Goal: Task Accomplishment & Management: Use online tool/utility

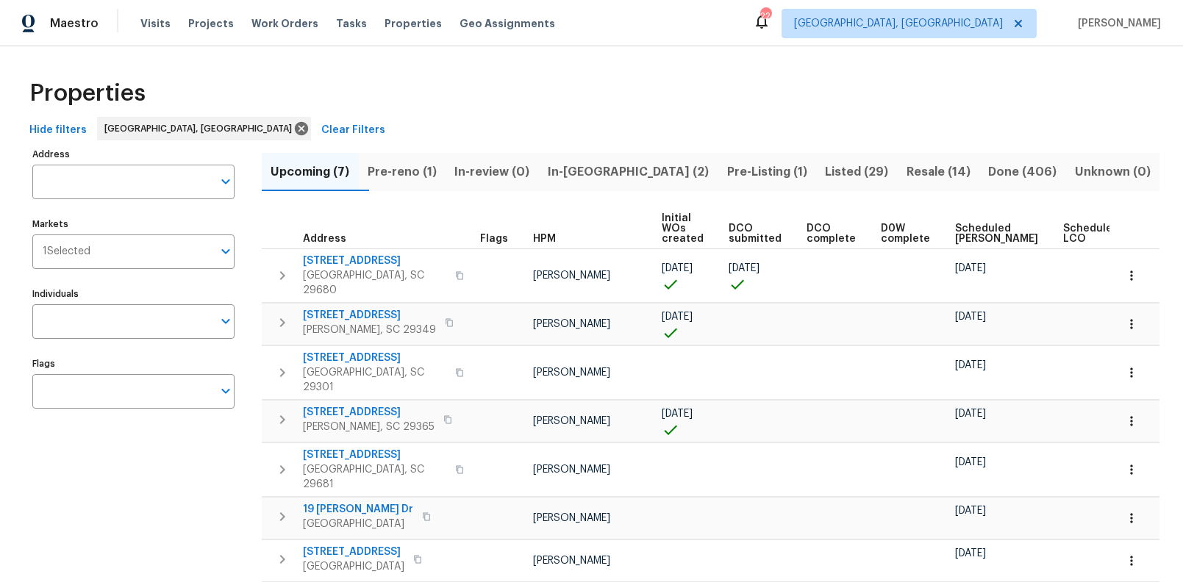
click at [410, 165] on span "Pre-reno (1)" at bounding box center [403, 172] width 70 height 21
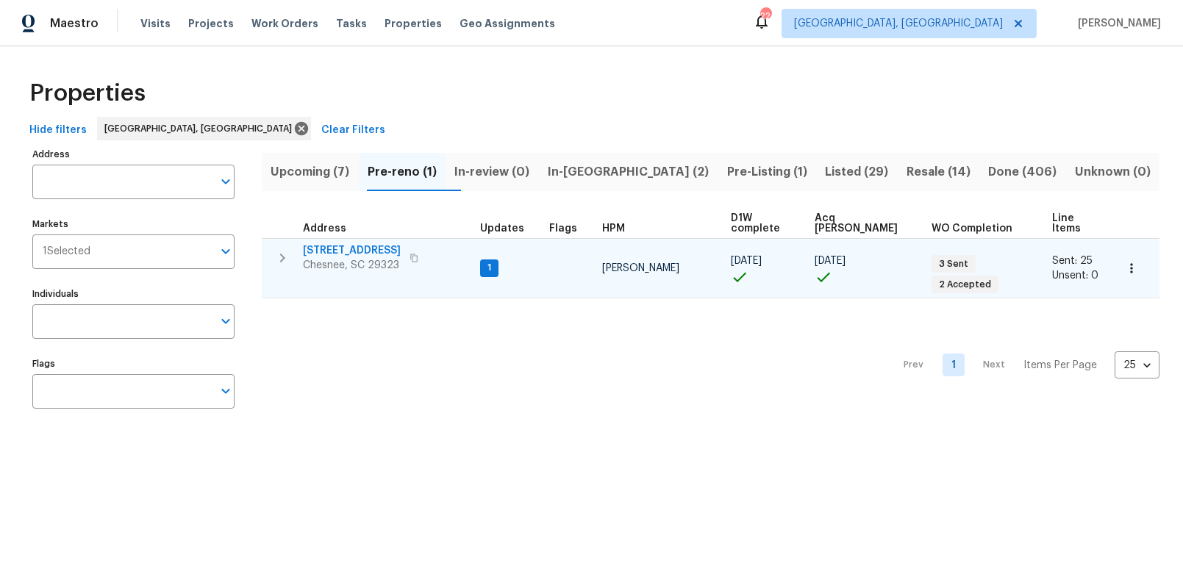
click at [351, 243] on span "917 Garnet Cir" at bounding box center [352, 250] width 98 height 15
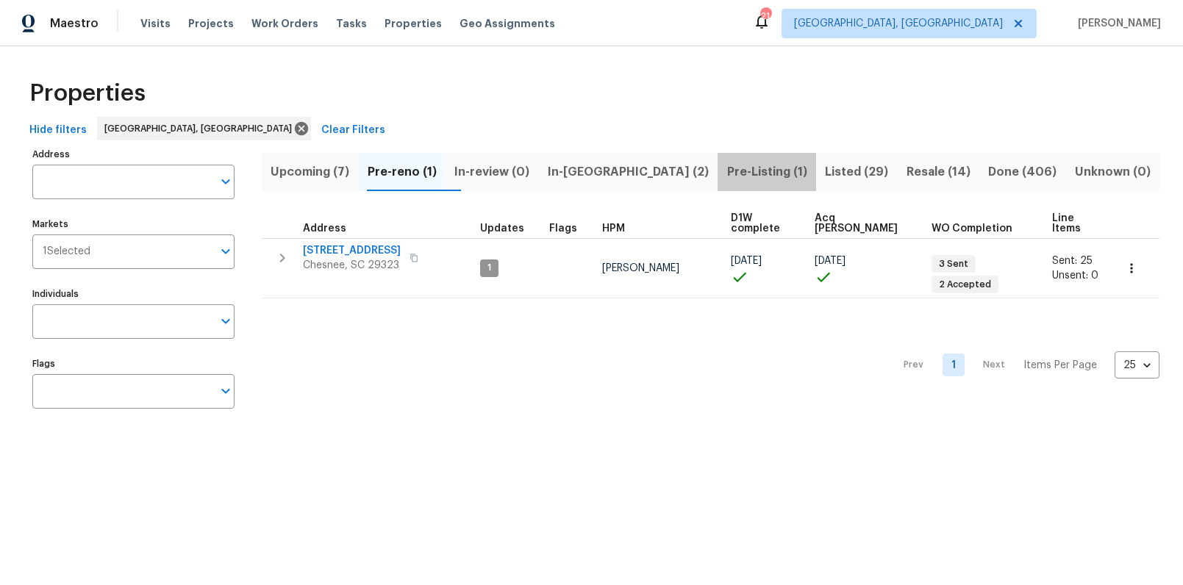
click at [726, 165] on span "Pre-Listing (1)" at bounding box center [766, 172] width 81 height 21
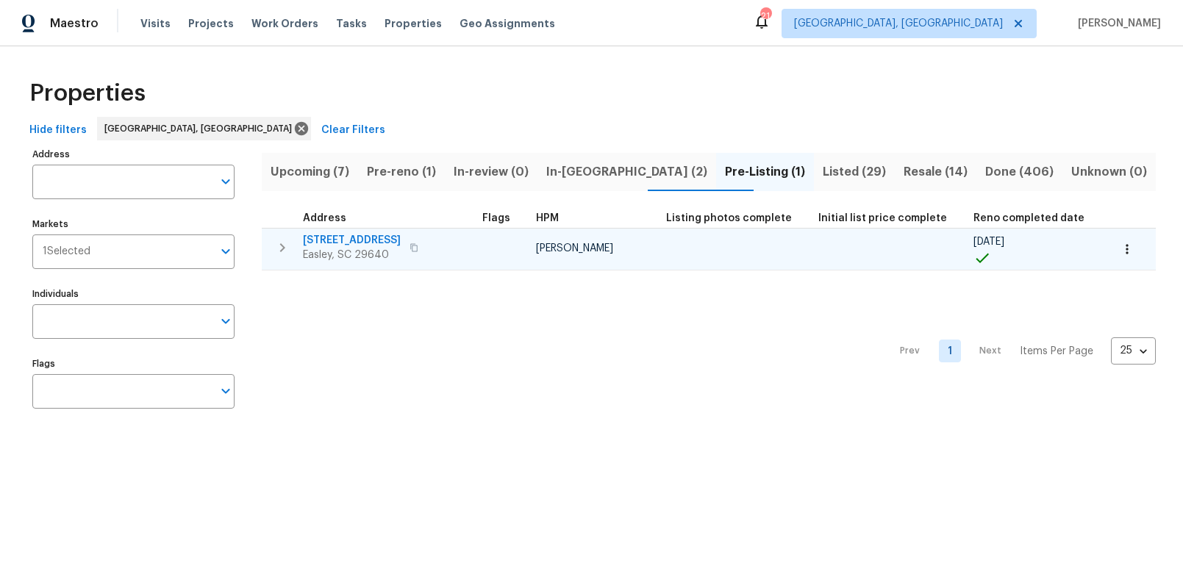
click at [319, 239] on span "218 Woodhaven Rd" at bounding box center [352, 240] width 98 height 15
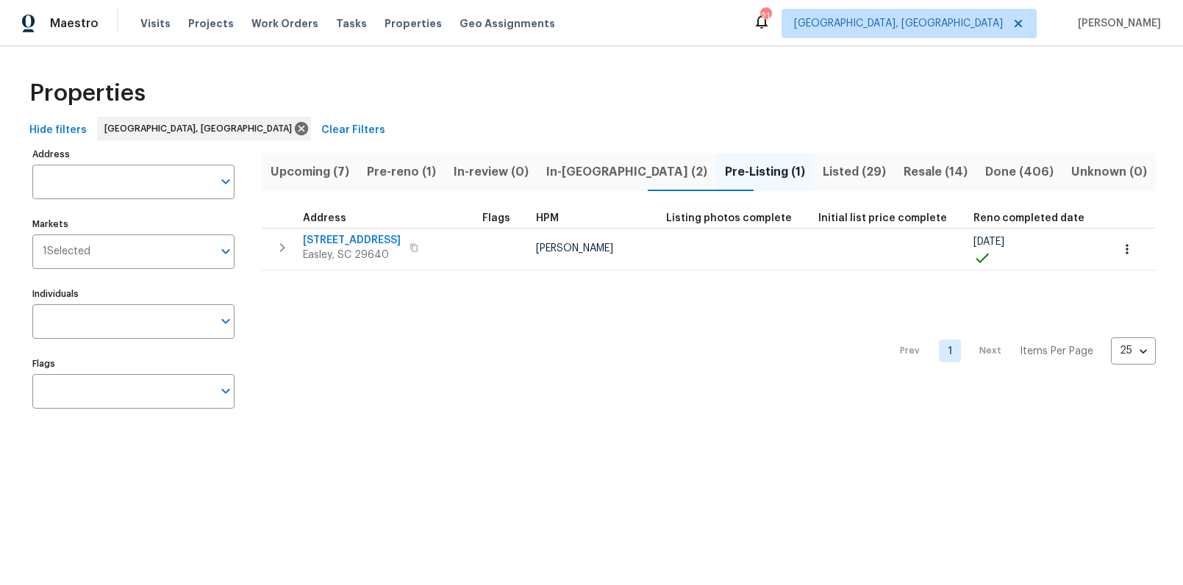
click at [602, 165] on span "In-[GEOGRAPHIC_DATA] (2)" at bounding box center [626, 172] width 161 height 21
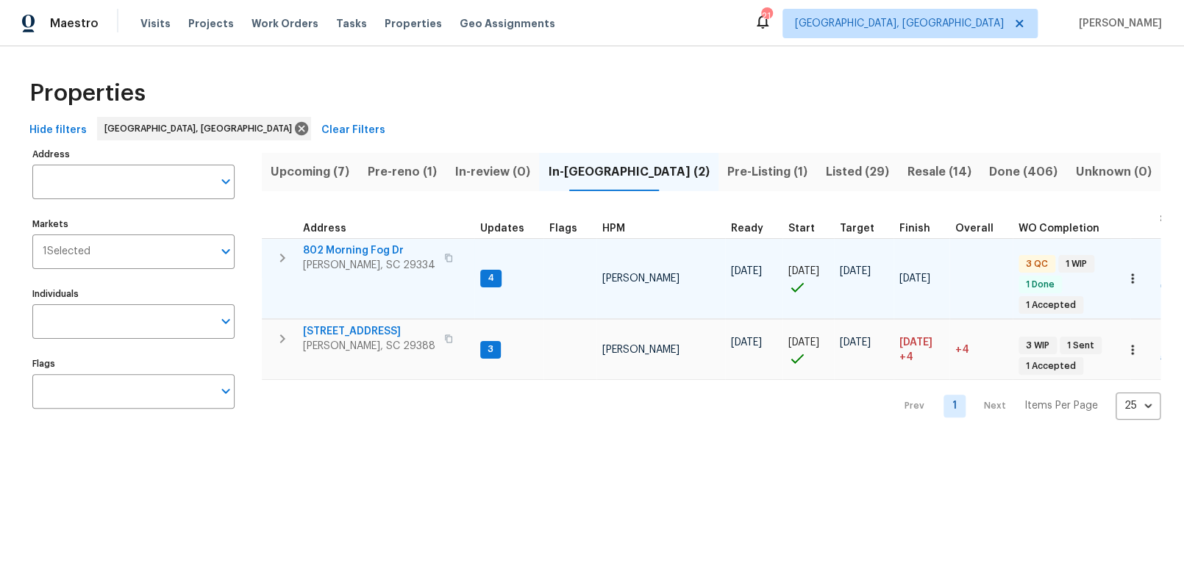
click at [351, 248] on span "802 Morning Fog Dr" at bounding box center [369, 250] width 132 height 15
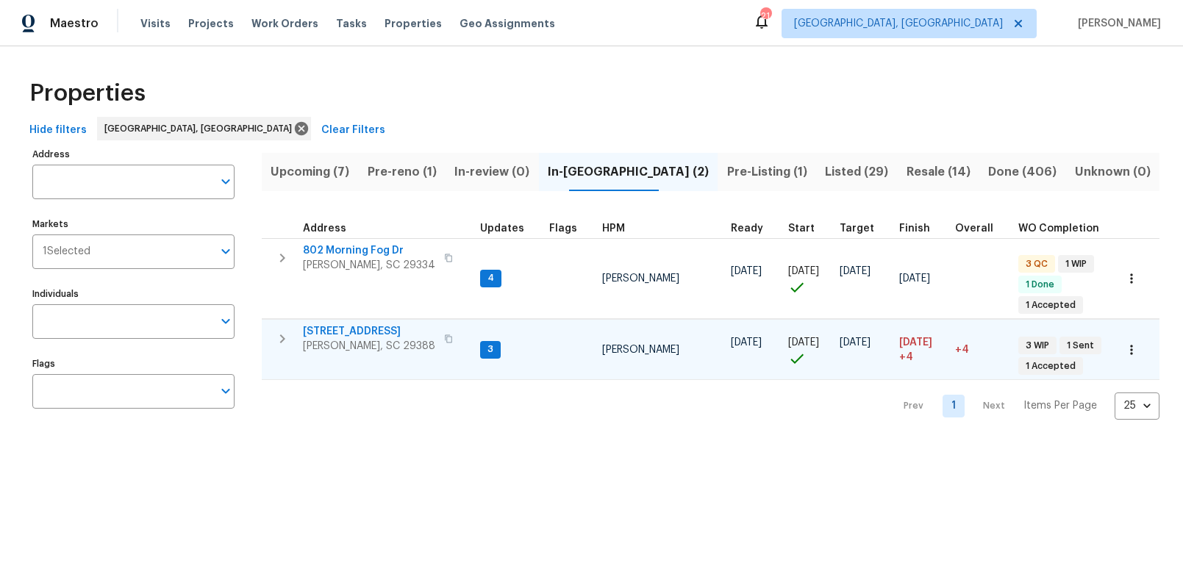
click at [374, 331] on span "353 Timberwood Dr" at bounding box center [369, 331] width 132 height 15
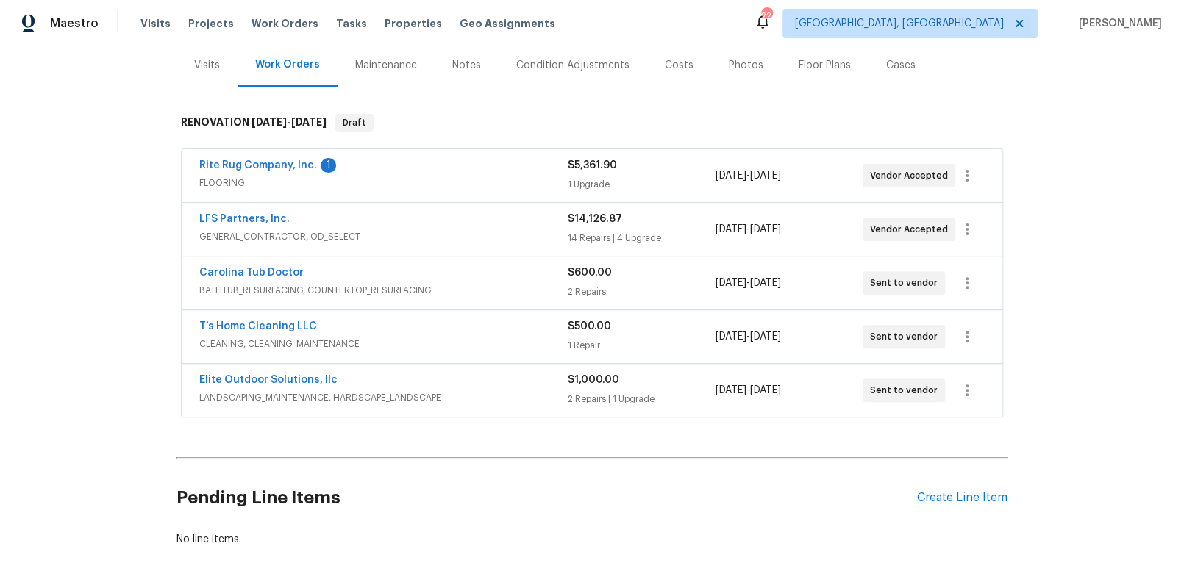
scroll to position [153, 0]
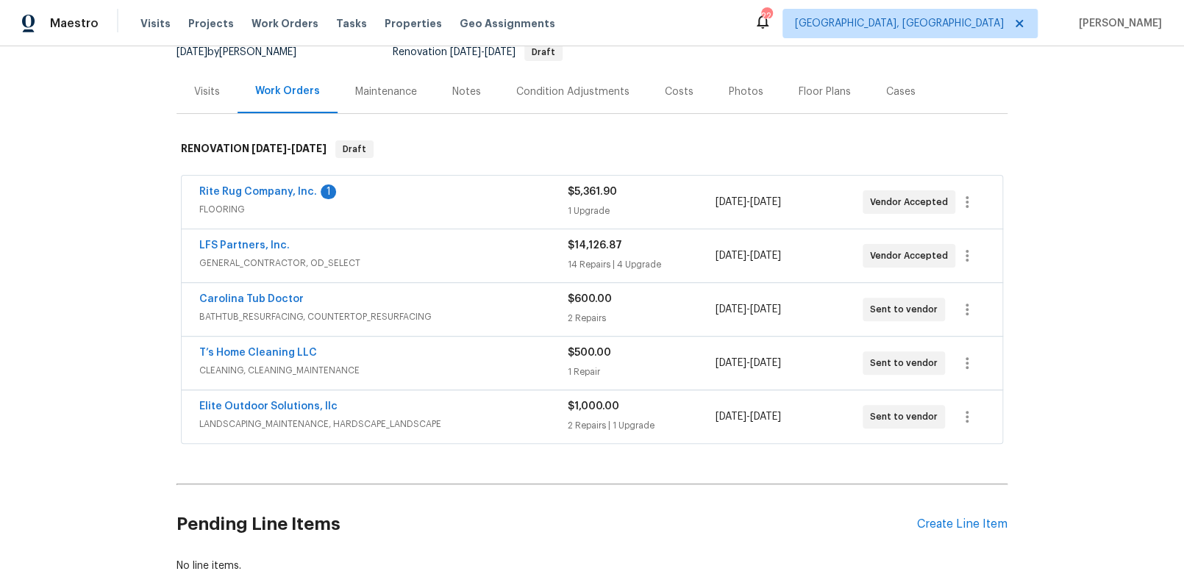
click at [524, 212] on span "FLOORING" at bounding box center [383, 209] width 368 height 15
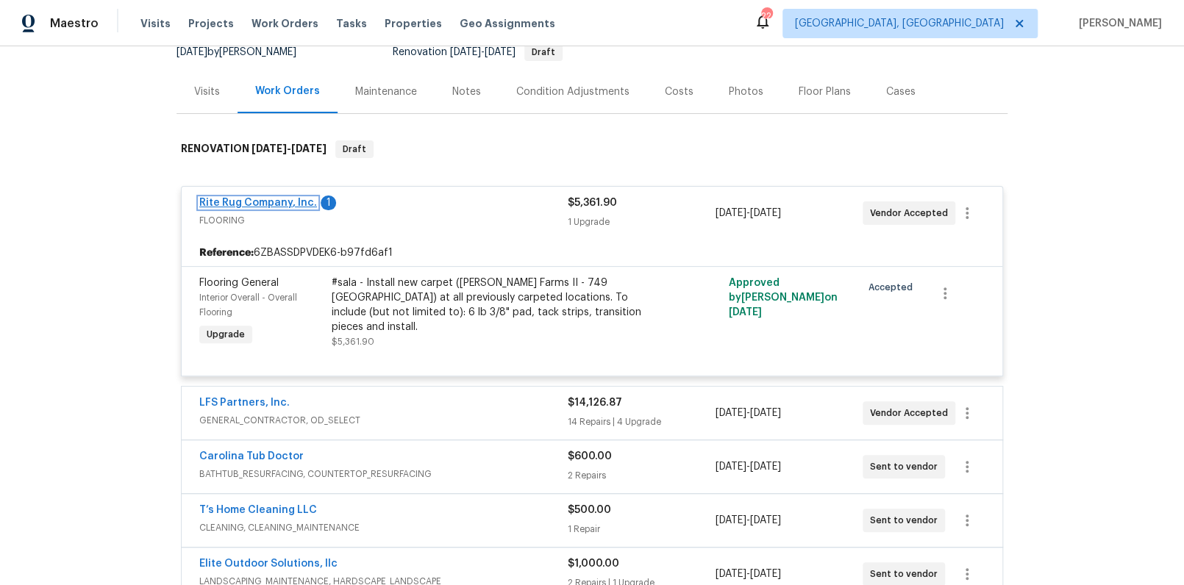
click at [266, 203] on link "Rite Rug Company, Inc." at bounding box center [258, 203] width 118 height 10
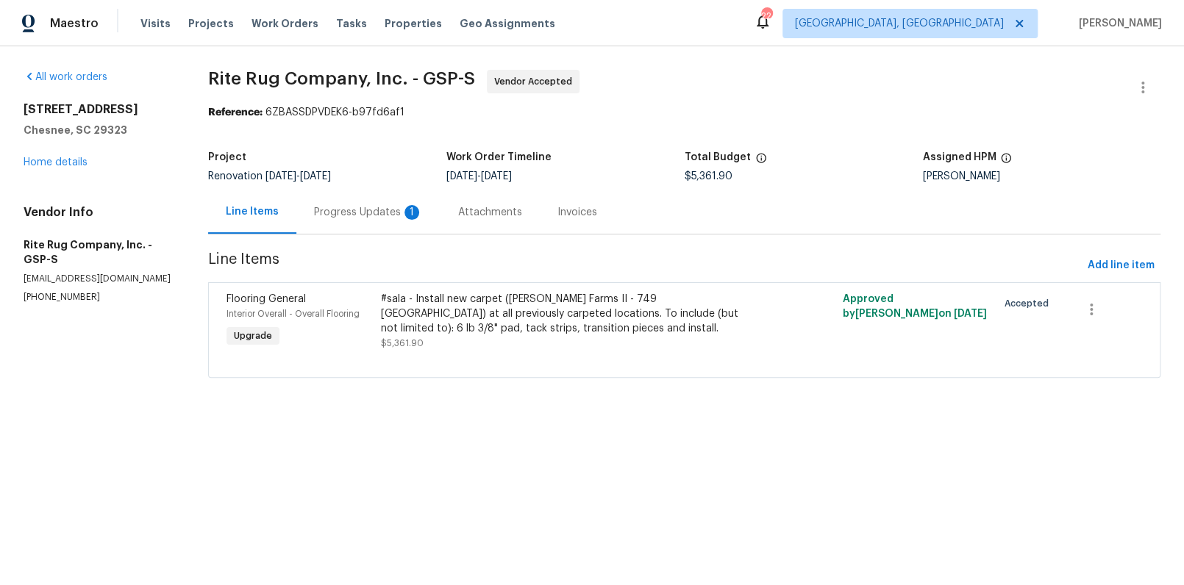
click at [414, 211] on div "1" at bounding box center [411, 212] width 15 height 15
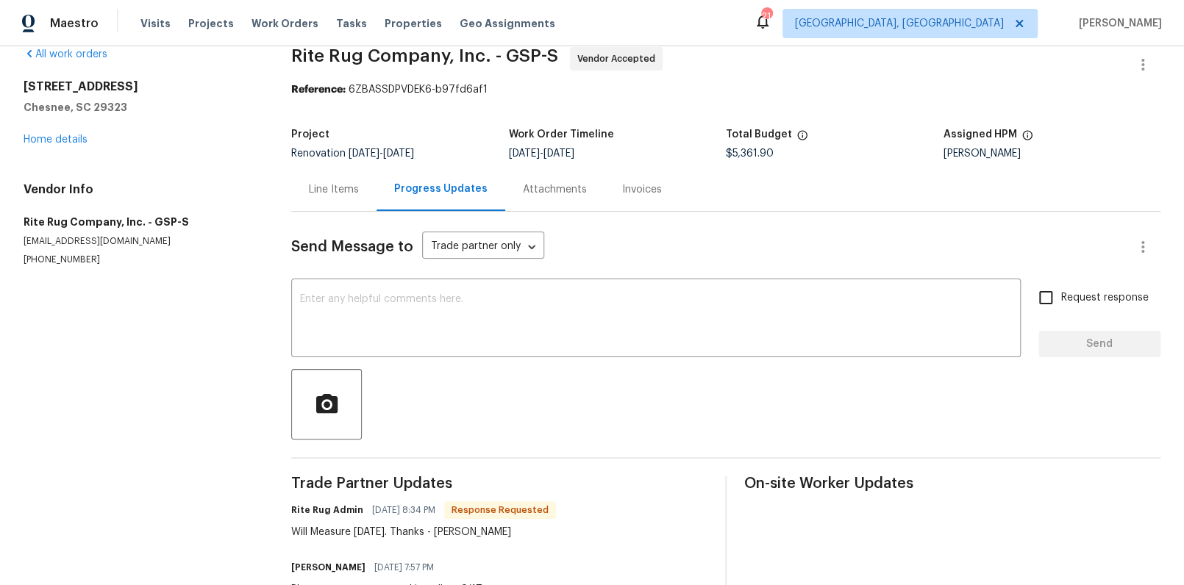
scroll to position [12, 0]
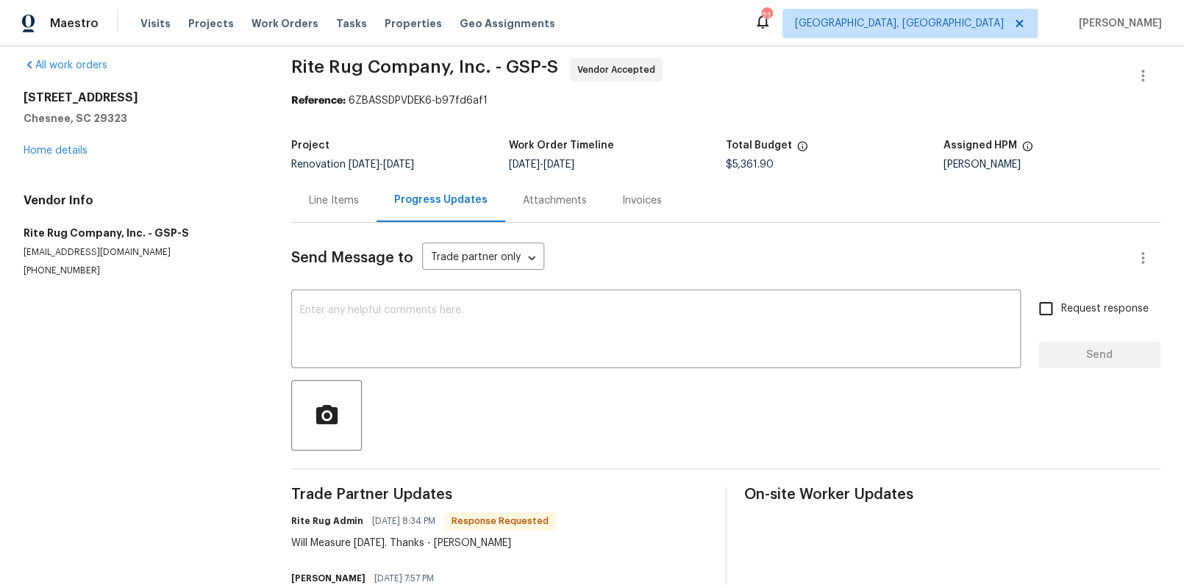
click at [318, 210] on div "Line Items" at bounding box center [333, 200] width 85 height 43
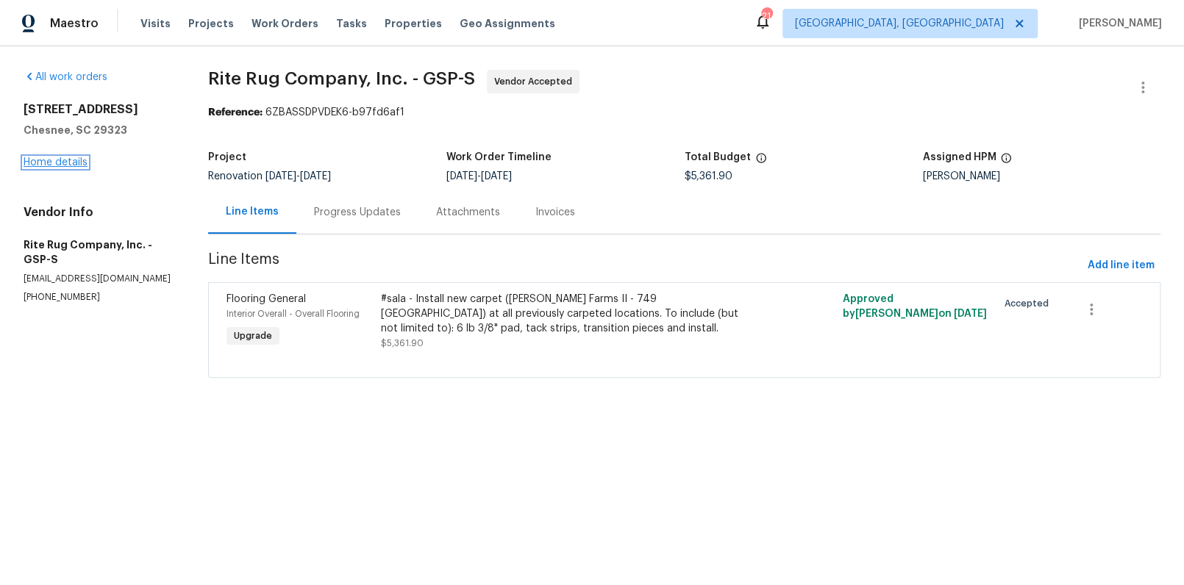
click at [67, 165] on link "Home details" at bounding box center [56, 162] width 64 height 10
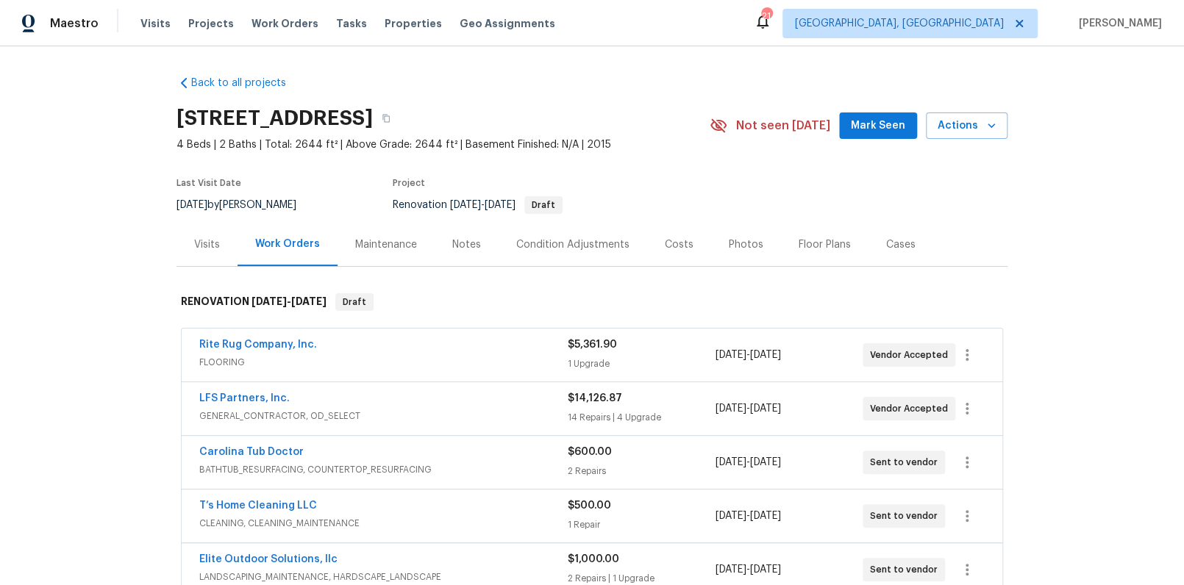
scroll to position [249, 0]
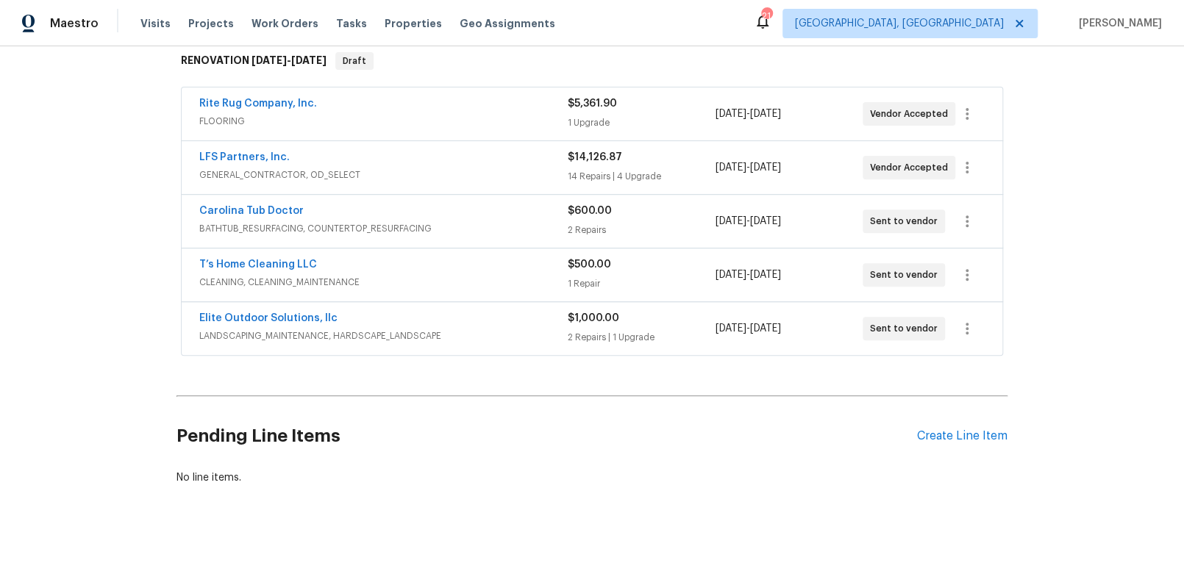
click at [378, 168] on span "GENERAL_CONTRACTOR, OD_SELECT" at bounding box center [383, 175] width 368 height 15
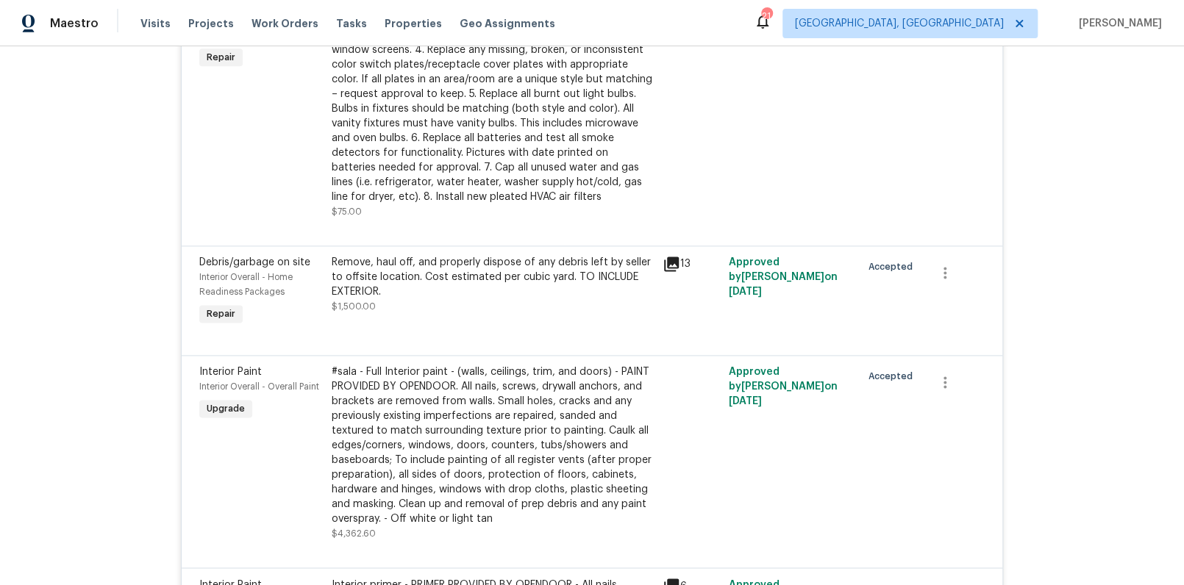
scroll to position [969, 0]
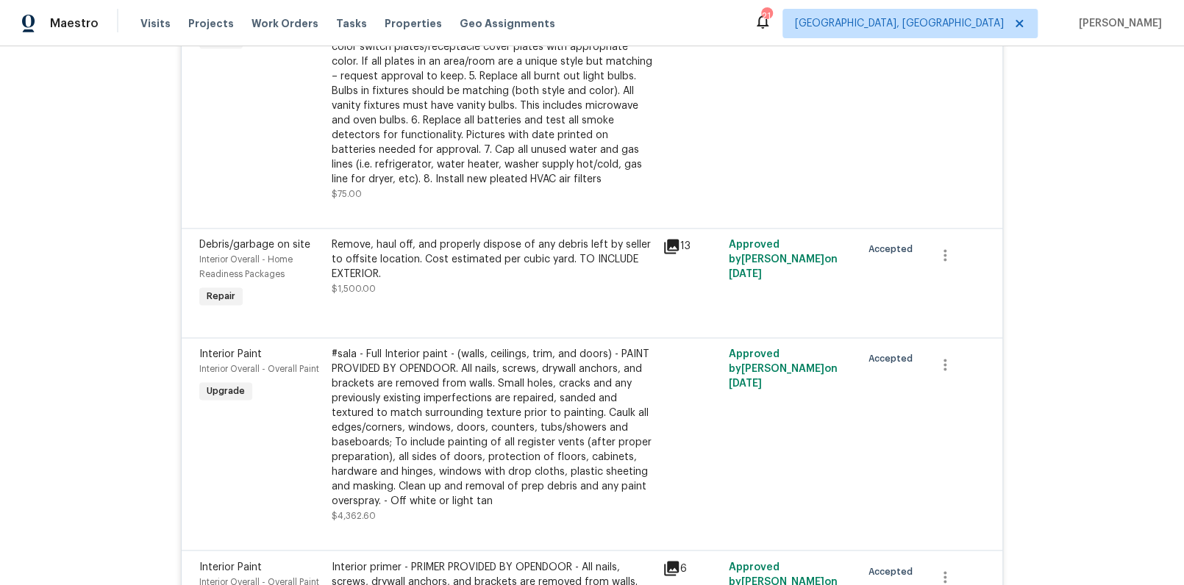
click at [665, 237] on icon at bounding box center [671, 246] width 18 height 18
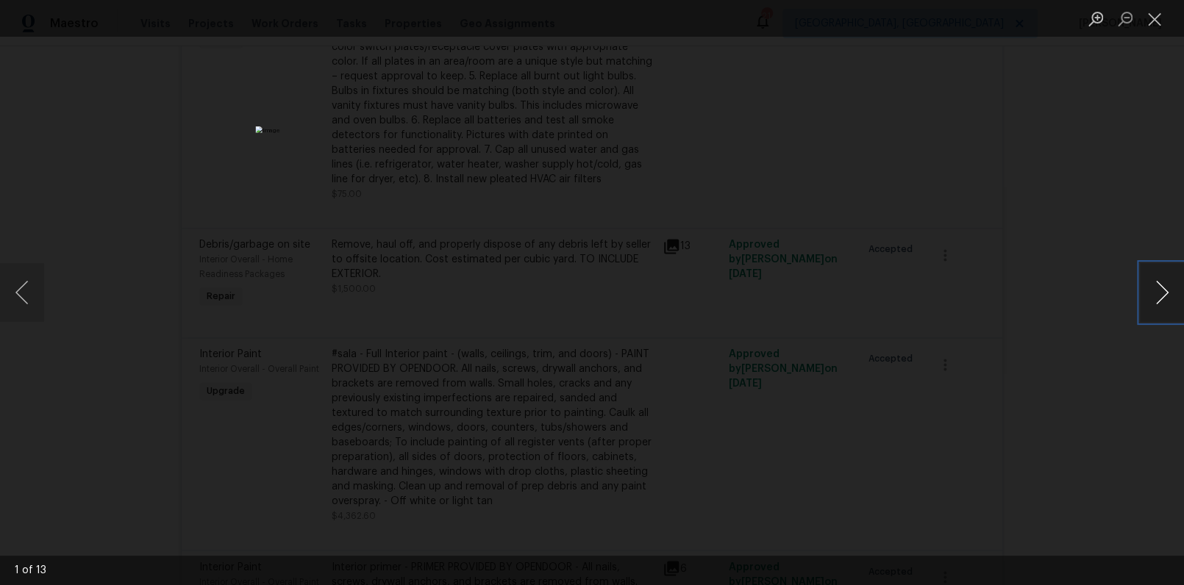
click at [1159, 287] on button "Next image" at bounding box center [1162, 292] width 44 height 59
click at [1157, 287] on button "Next image" at bounding box center [1162, 292] width 44 height 59
click at [35, 289] on button "Previous image" at bounding box center [22, 292] width 44 height 59
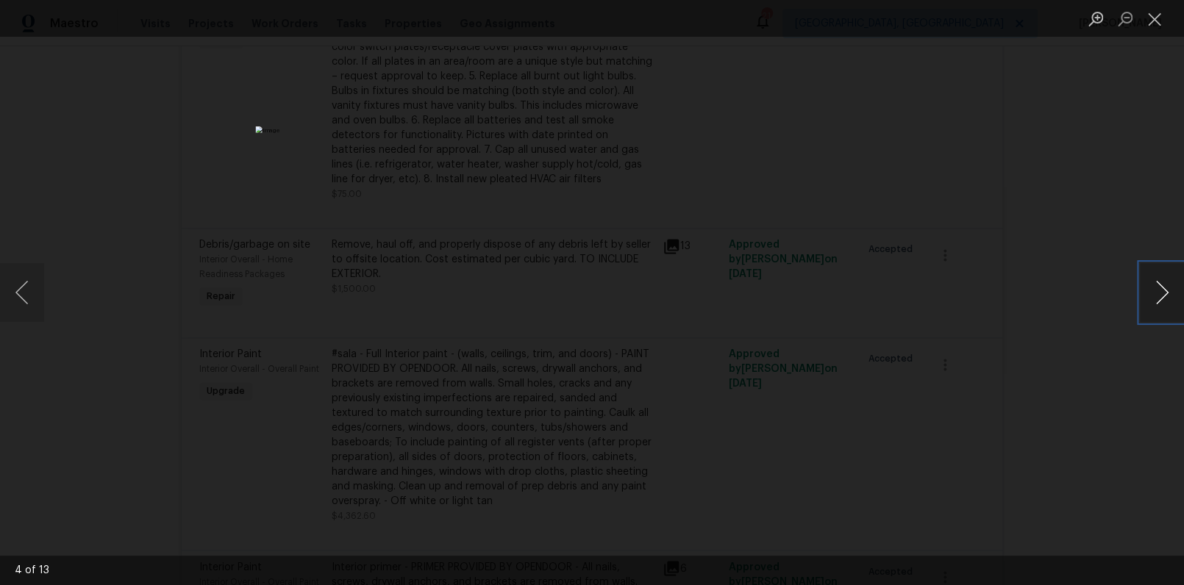
click at [1165, 294] on button "Next image" at bounding box center [1162, 292] width 44 height 59
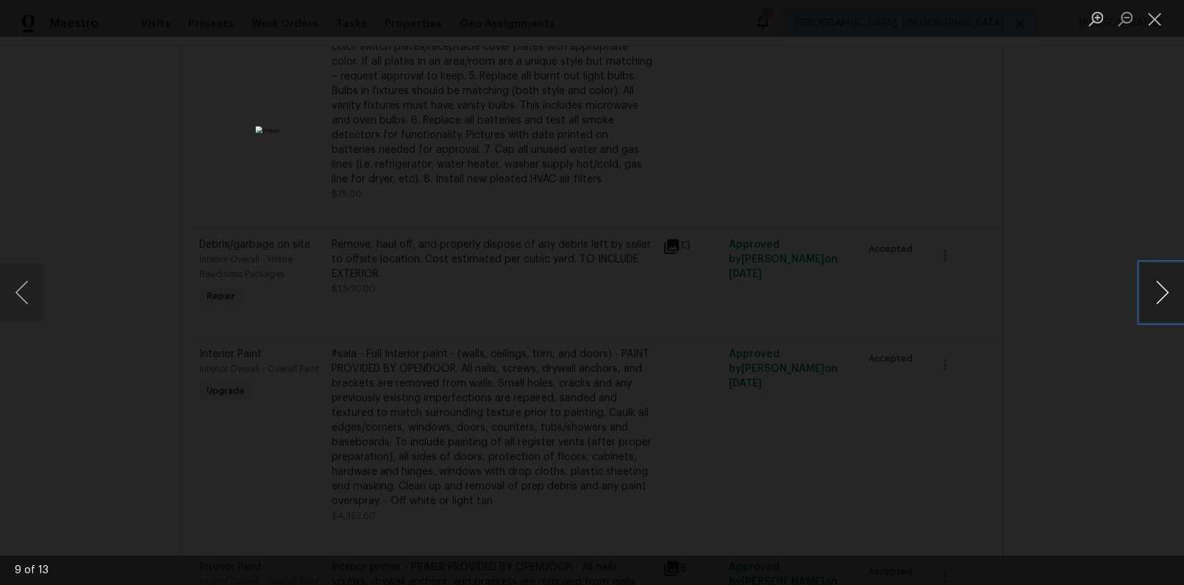
click at [1165, 294] on button "Next image" at bounding box center [1162, 292] width 44 height 59
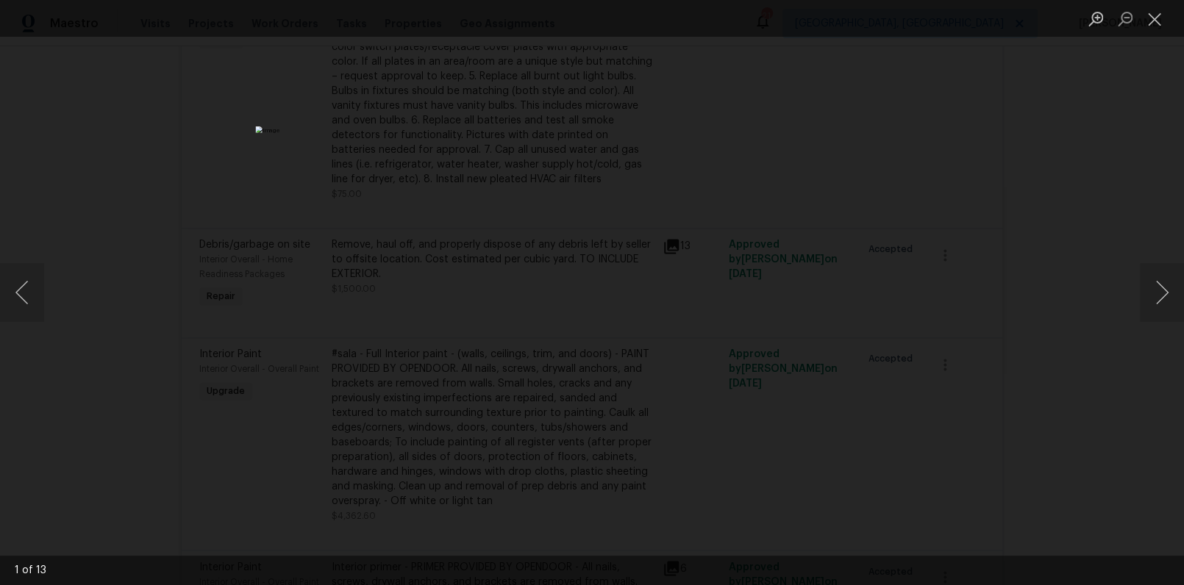
click at [1073, 448] on div "Lightbox" at bounding box center [592, 292] width 1184 height 585
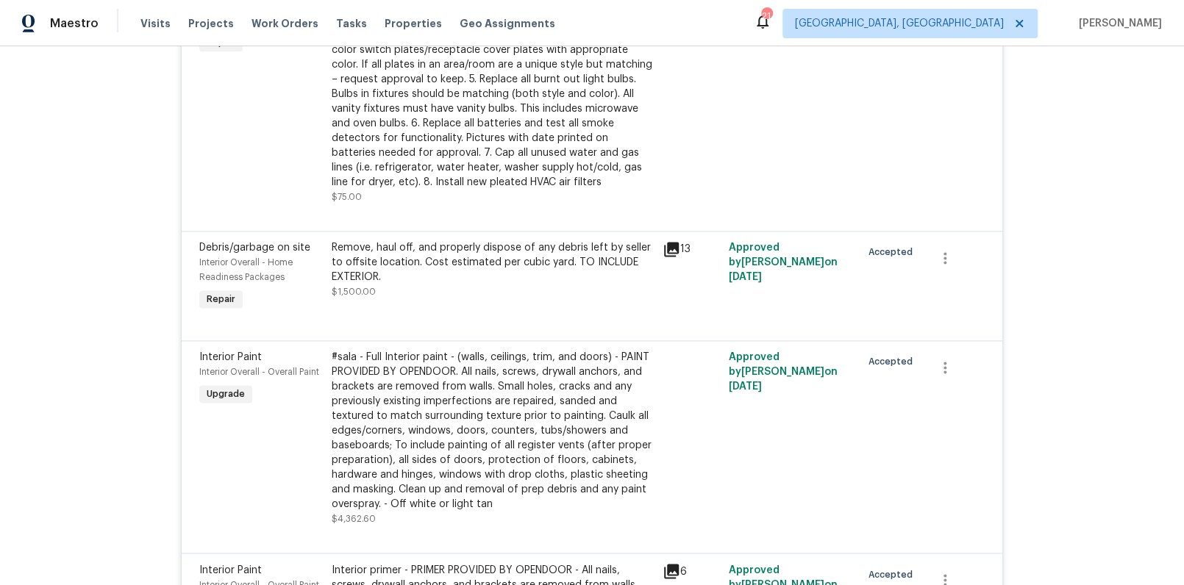
scroll to position [0, 0]
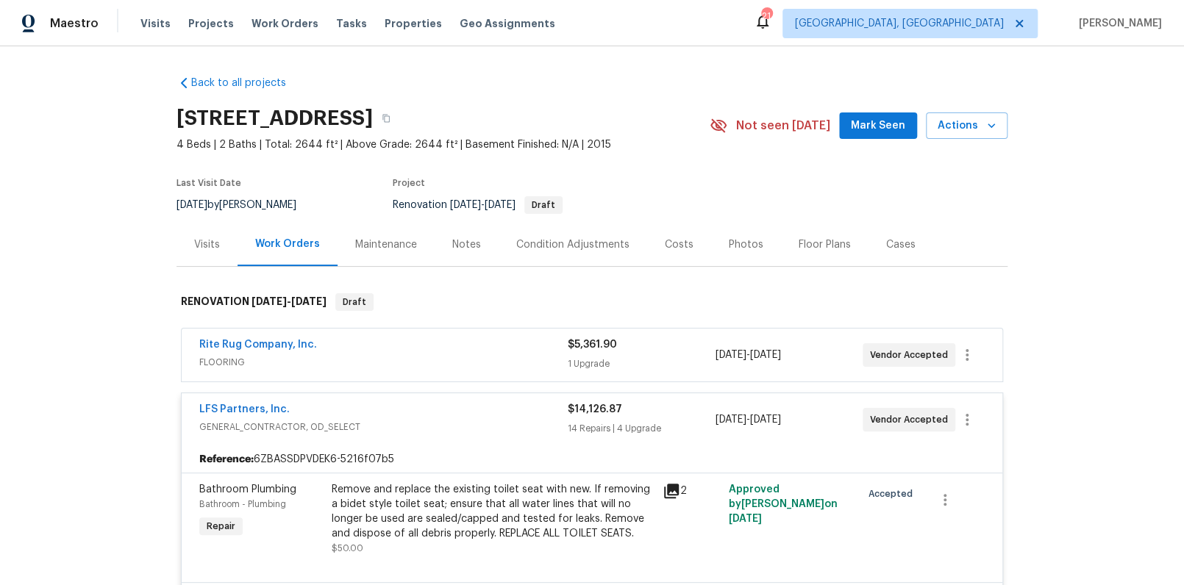
click at [186, 260] on div "Visits" at bounding box center [206, 244] width 61 height 43
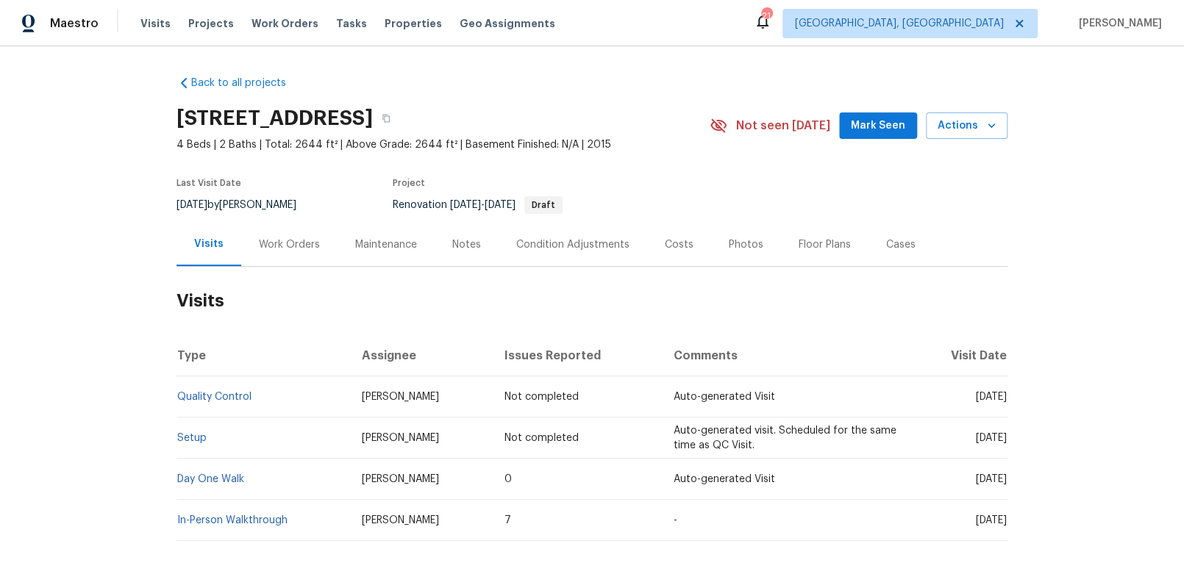
scroll to position [66, 0]
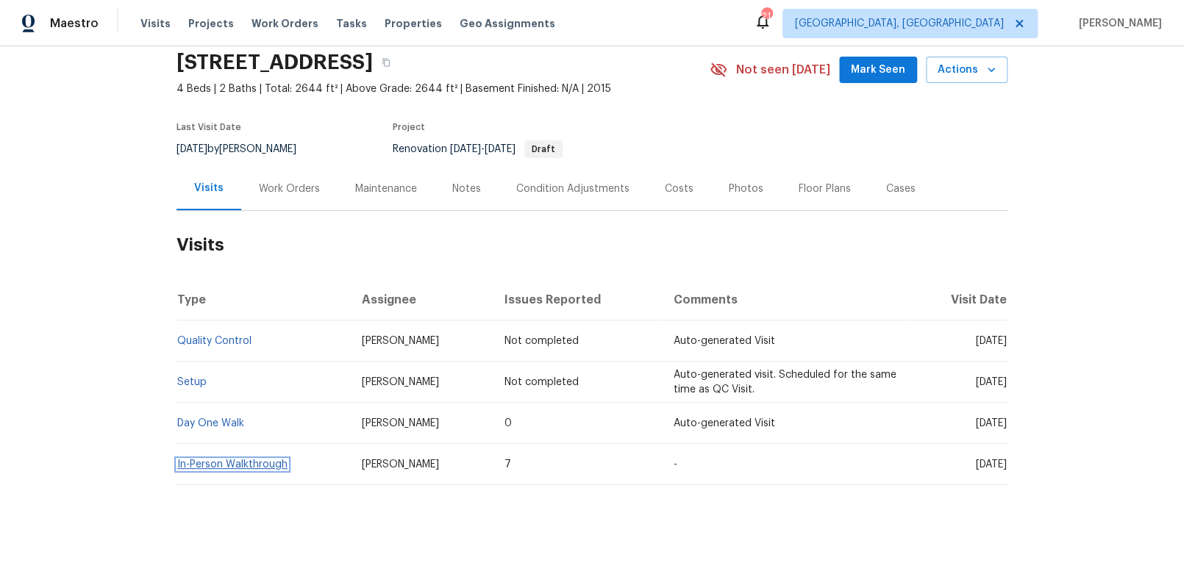
click at [246, 460] on link "In-Person Walkthrough" at bounding box center [232, 465] width 110 height 10
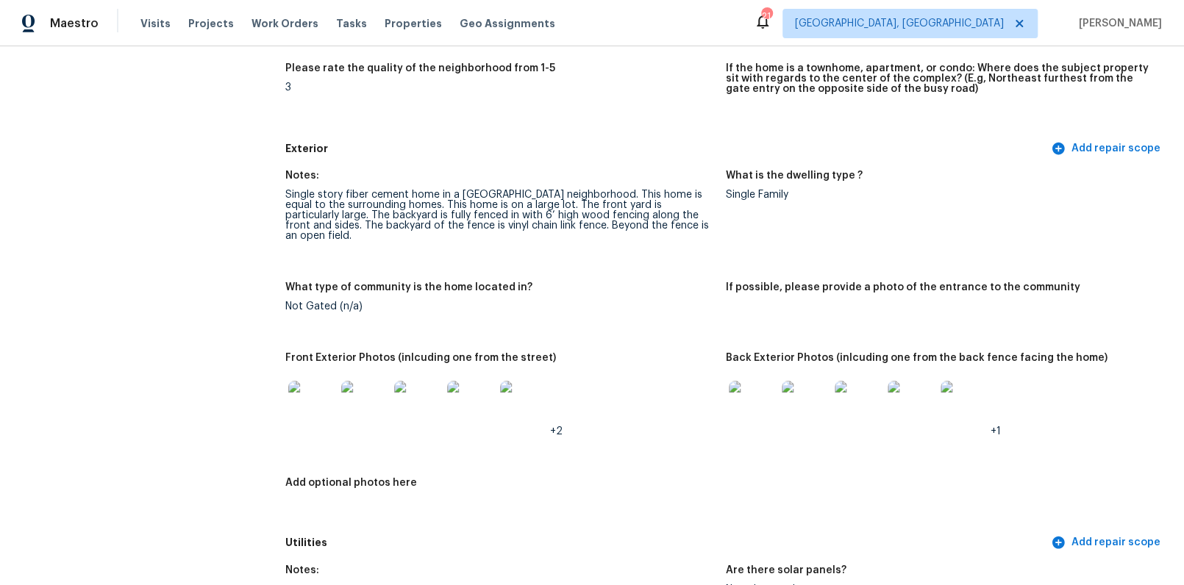
scroll to position [503, 0]
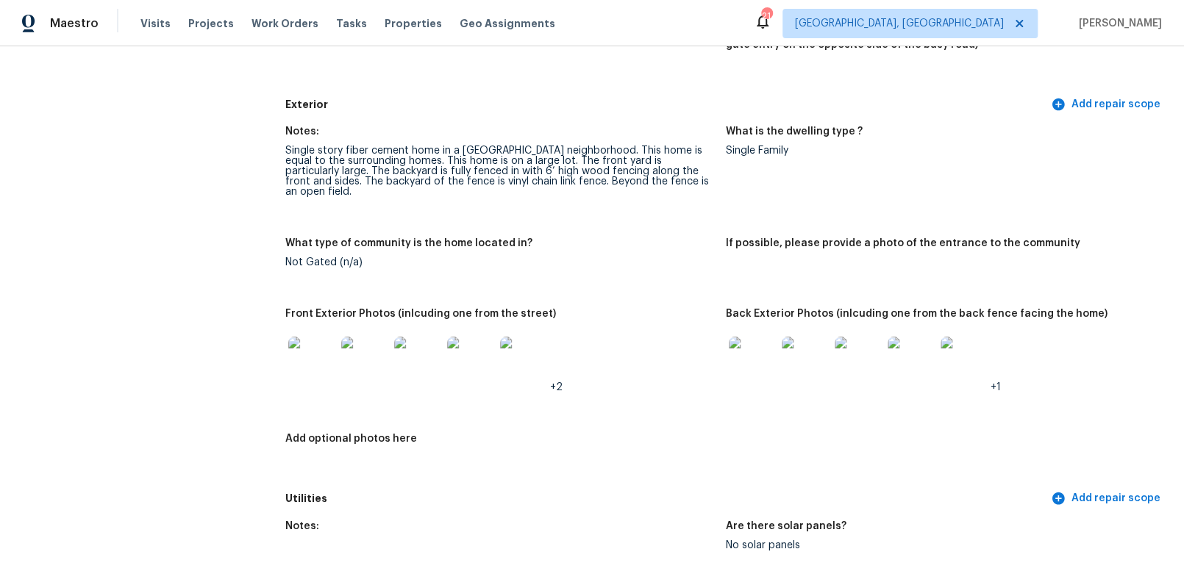
click at [315, 354] on img at bounding box center [311, 360] width 47 height 47
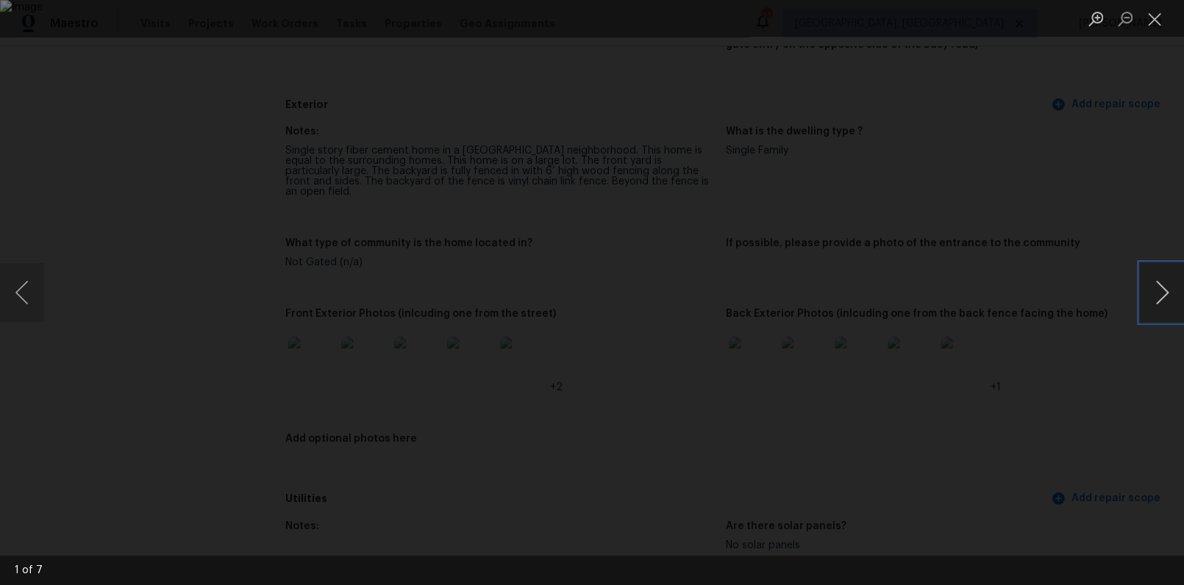
click at [1157, 289] on button "Next image" at bounding box center [1162, 292] width 44 height 59
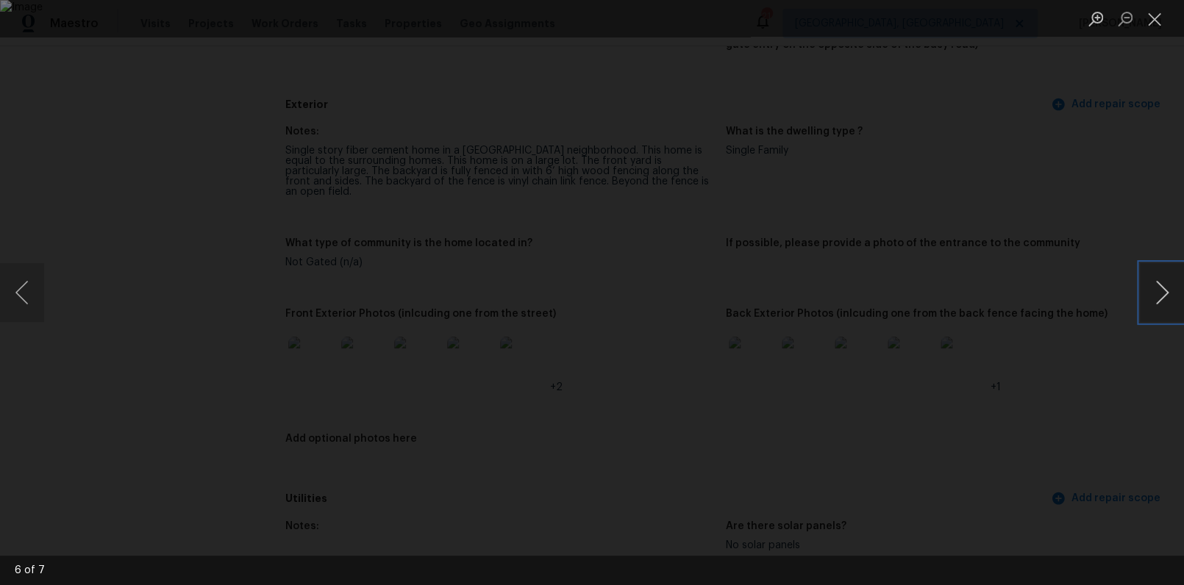
click at [1157, 289] on button "Next image" at bounding box center [1162, 292] width 44 height 59
click at [1084, 410] on div "Lightbox" at bounding box center [592, 292] width 1184 height 585
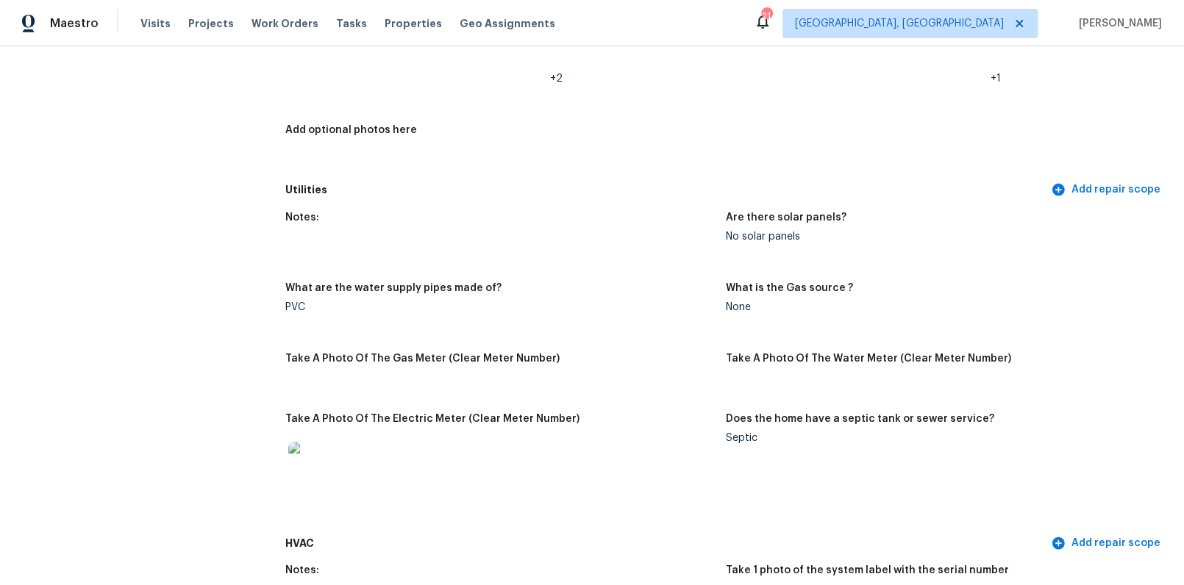
scroll to position [0, 0]
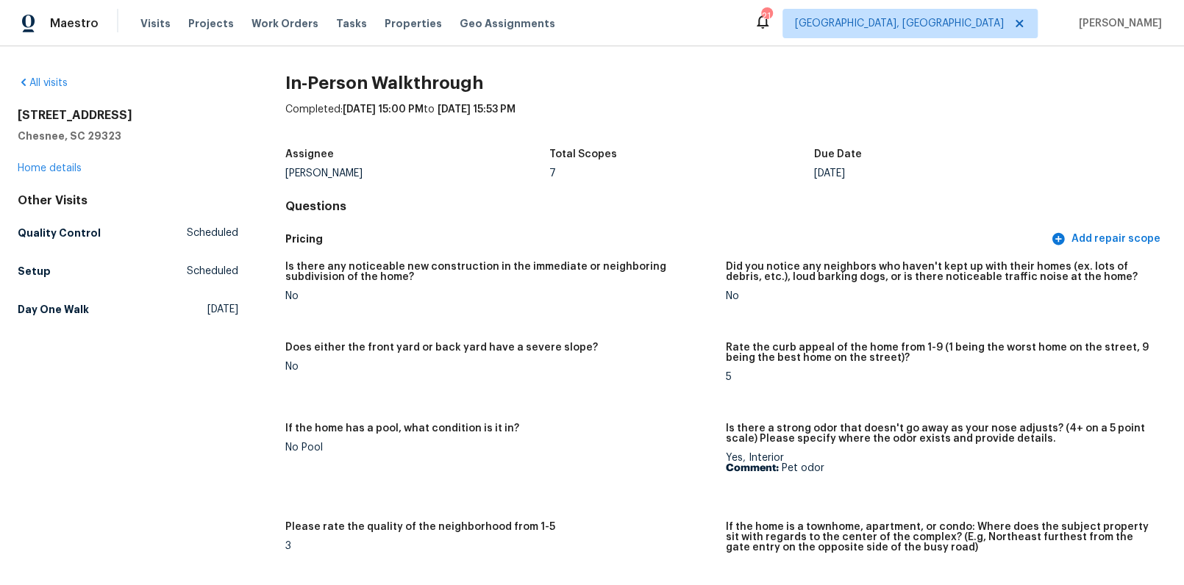
click at [55, 157] on div "917 Garnet Cir Chesnee, SC 29323 Home details" at bounding box center [128, 142] width 221 height 68
click at [51, 165] on link "Home details" at bounding box center [50, 168] width 64 height 10
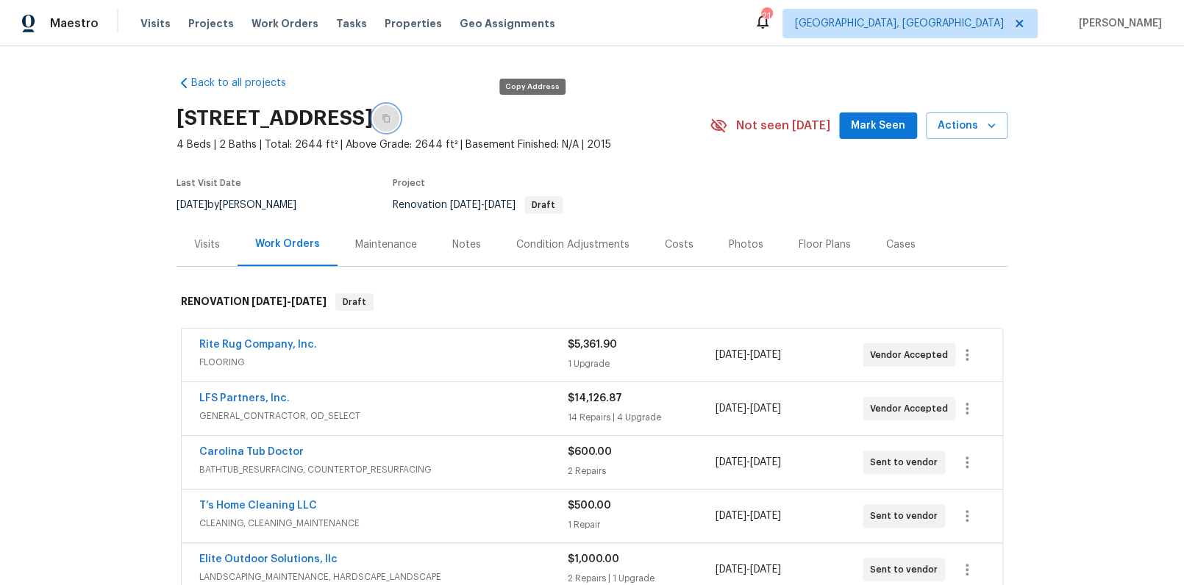
click at [390, 118] on icon "button" at bounding box center [386, 118] width 9 height 9
click at [693, 231] on div "Costs" at bounding box center [679, 244] width 64 height 43
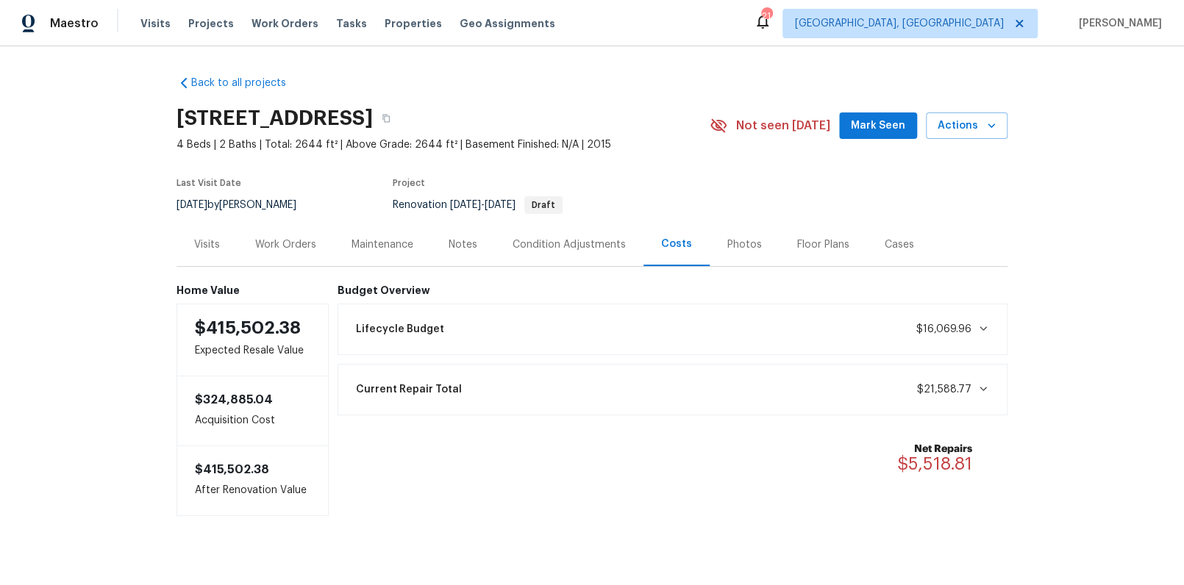
click at [282, 262] on div "Work Orders" at bounding box center [285, 244] width 96 height 43
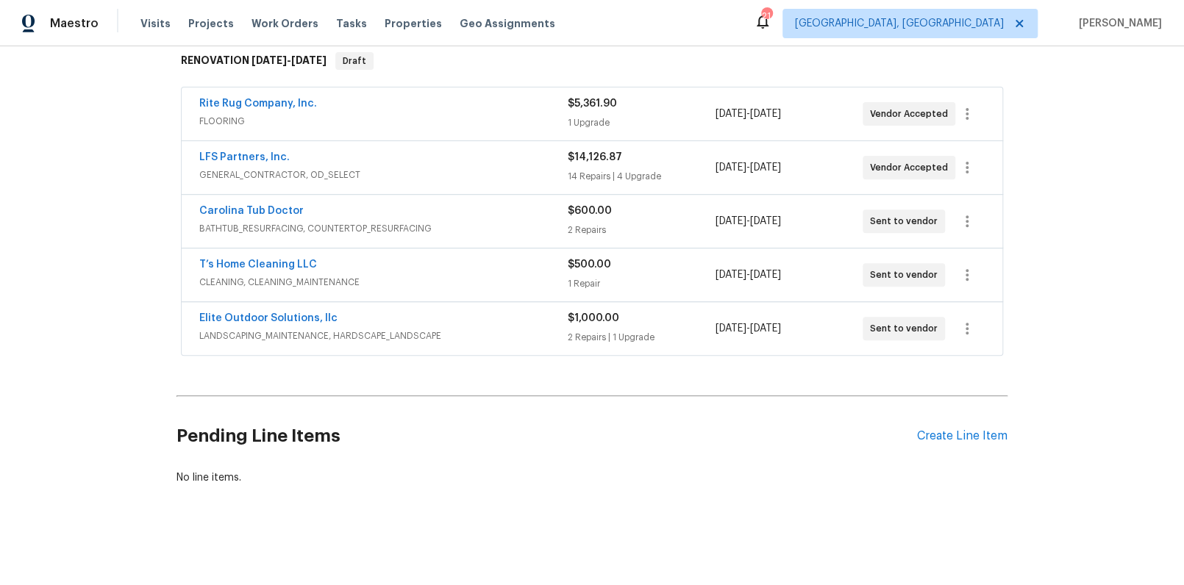
scroll to position [240, 0]
click at [362, 179] on span "GENERAL_CONTRACTOR, OD_SELECT" at bounding box center [383, 176] width 368 height 15
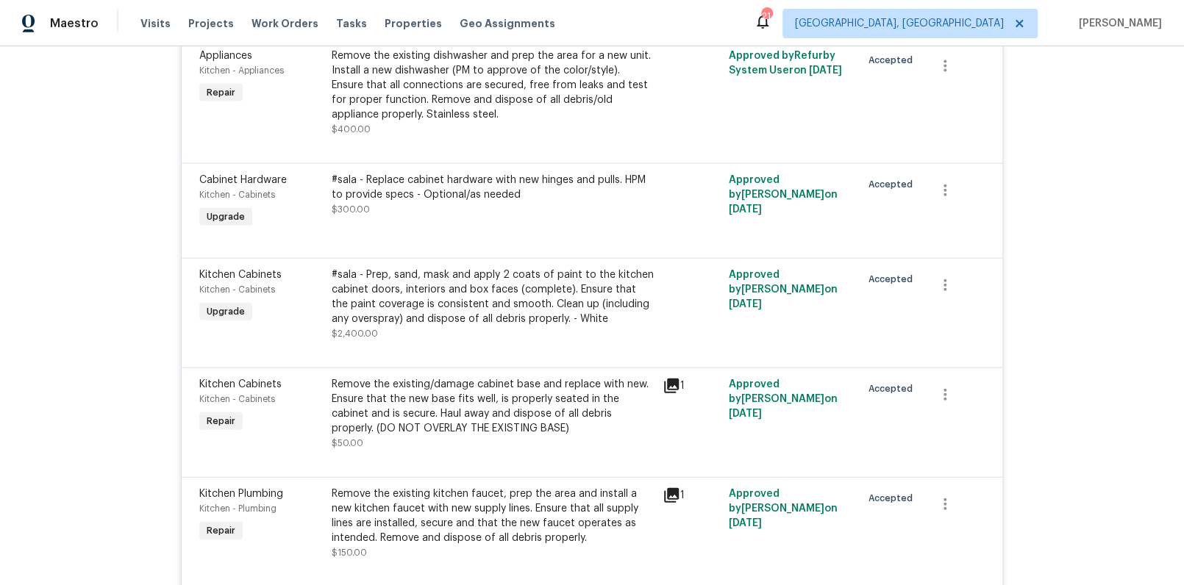
scroll to position [1726, 0]
click at [379, 296] on div "#sala - Prep, sand, mask and apply 2 coats of paint to the kitchen cabinet door…" at bounding box center [493, 299] width 322 height 59
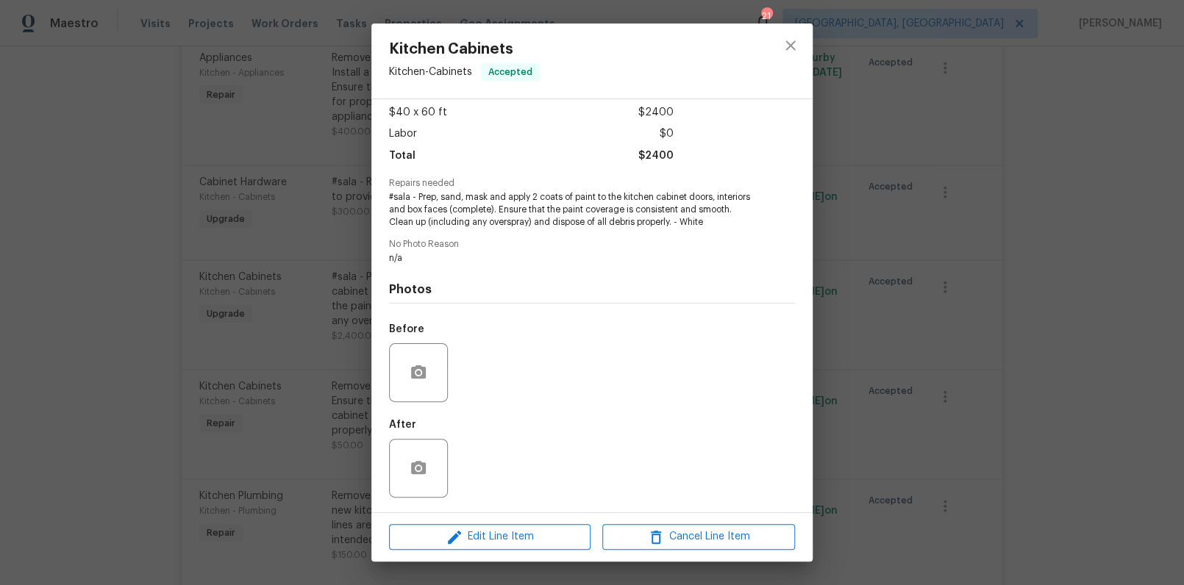
scroll to position [81, 0]
click at [917, 285] on div "Kitchen Cabinets Kitchen - Cabinets Accepted Vendor LFS Partners, Inc. Account …" at bounding box center [592, 292] width 1184 height 585
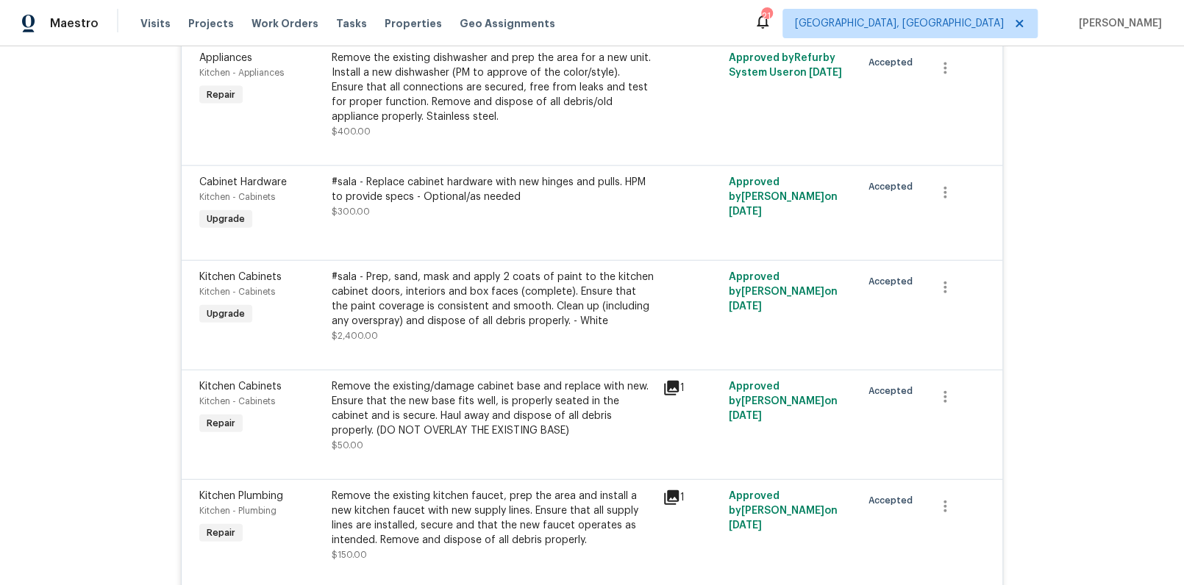
click at [534, 276] on div "#sala - Prep, sand, mask and apply 2 coats of paint to the kitchen cabinet door…" at bounding box center [493, 299] width 322 height 59
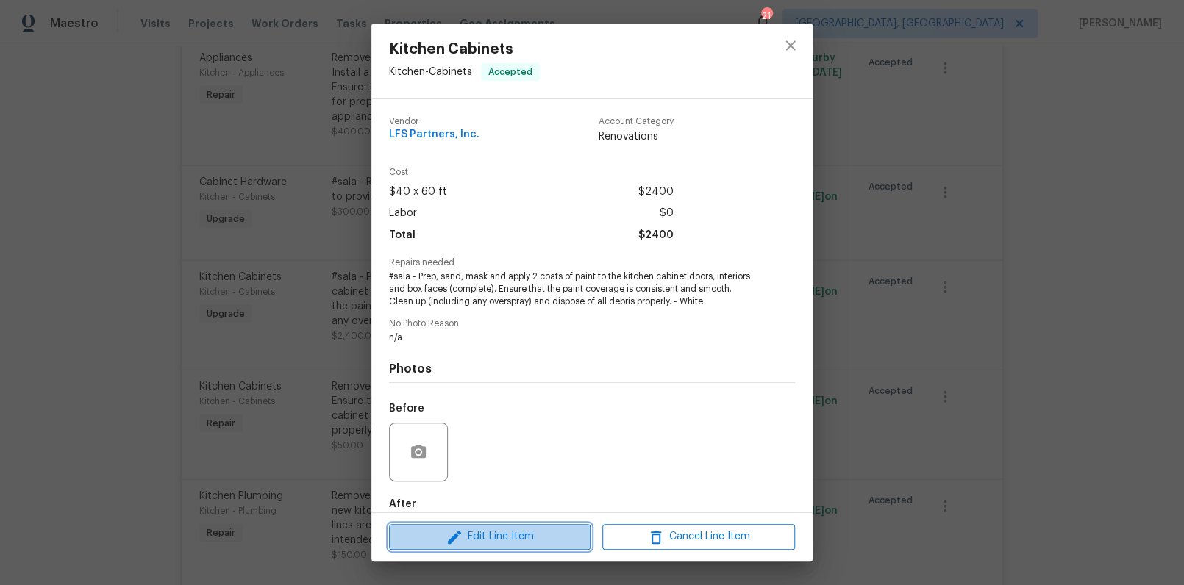
click at [504, 540] on span "Edit Line Item" at bounding box center [489, 537] width 193 height 18
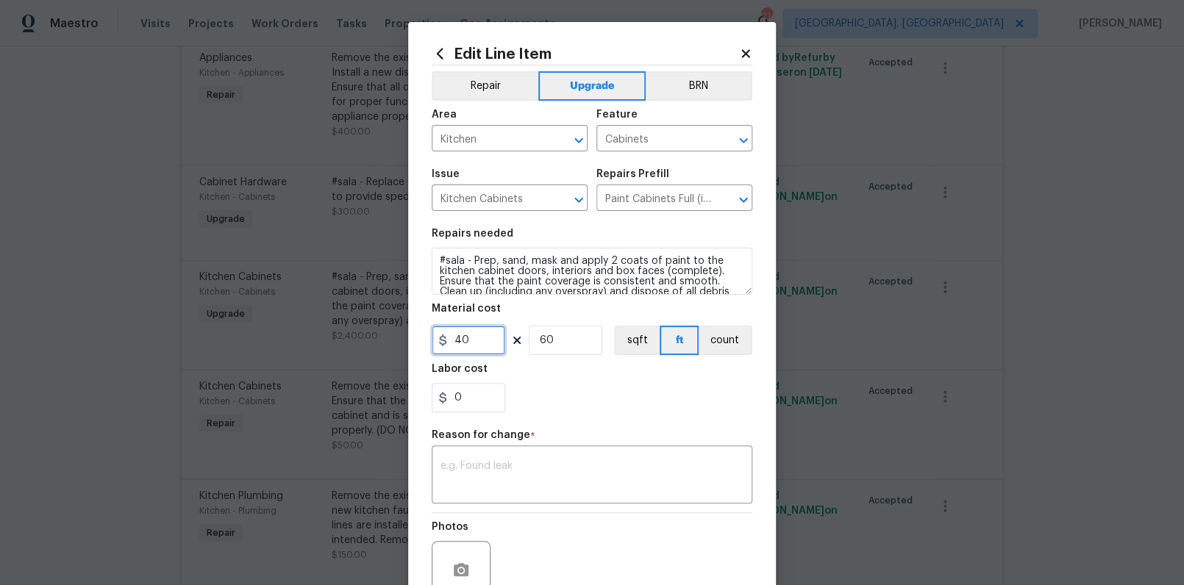
drag, startPoint x: 479, startPoint y: 340, endPoint x: 421, endPoint y: 337, distance: 58.2
click at [421, 337] on div "Edit Line Item Repair Upgrade BRN Area Kitchen ​ Feature Cabinets ​ Issue Kitch…" at bounding box center [592, 362] width 368 height 680
type input "1600"
type input "1"
click at [497, 487] on textarea at bounding box center [591, 476] width 303 height 31
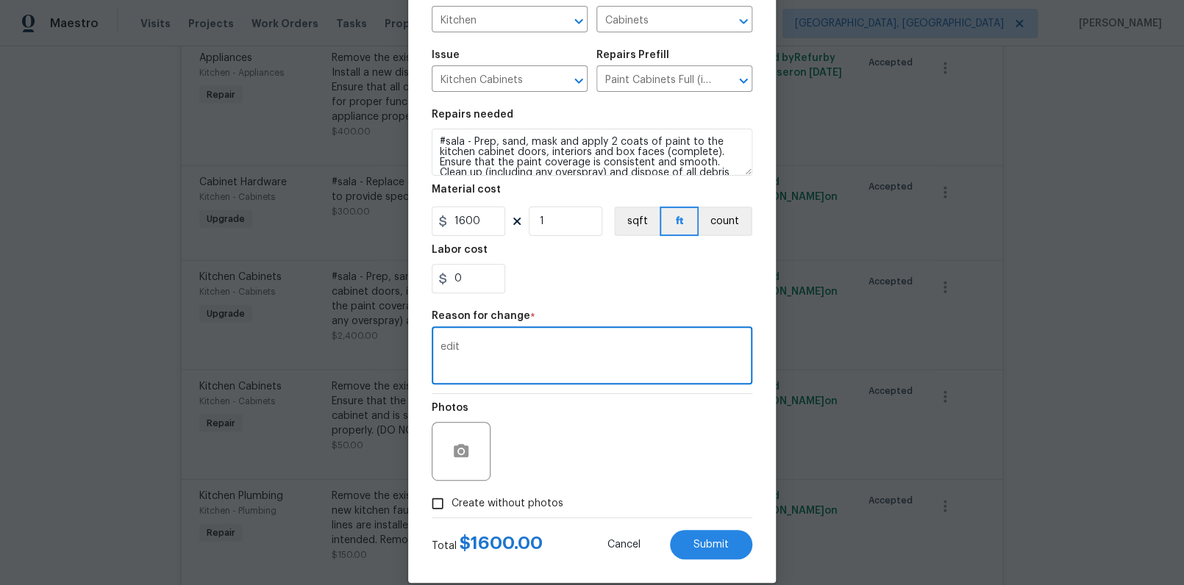
scroll to position [99, 0]
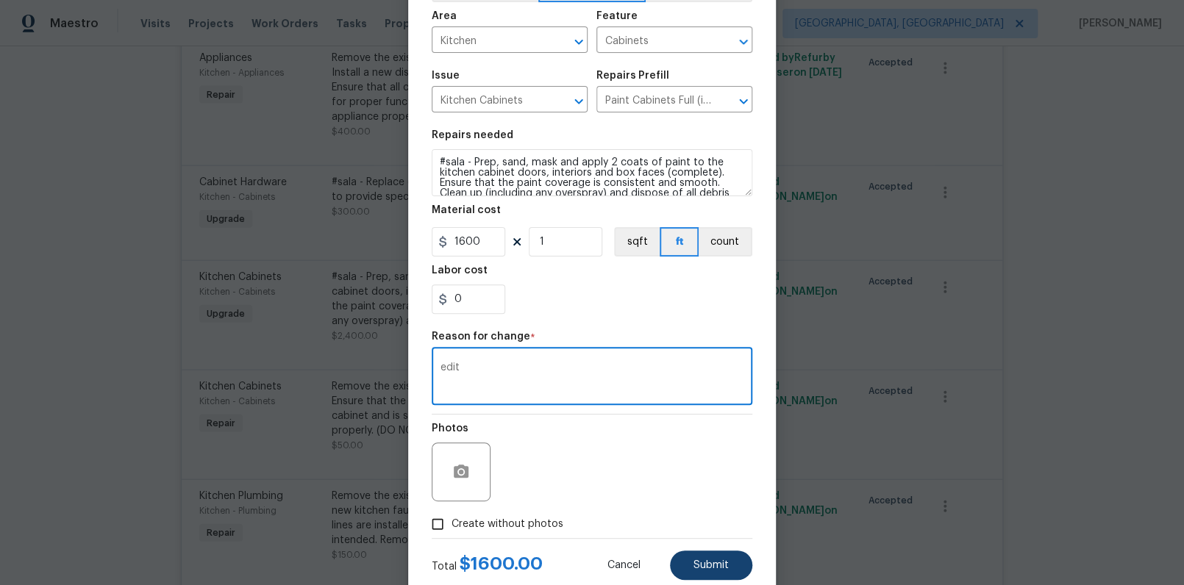
type textarea "edit"
click at [704, 571] on button "Submit" at bounding box center [711, 565] width 82 height 29
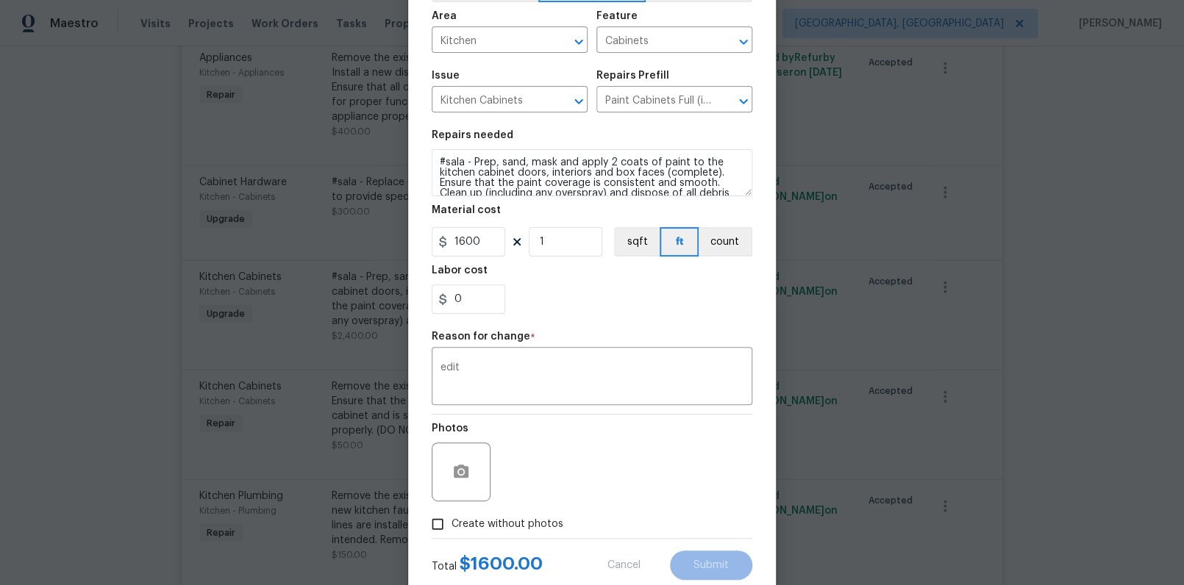
type input "60"
type input "40"
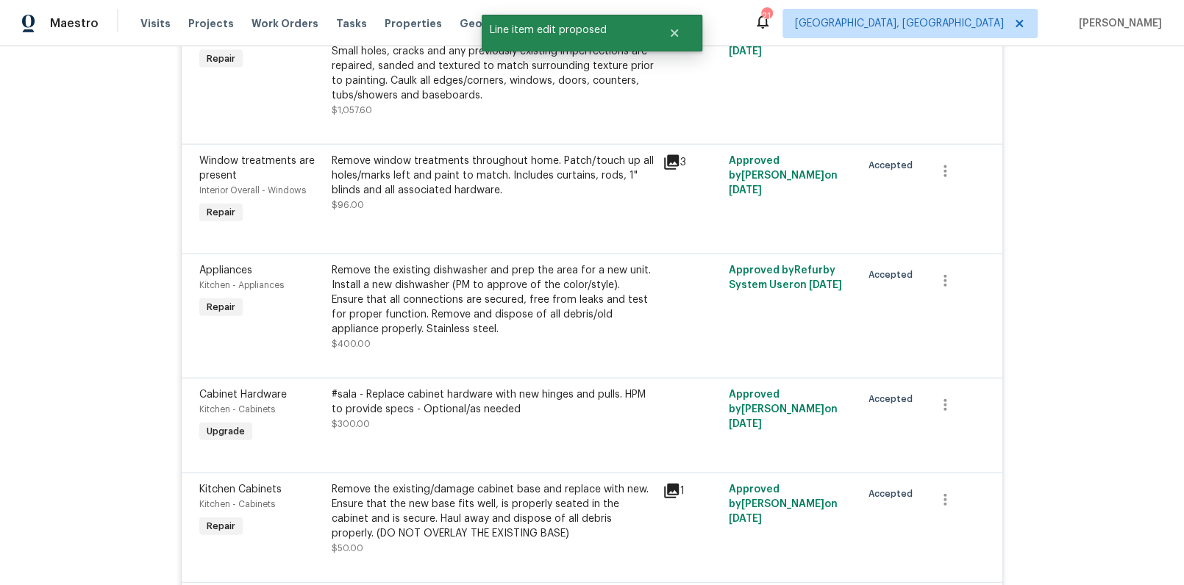
scroll to position [1457, 0]
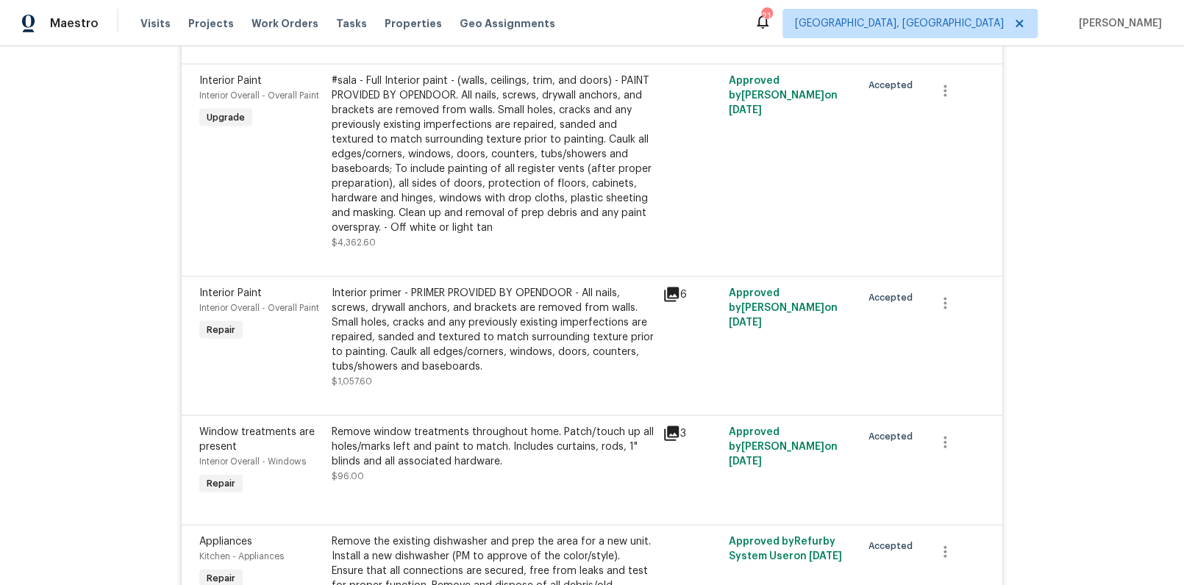
click at [401, 290] on div "Interior primer - PRIMER PROVIDED BY OPENDOOR - All nails, screws, drywall anch…" at bounding box center [493, 329] width 322 height 88
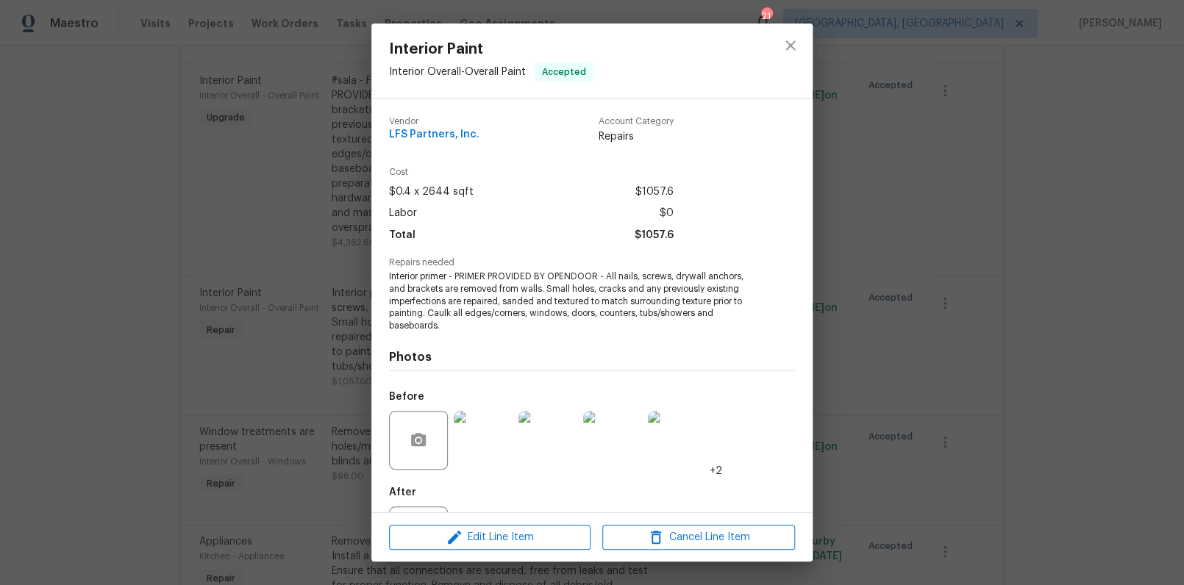
click at [947, 354] on div "Interior Paint Interior Overall - Overall Paint Accepted Vendor LFS Partners, I…" at bounding box center [592, 292] width 1184 height 585
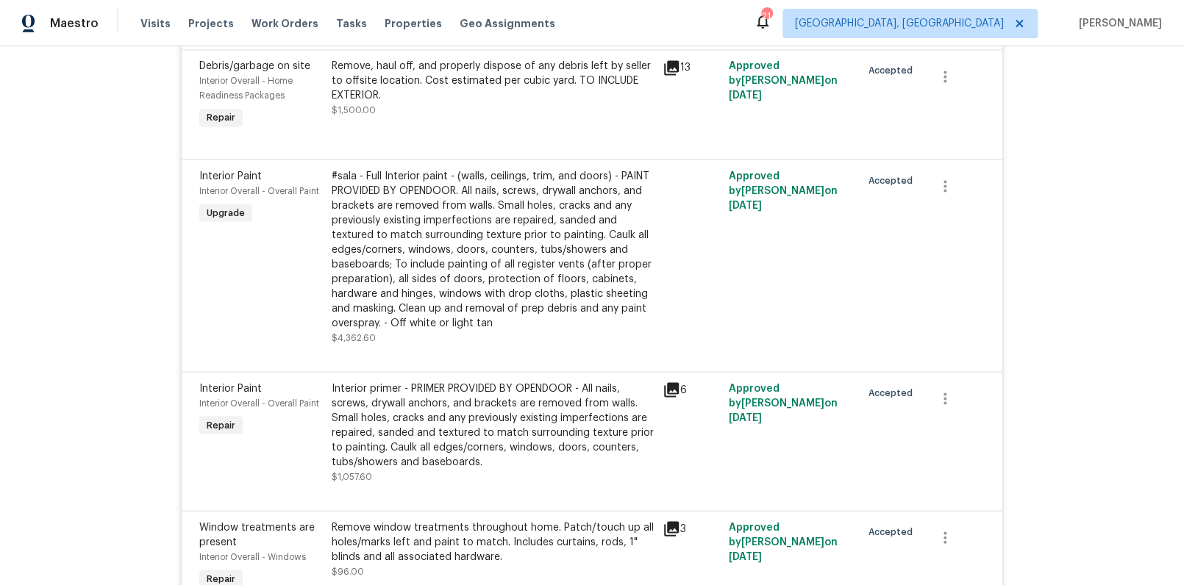
scroll to position [1341, 0]
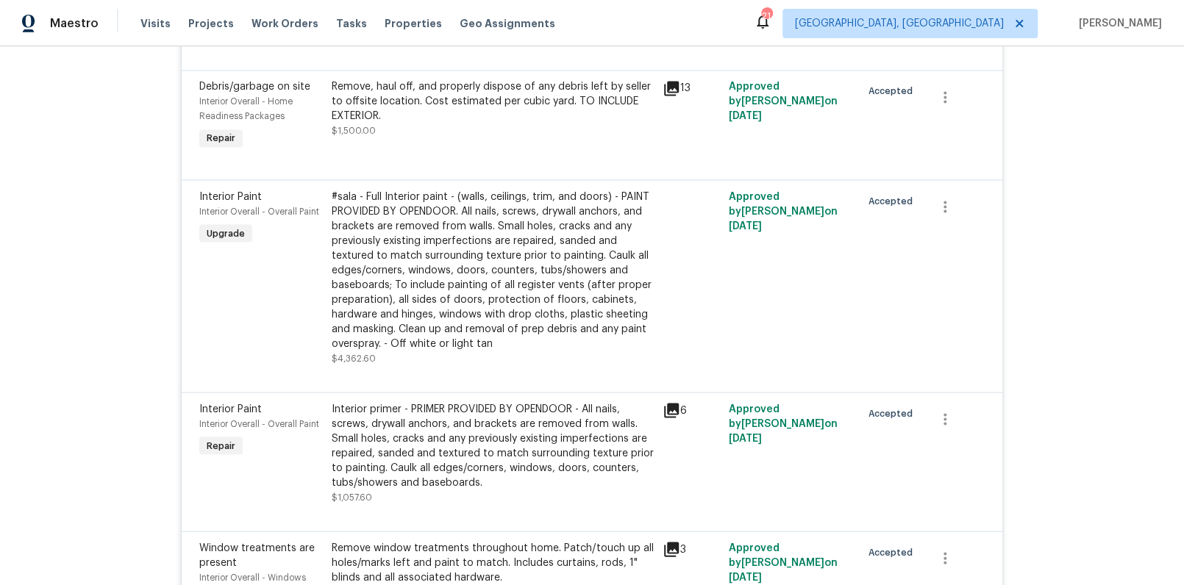
click at [398, 98] on div "Remove, haul off, and properly dispose of any debris left by seller to offsite …" at bounding box center [493, 101] width 322 height 44
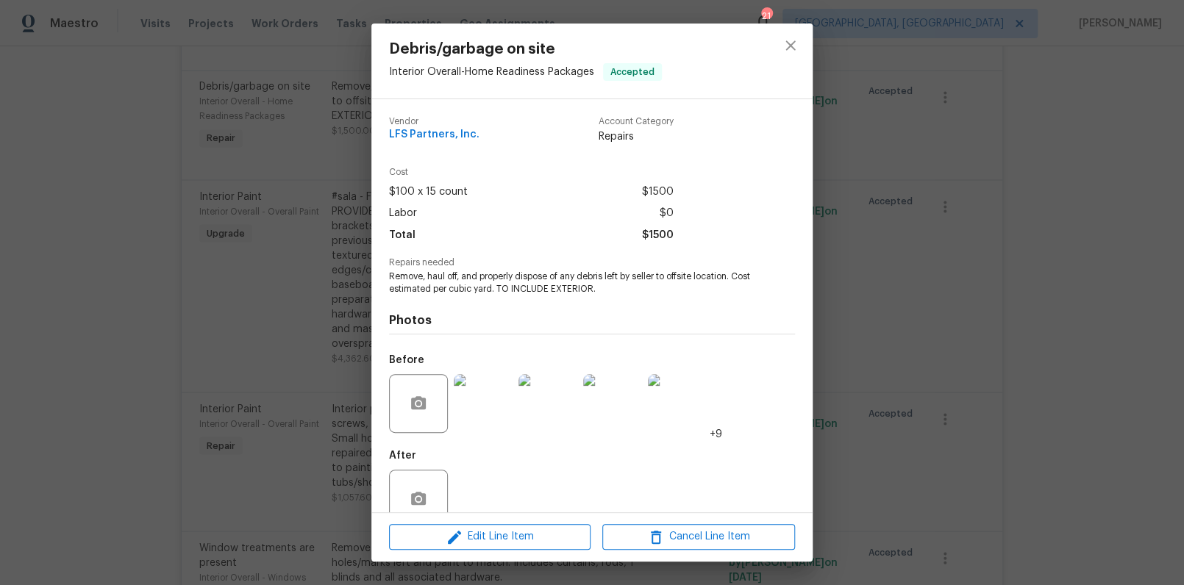
click at [893, 276] on div "Debris/garbage on site Interior Overall - Home Readiness Packages Accepted Vend…" at bounding box center [592, 292] width 1184 height 585
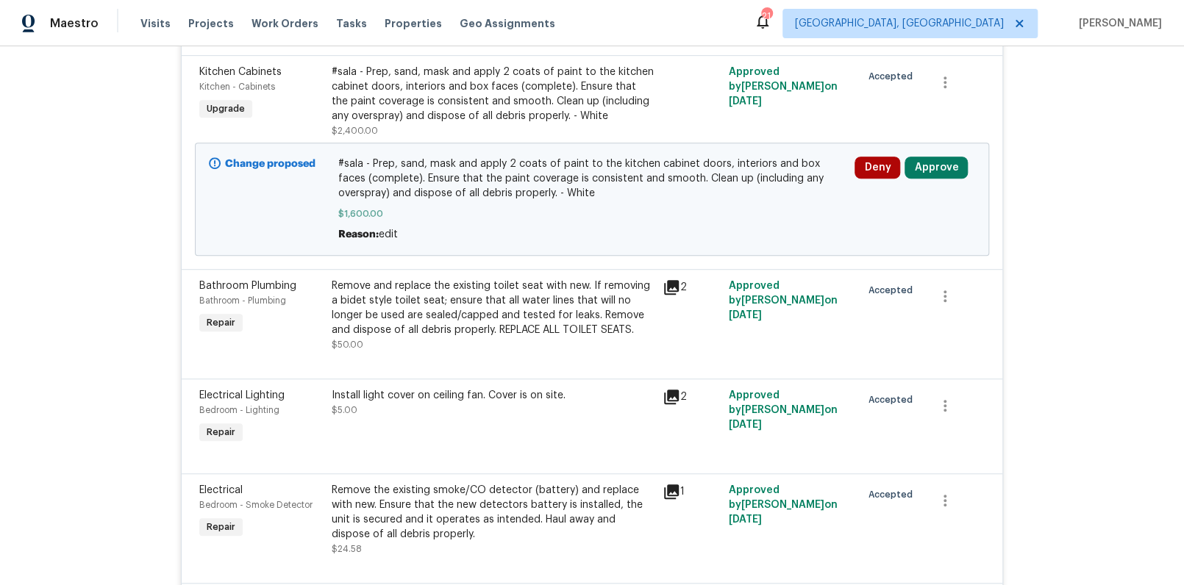
scroll to position [375, 0]
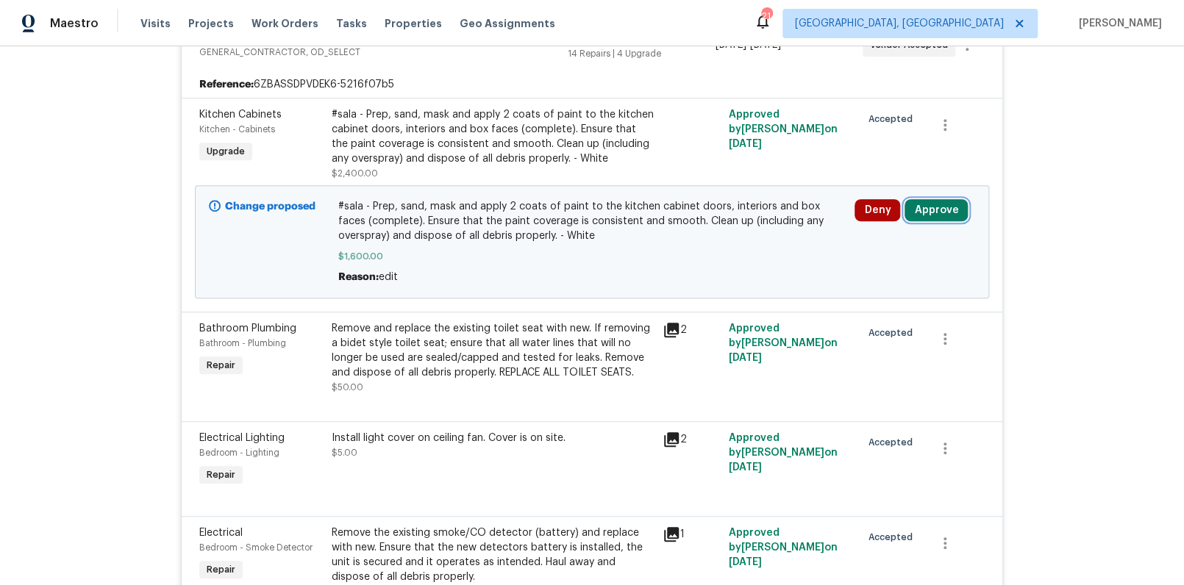
click at [934, 207] on button "Approve" at bounding box center [935, 210] width 63 height 22
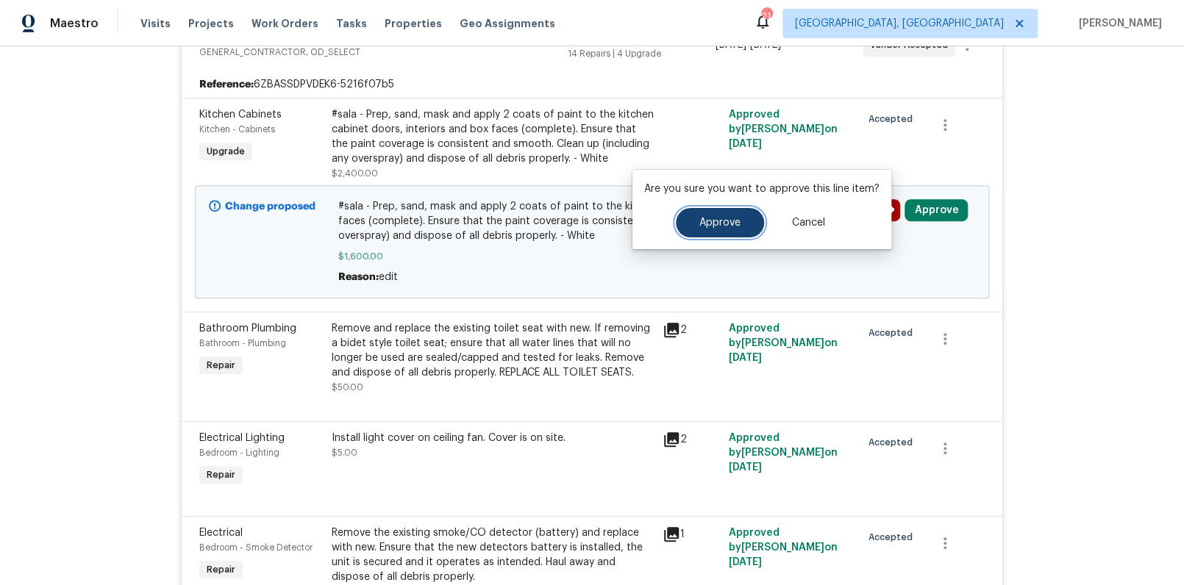
click at [690, 225] on button "Approve" at bounding box center [720, 222] width 88 height 29
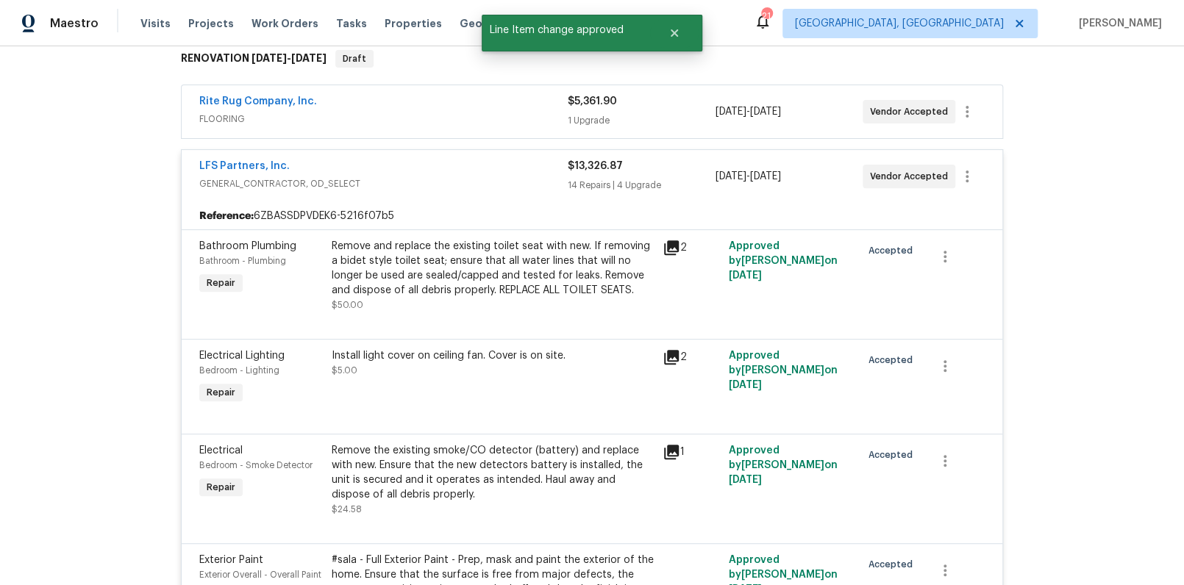
scroll to position [188, 0]
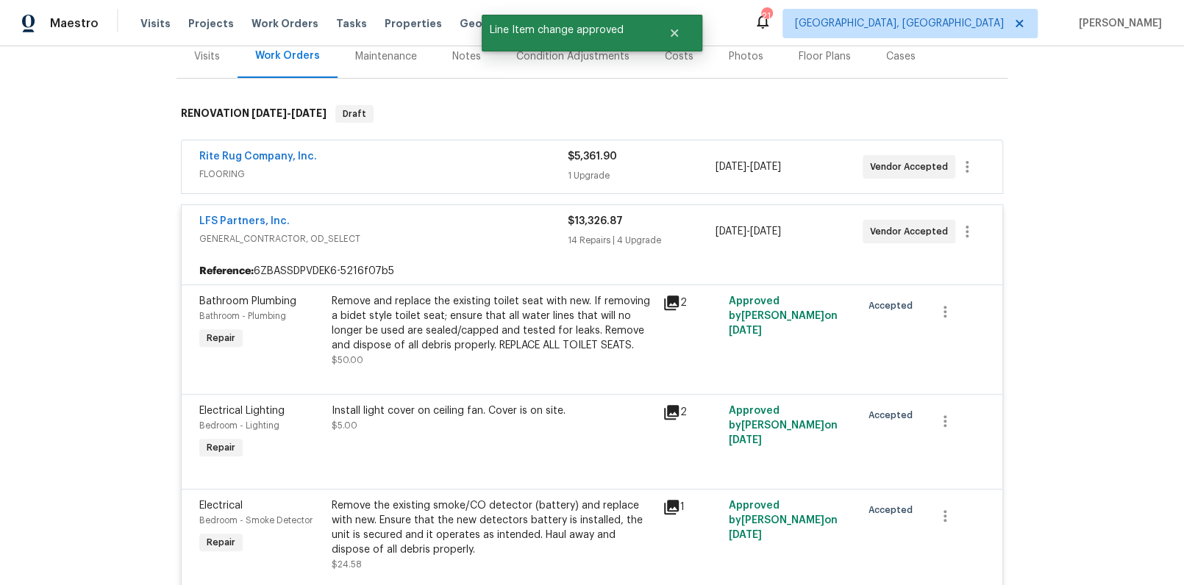
click at [499, 218] on div "LFS Partners, Inc." at bounding box center [383, 223] width 368 height 18
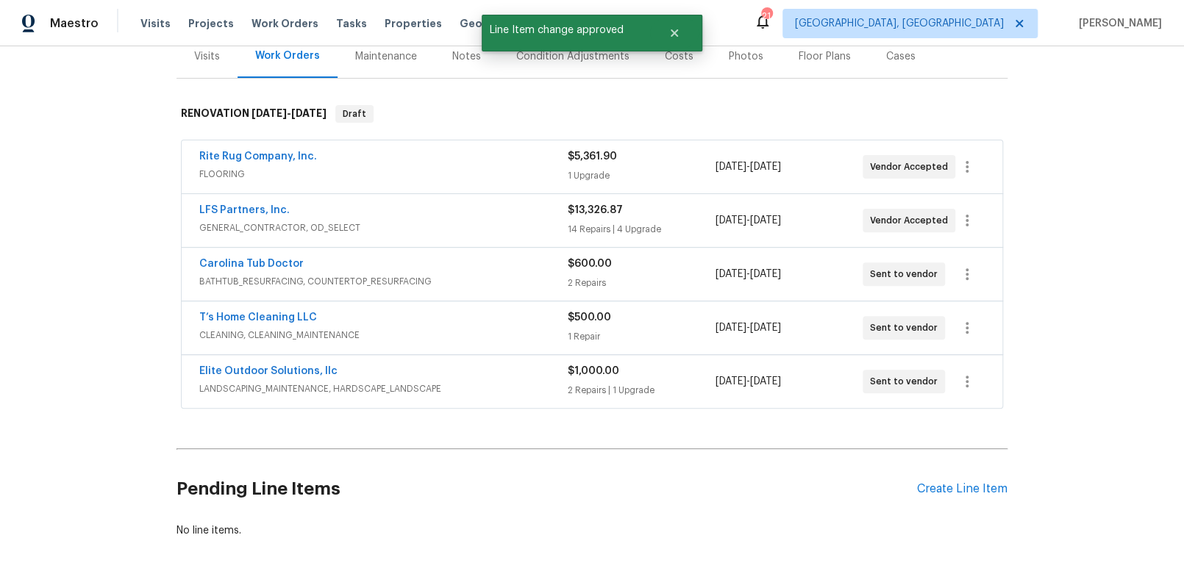
click at [674, 62] on div "Costs" at bounding box center [679, 56] width 64 height 43
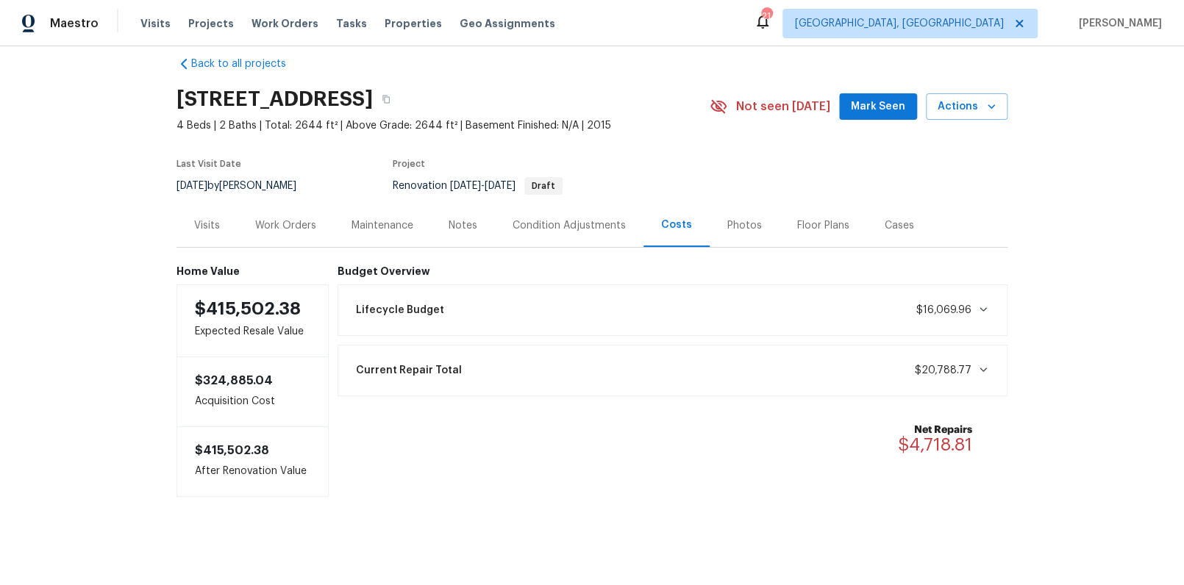
click at [584, 294] on div "Lifecycle Budget $16,069.96" at bounding box center [672, 310] width 651 height 32
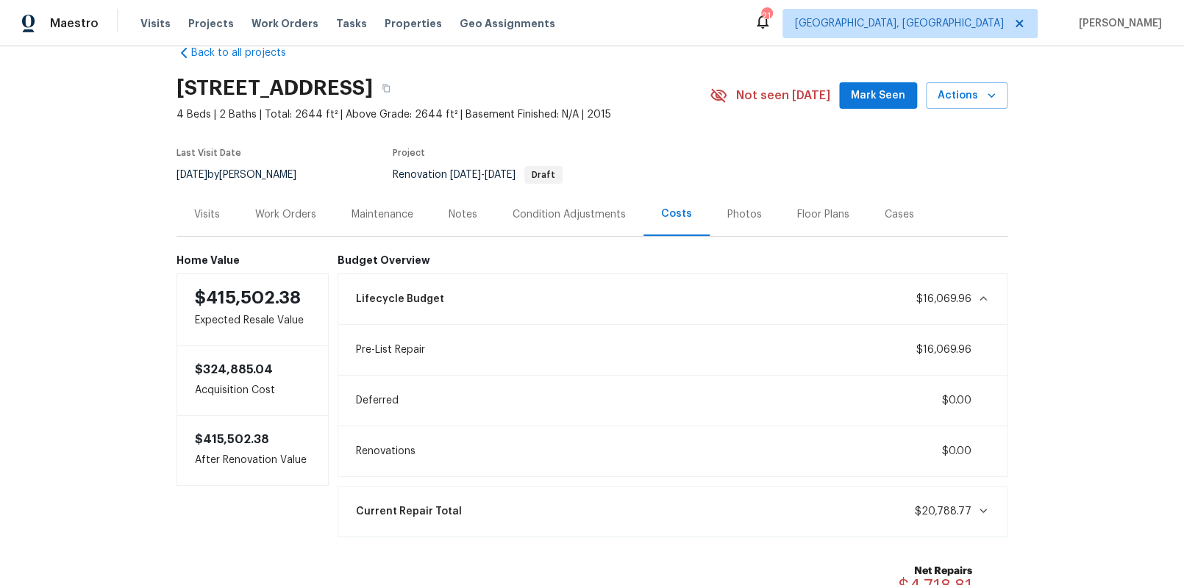
scroll to position [156, 0]
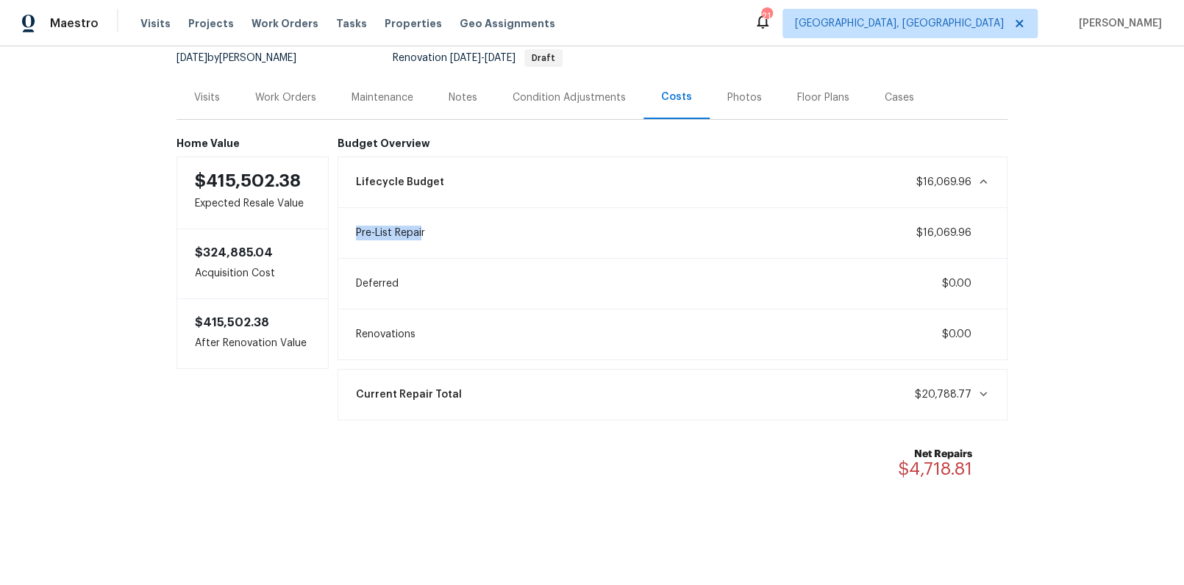
drag, startPoint x: 352, startPoint y: 225, endPoint x: 416, endPoint y: 231, distance: 64.2
click at [416, 231] on span "Pre-List Repair" at bounding box center [390, 233] width 69 height 15
click at [446, 231] on div "Pre-List Repair $16,069.96" at bounding box center [672, 233] width 651 height 32
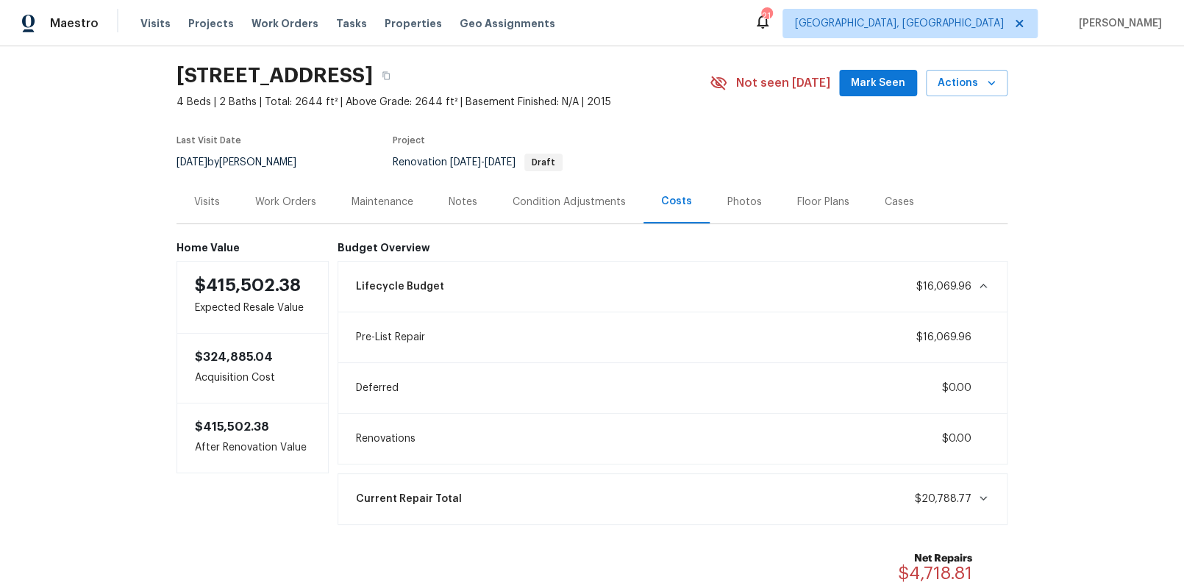
scroll to position [0, 0]
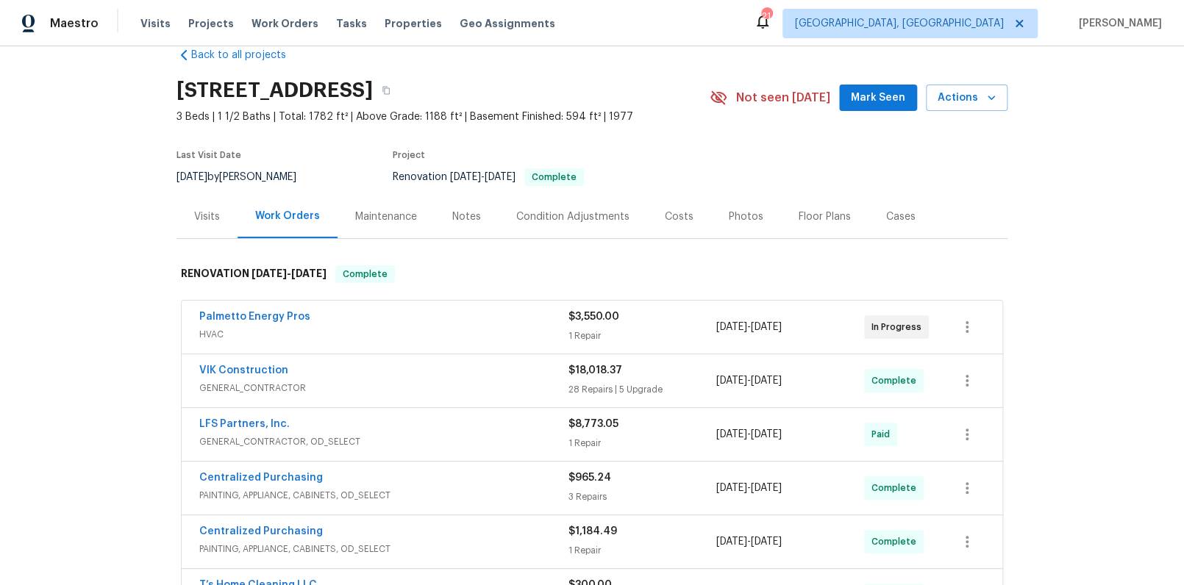
scroll to position [157, 0]
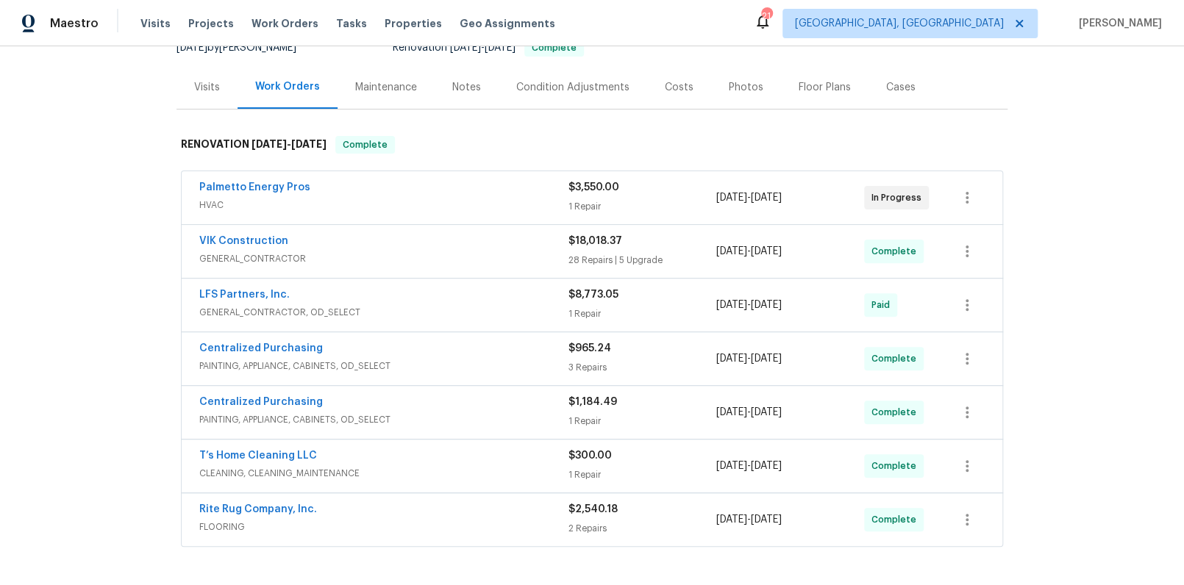
click at [472, 180] on div "Palmetto Energy Pros" at bounding box center [383, 189] width 369 height 18
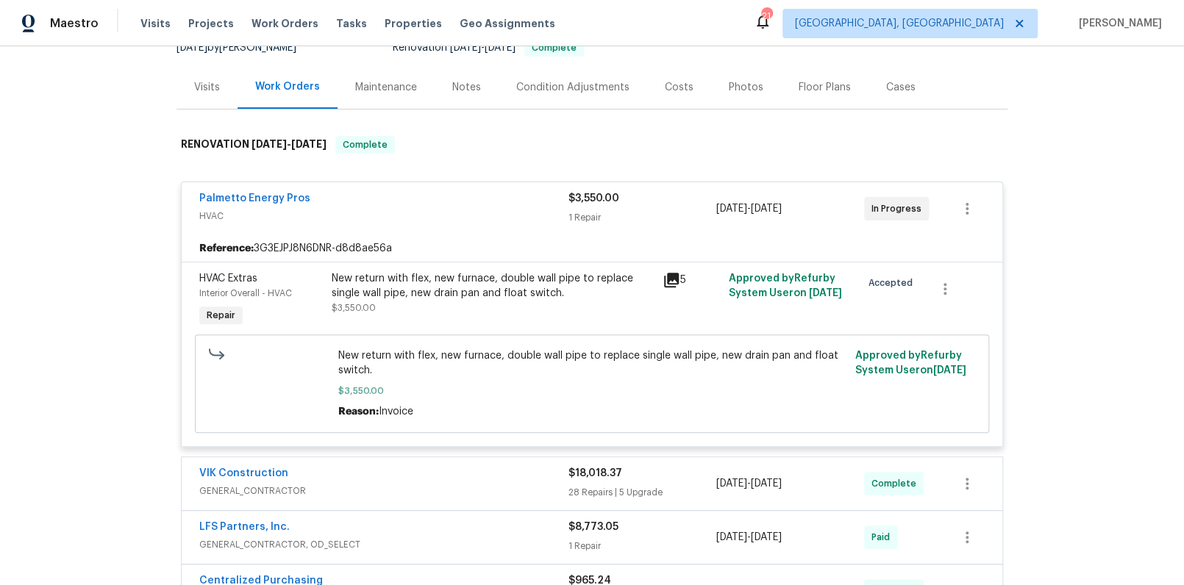
click at [473, 199] on div "Palmetto Energy Pros" at bounding box center [383, 200] width 369 height 18
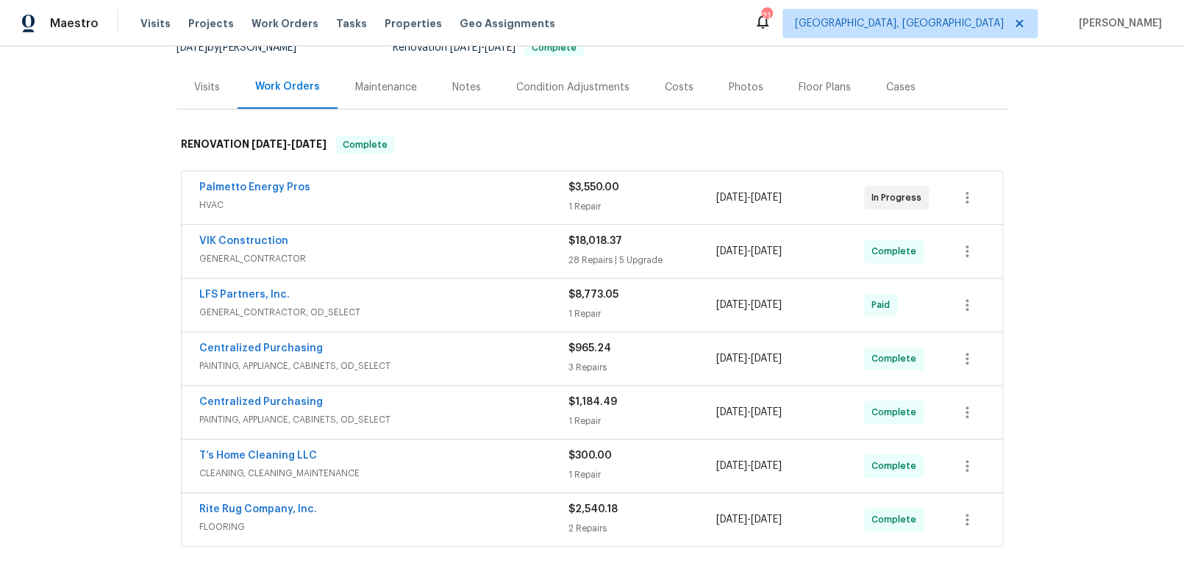
click at [194, 88] on div "Visits" at bounding box center [207, 87] width 26 height 15
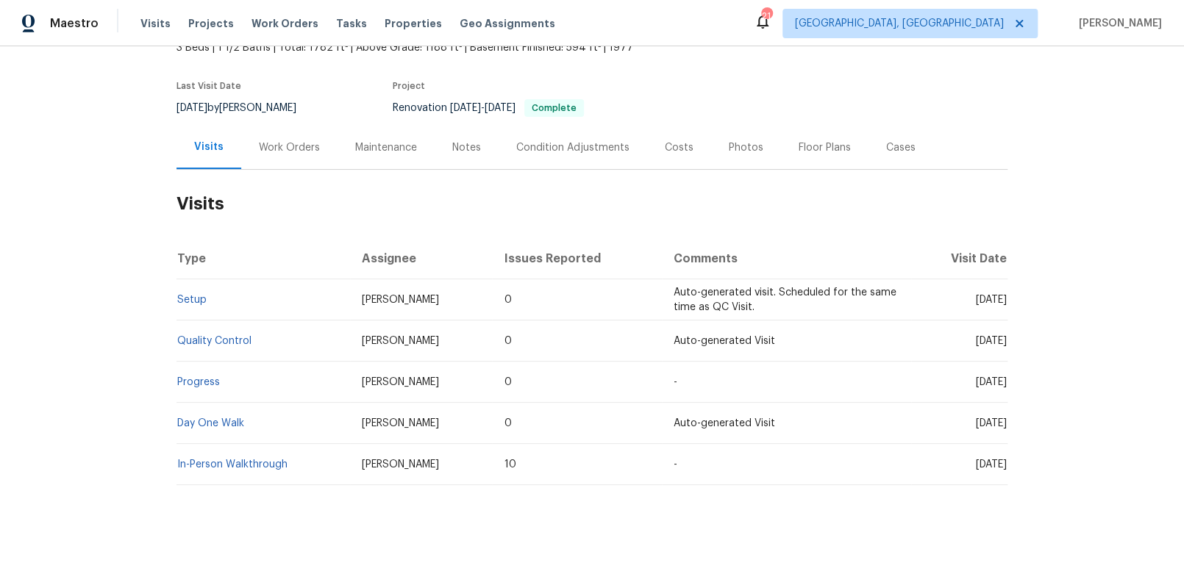
scroll to position [103, 0]
click at [438, 159] on div "Notes" at bounding box center [467, 147] width 64 height 43
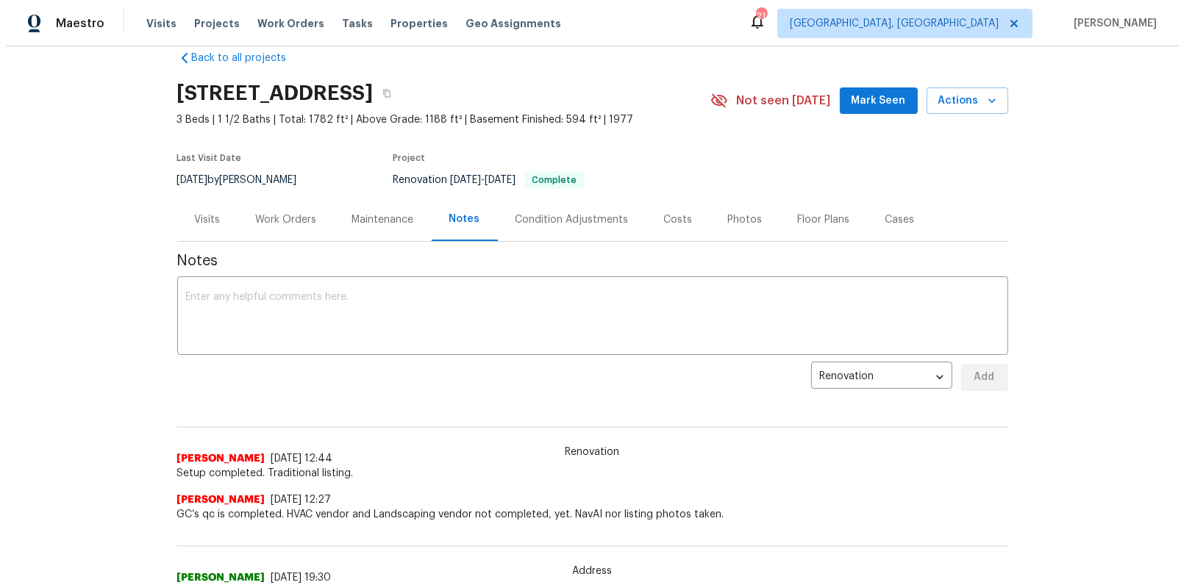
scroll to position [14, 0]
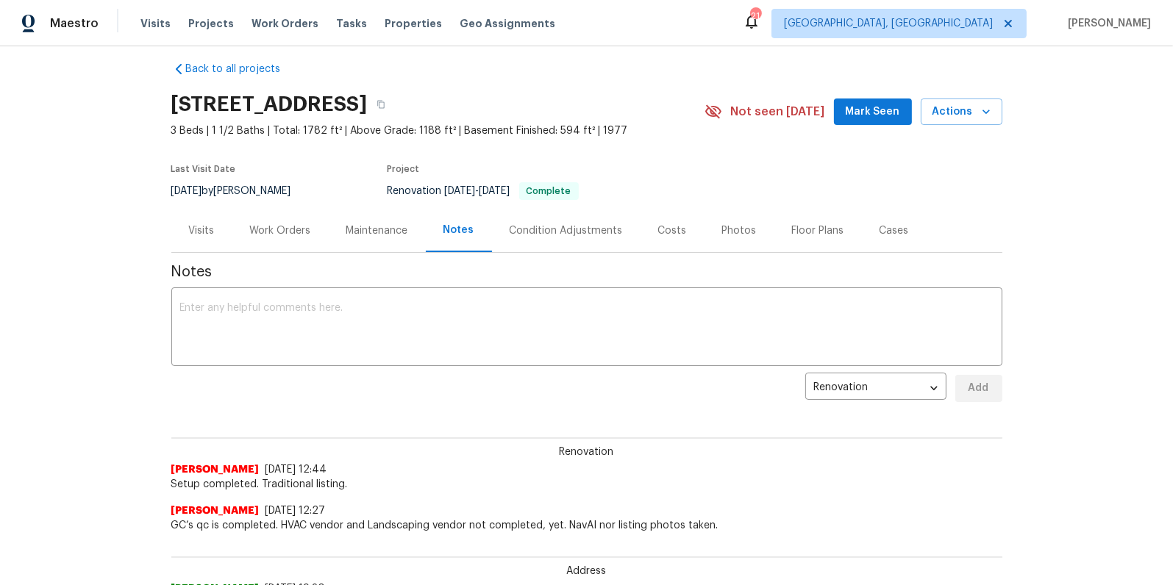
click at [673, 246] on div "Costs" at bounding box center [672, 230] width 64 height 43
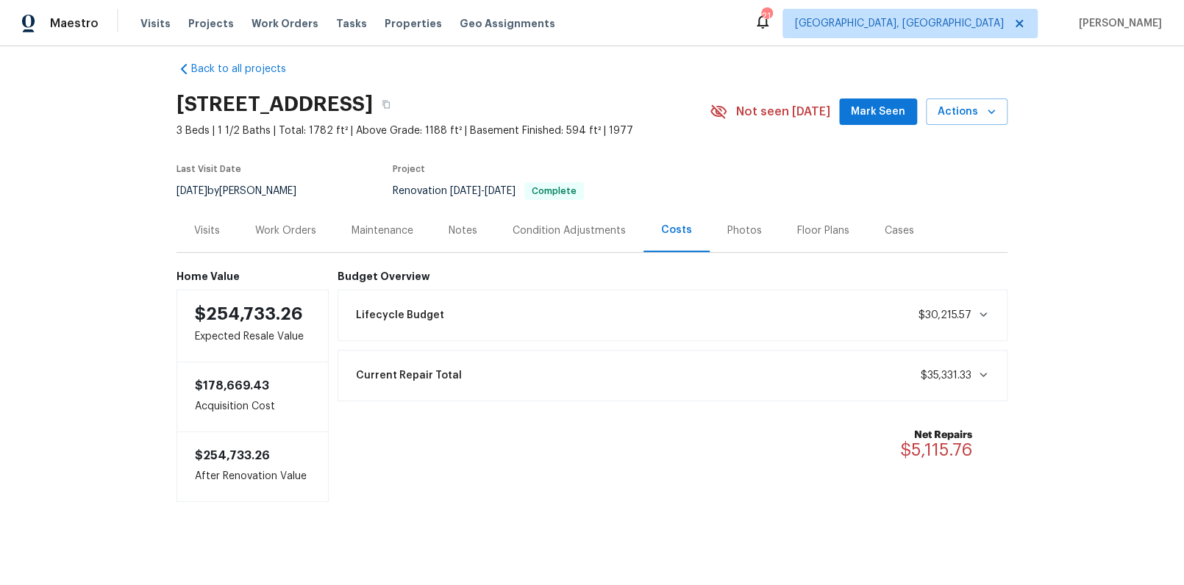
click at [285, 244] on div "Work Orders" at bounding box center [285, 230] width 96 height 43
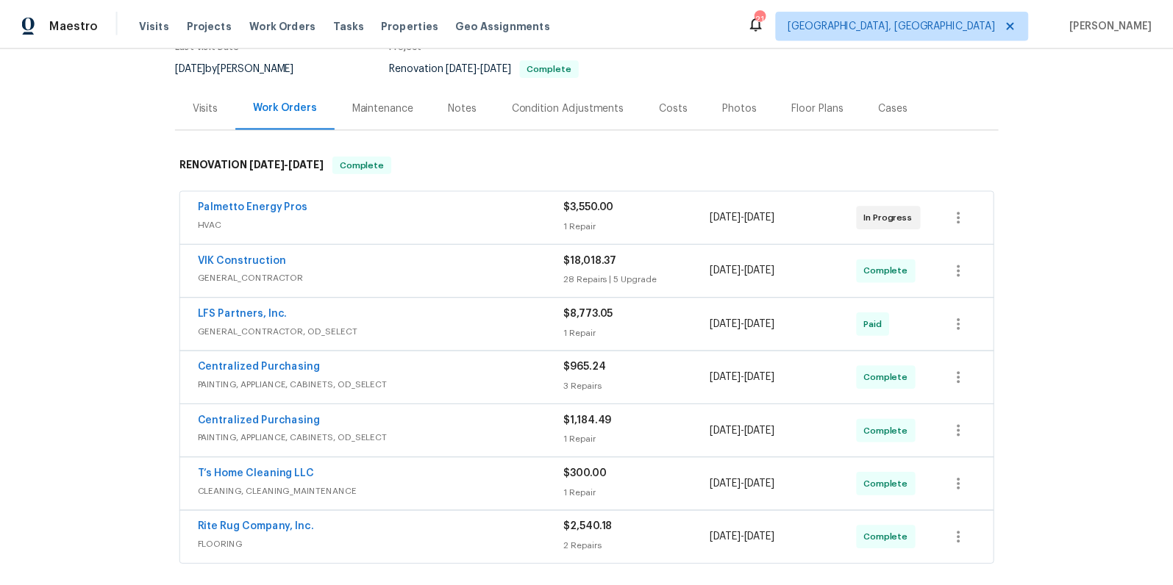
scroll to position [144, 0]
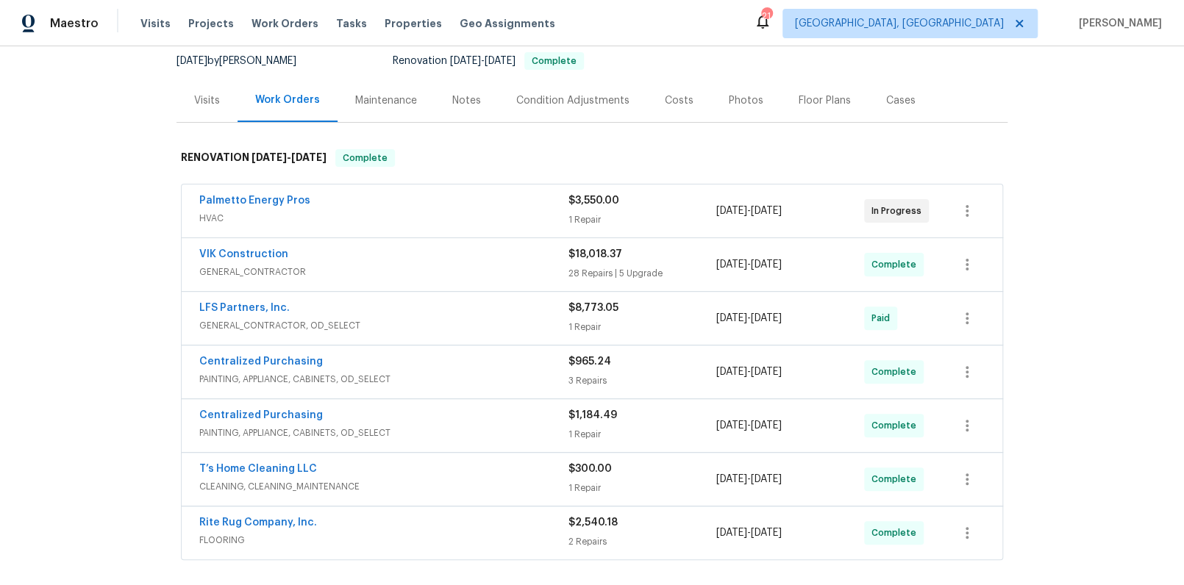
click at [461, 99] on div "Notes" at bounding box center [466, 100] width 29 height 15
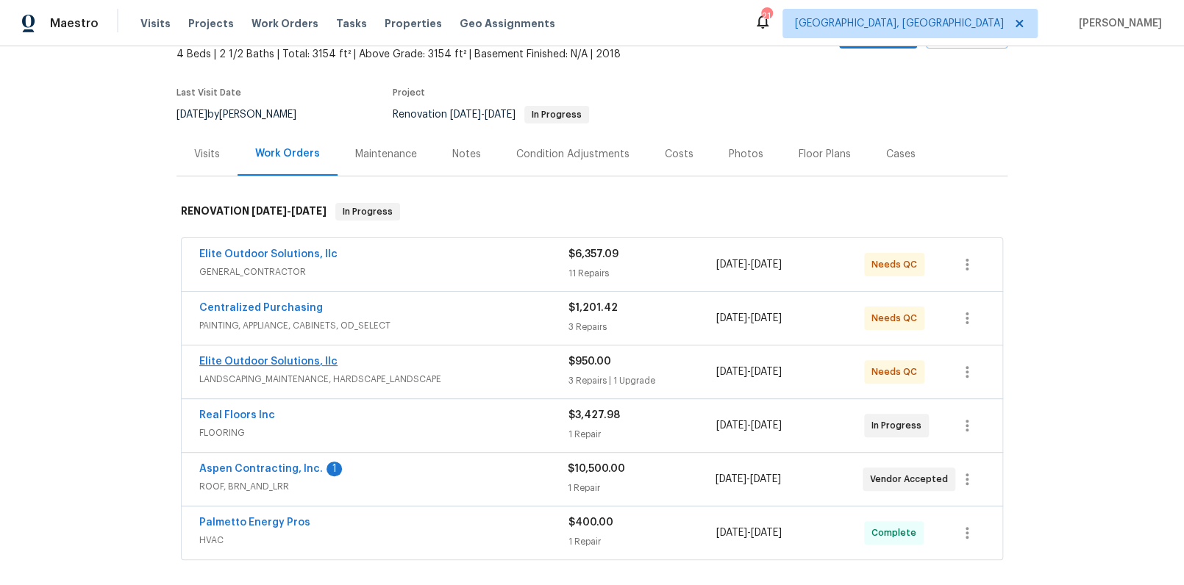
scroll to position [109, 0]
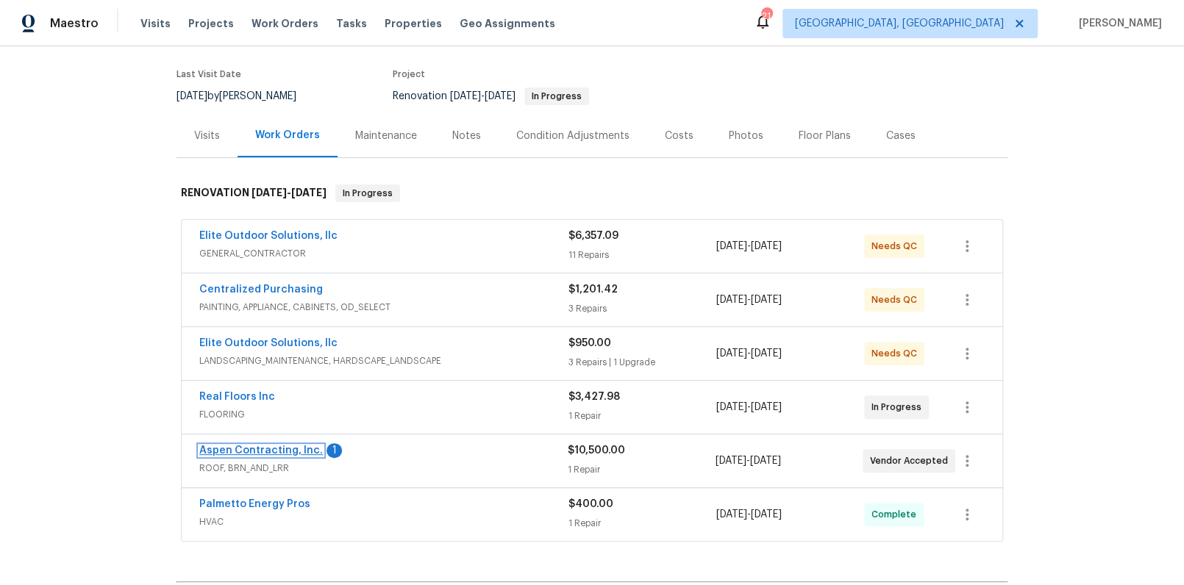
click at [293, 447] on link "Aspen Contracting, Inc." at bounding box center [261, 451] width 124 height 10
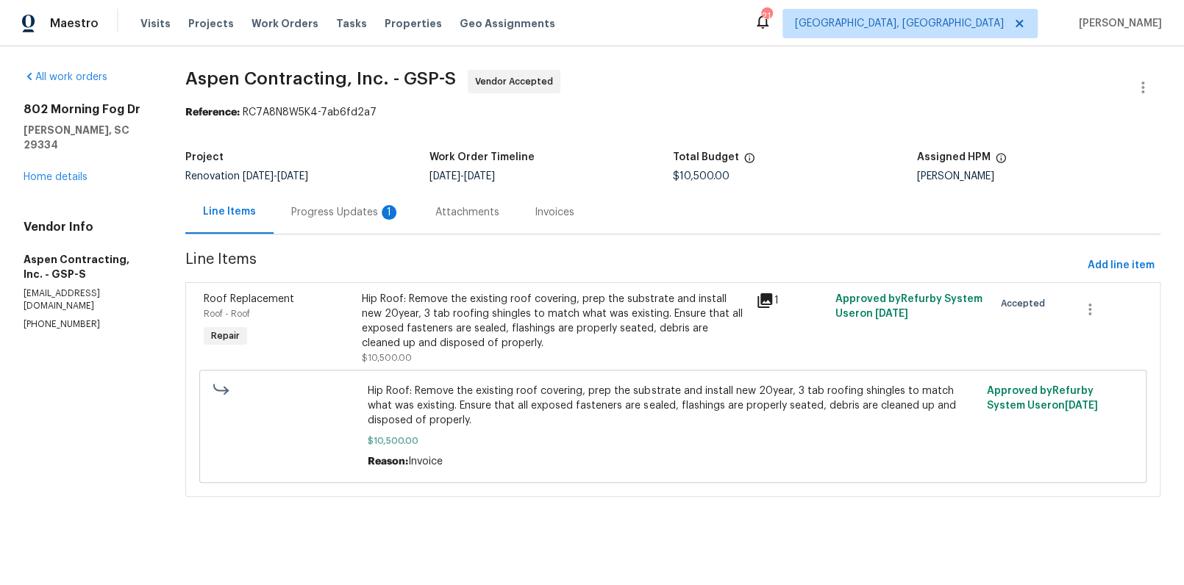
click at [372, 204] on div "Progress Updates 1" at bounding box center [345, 211] width 144 height 43
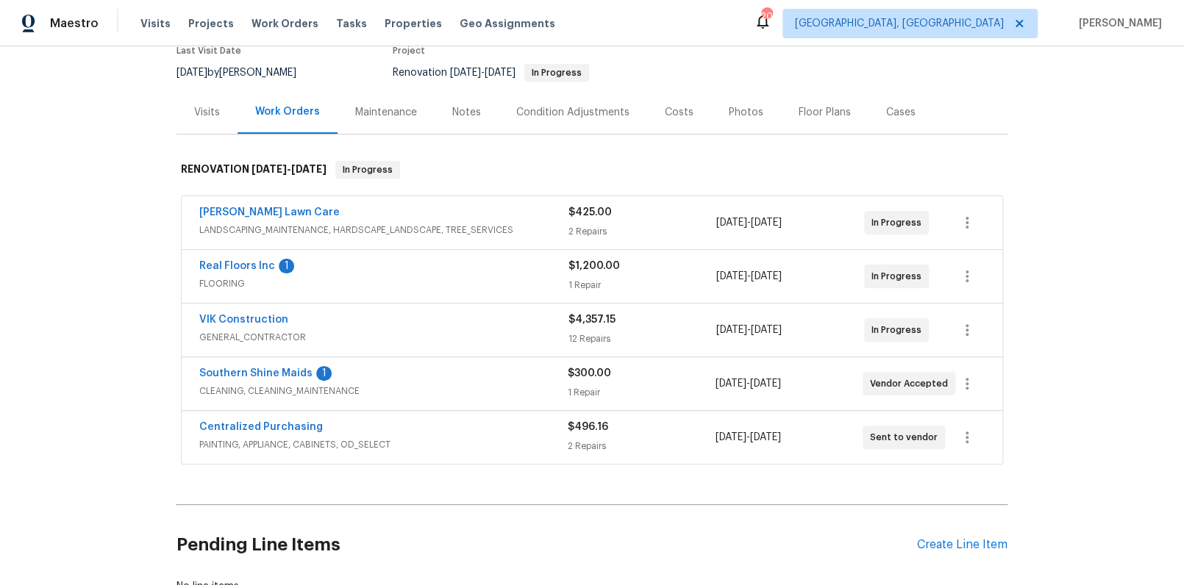
scroll to position [171, 0]
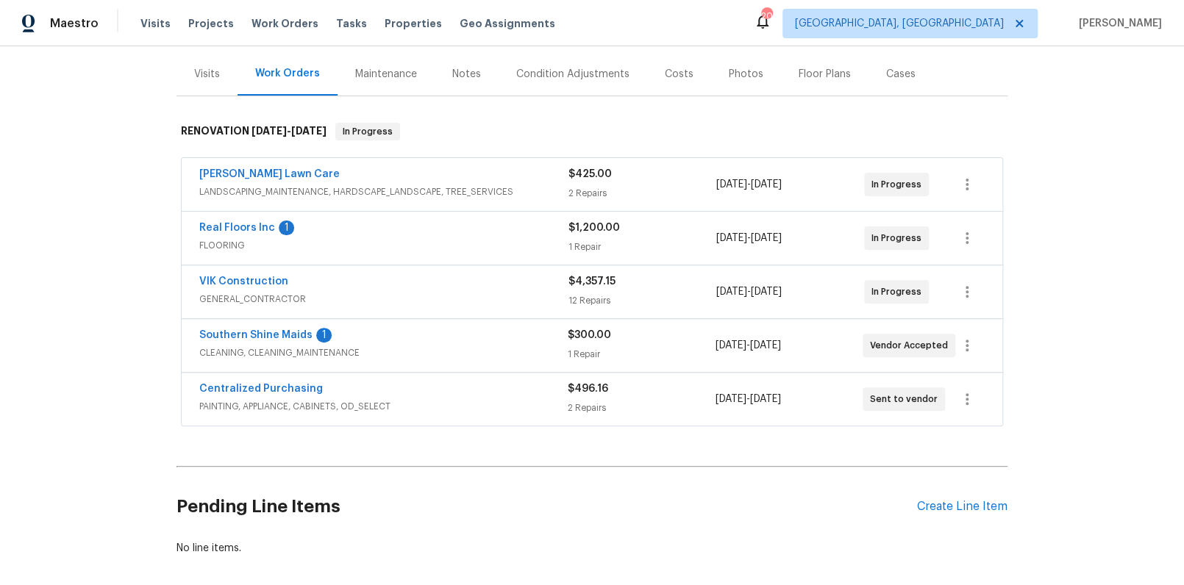
click at [296, 279] on div "VIK Construction" at bounding box center [383, 283] width 369 height 18
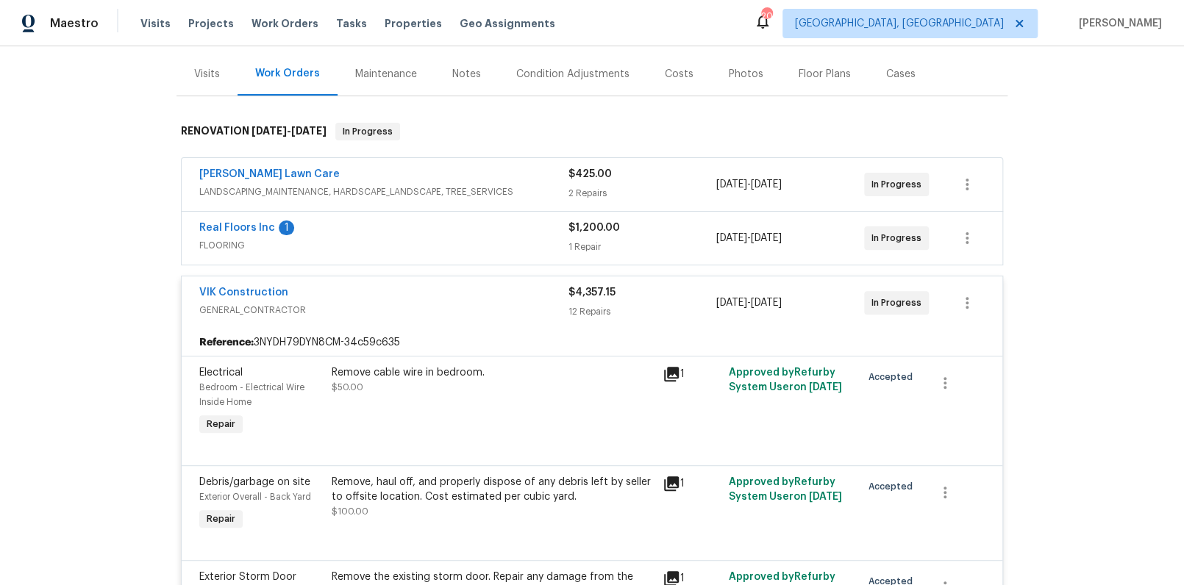
click at [363, 293] on div "VIK Construction" at bounding box center [383, 294] width 369 height 18
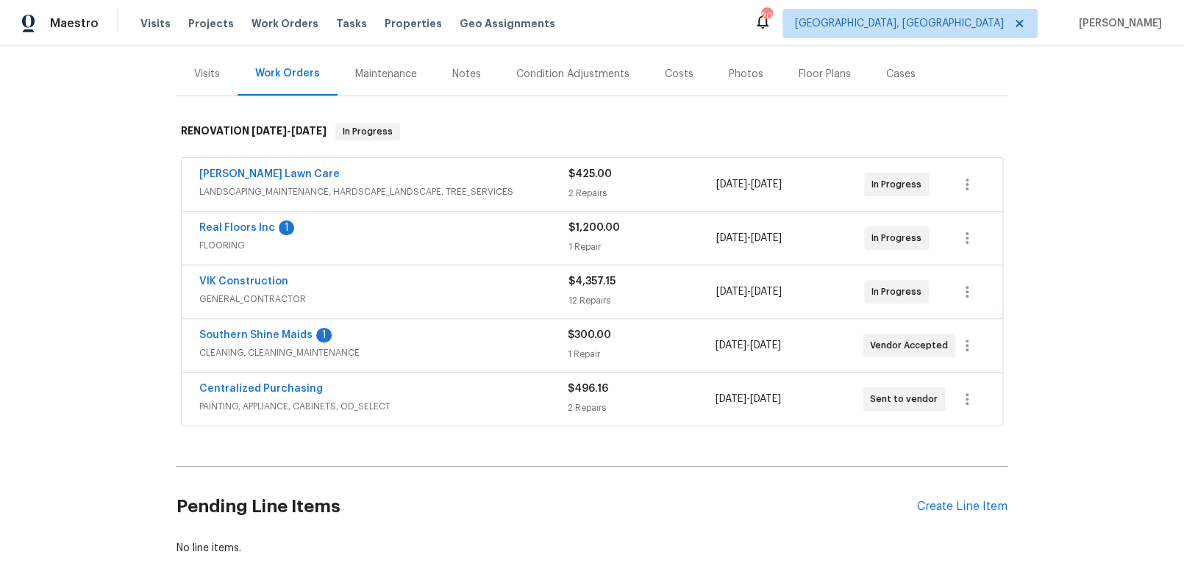
click at [665, 79] on div "Costs" at bounding box center [679, 74] width 29 height 15
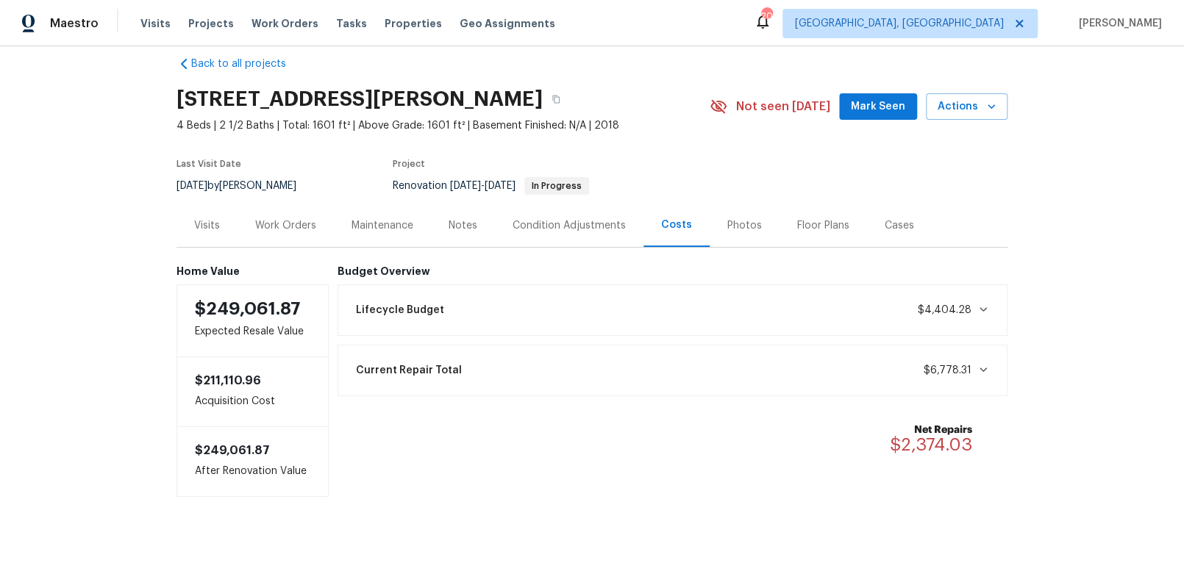
scroll to position [30, 0]
click at [288, 218] on div "Work Orders" at bounding box center [285, 225] width 61 height 15
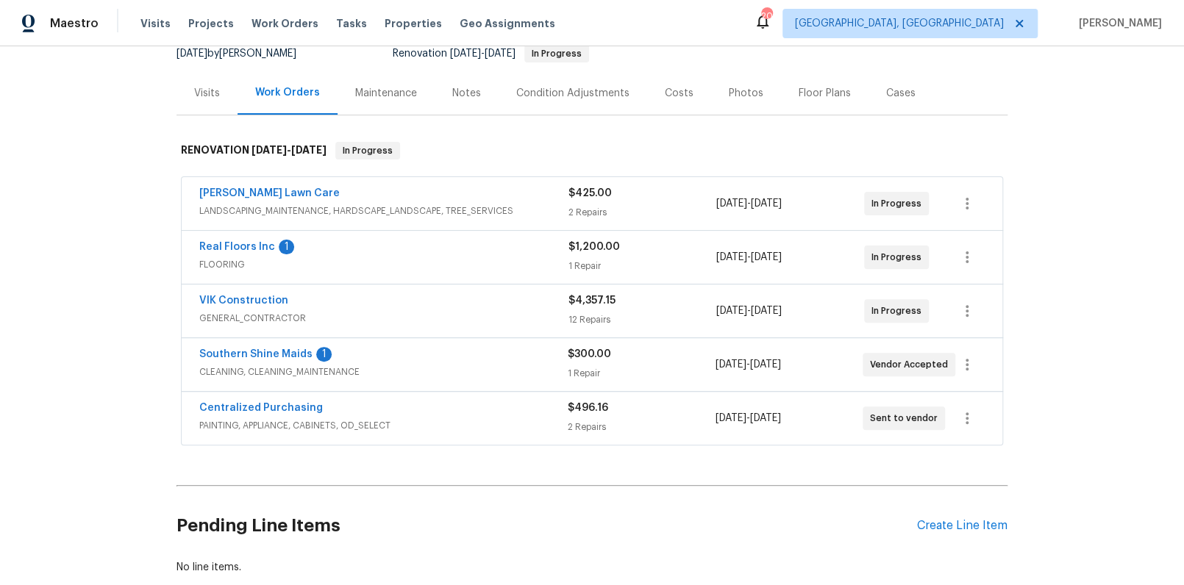
scroll to position [155, 0]
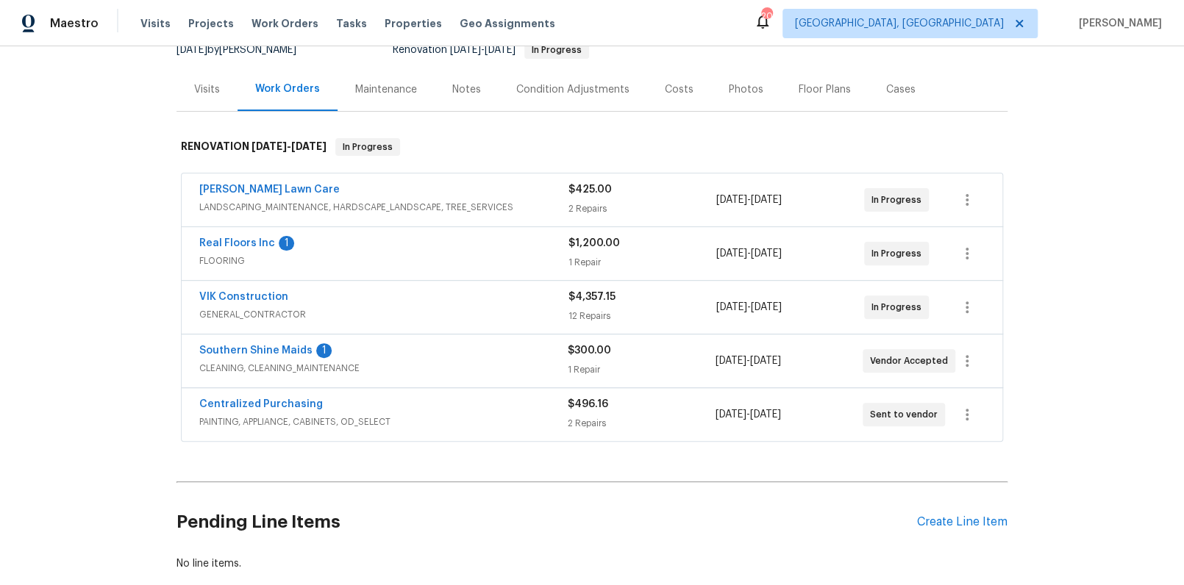
click at [462, 95] on div "Notes" at bounding box center [466, 89] width 29 height 15
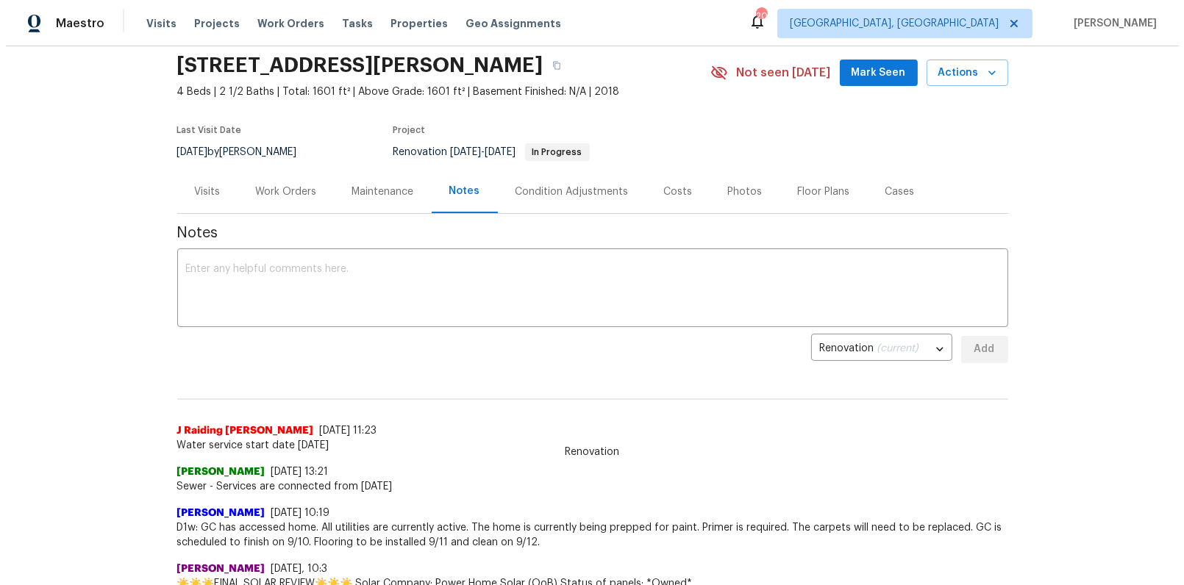
scroll to position [37, 0]
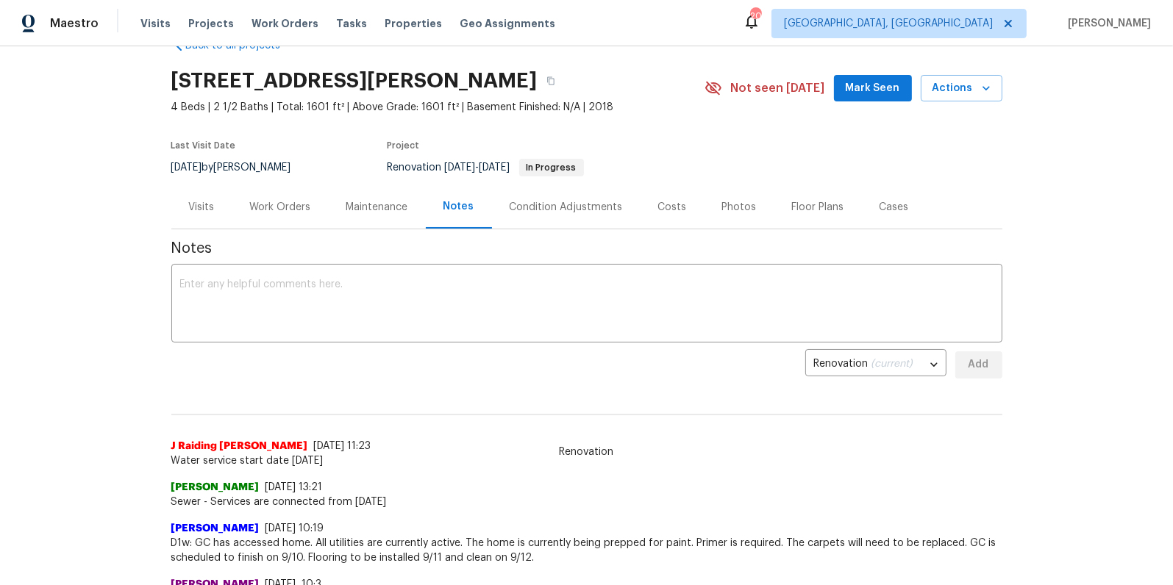
click at [238, 207] on div "Work Orders" at bounding box center [280, 206] width 96 height 43
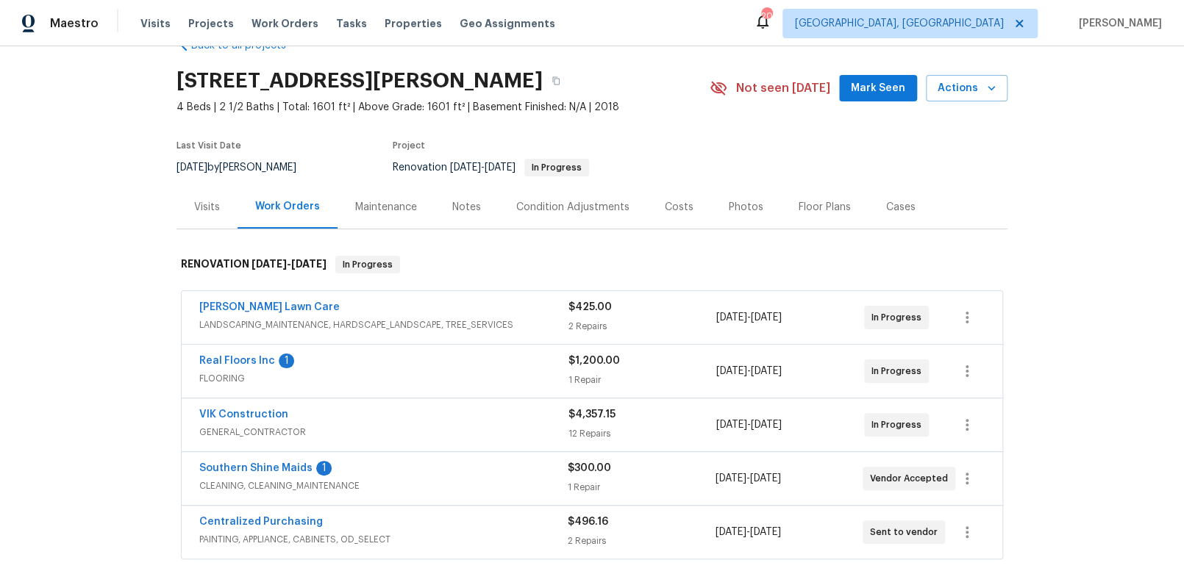
scroll to position [151, 0]
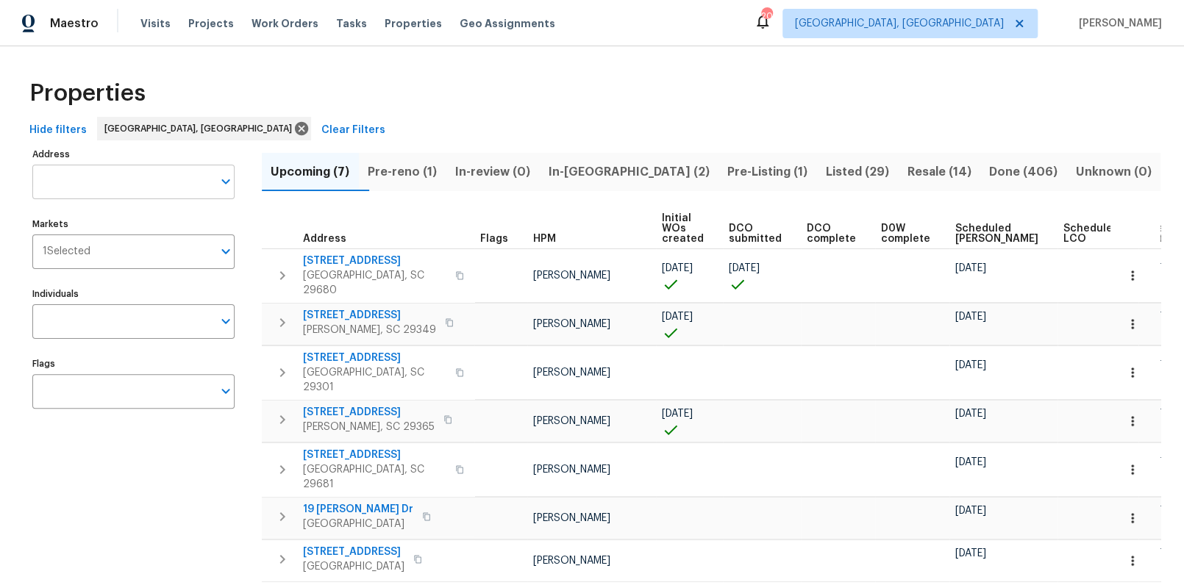
click at [135, 180] on input "Address" at bounding box center [122, 182] width 180 height 35
type input "4 delray"
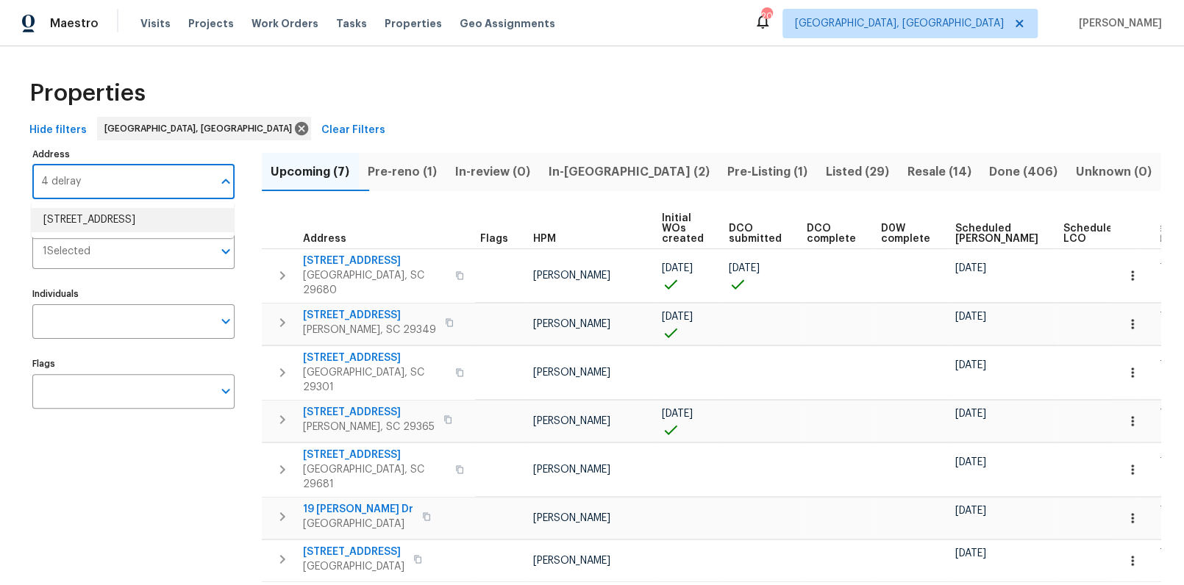
click at [83, 211] on li "[STREET_ADDRESS]" at bounding box center [133, 220] width 202 height 24
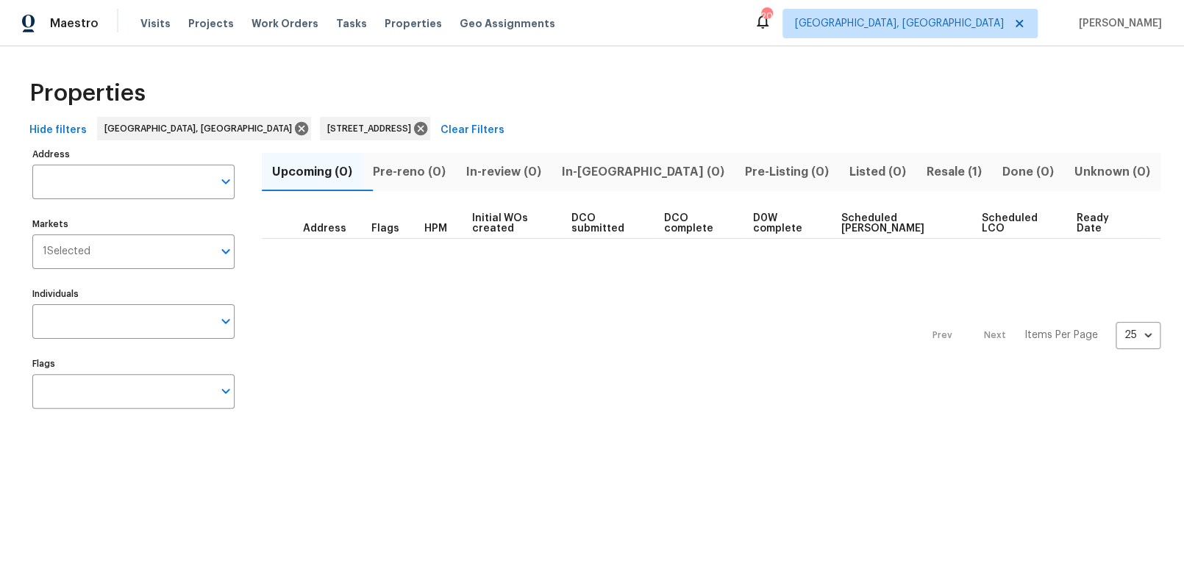
type input "[STREET_ADDRESS]"
click at [936, 169] on span "Resale (1)" at bounding box center [954, 172] width 58 height 21
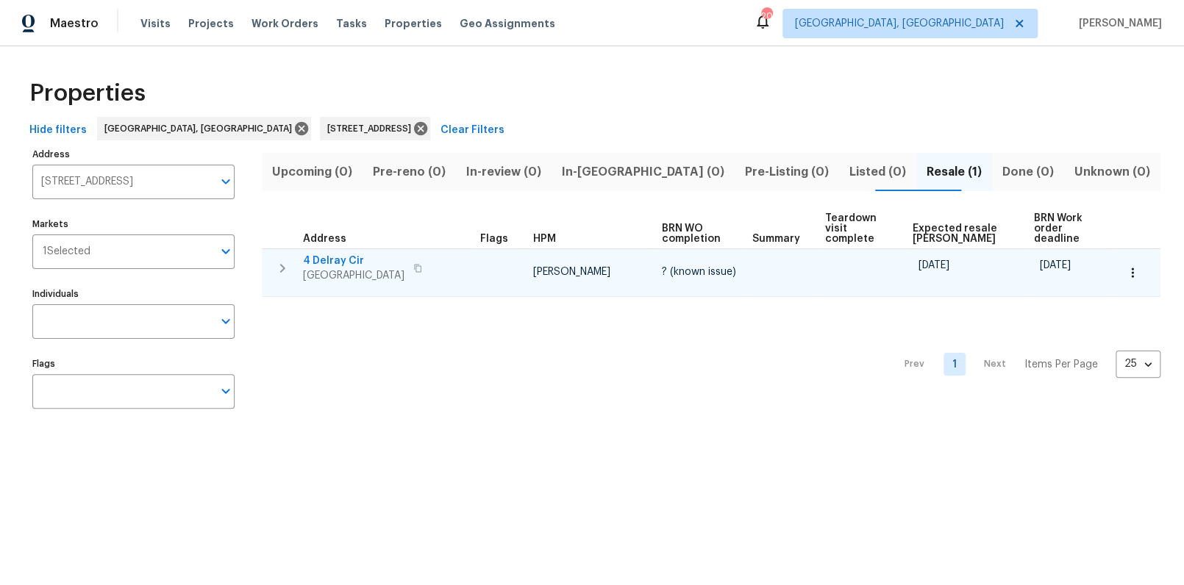
click at [342, 254] on span "4 Delray Cir" at bounding box center [353, 261] width 101 height 15
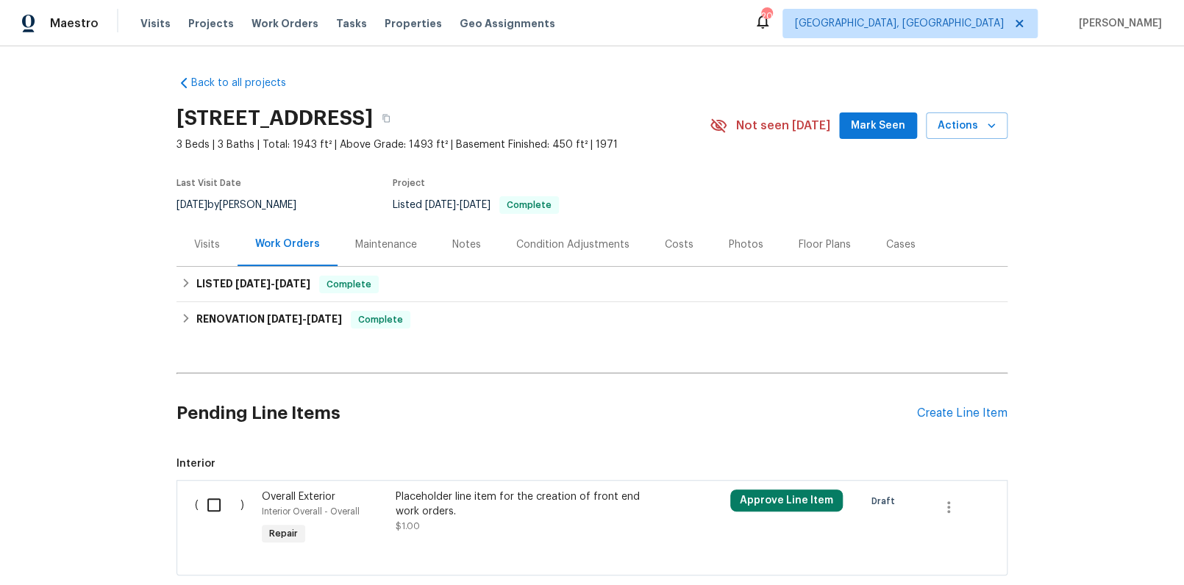
click at [198, 246] on div "Visits" at bounding box center [207, 244] width 26 height 15
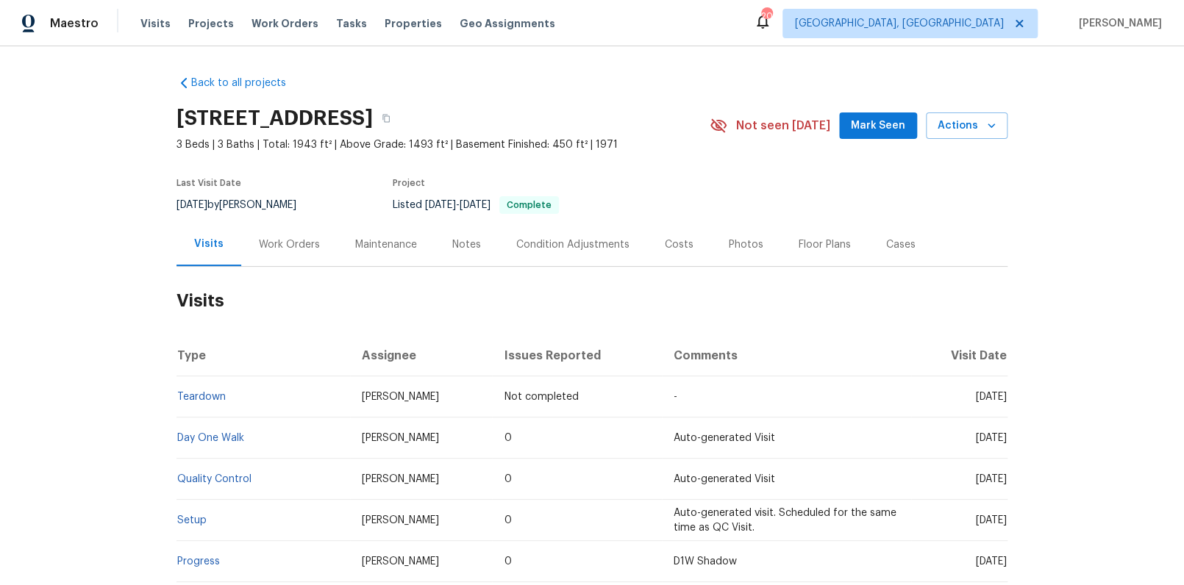
click at [677, 246] on div "Costs" at bounding box center [679, 244] width 29 height 15
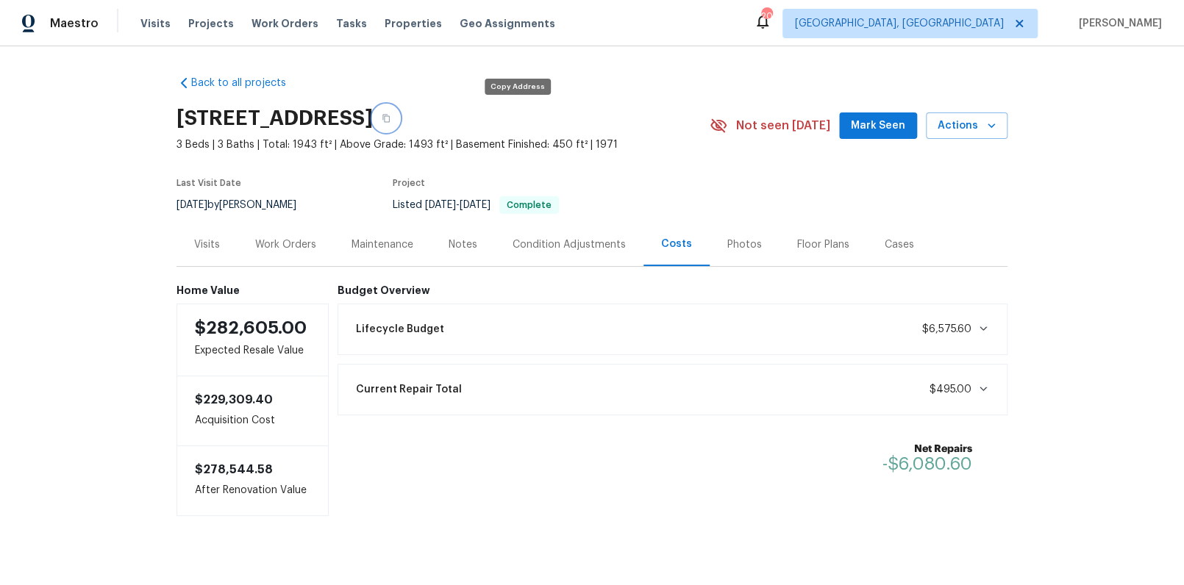
click at [390, 114] on icon "button" at bounding box center [386, 118] width 9 height 9
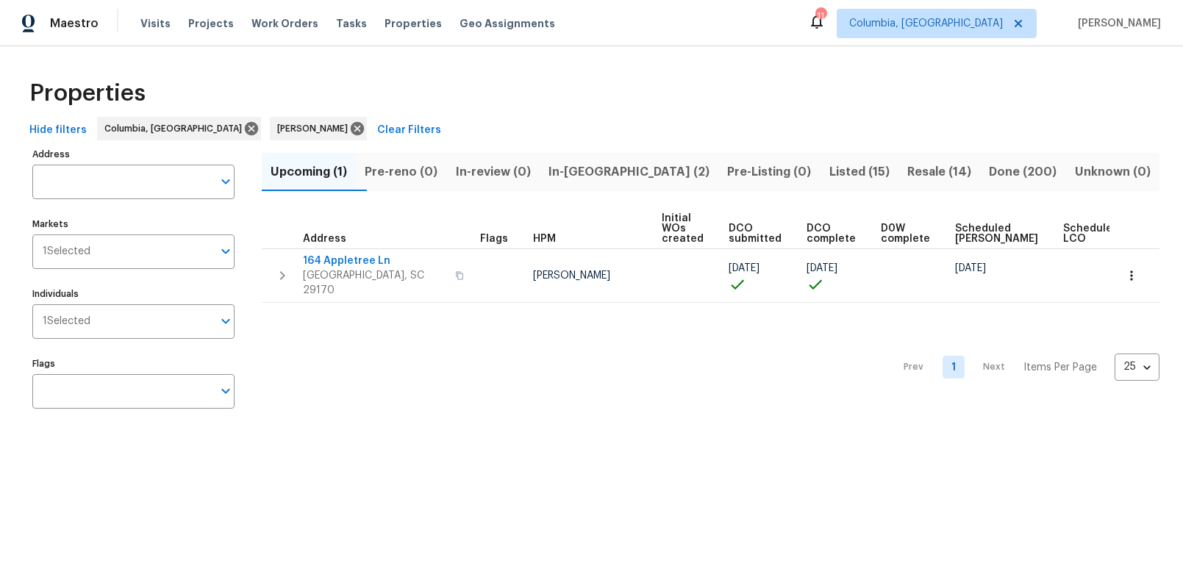
click at [607, 178] on span "In-[GEOGRAPHIC_DATA] (2)" at bounding box center [628, 172] width 161 height 21
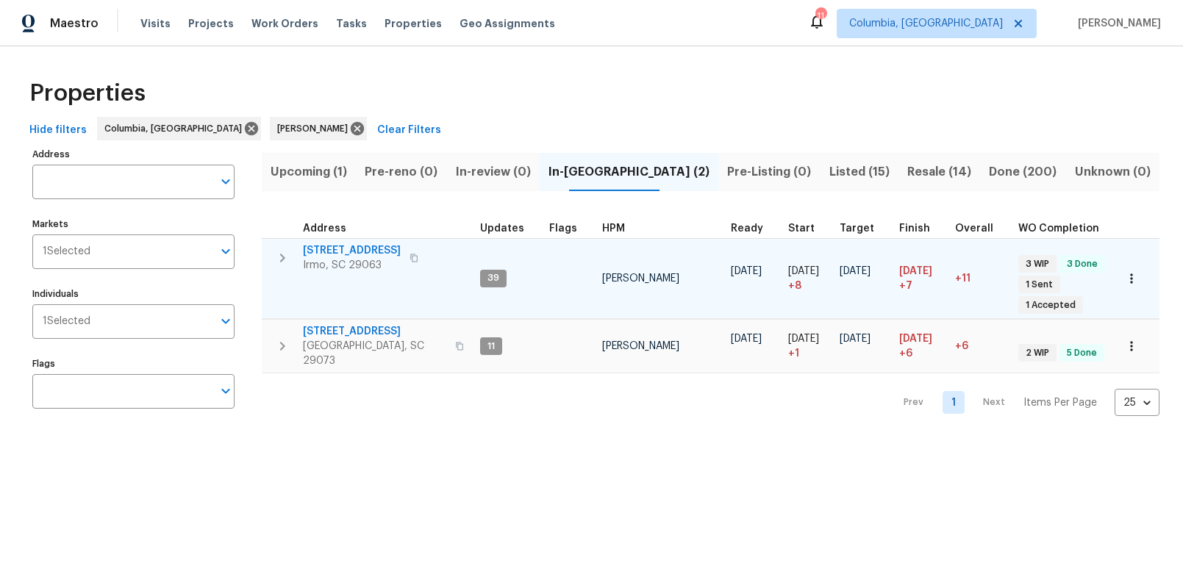
click at [346, 248] on span "[STREET_ADDRESS]" at bounding box center [352, 250] width 98 height 15
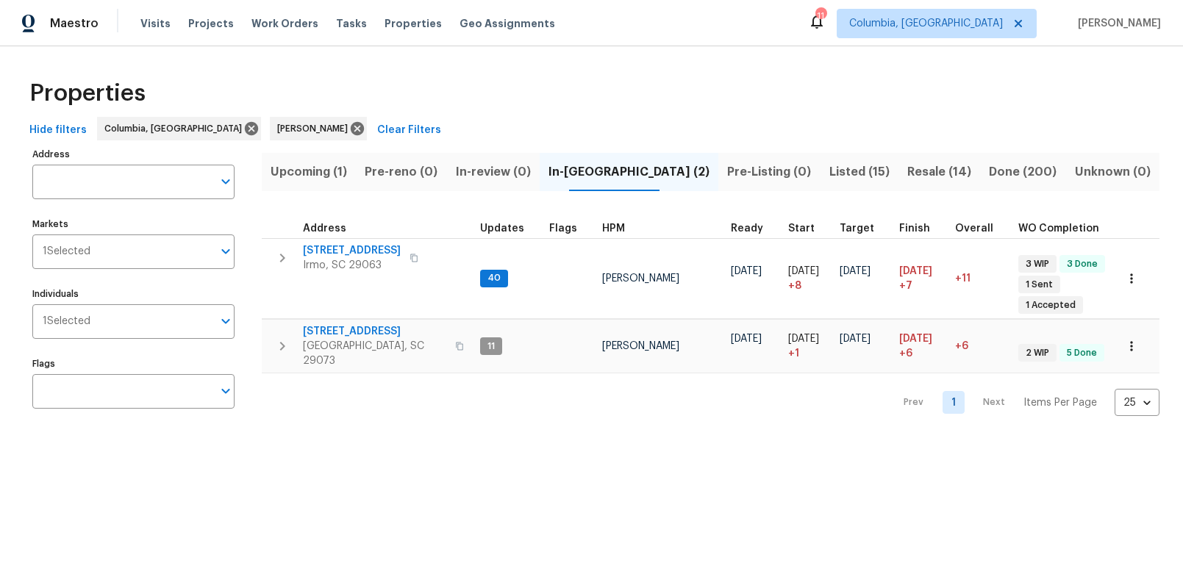
click at [915, 170] on span "Resale (14)" at bounding box center [939, 172] width 64 height 21
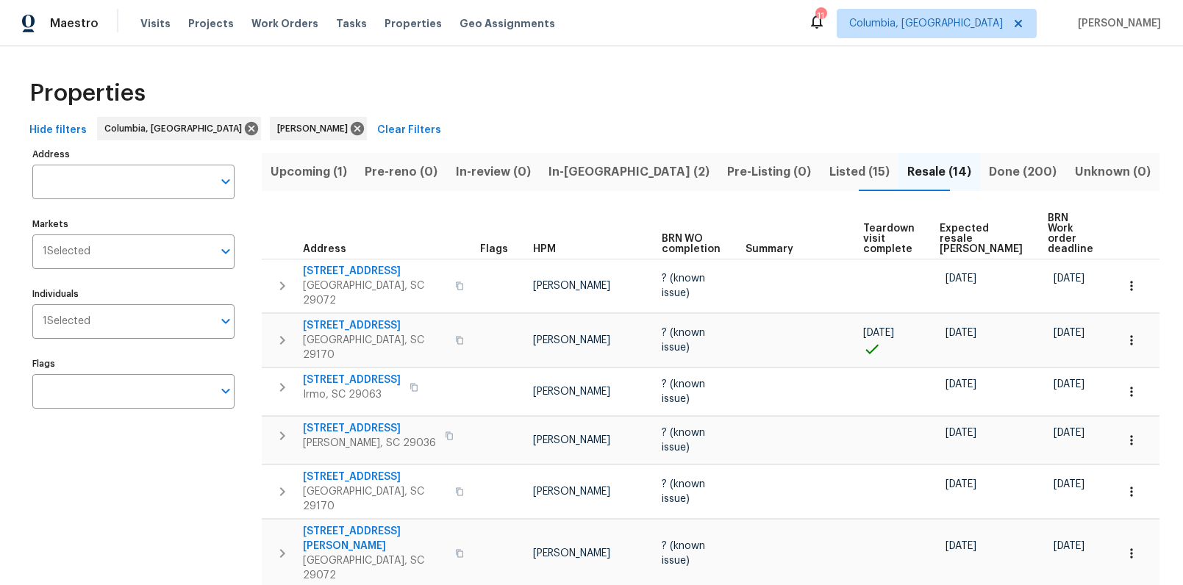
click at [984, 236] on span "Expected resale COE" at bounding box center [981, 239] width 83 height 31
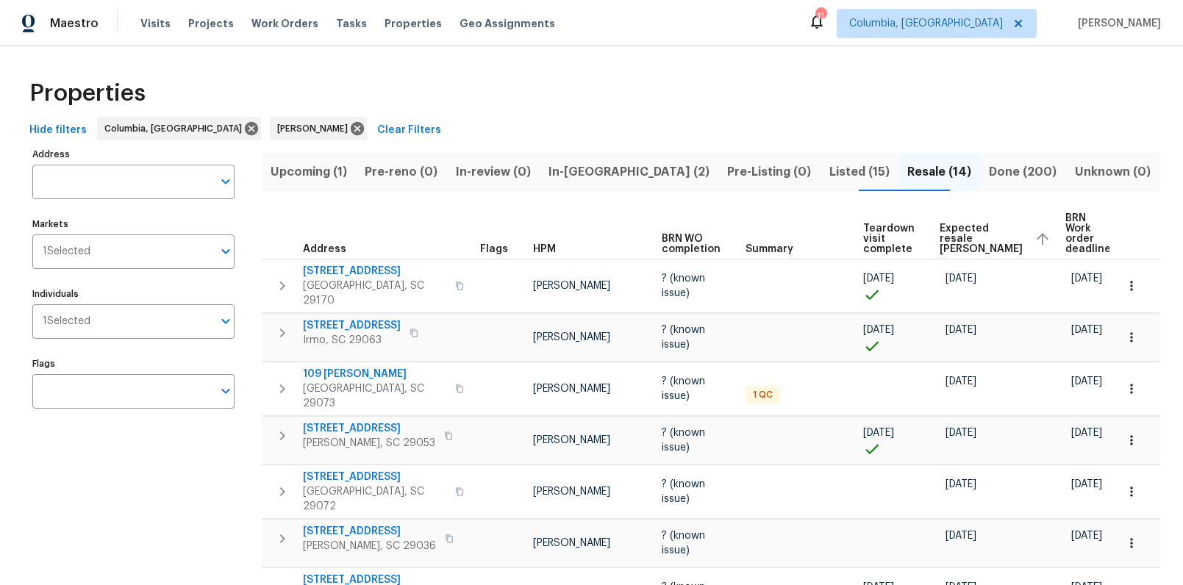
scroll to position [110, 0]
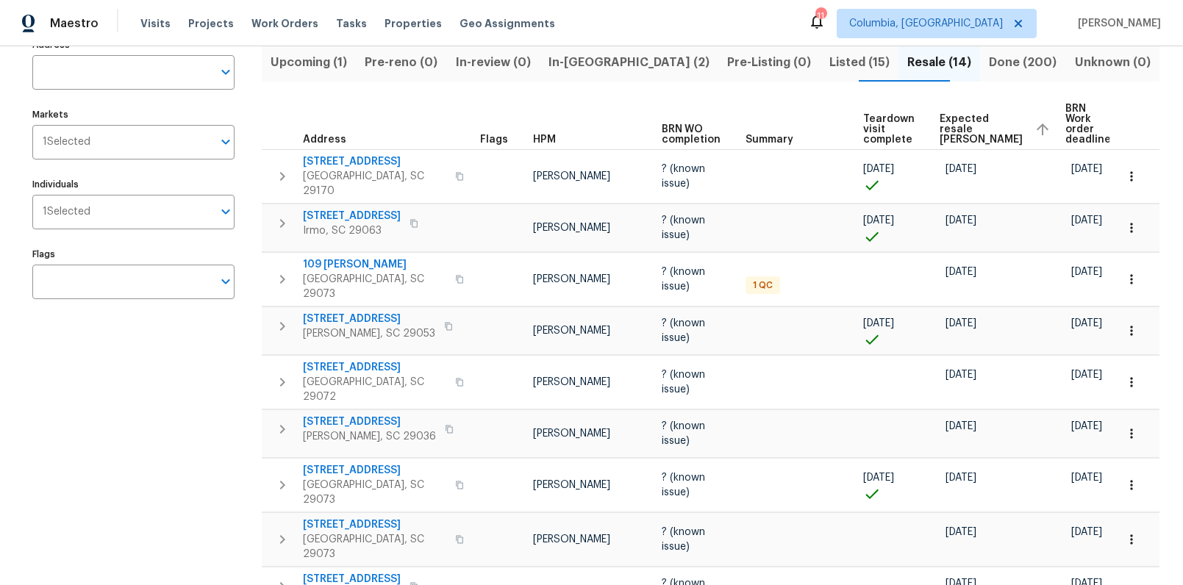
click at [594, 57] on span "In-reno (2)" at bounding box center [628, 62] width 161 height 21
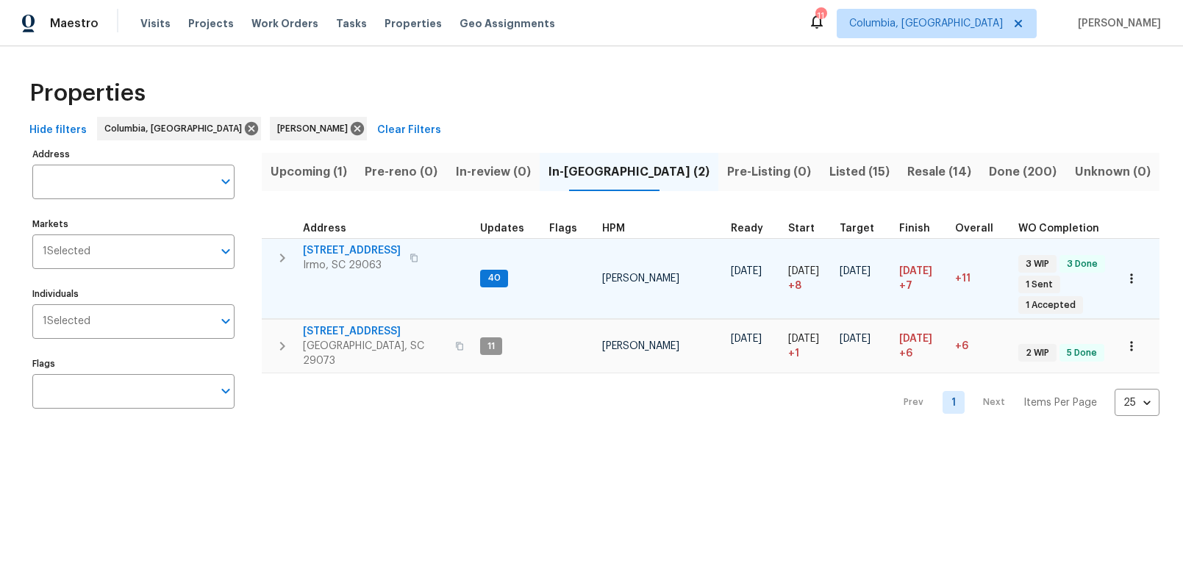
click at [342, 252] on span "[STREET_ADDRESS]" at bounding box center [352, 250] width 98 height 15
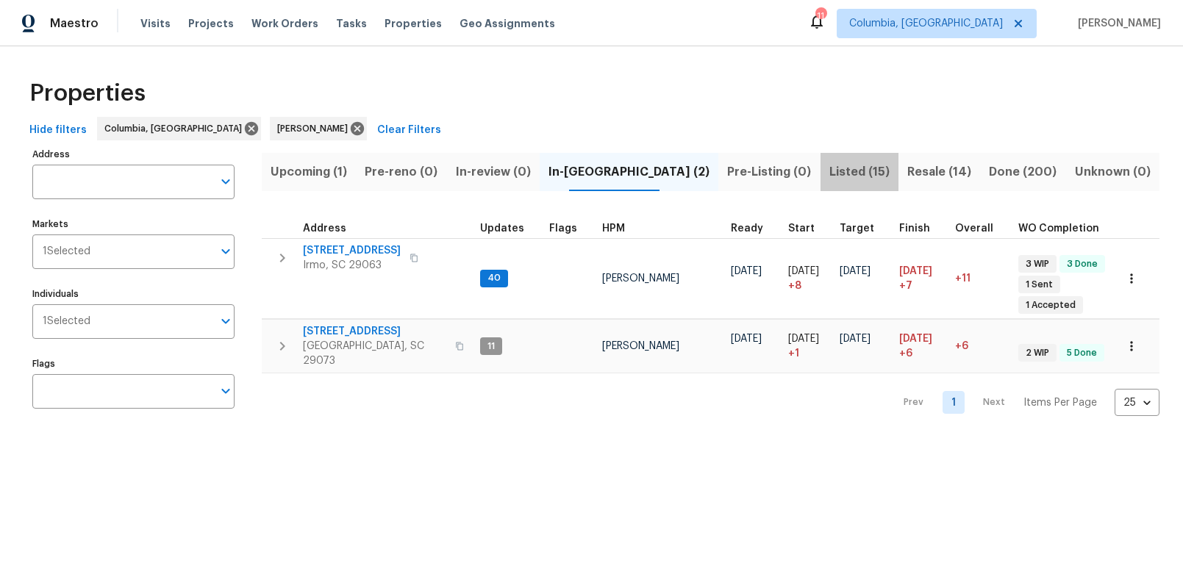
click at [854, 170] on button "Listed (15)" at bounding box center [859, 172] width 78 height 38
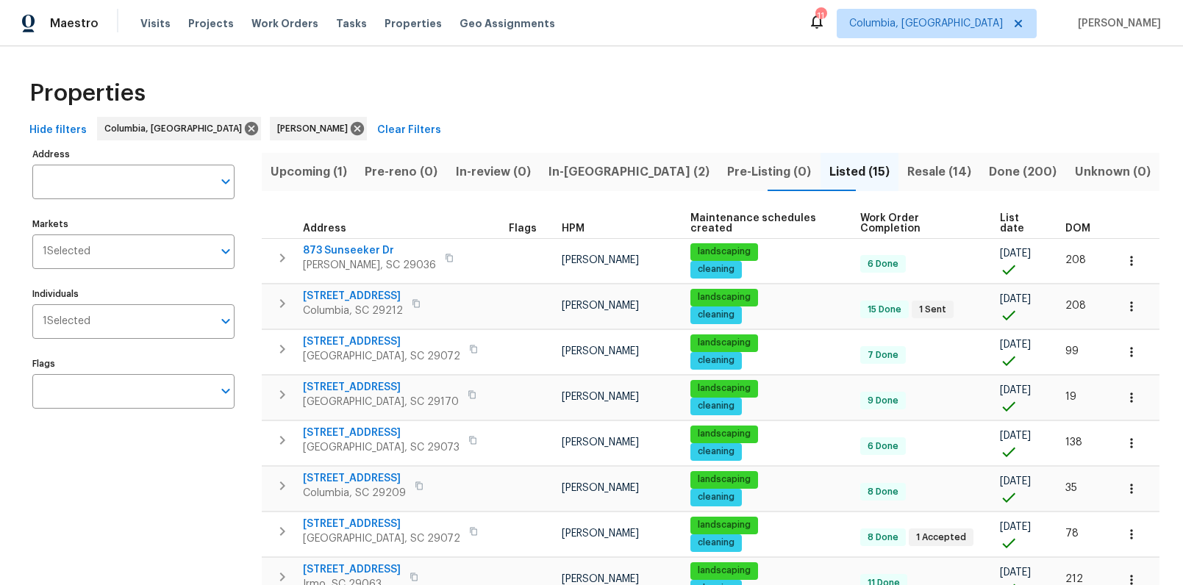
click at [1065, 224] on span "DOM" at bounding box center [1077, 229] width 25 height 10
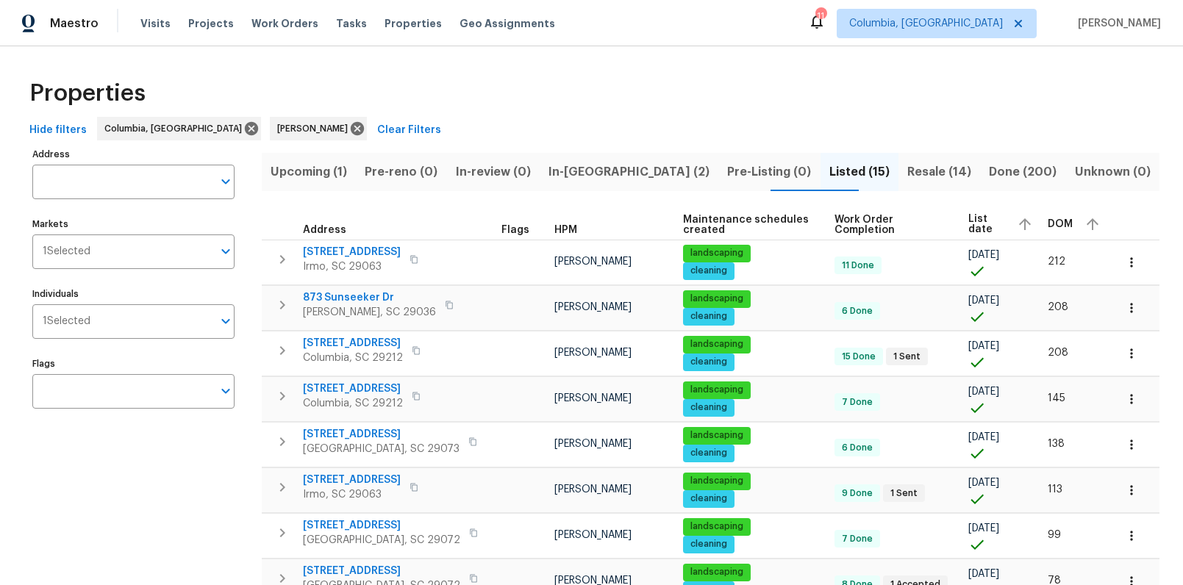
click at [1051, 223] on span "DOM" at bounding box center [1060, 224] width 25 height 10
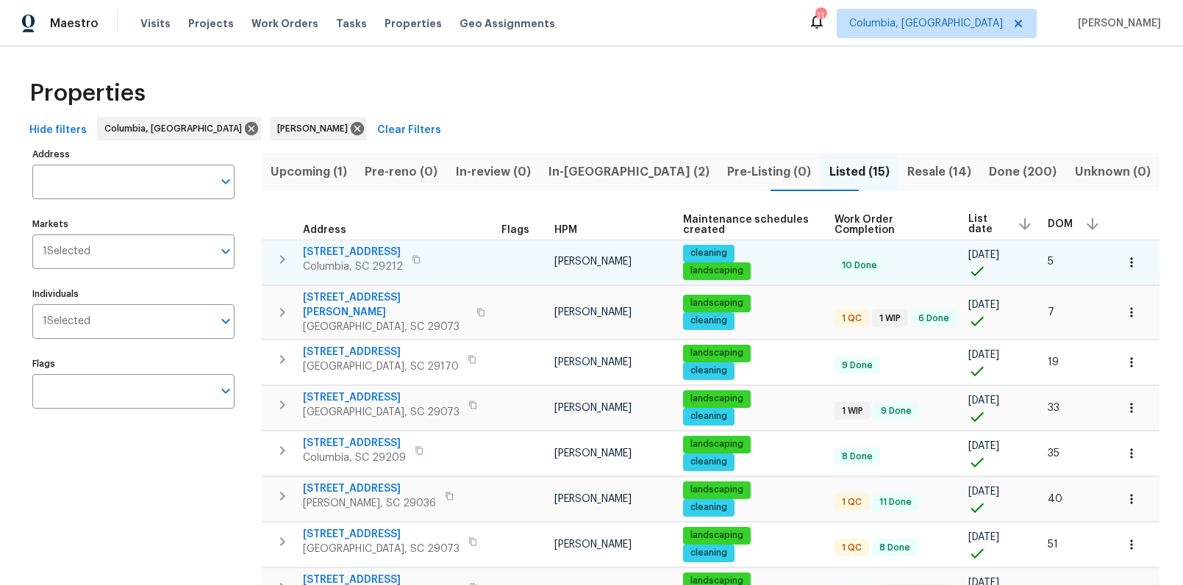
click at [348, 249] on span "217 Woodwinds Dr" at bounding box center [353, 252] width 100 height 15
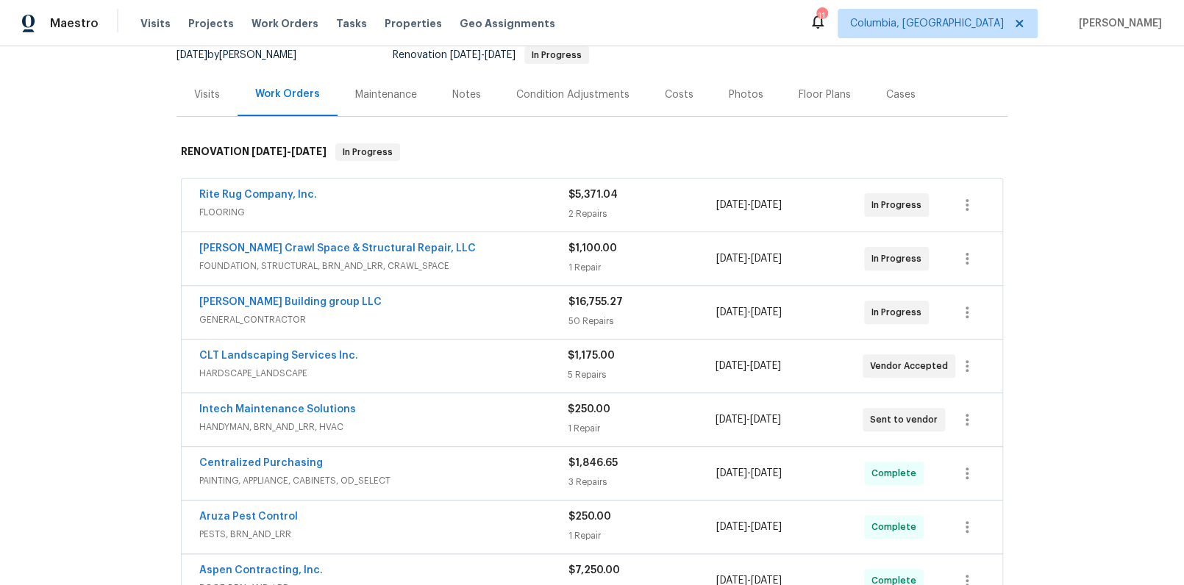
scroll to position [205, 0]
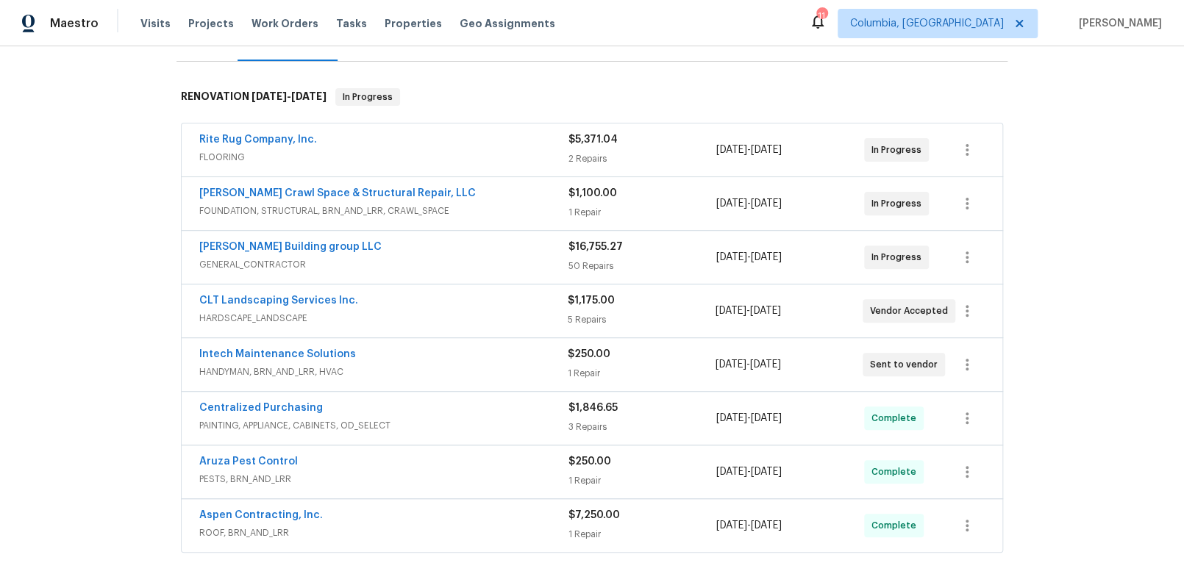
click at [399, 296] on div "CLT Landscaping Services Inc." at bounding box center [383, 302] width 368 height 18
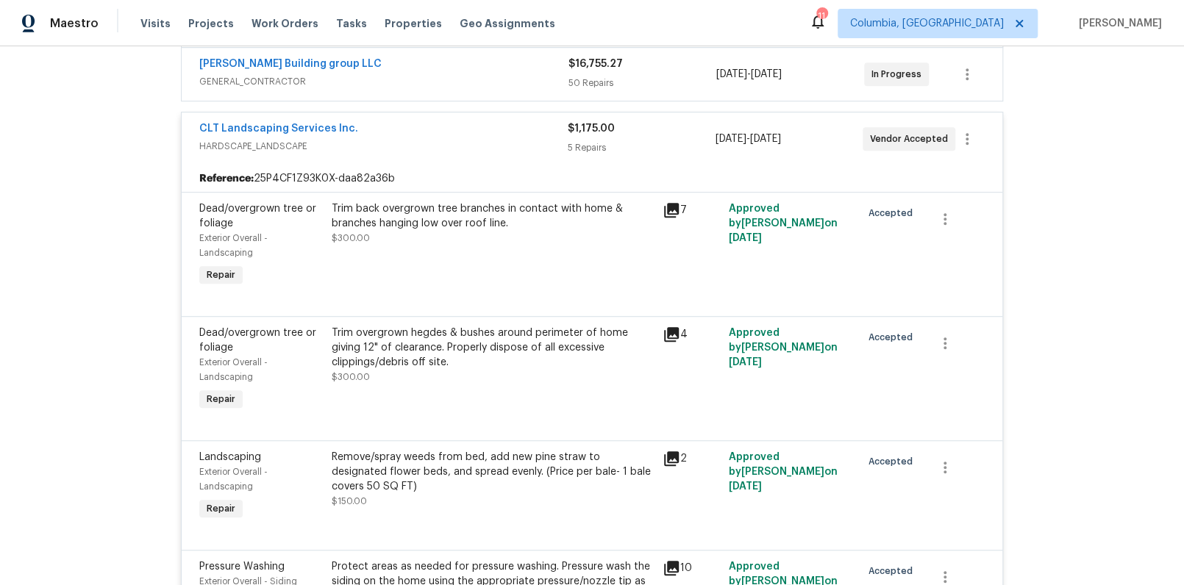
scroll to position [247, 0]
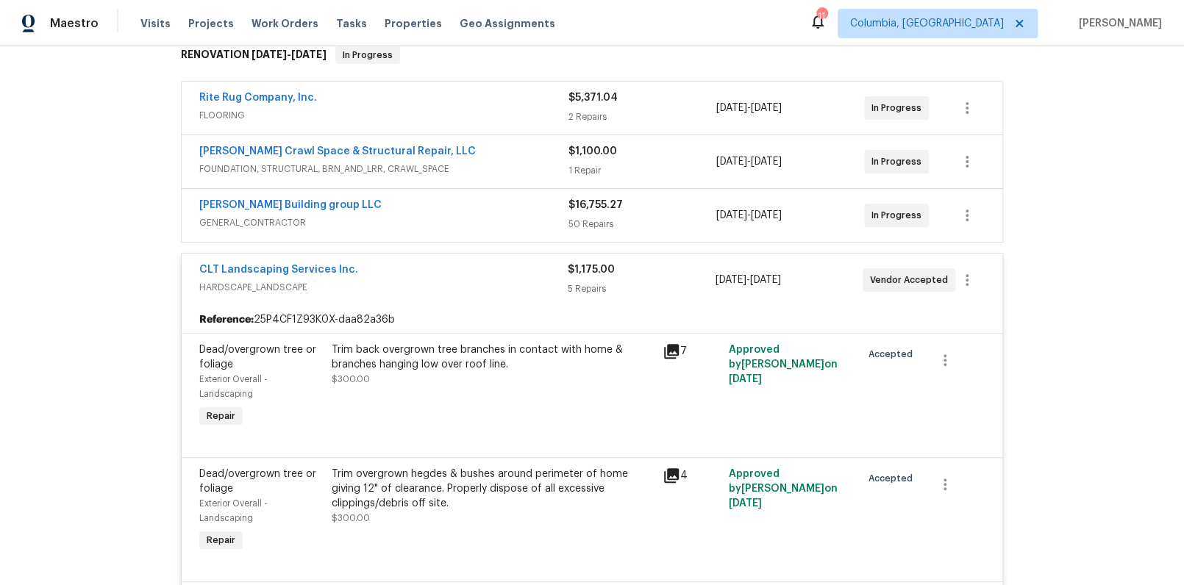
click at [402, 290] on span "HARDSCAPE_LANDSCAPE" at bounding box center [383, 287] width 368 height 15
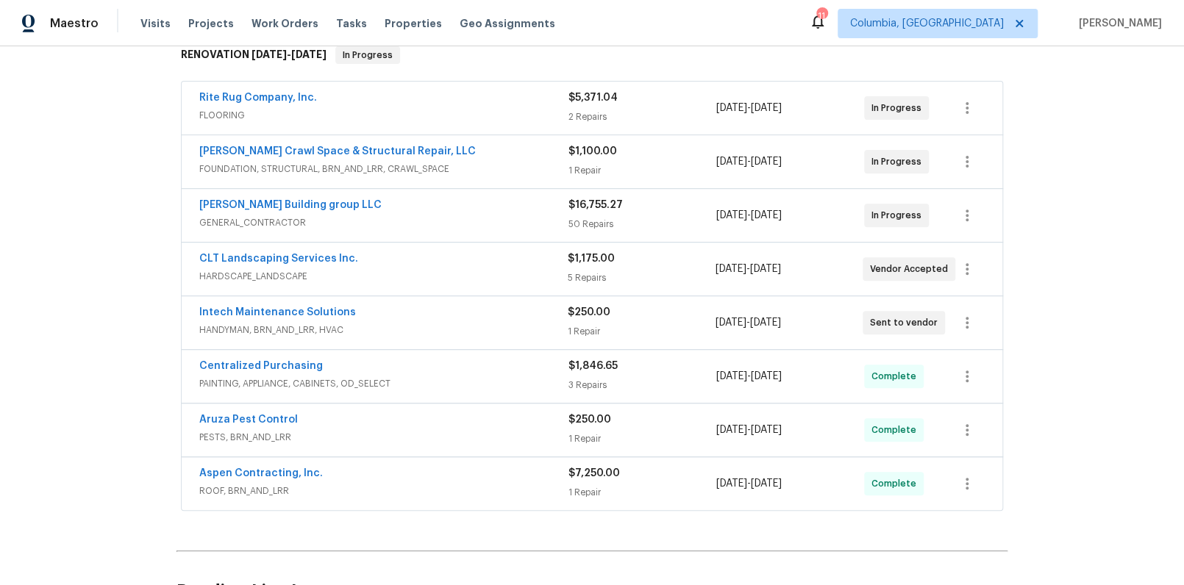
click at [415, 225] on span "GENERAL_CONTRACTOR" at bounding box center [383, 222] width 369 height 15
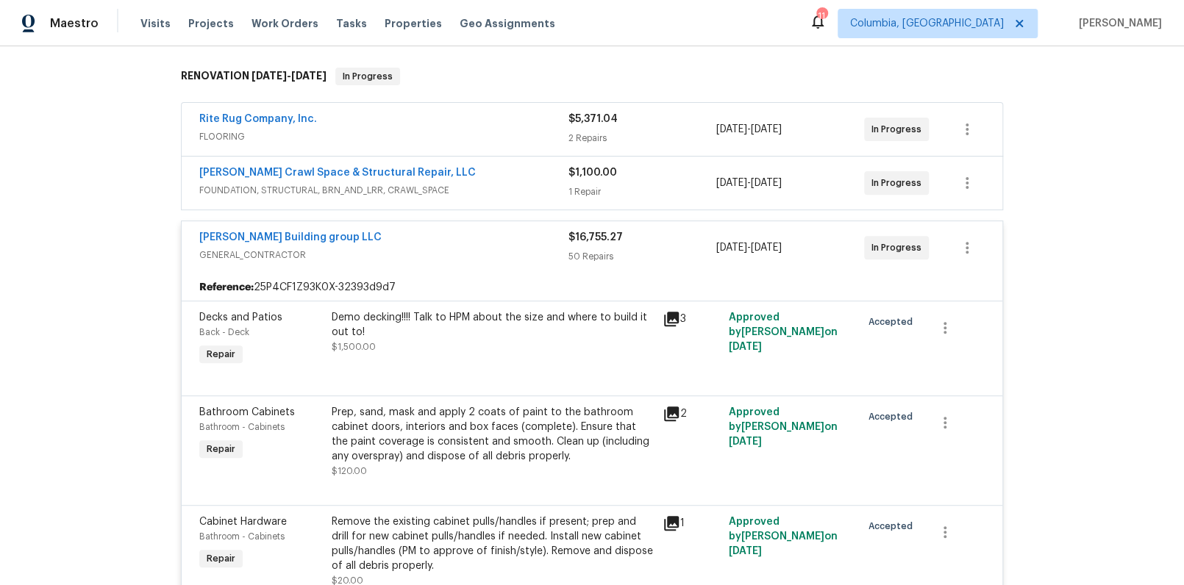
scroll to position [226, 0]
click at [416, 249] on span "GENERAL_CONTRACTOR" at bounding box center [383, 254] width 369 height 15
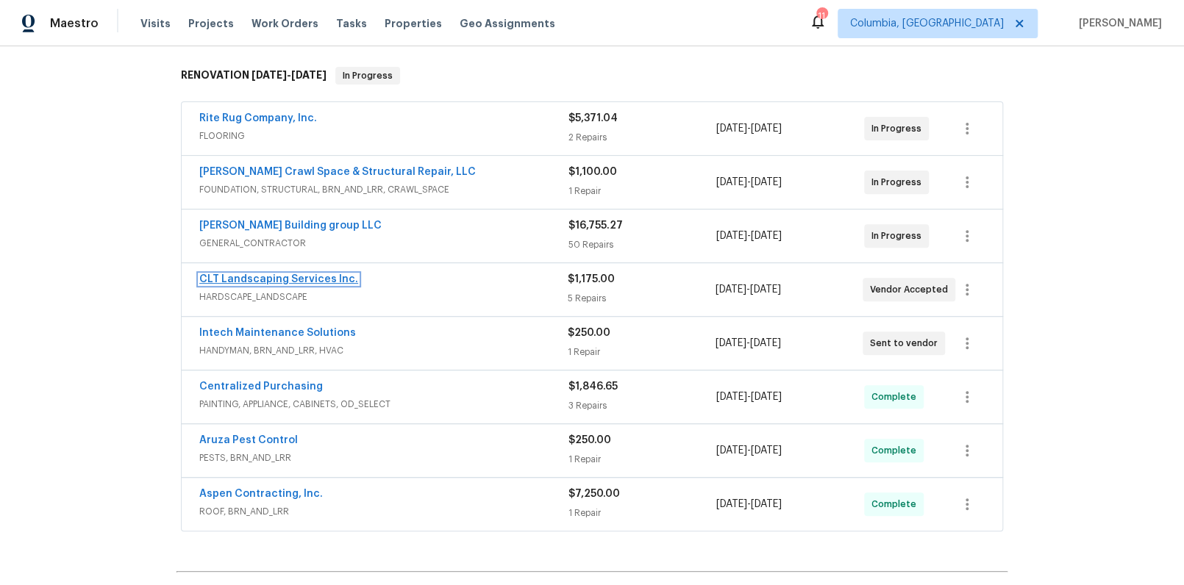
click at [333, 278] on link "CLT Landscaping Services Inc." at bounding box center [278, 279] width 159 height 10
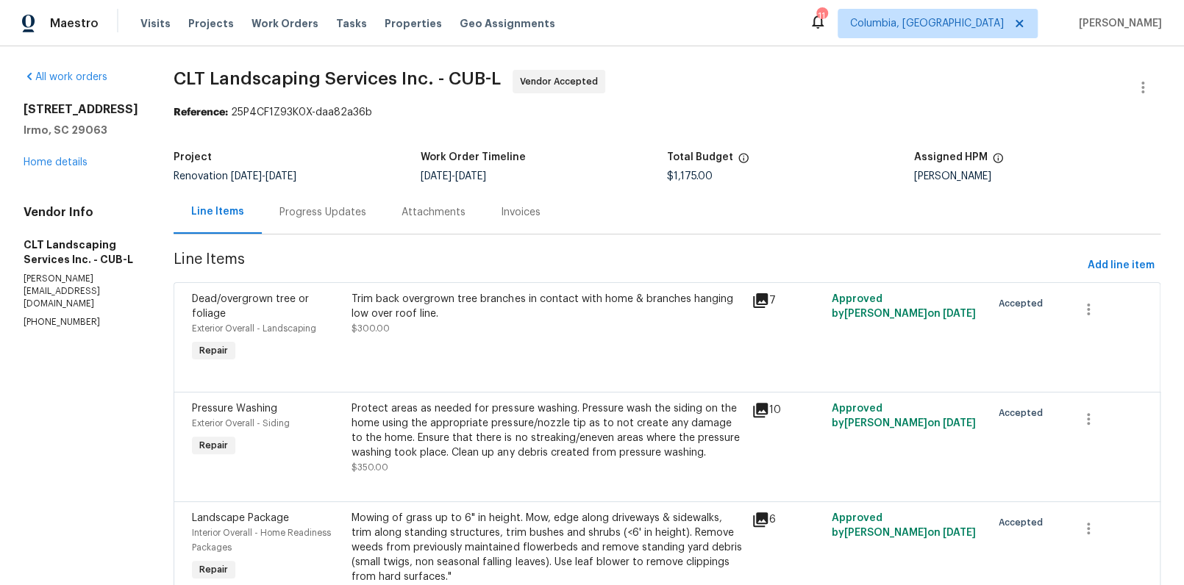
click at [365, 220] on div "Progress Updates" at bounding box center [323, 211] width 122 height 43
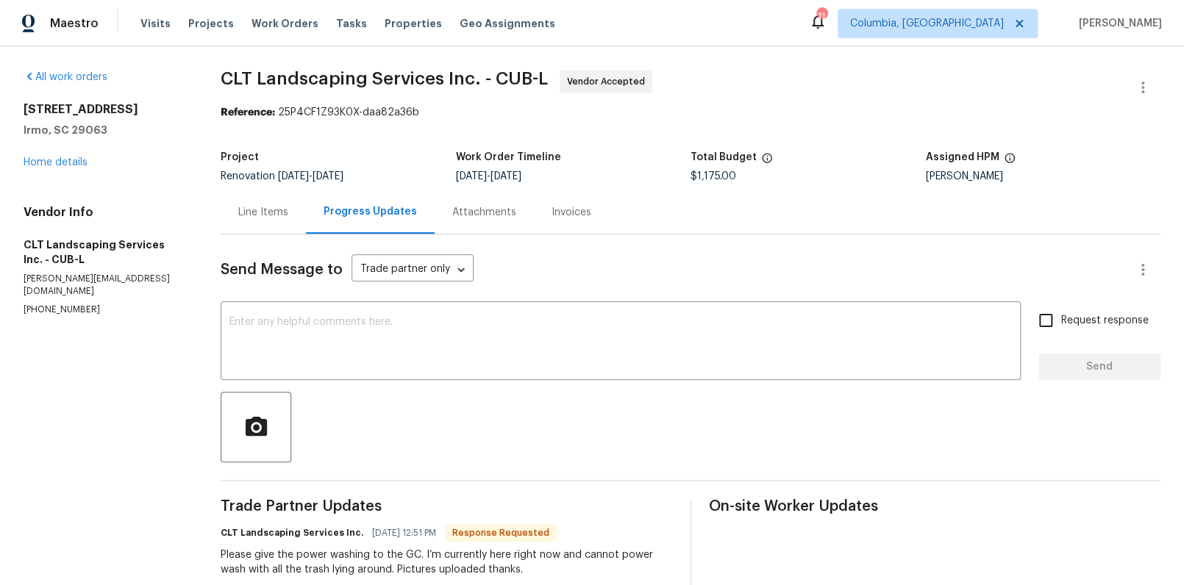
click at [254, 211] on div "Line Items" at bounding box center [263, 212] width 50 height 15
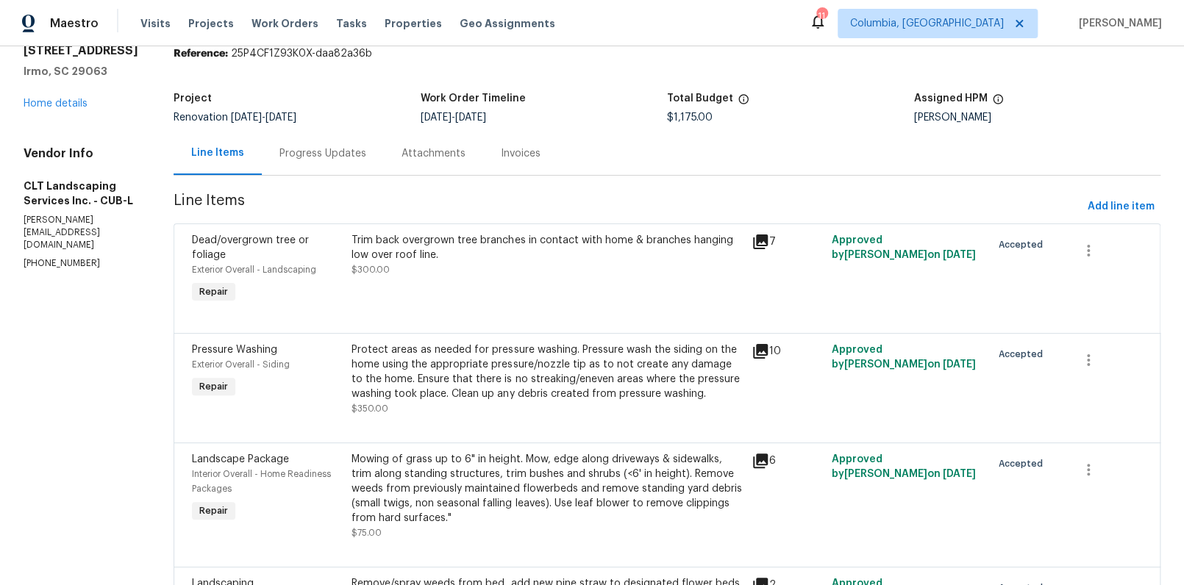
scroll to position [38, 0]
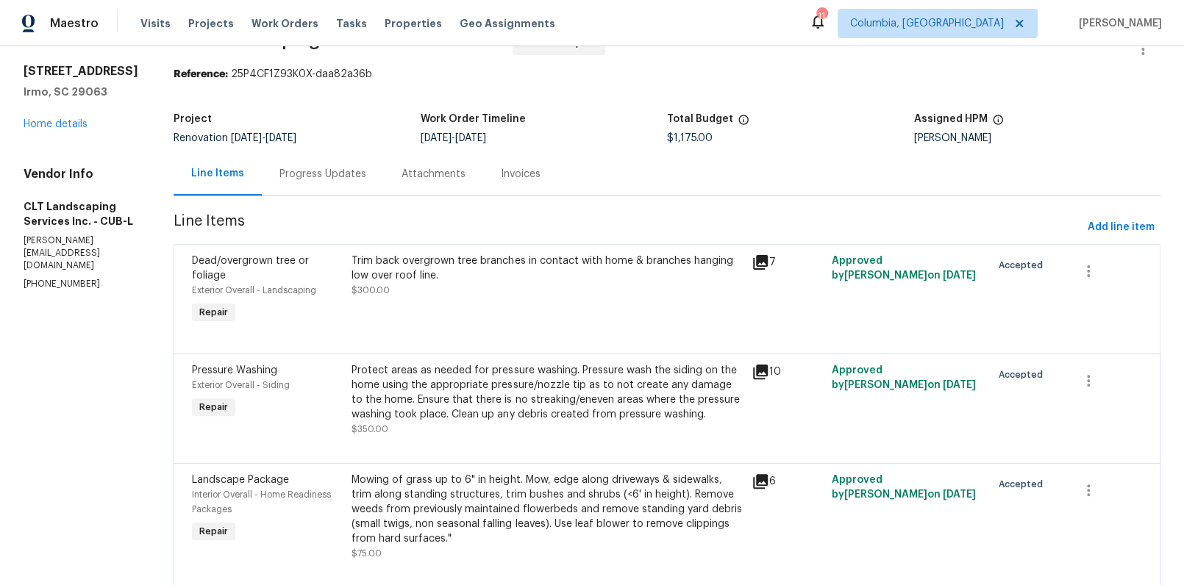
click at [345, 178] on div "Progress Updates" at bounding box center [322, 174] width 87 height 15
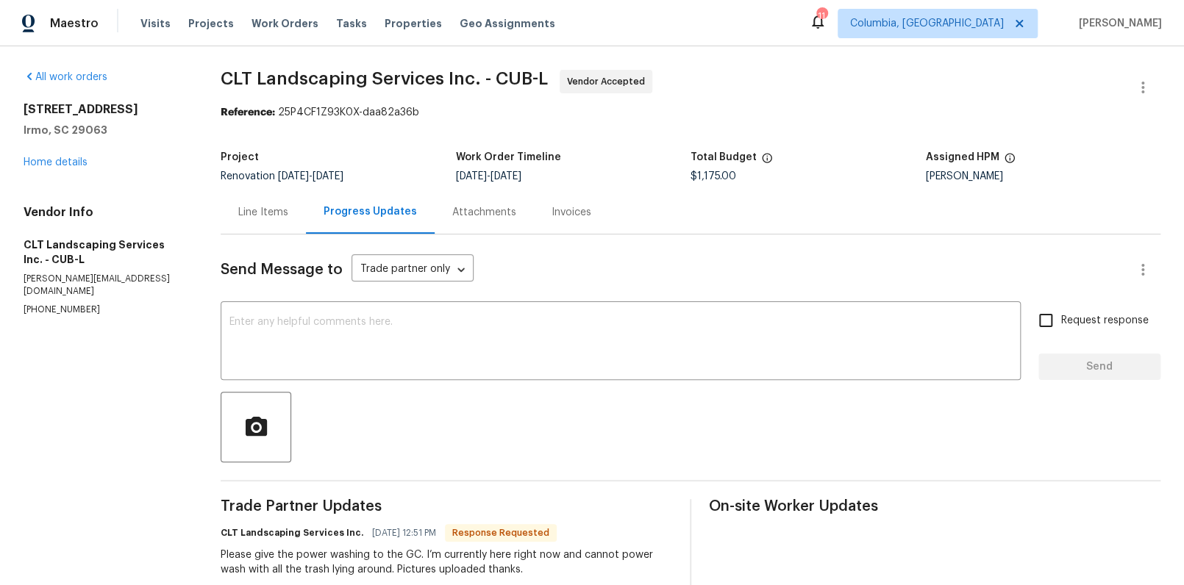
scroll to position [32, 0]
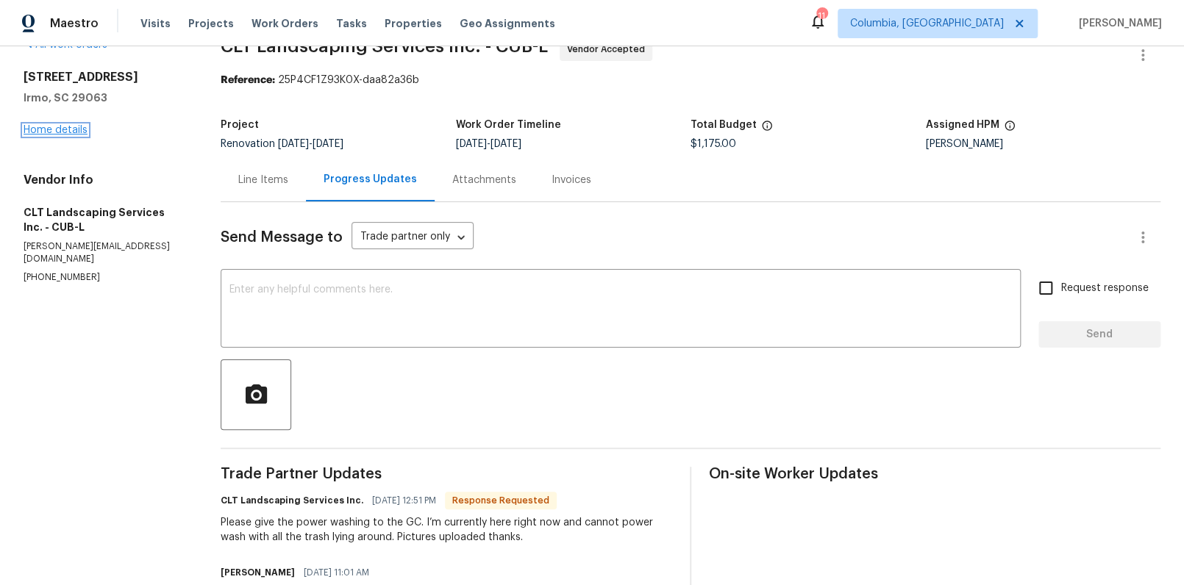
click at [72, 134] on link "Home details" at bounding box center [56, 130] width 64 height 10
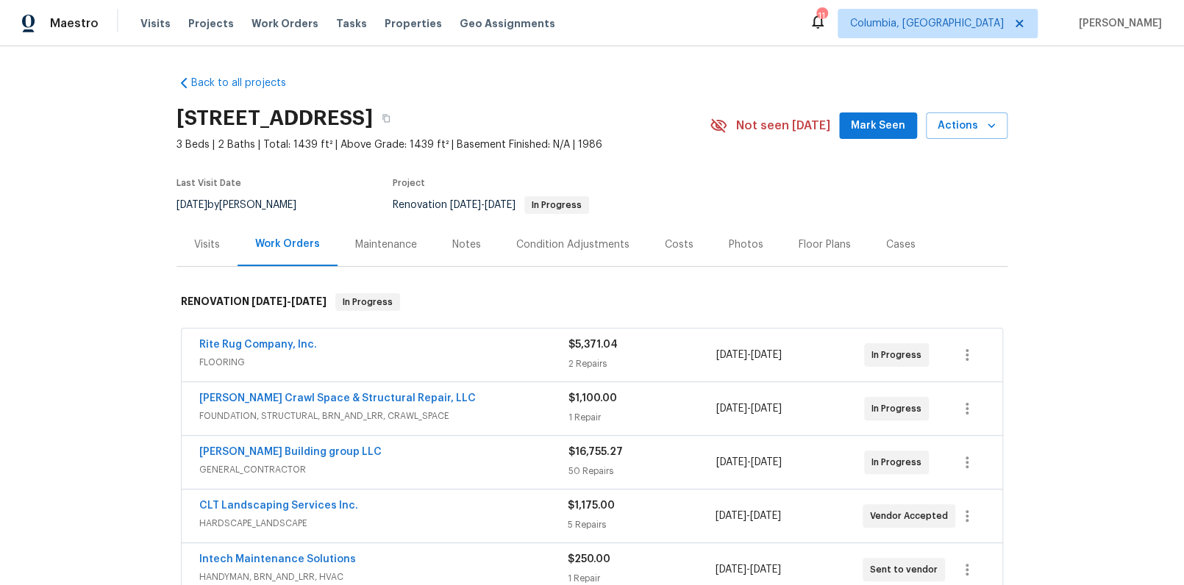
click at [199, 245] on div "Visits" at bounding box center [207, 244] width 26 height 15
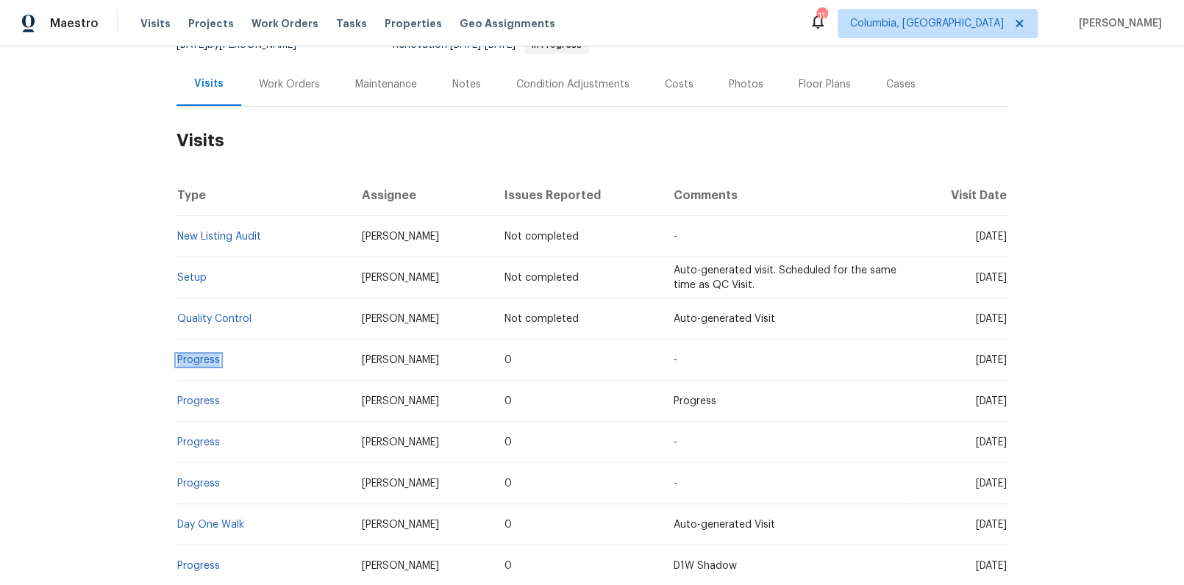
scroll to position [62, 0]
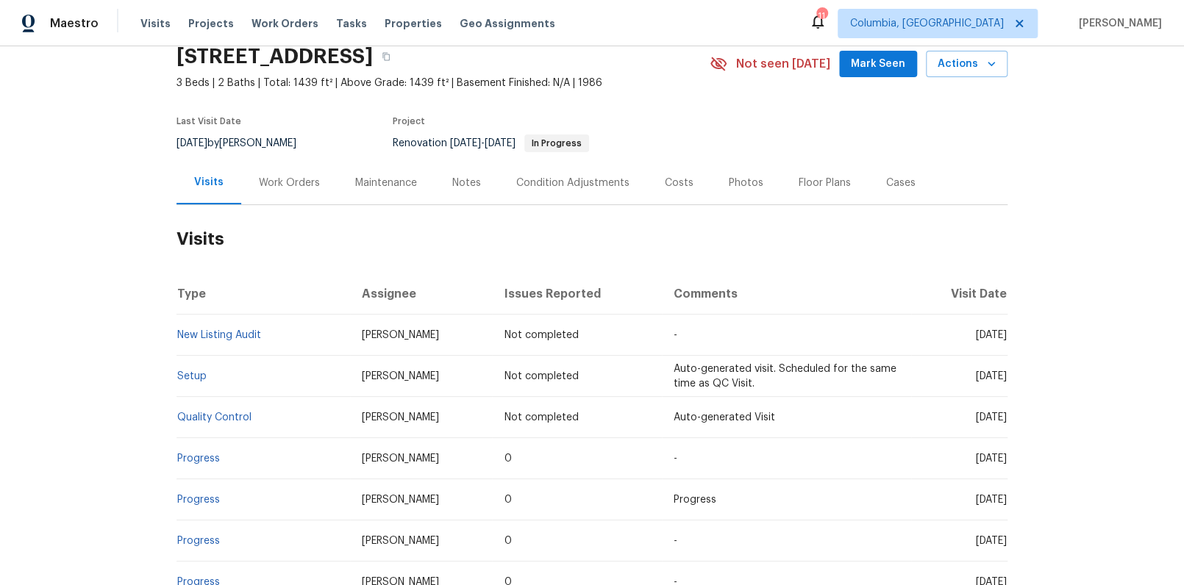
click at [273, 190] on div "Work Orders" at bounding box center [289, 182] width 96 height 43
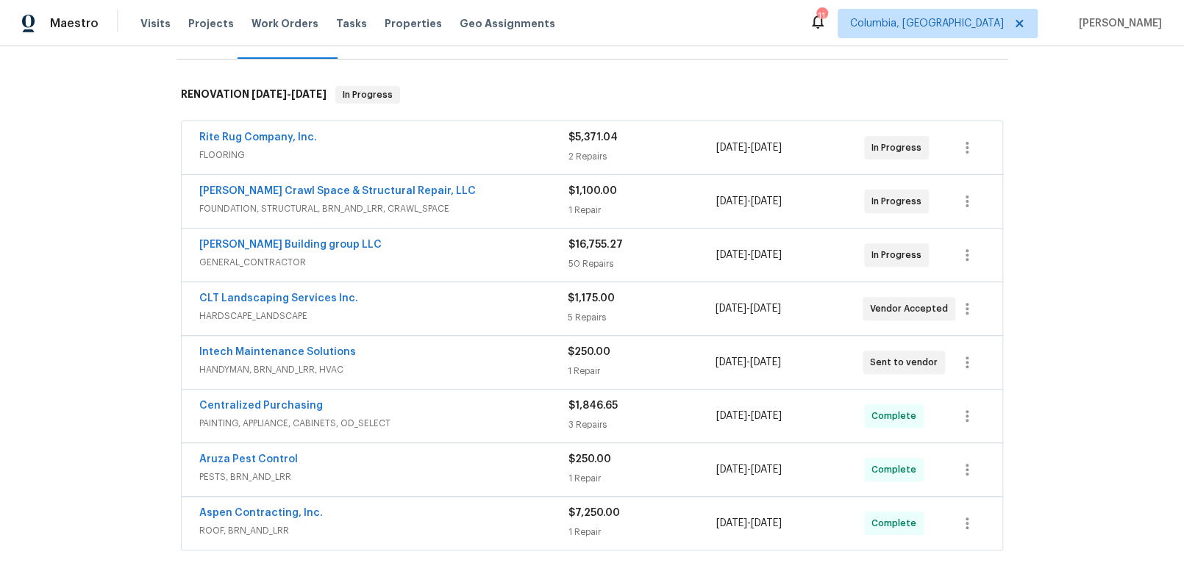
scroll to position [294, 0]
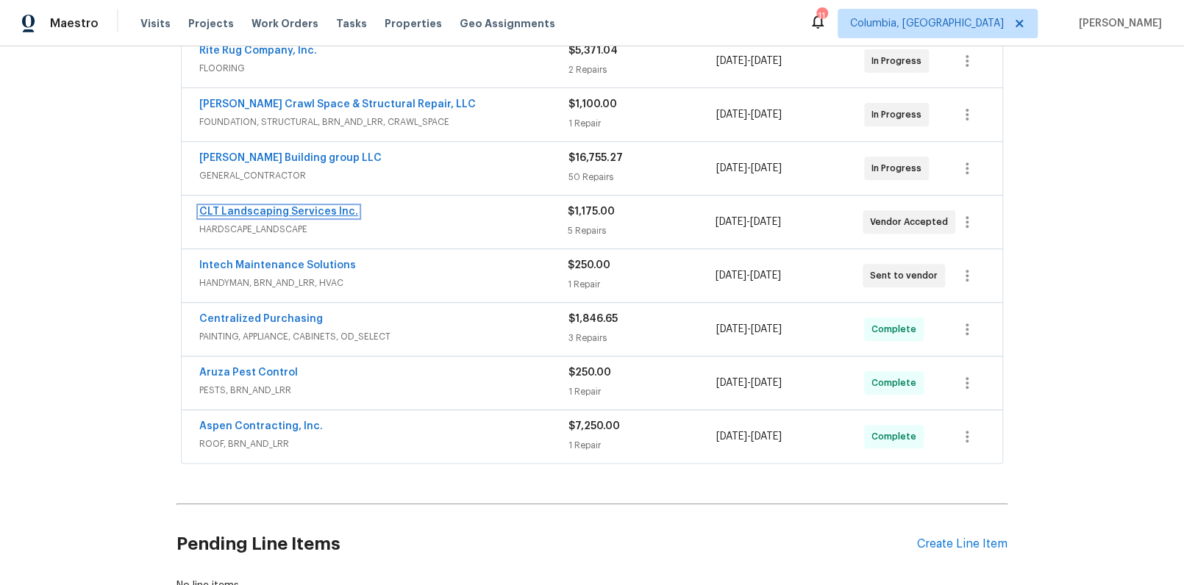
click at [240, 214] on link "CLT Landscaping Services Inc." at bounding box center [278, 212] width 159 height 10
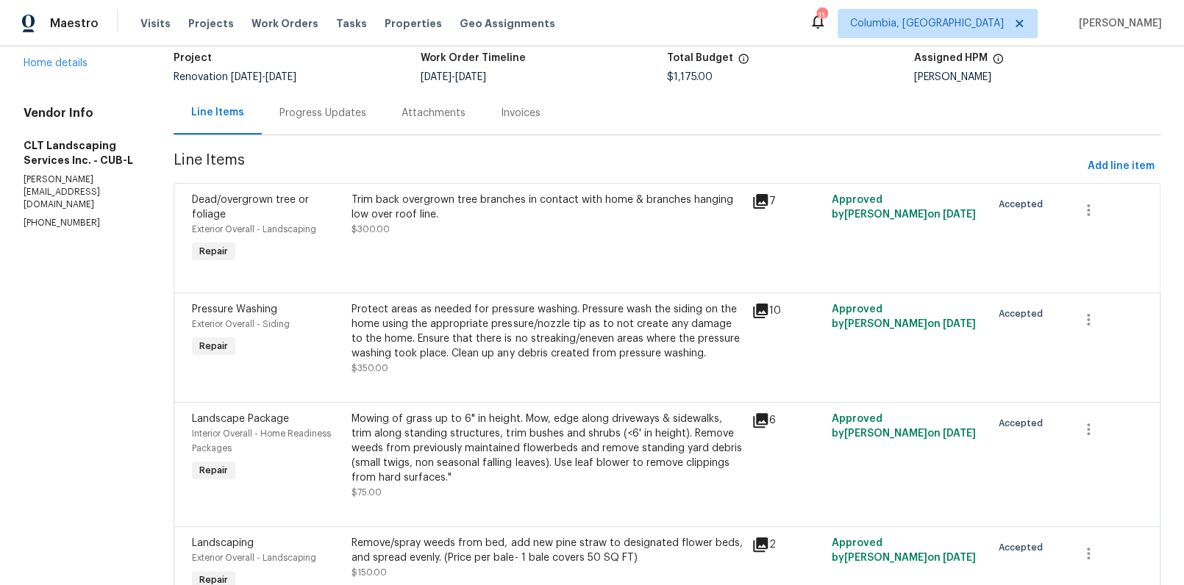
scroll to position [89, 0]
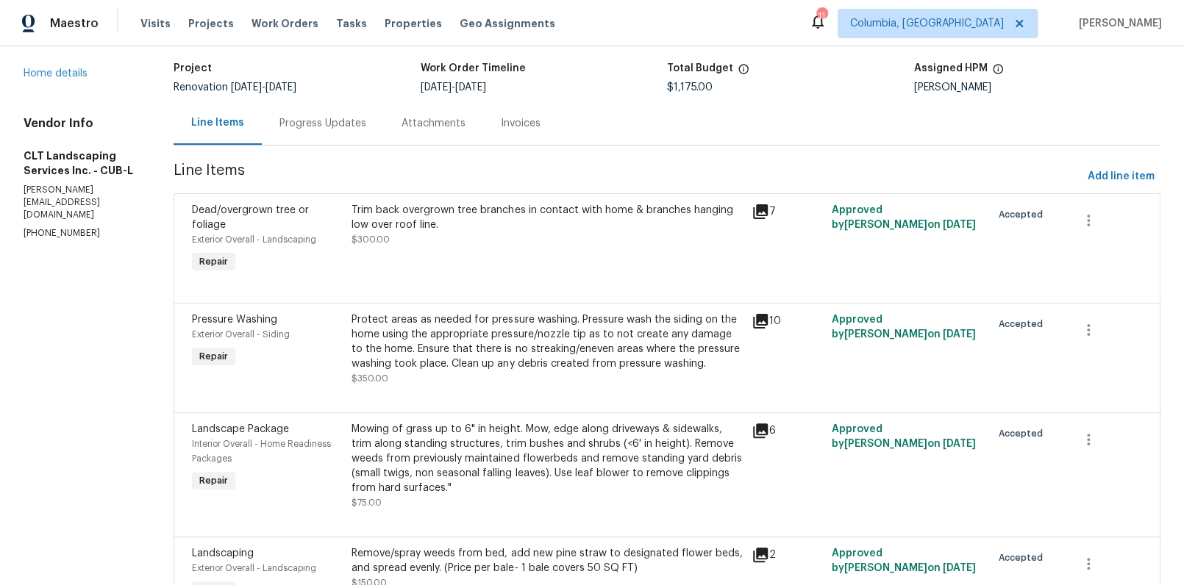
click at [315, 125] on div "Progress Updates" at bounding box center [322, 123] width 87 height 15
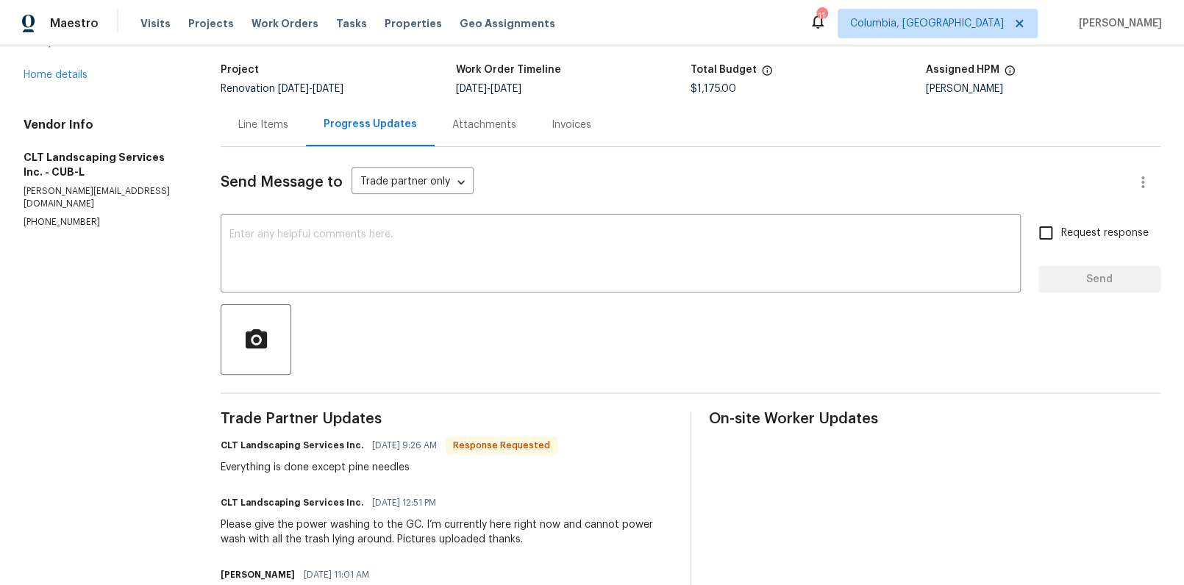
scroll to position [55, 0]
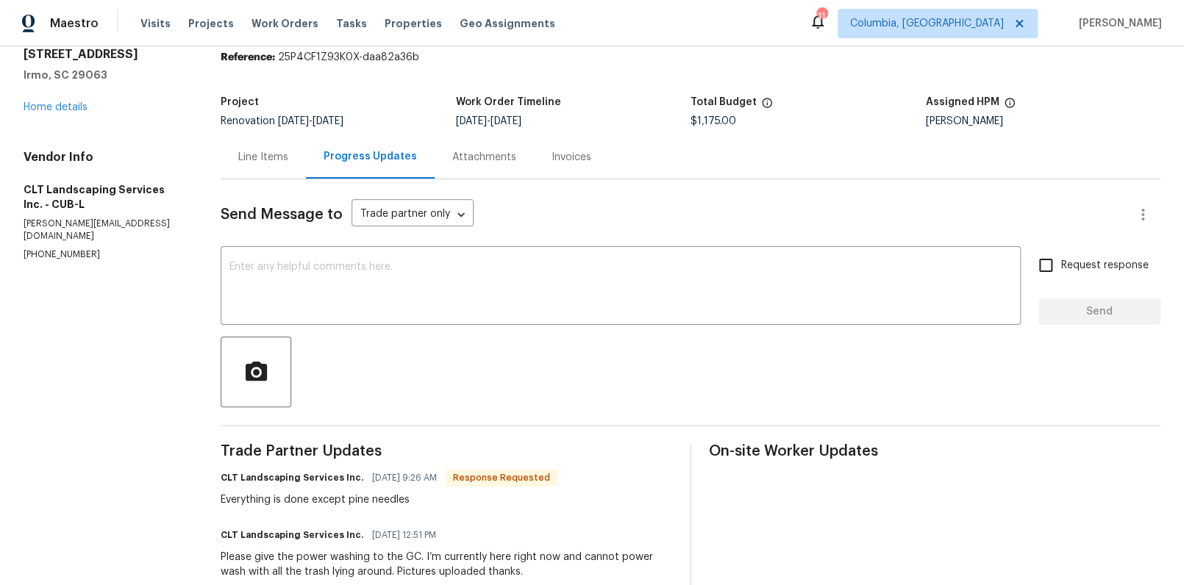
click at [268, 160] on div "Line Items" at bounding box center [263, 157] width 50 height 15
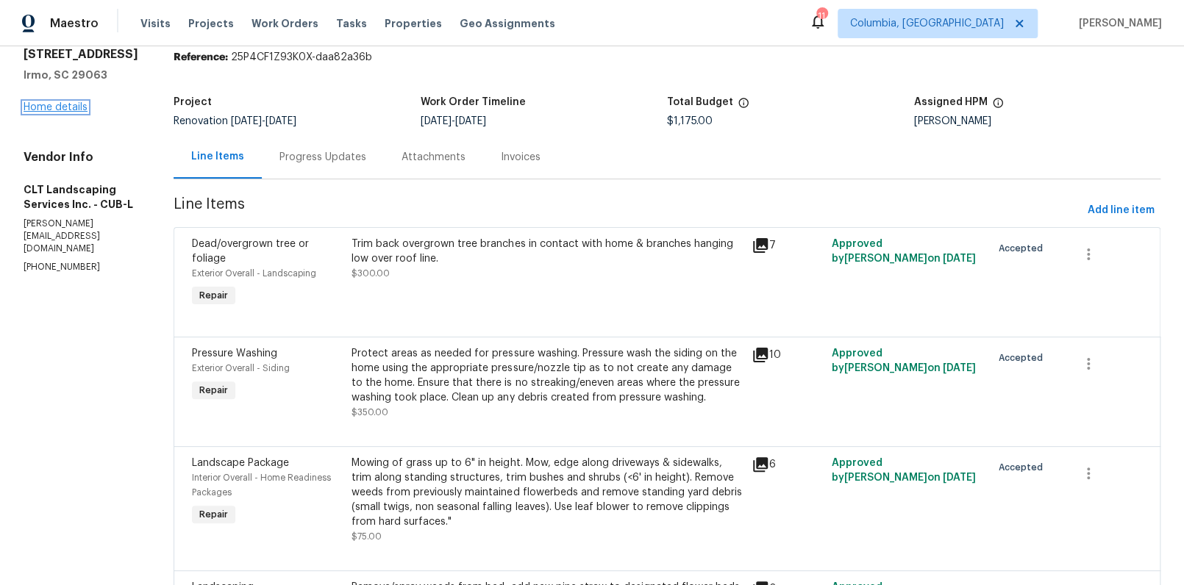
click at [76, 110] on link "Home details" at bounding box center [56, 107] width 64 height 10
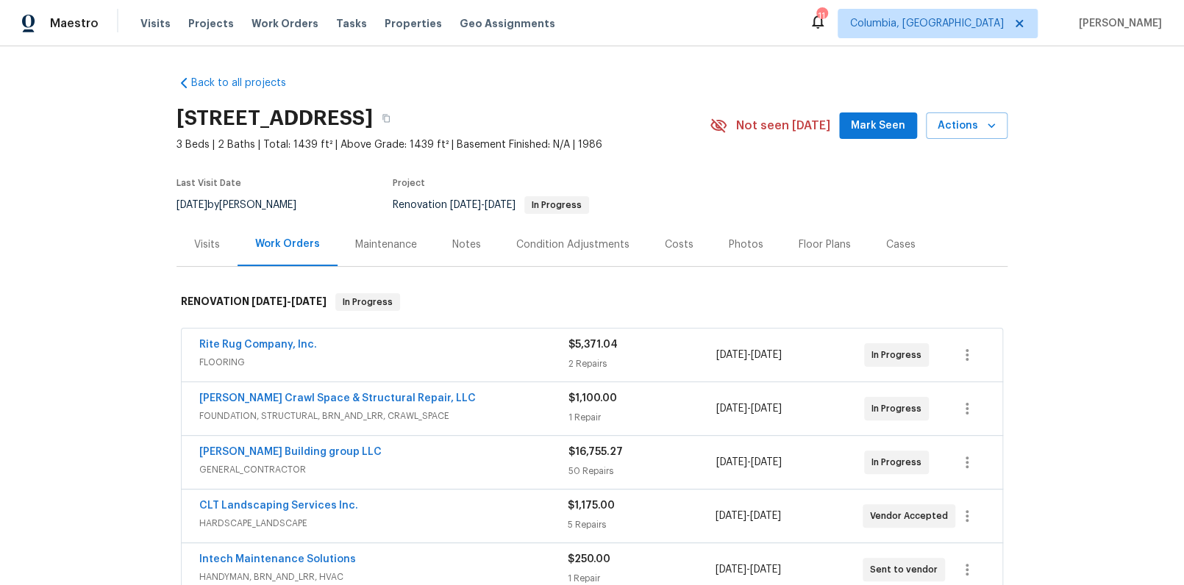
scroll to position [211, 0]
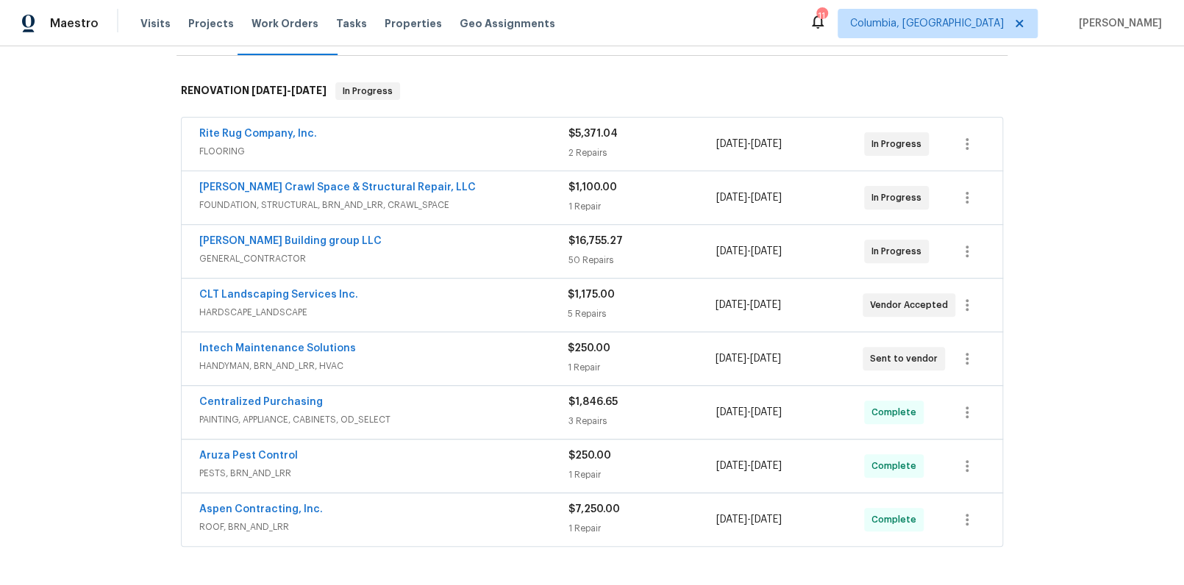
click at [459, 160] on div "Rite Rug Company, Inc. FLOORING" at bounding box center [383, 143] width 369 height 35
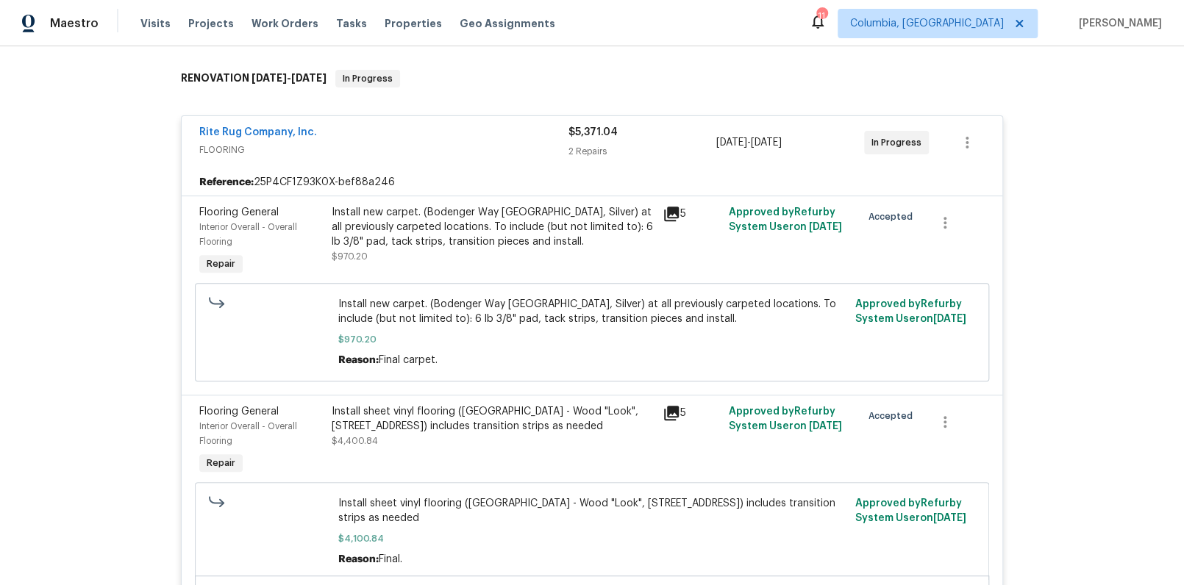
scroll to position [143, 0]
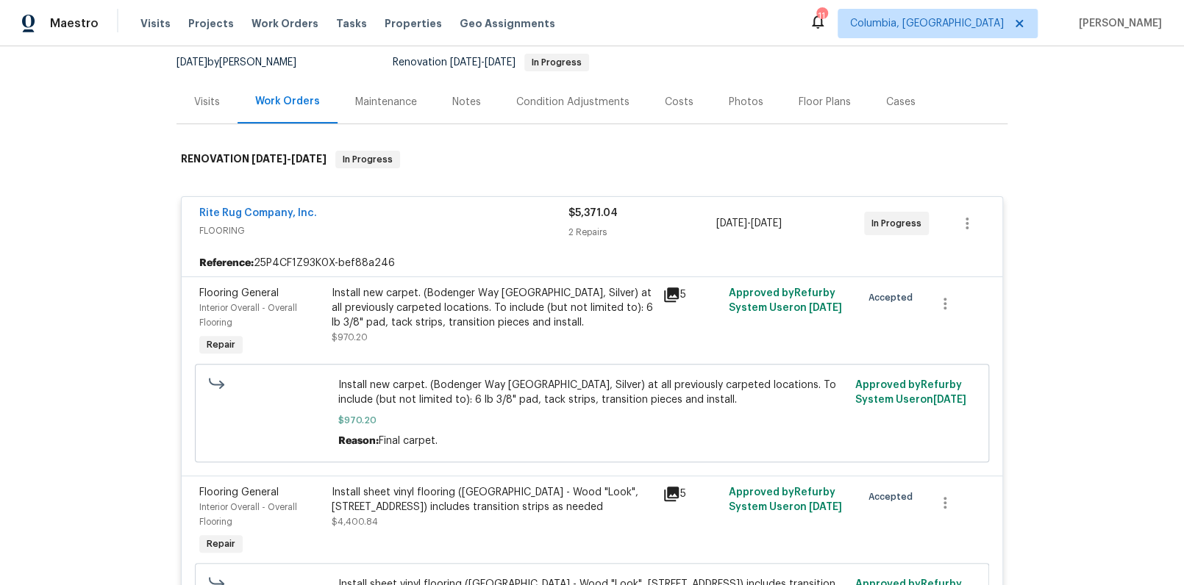
click at [368, 215] on div "Rite Rug Company, Inc." at bounding box center [383, 215] width 369 height 18
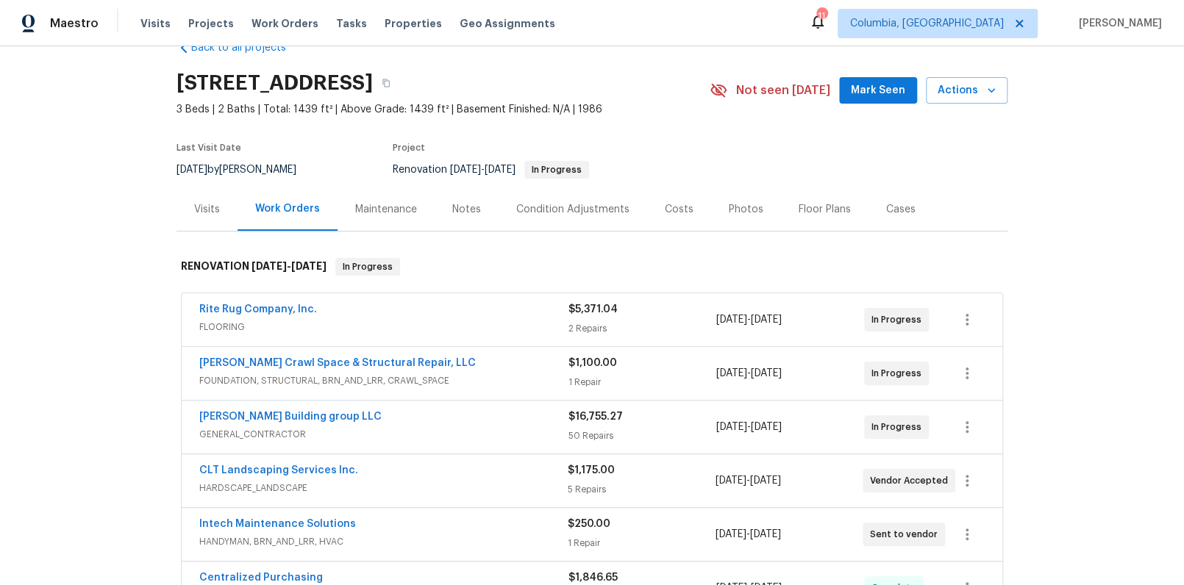
scroll to position [0, 0]
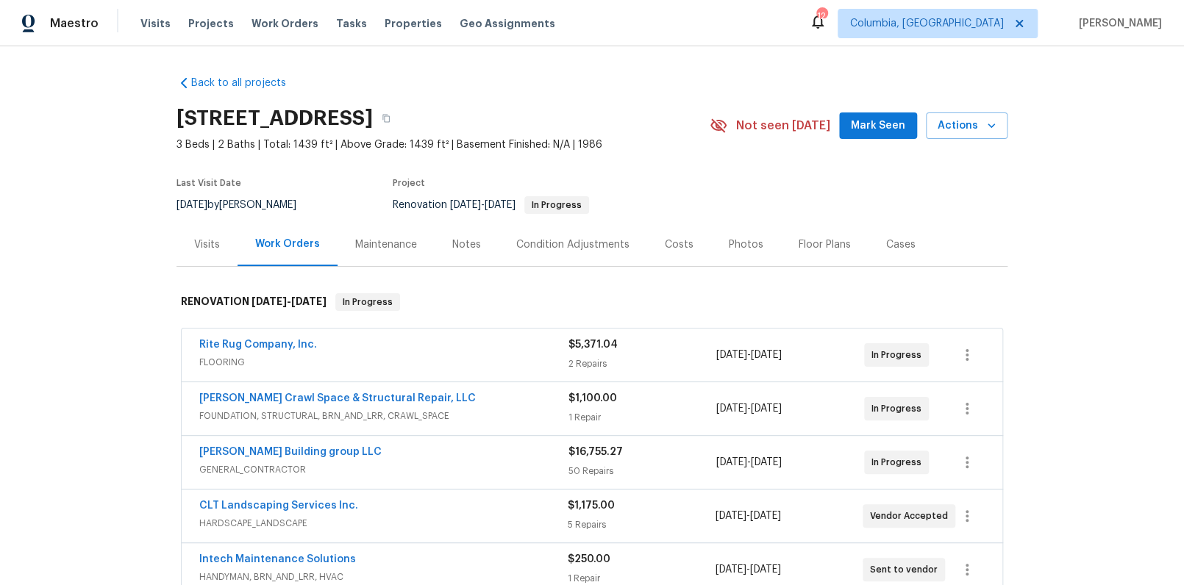
click at [187, 237] on div "Visits" at bounding box center [206, 244] width 61 height 43
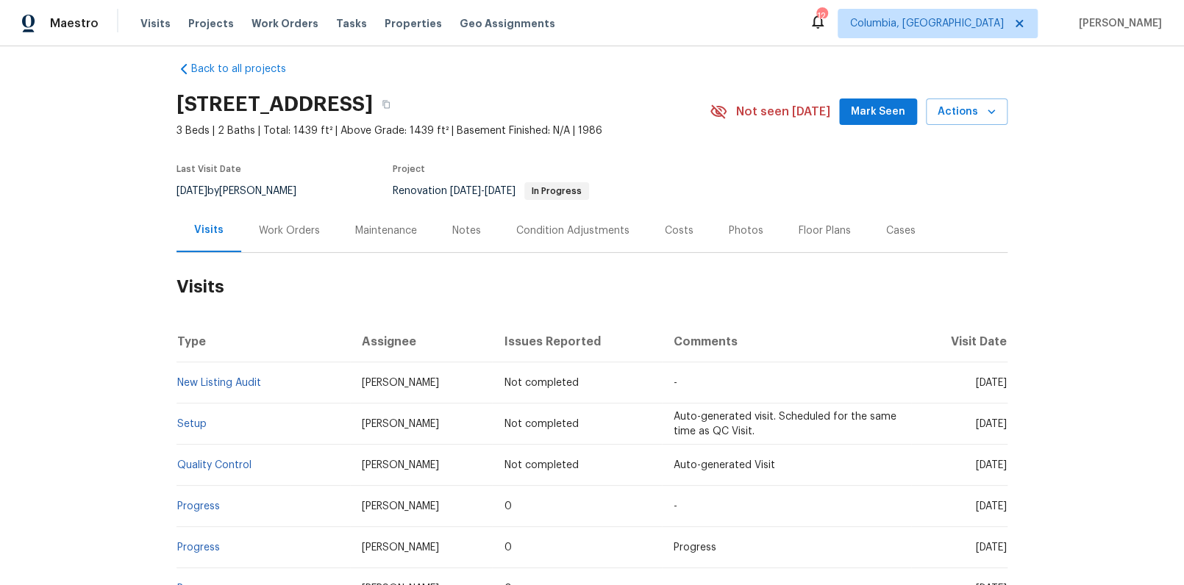
scroll to position [51, 0]
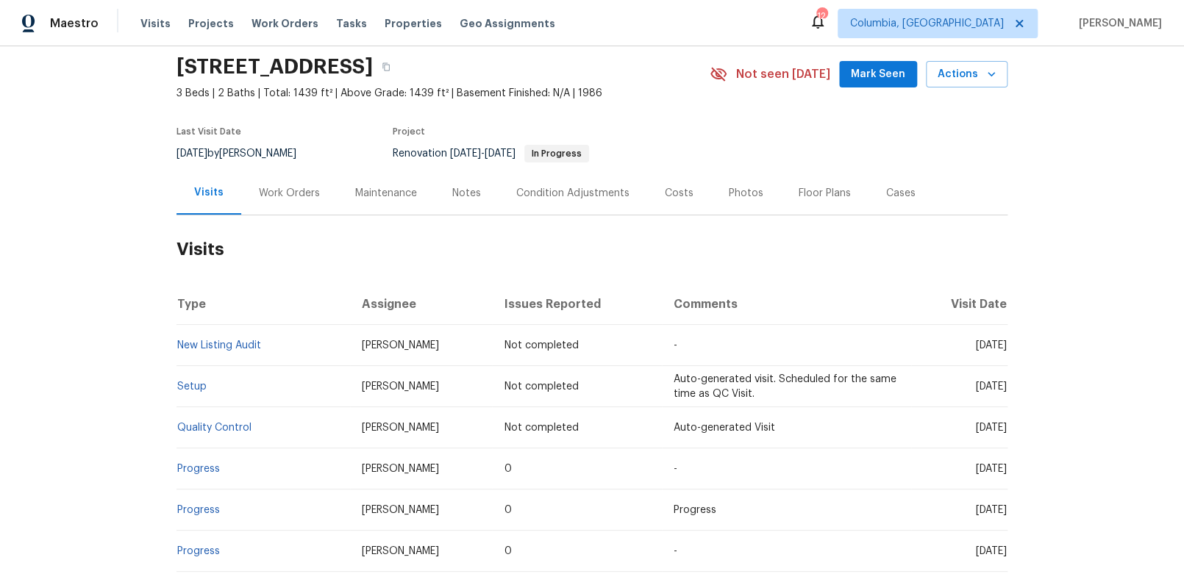
click at [654, 201] on div "Costs" at bounding box center [679, 192] width 64 height 43
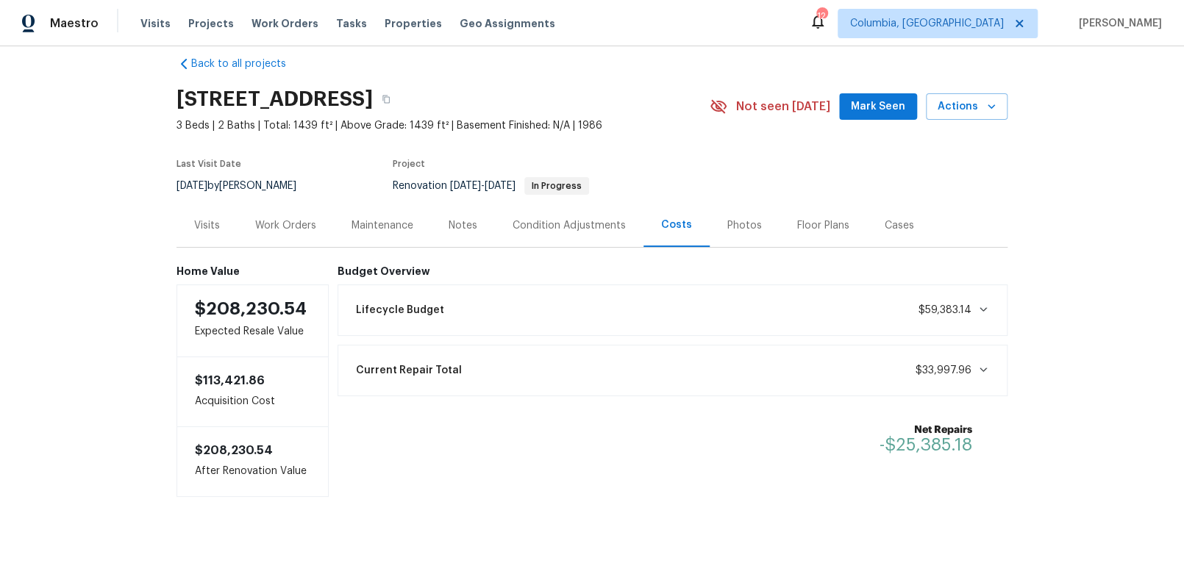
scroll to position [30, 0]
click at [280, 218] on div "Work Orders" at bounding box center [285, 225] width 61 height 15
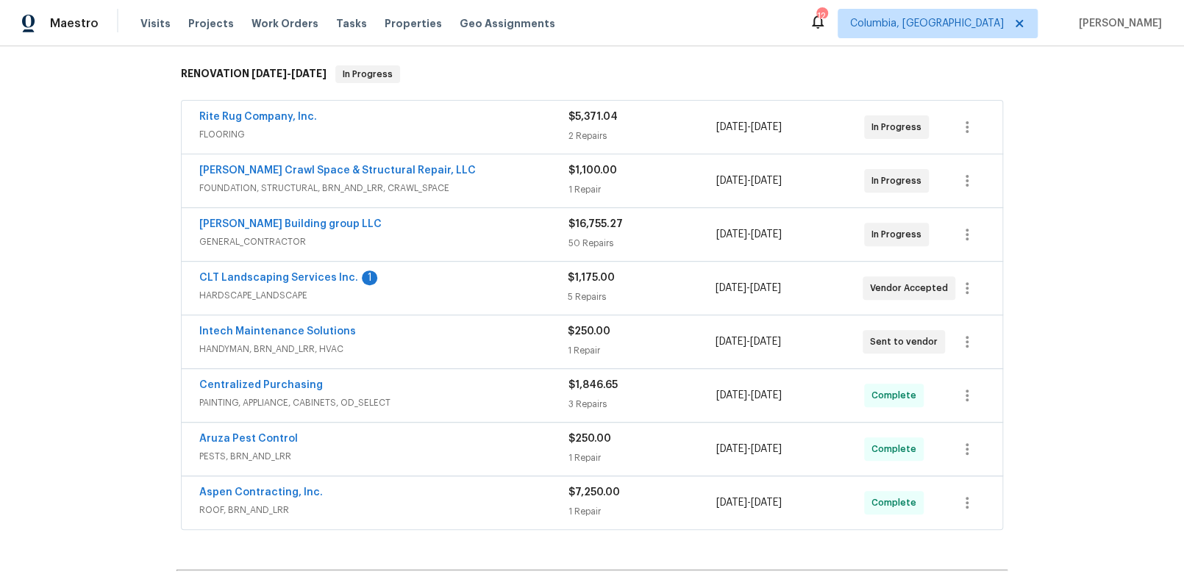
scroll to position [235, 0]
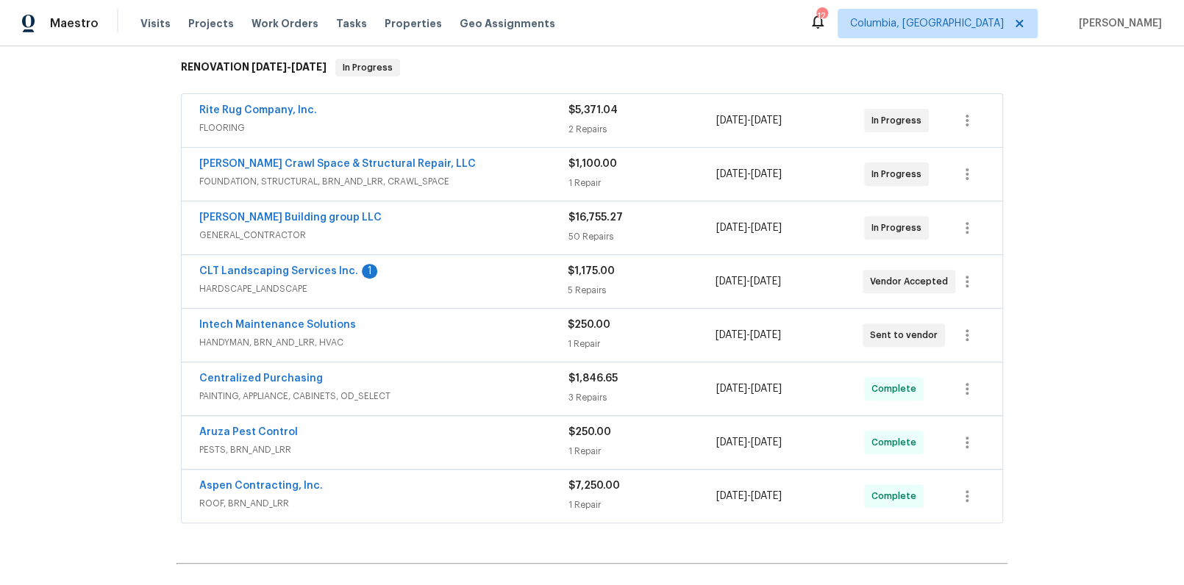
click at [374, 329] on div "Intech Maintenance Solutions" at bounding box center [383, 327] width 368 height 18
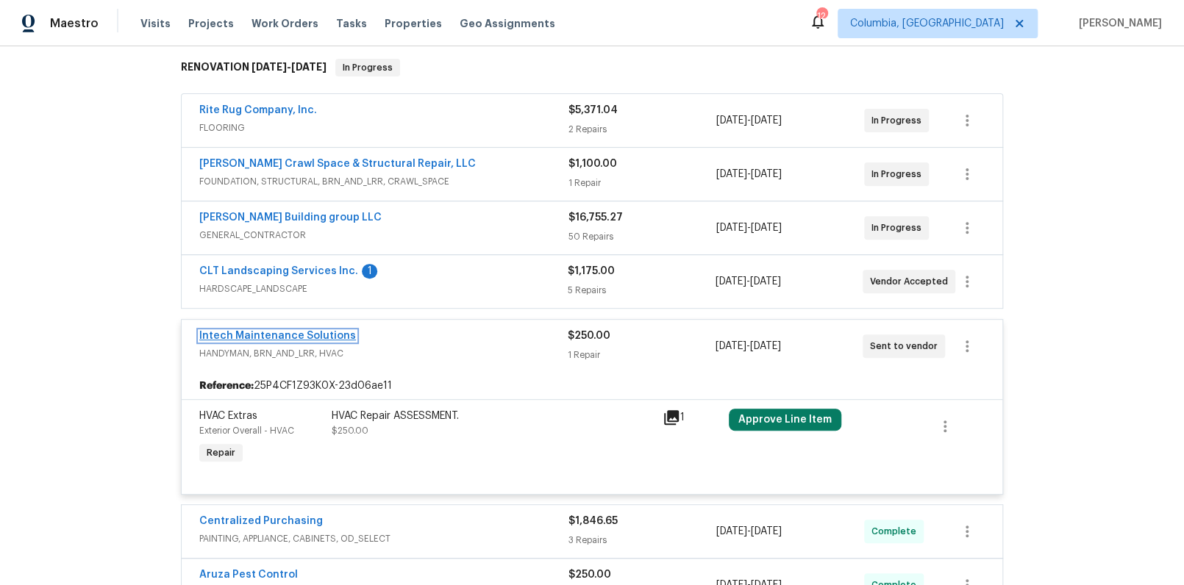
click at [332, 334] on link "Intech Maintenance Solutions" at bounding box center [277, 336] width 157 height 10
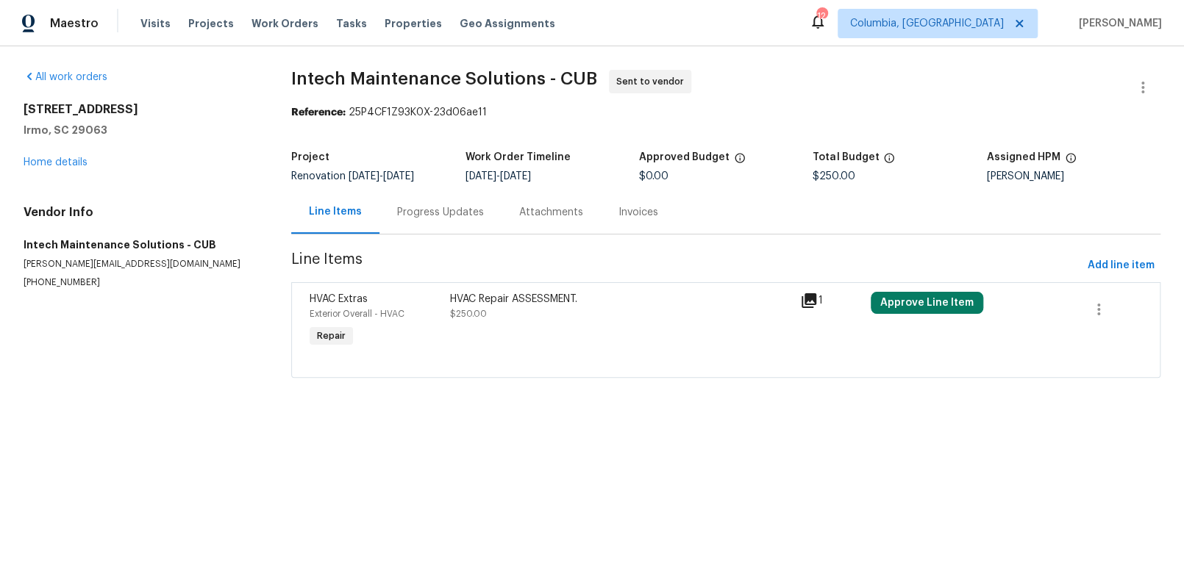
click at [412, 216] on div "Progress Updates" at bounding box center [440, 212] width 87 height 15
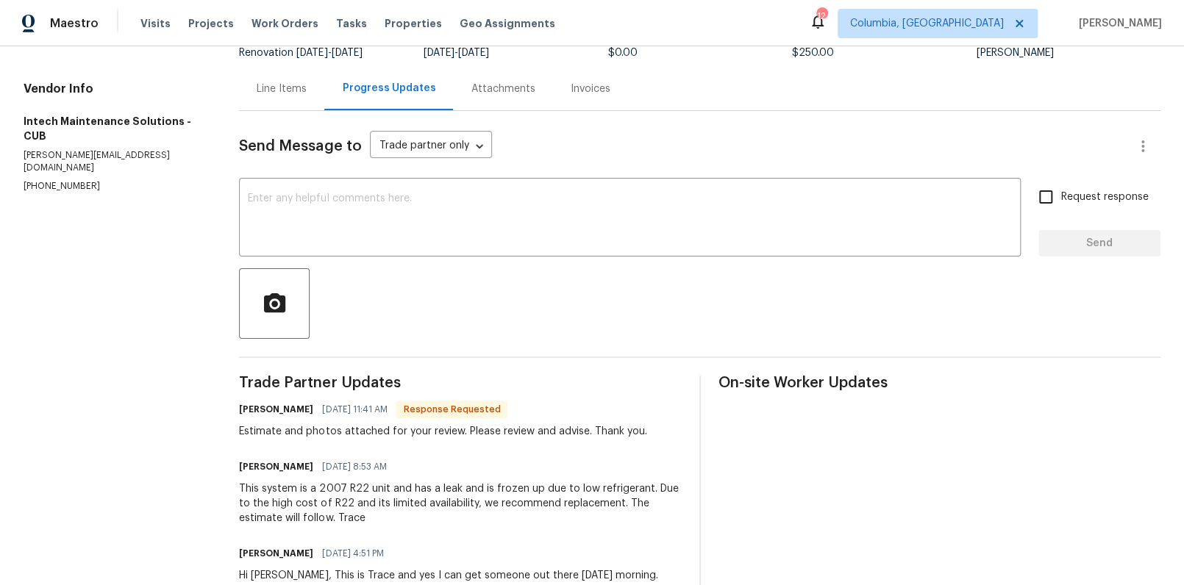
scroll to position [115, 0]
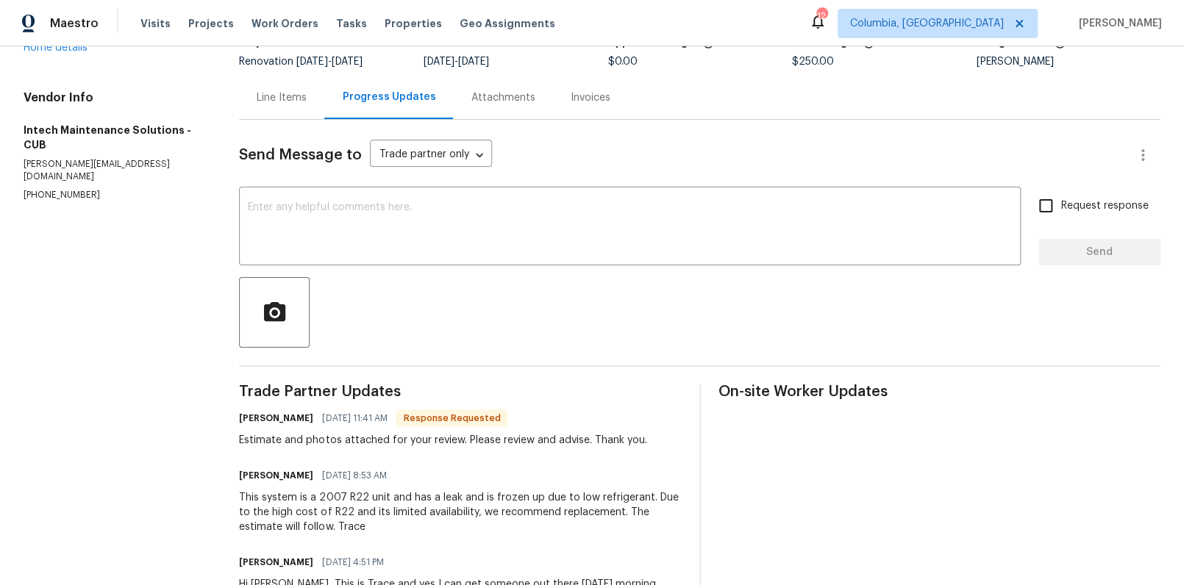
click at [299, 103] on div "Line Items" at bounding box center [282, 97] width 50 height 15
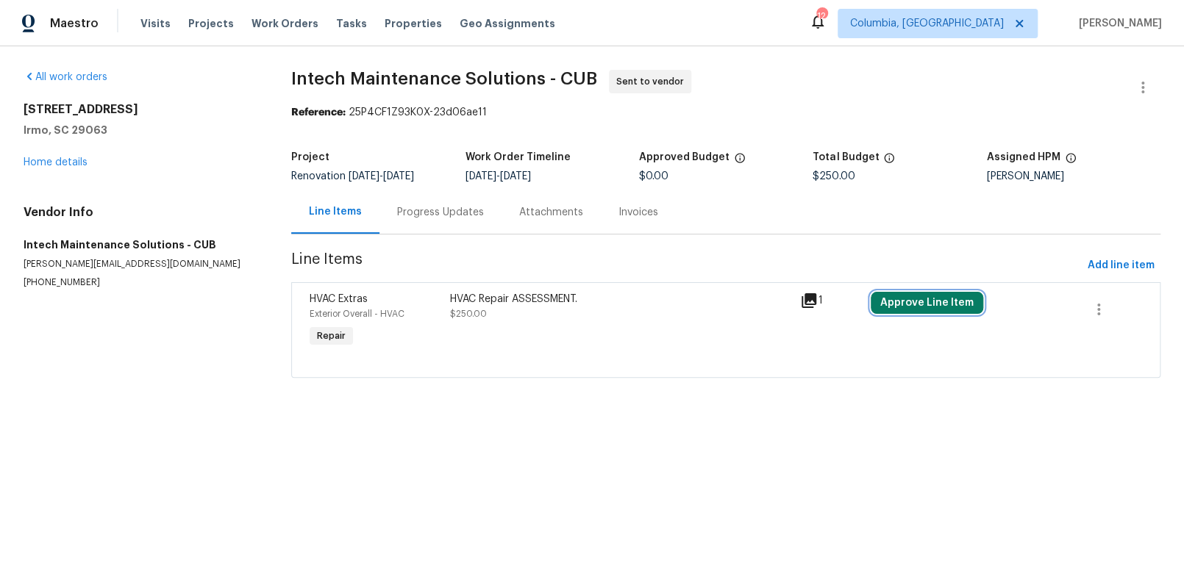
click at [876, 308] on button "Approve Line Item" at bounding box center [926, 303] width 112 height 22
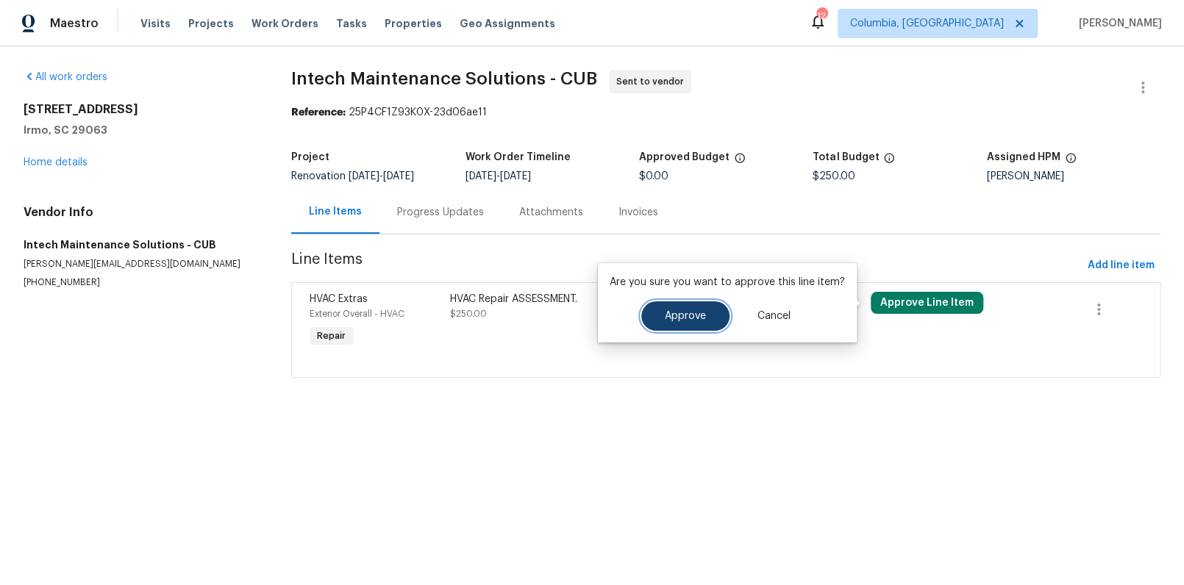
click at [674, 311] on span "Approve" at bounding box center [685, 316] width 41 height 11
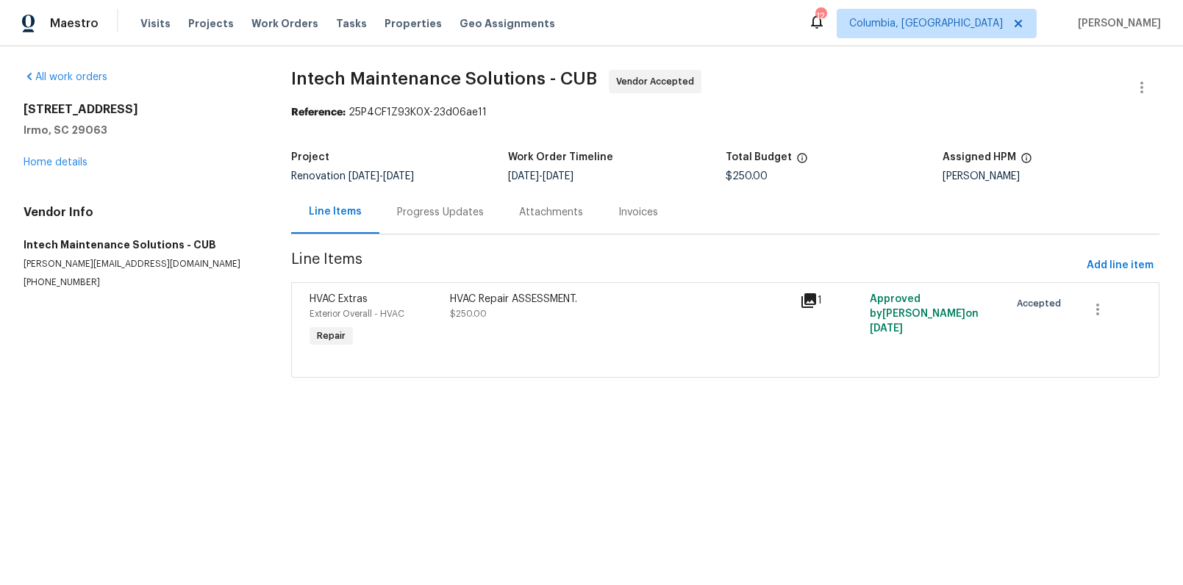
click at [500, 310] on div "HVAC Repair ASSESSMENT. $250.00" at bounding box center [620, 306] width 341 height 29
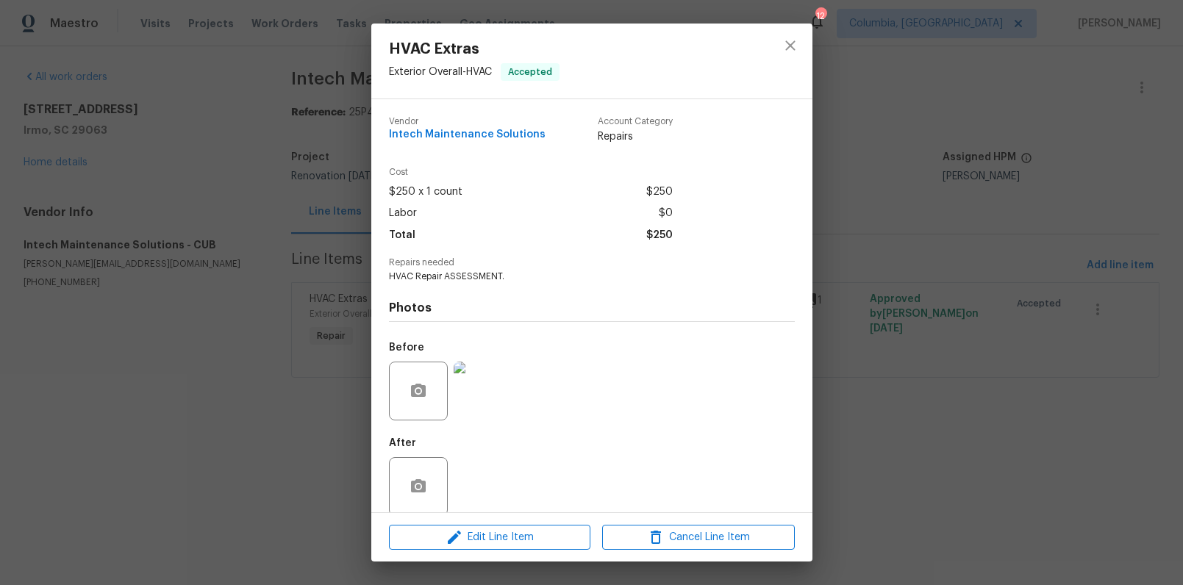
click at [949, 182] on div "HVAC Extras Exterior Overall - HVAC Accepted Vendor Intech Maintenance Solution…" at bounding box center [591, 292] width 1183 height 585
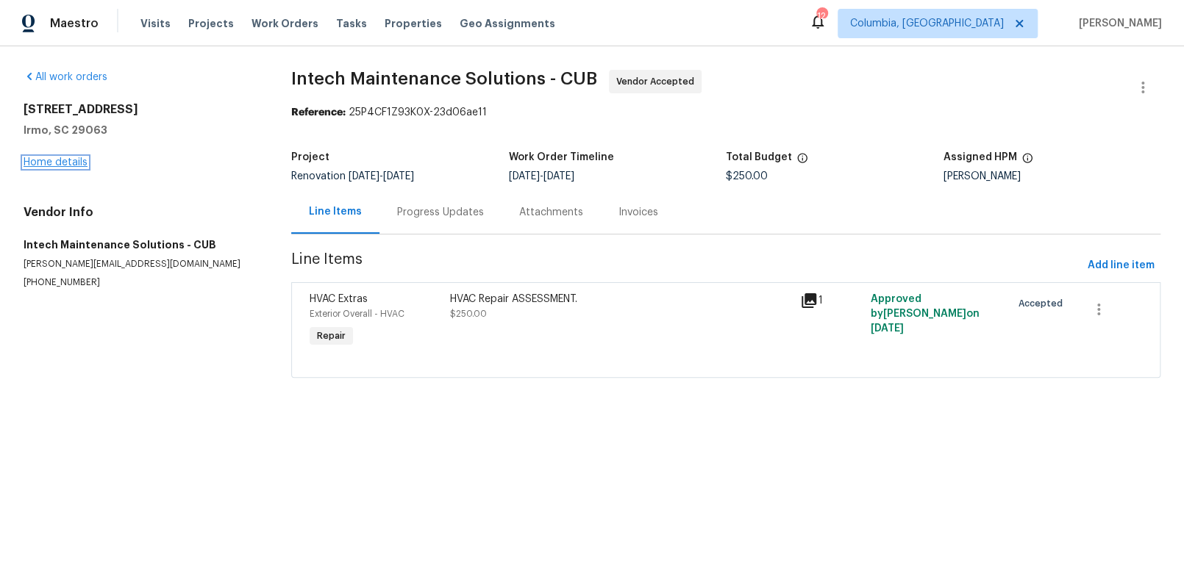
click at [56, 160] on link "Home details" at bounding box center [56, 162] width 64 height 10
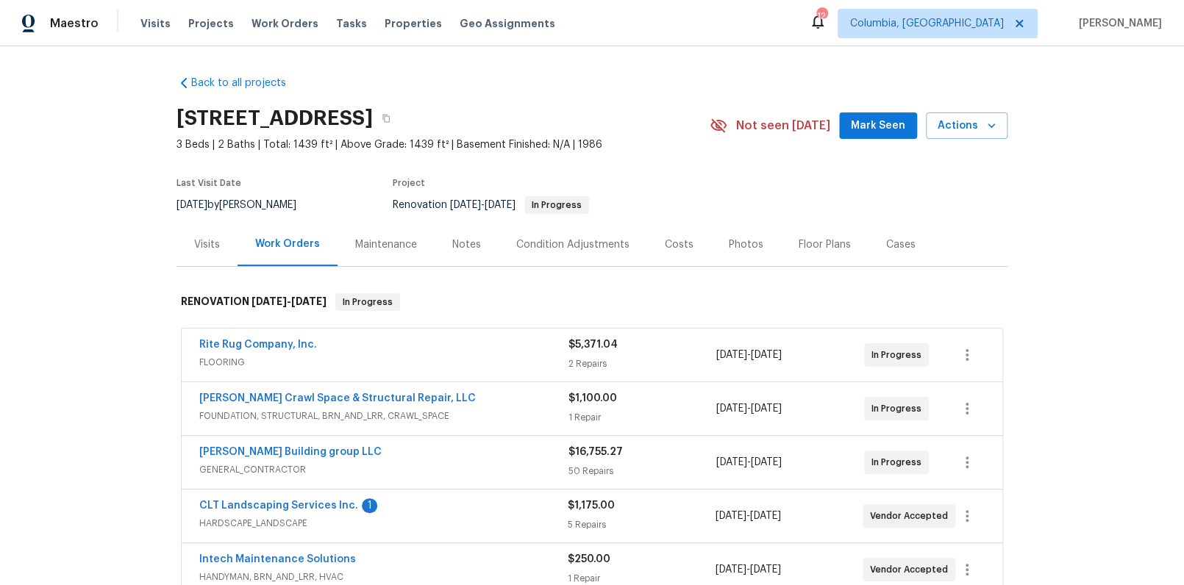
click at [668, 243] on div "Costs" at bounding box center [679, 244] width 29 height 15
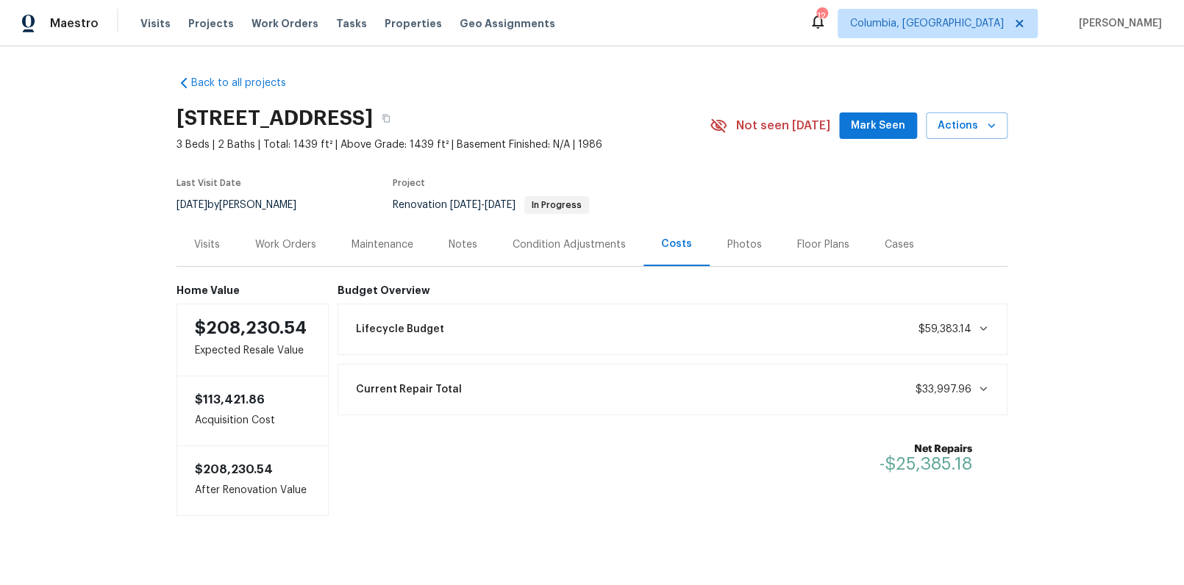
scroll to position [30, 0]
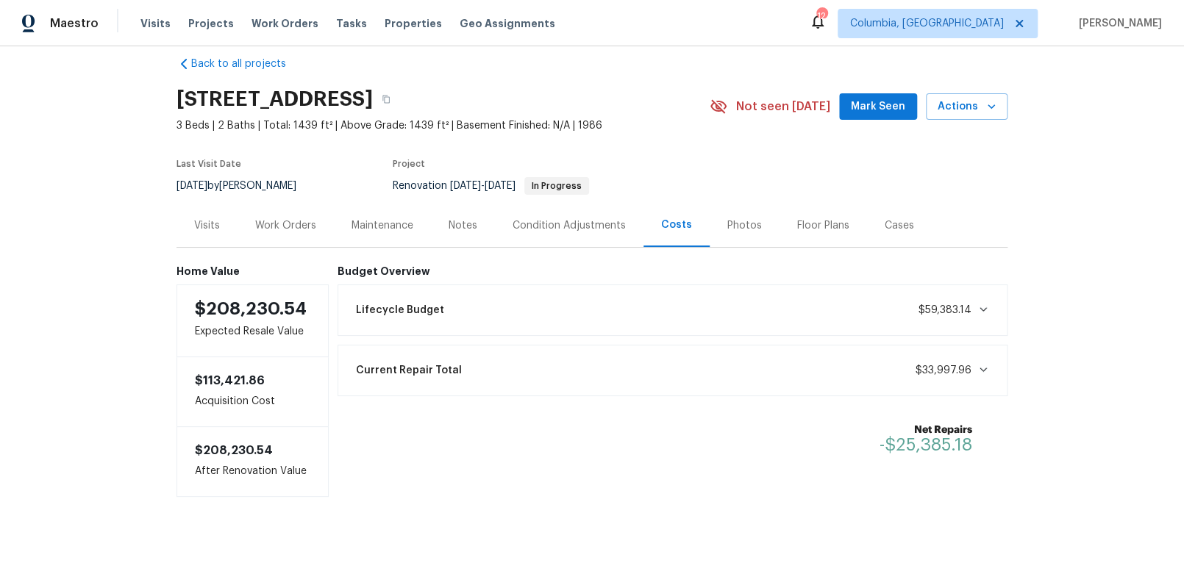
click at [290, 218] on div "Work Orders" at bounding box center [285, 225] width 61 height 15
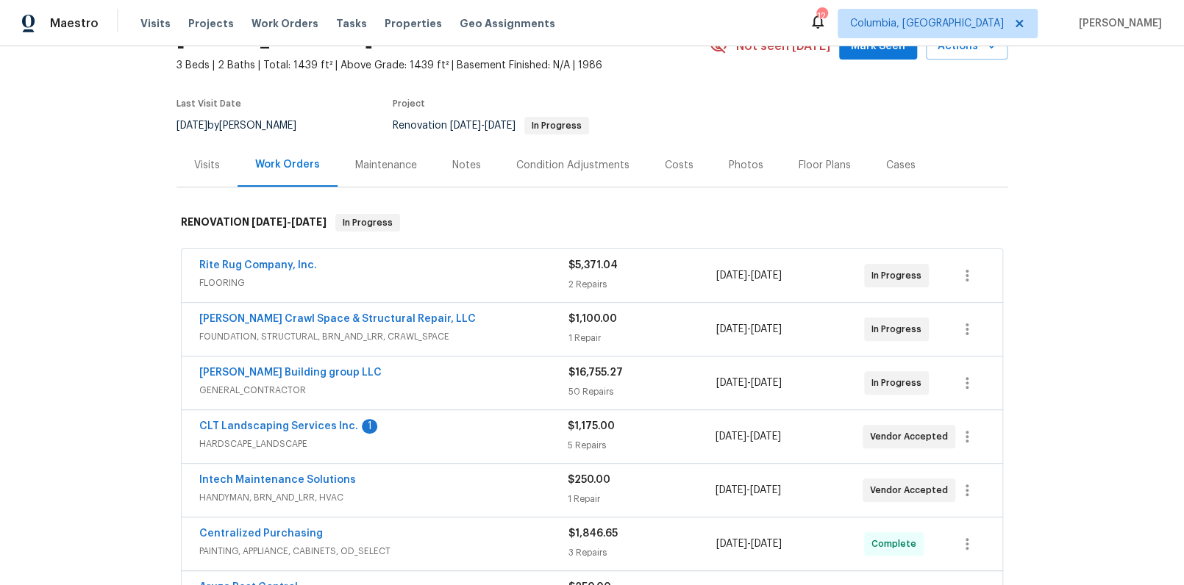
click at [675, 172] on div "Costs" at bounding box center [679, 164] width 64 height 43
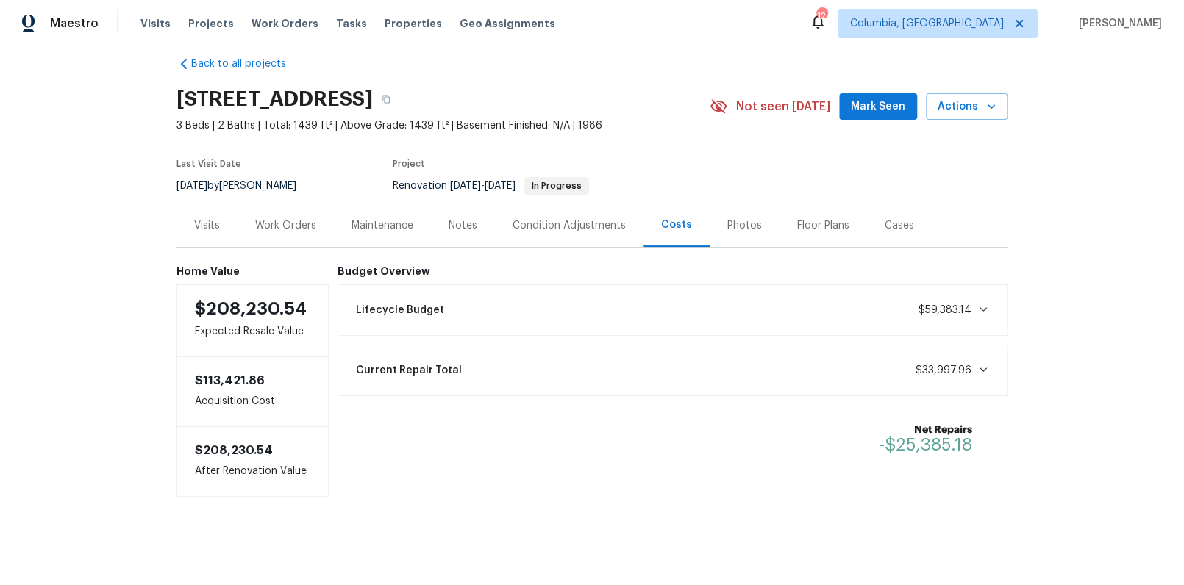
click at [463, 317] on div "Lifecycle Budget $59,383.14" at bounding box center [672, 310] width 671 height 51
click at [462, 304] on div "Lifecycle Budget $59,383.14" at bounding box center [672, 310] width 651 height 32
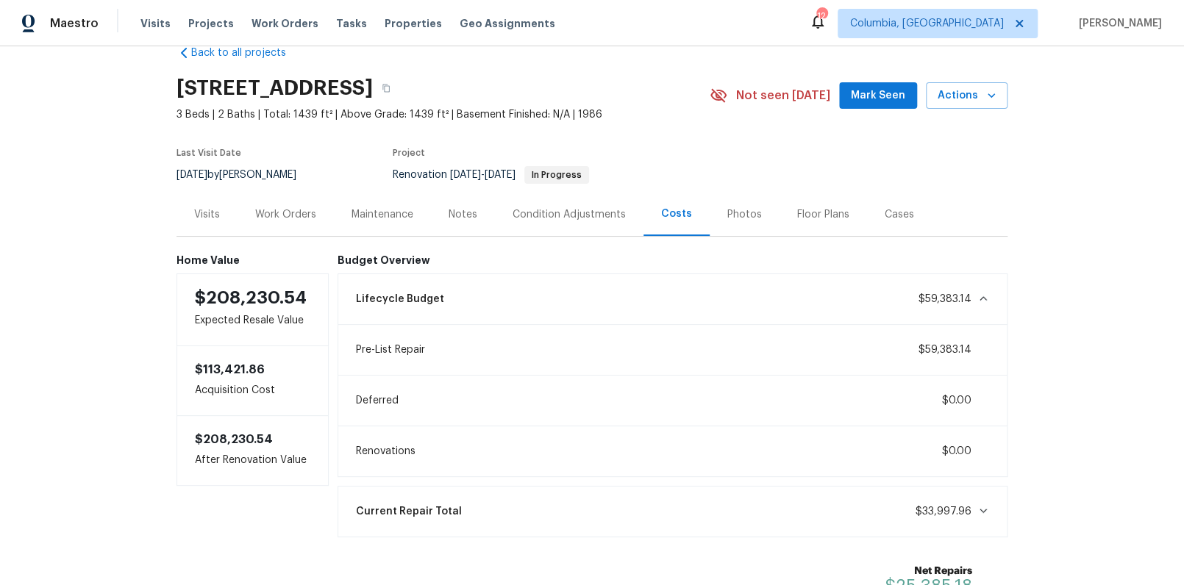
scroll to position [79, 0]
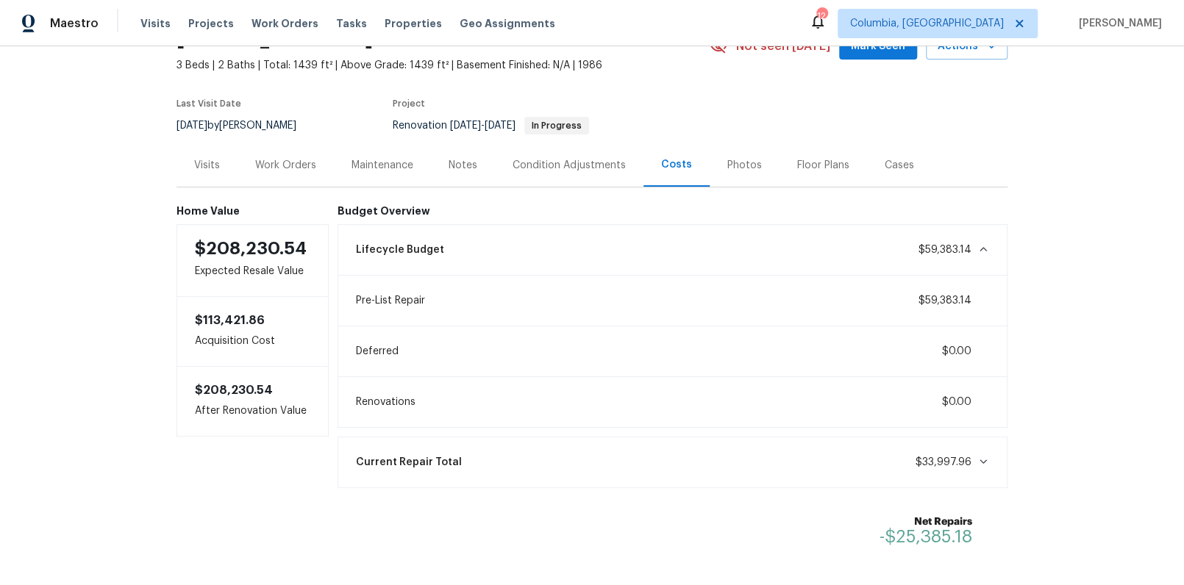
click at [840, 255] on div "Lifecycle Budget $59,383.14" at bounding box center [672, 250] width 651 height 32
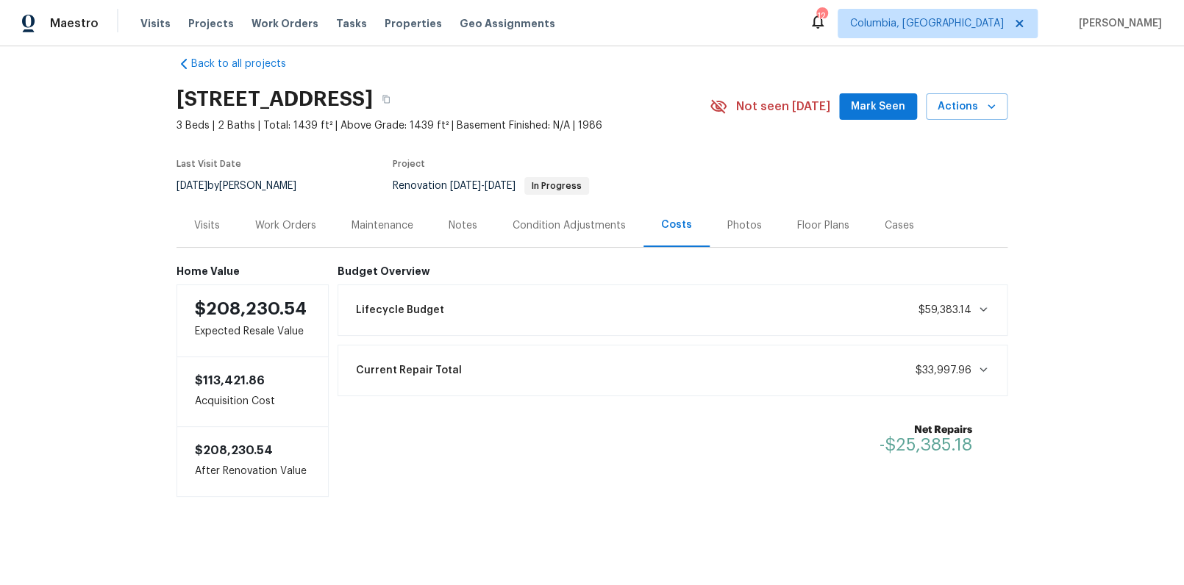
click at [290, 218] on div "Work Orders" at bounding box center [285, 225] width 61 height 15
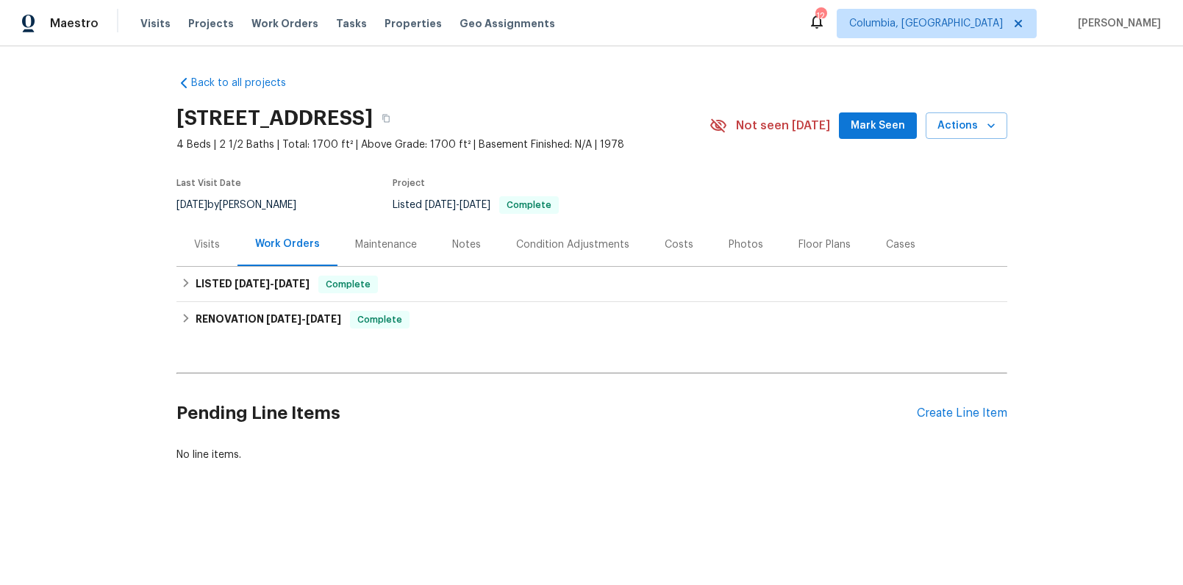
click at [226, 248] on div "Visits" at bounding box center [206, 244] width 61 height 43
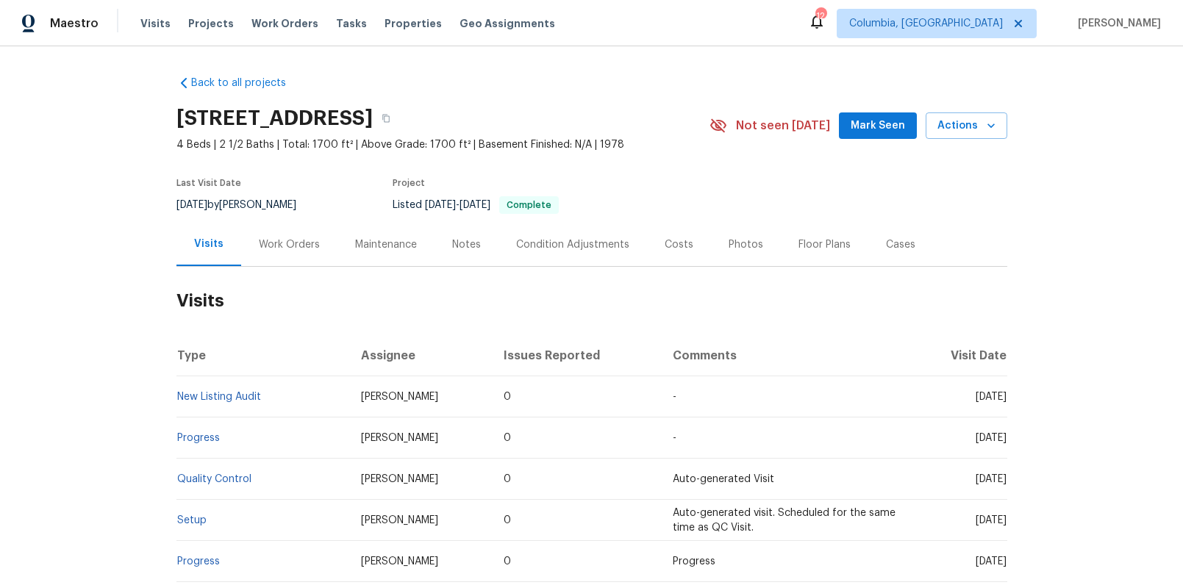
click at [647, 232] on div "Costs" at bounding box center [679, 244] width 64 height 43
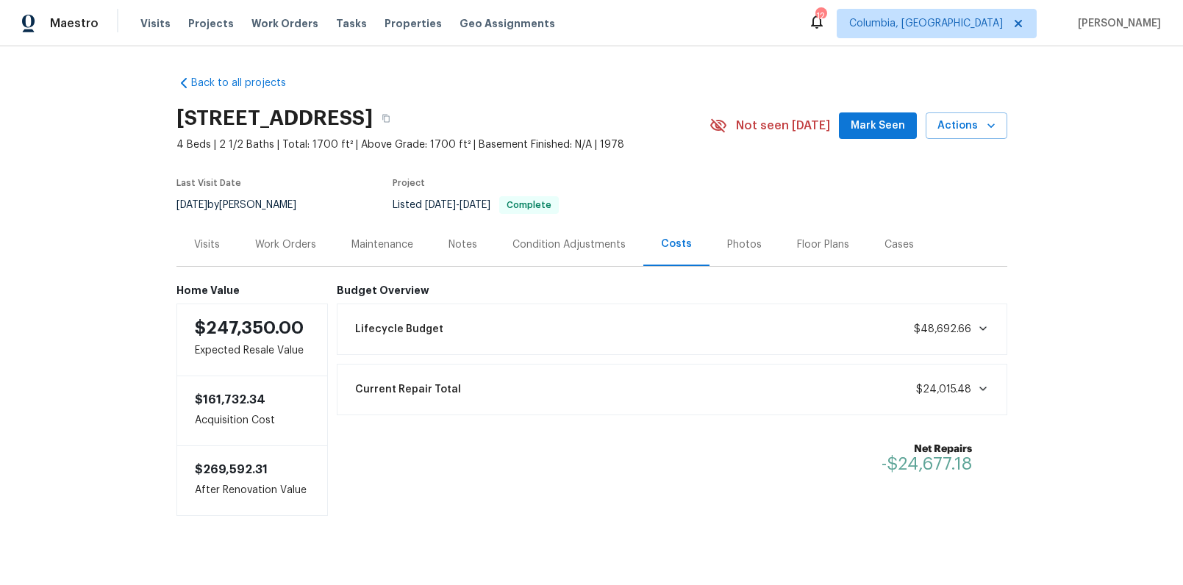
scroll to position [30, 0]
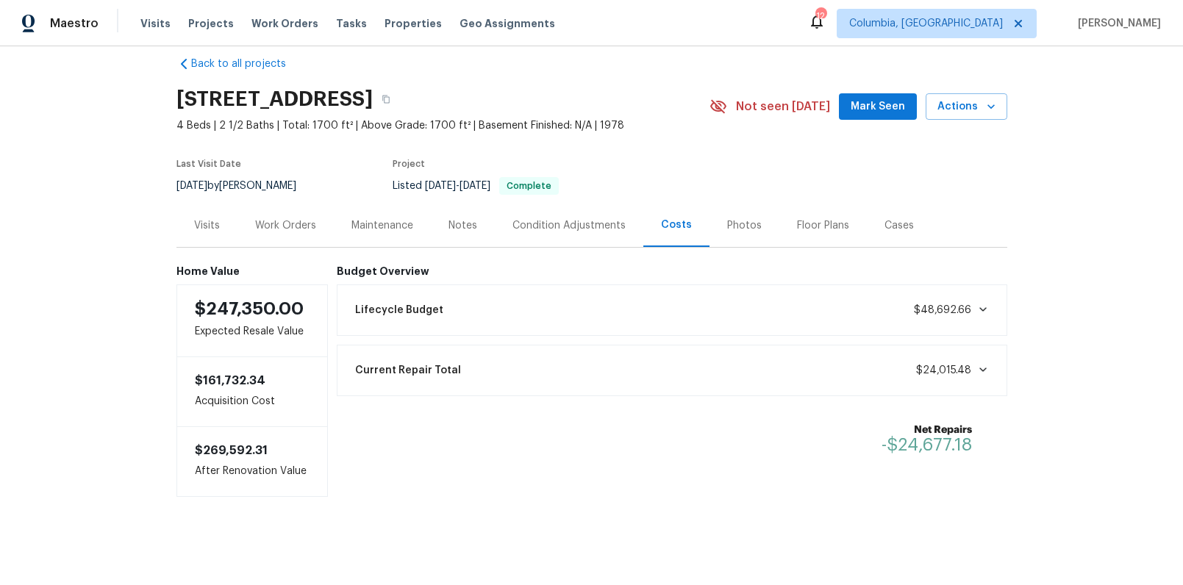
click at [646, 354] on div "Current Repair Total $24,015.48" at bounding box center [671, 370] width 651 height 32
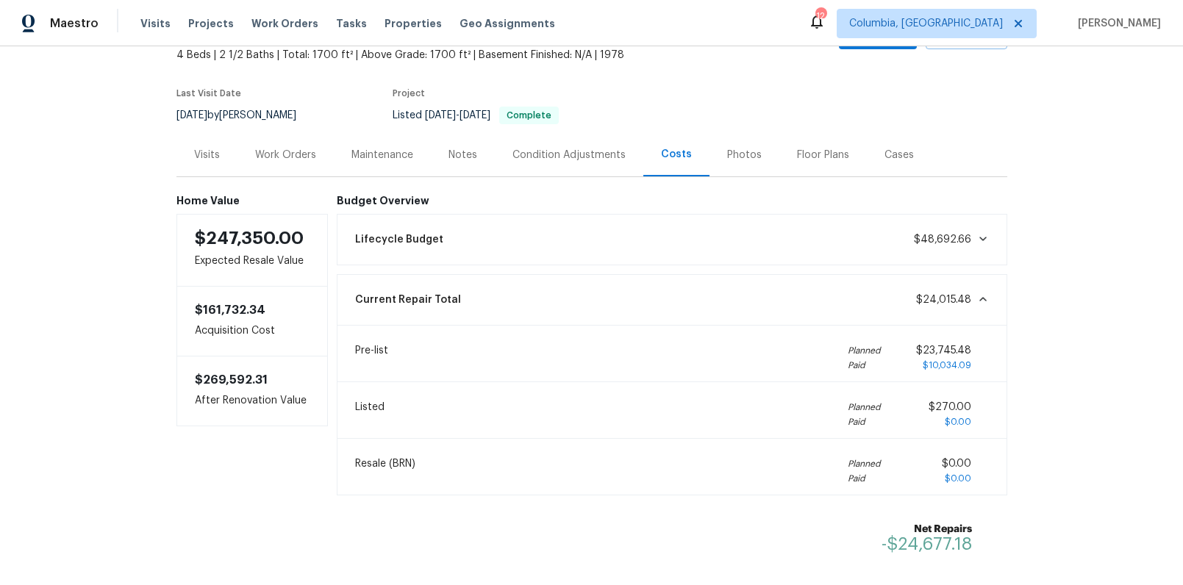
scroll to position [176, 0]
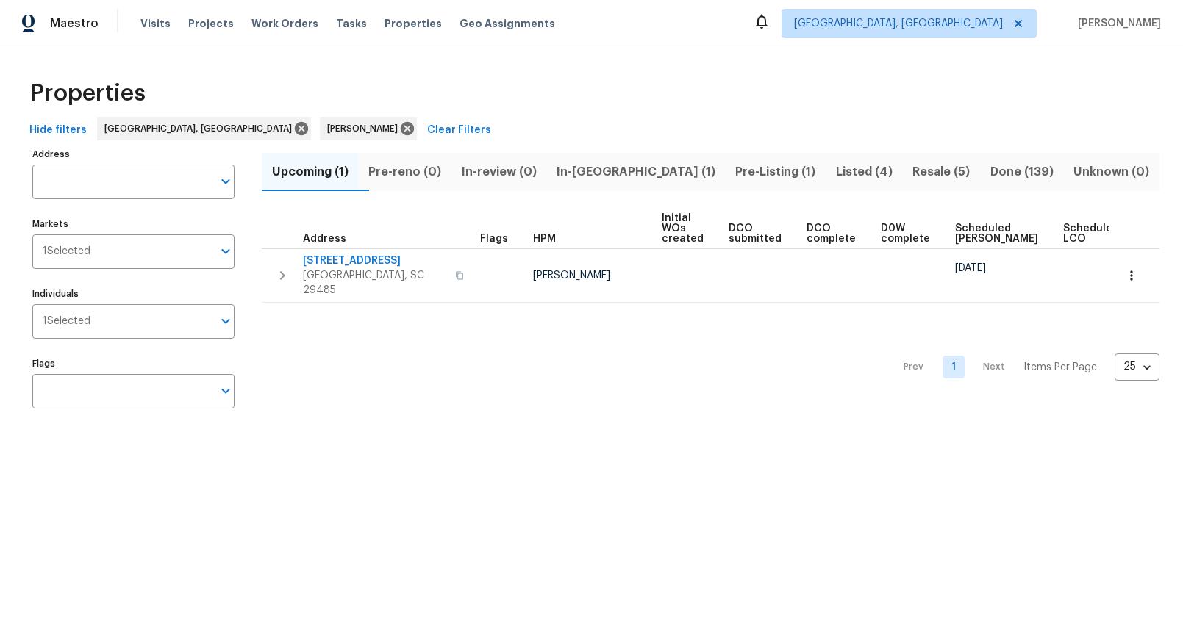
click at [608, 180] on span "In-[GEOGRAPHIC_DATA] (1)" at bounding box center [635, 172] width 161 height 21
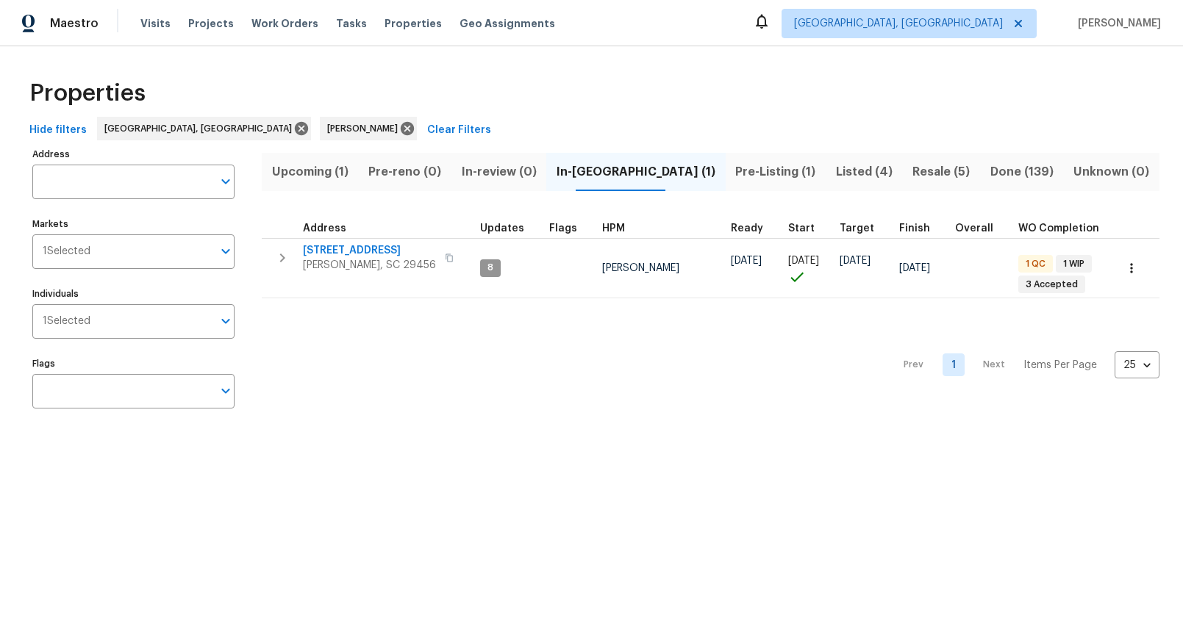
click at [734, 171] on span "Pre-Listing (1)" at bounding box center [775, 172] width 82 height 21
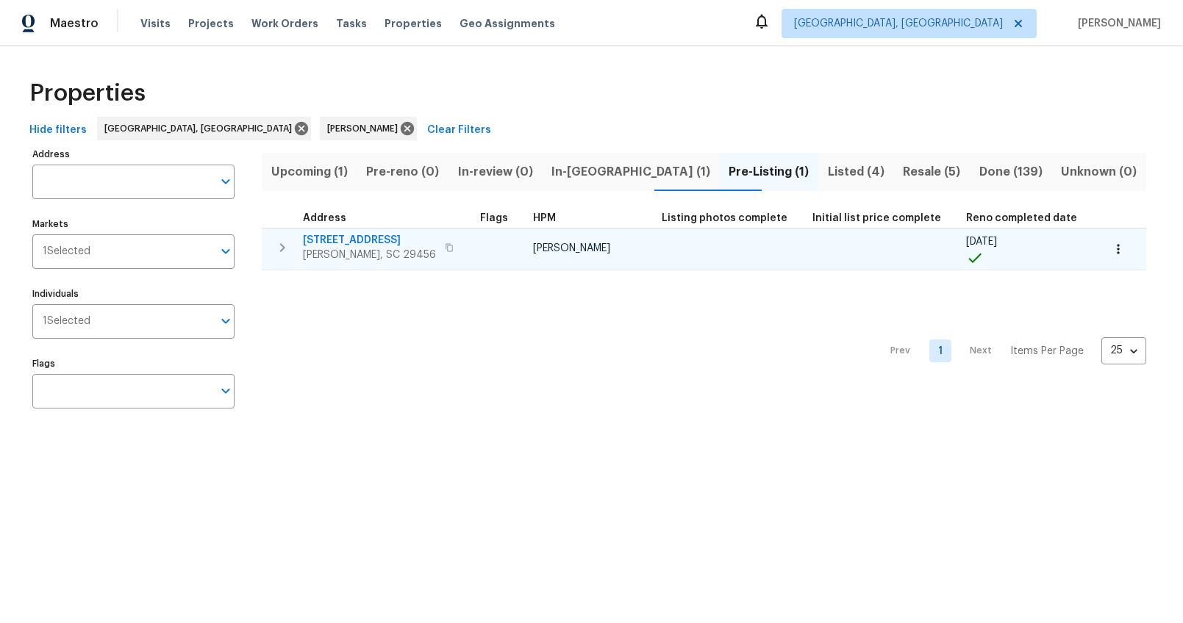
click at [335, 242] on span "[STREET_ADDRESS]" at bounding box center [369, 240] width 133 height 15
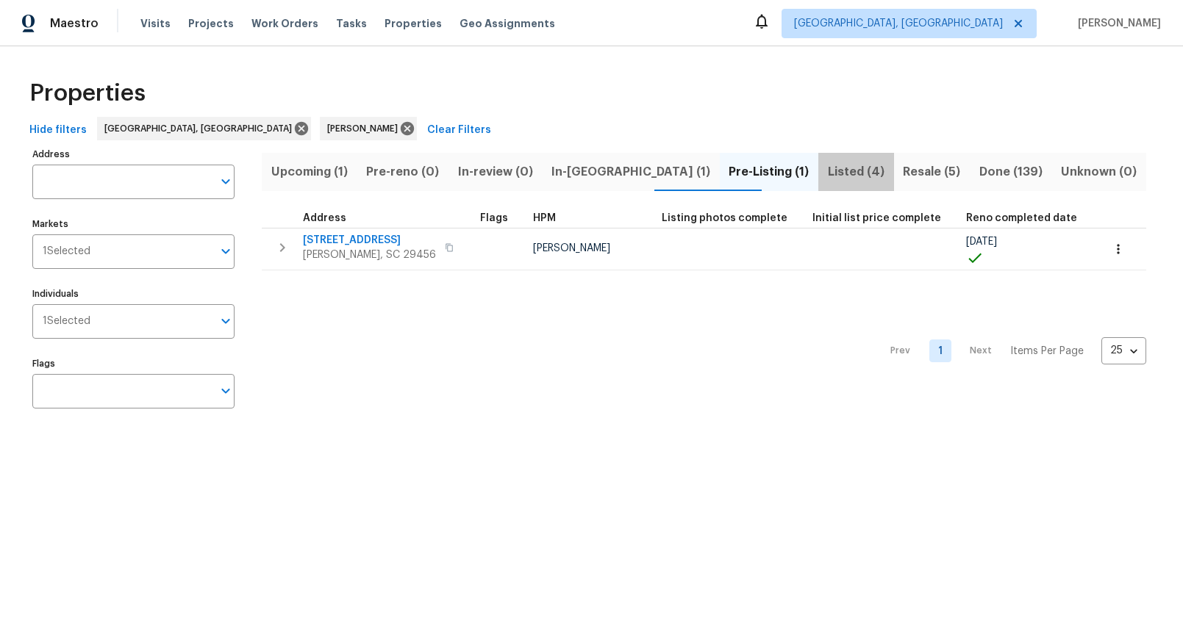
click at [827, 170] on span "Listed (4)" at bounding box center [855, 172] width 57 height 21
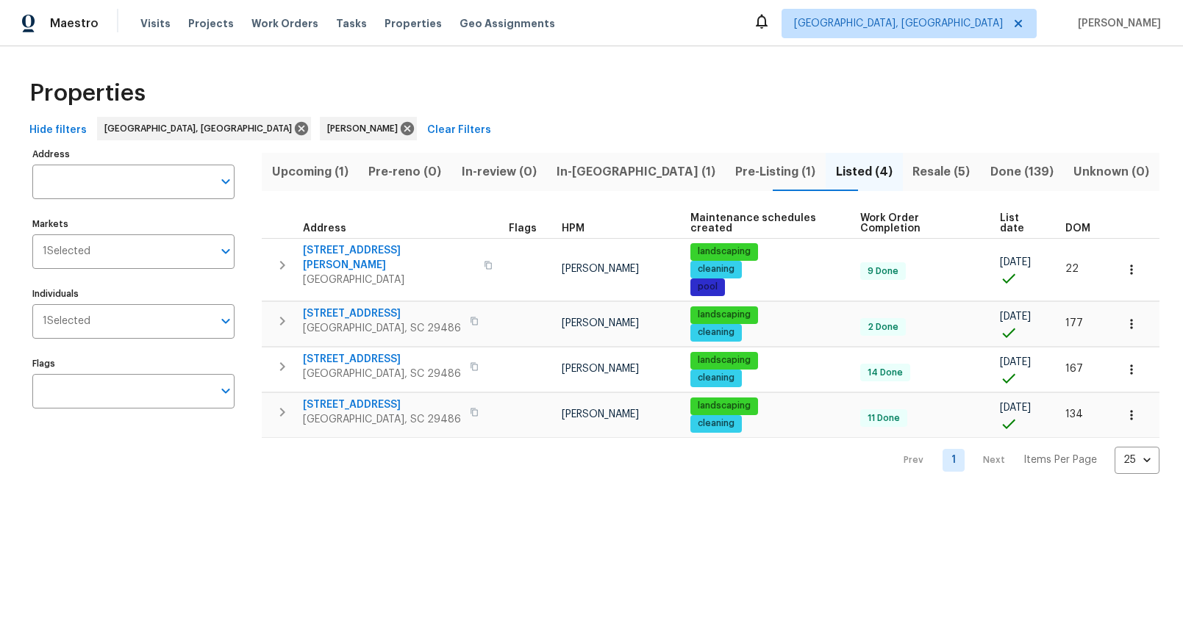
click at [912, 180] on span "Resale (5)" at bounding box center [942, 172] width 60 height 21
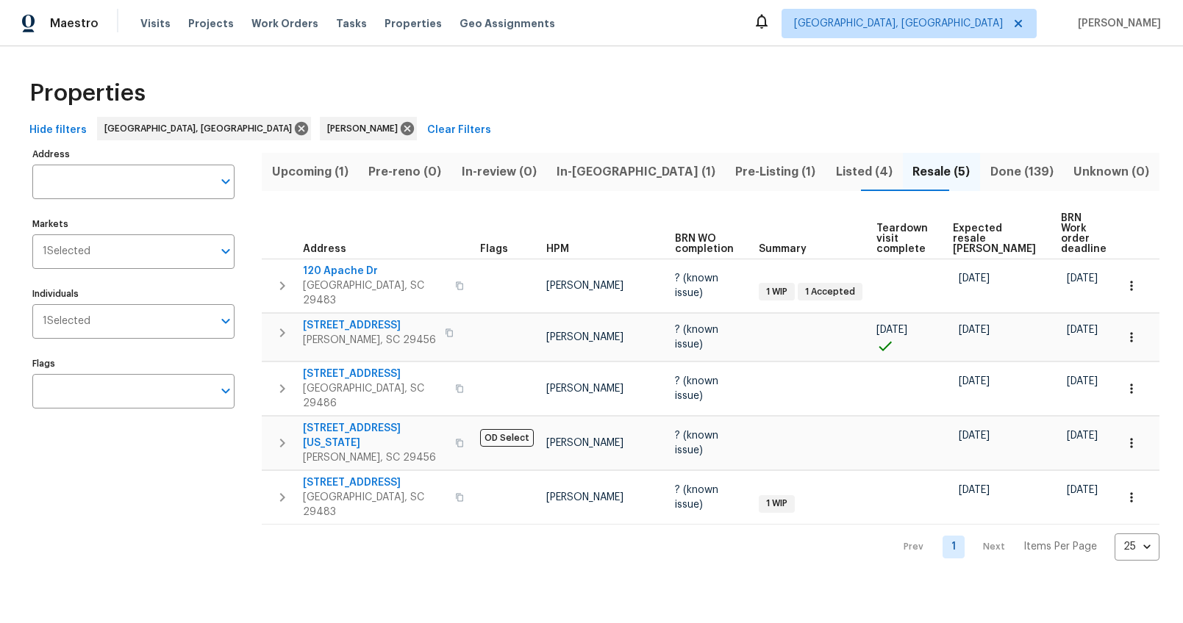
click at [971, 226] on span "Expected resale [PERSON_NAME]" at bounding box center [994, 239] width 83 height 31
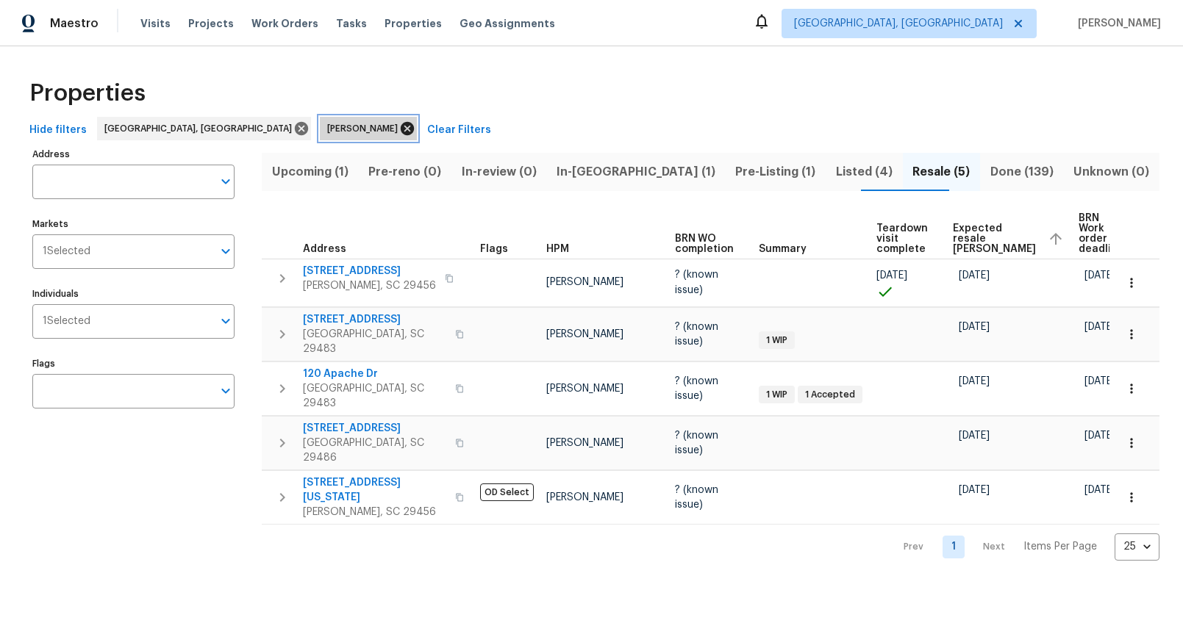
click at [399, 123] on icon at bounding box center [407, 129] width 16 height 16
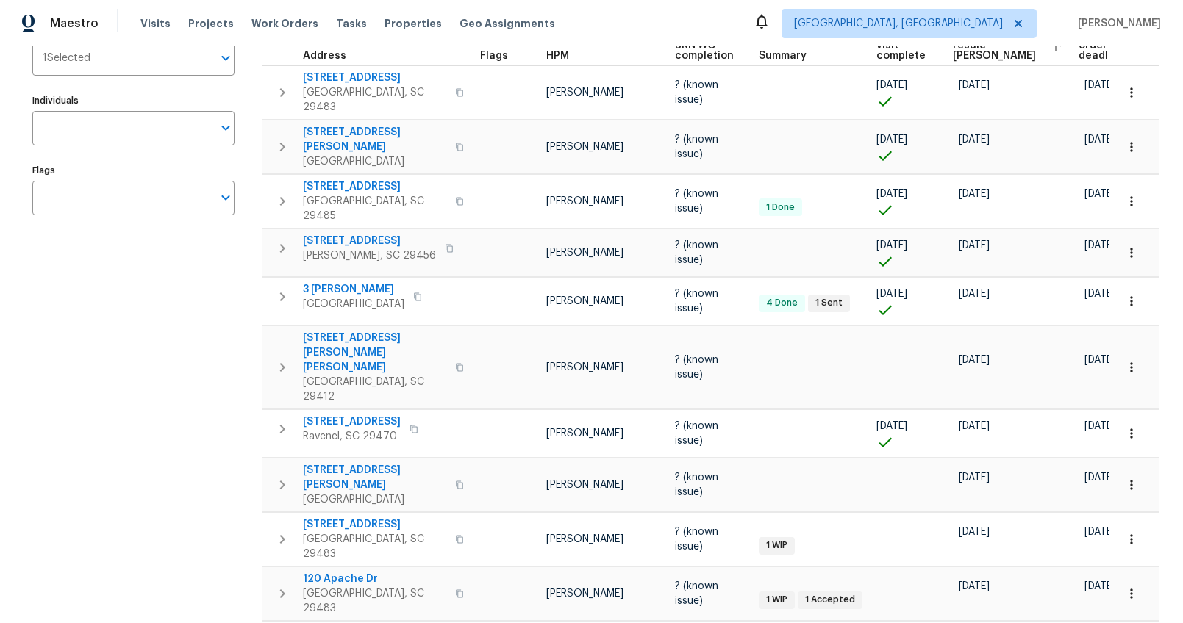
scroll to position [128, 0]
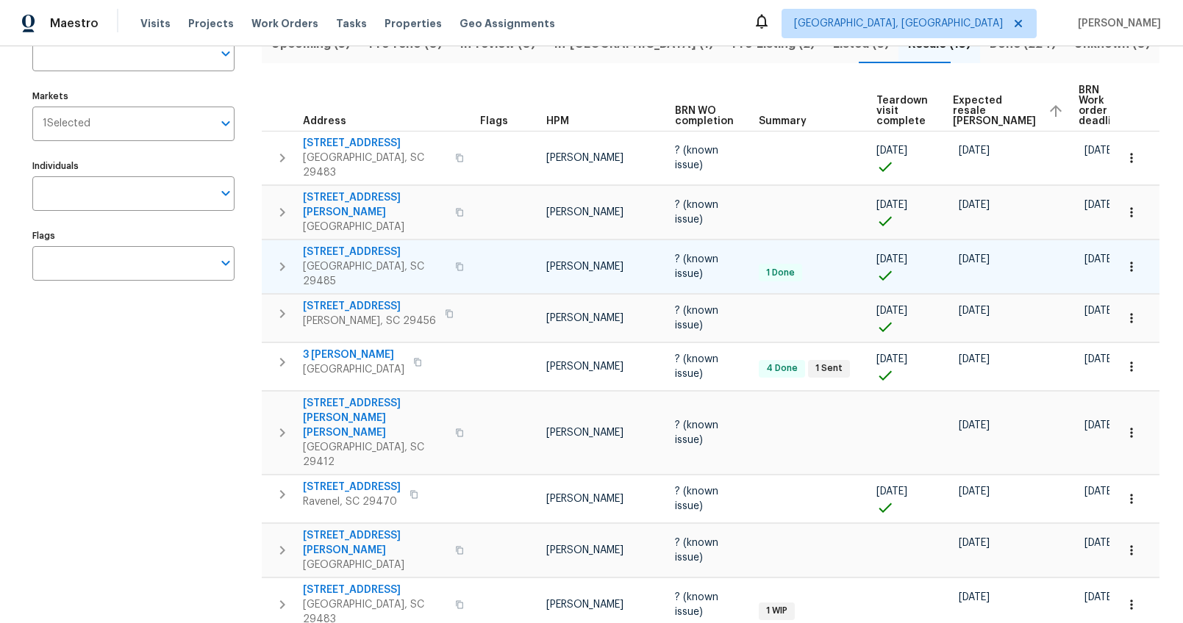
click at [353, 245] on span "[STREET_ADDRESS]" at bounding box center [374, 252] width 143 height 15
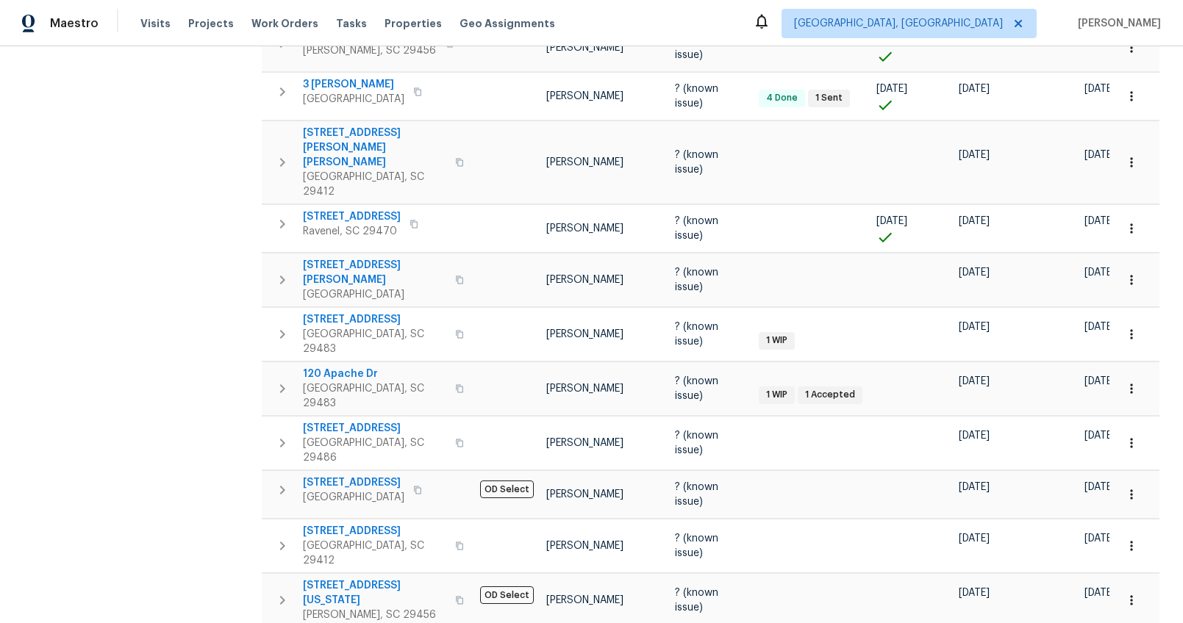
scroll to position [442, 0]
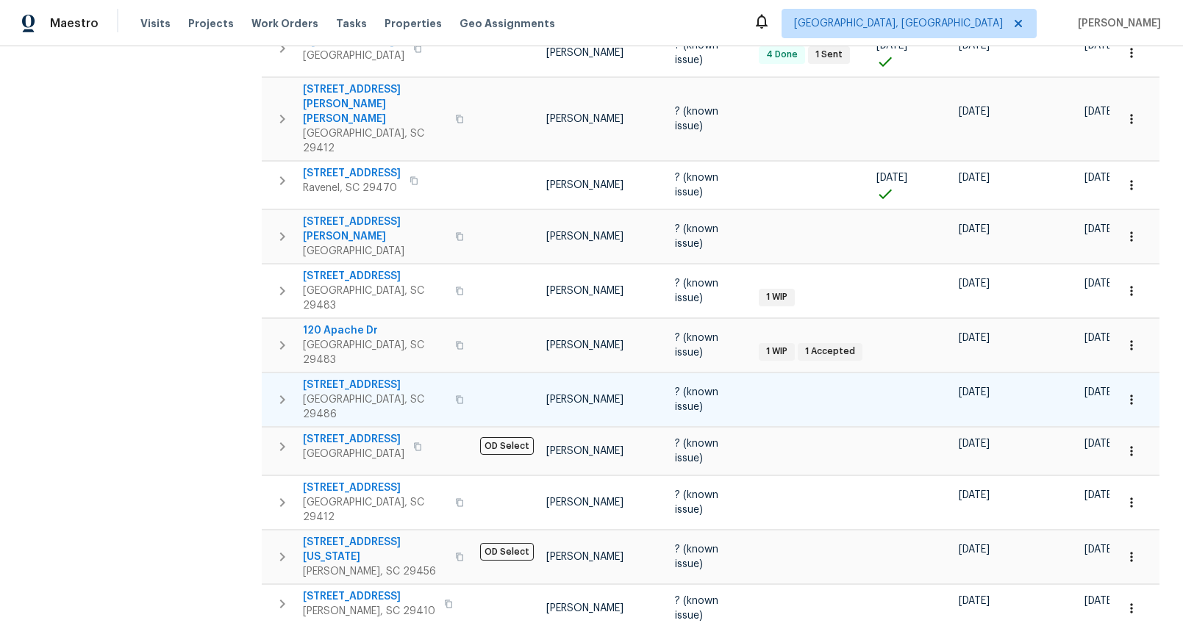
click at [455, 396] on icon "button" at bounding box center [459, 400] width 9 height 9
click at [384, 378] on span "[STREET_ADDRESS]" at bounding box center [374, 385] width 143 height 15
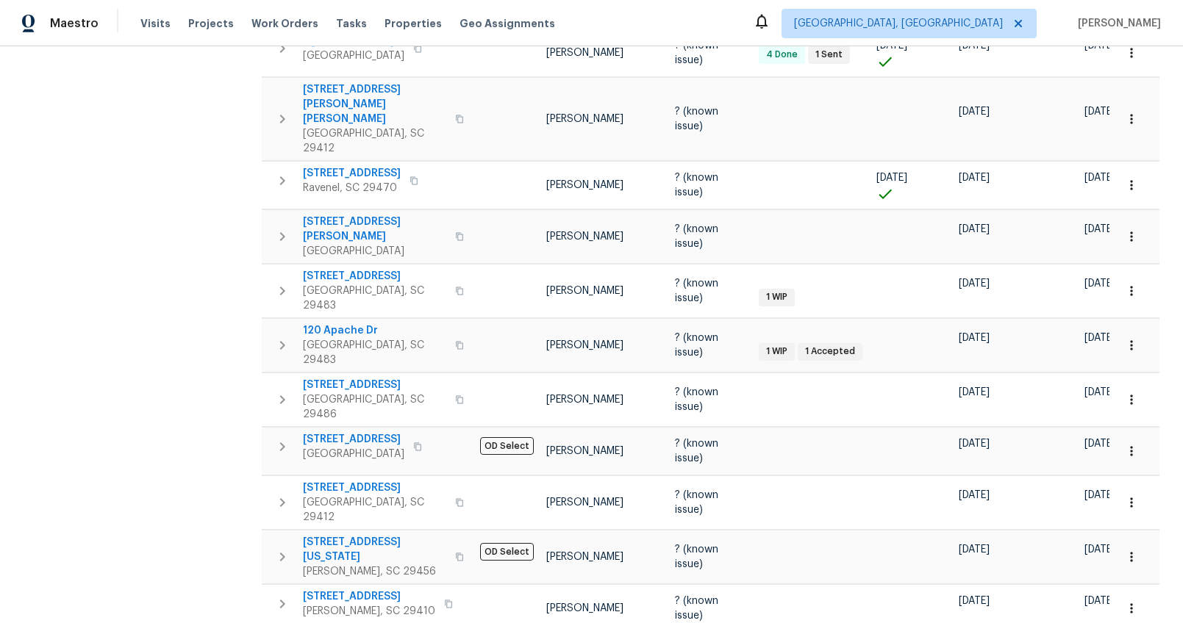
scroll to position [0, 0]
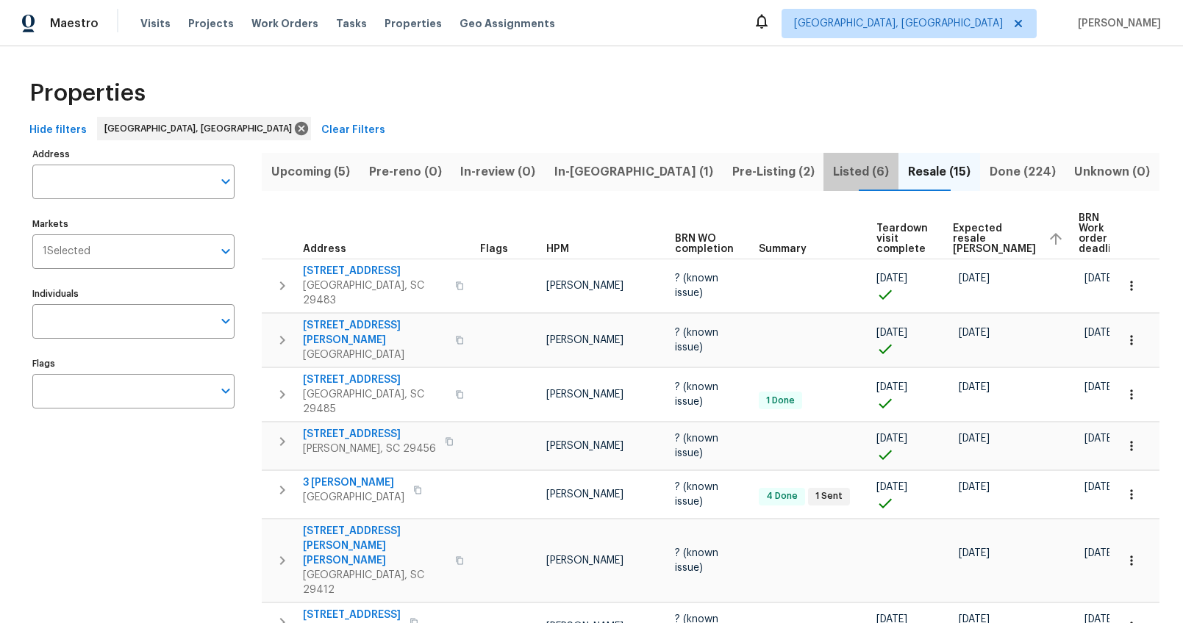
click at [832, 165] on span "Listed (6)" at bounding box center [860, 172] width 57 height 21
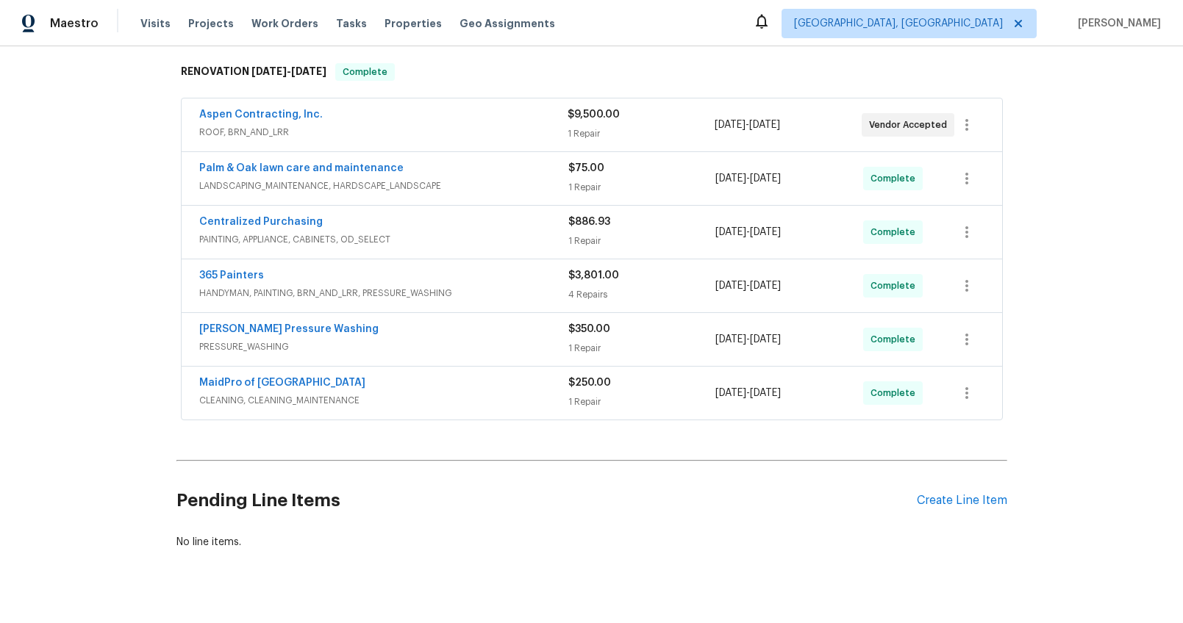
scroll to position [246, 0]
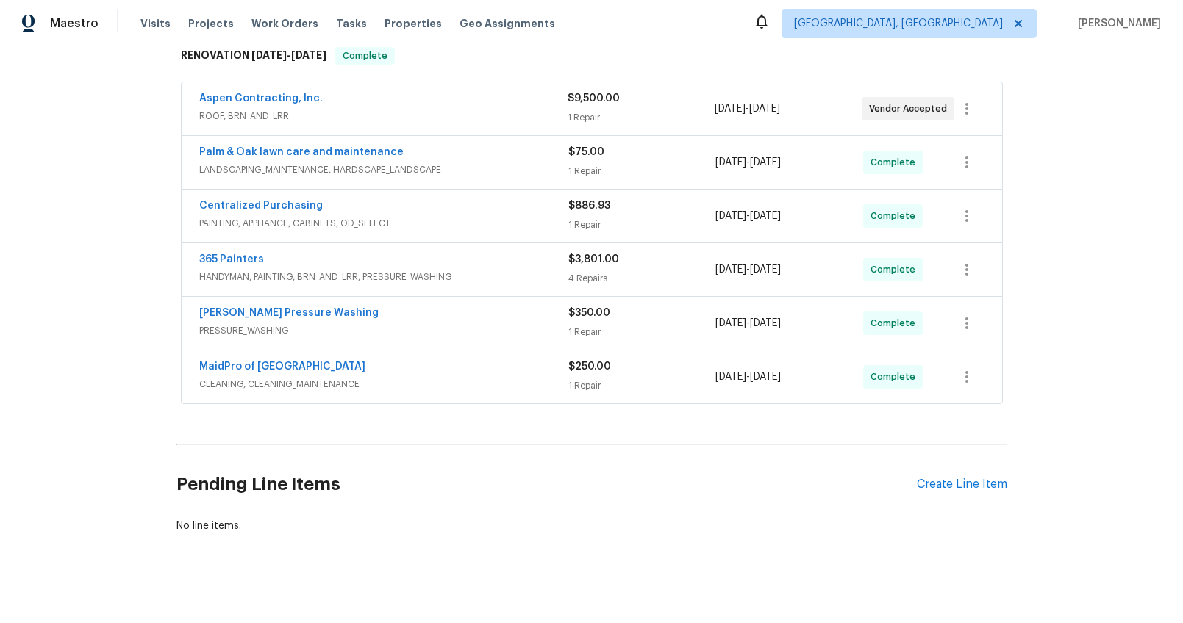
click at [291, 270] on span "HANDYMAN, PAINTING, BRN_AND_LRR, PRESSURE_WASHING" at bounding box center [383, 277] width 369 height 15
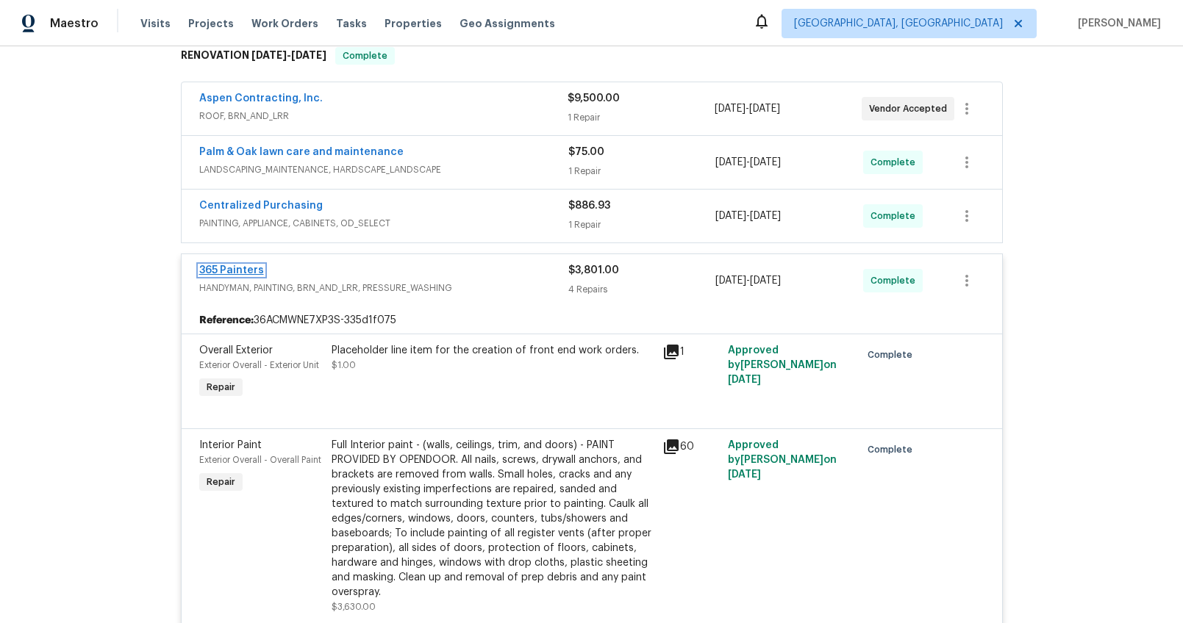
click at [248, 270] on link "365 Painters" at bounding box center [231, 270] width 65 height 10
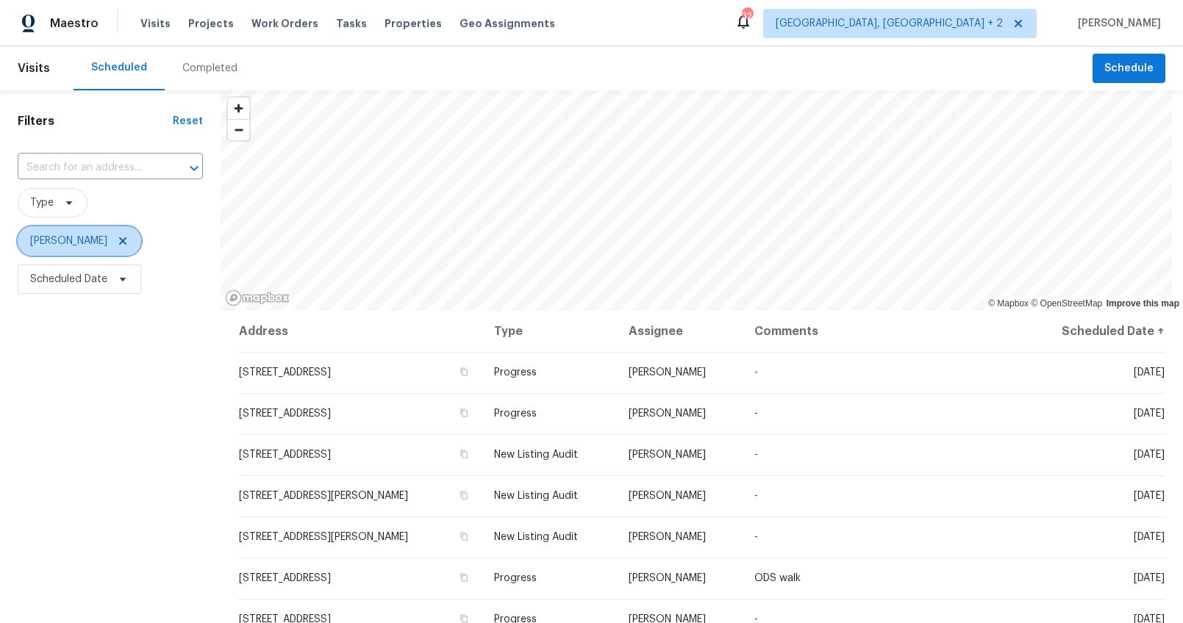
click at [117, 241] on icon at bounding box center [123, 241] width 12 height 12
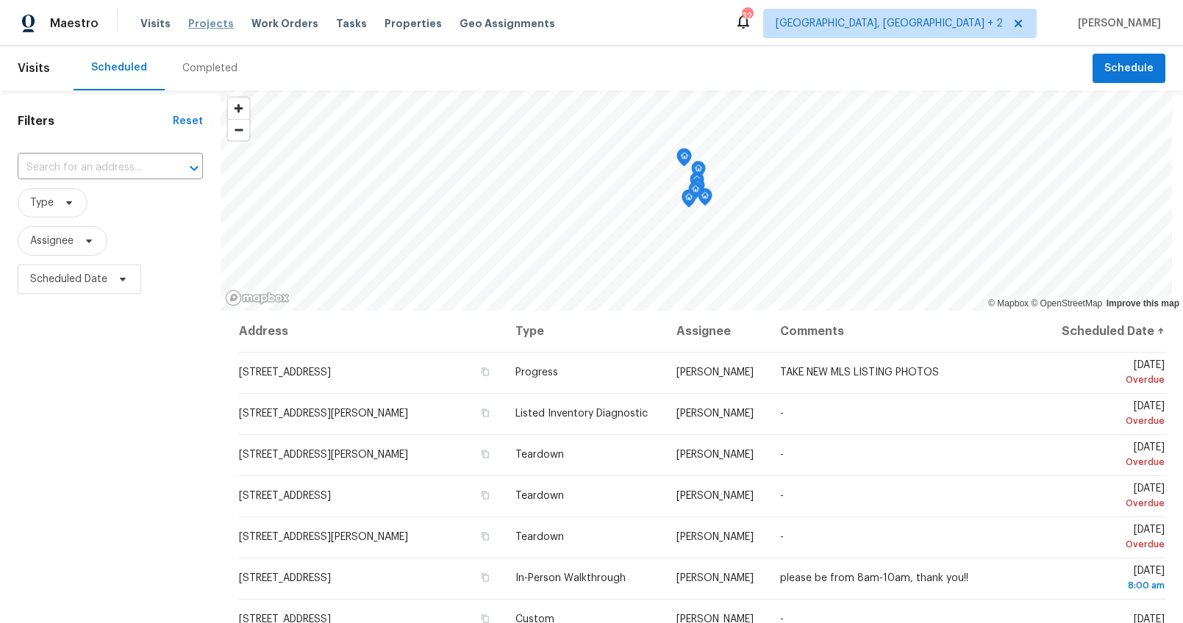
click at [204, 19] on span "Projects" at bounding box center [211, 23] width 46 height 15
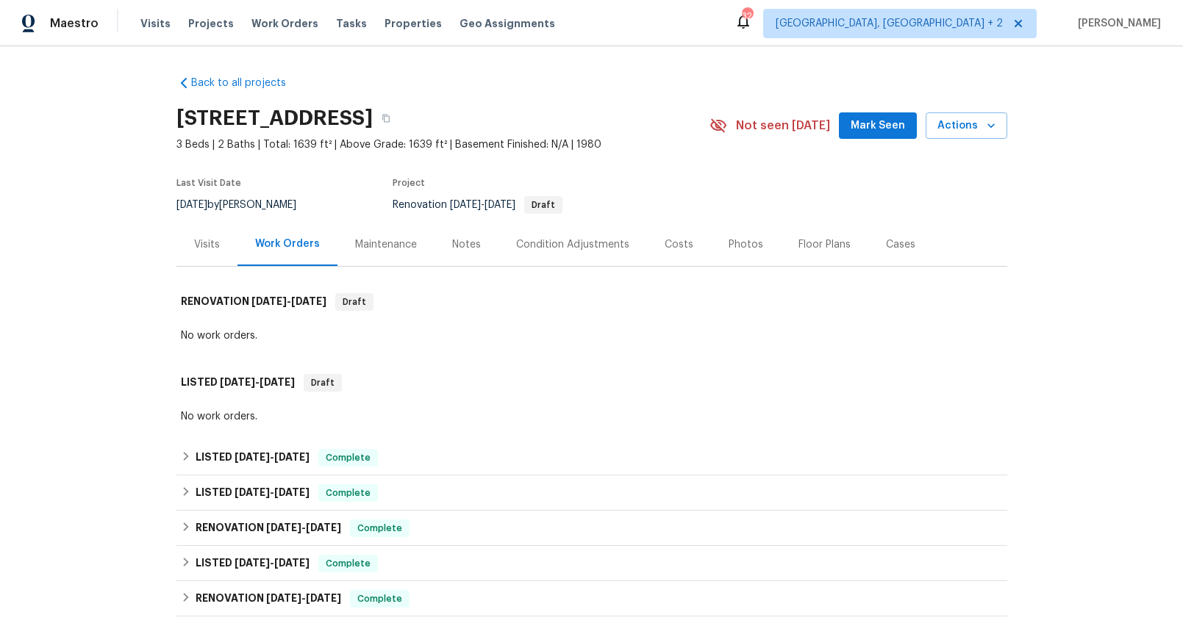
click at [665, 244] on div "Costs" at bounding box center [679, 244] width 29 height 15
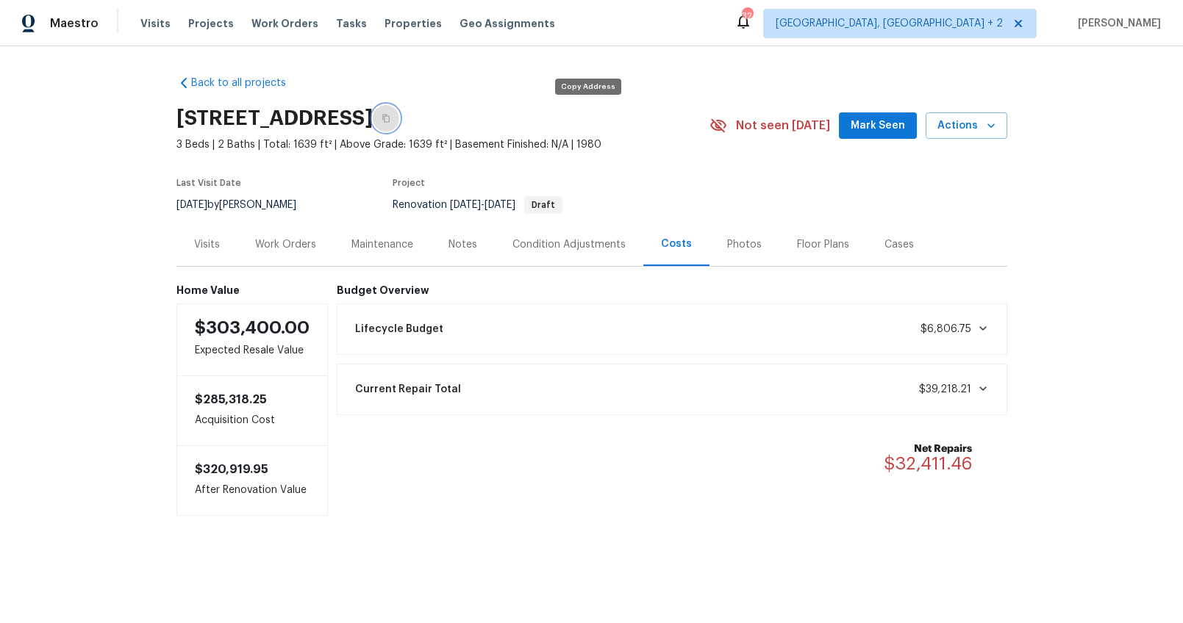
click at [390, 120] on icon "button" at bounding box center [386, 118] width 9 height 9
click at [1111, 243] on div "Back to all projects [STREET_ADDRESS] 3 Beds | 2 Baths | Total: 1639 ft² | Abov…" at bounding box center [591, 325] width 1183 height 558
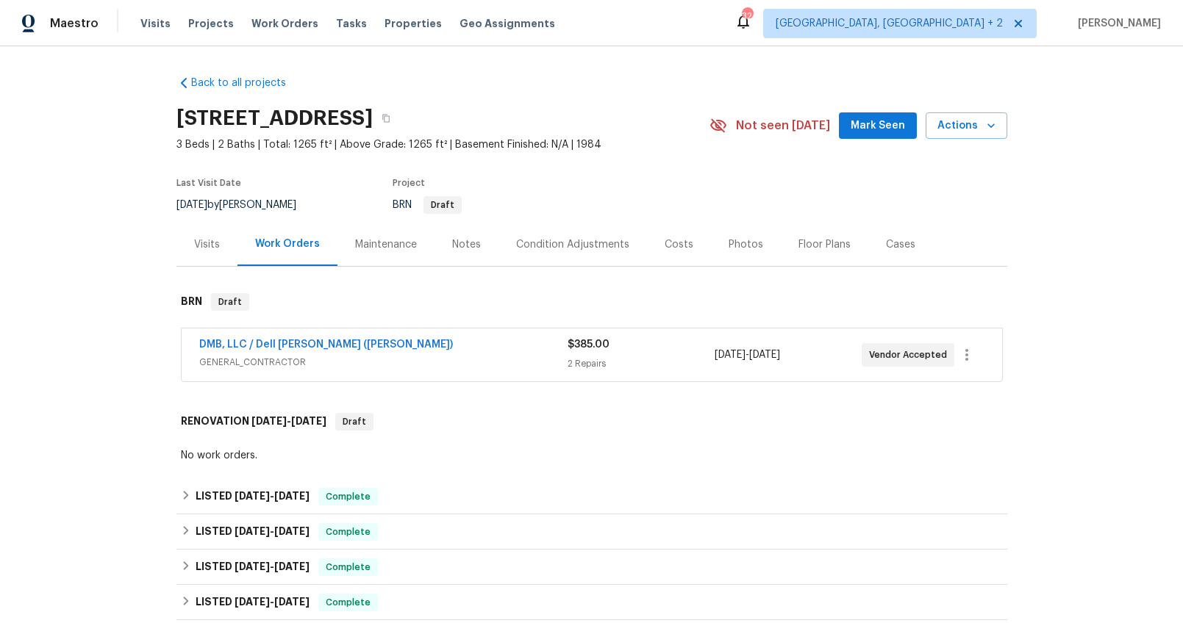
click at [441, 352] on div "DMB, LLC / Dell [PERSON_NAME] ([PERSON_NAME])" at bounding box center [383, 346] width 368 height 18
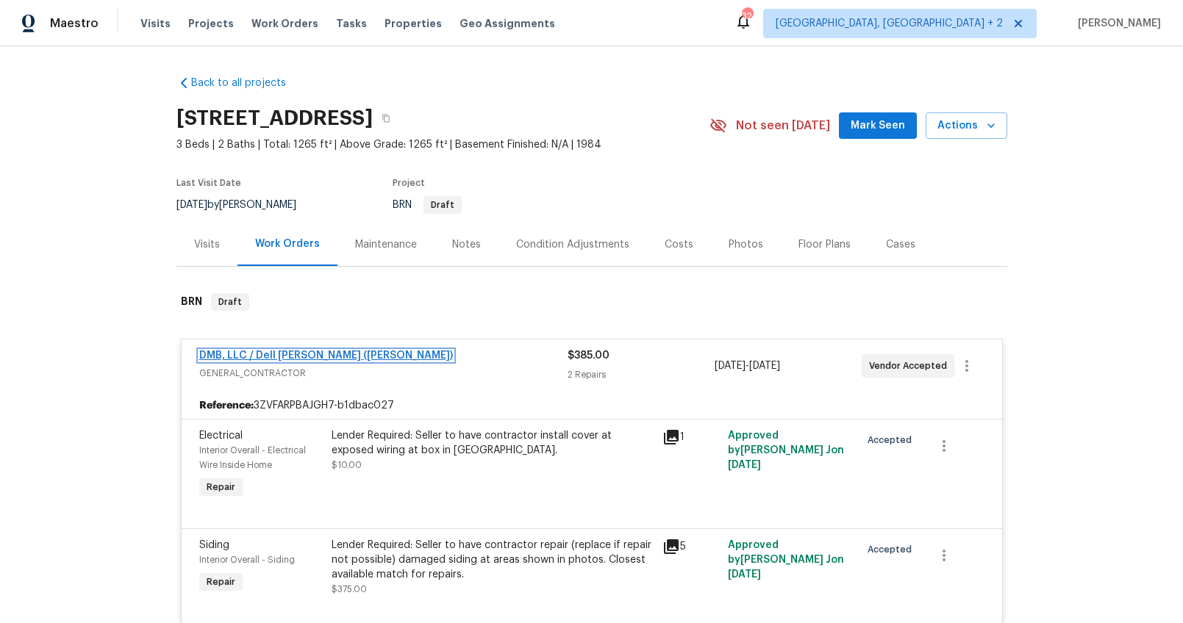
click at [332, 357] on link "DMB, LLC / Dell [PERSON_NAME] ([PERSON_NAME])" at bounding box center [326, 356] width 254 height 10
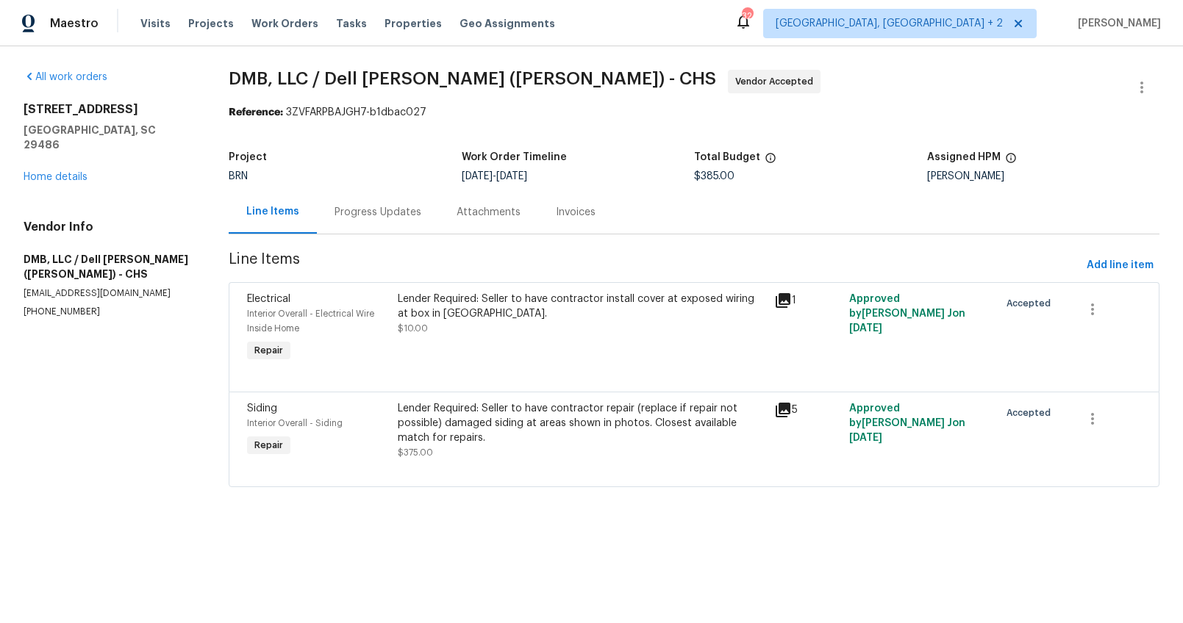
click at [393, 215] on div "Progress Updates" at bounding box center [378, 212] width 87 height 15
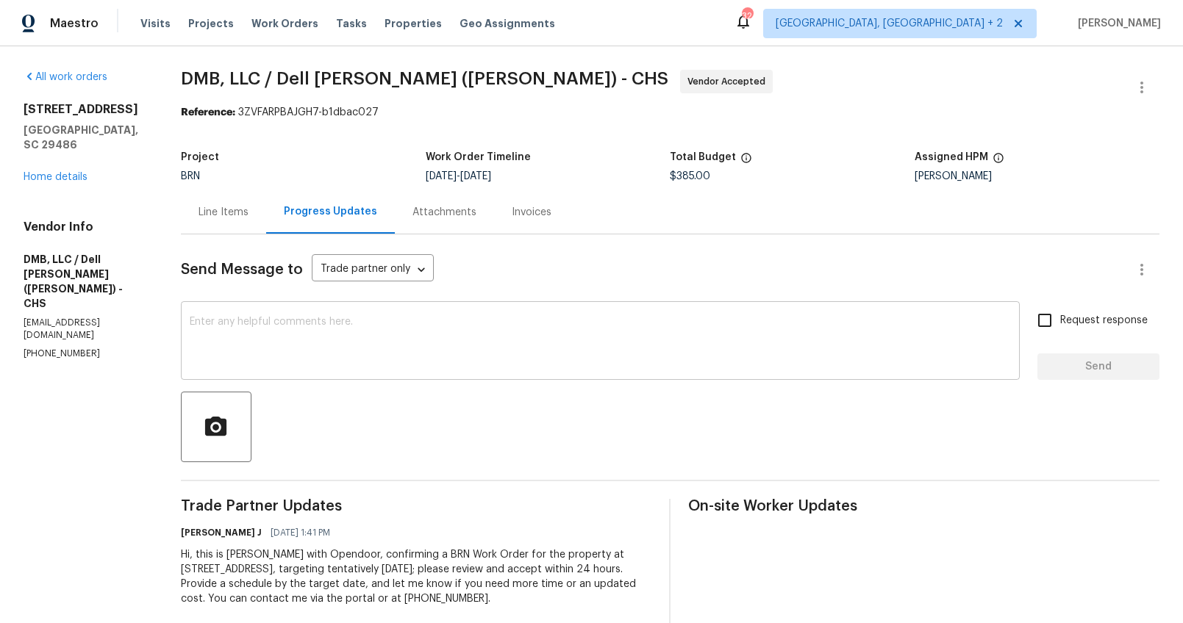
scroll to position [36, 0]
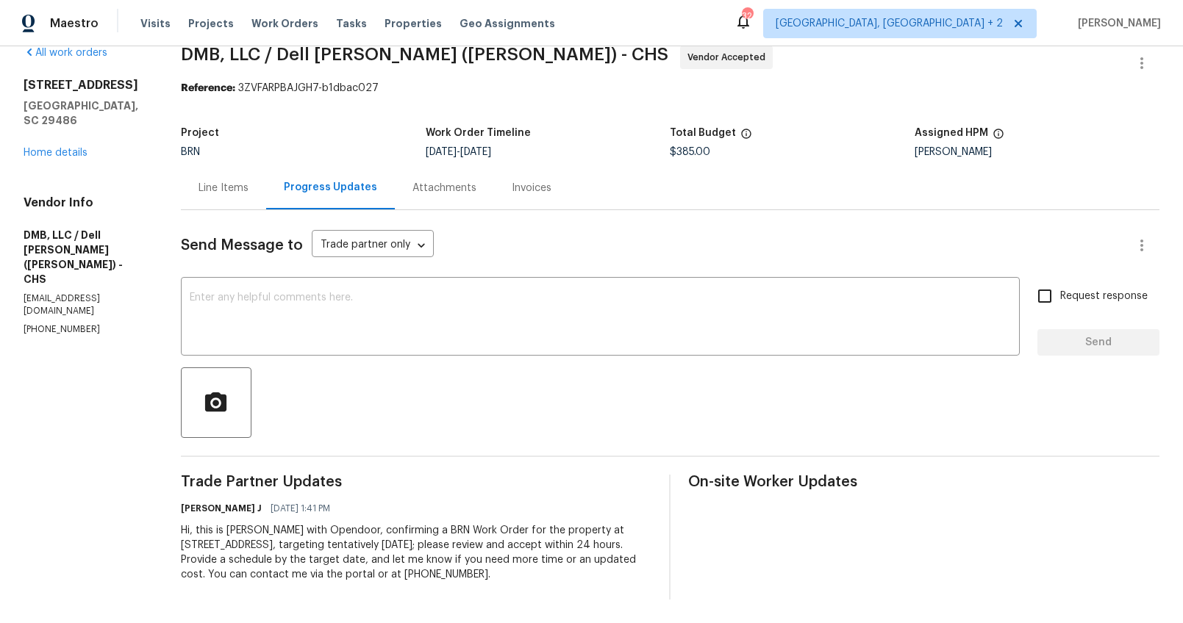
click at [224, 188] on div "Line Items" at bounding box center [223, 187] width 85 height 43
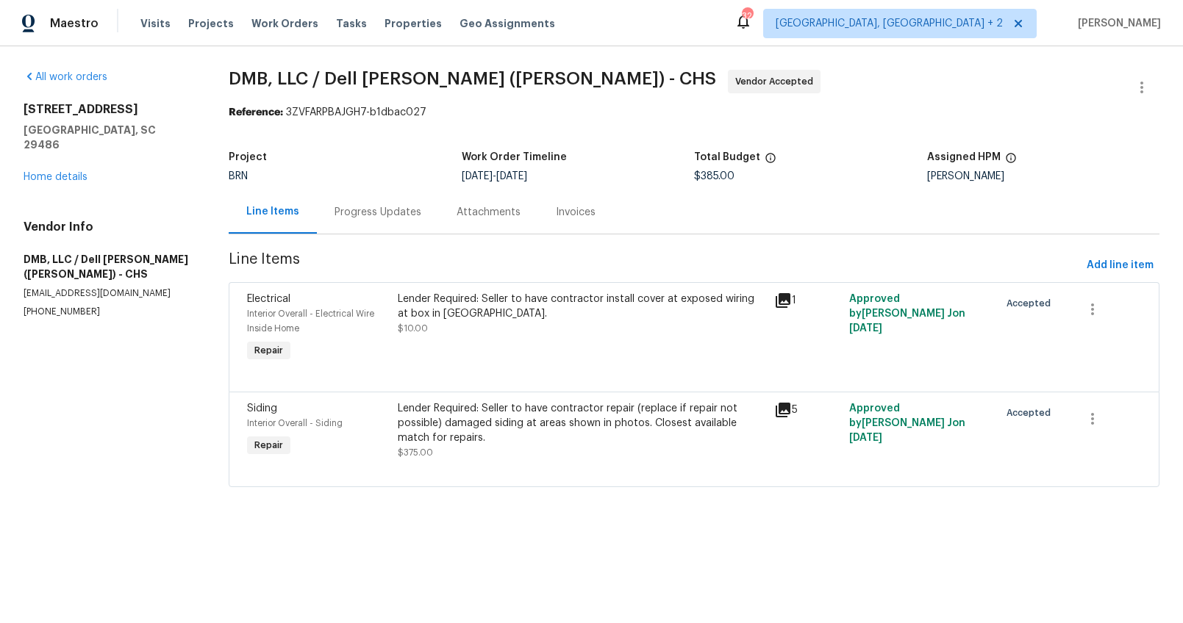
click at [640, 429] on div "Lender Required: Seller to have contractor repair (replace if repair not possib…" at bounding box center [581, 423] width 367 height 44
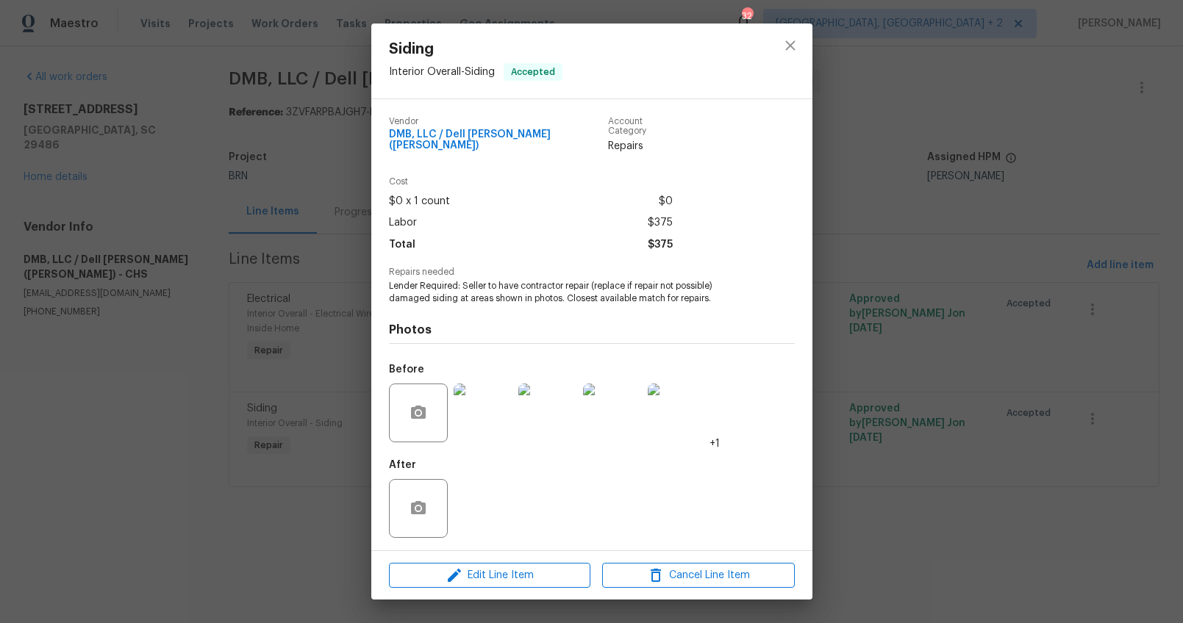
click at [493, 437] on div at bounding box center [483, 413] width 65 height 76
click at [495, 426] on img at bounding box center [483, 413] width 59 height 59
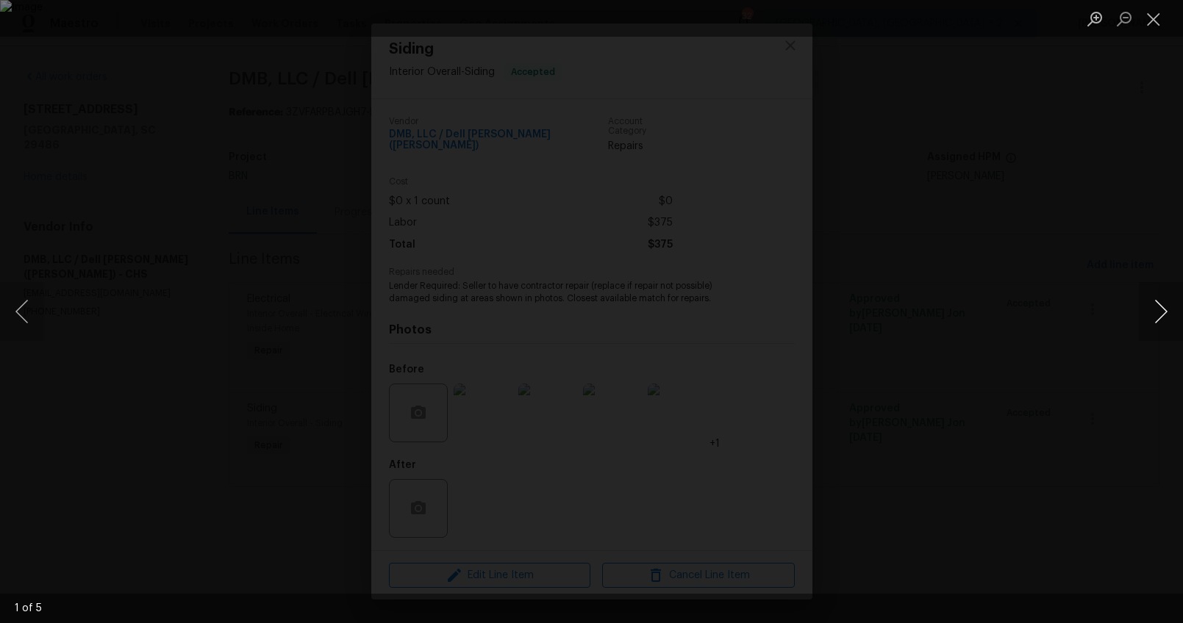
click at [1152, 304] on button "Next image" at bounding box center [1161, 311] width 44 height 59
click at [1116, 396] on div "Lightbox" at bounding box center [591, 311] width 1183 height 623
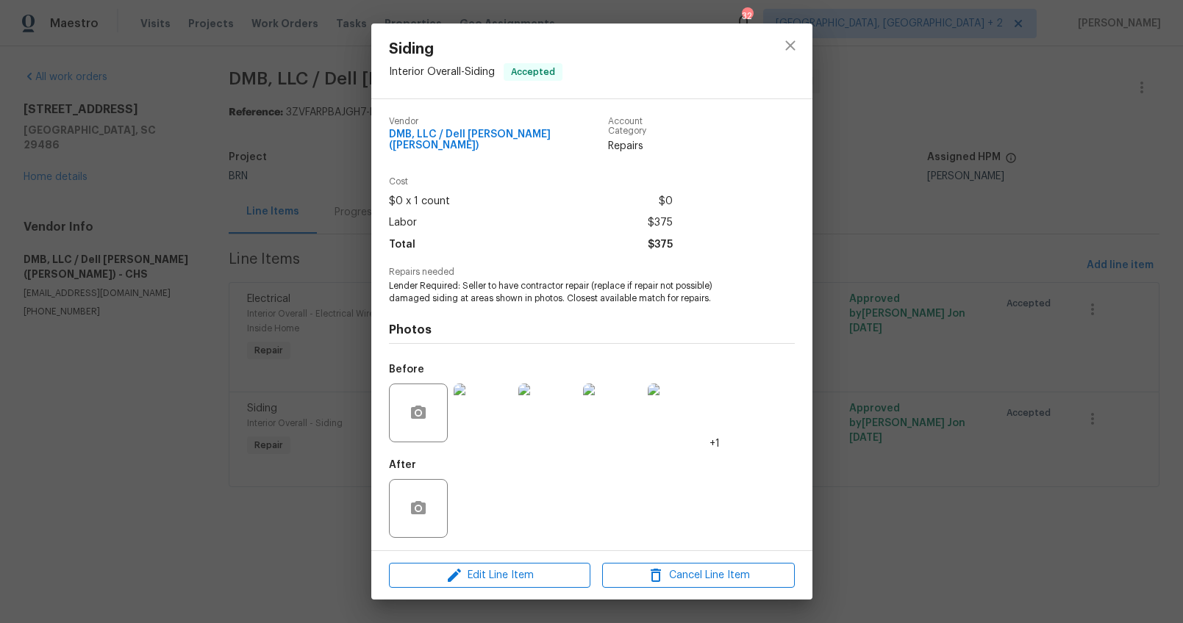
click at [1116, 396] on div "Siding Interior Overall - Siding Accepted Vendor DMB, LLC / Dell [PERSON_NAME] …" at bounding box center [591, 311] width 1183 height 623
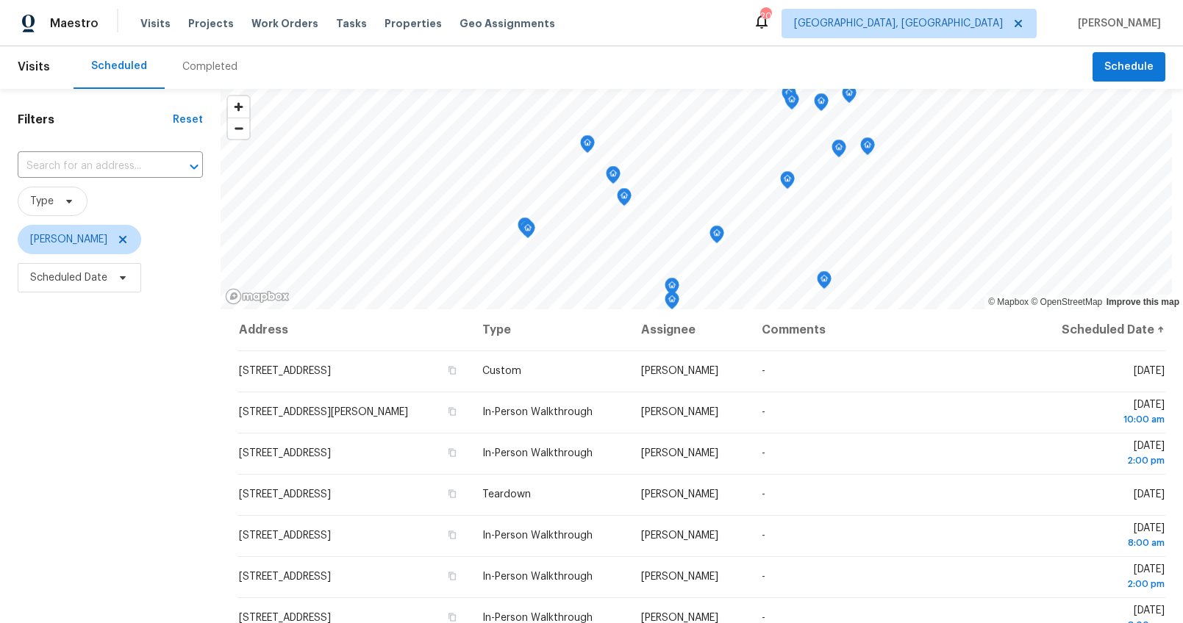
scroll to position [9, 0]
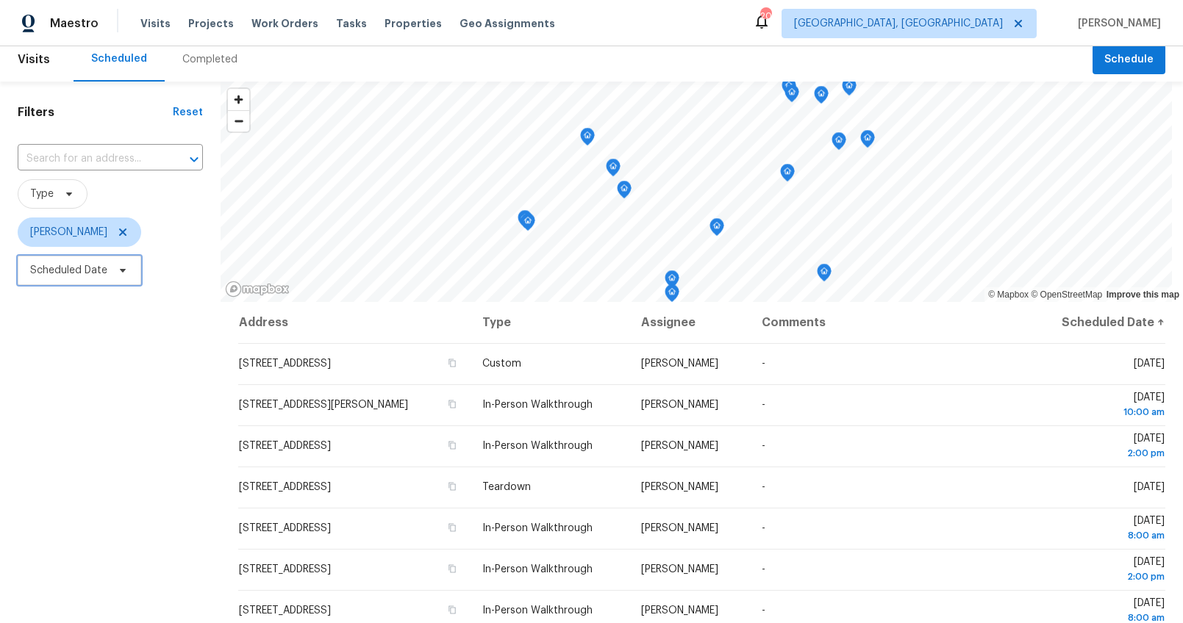
click at [74, 268] on span "Scheduled Date" at bounding box center [68, 270] width 77 height 15
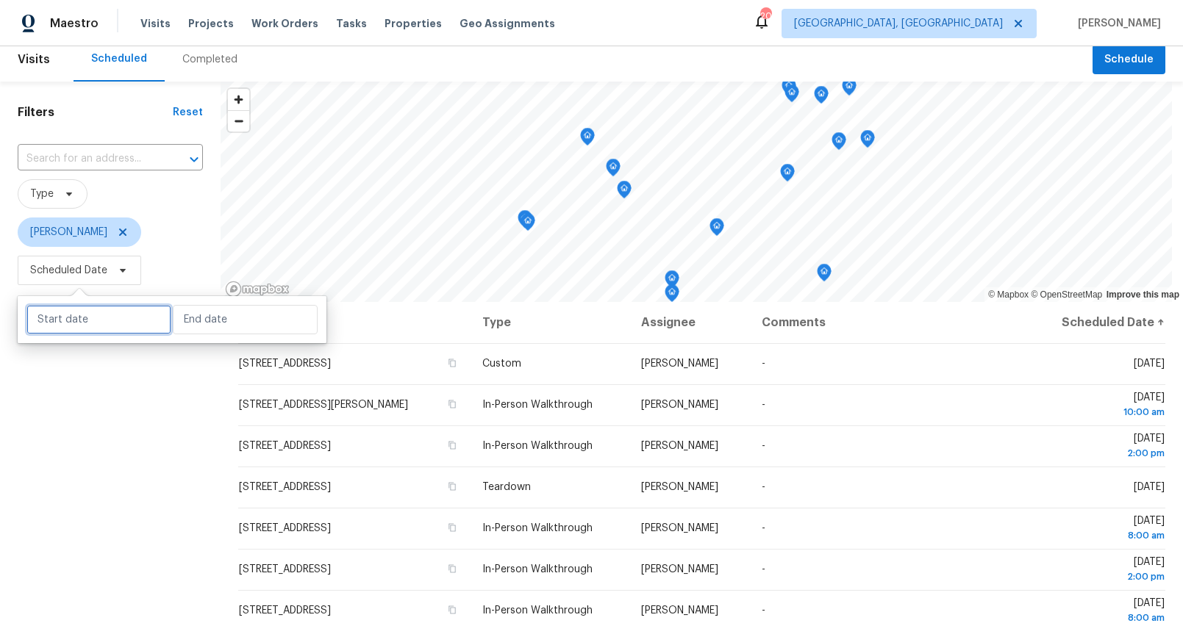
click at [107, 311] on input "text" at bounding box center [98, 319] width 145 height 29
select select "8"
select select "2025"
select select "9"
select select "2025"
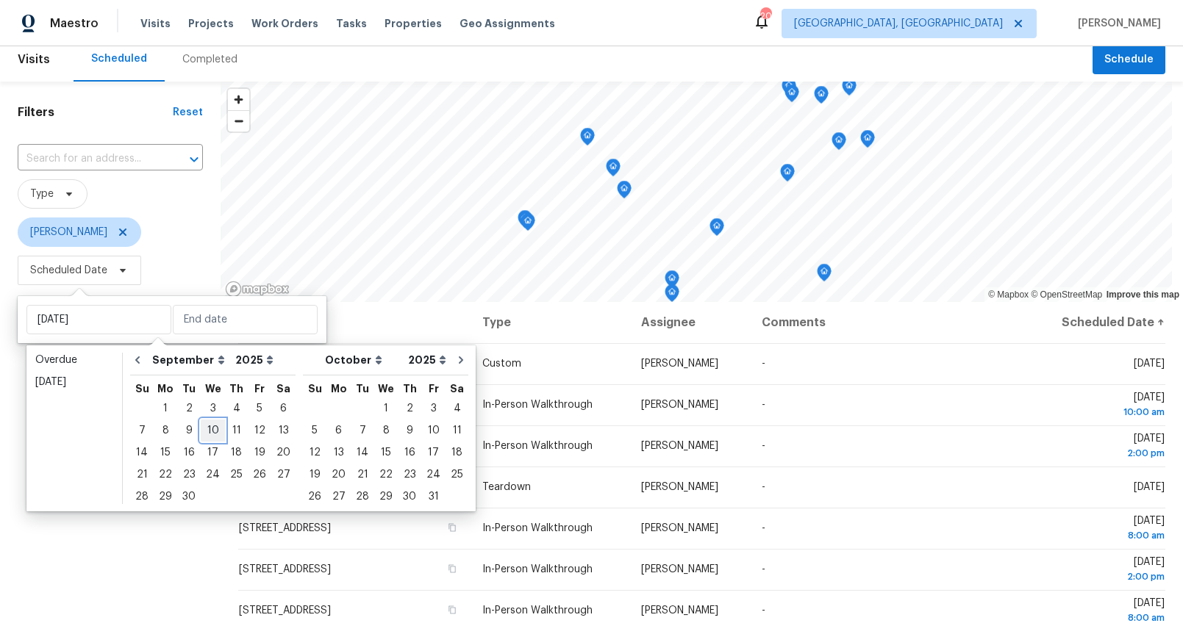
click at [212, 430] on div "10" at bounding box center [213, 431] width 24 height 21
type input "Wed, Sep 10"
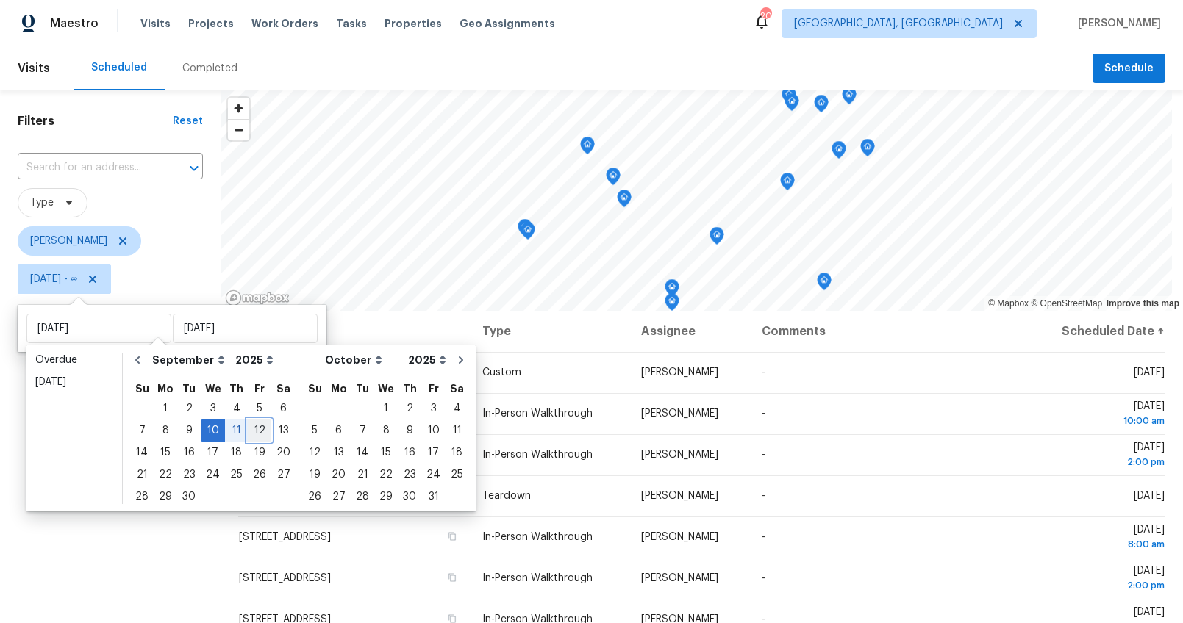
click at [248, 429] on div "12" at bounding box center [260, 431] width 24 height 21
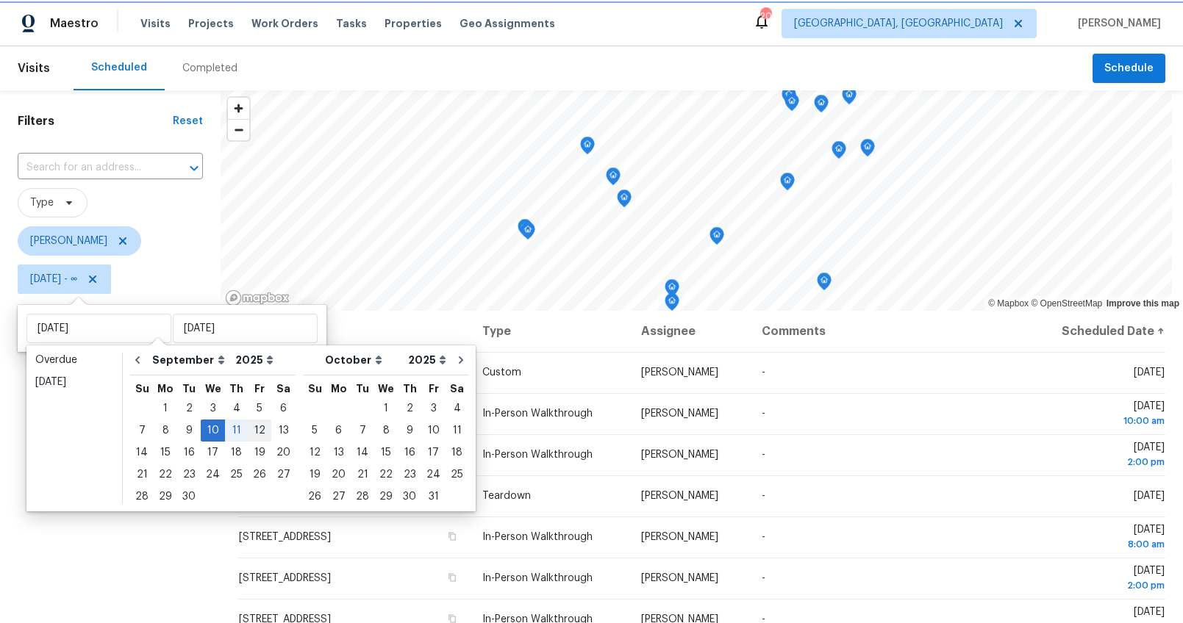
type input "Fri, Sep 12"
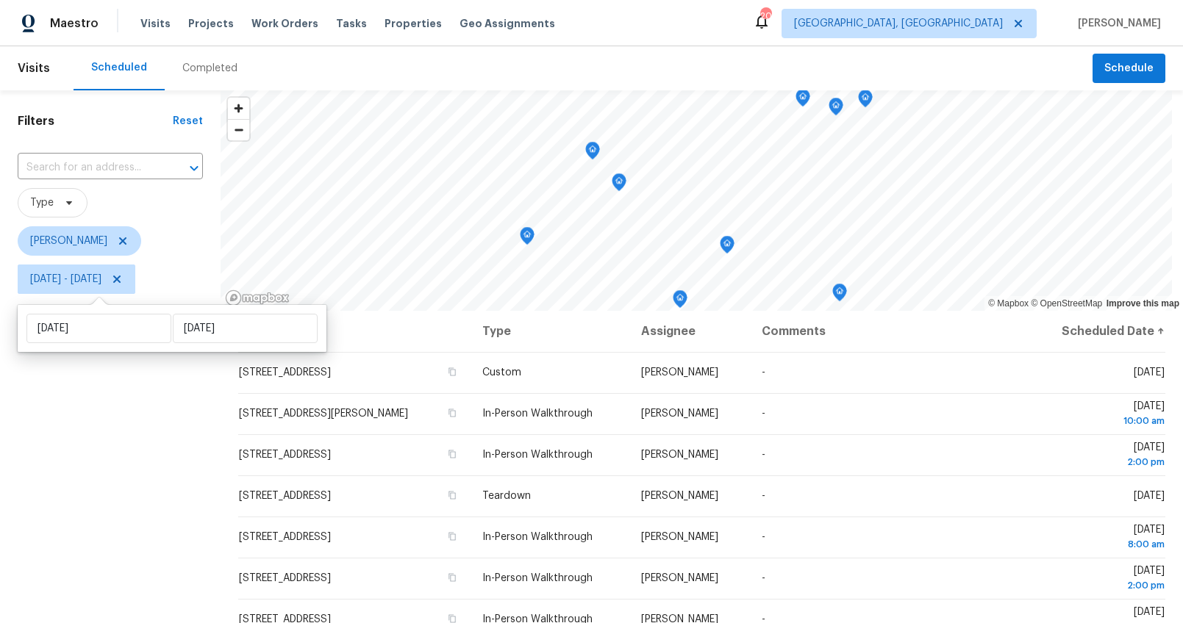
click at [112, 447] on div "Filters Reset ​ Type William Bynum Wed, Sep 10 - Fri, Sep 12" at bounding box center [110, 449] width 221 height 719
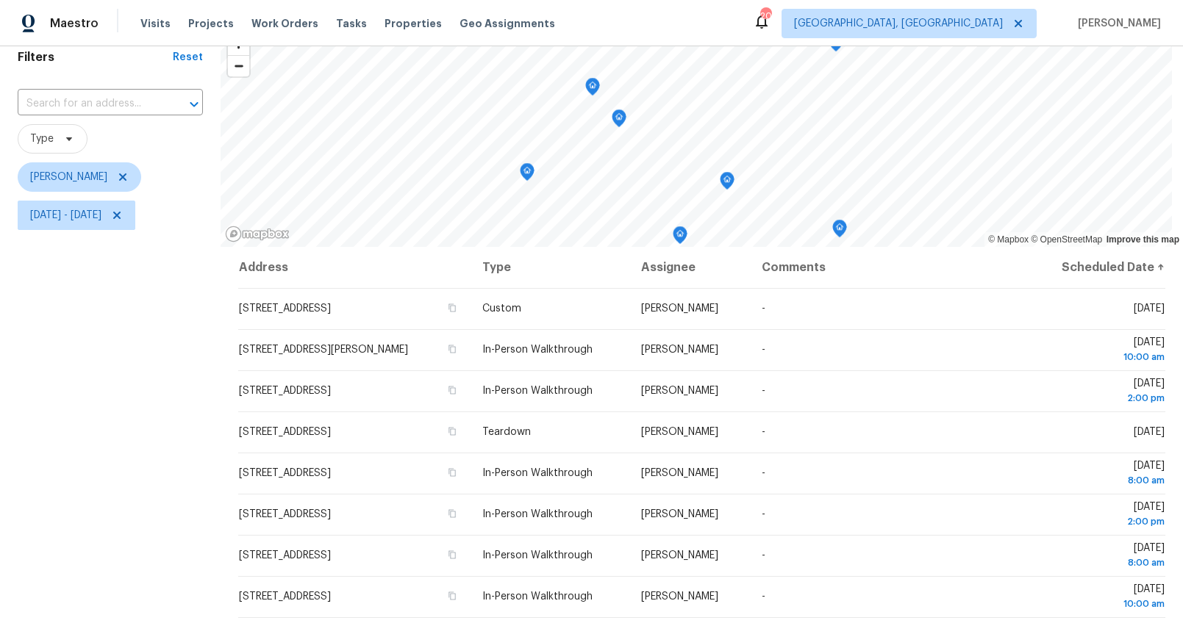
scroll to position [121, 0]
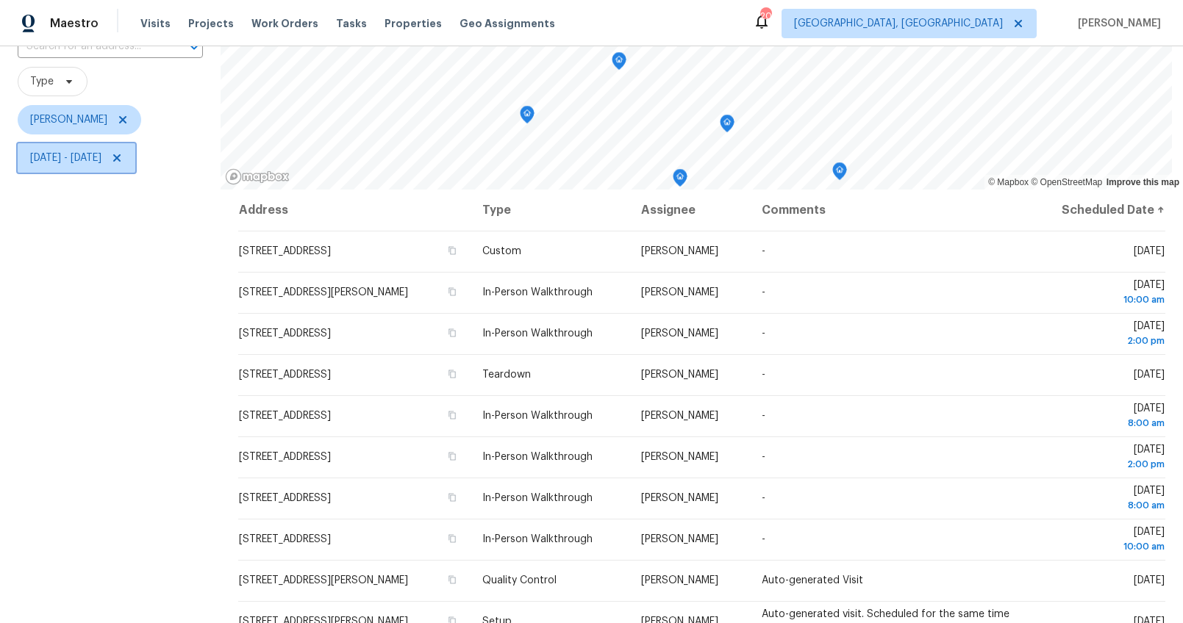
click at [37, 152] on span "Wed, Sep 10 - Fri, Sep 12" at bounding box center [65, 158] width 71 height 15
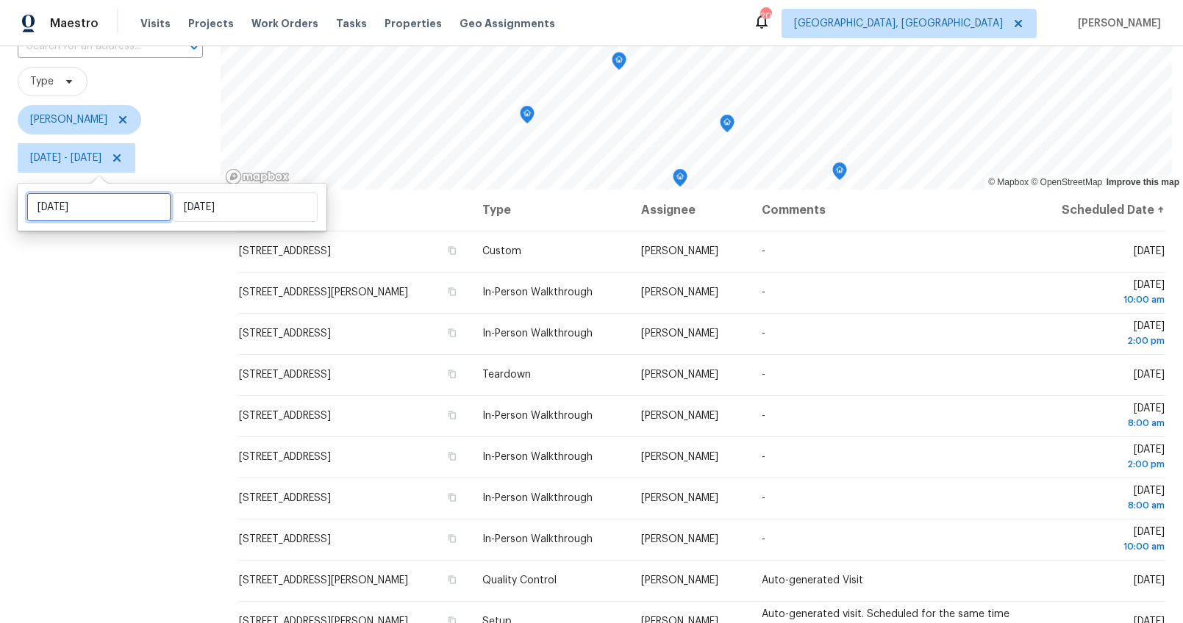
select select "8"
select select "2025"
select select "9"
select select "2025"
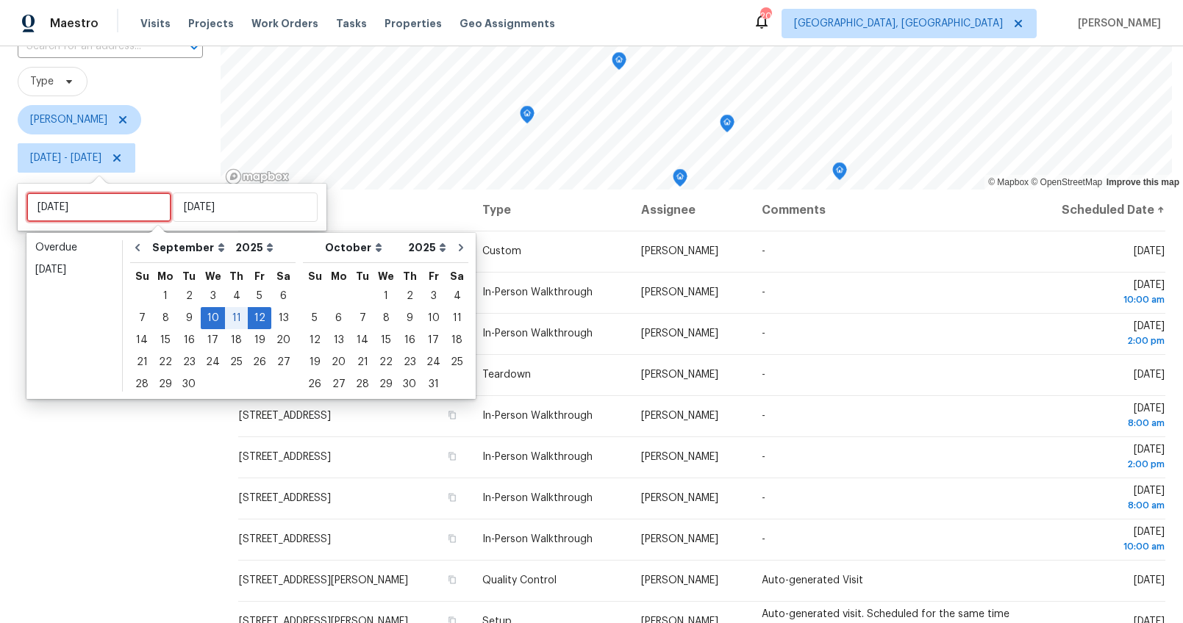
click at [82, 204] on input "Wed, Sep 10" at bounding box center [98, 207] width 145 height 29
type input "Tue, Sep 02"
click at [225, 318] on div "11" at bounding box center [236, 318] width 23 height 21
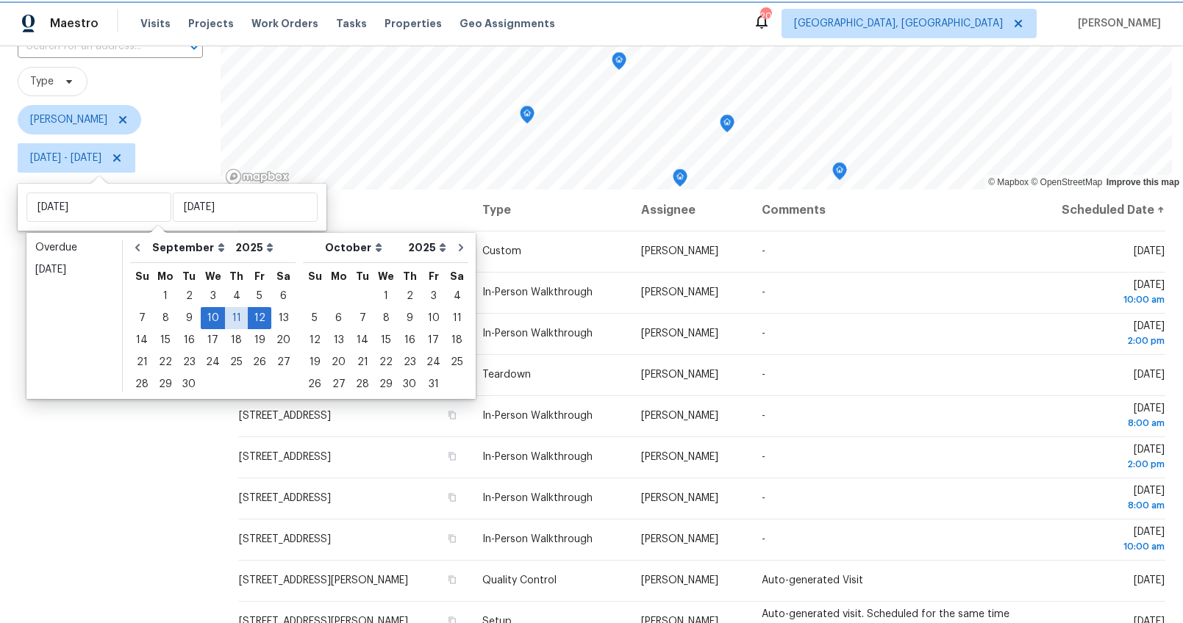
type input "Thu, Sep 11"
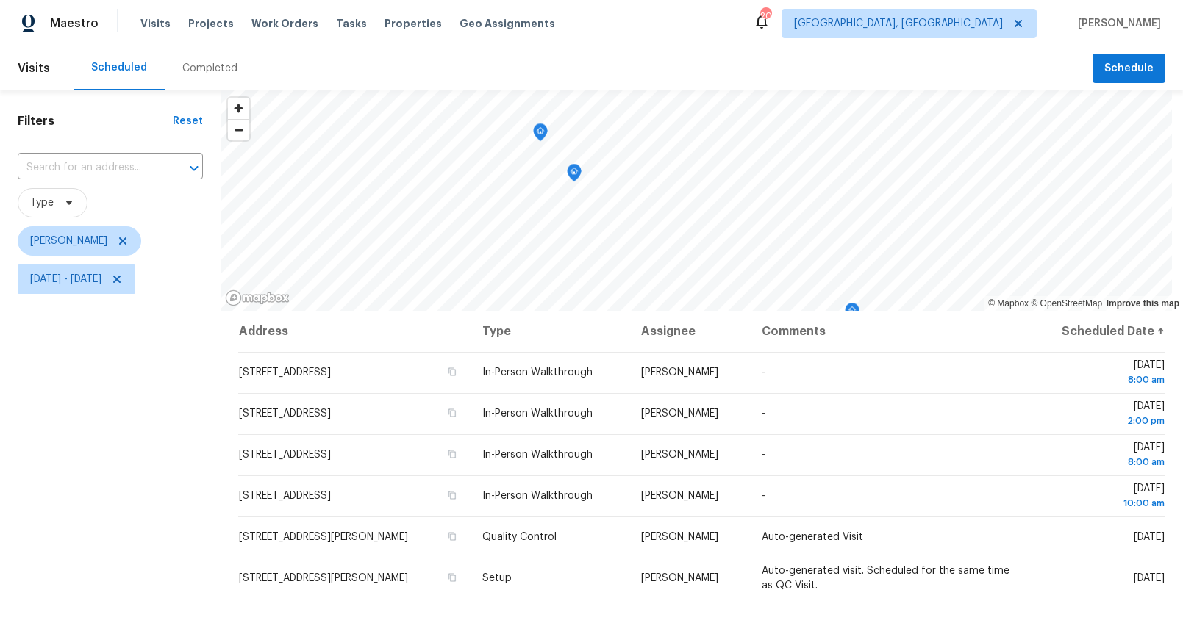
click at [157, 398] on div "Filters Reset ​ Type William Bynum Thu, Sep 11 - Fri, Sep 12" at bounding box center [110, 449] width 221 height 719
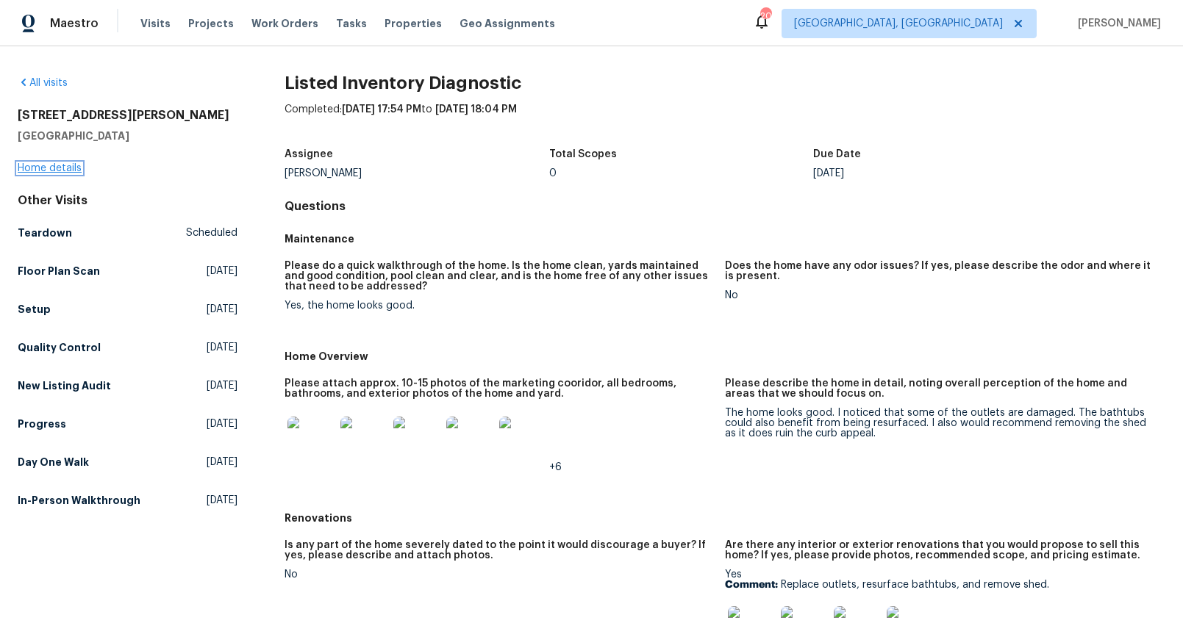
click at [68, 168] on link "Home details" at bounding box center [50, 168] width 64 height 10
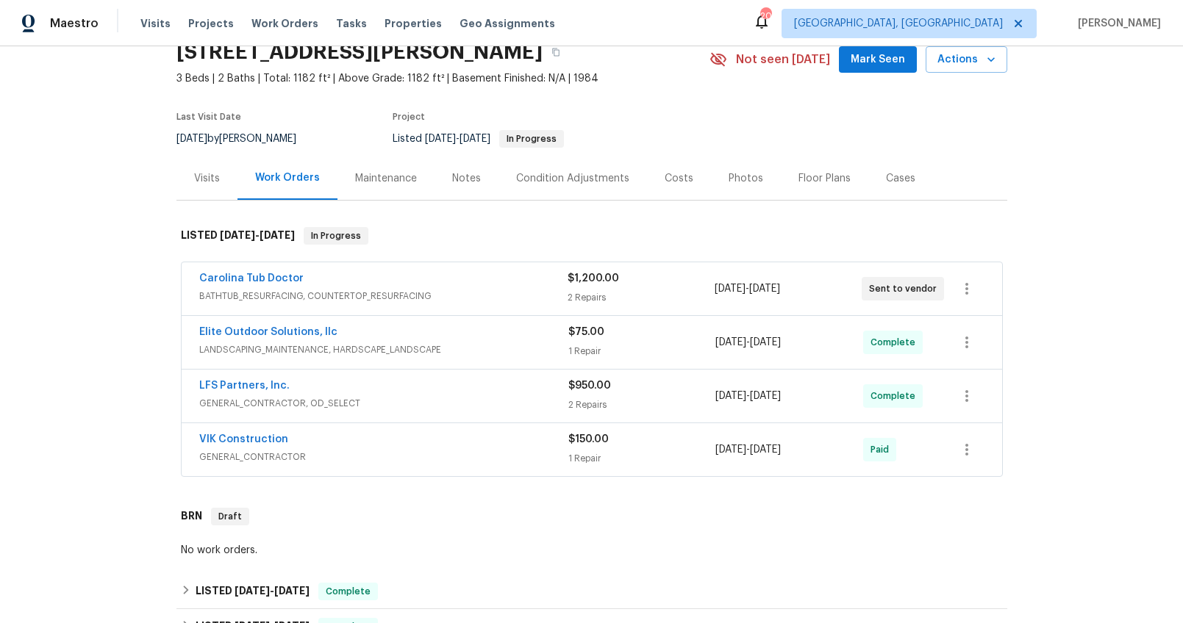
scroll to position [126, 0]
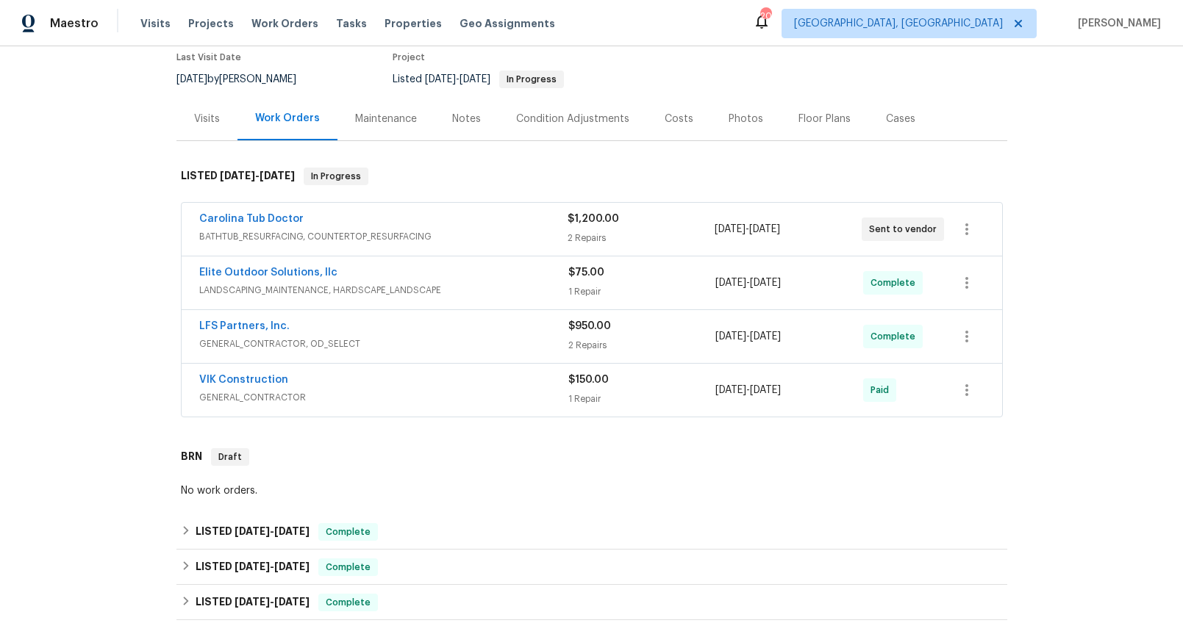
click at [521, 219] on div "Carolina Tub Doctor" at bounding box center [383, 221] width 368 height 18
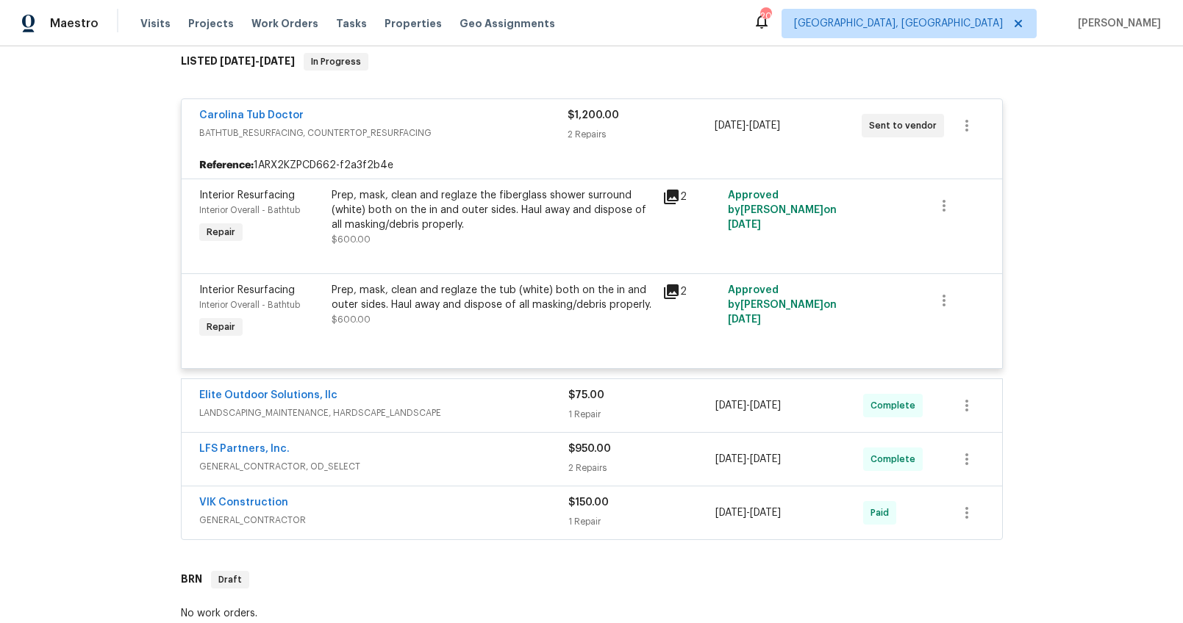
scroll to position [279, 0]
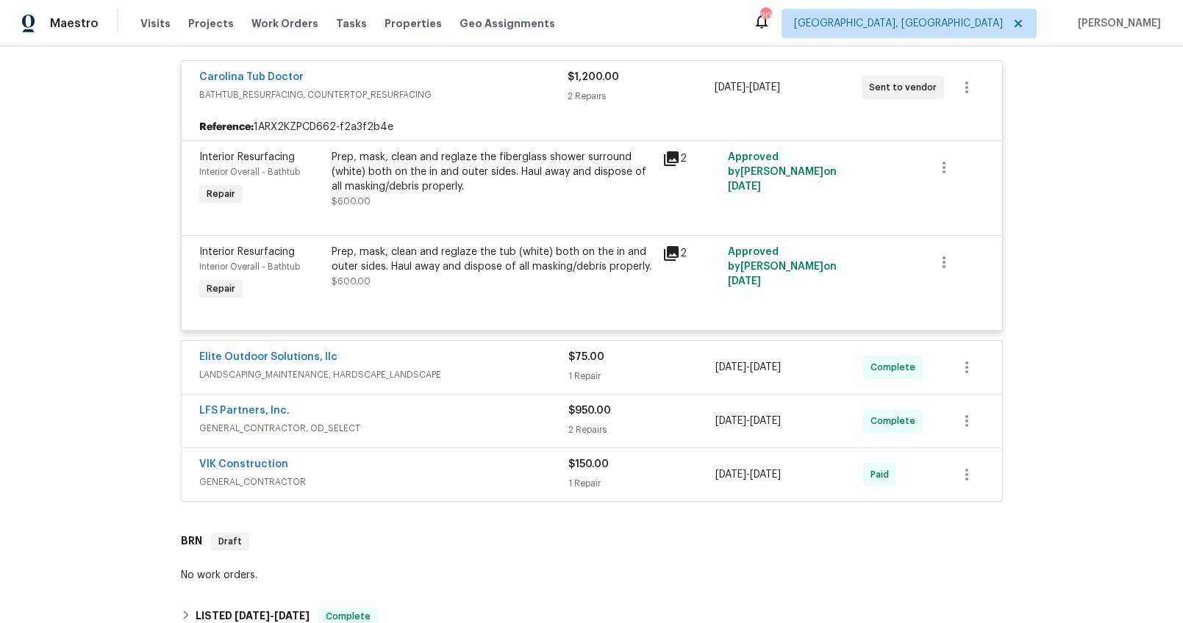
click at [465, 342] on div "Elite Outdoor Solutions, llc LANDSCAPING_MAINTENANCE, HARDSCAPE_LANDSCAPE $75.0…" at bounding box center [592, 367] width 820 height 53
click at [460, 366] on div "Elite Outdoor Solutions, llc" at bounding box center [383, 359] width 369 height 18
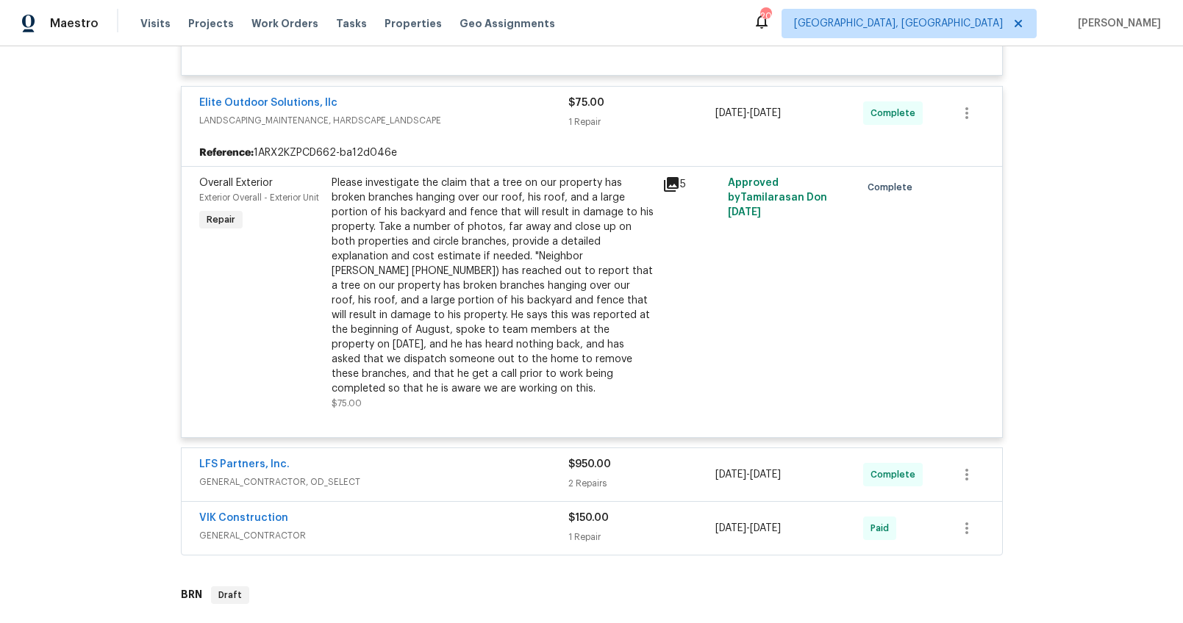
scroll to position [581, 0]
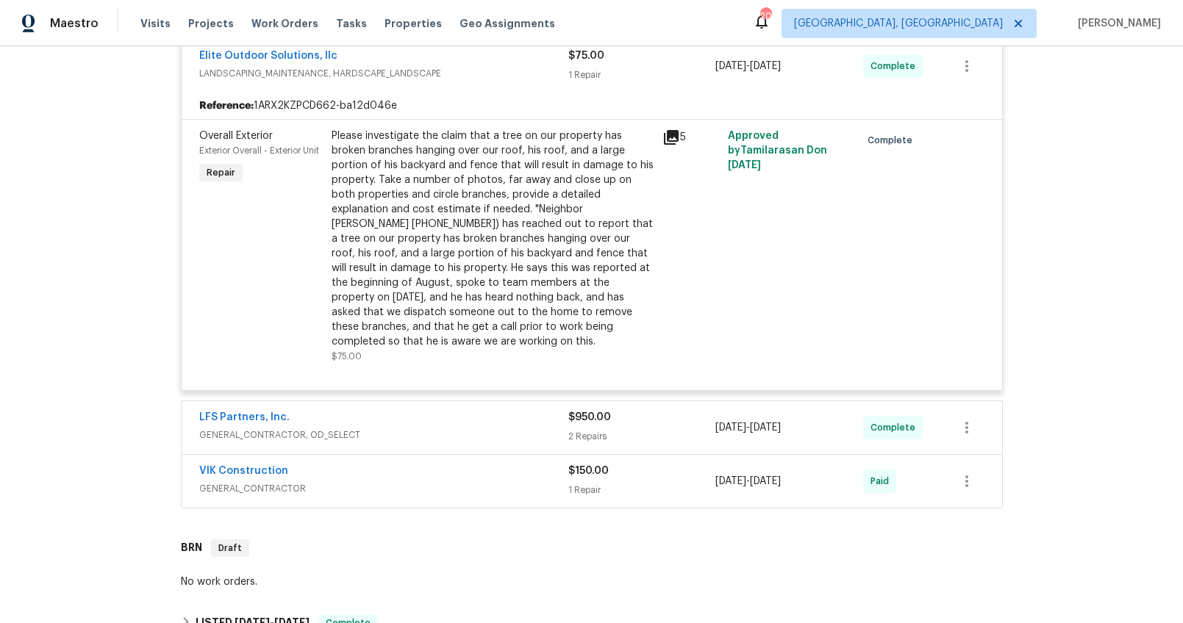
click at [668, 138] on icon at bounding box center [671, 138] width 18 height 18
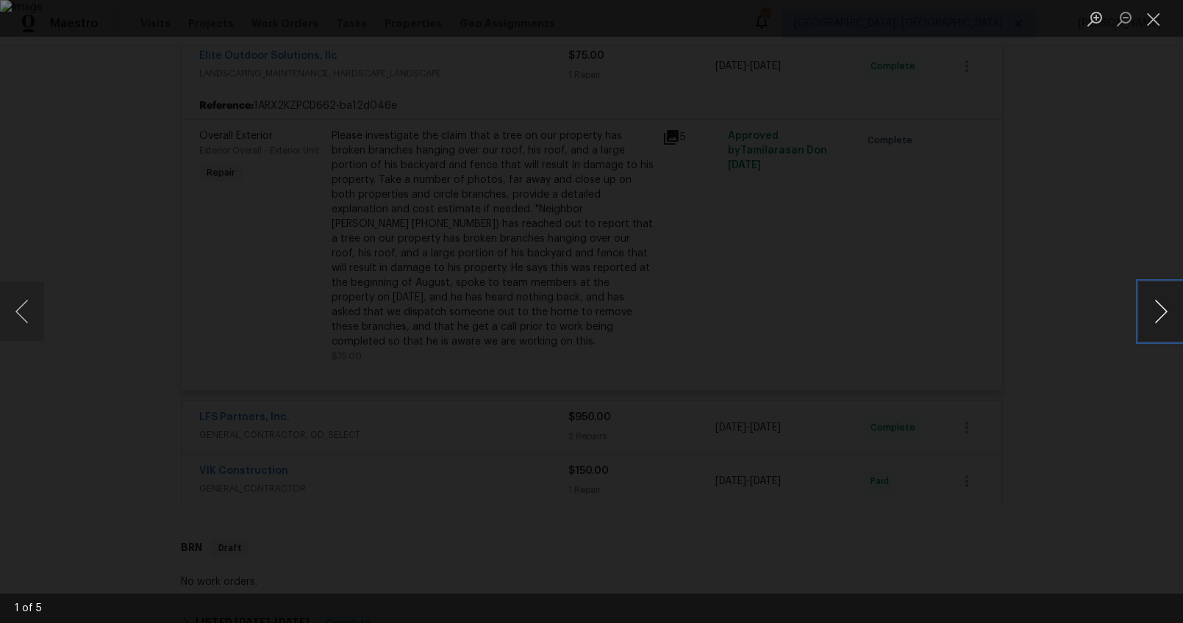
click at [1160, 310] on button "Next image" at bounding box center [1161, 311] width 44 height 59
click at [1083, 436] on div "Lightbox" at bounding box center [591, 311] width 1183 height 623
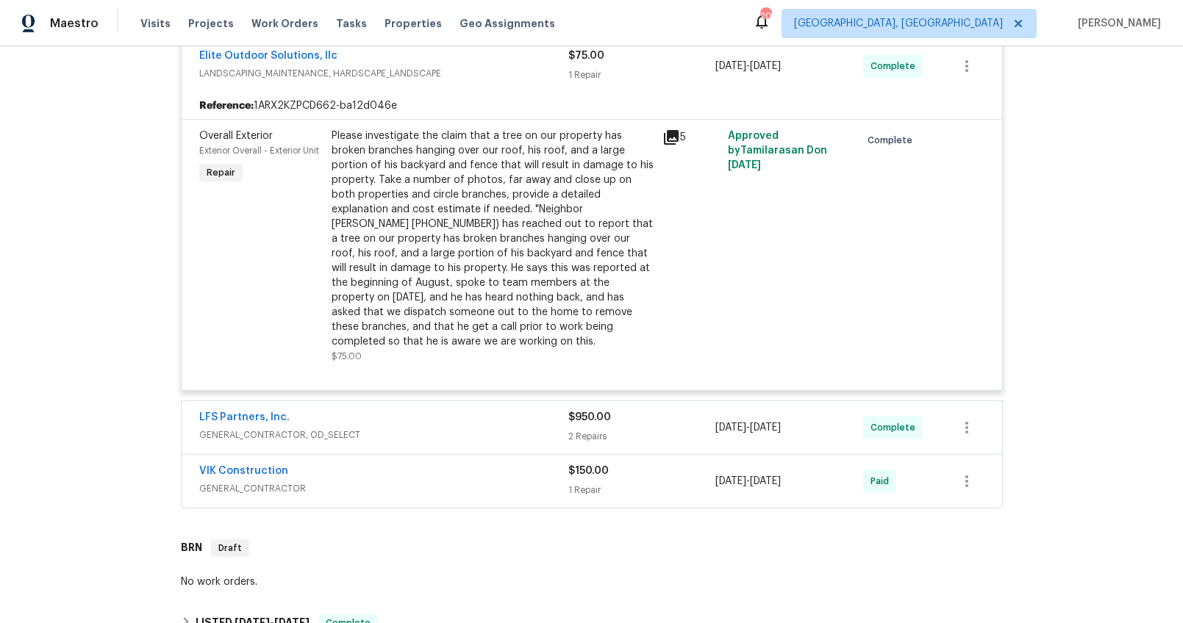
click at [695, 494] on div "Carolina Tub Doctor BATHTUB_RESURFACING, COUNTERTOP_RESURFACING $1,200.00 2 Rep…" at bounding box center [591, 129] width 831 height 768
click at [522, 411] on div "LFS Partners, Inc." at bounding box center [383, 419] width 369 height 18
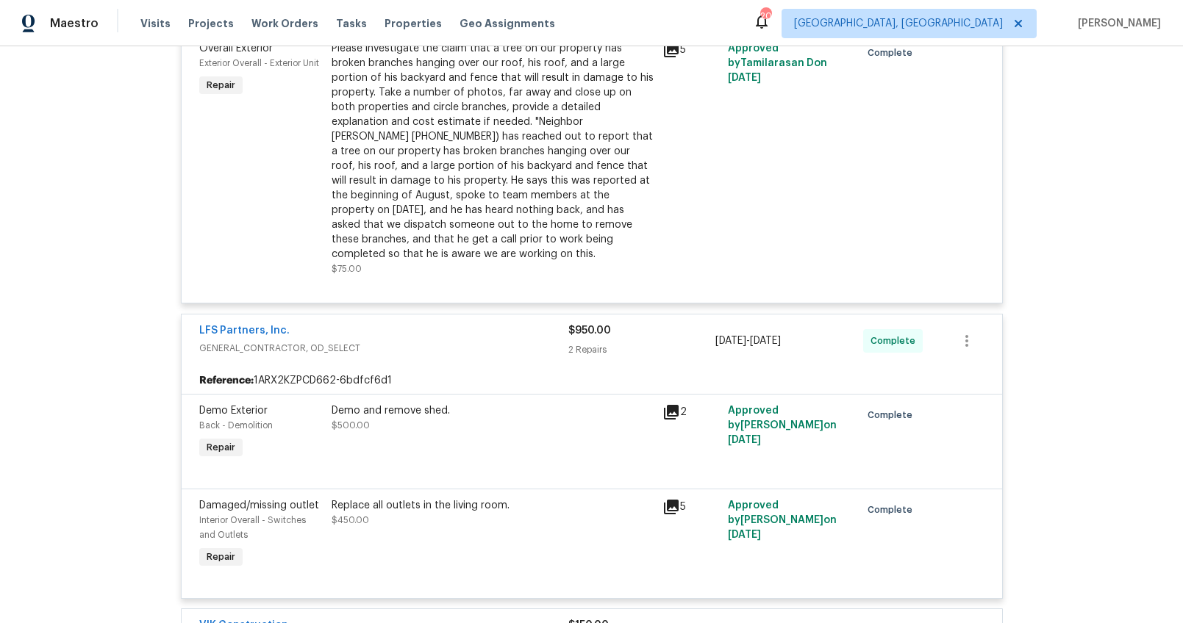
scroll to position [739, 0]
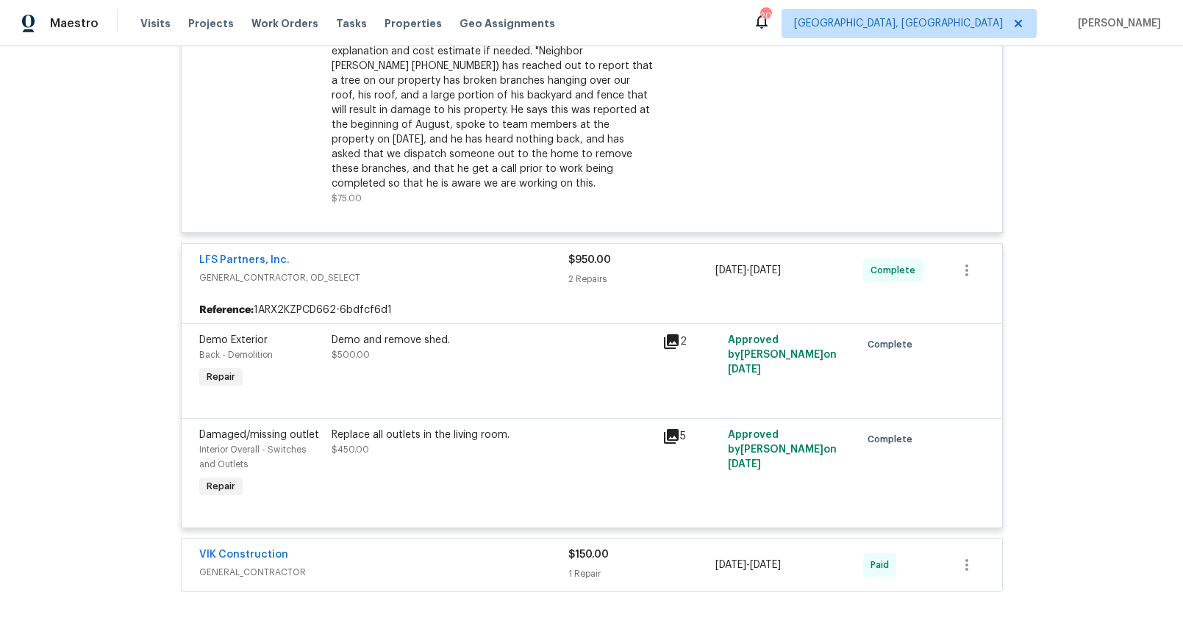
click at [507, 548] on div "VIK Construction" at bounding box center [383, 557] width 369 height 18
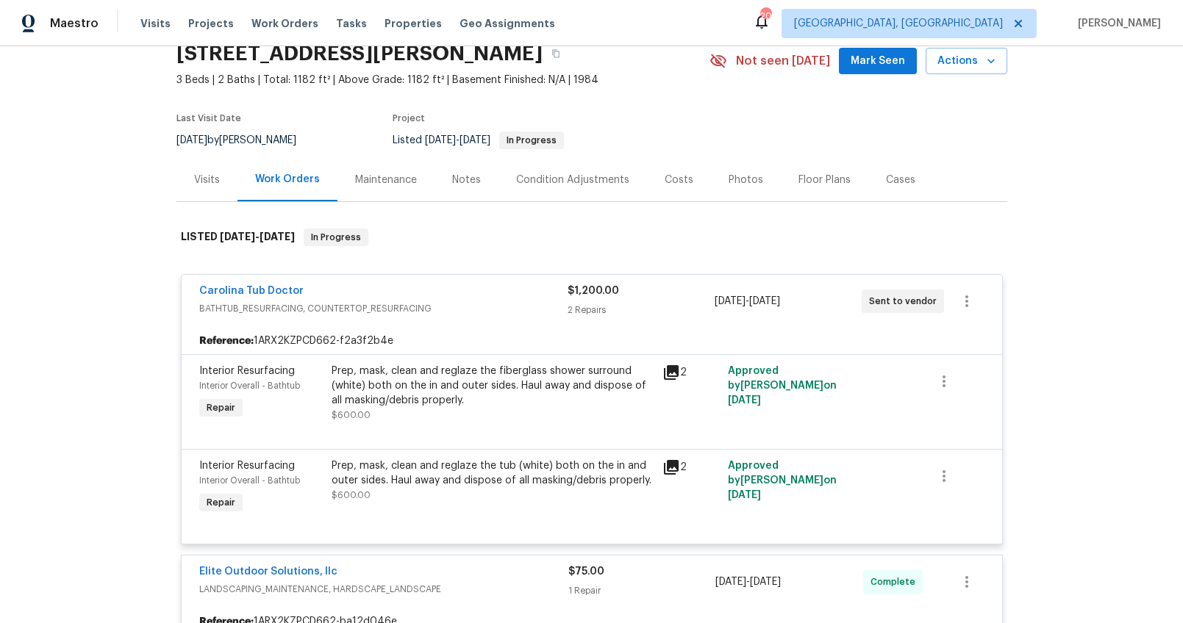
scroll to position [0, 0]
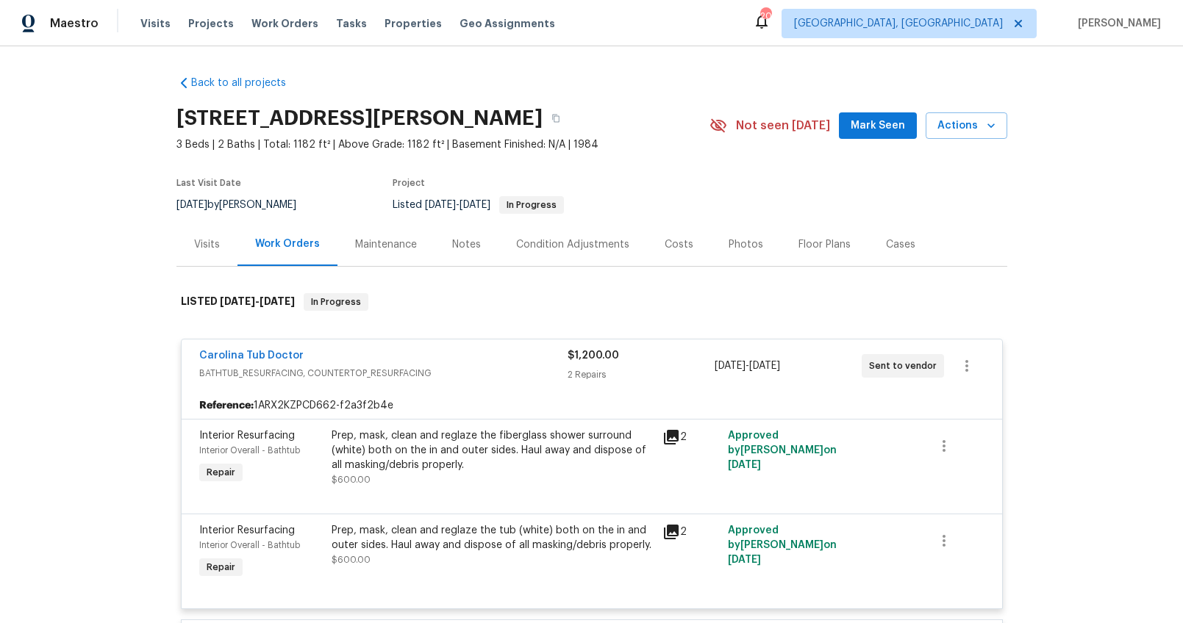
click at [484, 360] on div "Carolina Tub Doctor" at bounding box center [383, 357] width 368 height 18
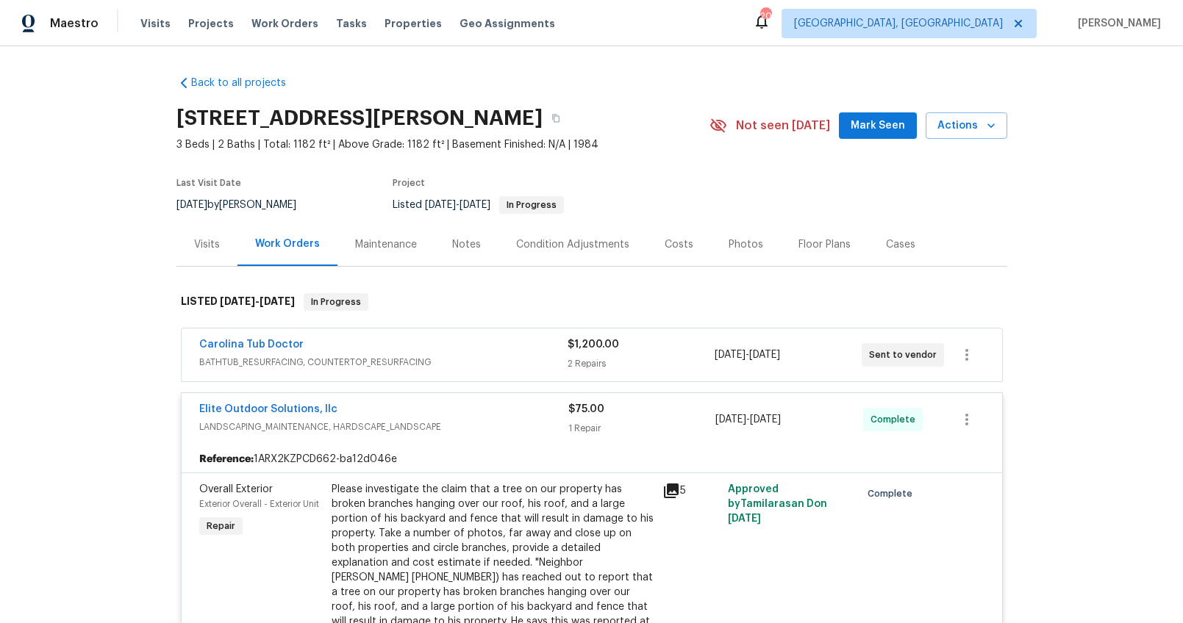
scroll to position [153, 0]
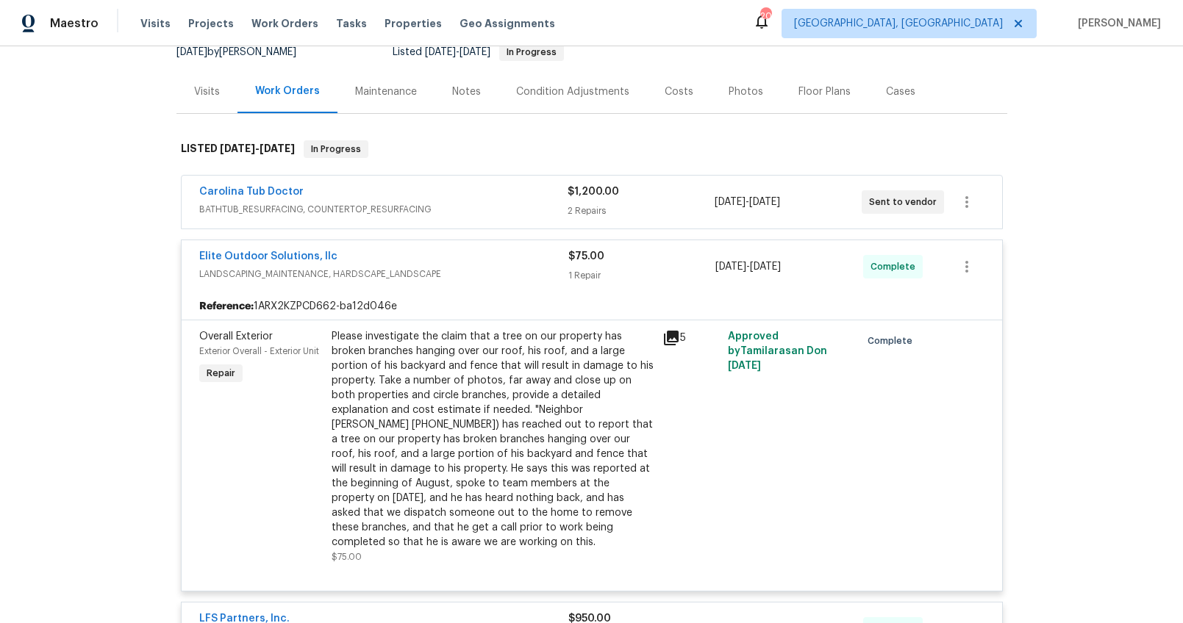
click at [500, 272] on span "LANDSCAPING_MAINTENANCE, HARDSCAPE_LANDSCAPE" at bounding box center [383, 274] width 369 height 15
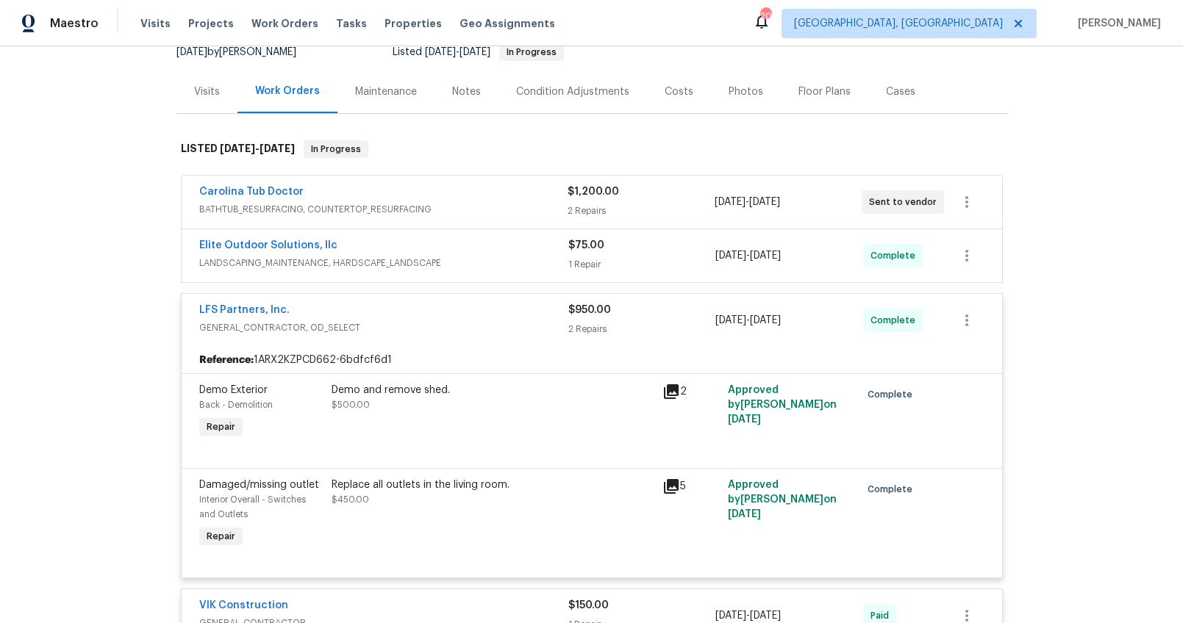
click at [497, 332] on span "GENERAL_CONTRACTOR, OD_SELECT" at bounding box center [383, 328] width 369 height 15
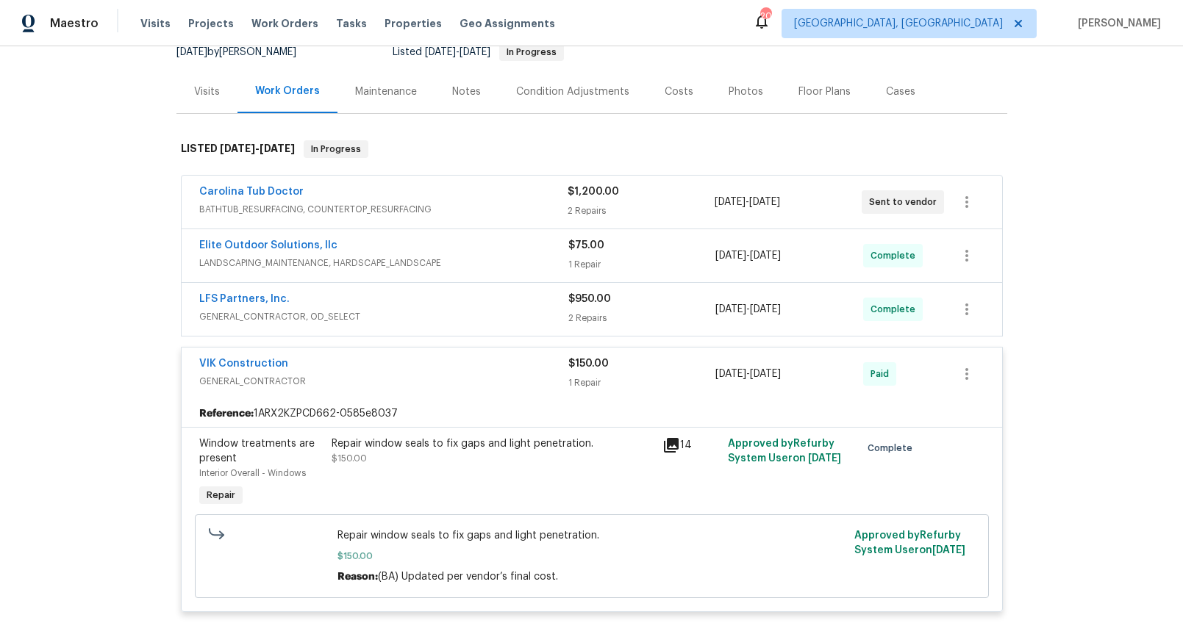
click at [488, 373] on div "VIK Construction" at bounding box center [383, 366] width 369 height 18
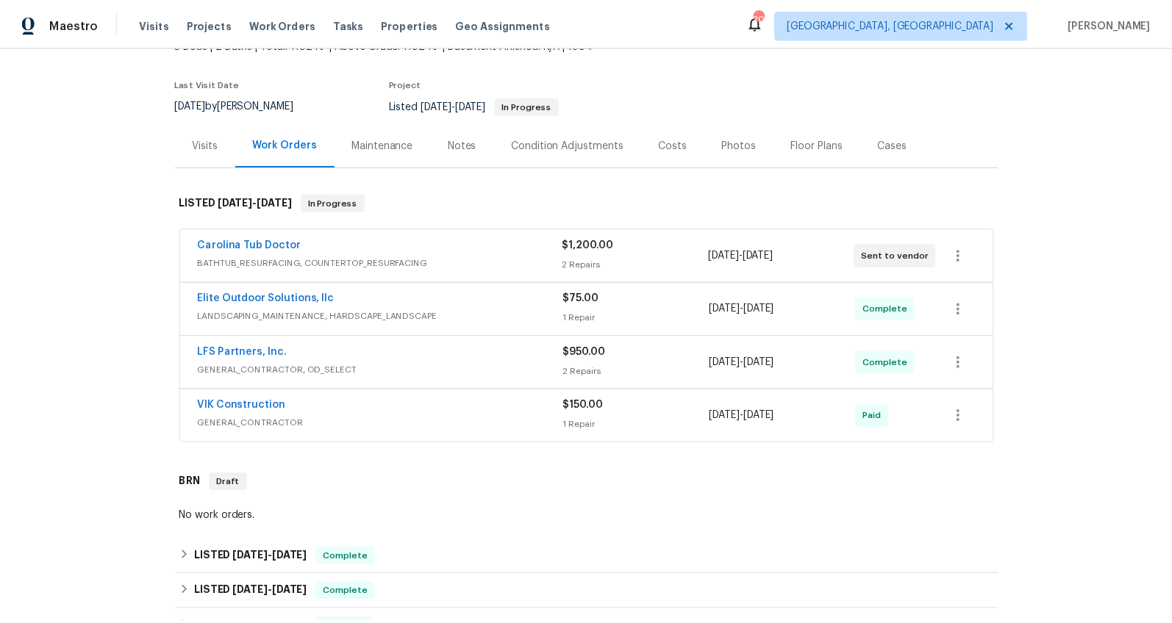
scroll to position [0, 0]
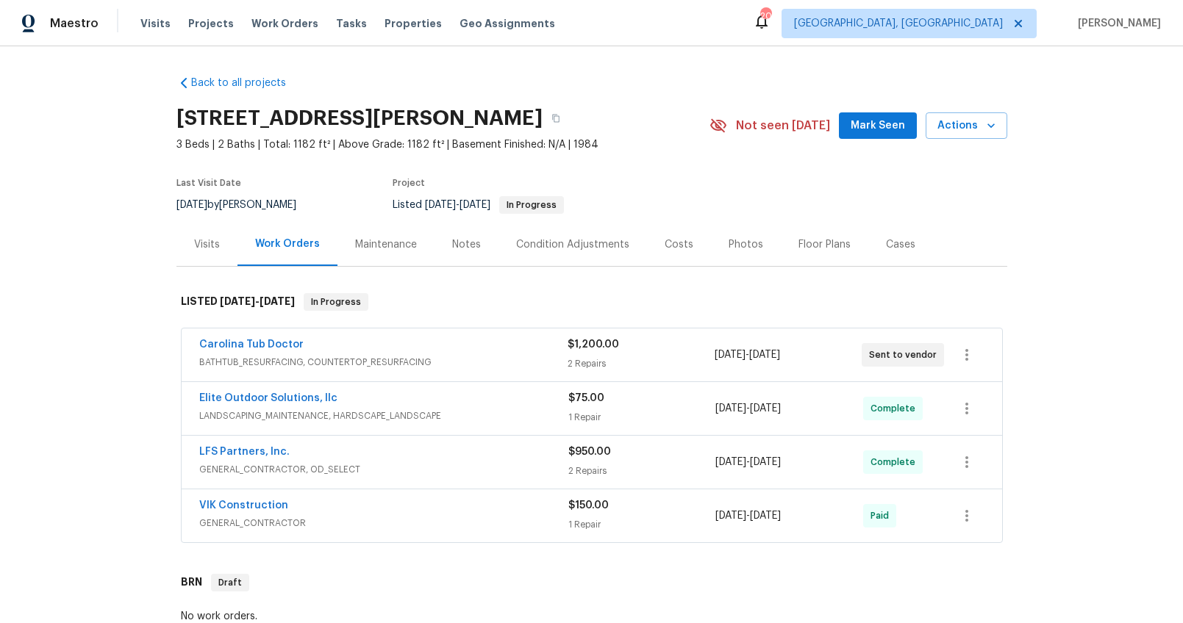
click at [451, 235] on div "Notes" at bounding box center [467, 244] width 64 height 43
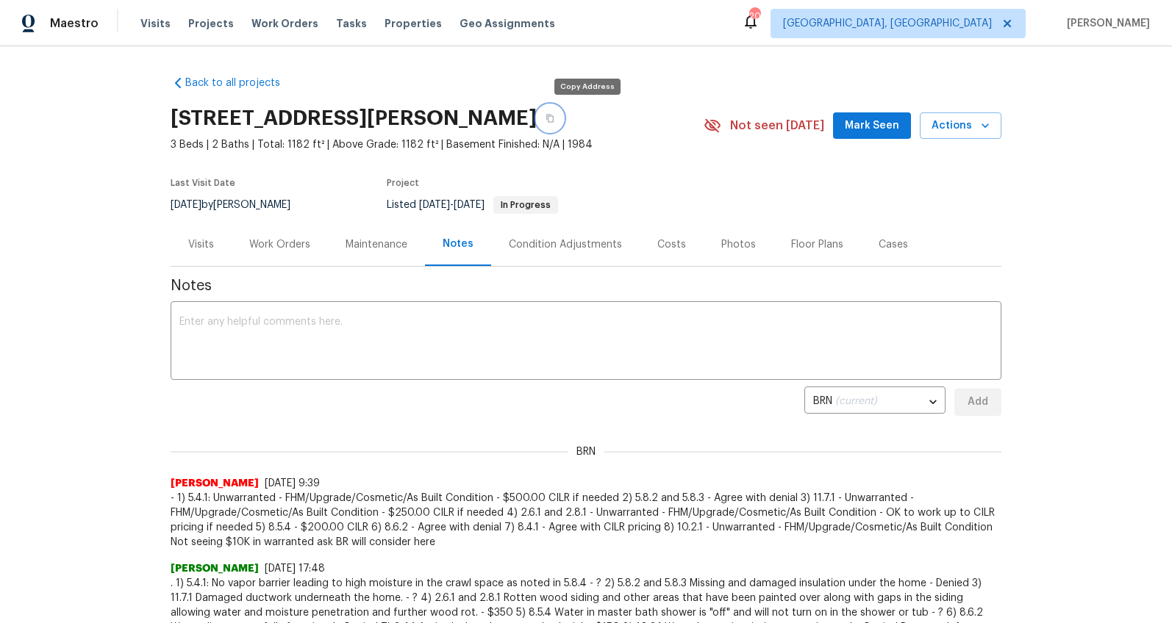
click at [554, 120] on icon "button" at bounding box center [550, 118] width 9 height 9
click at [277, 259] on div "Work Orders" at bounding box center [280, 244] width 96 height 43
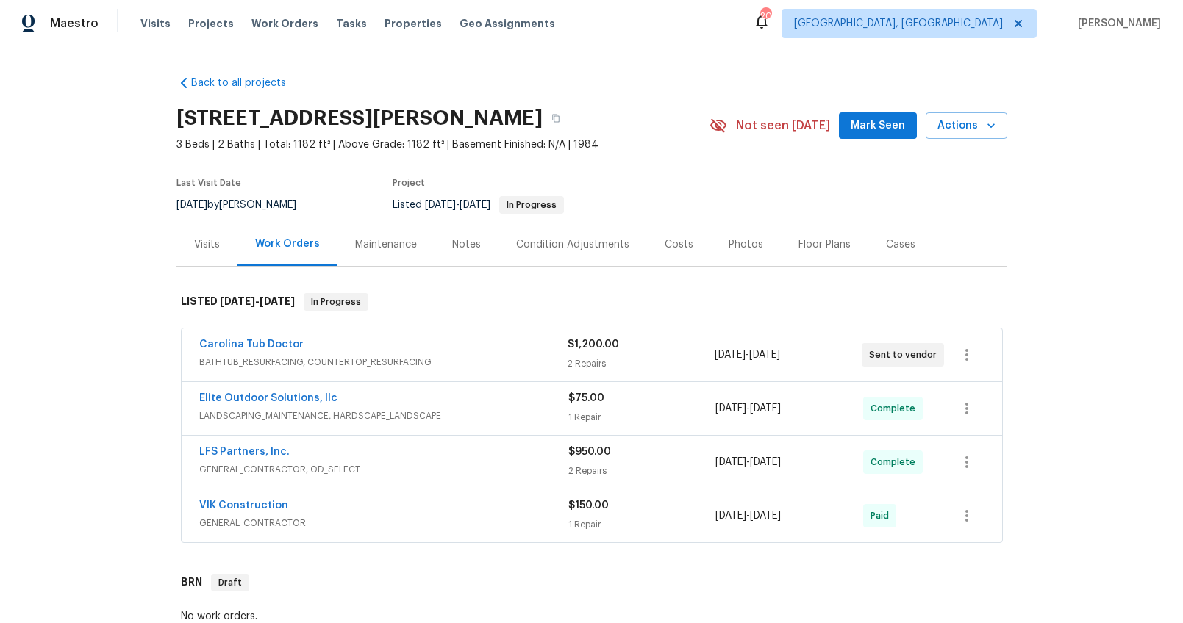
click at [412, 356] on span "BATHTUB_RESURFACING, COUNTERTOP_RESURFACING" at bounding box center [383, 362] width 368 height 15
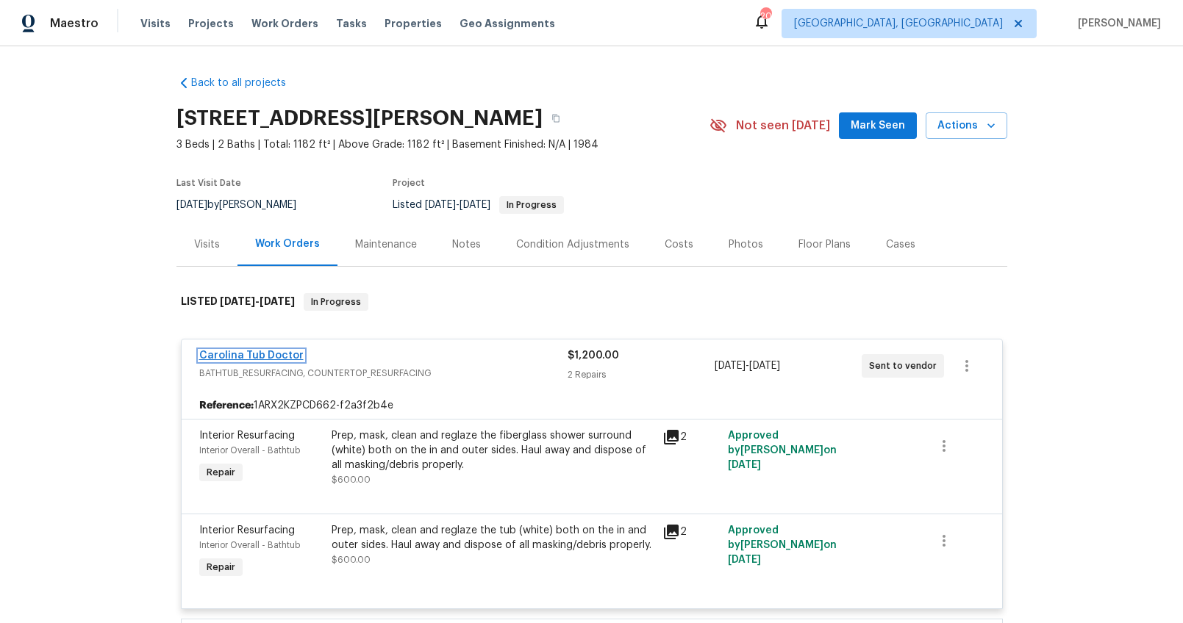
click at [263, 355] on link "Carolina Tub Doctor" at bounding box center [251, 356] width 104 height 10
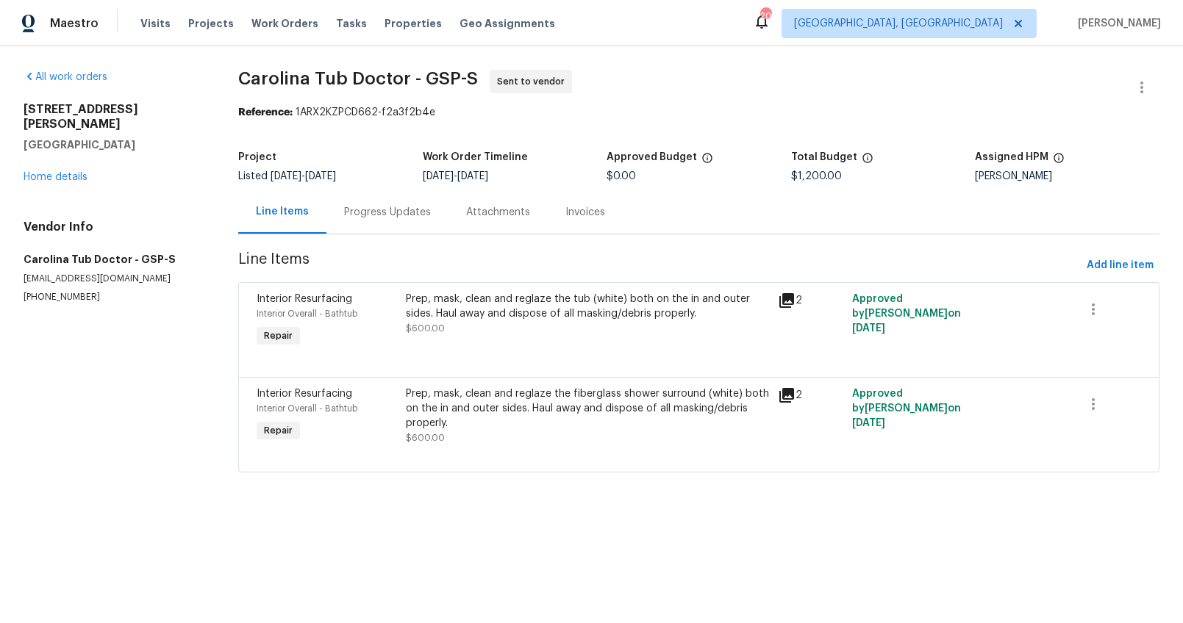
click at [360, 207] on div "Progress Updates" at bounding box center [387, 212] width 87 height 15
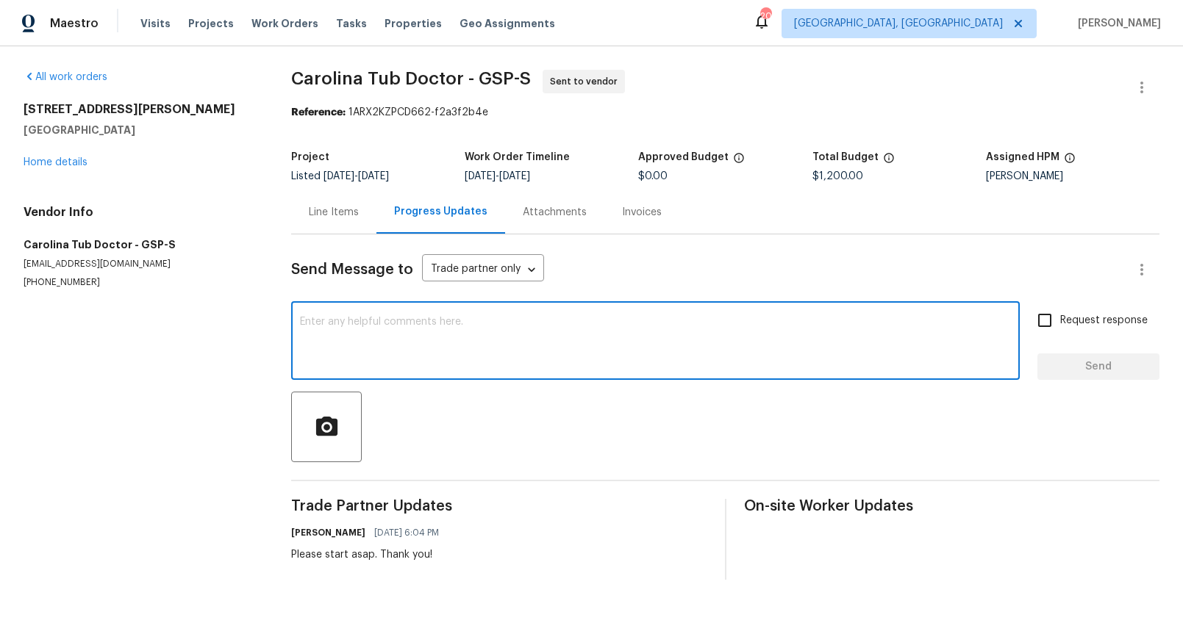
click at [370, 323] on textarea at bounding box center [655, 342] width 711 height 51
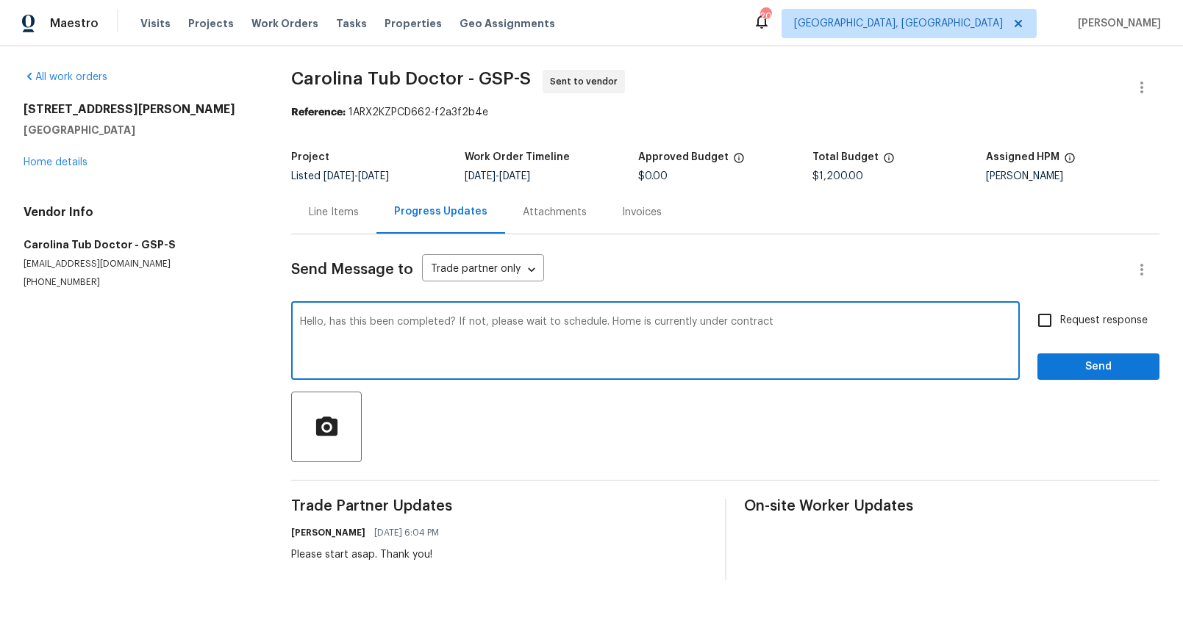
type textarea "Hello, has this been completed? If not, please wait to schedule. Home is curren…"
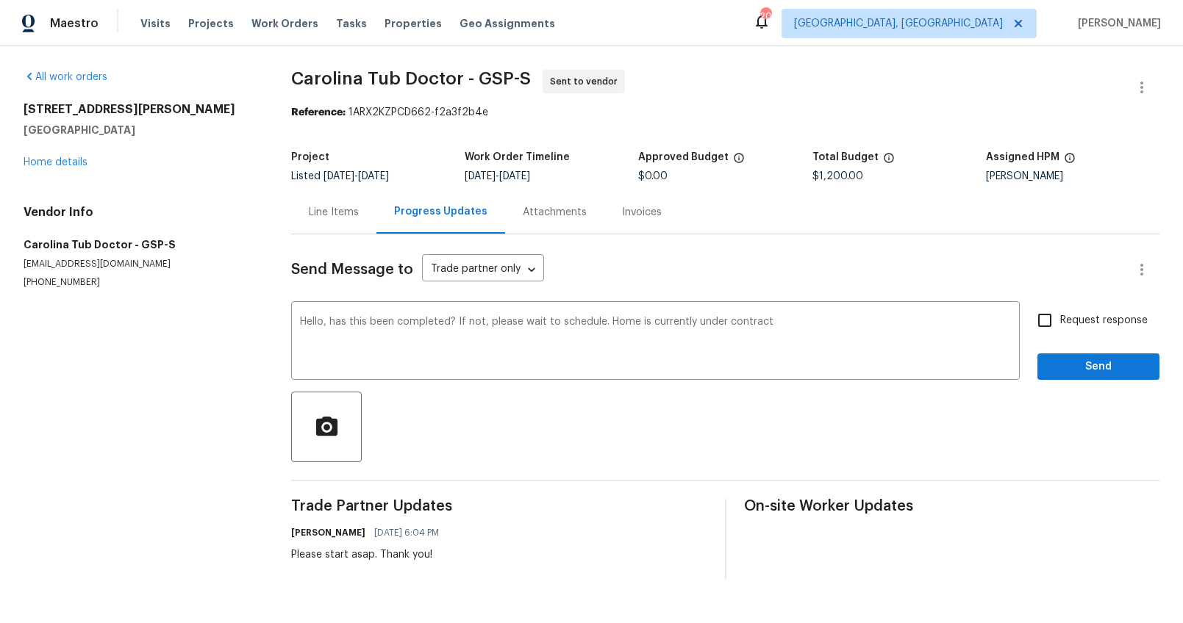
click at [1113, 314] on span "Request response" at bounding box center [1103, 320] width 87 height 15
click at [1060, 314] on input "Request response" at bounding box center [1044, 320] width 31 height 31
checkbox input "true"
click at [1092, 361] on span "Send" at bounding box center [1098, 367] width 99 height 18
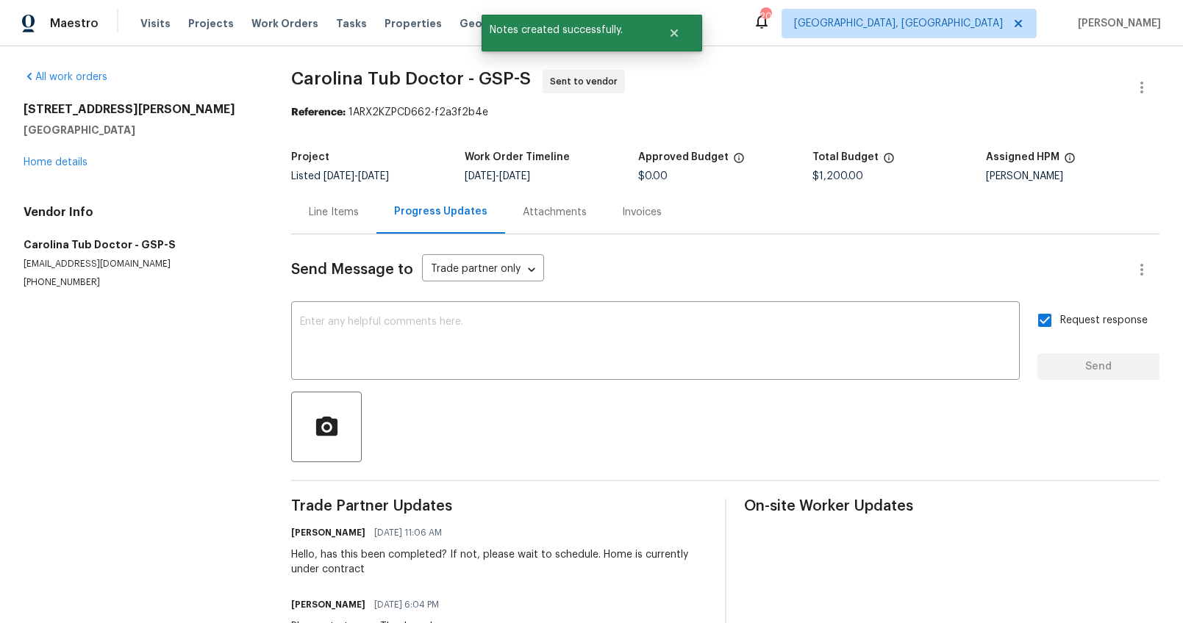
click at [345, 224] on div "Line Items" at bounding box center [333, 211] width 85 height 43
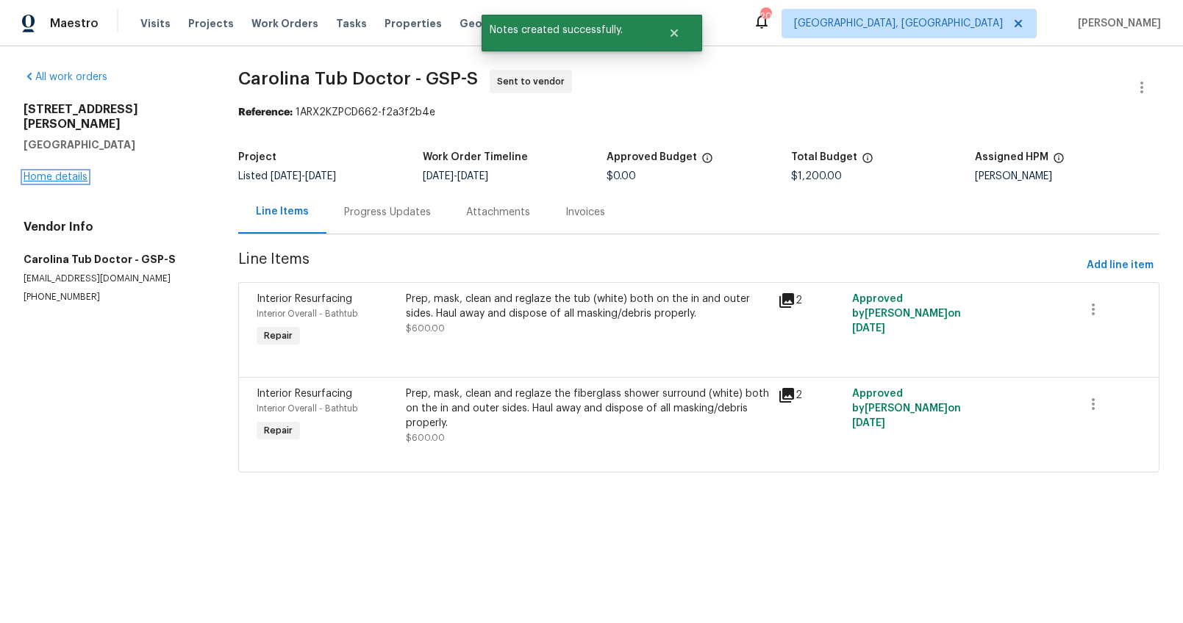
click at [59, 172] on link "Home details" at bounding box center [56, 177] width 64 height 10
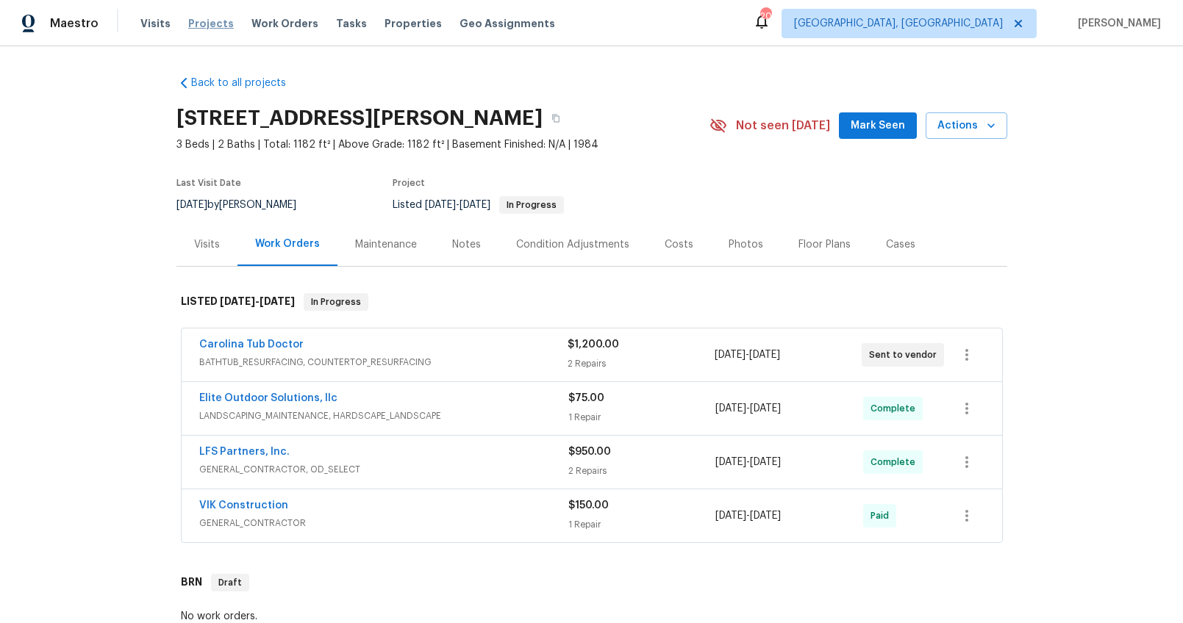
click at [205, 25] on span "Projects" at bounding box center [211, 23] width 46 height 15
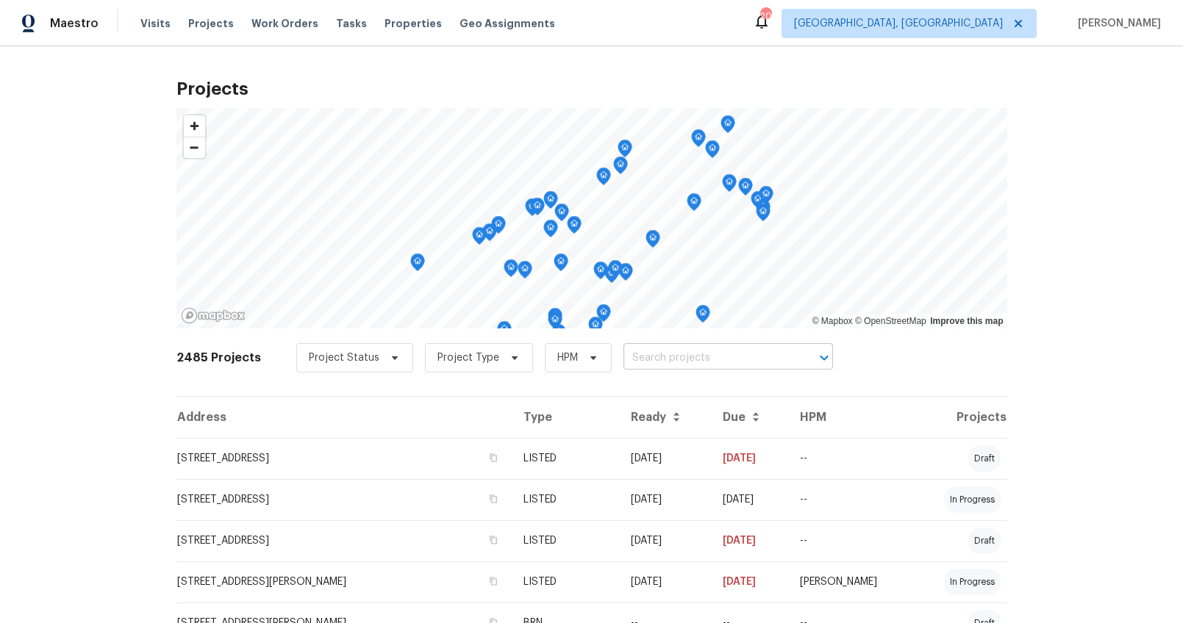
click at [623, 356] on input "text" at bounding box center [707, 358] width 168 height 23
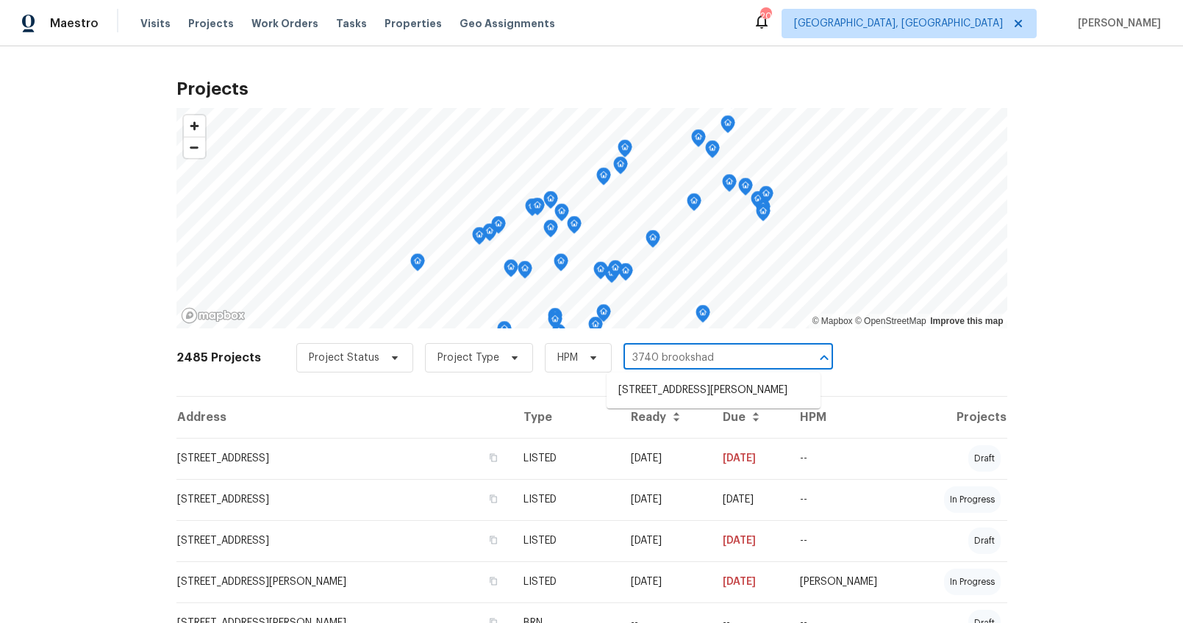
type input "3740 brookshade"
click at [634, 397] on li "[STREET_ADDRESS][PERSON_NAME]" at bounding box center [714, 391] width 214 height 24
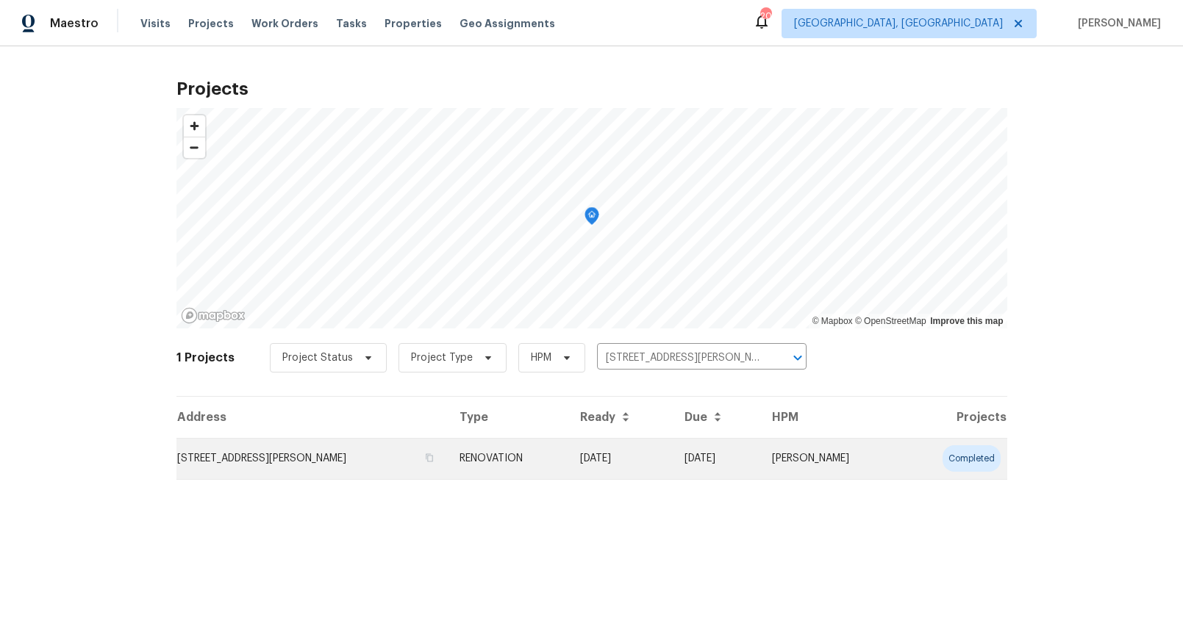
click at [281, 451] on td "[STREET_ADDRESS][PERSON_NAME]" at bounding box center [311, 458] width 271 height 41
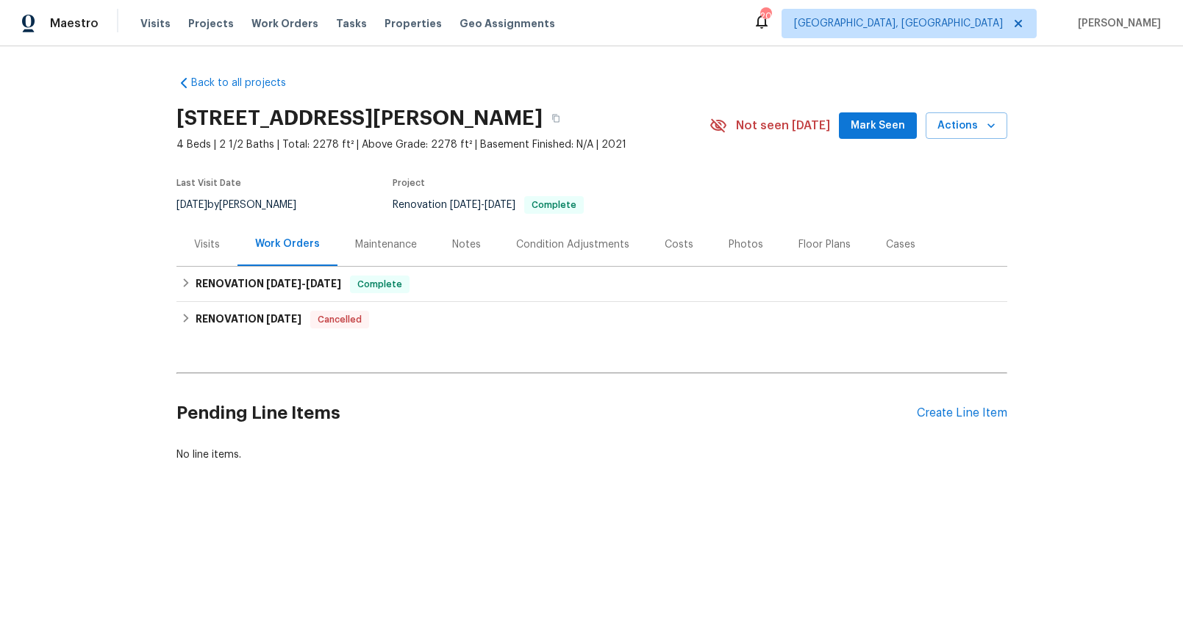
click at [201, 245] on div "Visits" at bounding box center [207, 244] width 26 height 15
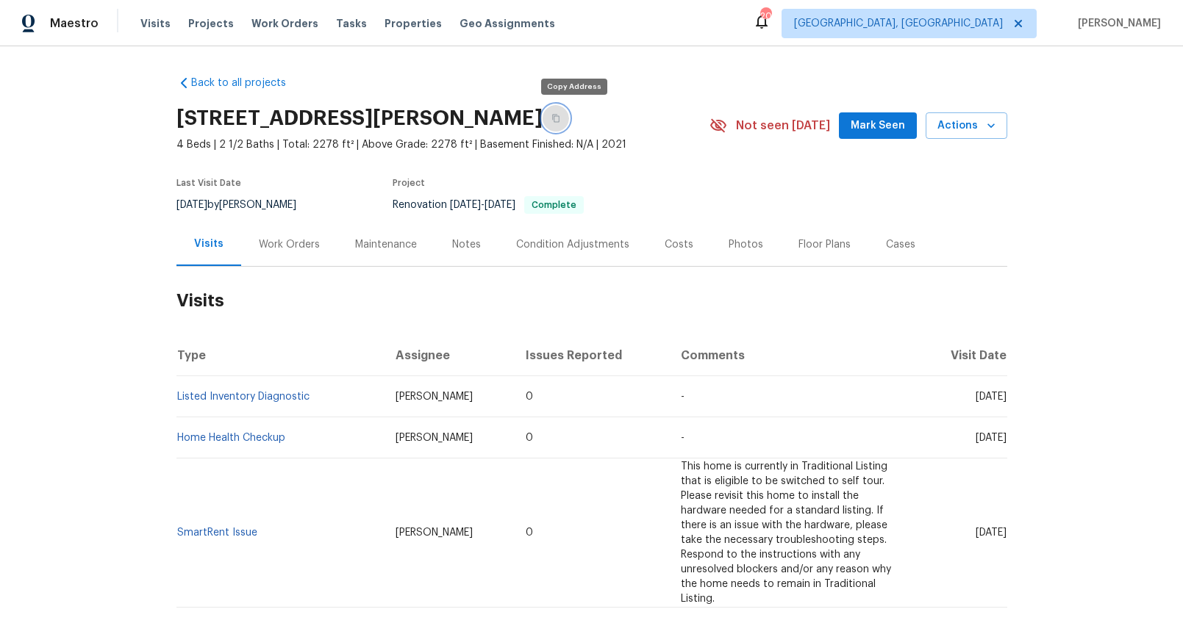
click at [560, 120] on icon "button" at bounding box center [555, 118] width 9 height 9
click at [276, 243] on div "Work Orders" at bounding box center [289, 244] width 61 height 15
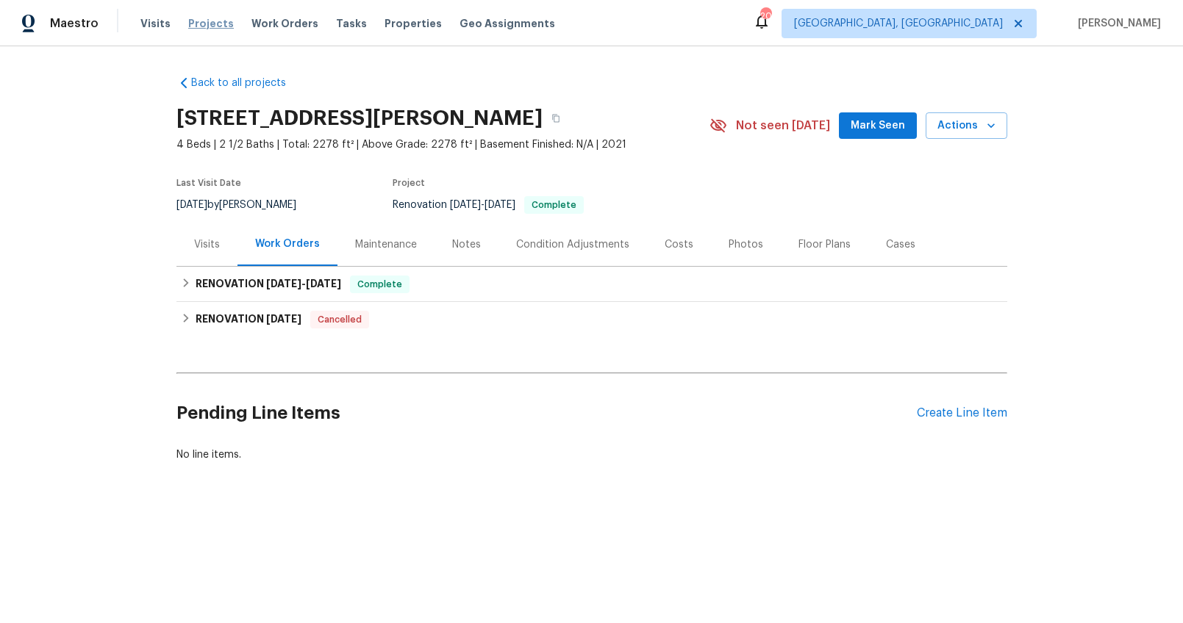
click at [201, 29] on span "Projects" at bounding box center [211, 23] width 46 height 15
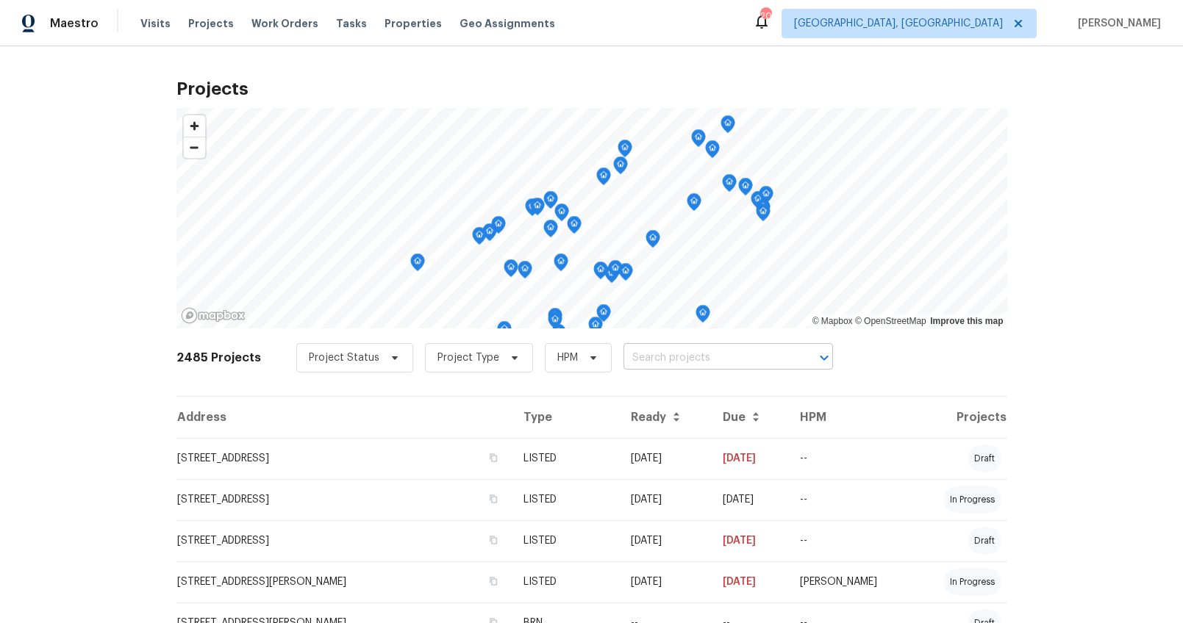
click at [706, 357] on input "text" at bounding box center [707, 358] width 168 height 23
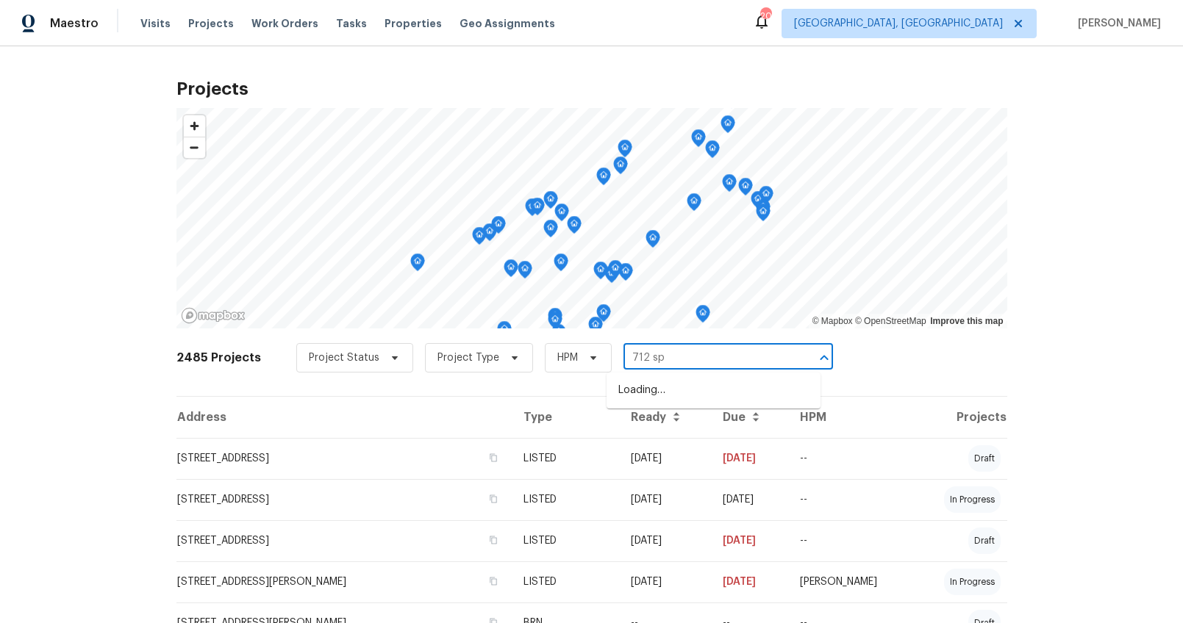
type input "712 spr"
click at [710, 402] on li "712 Spring Lake Loop, Simpsonville, SC 29681" at bounding box center [714, 391] width 214 height 24
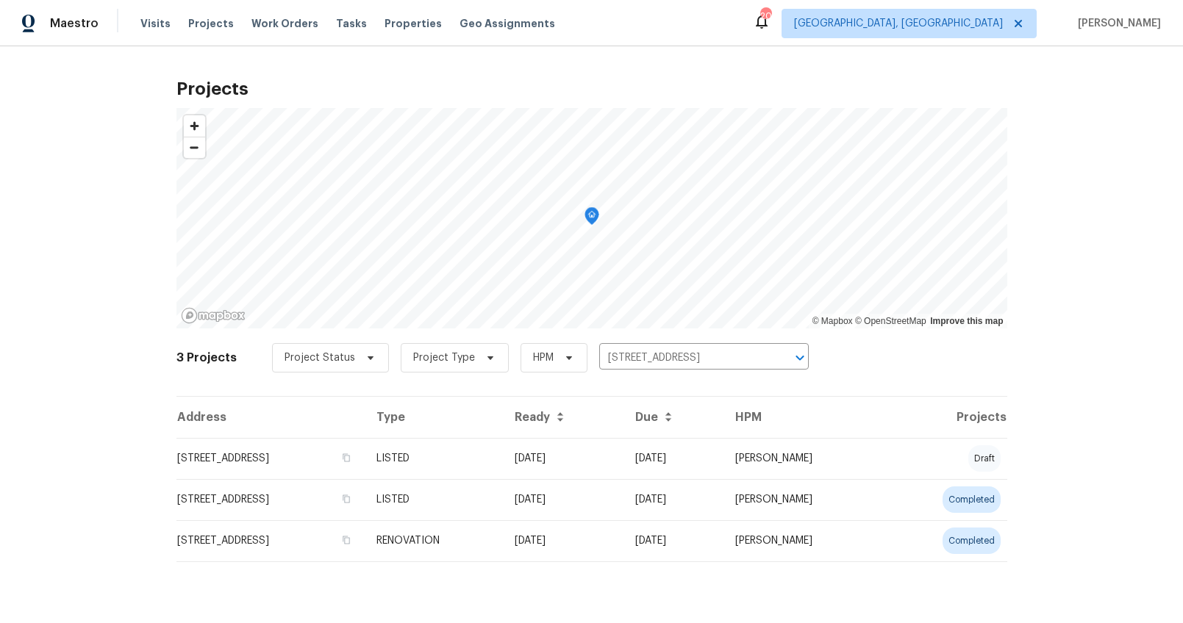
click at [356, 452] on td "712 Spring Lake Loop, Simpsonville, SC 29681" at bounding box center [270, 458] width 188 height 41
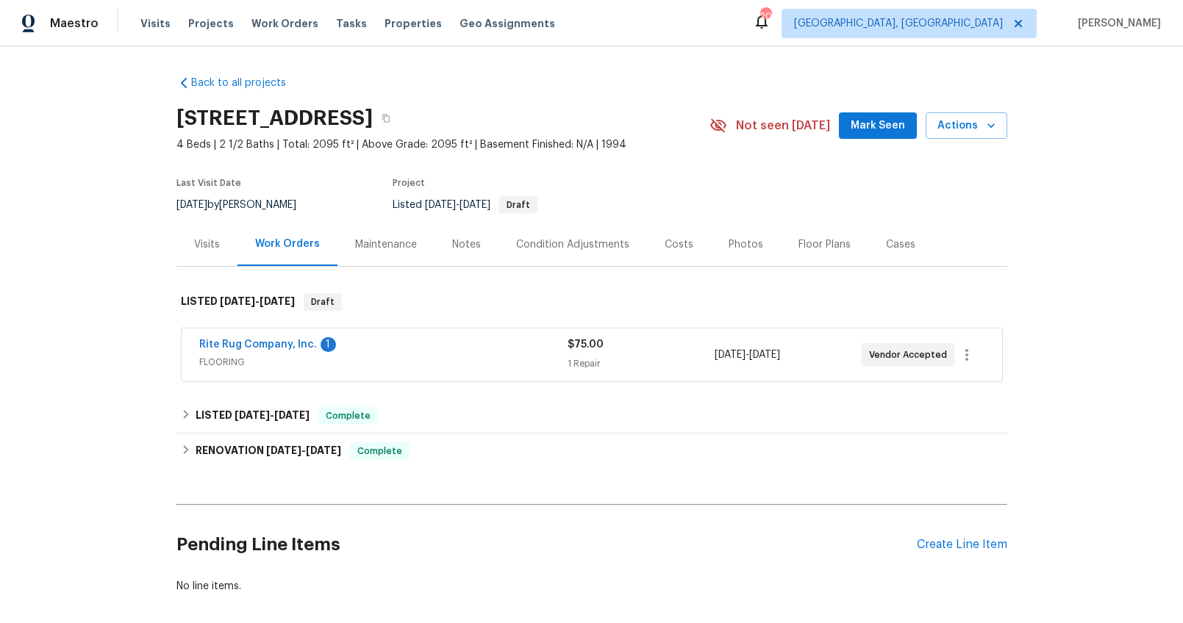
click at [452, 248] on div "Notes" at bounding box center [466, 244] width 29 height 15
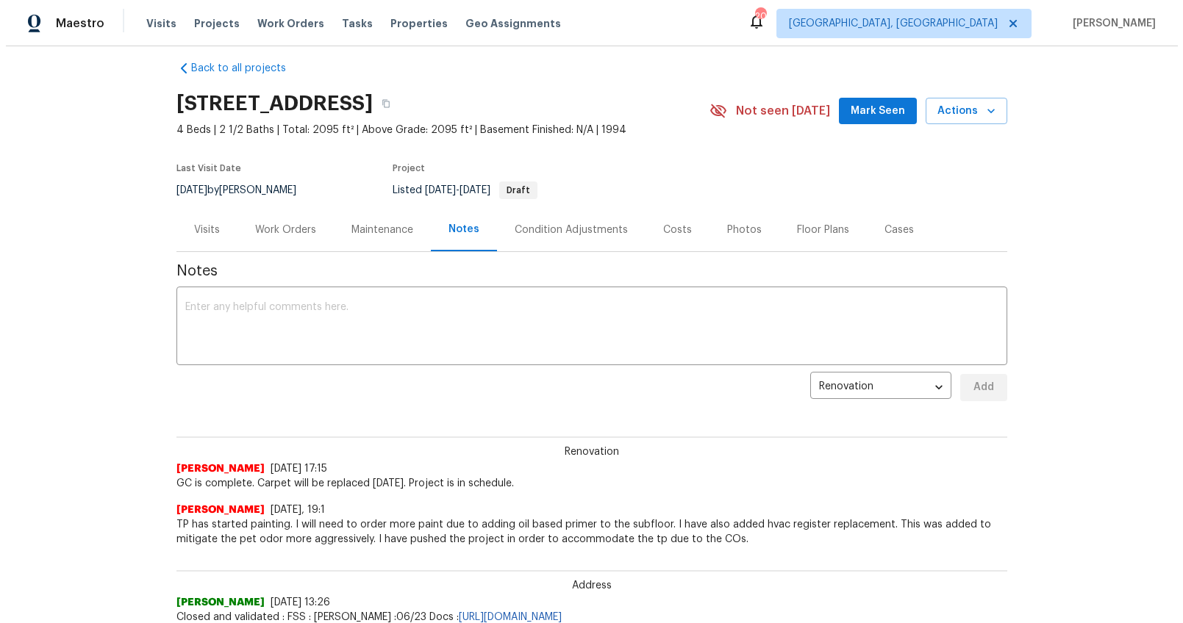
scroll to position [54, 0]
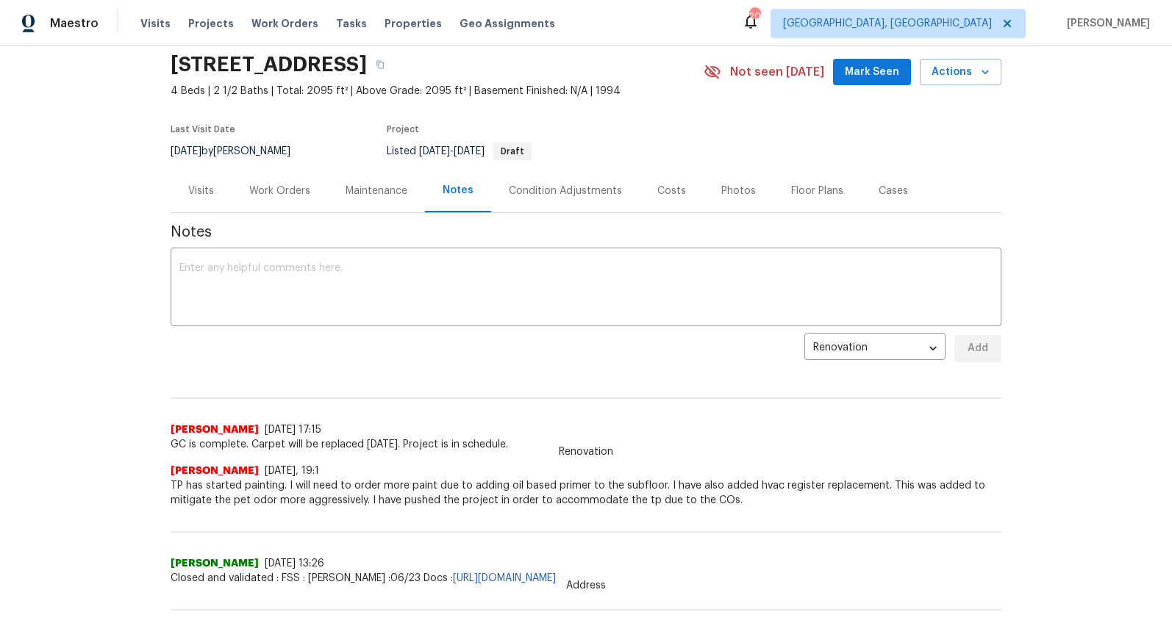
click at [301, 199] on div "Work Orders" at bounding box center [280, 190] width 96 height 43
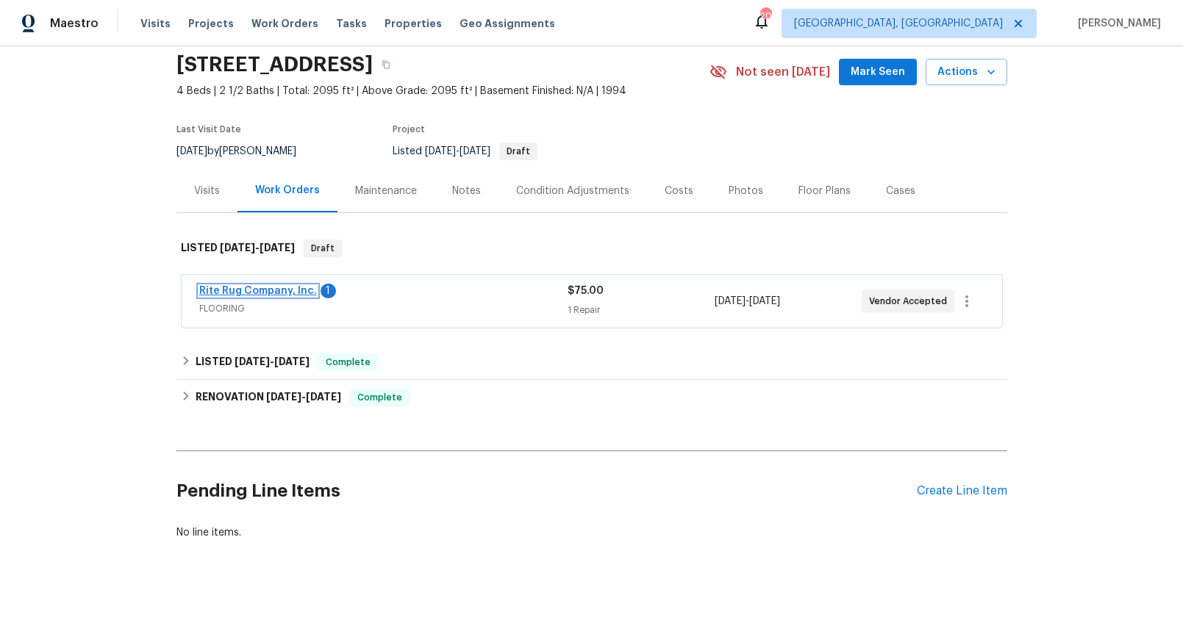
click at [268, 290] on link "Rite Rug Company, Inc." at bounding box center [258, 291] width 118 height 10
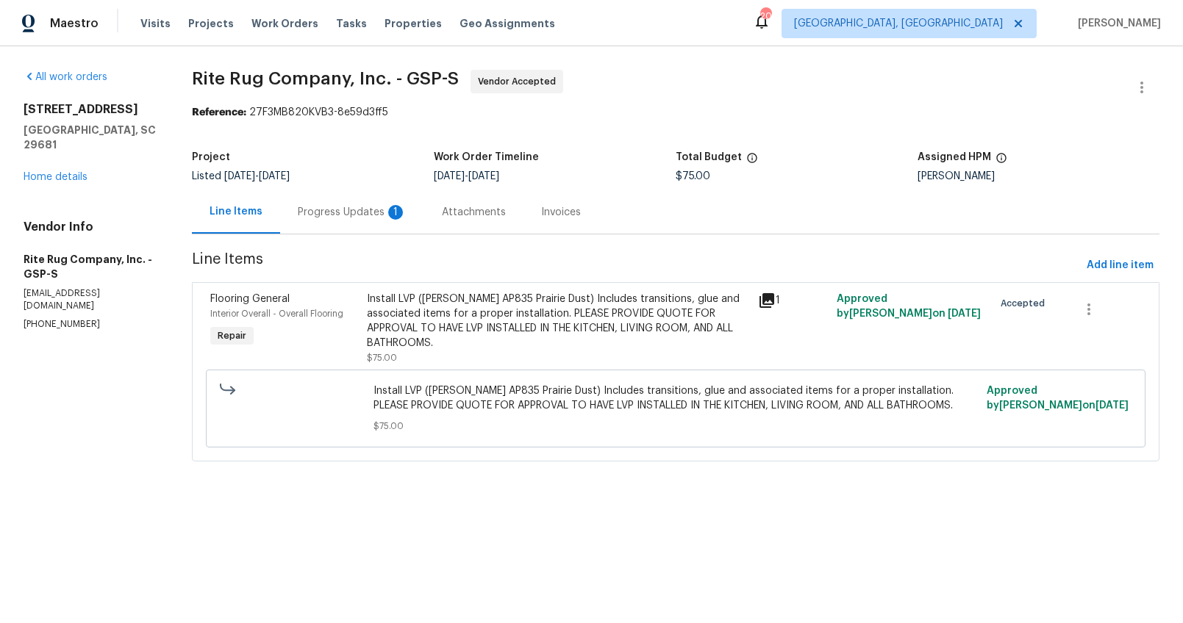
click at [343, 221] on div "Progress Updates 1" at bounding box center [352, 211] width 144 height 43
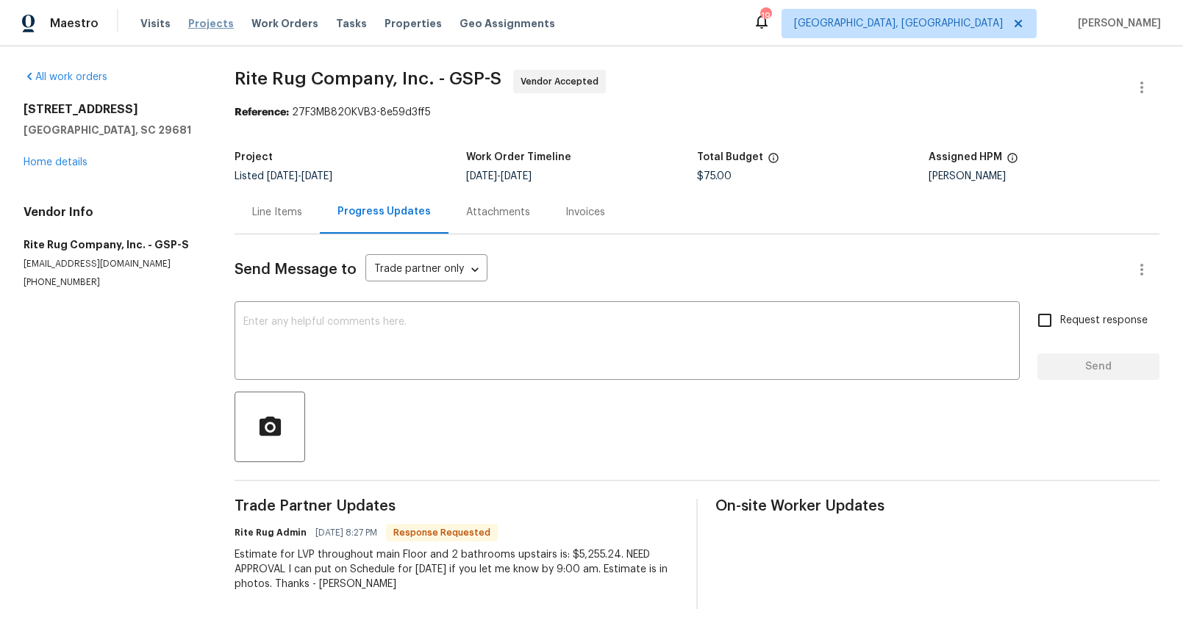
click at [209, 25] on span "Projects" at bounding box center [211, 23] width 46 height 15
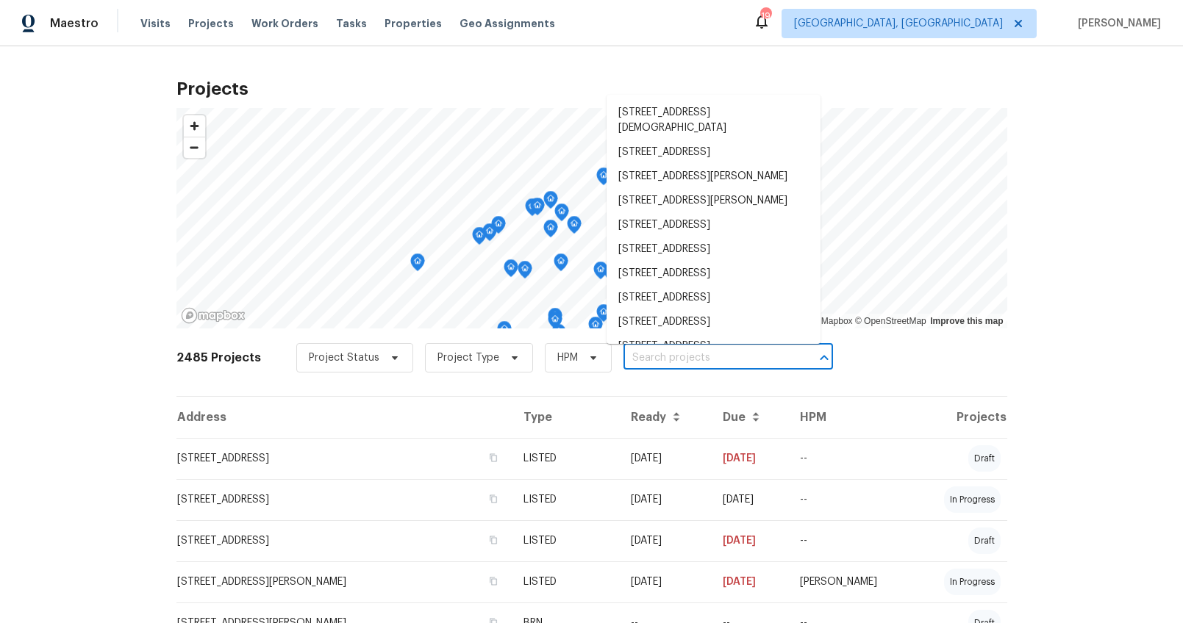
click at [654, 353] on input "text" at bounding box center [707, 358] width 168 height 23
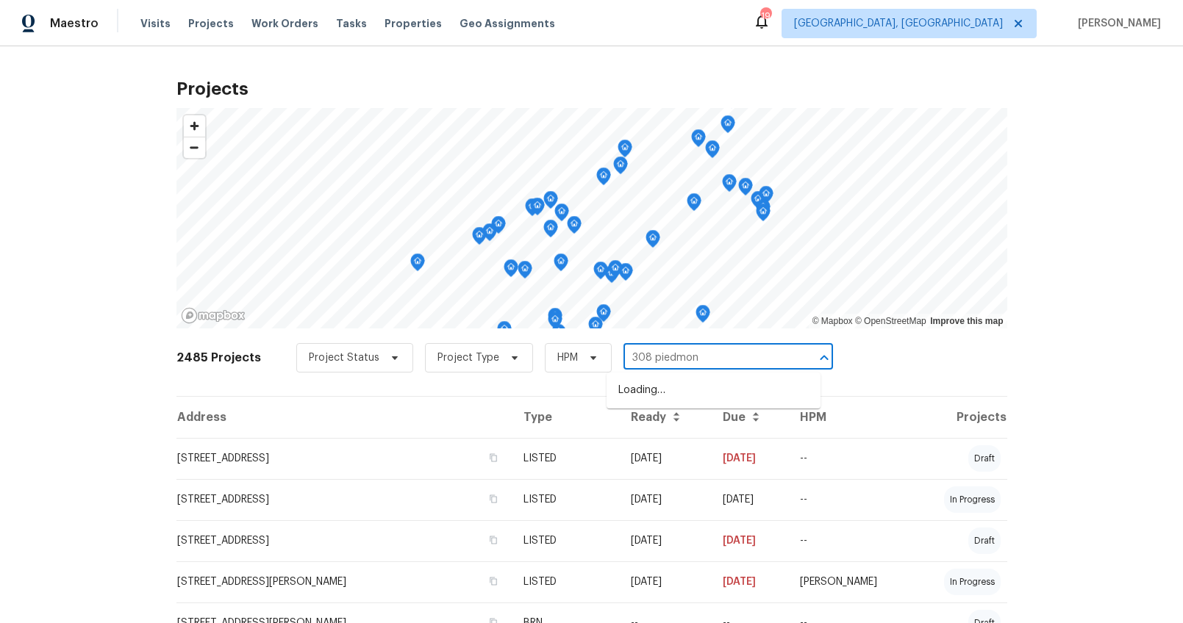
type input "308 piedmont"
click at [657, 384] on li "308 Piedmont Ave, Taylors, SC 29687" at bounding box center [714, 391] width 214 height 24
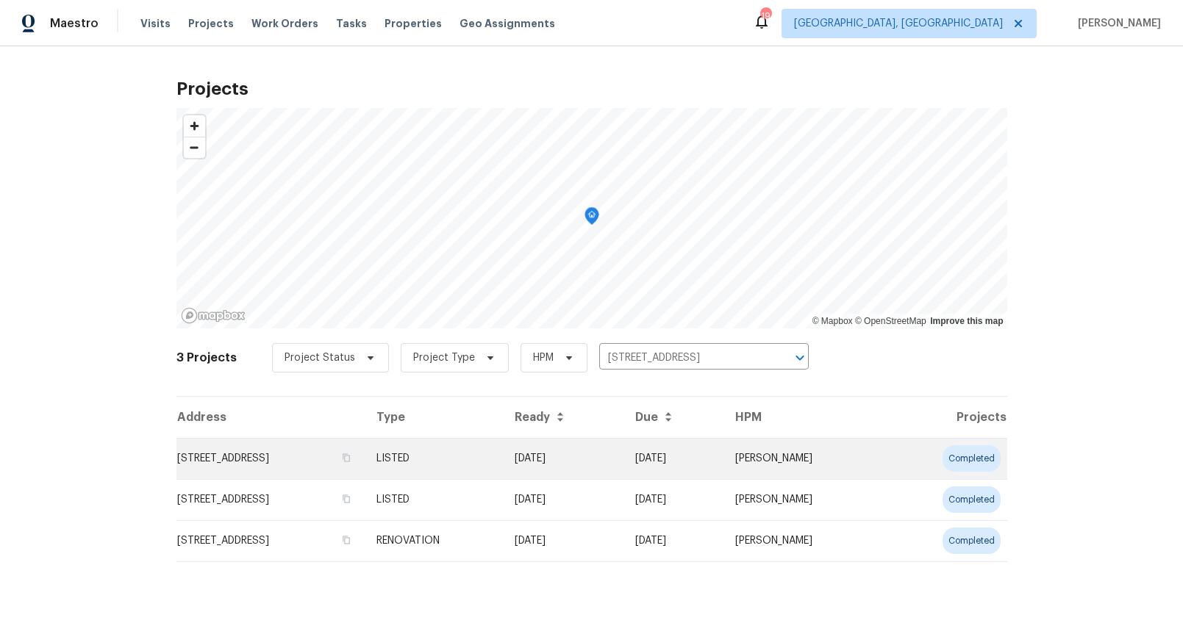
click at [287, 444] on td "308 Piedmont Ave, Taylors, SC 29687" at bounding box center [270, 458] width 188 height 41
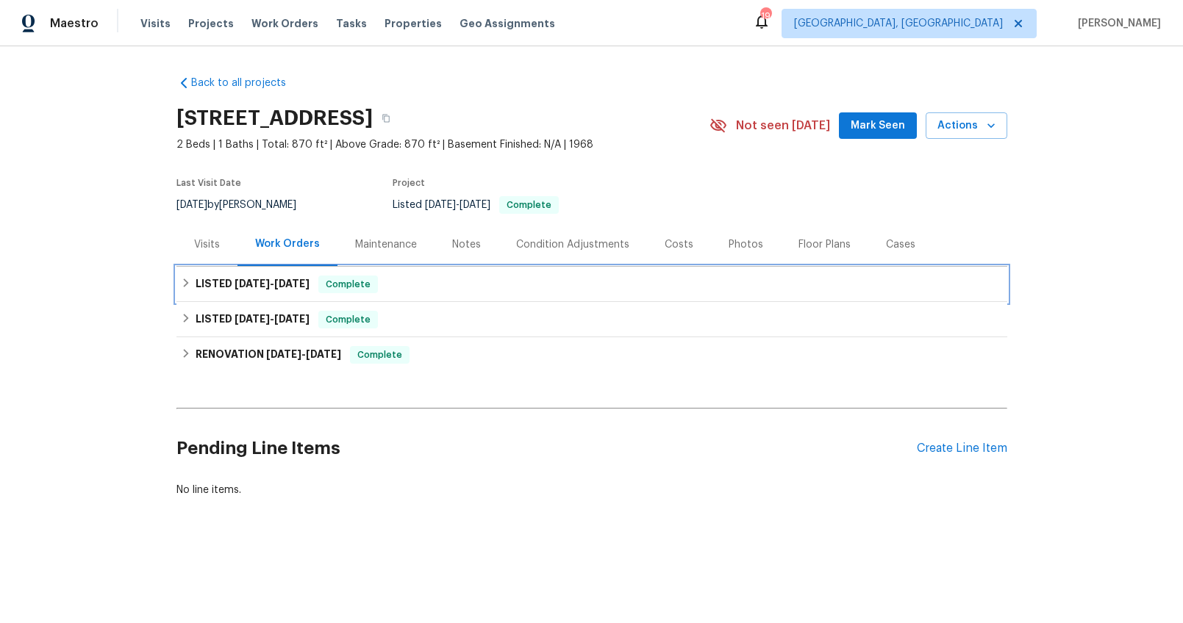
click at [265, 285] on span "8/14/25 - 8/25/25" at bounding box center [272, 284] width 75 height 10
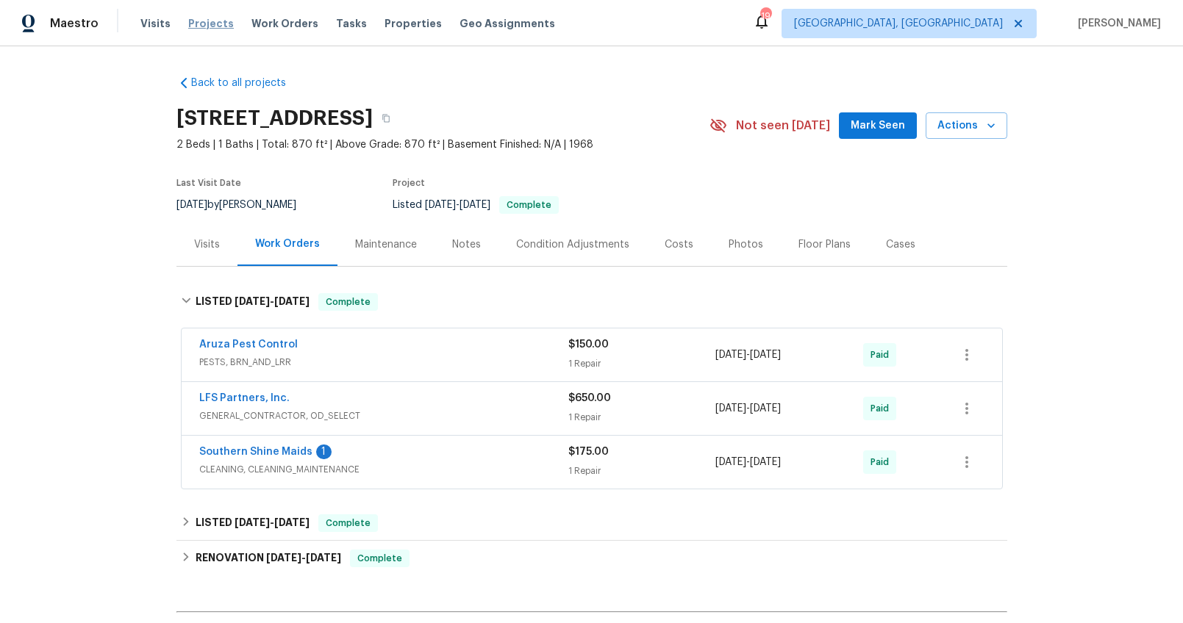
click at [212, 28] on span "Projects" at bounding box center [211, 23] width 46 height 15
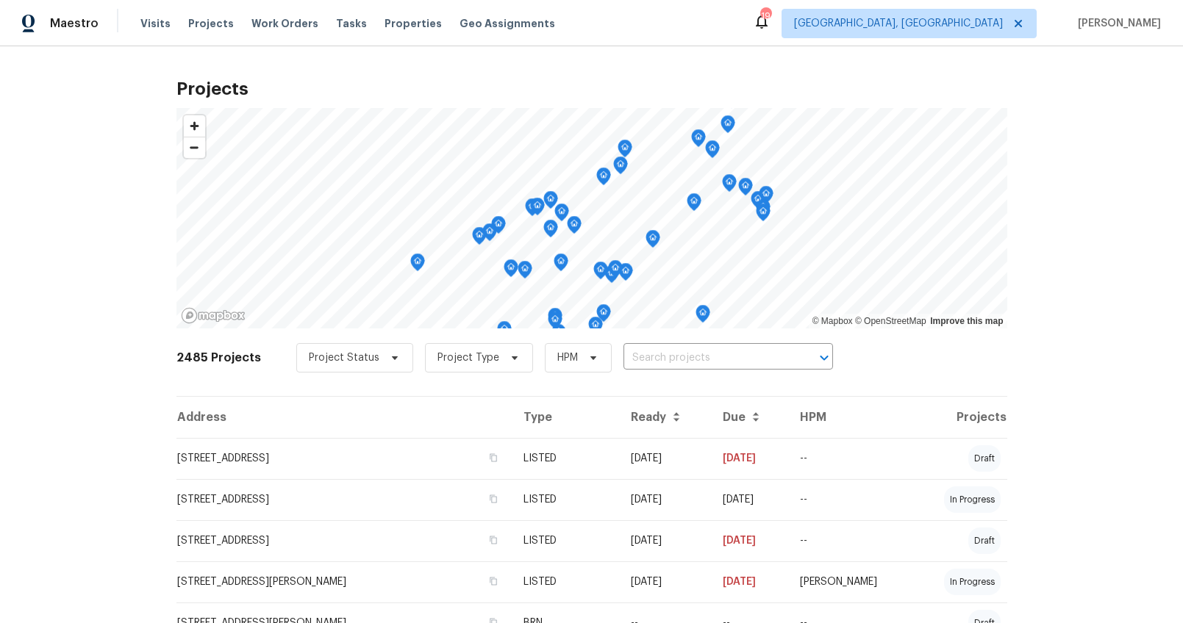
click at [637, 343] on div "Project Status Project Type HPM ​" at bounding box center [564, 357] width 537 height 29
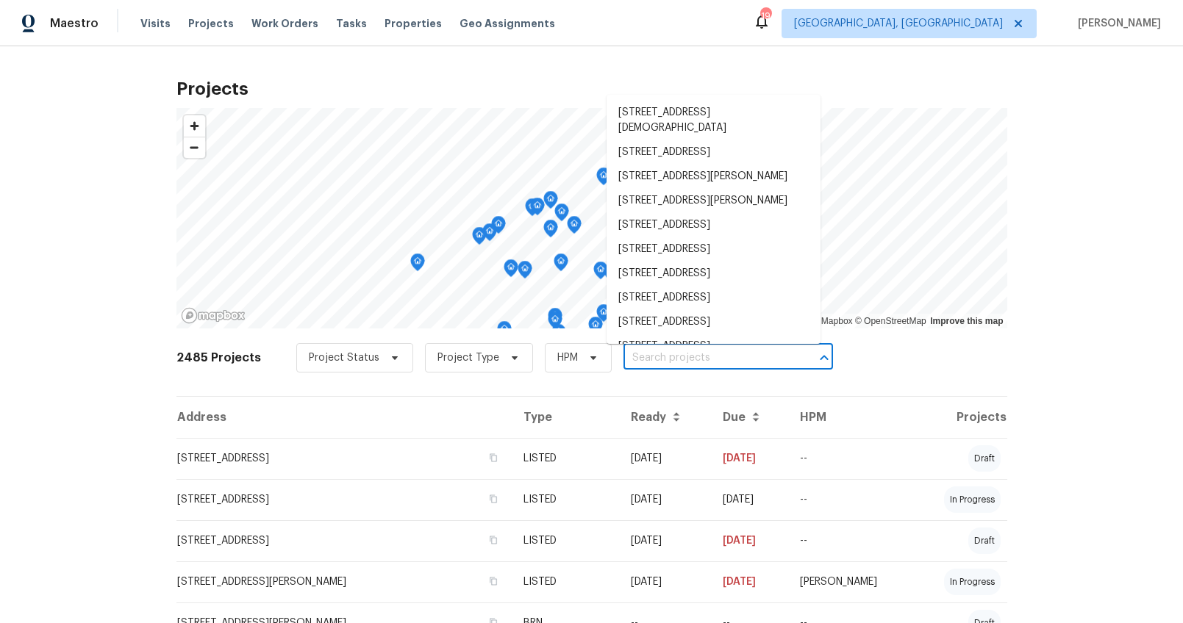
click at [637, 348] on input "text" at bounding box center [707, 358] width 168 height 23
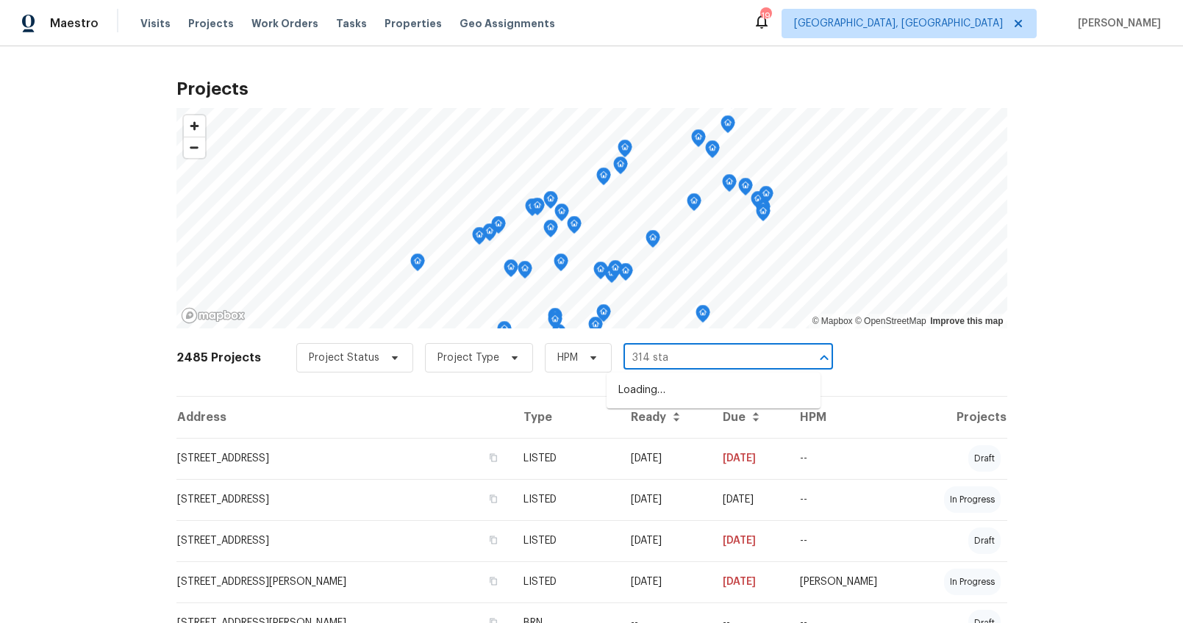
type input "314 stay"
click at [650, 399] on li "314 Stayman Ct, Simpsonville, SC 29681" at bounding box center [714, 391] width 214 height 24
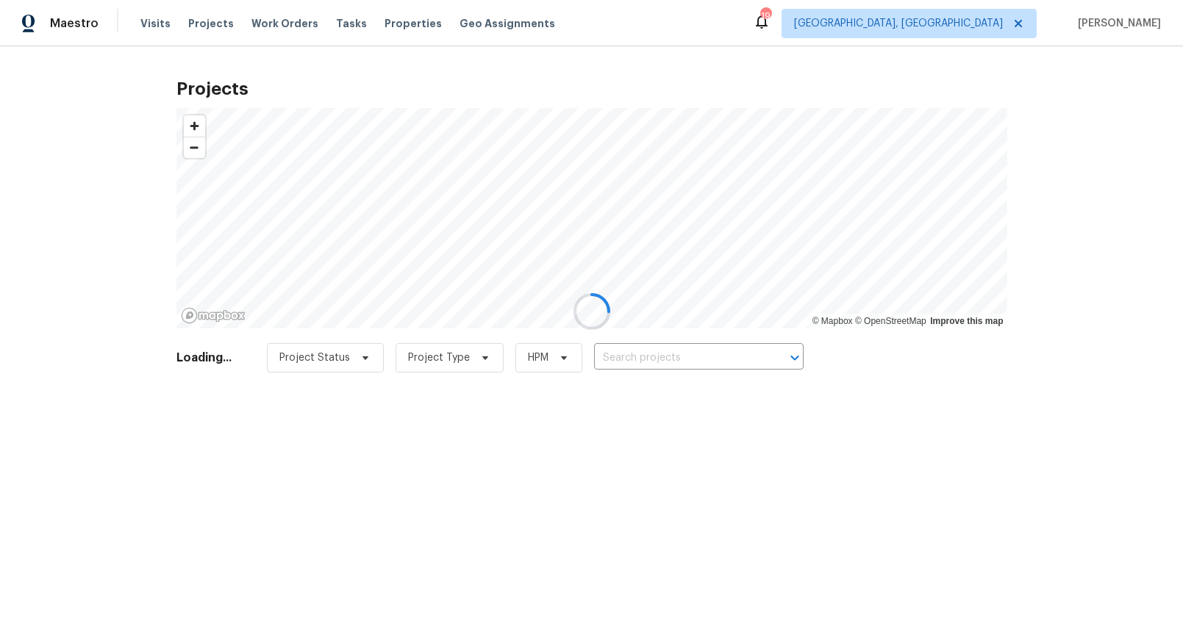
type input "314 Stayman Ct, Simpsonville, SC 29681"
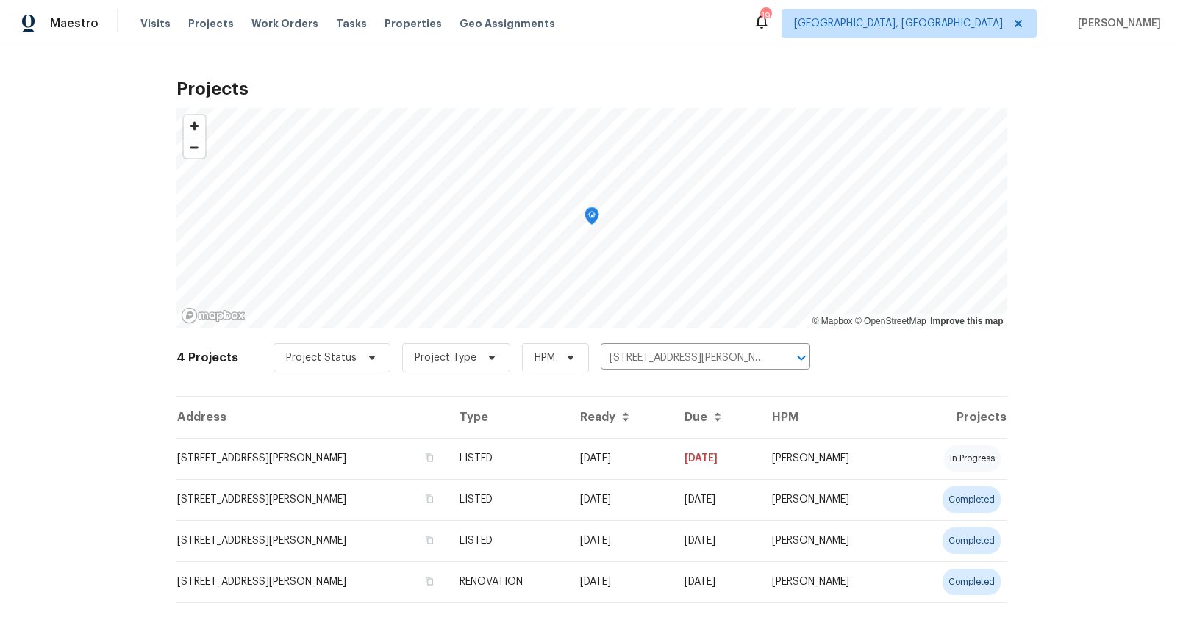
click at [241, 457] on td "314 Stayman Ct, Simpsonville, SC 29681" at bounding box center [311, 458] width 271 height 41
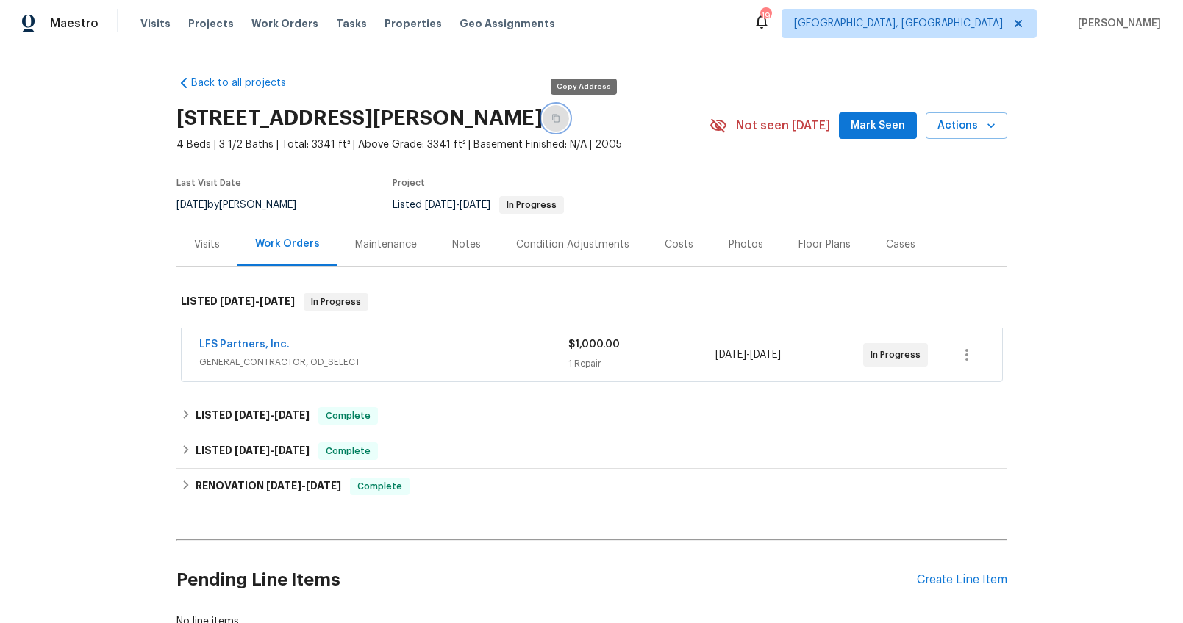
click at [560, 122] on icon "button" at bounding box center [555, 118] width 9 height 9
click at [406, 354] on div "LFS Partners, Inc." at bounding box center [383, 346] width 369 height 18
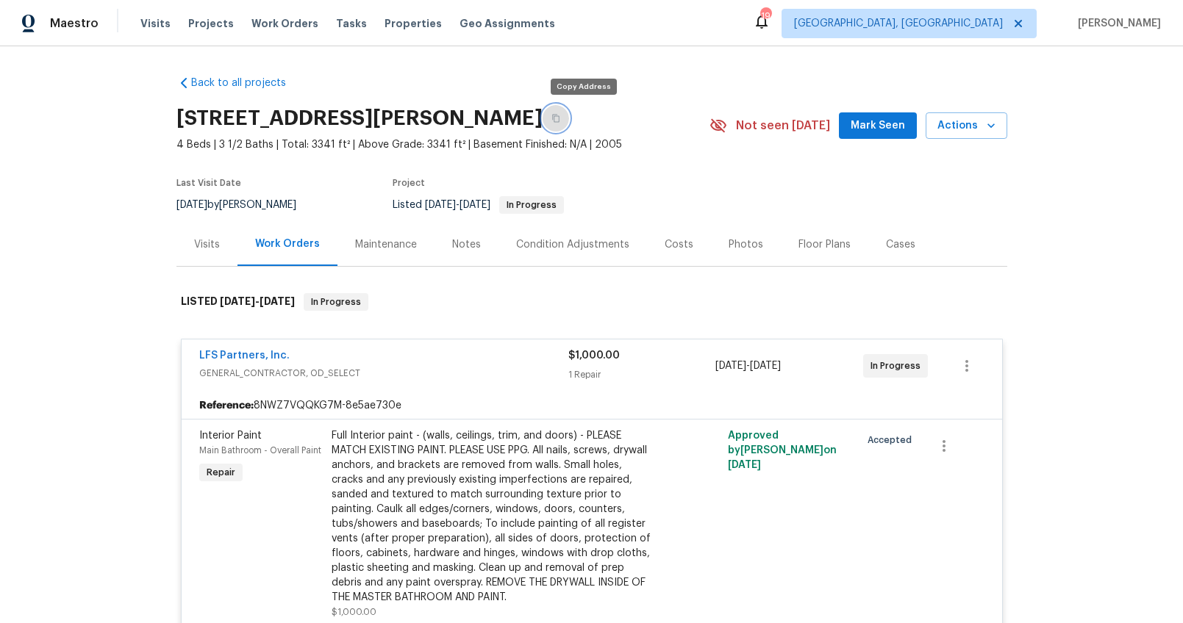
click at [560, 119] on icon "button" at bounding box center [555, 118] width 9 height 9
click at [417, 364] on div "LFS Partners, Inc." at bounding box center [383, 357] width 369 height 18
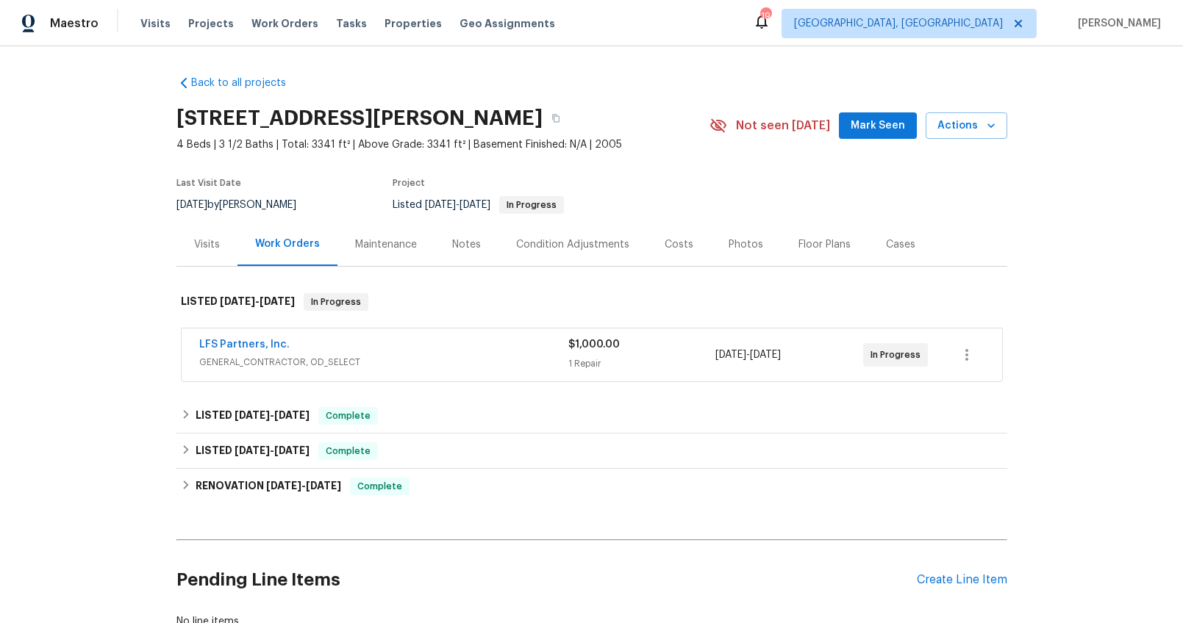
click at [665, 248] on div "Costs" at bounding box center [679, 244] width 29 height 15
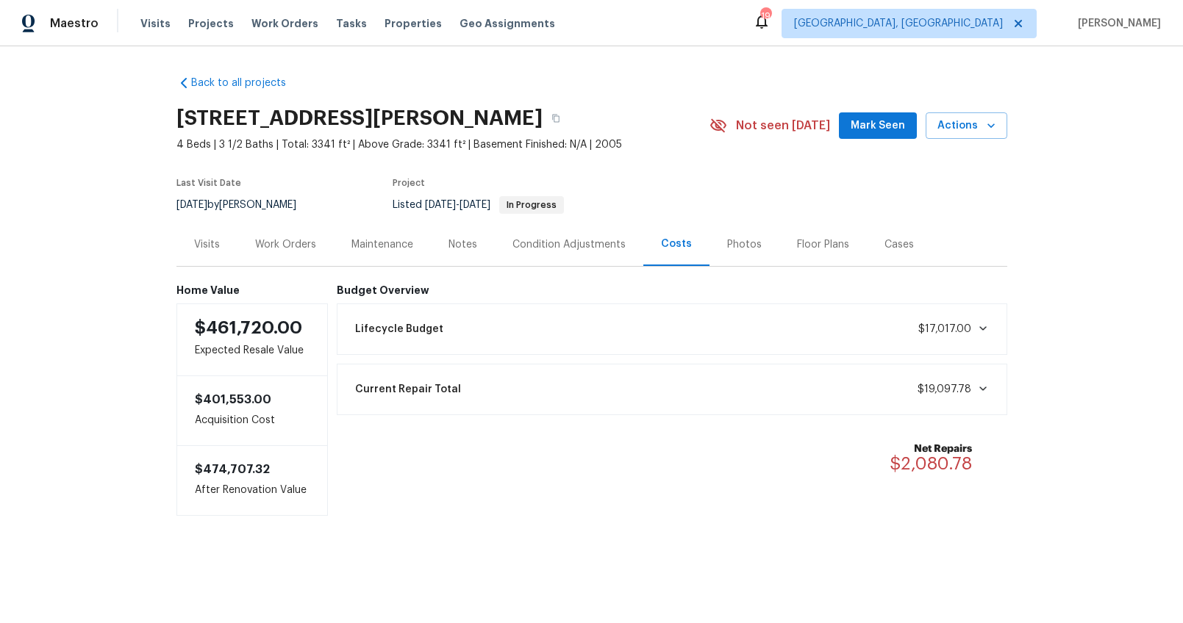
click at [267, 244] on div "Work Orders" at bounding box center [285, 244] width 61 height 15
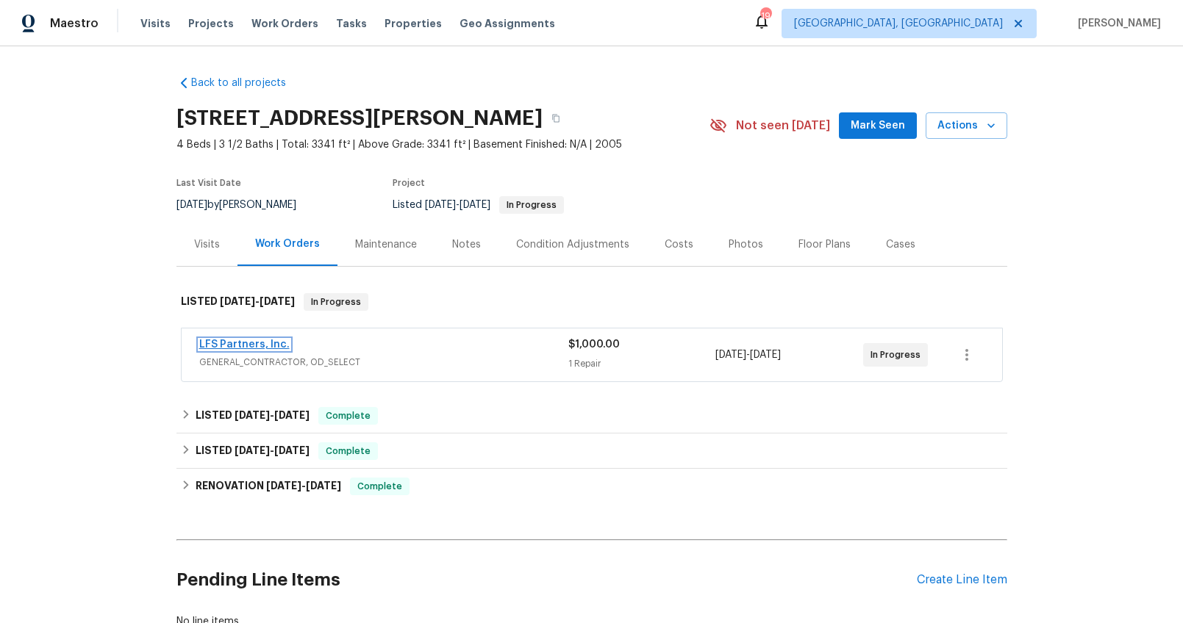
click at [263, 342] on link "LFS Partners, Inc." at bounding box center [244, 345] width 90 height 10
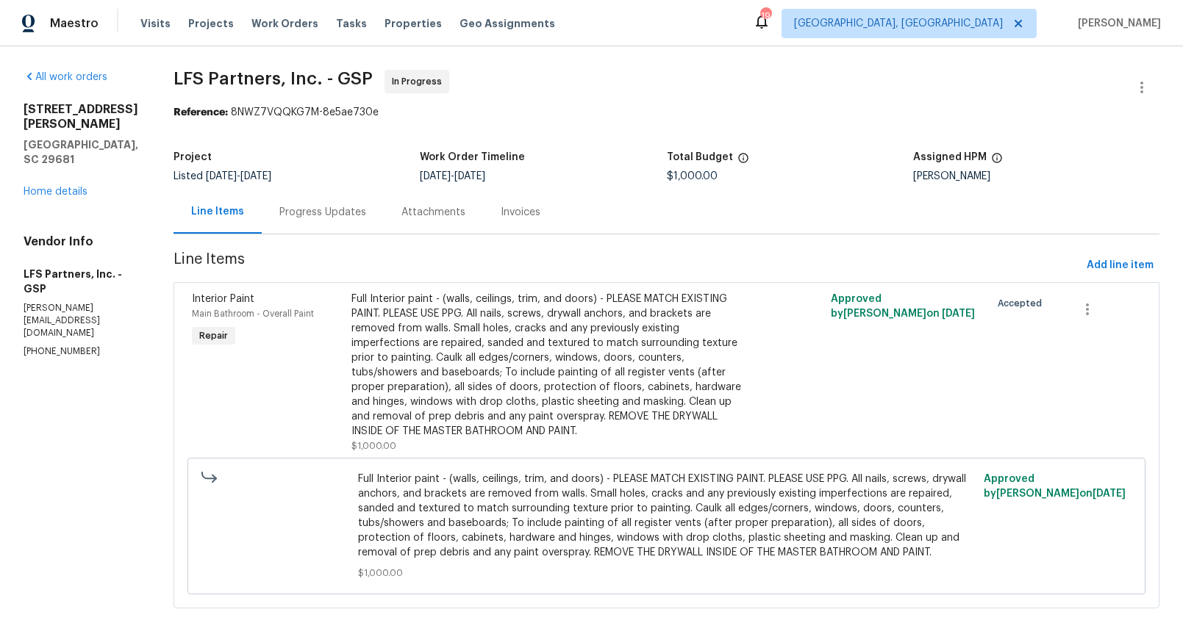
scroll to position [38, 0]
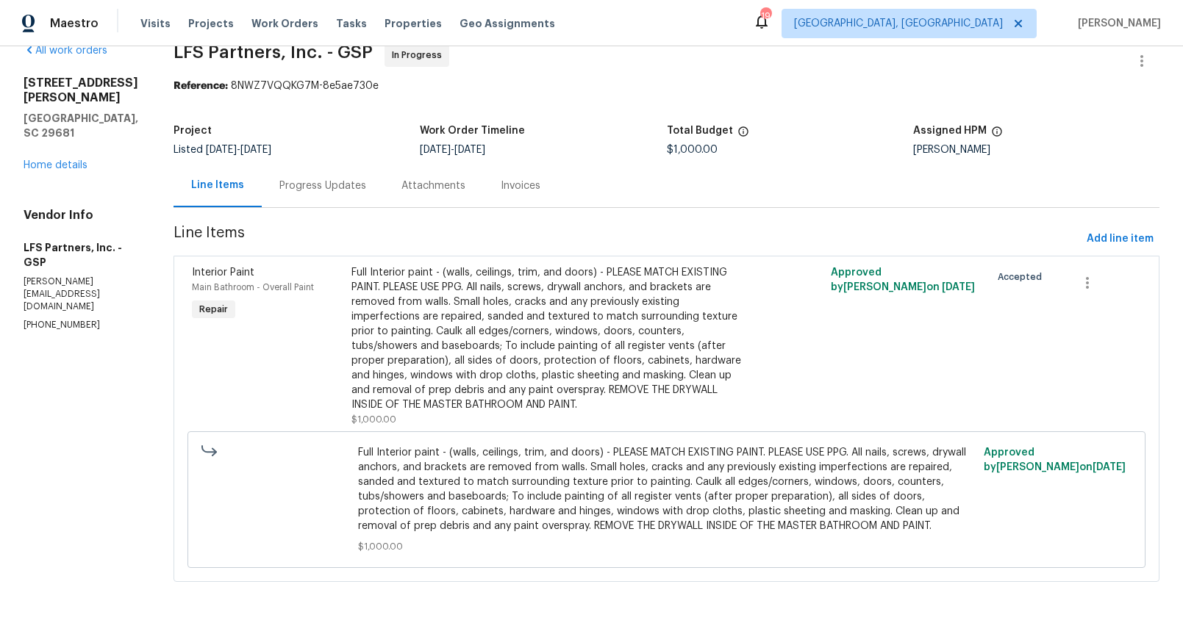
click at [298, 187] on div "Progress Updates" at bounding box center [323, 185] width 122 height 43
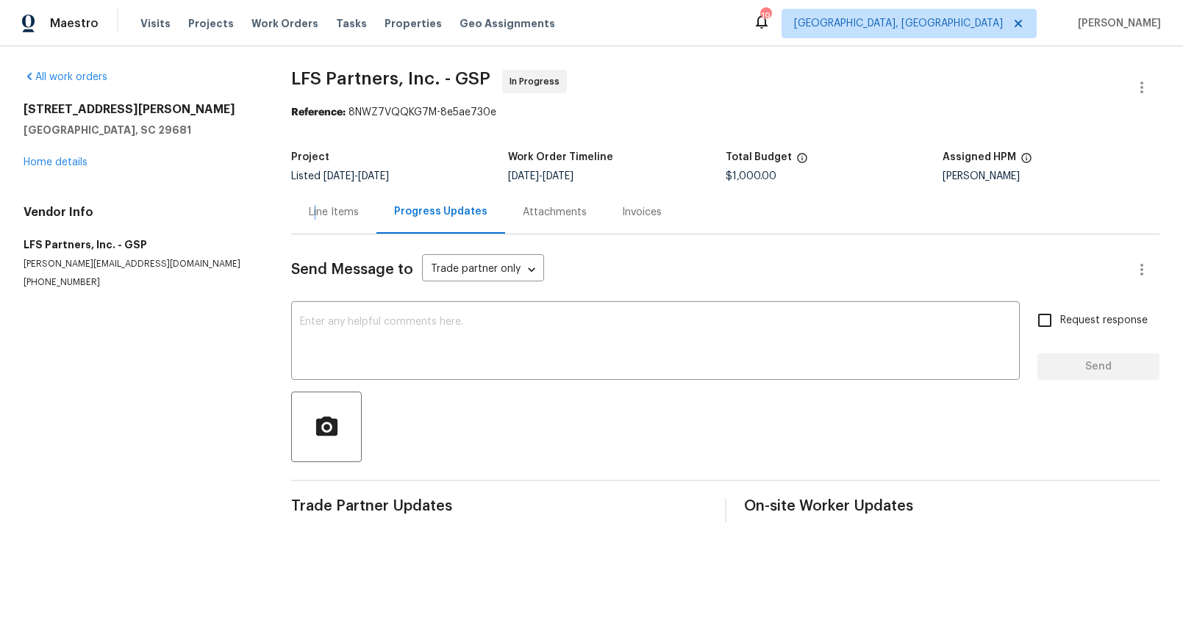
click at [315, 212] on div "Line Items" at bounding box center [334, 212] width 50 height 15
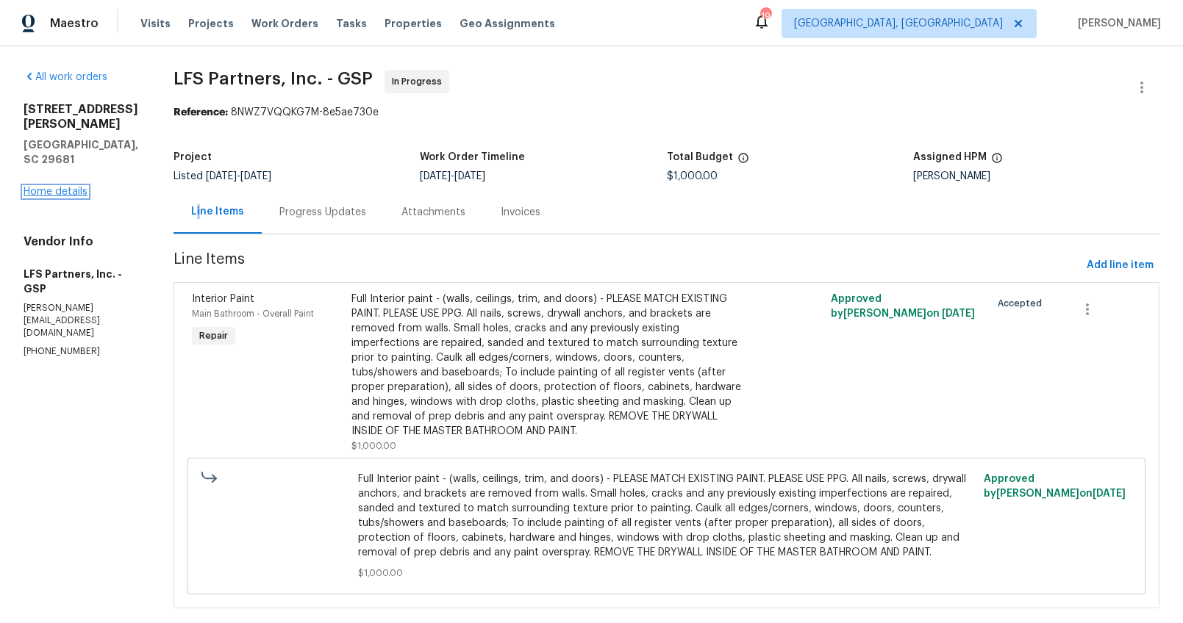
click at [43, 187] on link "Home details" at bounding box center [56, 192] width 64 height 10
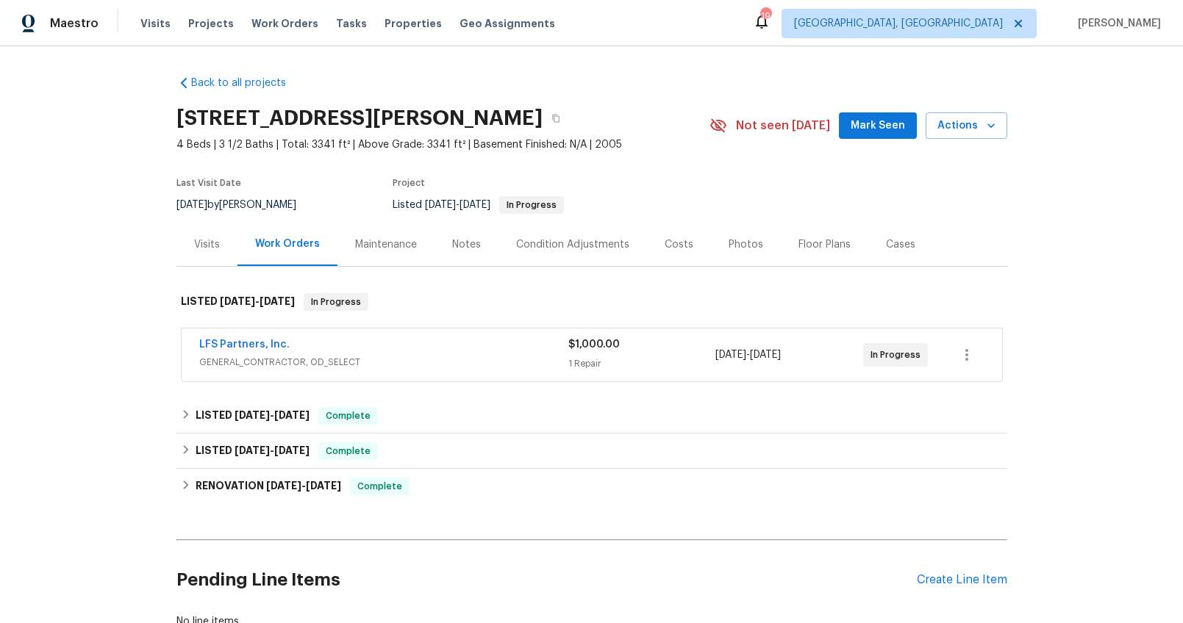
click at [738, 235] on div "Photos" at bounding box center [746, 244] width 70 height 43
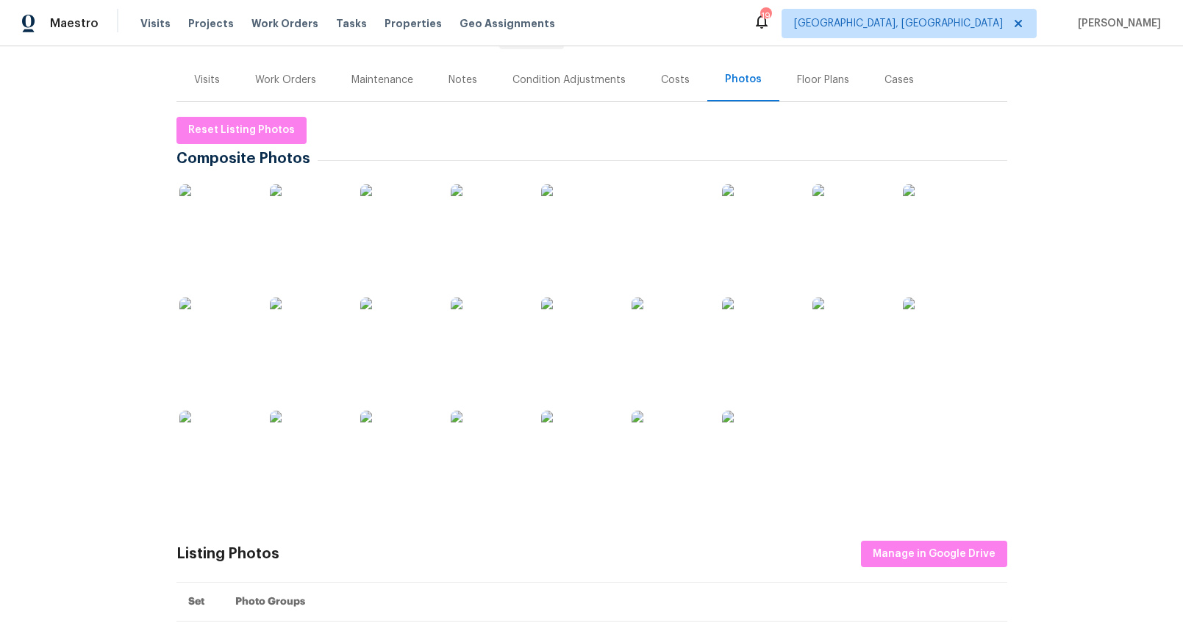
scroll to position [149, 0]
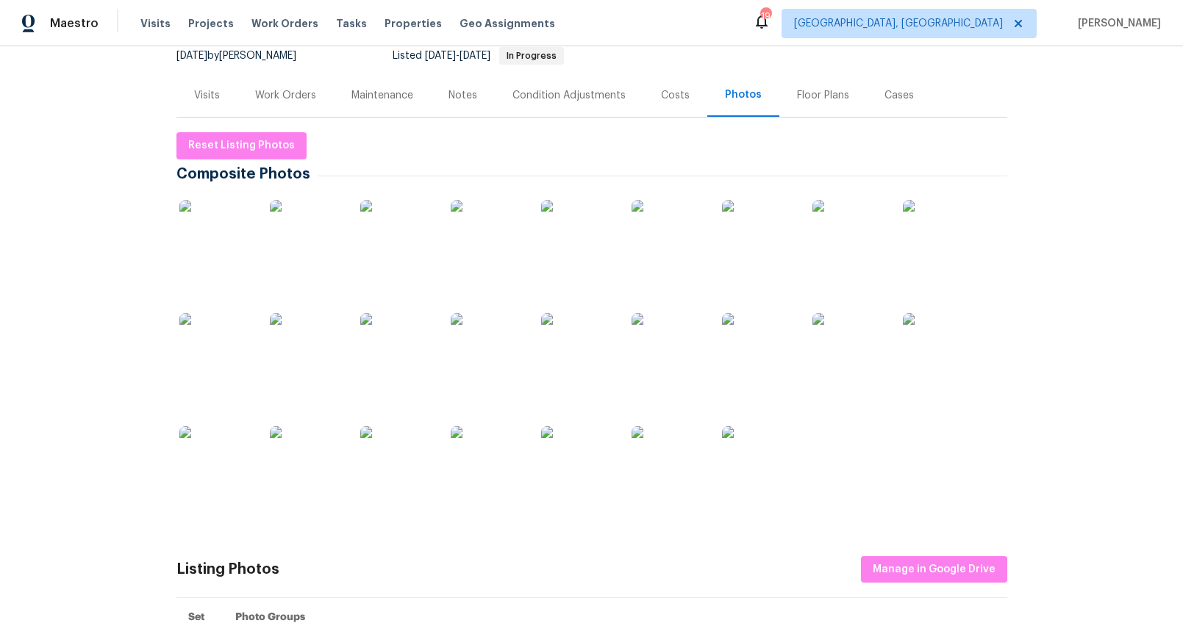
click at [215, 238] on img at bounding box center [216, 237] width 74 height 74
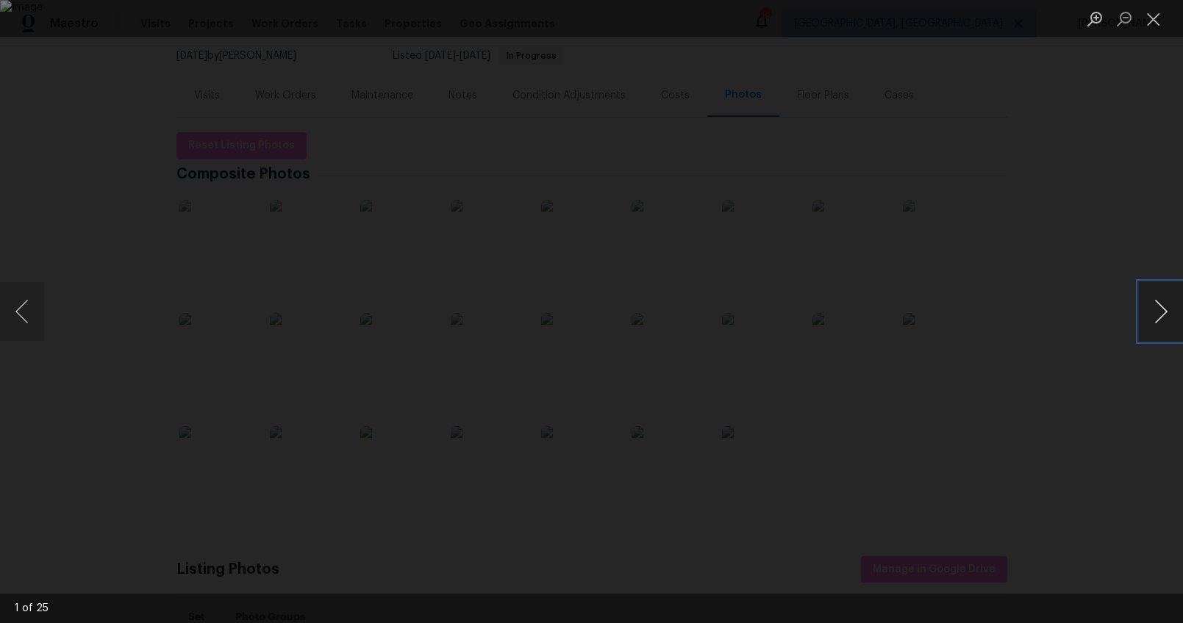
click at [1168, 311] on button "Next image" at bounding box center [1161, 311] width 44 height 59
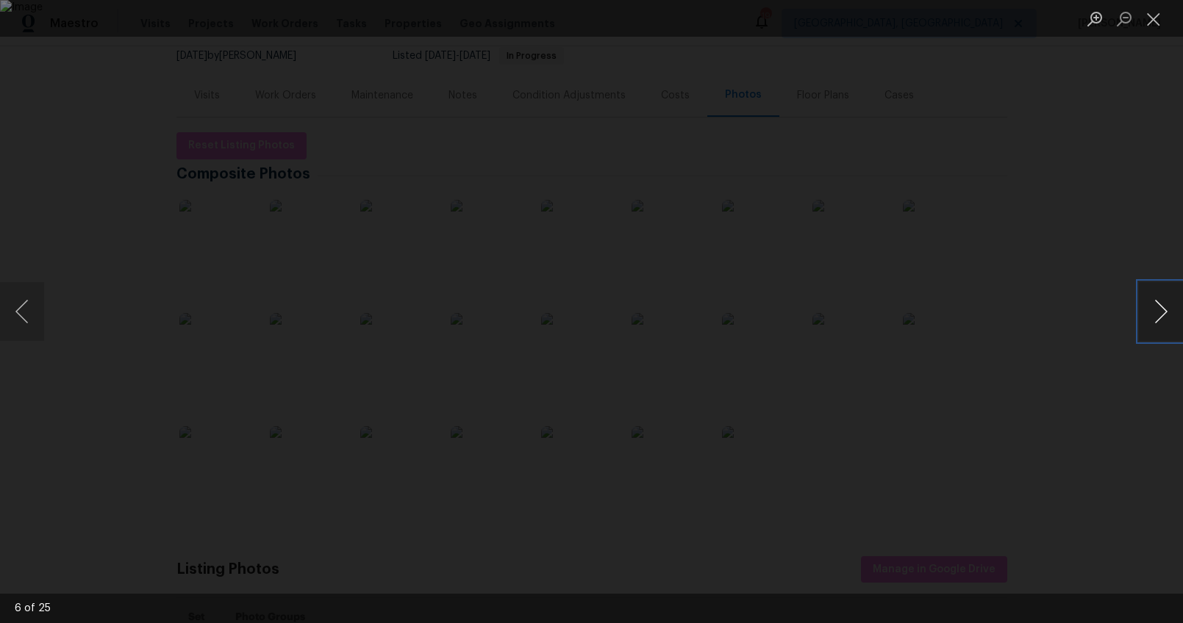
click at [1168, 311] on button "Next image" at bounding box center [1161, 311] width 44 height 59
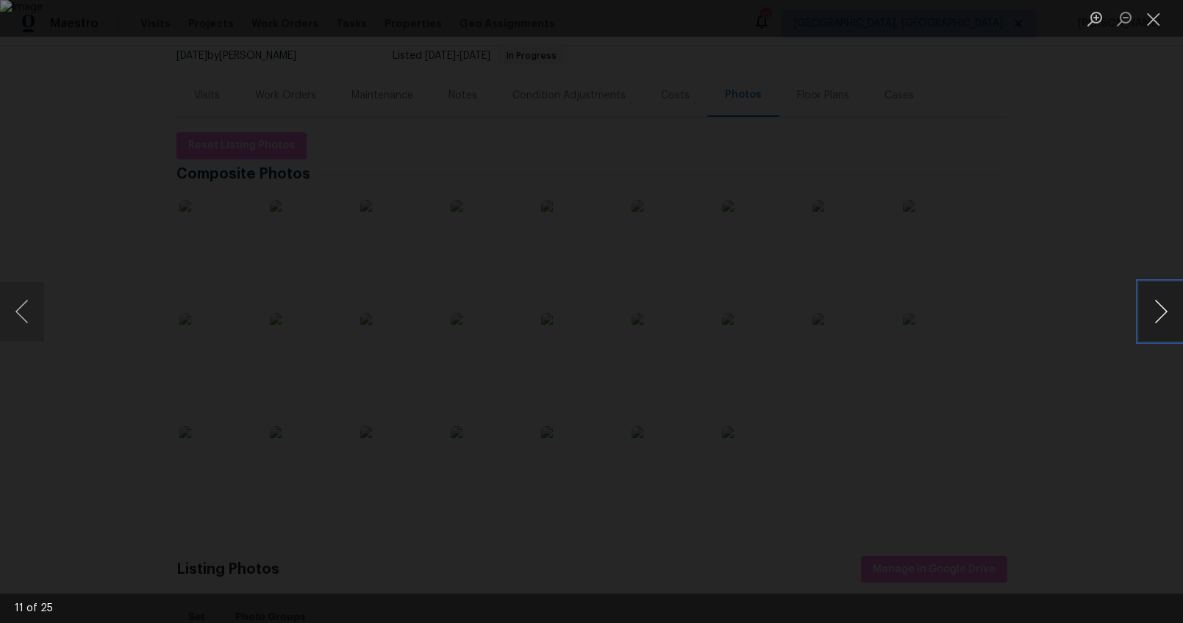
click at [1168, 311] on button "Next image" at bounding box center [1161, 311] width 44 height 59
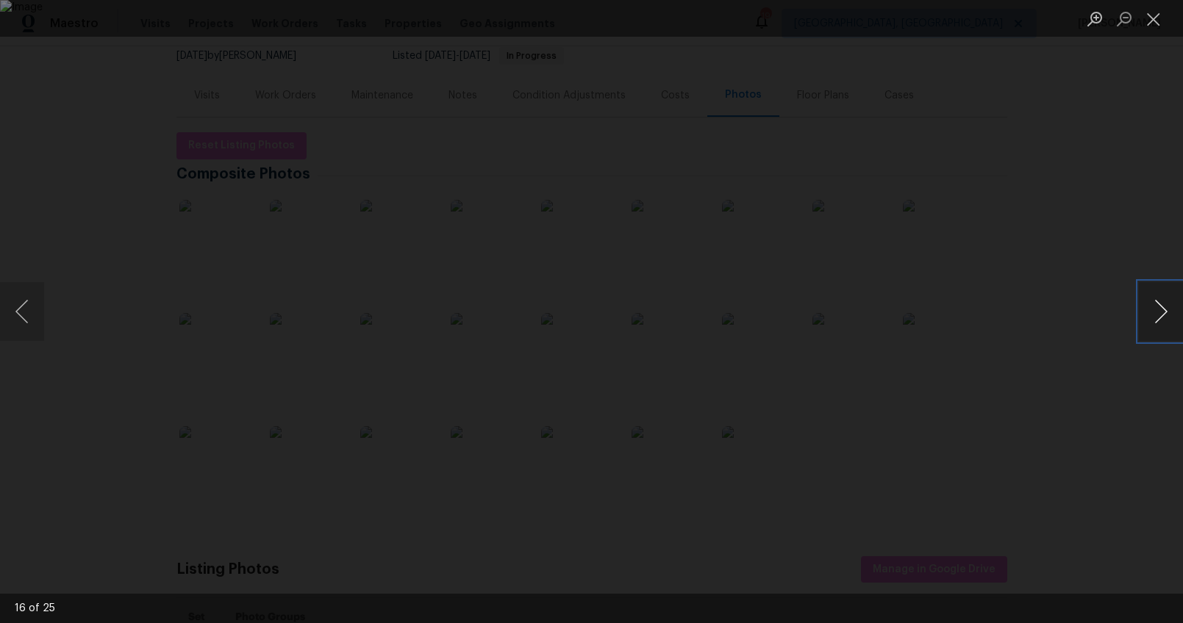
click at [1168, 311] on button "Next image" at bounding box center [1161, 311] width 44 height 59
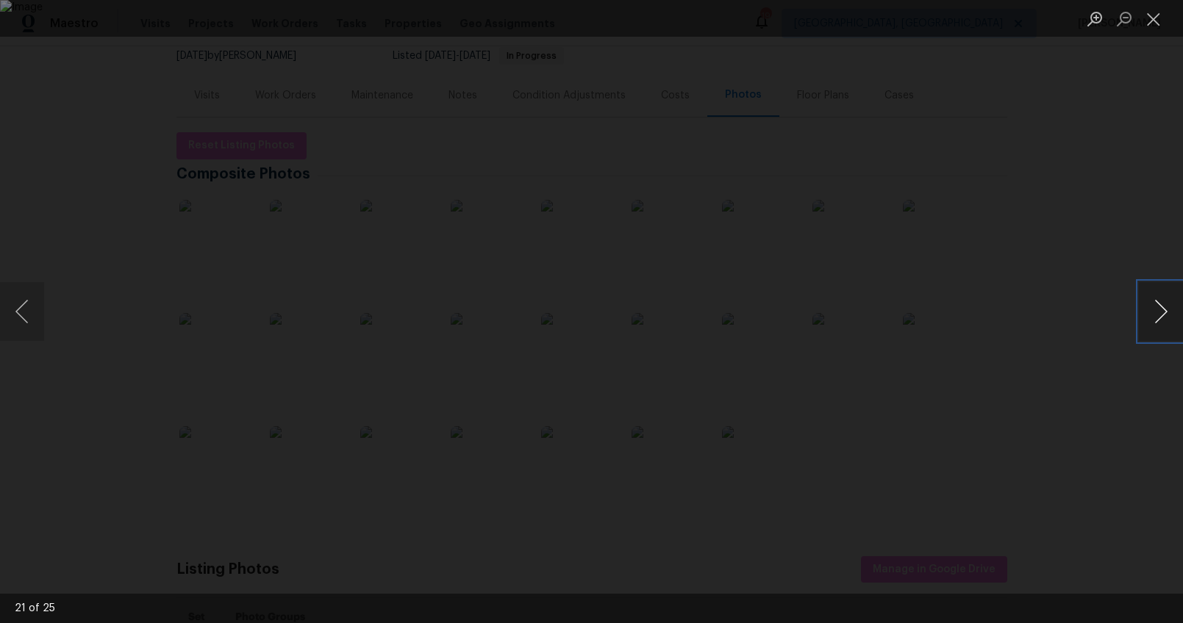
click at [1168, 311] on button "Next image" at bounding box center [1161, 311] width 44 height 59
click at [25, 316] on button "Previous image" at bounding box center [22, 311] width 44 height 59
click at [91, 123] on div "Lightbox" at bounding box center [591, 311] width 1183 height 623
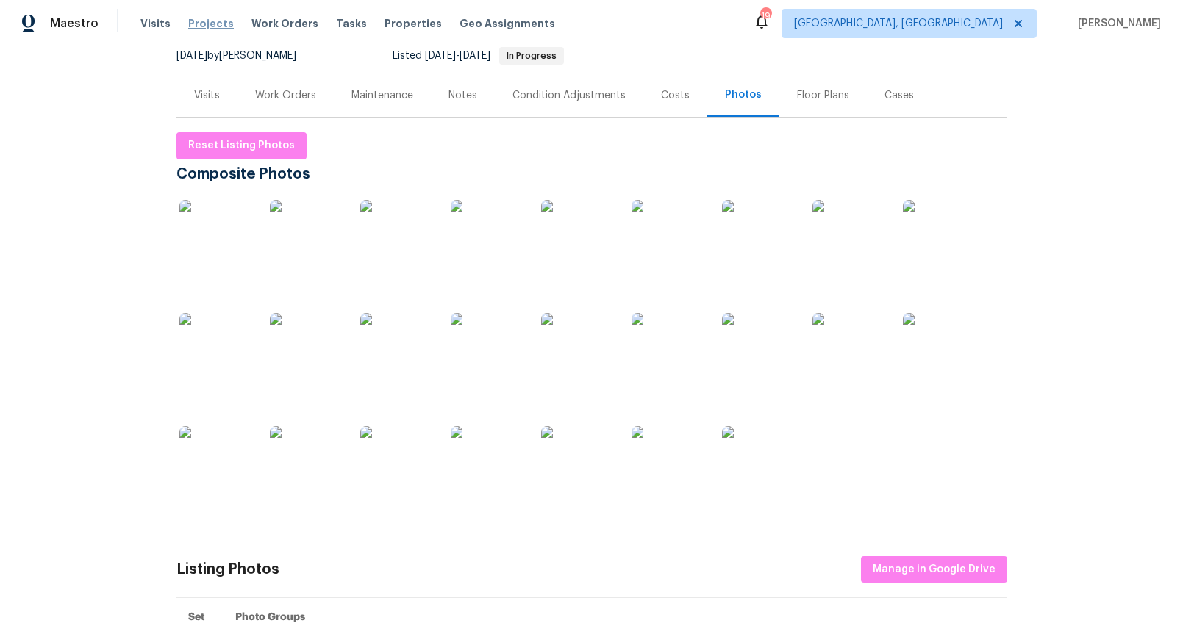
click at [201, 19] on span "Projects" at bounding box center [211, 23] width 46 height 15
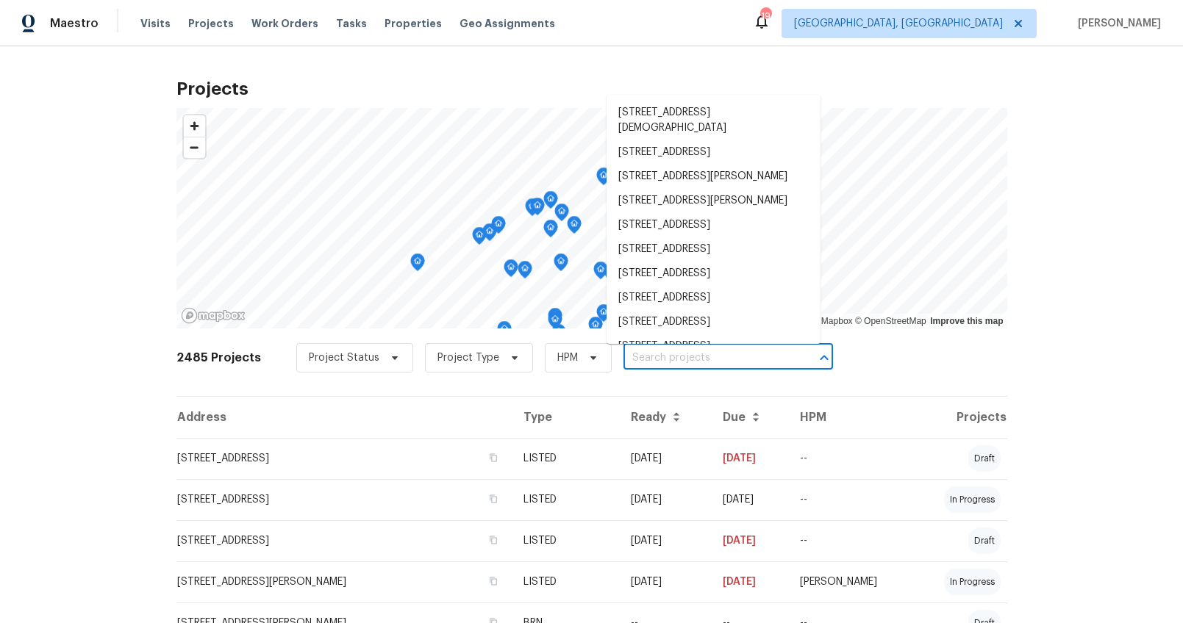
click at [659, 356] on input "text" at bounding box center [707, 358] width 168 height 23
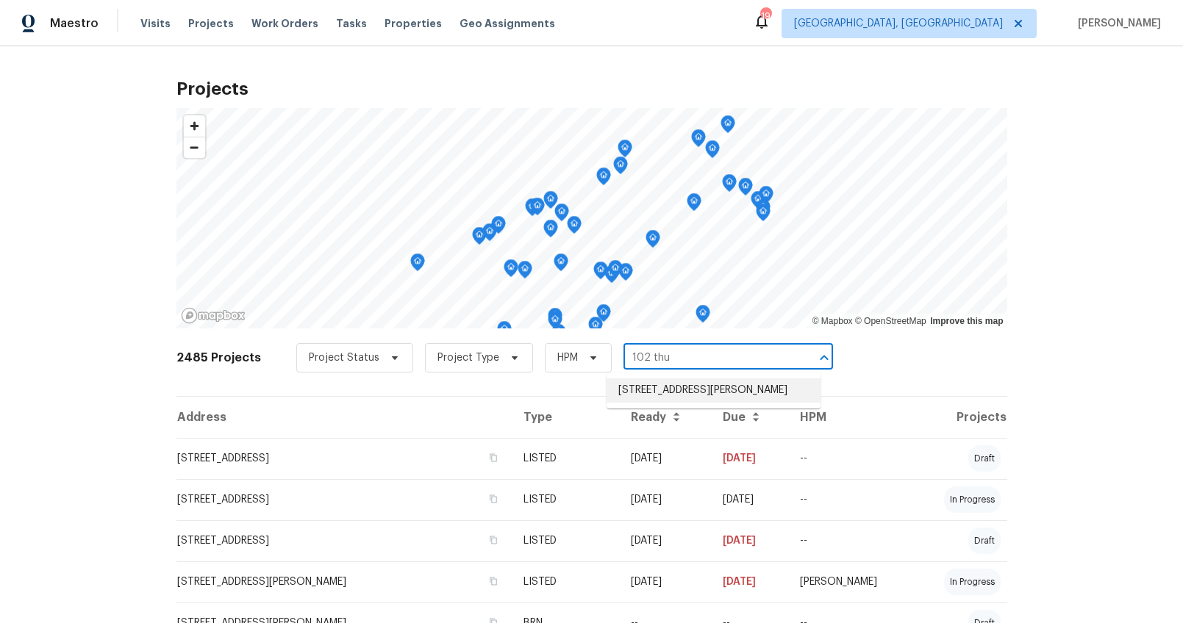
type input "102 thur"
click at [693, 403] on li "102 Thurber Way, Simpsonville, SC 29681" at bounding box center [714, 391] width 214 height 24
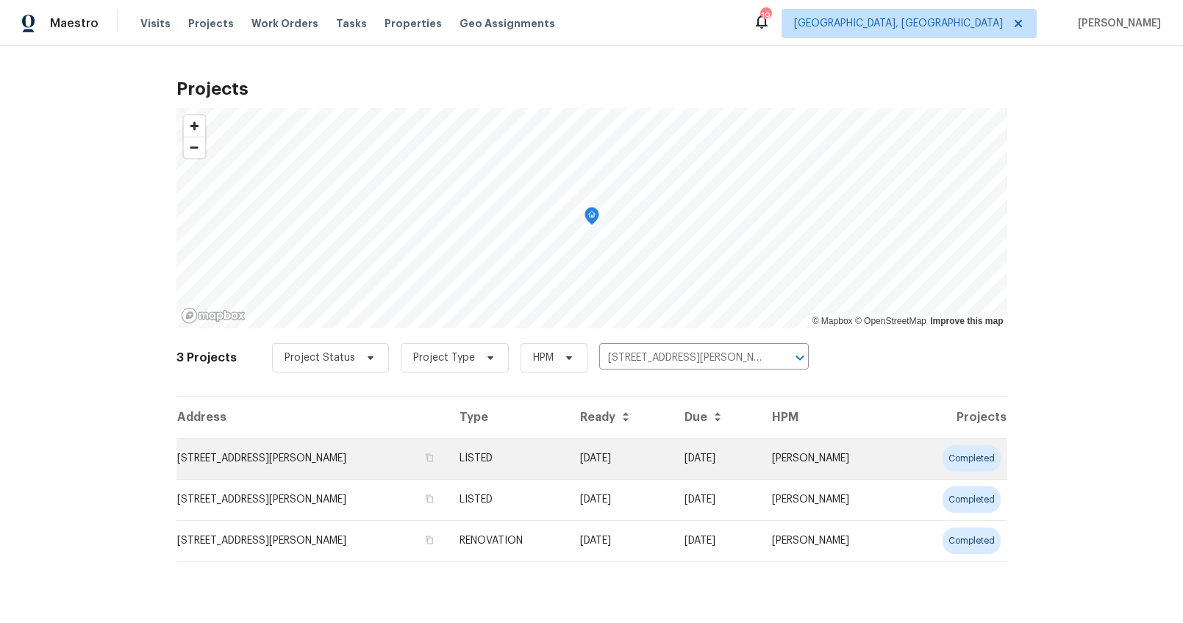
click at [277, 456] on td "102 Thurber Way, Simpsonville, SC 29681" at bounding box center [311, 458] width 271 height 41
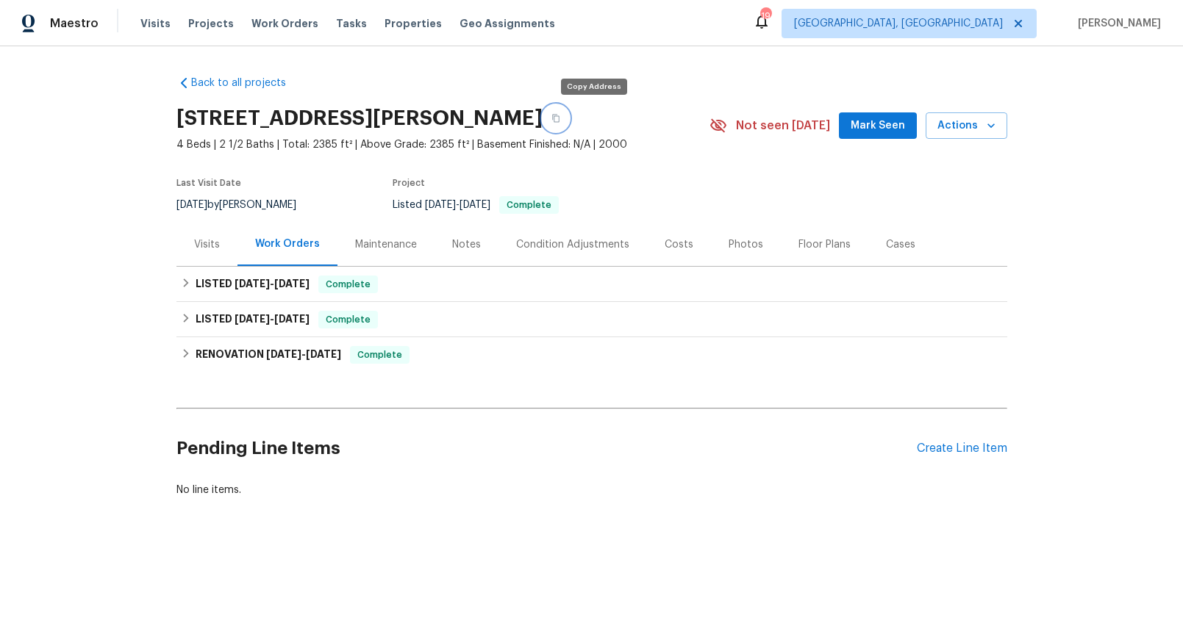
click at [560, 121] on icon "button" at bounding box center [555, 118] width 9 height 9
click at [196, 22] on span "Projects" at bounding box center [211, 23] width 46 height 15
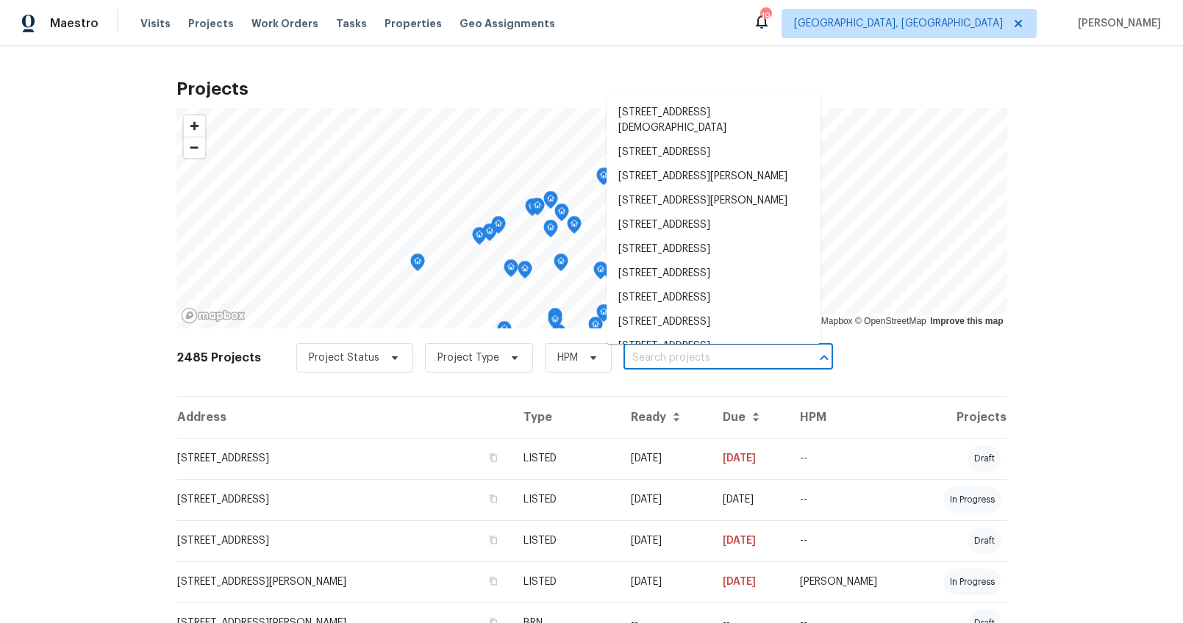
click at [648, 357] on input "text" at bounding box center [707, 358] width 168 height 23
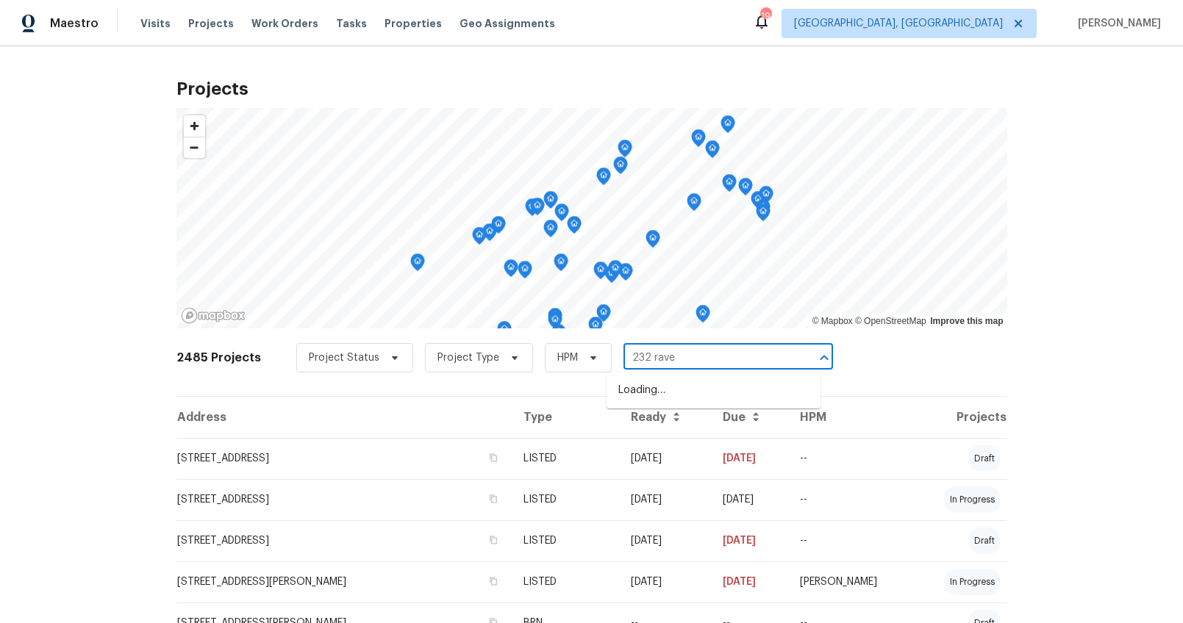
type input "232 raven"
click at [647, 393] on li "232 Raven Falls Ln, Simpsonville, SC 29681" at bounding box center [714, 391] width 214 height 24
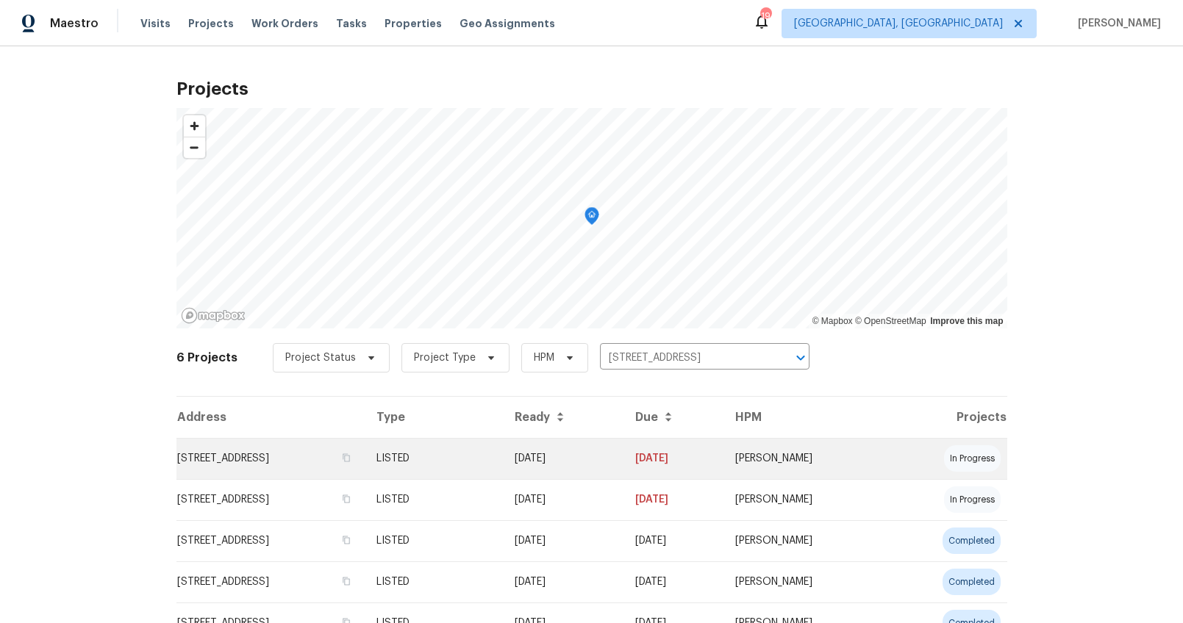
click at [207, 451] on td "232 Raven Falls Ln, Simpsonville, SC 29681" at bounding box center [270, 458] width 188 height 41
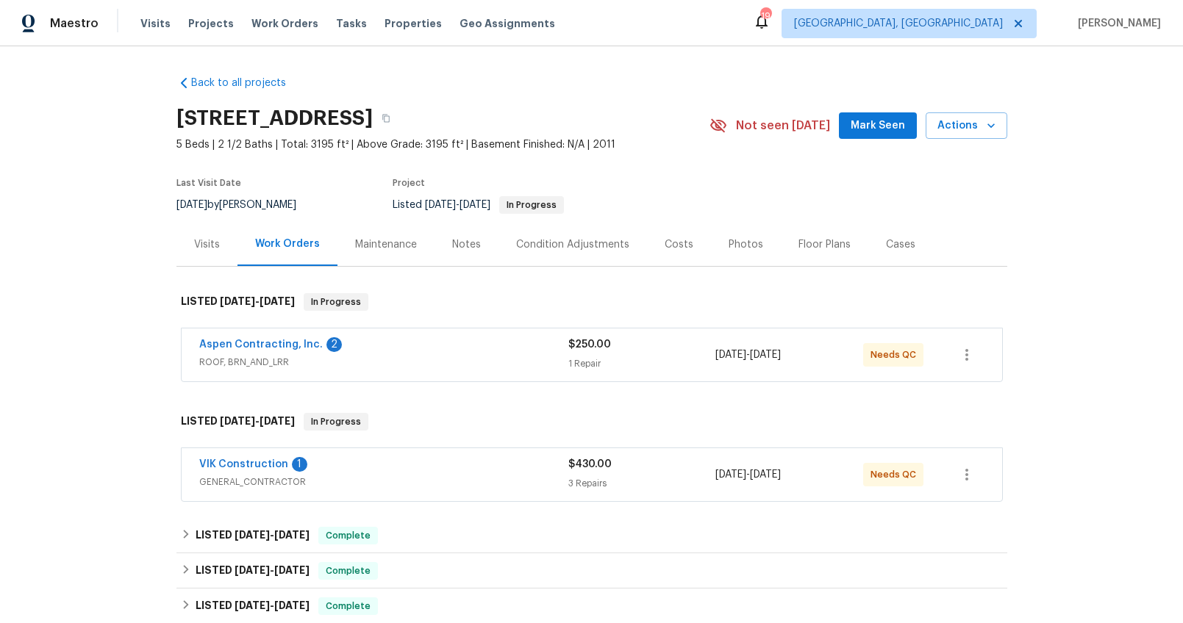
click at [199, 251] on div "Visits" at bounding box center [207, 244] width 26 height 15
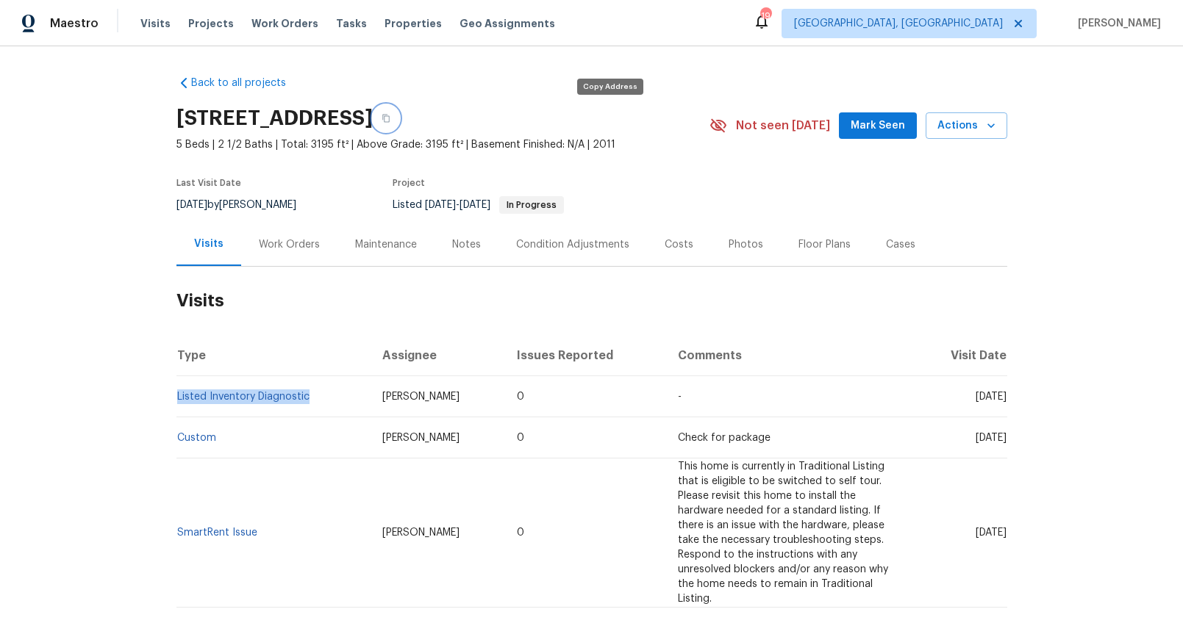
click at [390, 114] on icon "button" at bounding box center [386, 118] width 9 height 9
click at [279, 242] on div "Work Orders" at bounding box center [289, 244] width 61 height 15
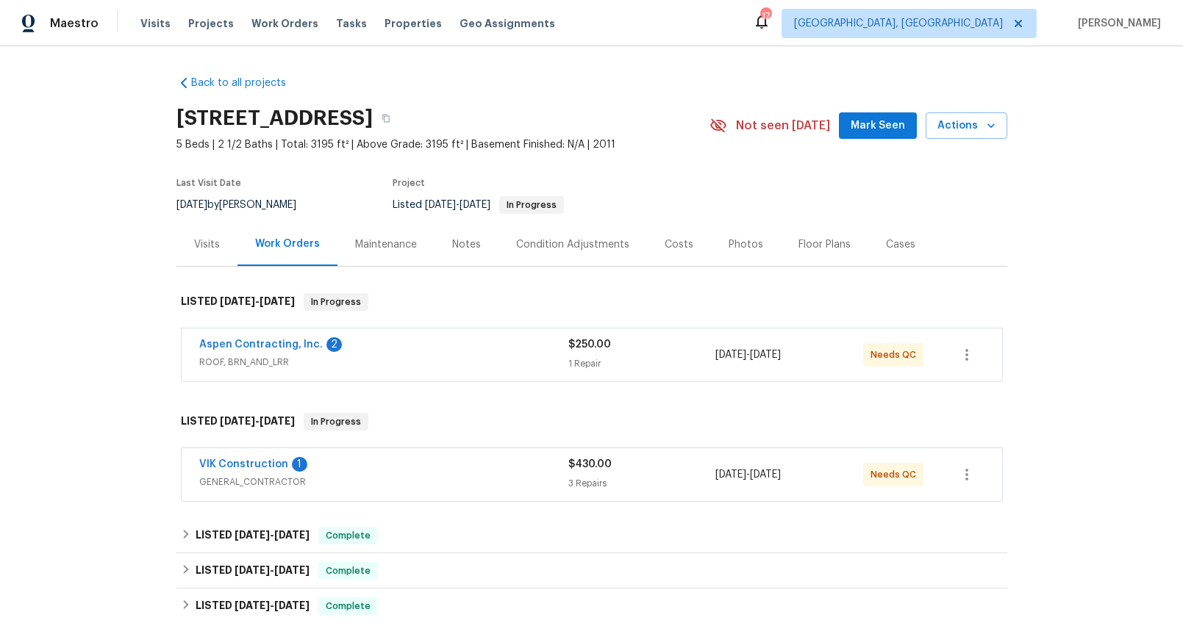
scroll to position [79, 0]
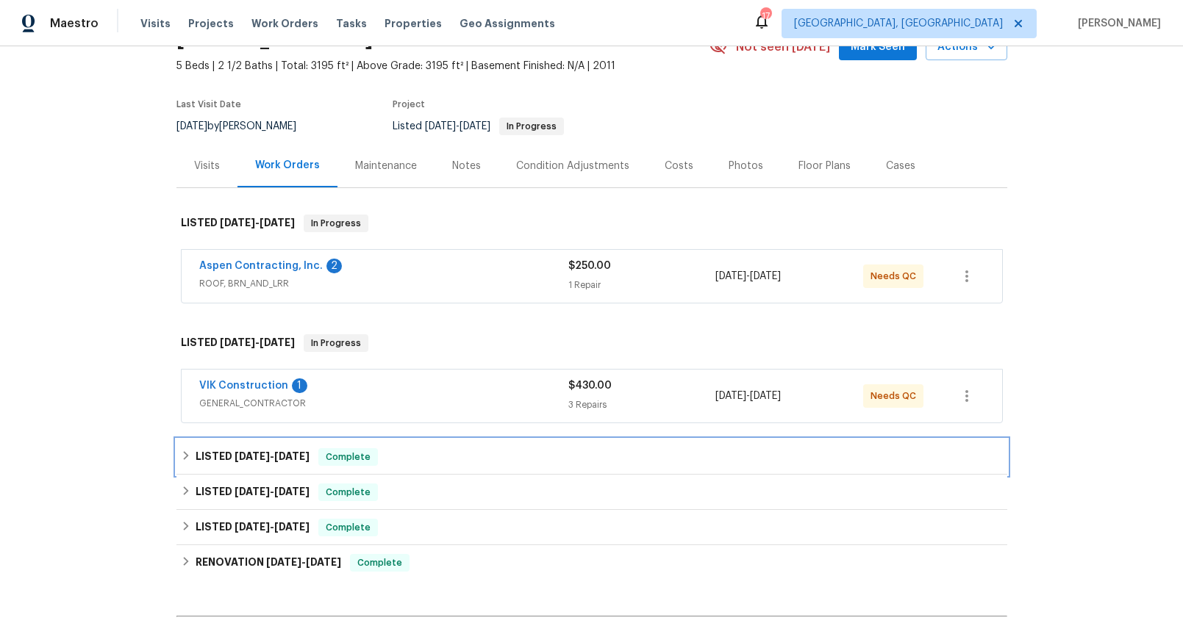
click at [275, 451] on span "8/13/25" at bounding box center [291, 456] width 35 height 10
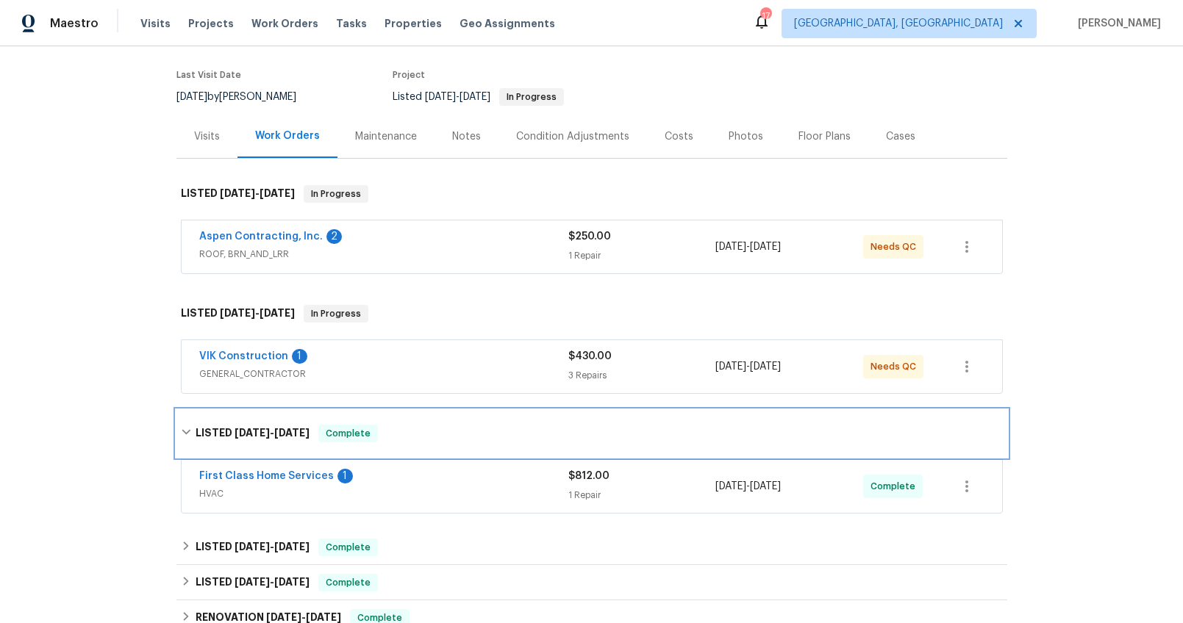
scroll to position [149, 0]
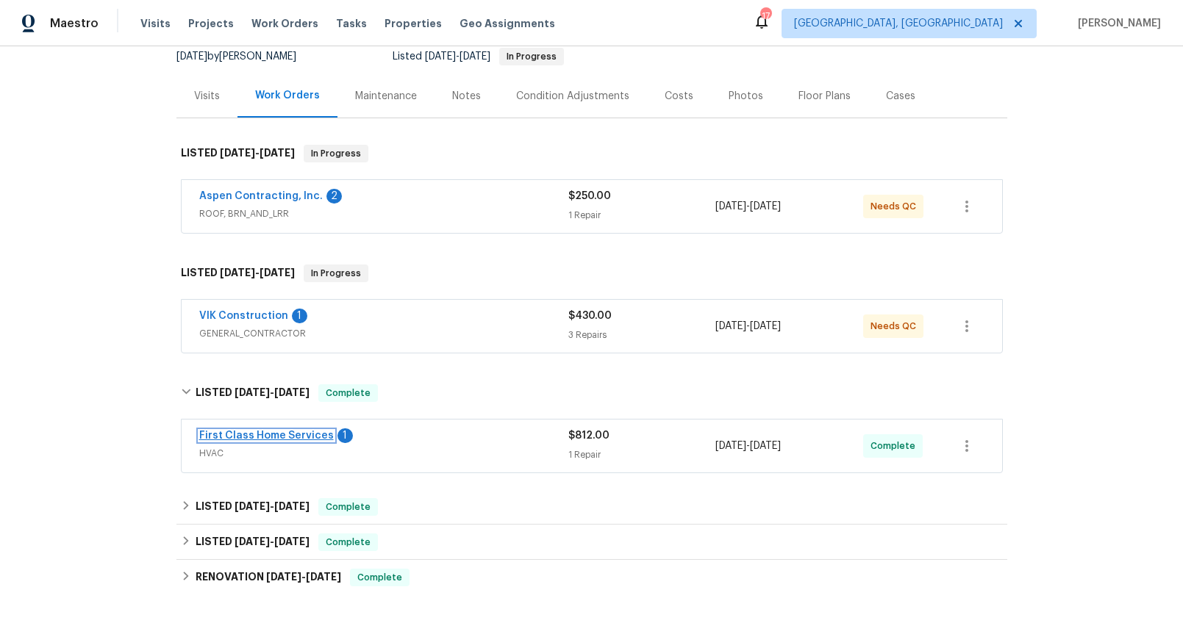
click at [307, 438] on link "First Class Home Services" at bounding box center [266, 436] width 135 height 10
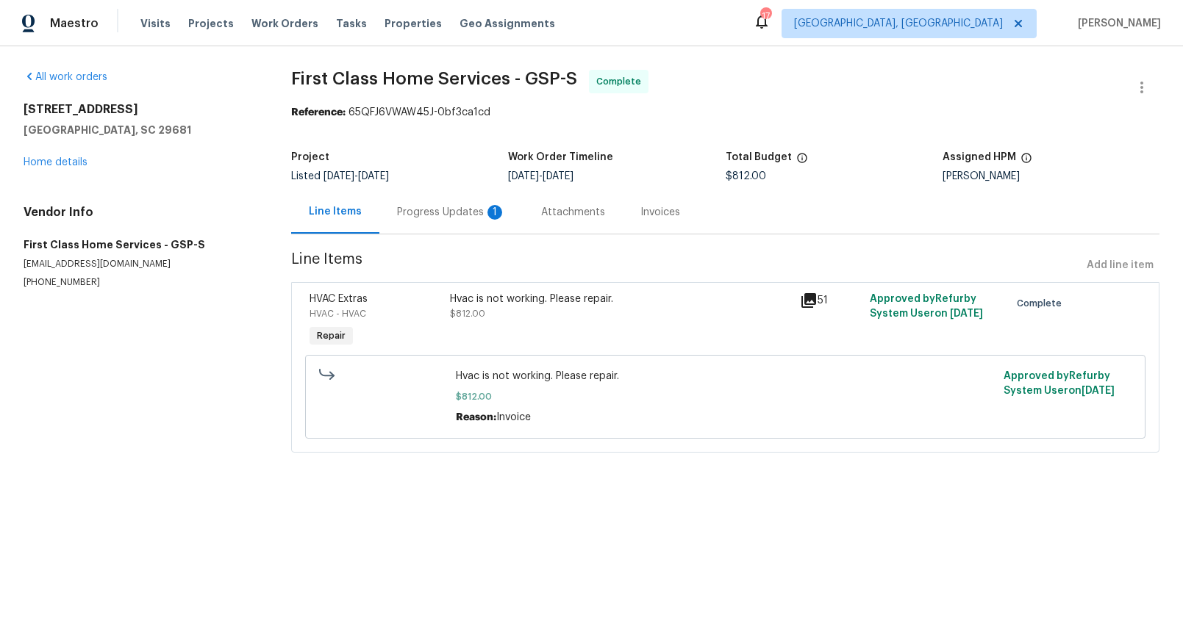
click at [418, 215] on div "Progress Updates 1" at bounding box center [451, 212] width 109 height 15
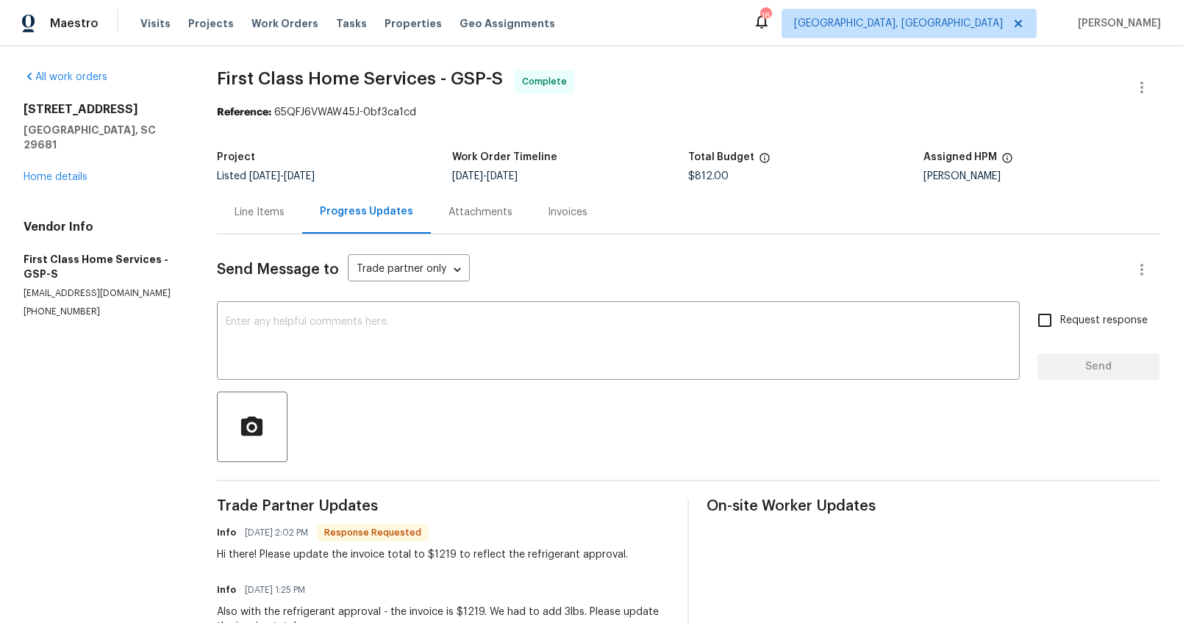
click at [266, 207] on div "Line Items" at bounding box center [260, 212] width 50 height 15
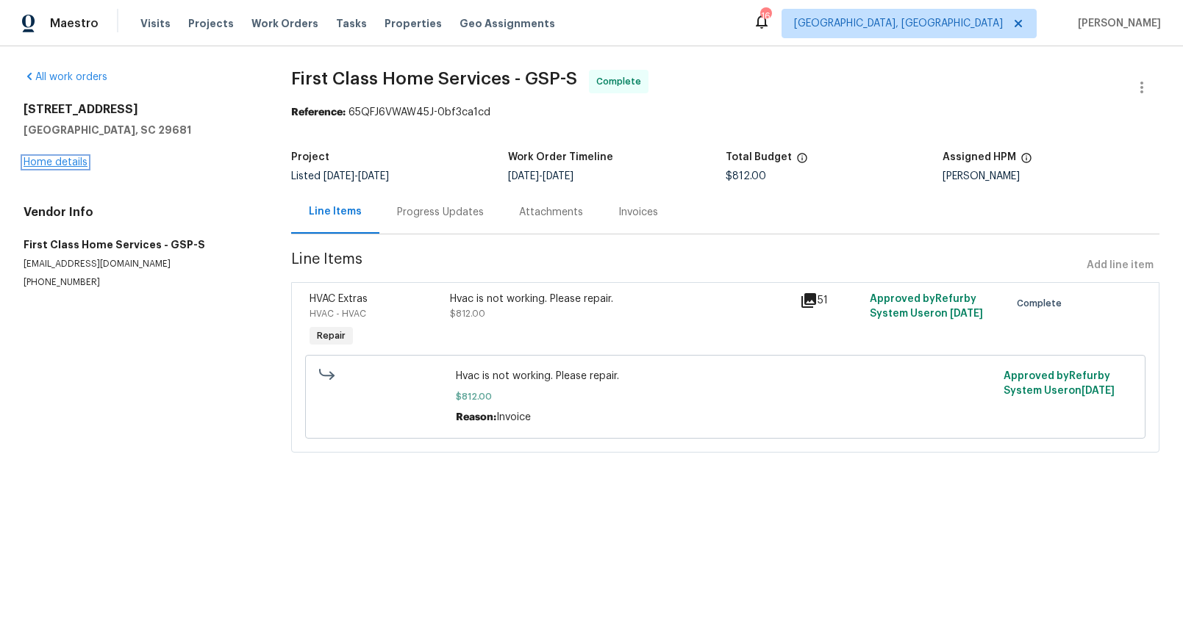
click at [72, 157] on link "Home details" at bounding box center [56, 162] width 64 height 10
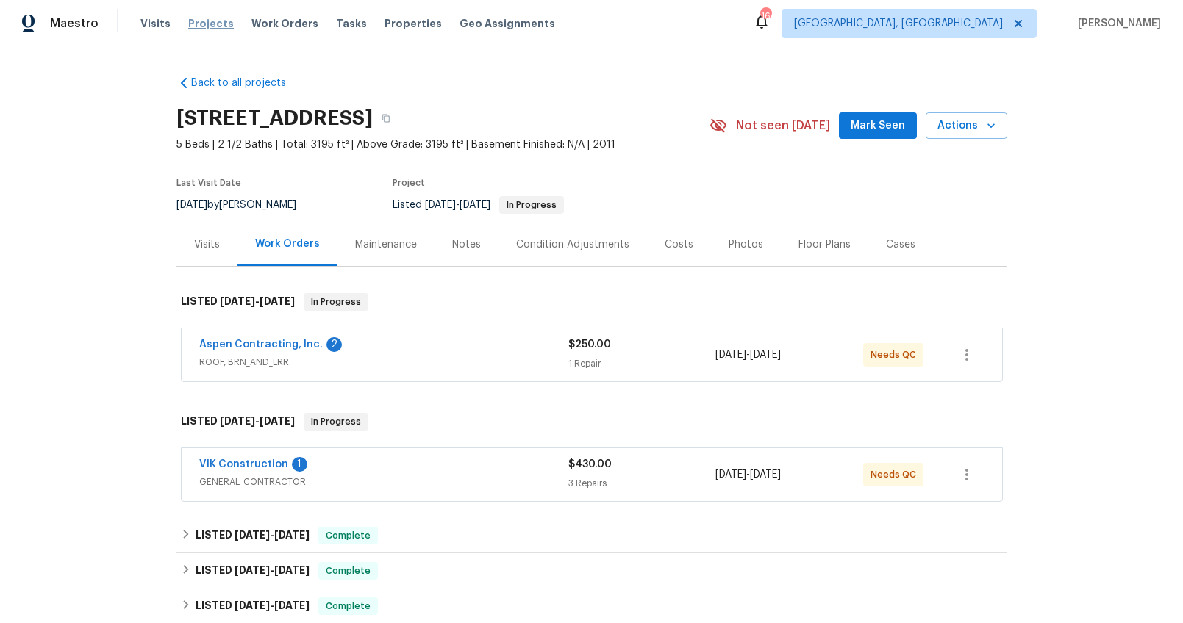
click at [204, 23] on span "Projects" at bounding box center [211, 23] width 46 height 15
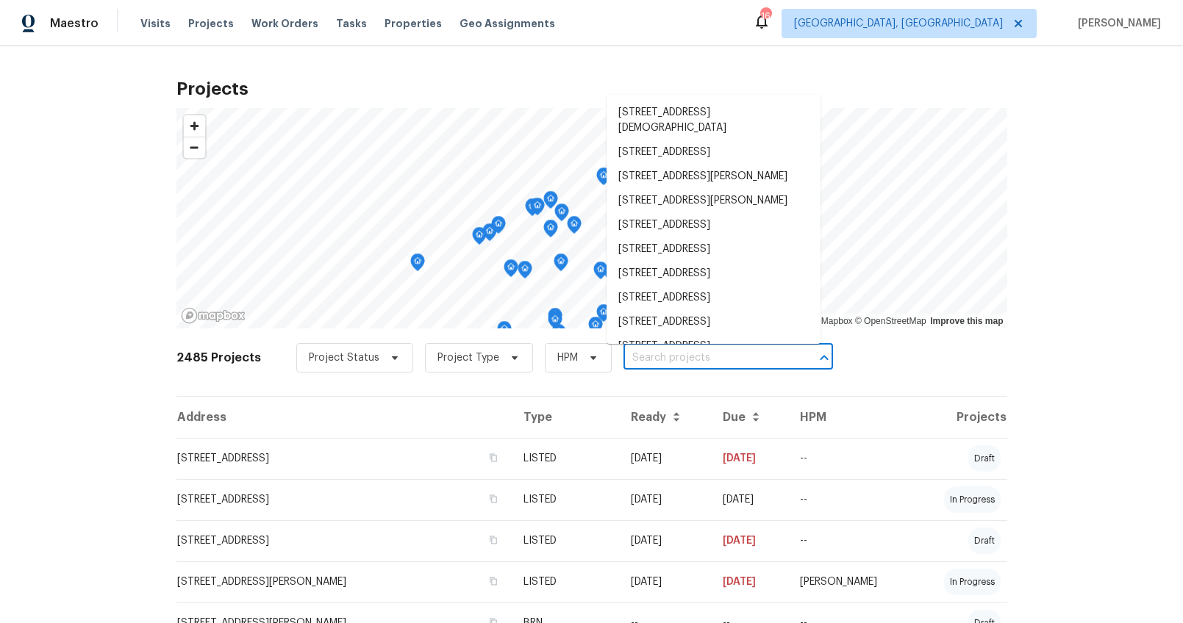
click at [631, 362] on input "text" at bounding box center [707, 358] width 168 height 23
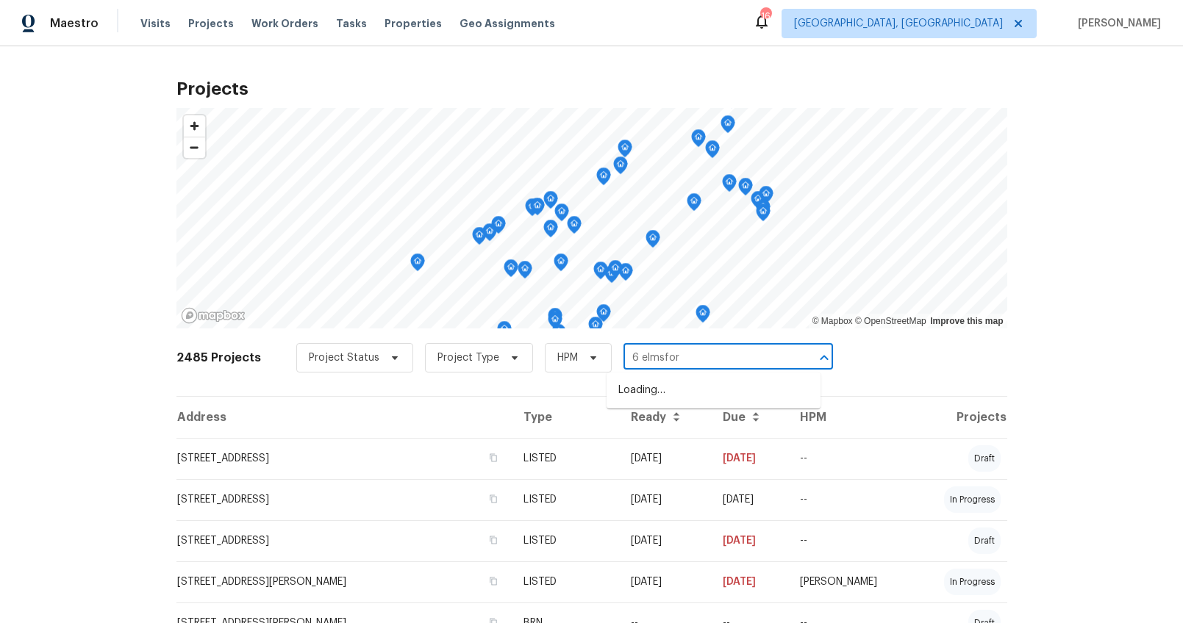
type input "6 elmsford"
click at [624, 385] on li "6 Elmsford Ct, Piedmont, SC 29673" at bounding box center [714, 391] width 214 height 24
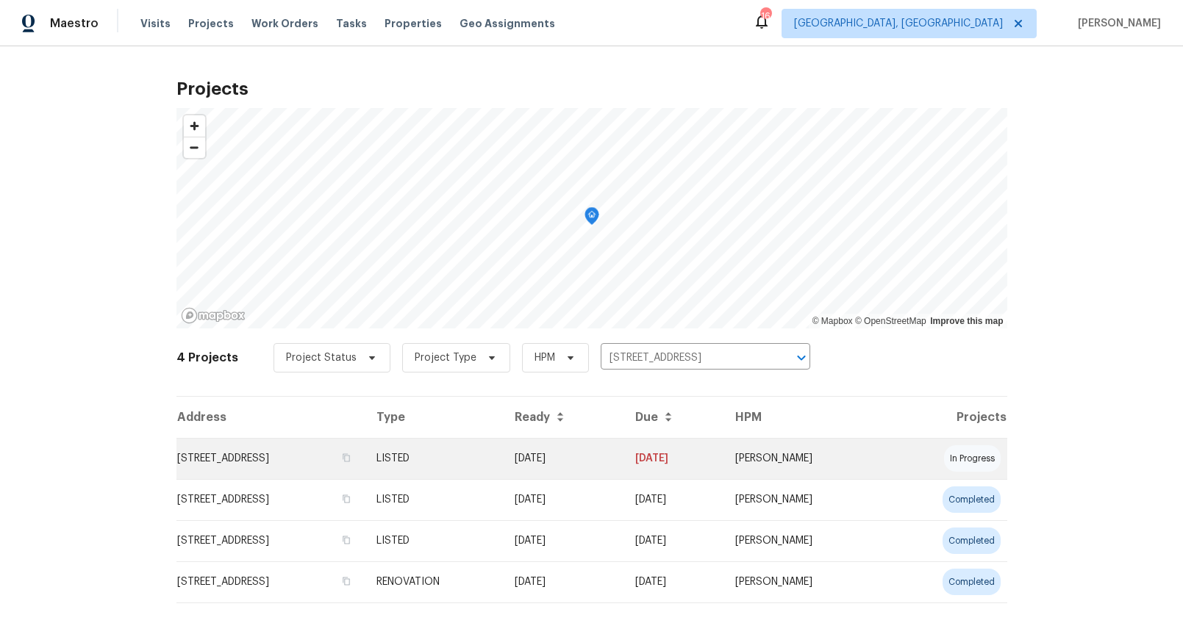
click at [312, 443] on td "6 Elmsford Ct, Piedmont, SC 29673" at bounding box center [270, 458] width 188 height 41
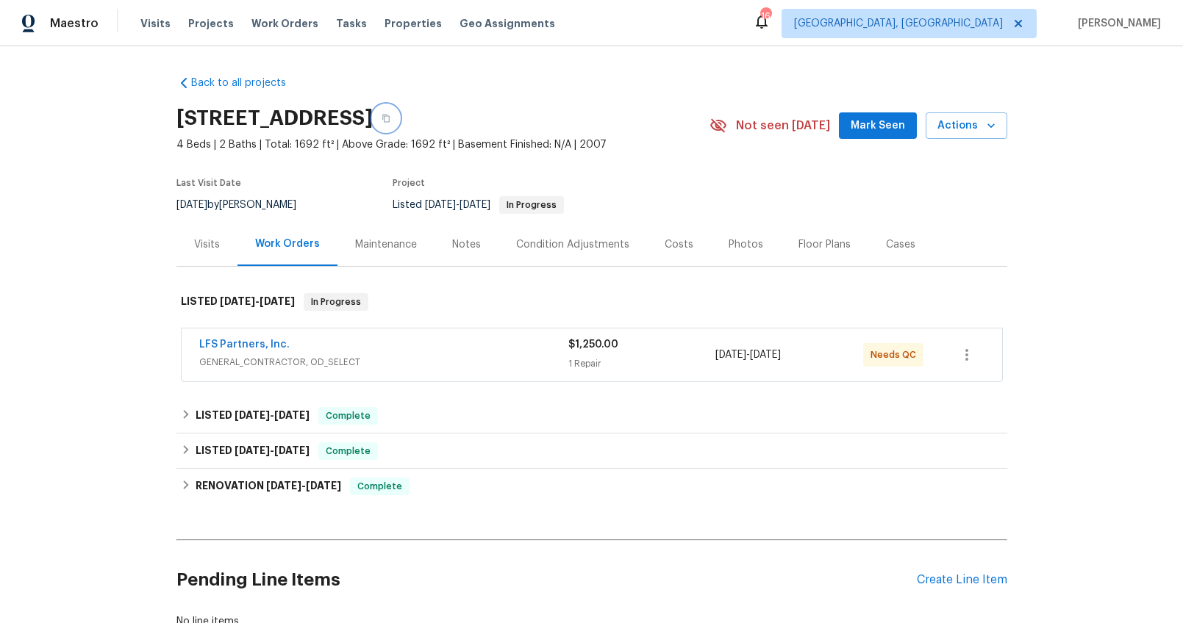
click at [390, 119] on icon "button" at bounding box center [386, 118] width 9 height 9
click at [396, 363] on span "GENERAL_CONTRACTOR, OD_SELECT" at bounding box center [383, 362] width 369 height 15
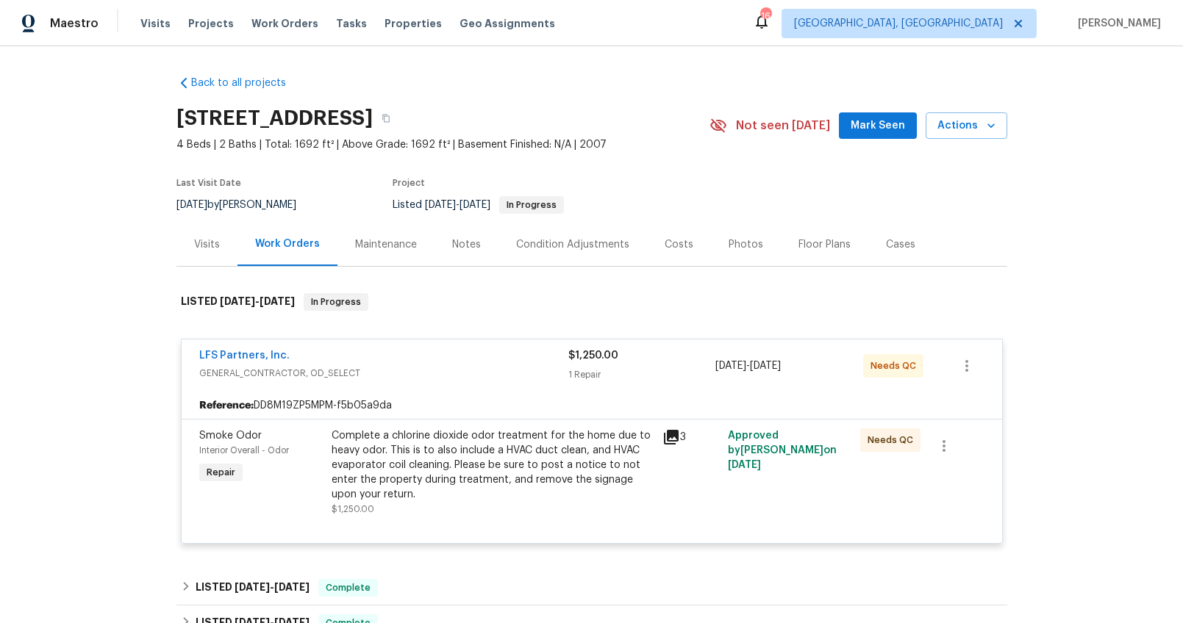
click at [404, 355] on div "LFS Partners, Inc." at bounding box center [383, 357] width 369 height 18
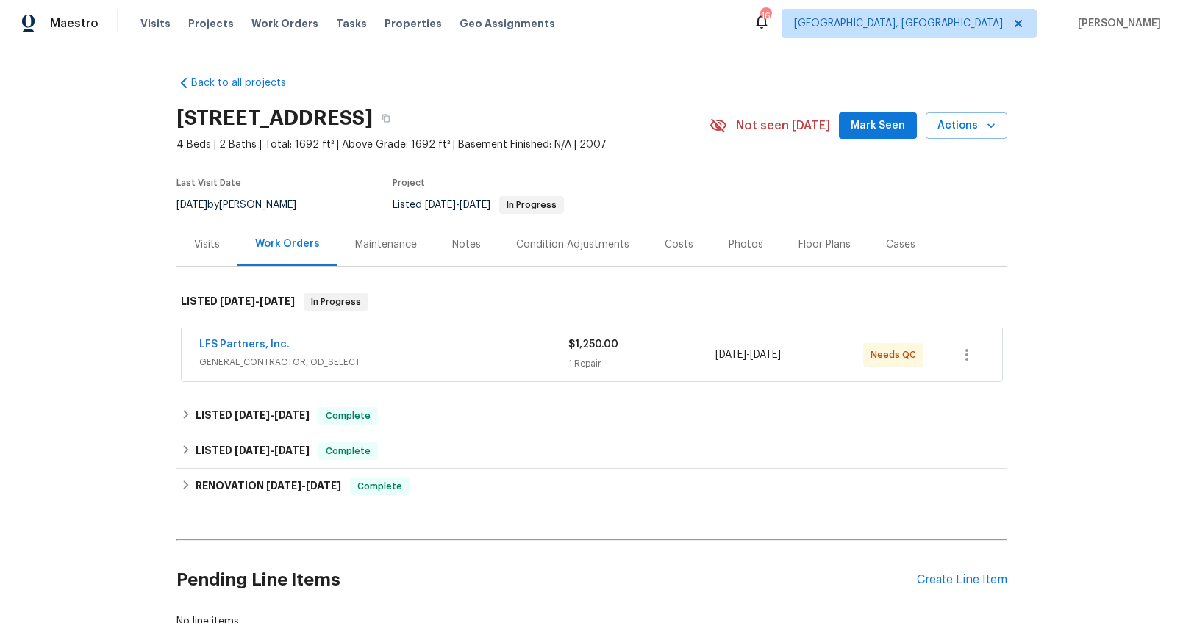
click at [194, 243] on div "Visits" at bounding box center [207, 244] width 26 height 15
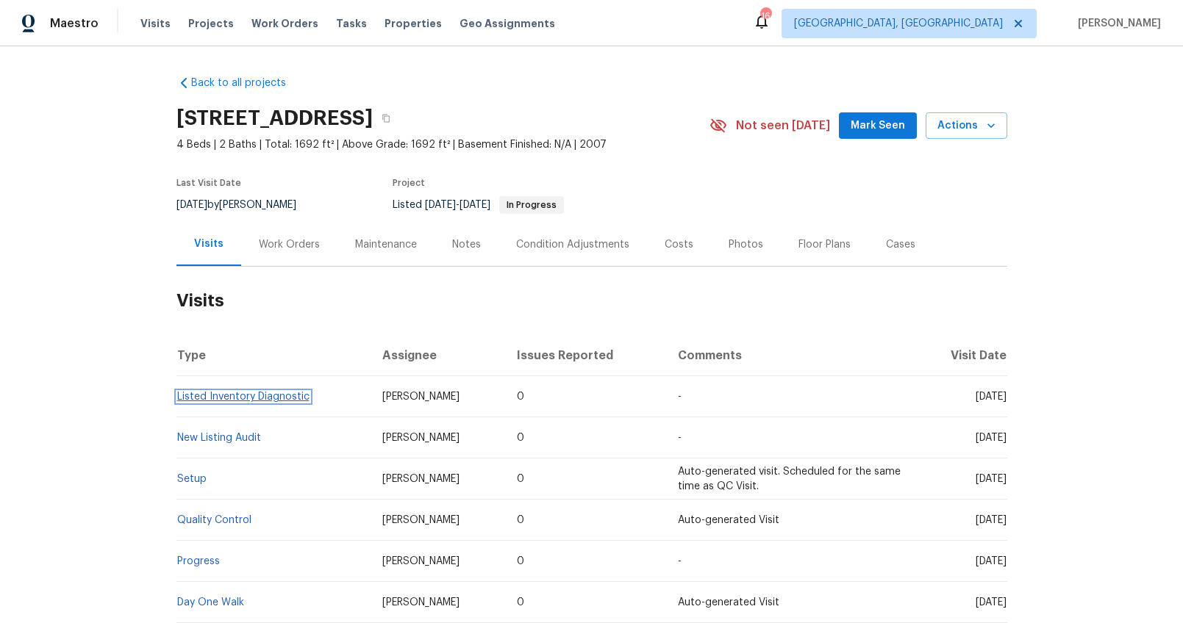
click at [266, 398] on link "Listed Inventory Diagnostic" at bounding box center [243, 397] width 132 height 10
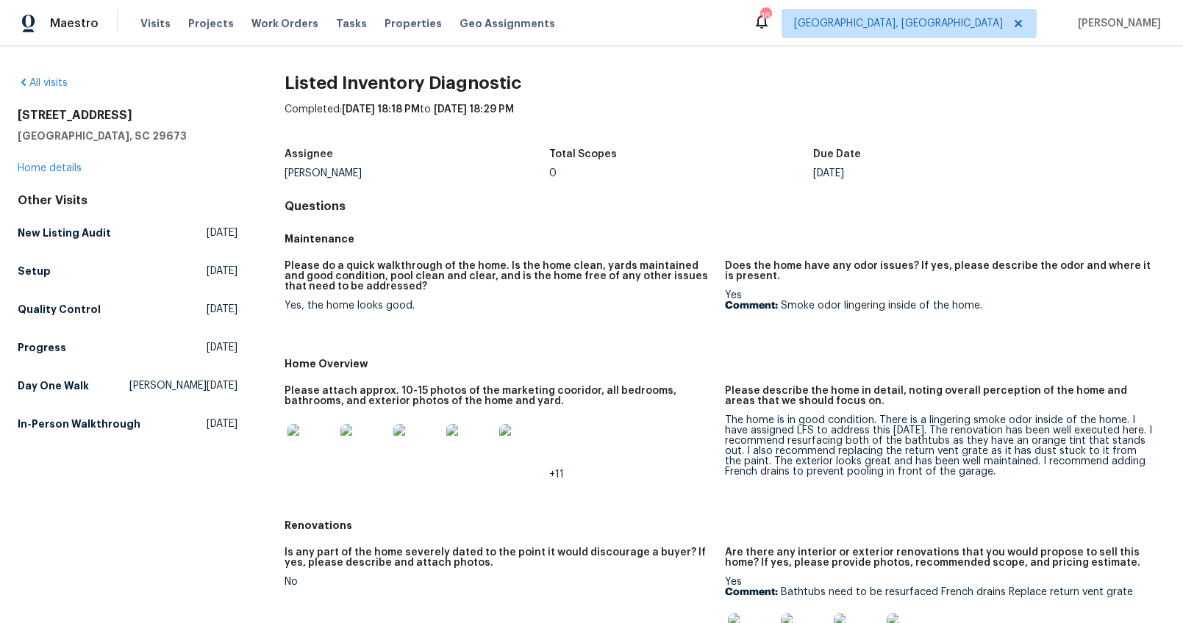
click at [75, 173] on div "6 Elmsford Ct Piedmont, SC 29673 Home details" at bounding box center [128, 142] width 220 height 68
click at [51, 174] on div "6 Elmsford Ct Piedmont, SC 29673 Home details" at bounding box center [128, 142] width 220 height 68
click at [57, 166] on link "Home details" at bounding box center [50, 168] width 64 height 10
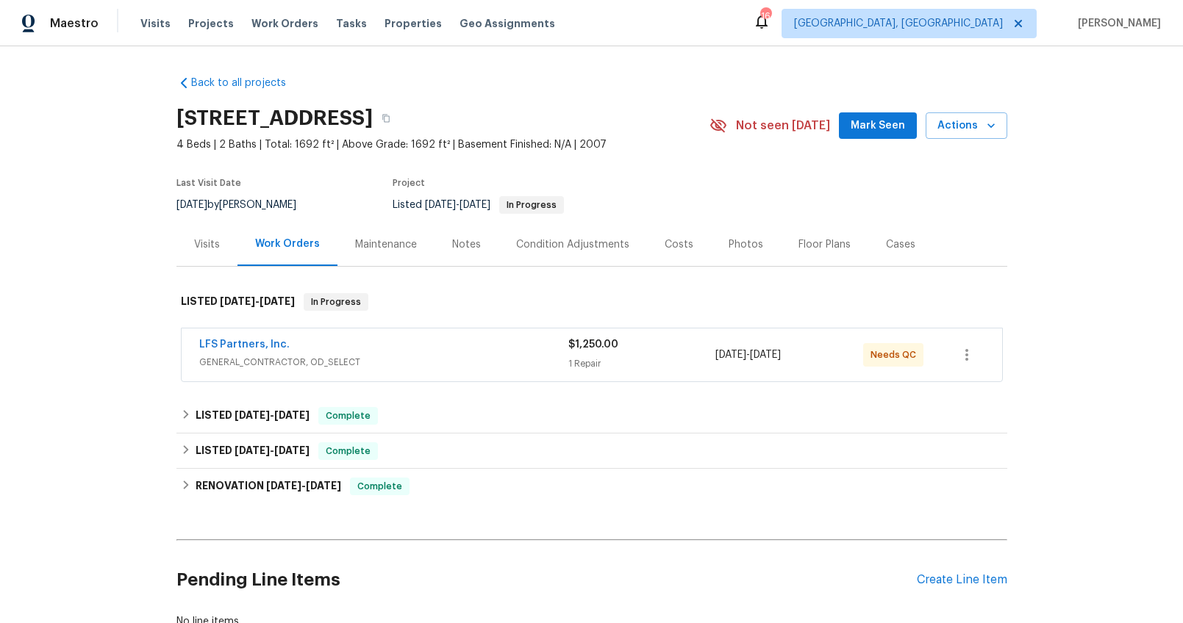
click at [418, 341] on div "LFS Partners, Inc." at bounding box center [383, 346] width 369 height 18
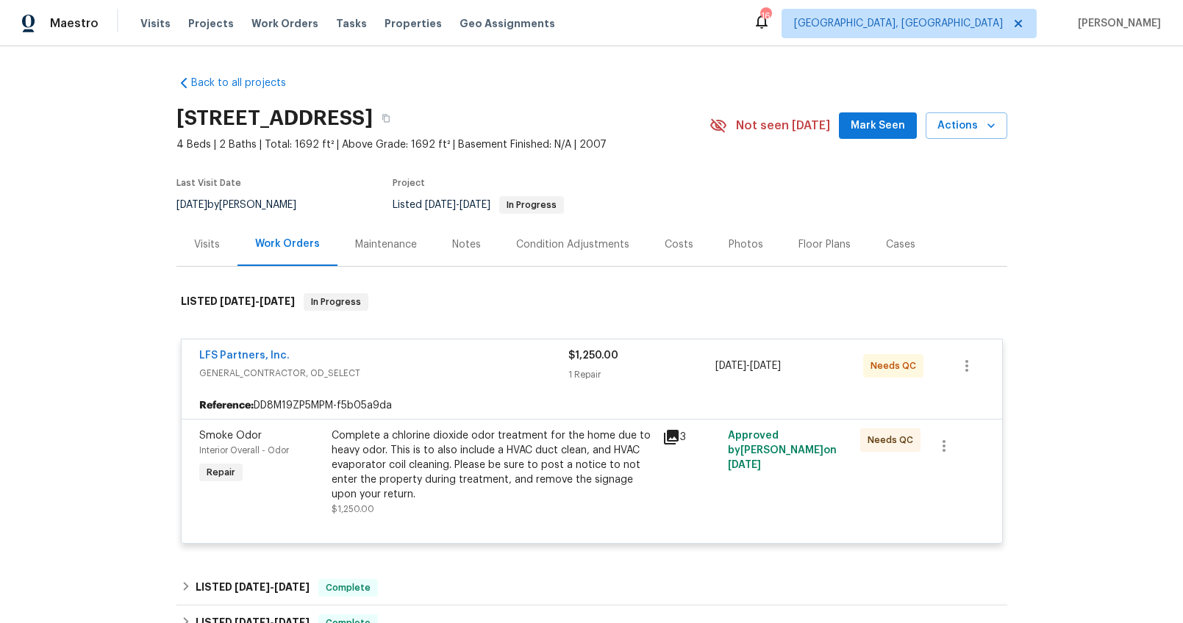
click at [409, 353] on div "LFS Partners, Inc." at bounding box center [383, 357] width 369 height 18
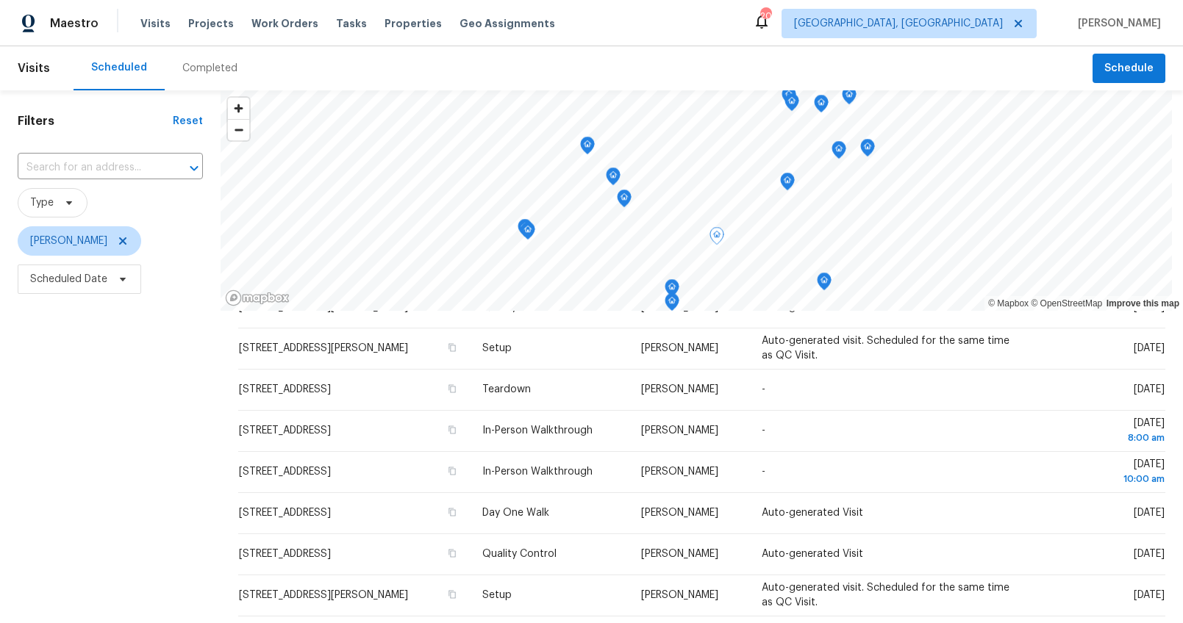
scroll to position [406, 0]
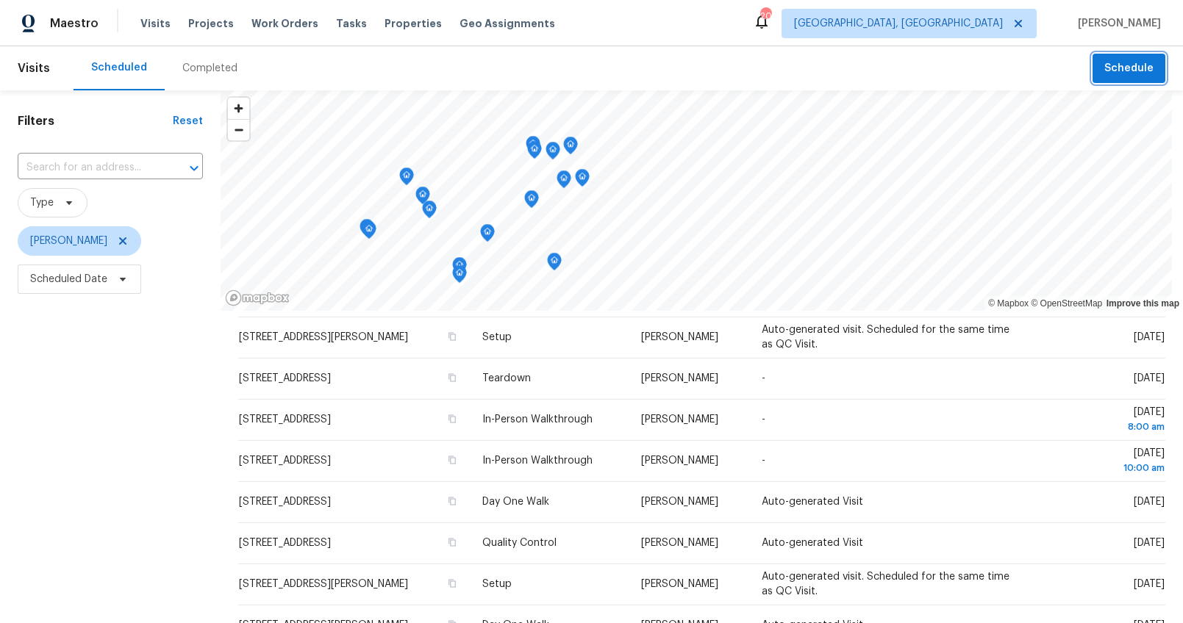
click at [1113, 74] on span "Schedule" at bounding box center [1128, 69] width 49 height 18
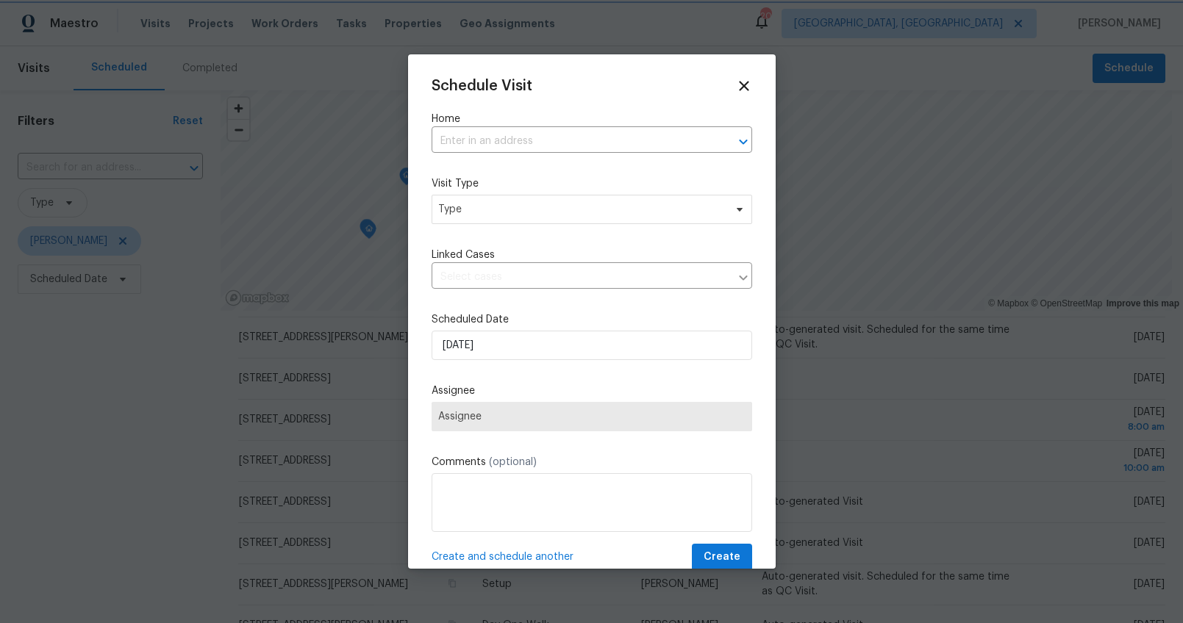
click at [187, 409] on div at bounding box center [591, 311] width 1183 height 623
click at [739, 90] on icon at bounding box center [744, 86] width 10 height 10
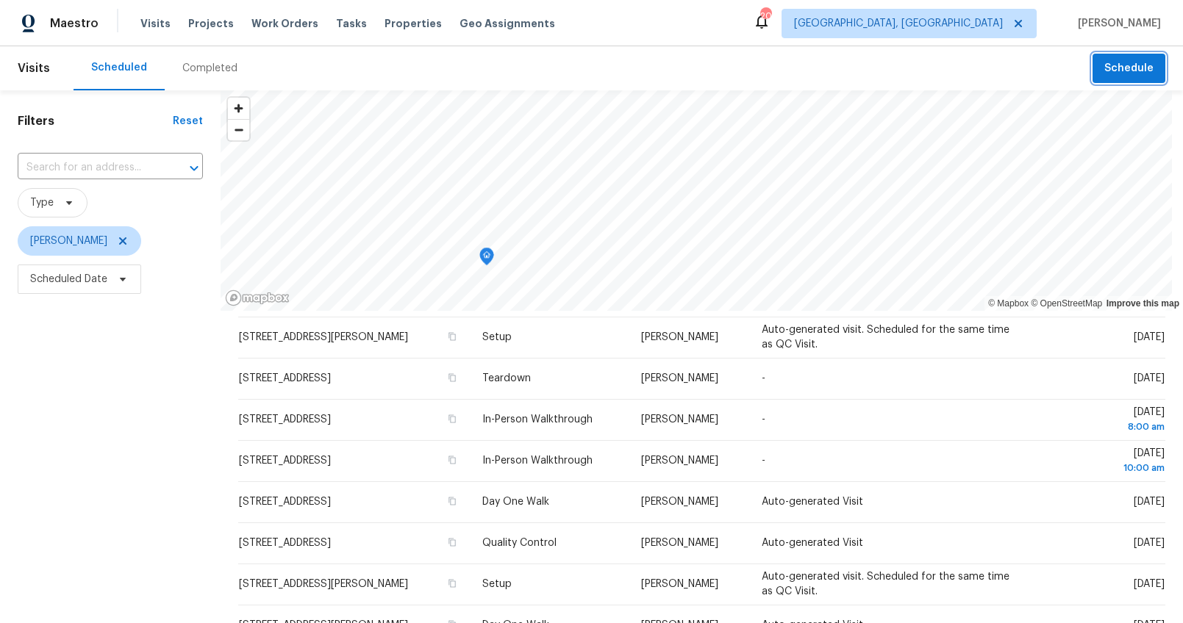
click at [486, 257] on icon "Map marker" at bounding box center [486, 257] width 1 height 2
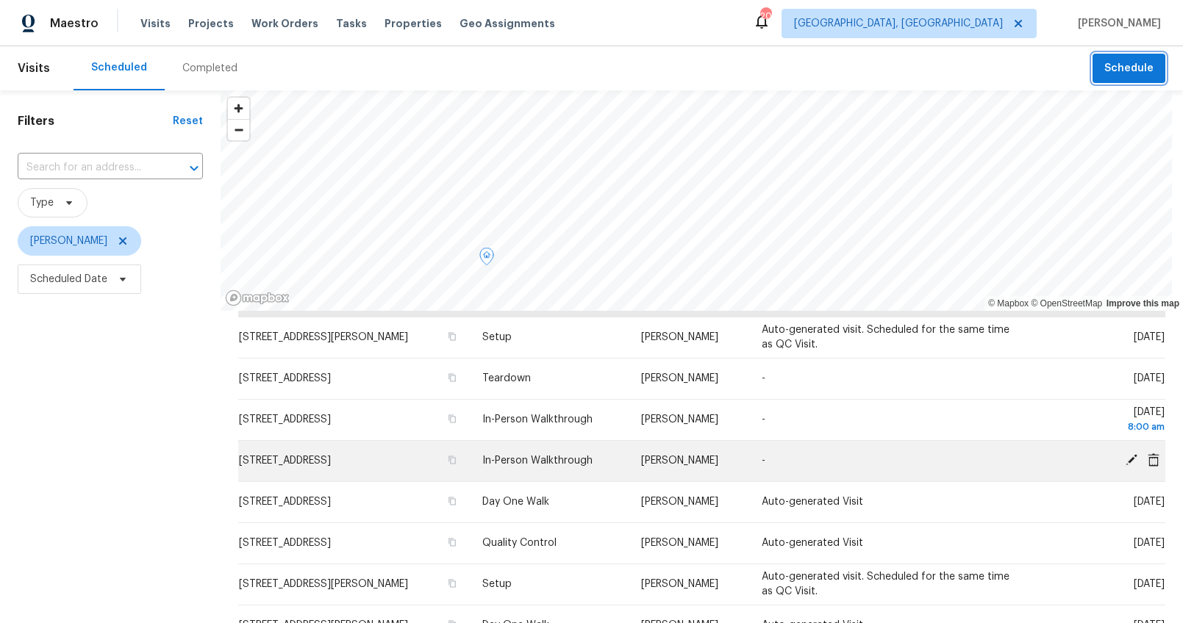
scroll to position [331, 0]
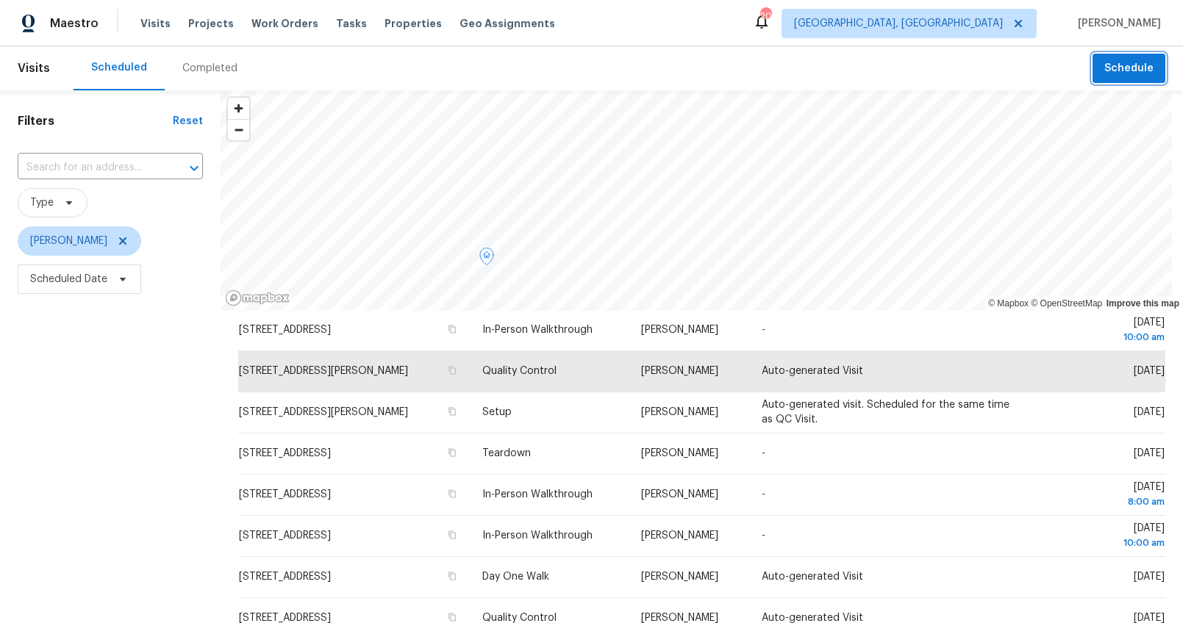
click at [1114, 64] on span "Schedule" at bounding box center [1128, 69] width 49 height 18
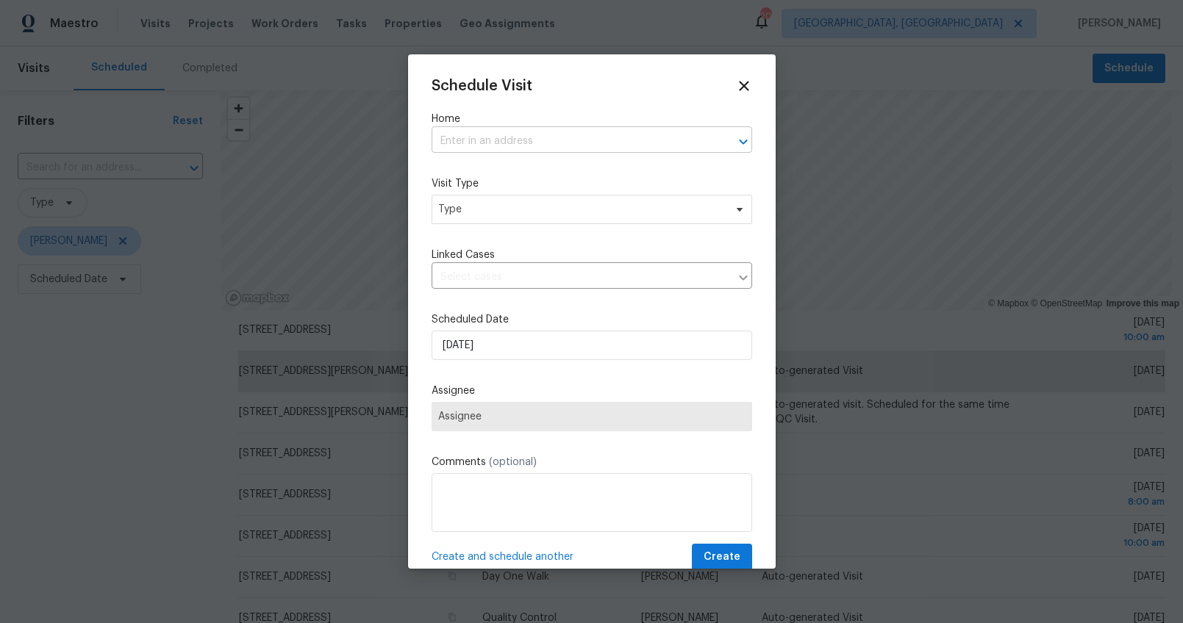
click at [501, 135] on input "text" at bounding box center [571, 141] width 279 height 23
type input "3740"
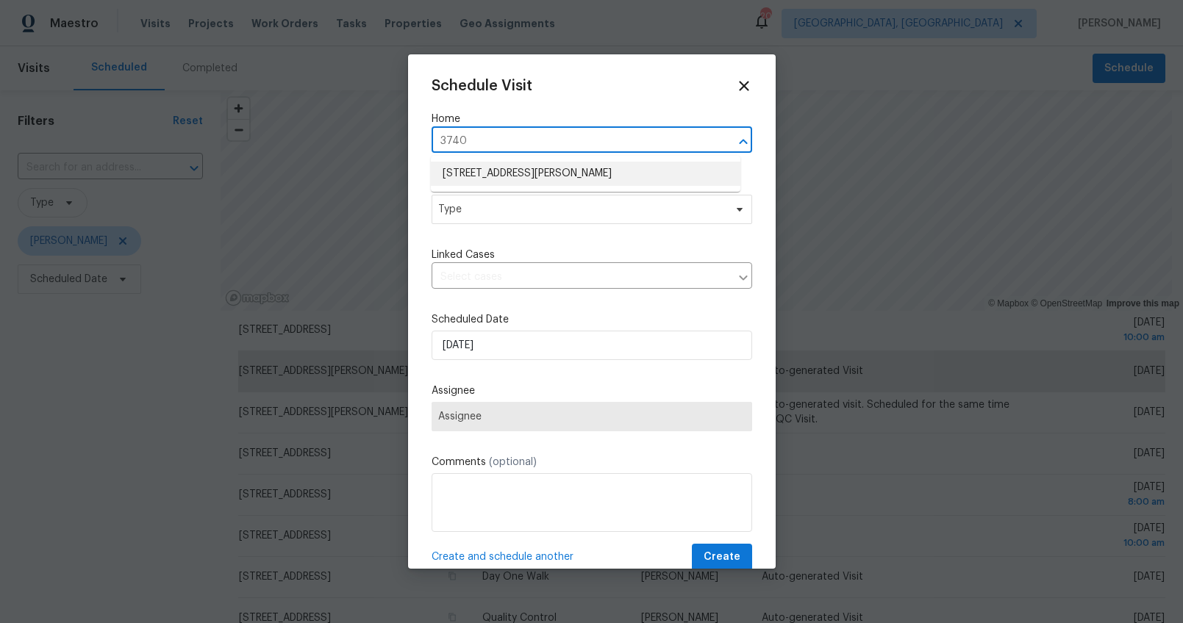
click at [493, 179] on li "[STREET_ADDRESS][PERSON_NAME]" at bounding box center [586, 174] width 310 height 24
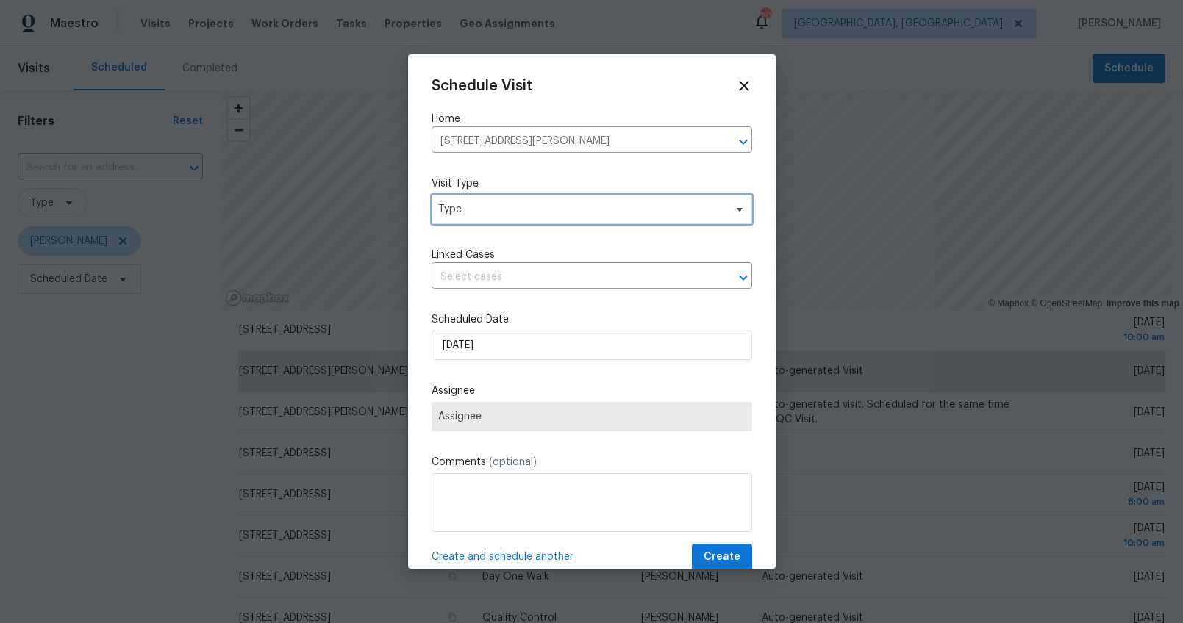
click at [481, 213] on span "Type" at bounding box center [581, 209] width 286 height 15
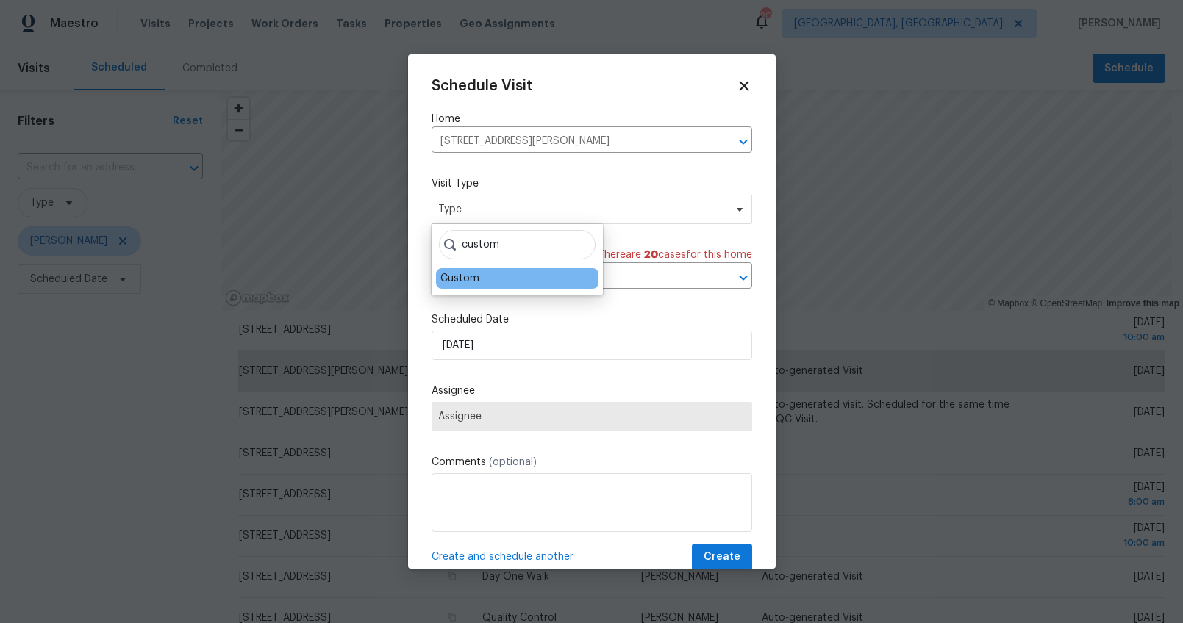
type input "custom"
click at [461, 276] on div "Custom" at bounding box center [459, 278] width 39 height 15
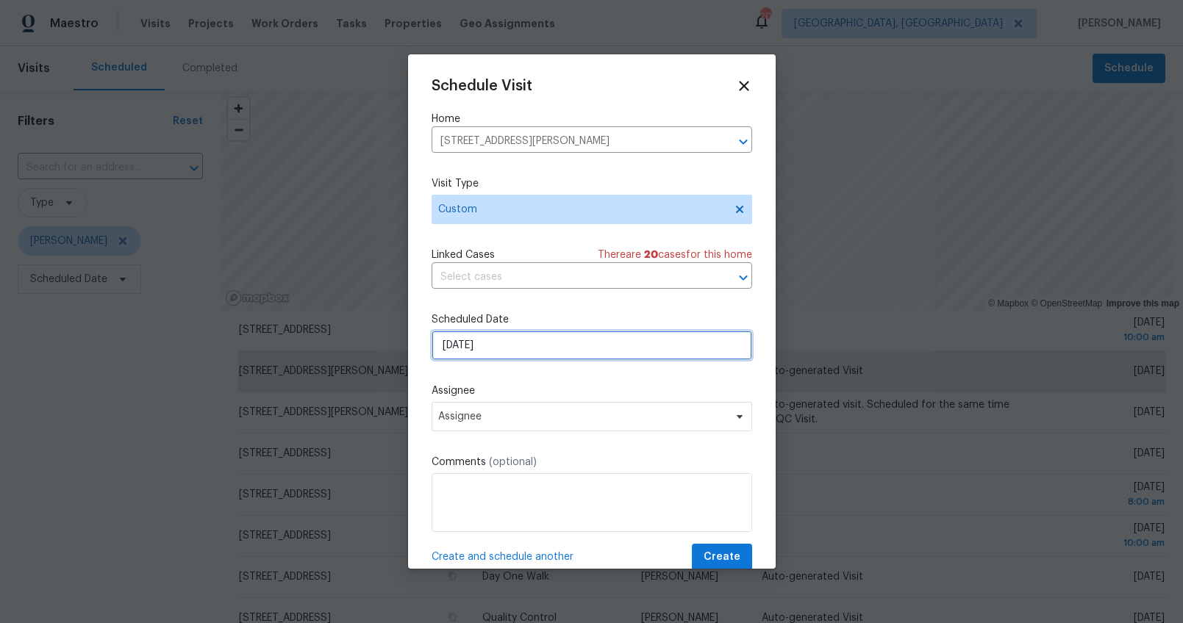
click at [458, 344] on input "[DATE]" at bounding box center [592, 345] width 321 height 29
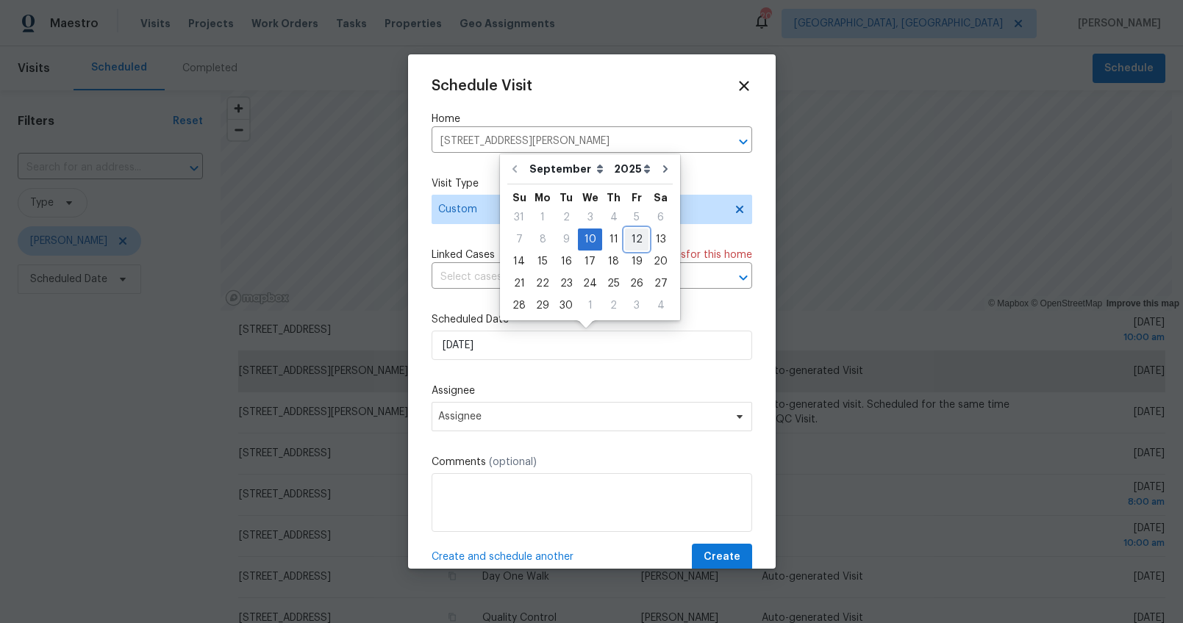
click at [625, 243] on div "12" at bounding box center [637, 239] width 24 height 21
type input "[DATE]"
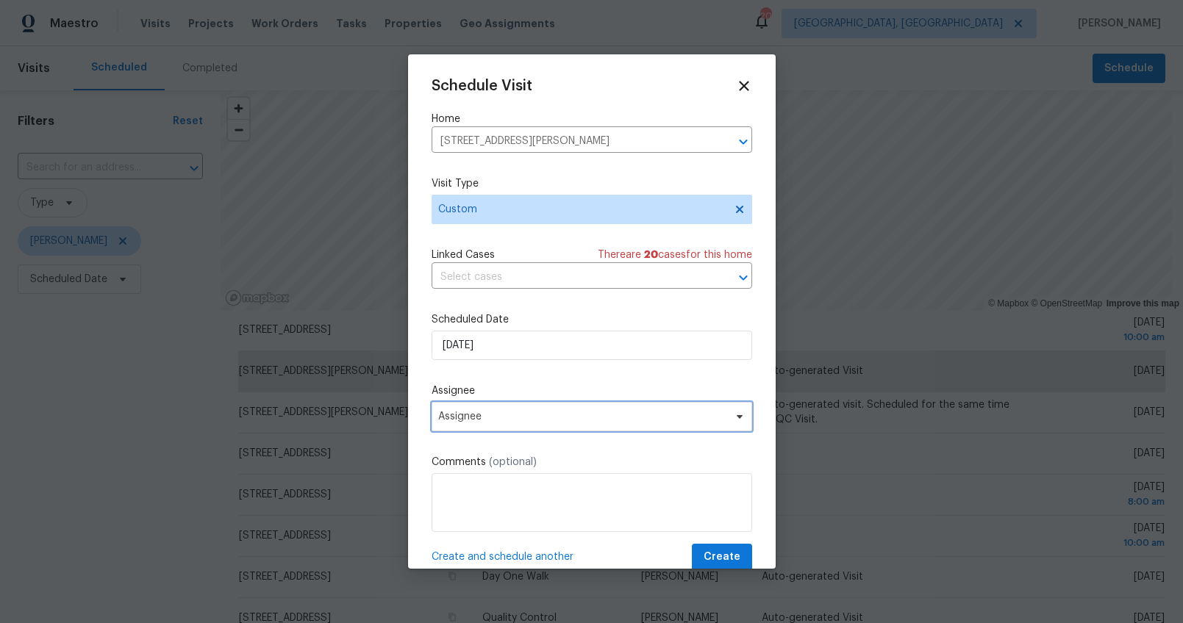
click at [487, 410] on span "Assignee" at bounding box center [592, 416] width 321 height 29
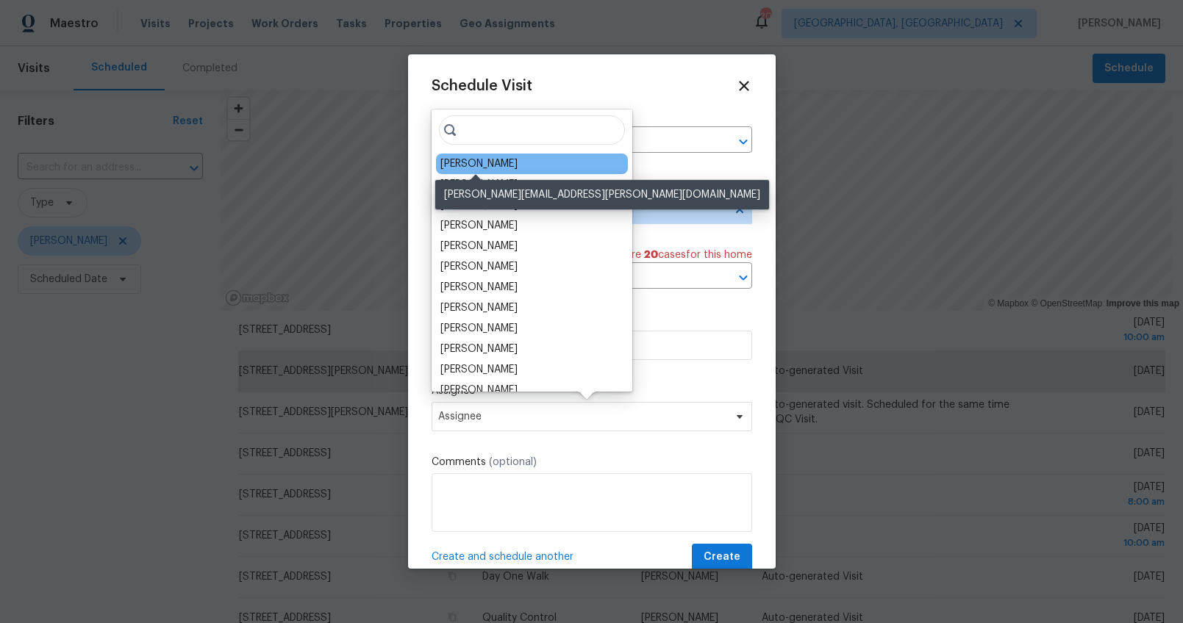
click at [484, 164] on div "[PERSON_NAME]" at bounding box center [478, 164] width 77 height 15
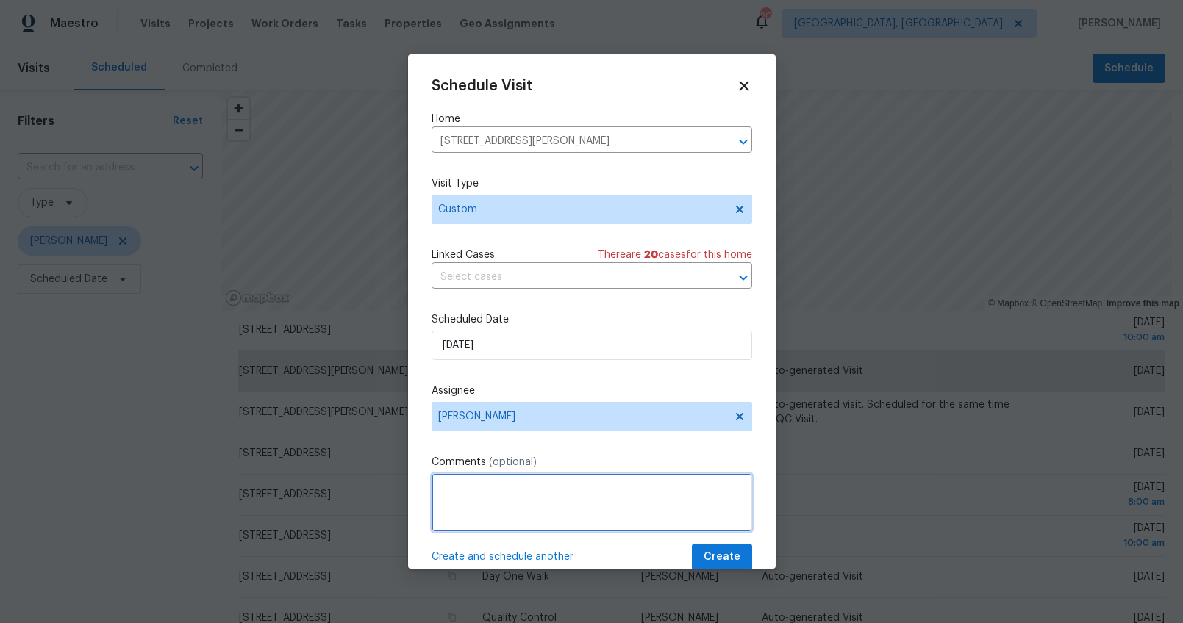
click at [488, 483] on textarea at bounding box center [592, 502] width 321 height 59
type textarea "Facetime with AB to discuss layout changes per salability"
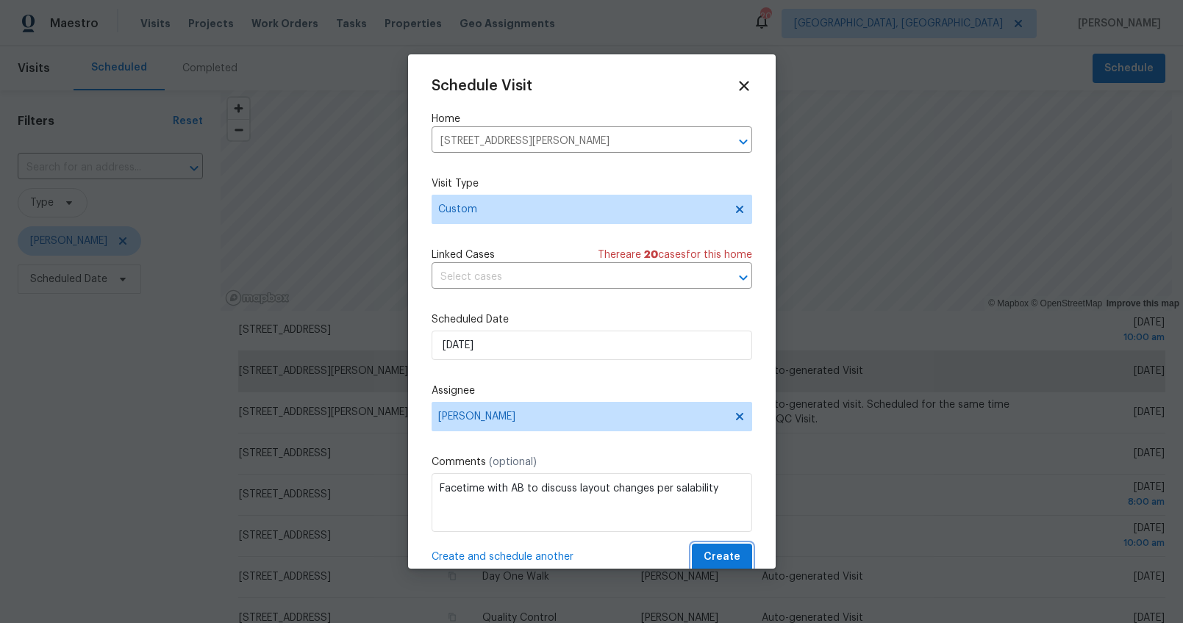
click at [718, 551] on span "Create" at bounding box center [722, 557] width 37 height 18
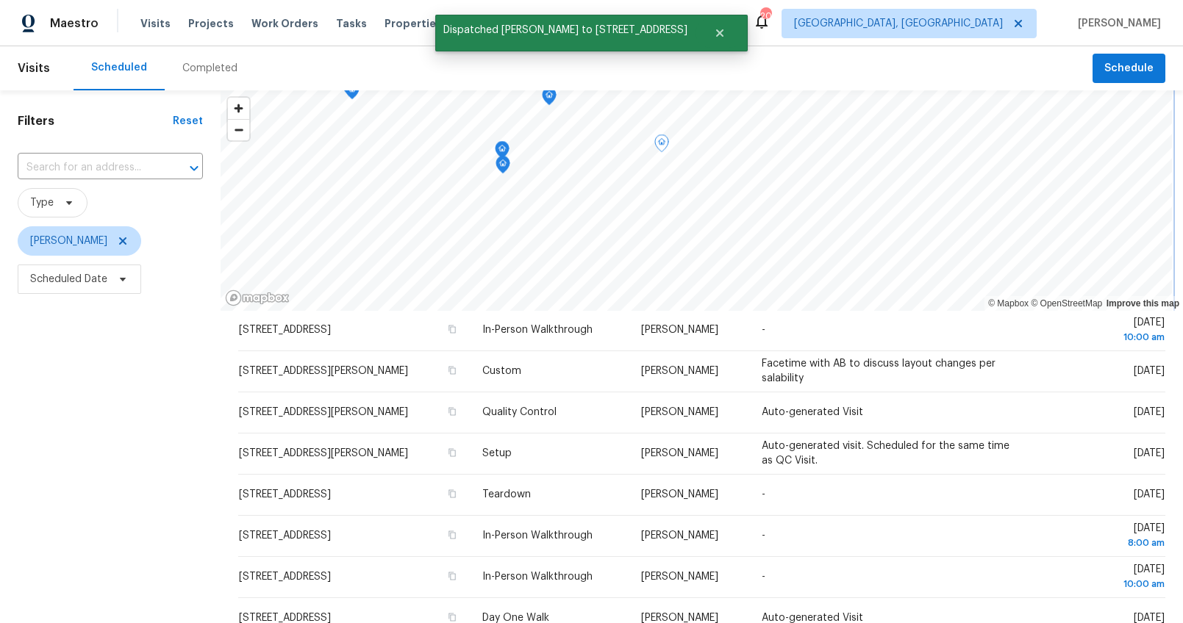
click at [504, 167] on icon "Map marker" at bounding box center [502, 165] width 13 height 17
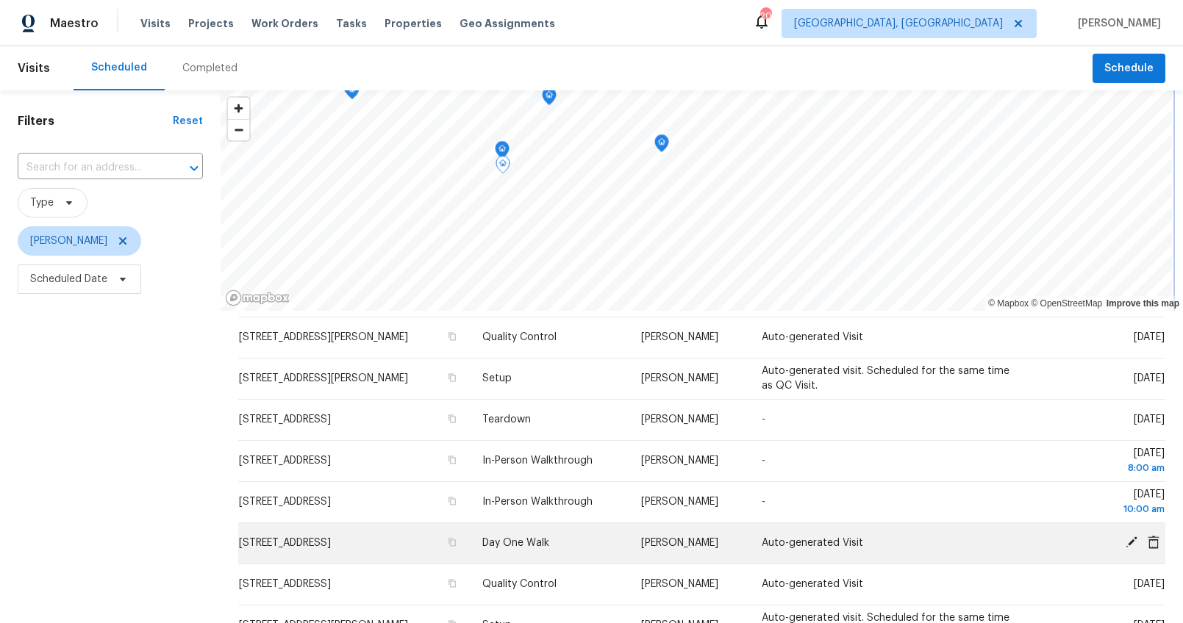
scroll to position [98, 0]
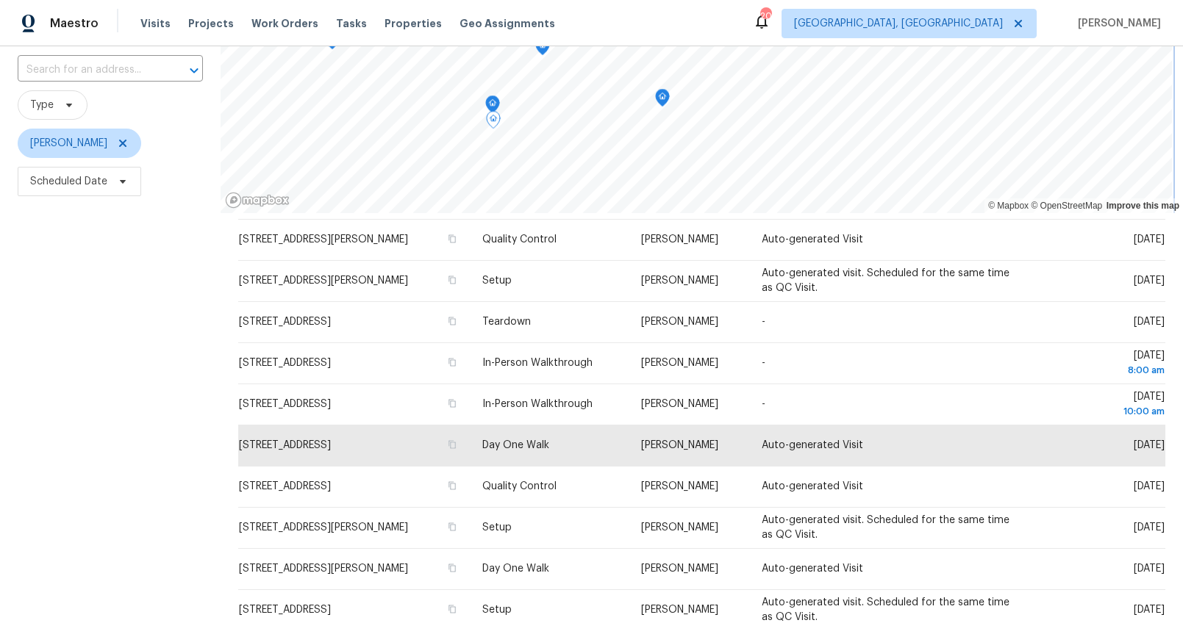
click at [496, 105] on icon "Map marker" at bounding box center [492, 104] width 13 height 17
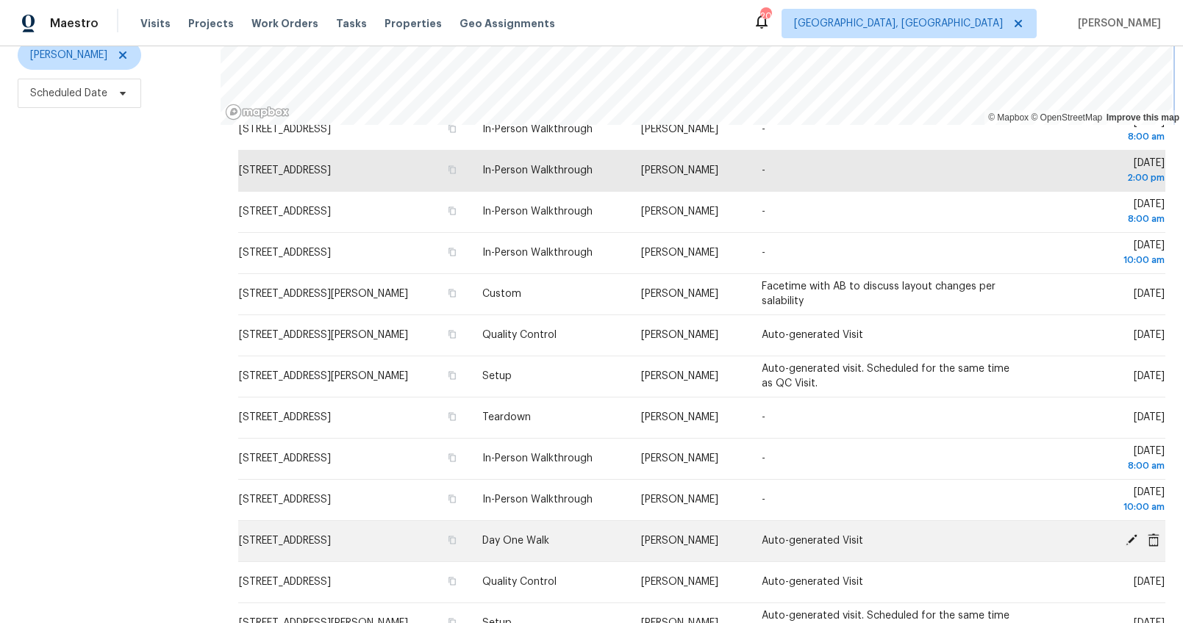
scroll to position [205, 0]
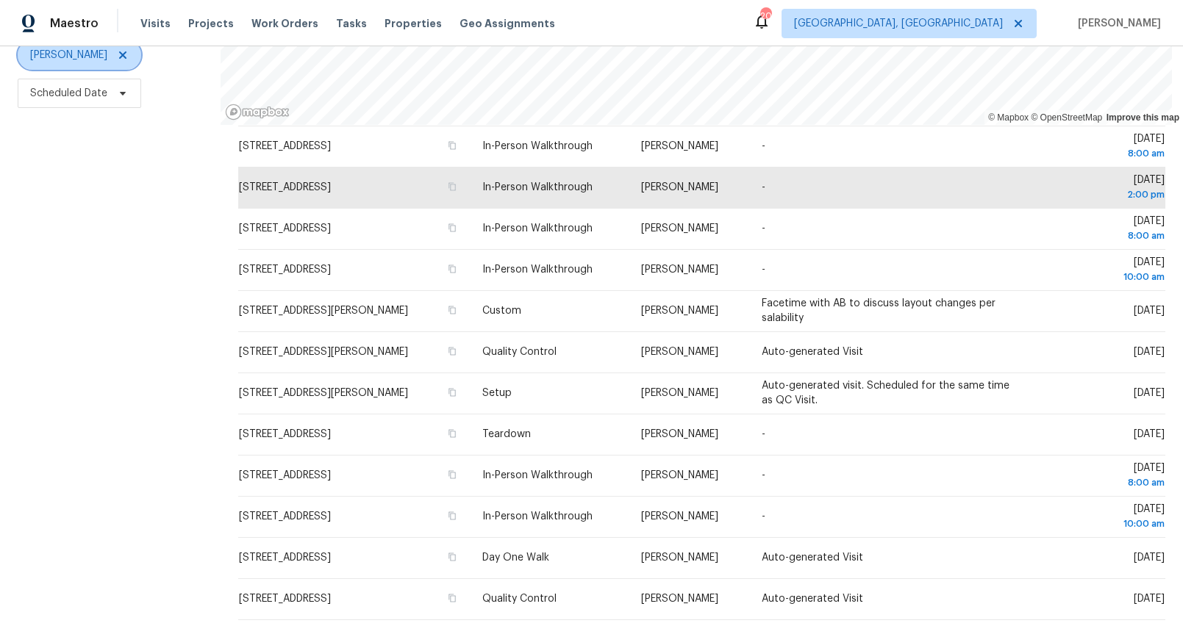
click at [74, 49] on span "[PERSON_NAME]" at bounding box center [68, 55] width 77 height 15
click at [68, 144] on div "Filters Reset ​ Type William Bynum Scheduled Date" at bounding box center [110, 263] width 221 height 719
click at [71, 90] on span "Scheduled Date" at bounding box center [80, 93] width 124 height 29
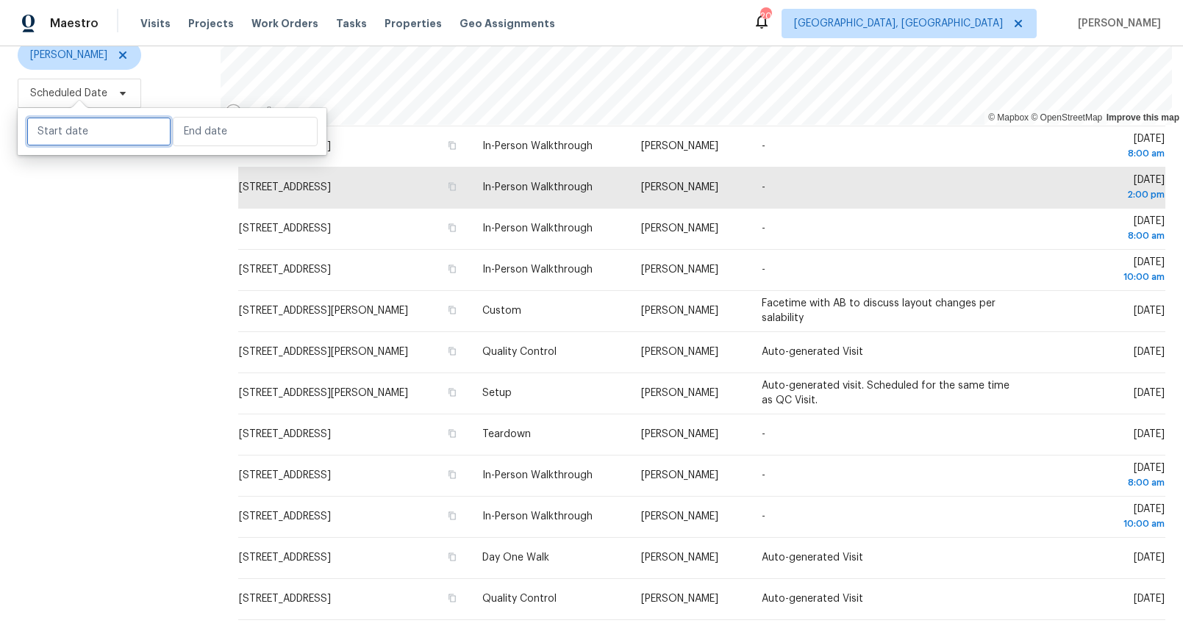
click at [99, 134] on input "text" at bounding box center [98, 131] width 145 height 29
select select "8"
select select "2025"
select select "9"
select select "2025"
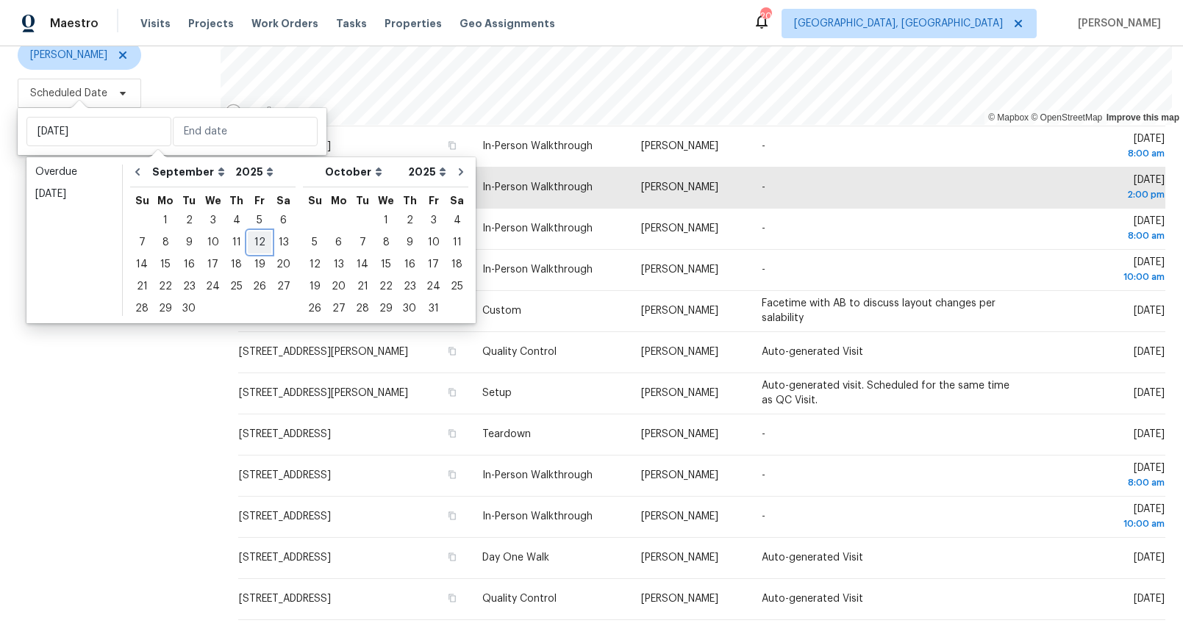
click at [250, 240] on div "12" at bounding box center [260, 242] width 24 height 21
type input "[DATE]"
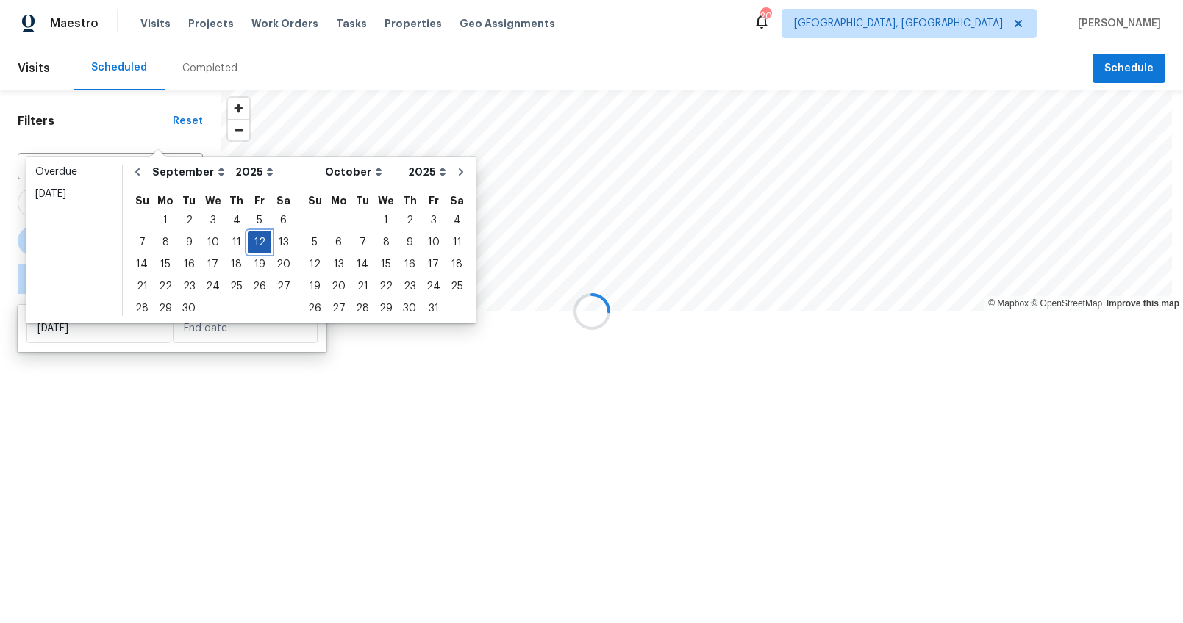
click at [250, 240] on div "12" at bounding box center [260, 242] width 24 height 21
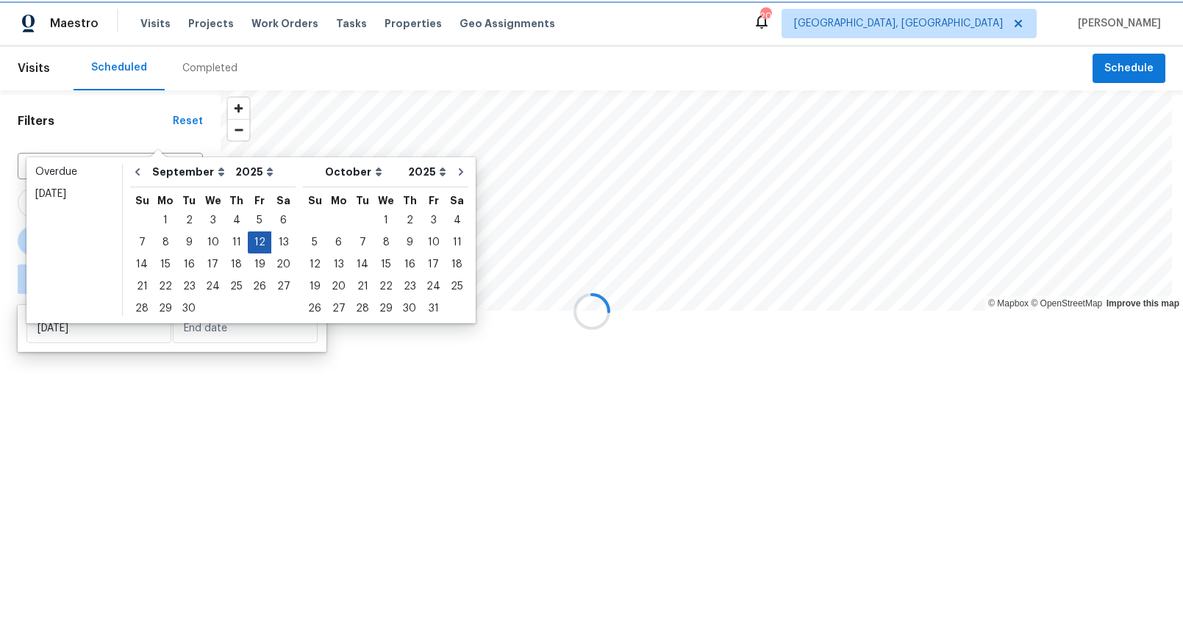
type input "[DATE]"
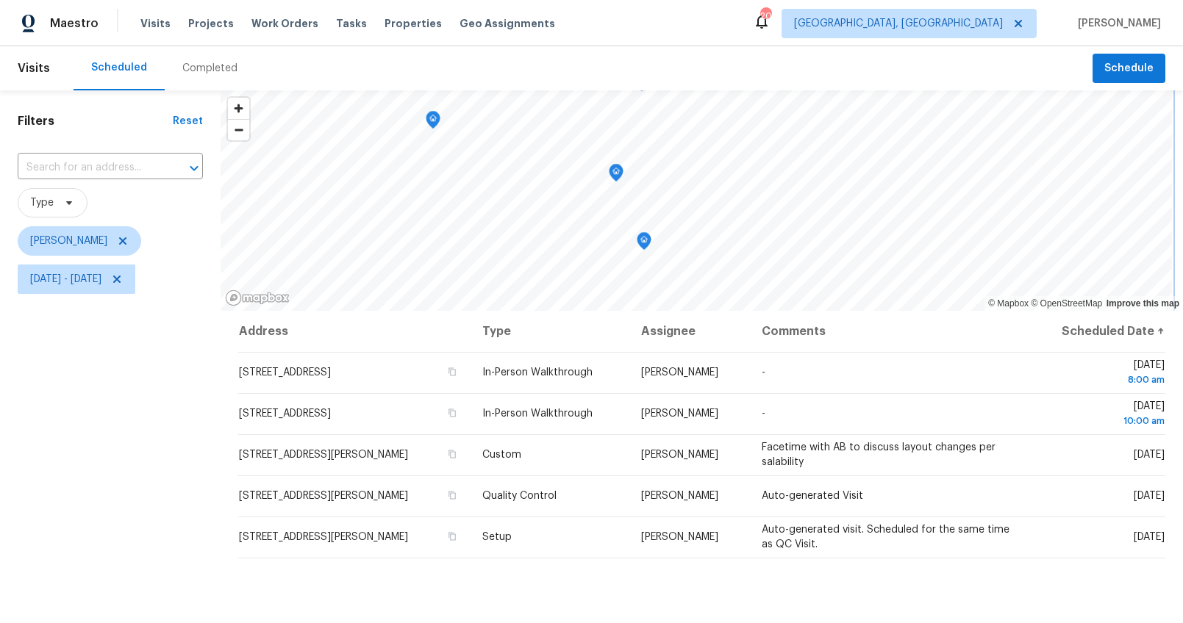
click at [644, 238] on icon "Map marker" at bounding box center [643, 241] width 13 height 17
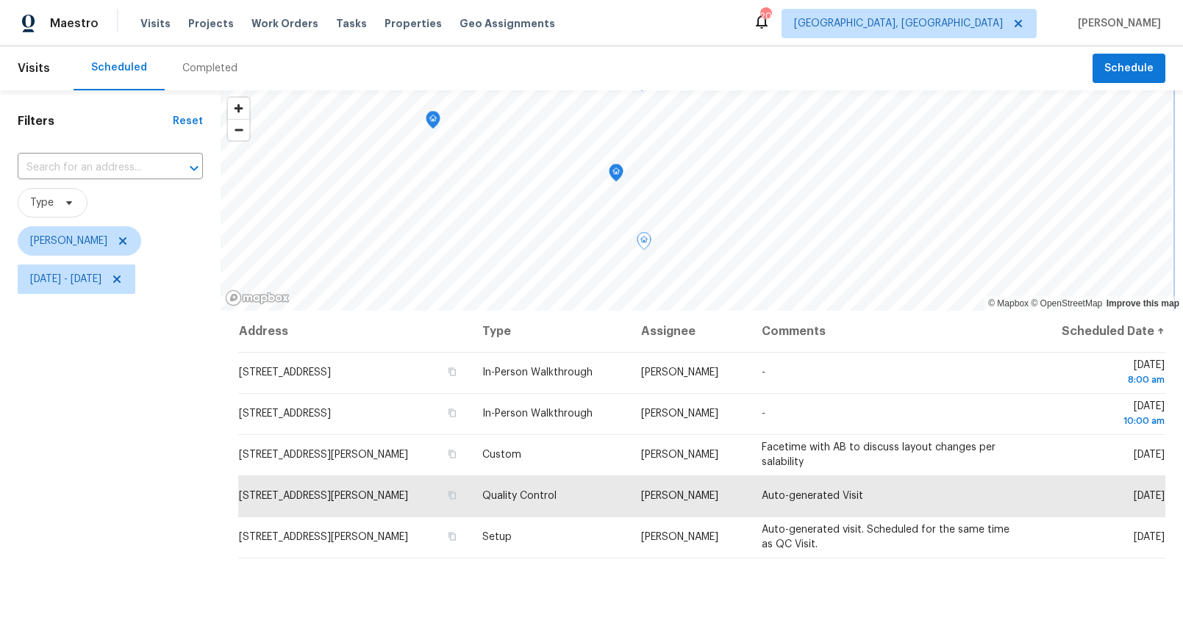
click at [615, 174] on icon "Map marker" at bounding box center [615, 173] width 13 height 17
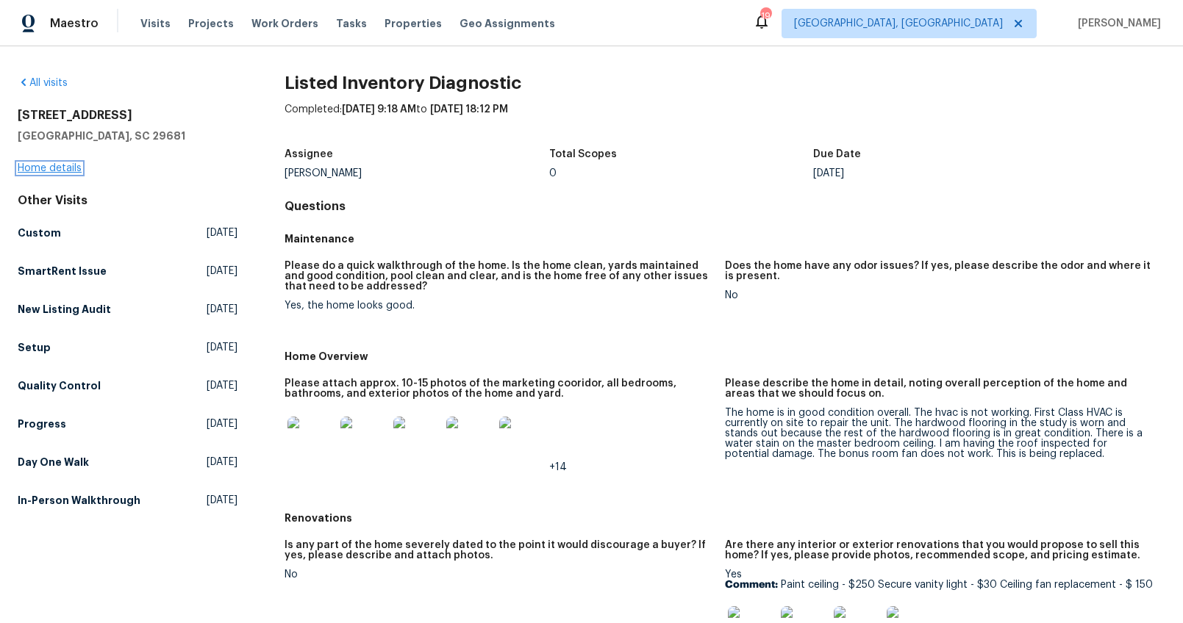
click at [37, 166] on link "Home details" at bounding box center [50, 168] width 64 height 10
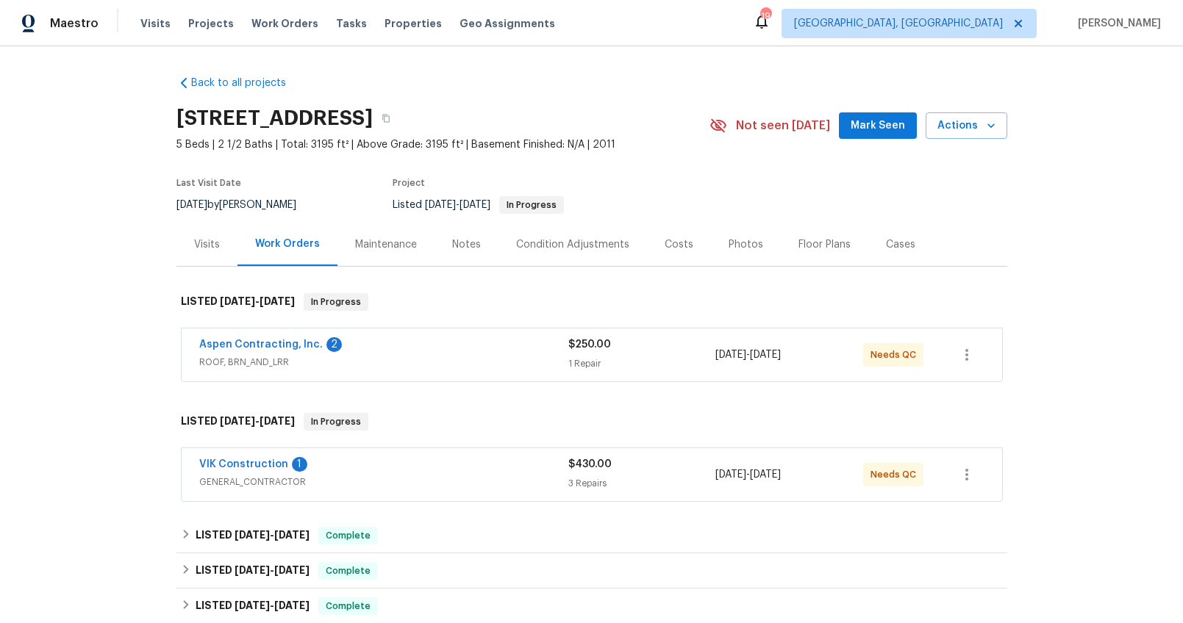
click at [410, 345] on div "Aspen Contracting, Inc. 2" at bounding box center [383, 346] width 369 height 18
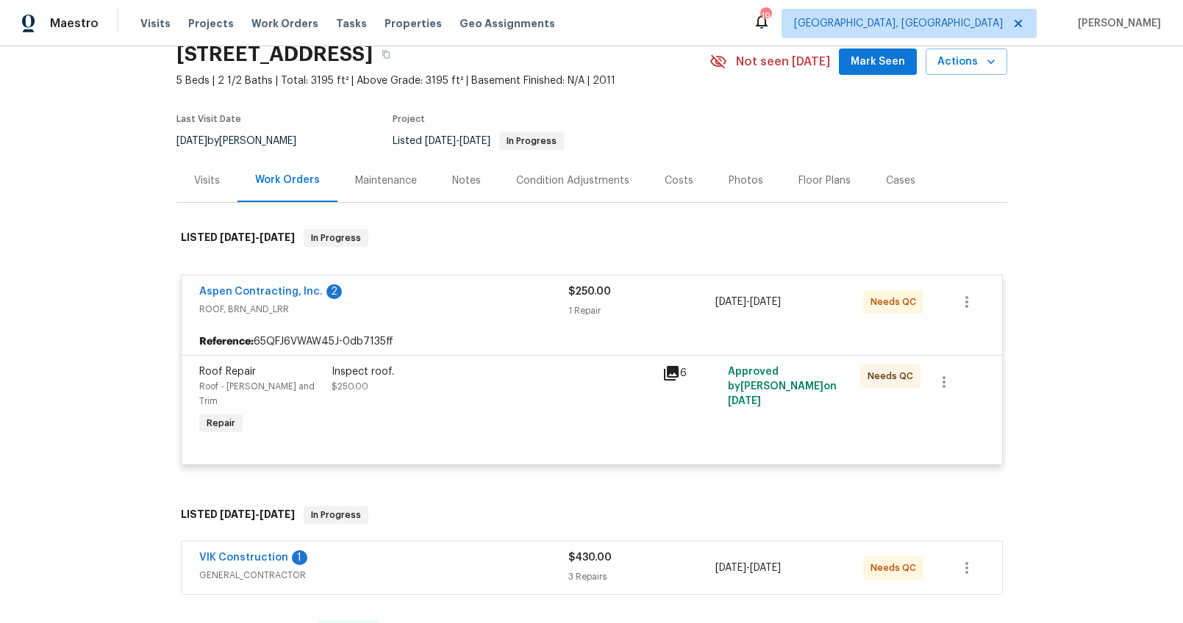
scroll to position [157, 0]
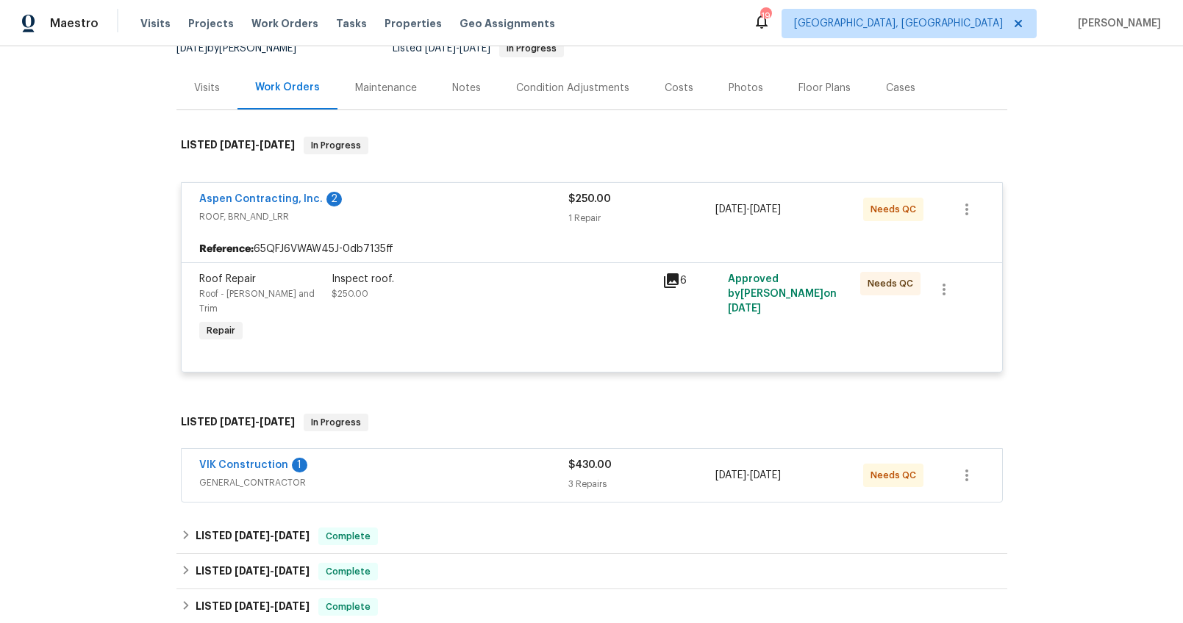
click at [292, 190] on div "Aspen Contracting, Inc. 2 ROOF, BRN_AND_LRR $250.00 1 Repair [DATE] - [DATE] Ne…" at bounding box center [592, 209] width 820 height 53
click at [290, 199] on link "Aspen Contracting, Inc." at bounding box center [261, 199] width 124 height 10
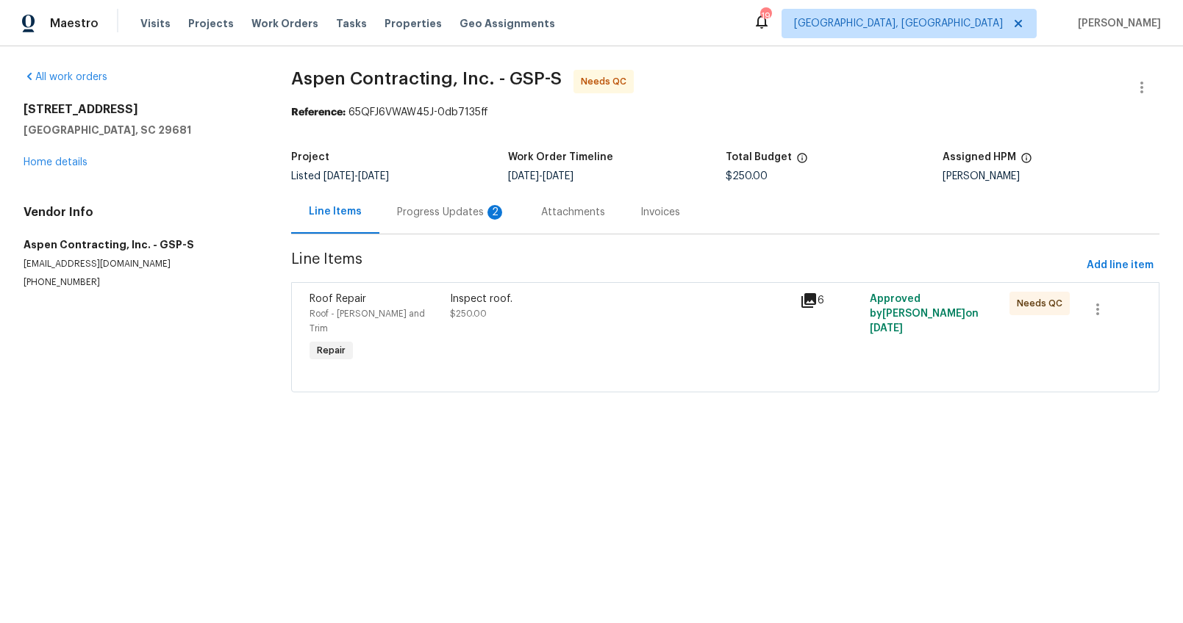
click at [401, 220] on div "Progress Updates 2" at bounding box center [451, 211] width 144 height 43
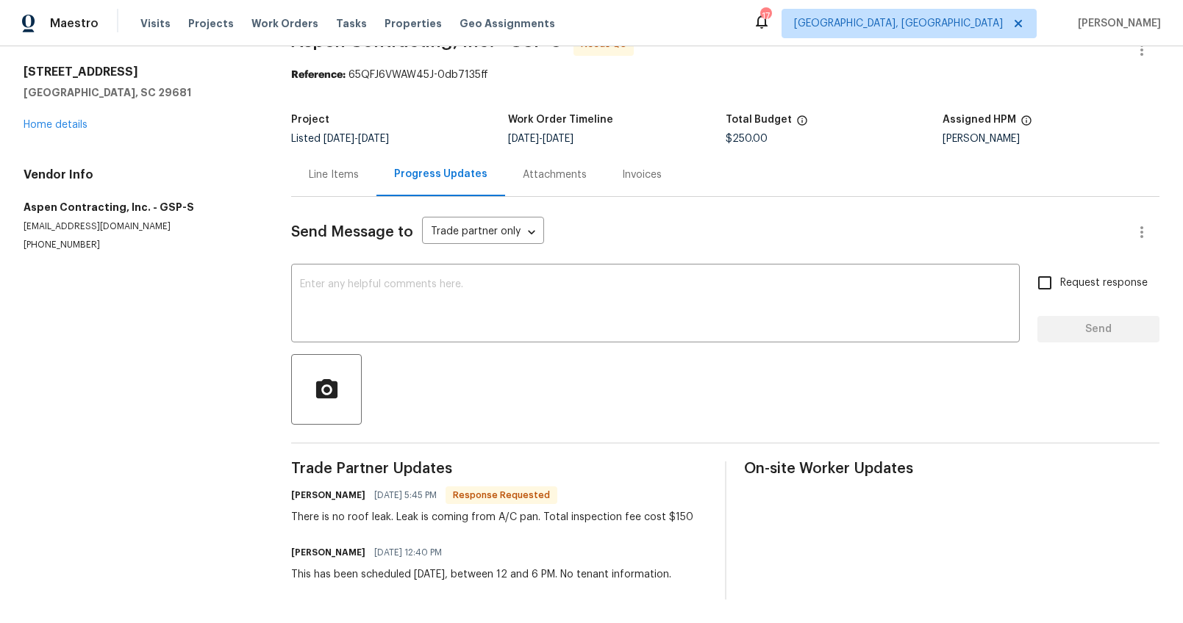
scroll to position [47, 0]
click at [78, 120] on link "Home details" at bounding box center [56, 125] width 64 height 10
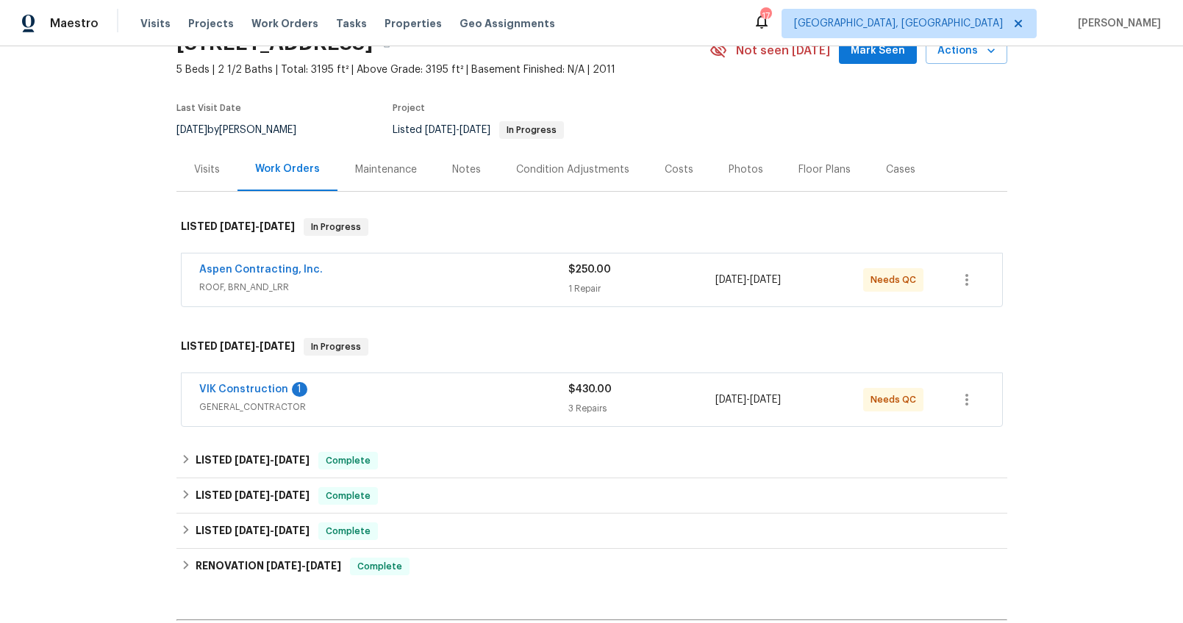
scroll to position [229, 0]
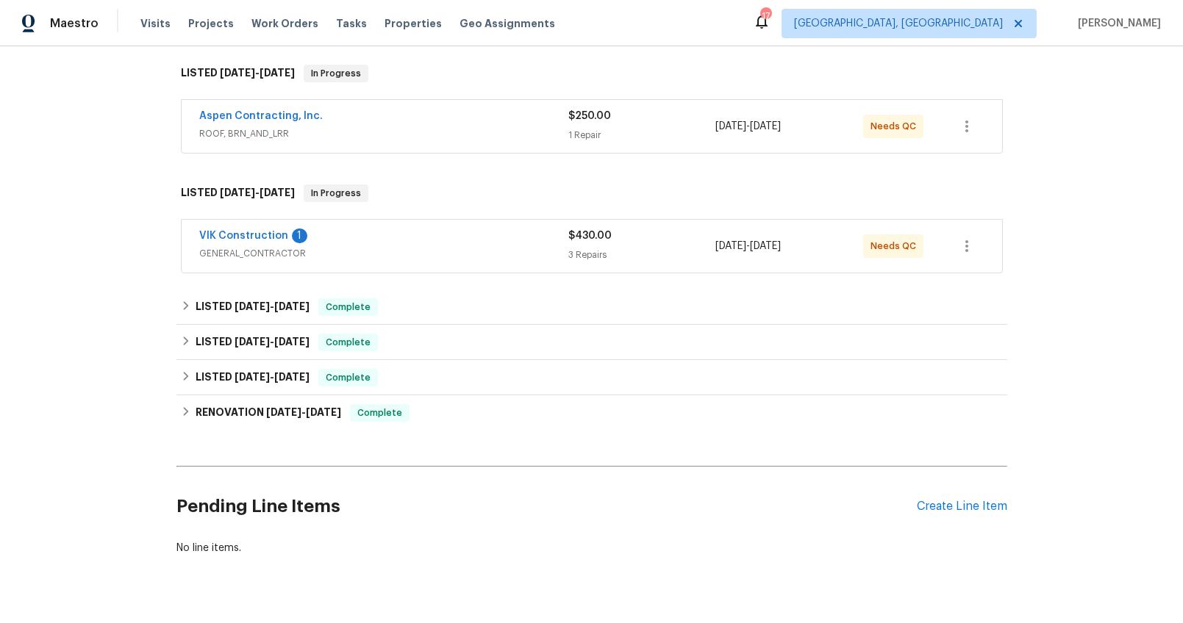
click at [381, 239] on div "VIK Construction 1" at bounding box center [383, 238] width 369 height 18
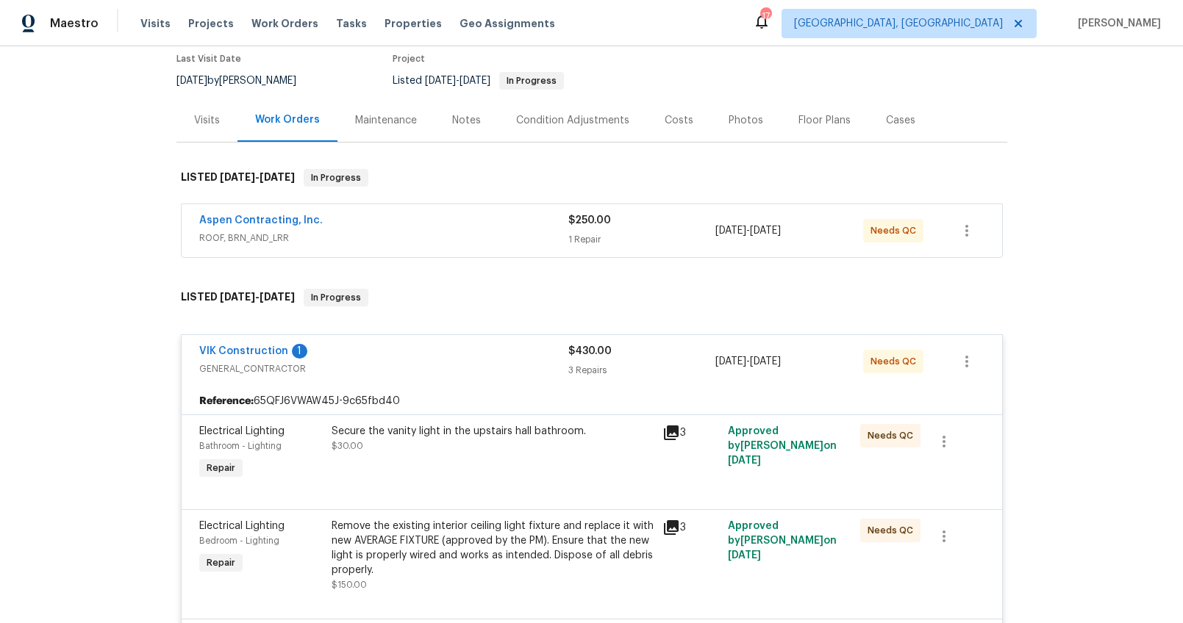
scroll to position [162, 0]
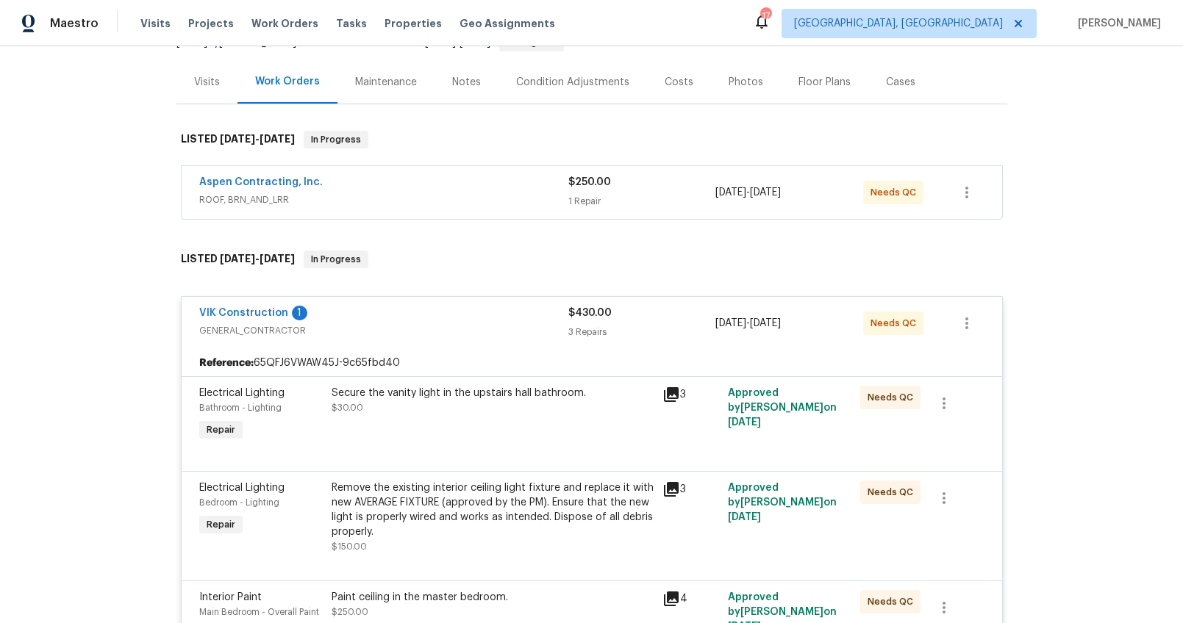
click at [492, 325] on span "GENERAL_CONTRACTOR" at bounding box center [383, 330] width 369 height 15
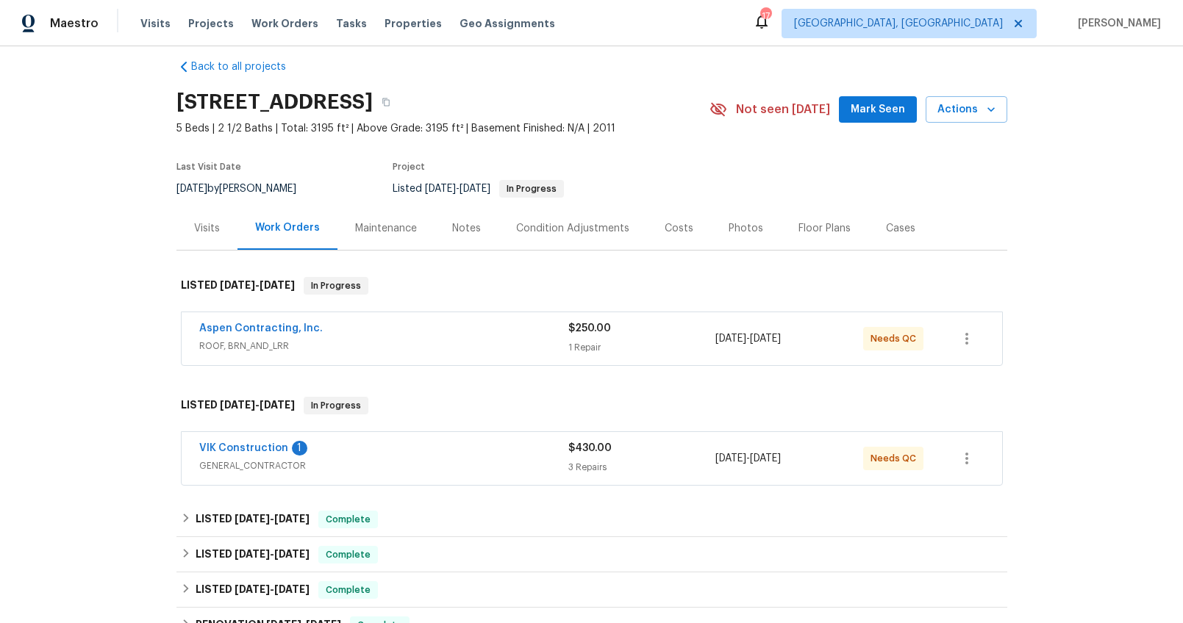
scroll to position [0, 0]
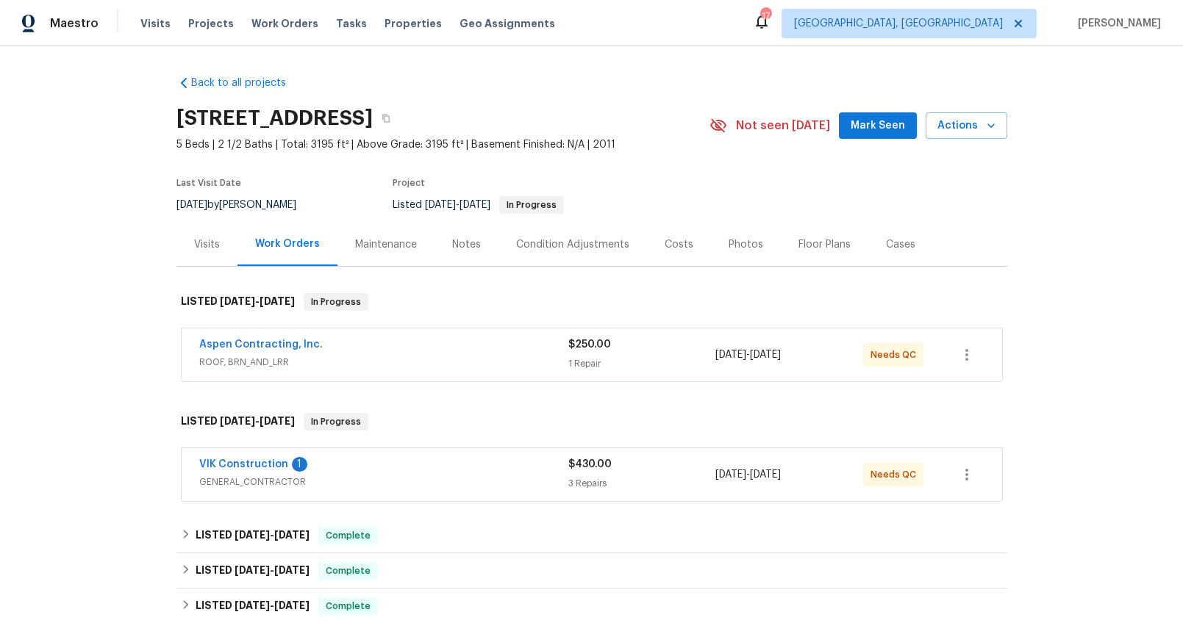
click at [452, 246] on div "Notes" at bounding box center [466, 244] width 29 height 15
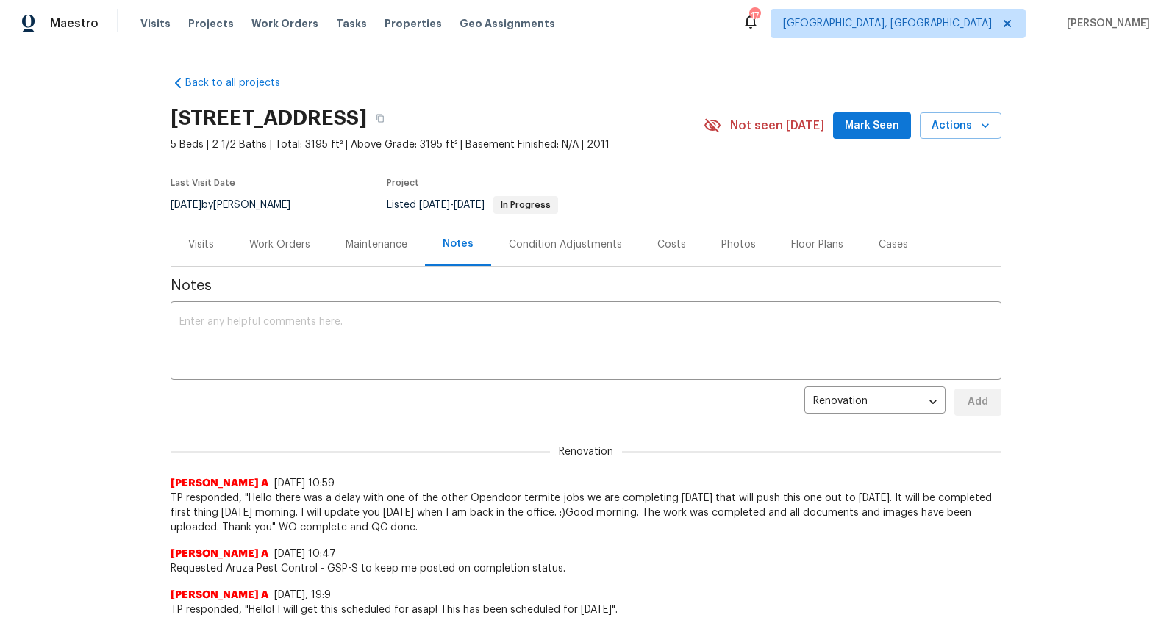
click at [264, 261] on div "Work Orders" at bounding box center [280, 244] width 96 height 43
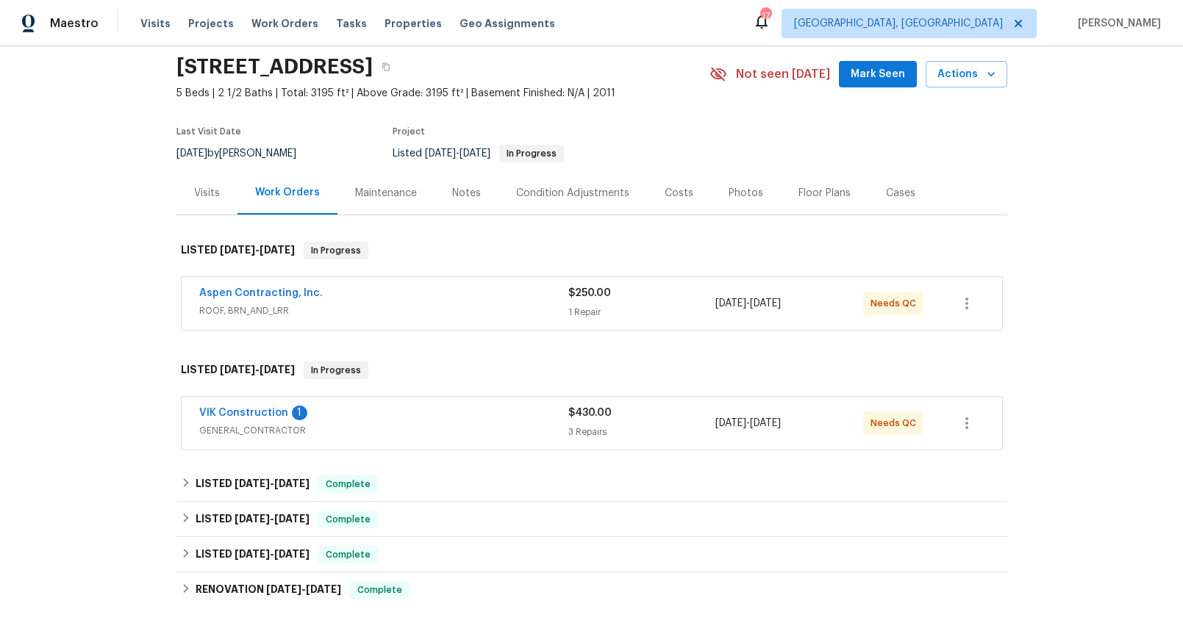
scroll to position [37, 0]
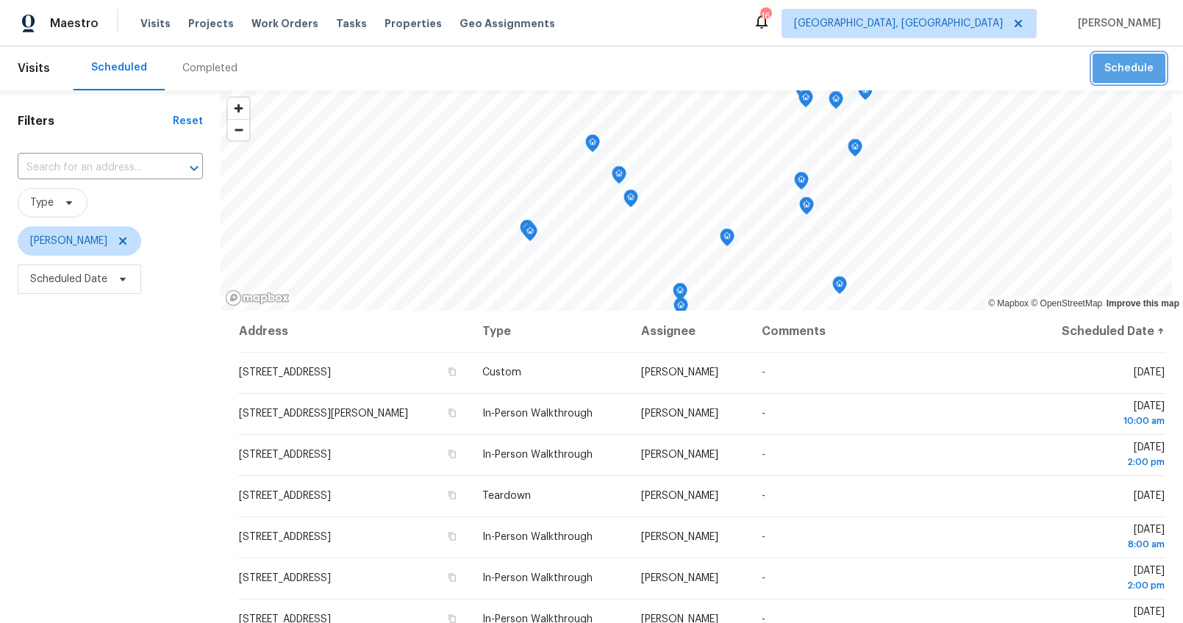
click at [1104, 65] on span "Schedule" at bounding box center [1128, 69] width 49 height 18
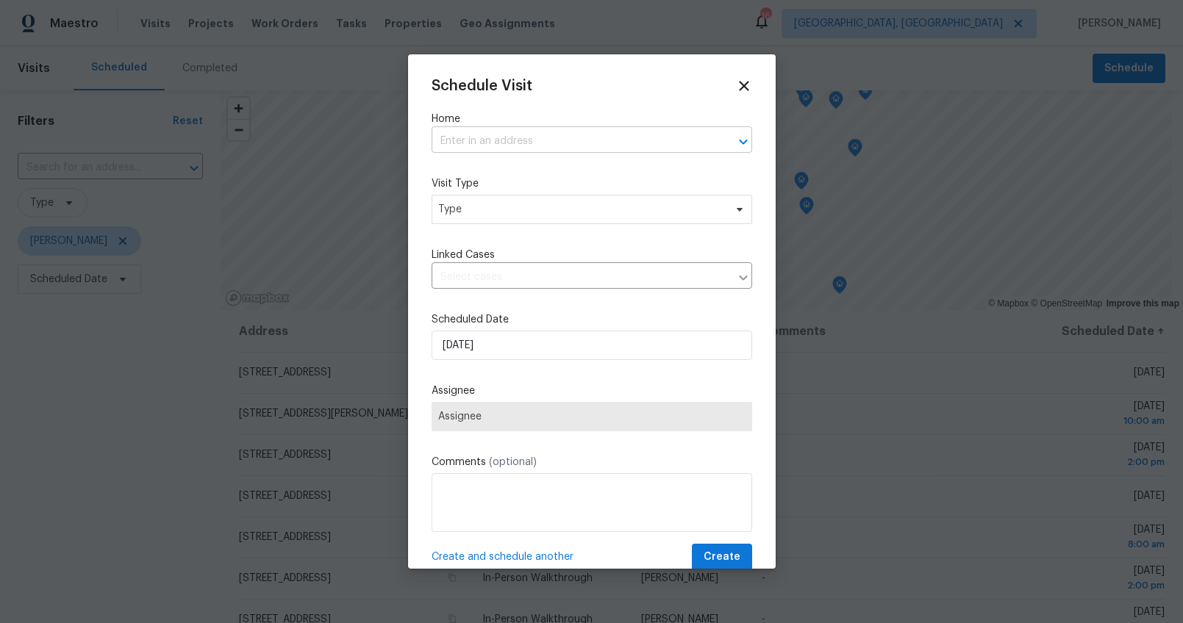
click at [456, 137] on input "text" at bounding box center [571, 141] width 279 height 23
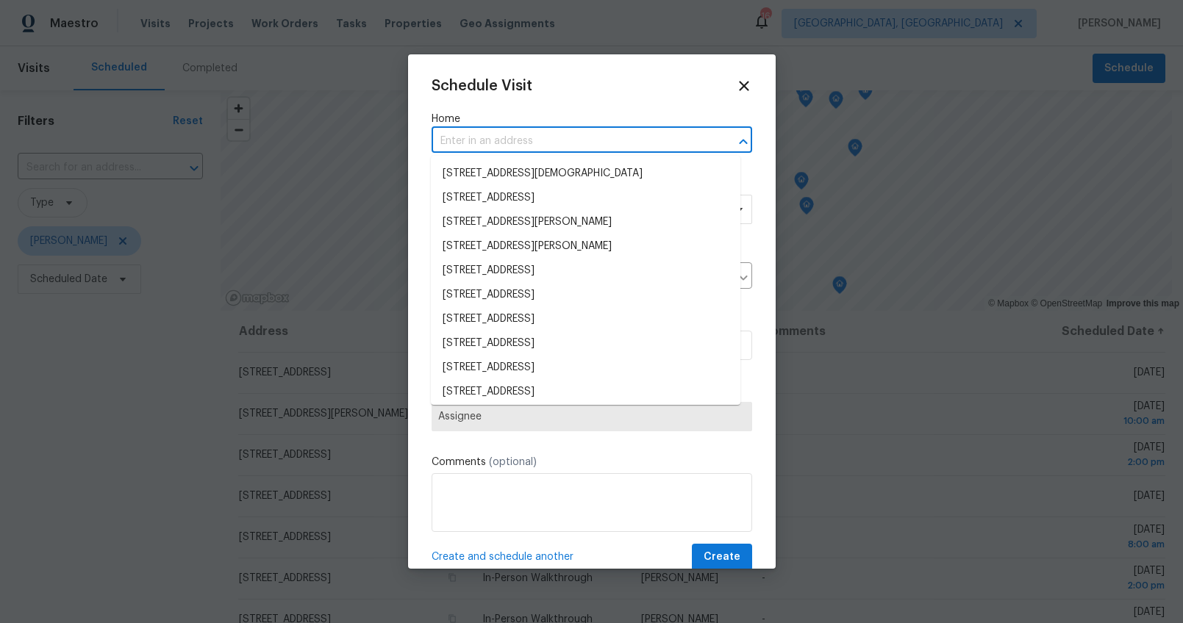
paste input "[STREET_ADDRESS]"
type input "[STREET_ADDRESS]"
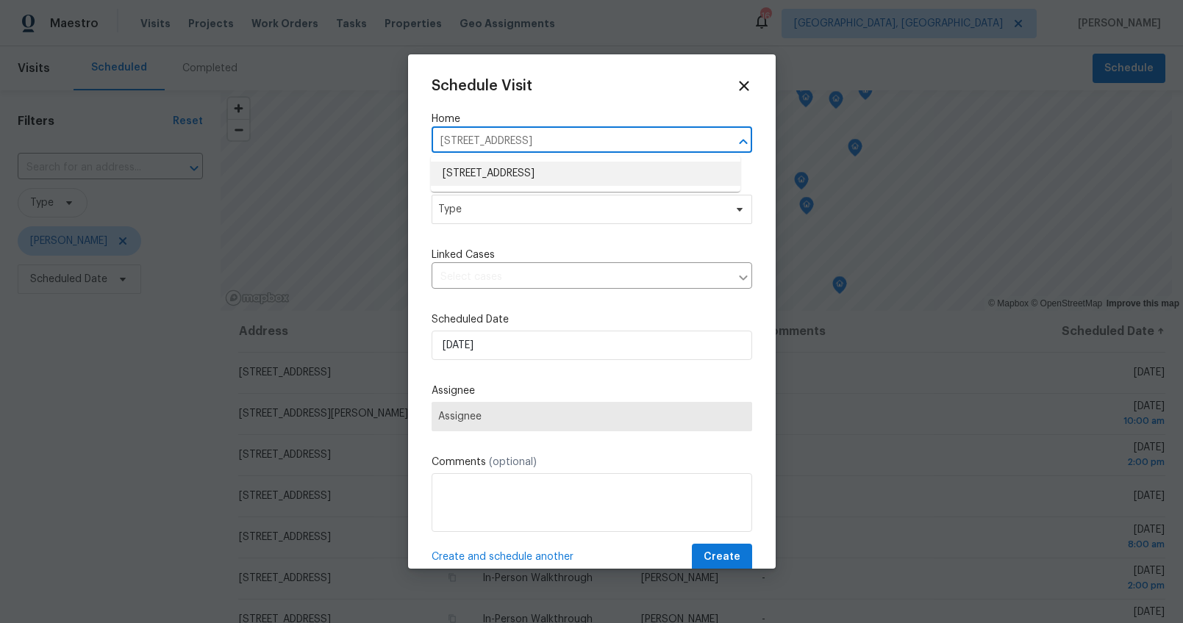
click at [474, 167] on li "[STREET_ADDRESS]" at bounding box center [586, 174] width 310 height 24
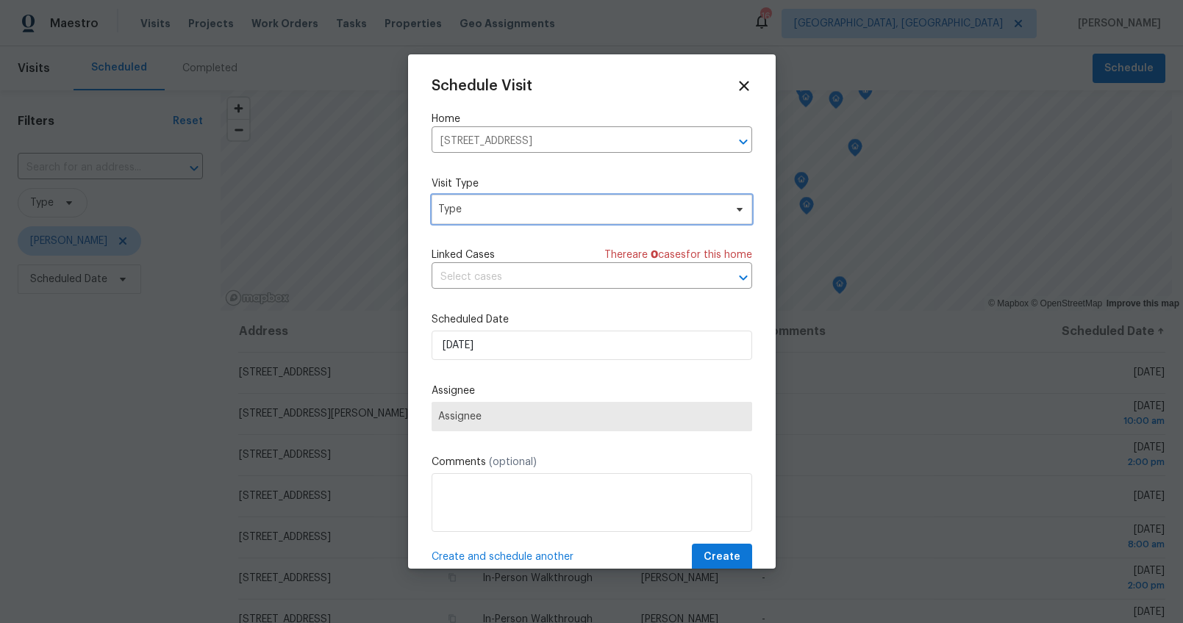
click at [462, 210] on span "Type" at bounding box center [581, 209] width 286 height 15
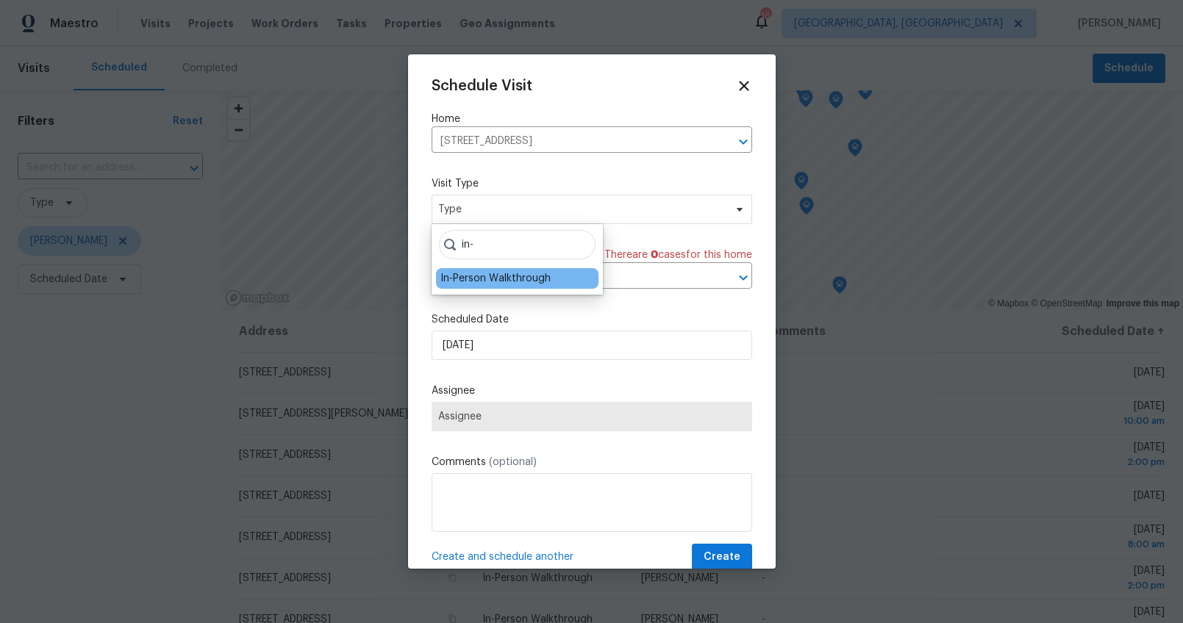
type input "in-"
click at [466, 278] on div "In-Person Walkthrough" at bounding box center [495, 278] width 110 height 15
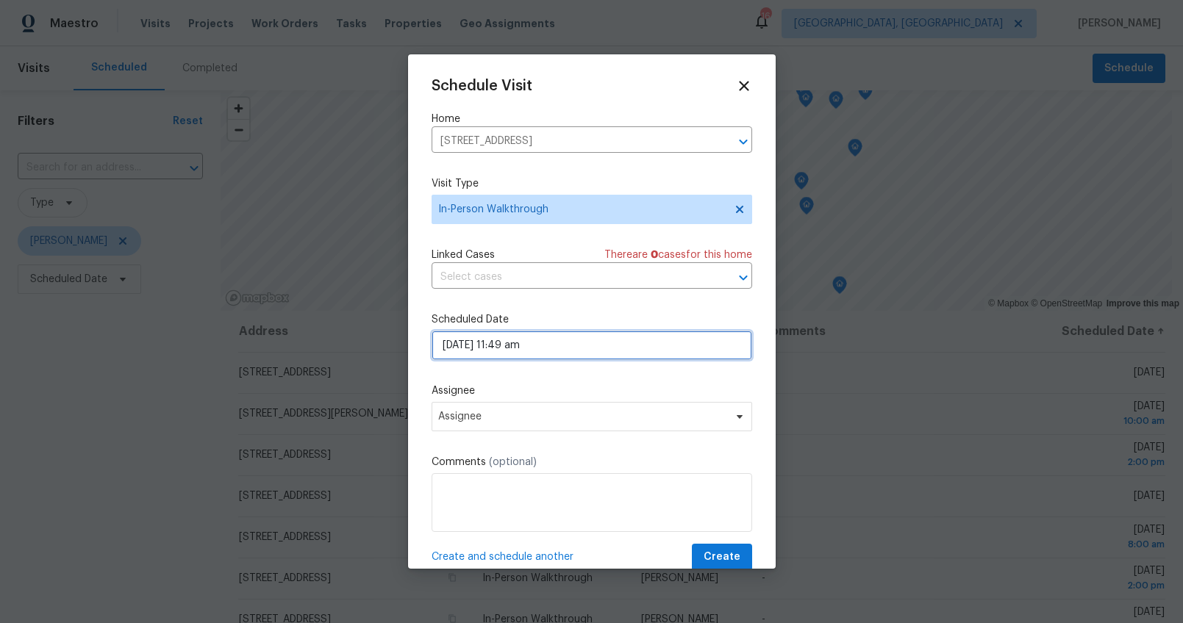
click at [512, 344] on input "09/10/2025 11:49 am" at bounding box center [592, 345] width 321 height 29
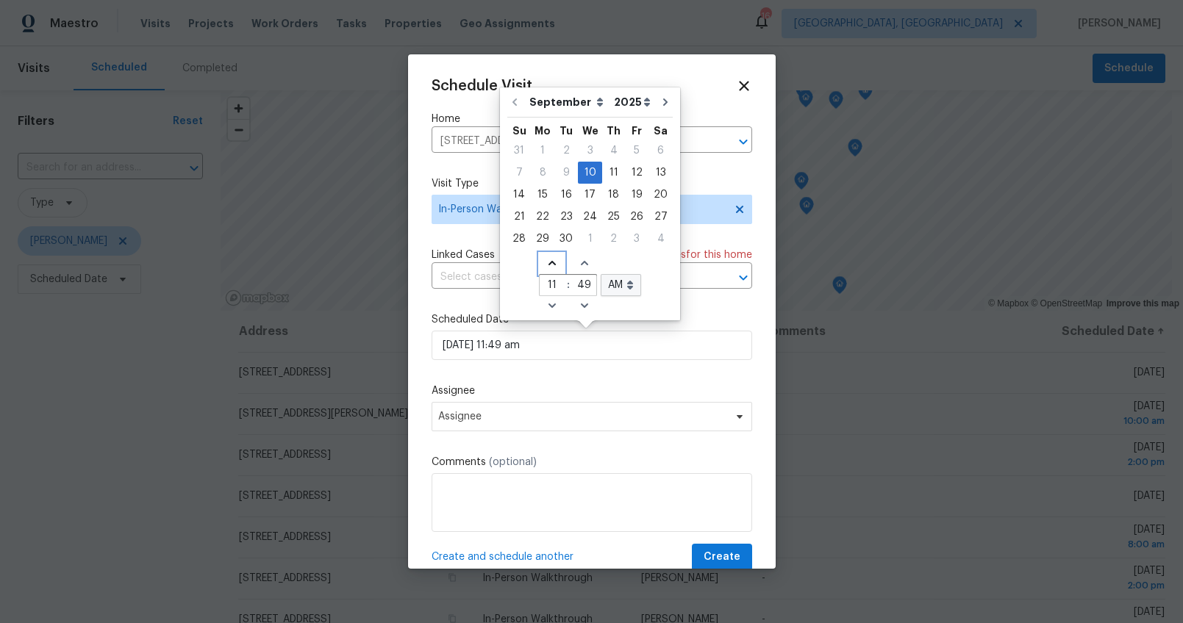
click at [548, 268] on icon "Increase hours (12hr clock)" at bounding box center [552, 263] width 12 height 12
type input "09/10/2025 12:49 am"
type input "12"
click at [622, 296] on select "AM PM" at bounding box center [621, 285] width 40 height 22
select select "pm"
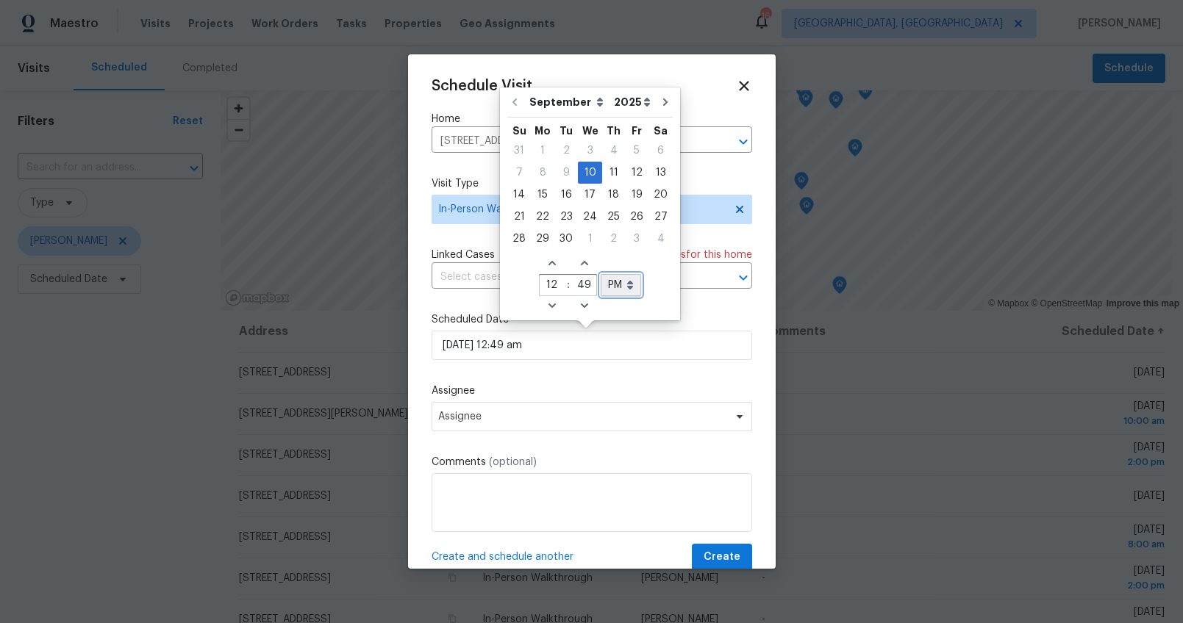
click at [601, 274] on select "AM PM" at bounding box center [621, 285] width 40 height 22
type input "09/10/2025 12:49 pm"
select select "pm"
drag, startPoint x: 562, startPoint y: 375, endPoint x: 554, endPoint y: 379, distance: 8.2
click at [562, 376] on div "Schedule Visit Home 950 E Emerald Springs Dr, Boiling Springs, SC 29316 ​ Visit…" at bounding box center [592, 324] width 321 height 493
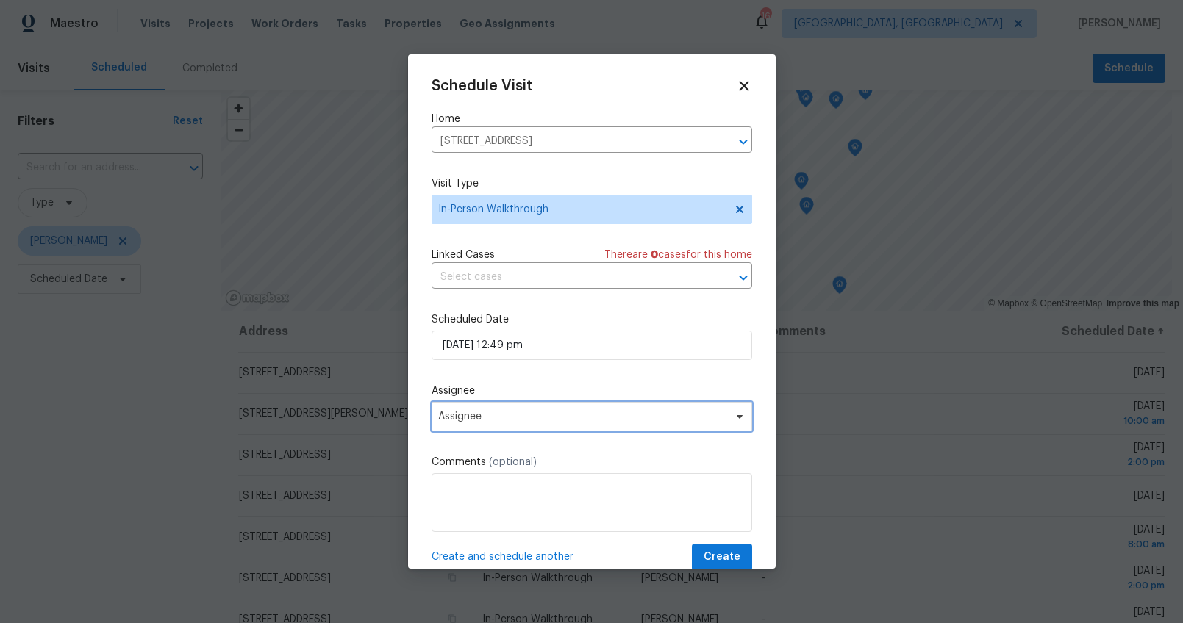
click at [492, 426] on span "Assignee" at bounding box center [592, 416] width 321 height 29
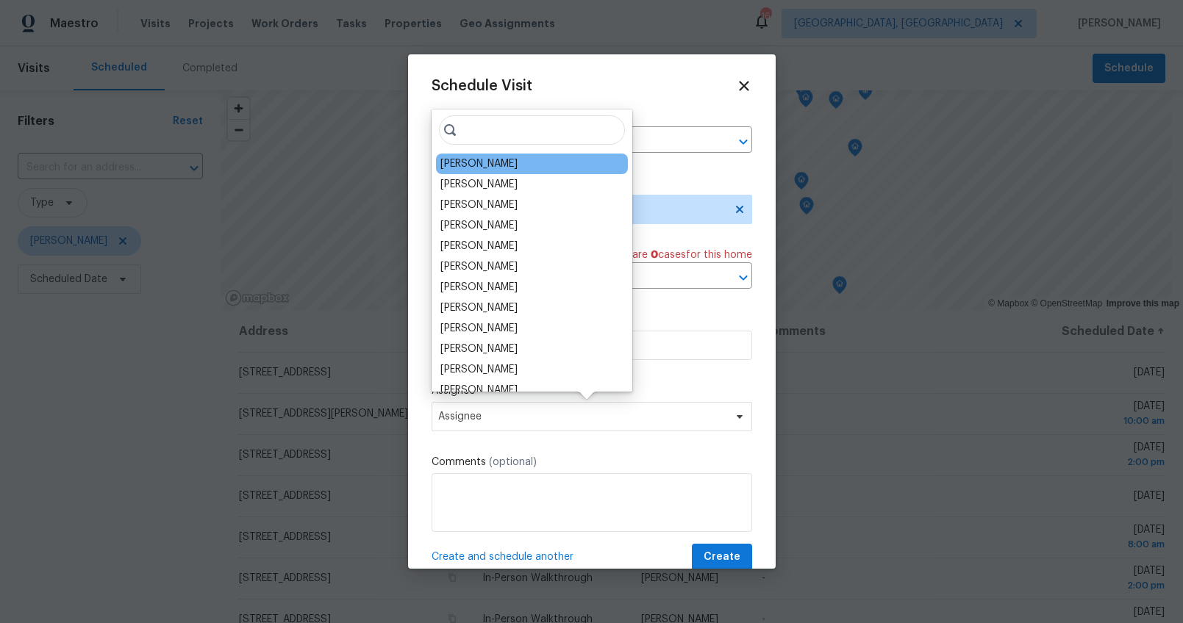
click at [471, 161] on div "[PERSON_NAME]" at bounding box center [478, 164] width 77 height 15
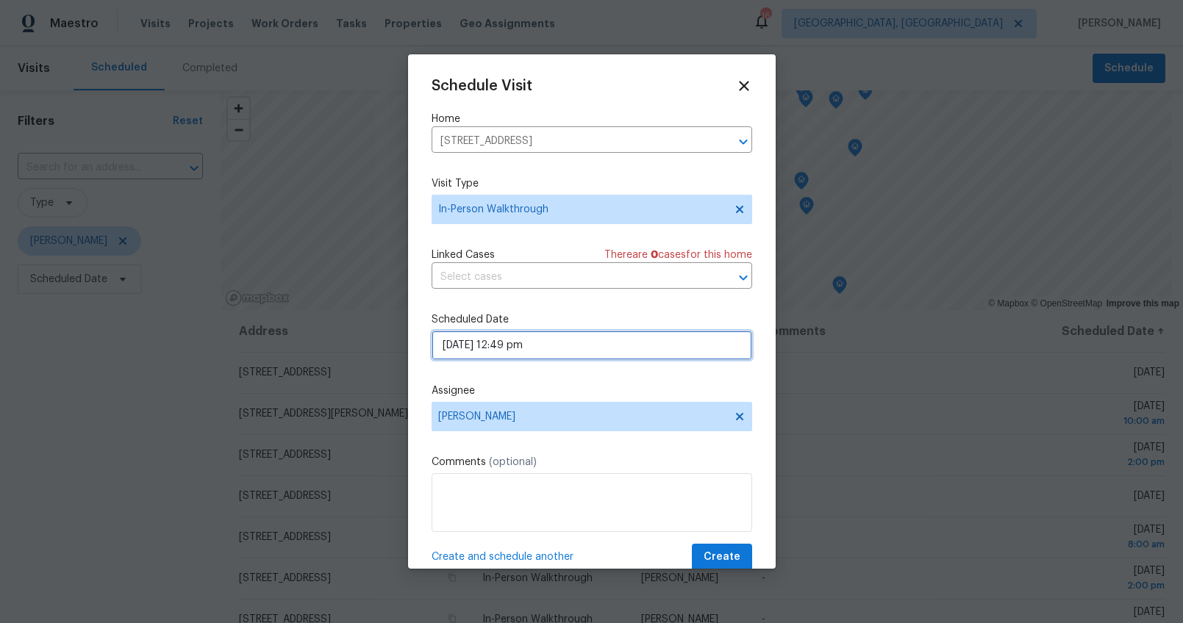
click at [515, 346] on input "09/10/2025 12:49 pm" at bounding box center [592, 345] width 321 height 29
select select "pm"
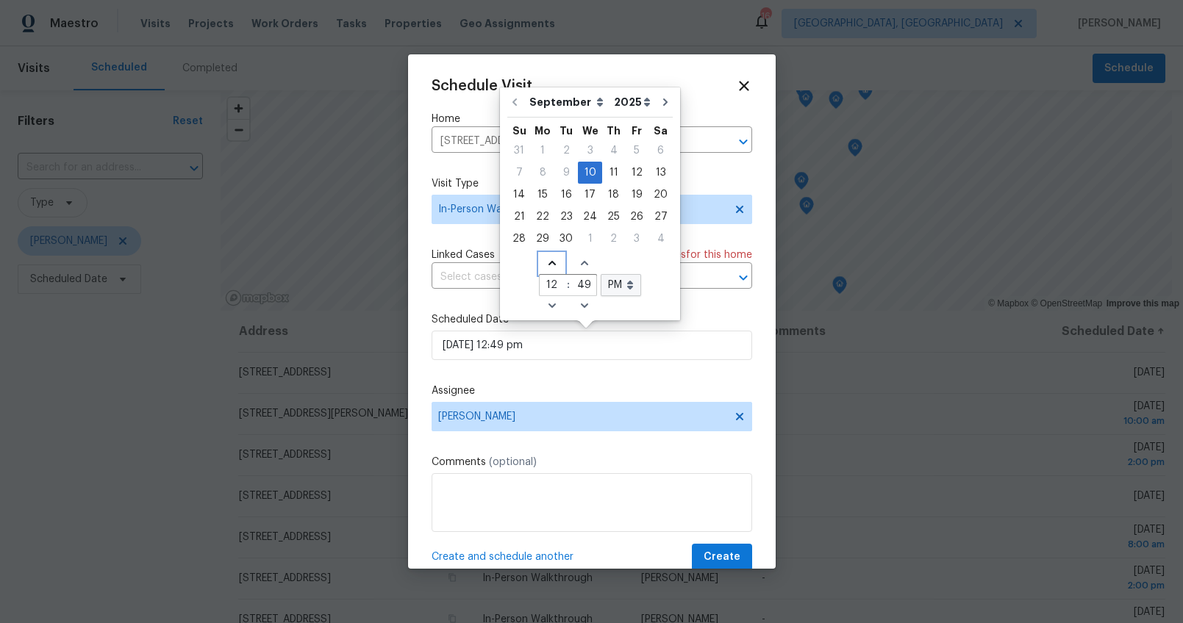
click at [548, 267] on icon "Increase hours (12hr clock)" at bounding box center [552, 263] width 12 height 12
type input "09/10/2025 1:49 pm"
type input "1"
click at [548, 267] on icon "Increase hours (12hr clock)" at bounding box center [552, 263] width 12 height 12
type input "09/10/2025 2:49 pm"
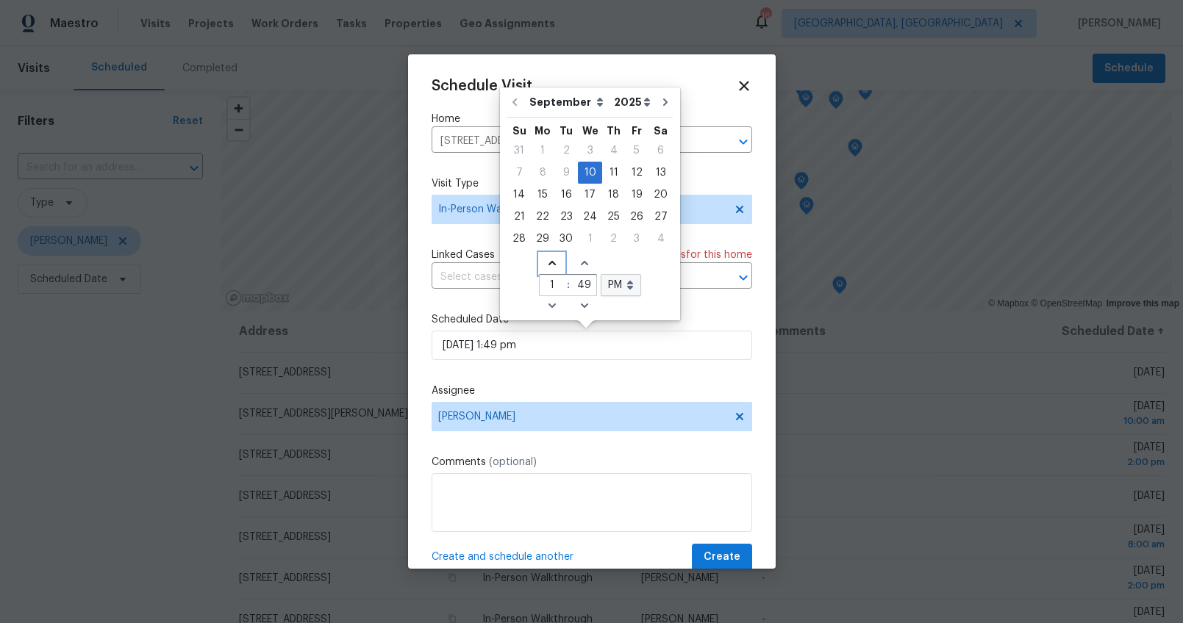
type input "2"
click at [578, 290] on input "49" at bounding box center [584, 286] width 24 height 21
type input "4"
type input "00"
type input "09/10/2025 2:00 pm"
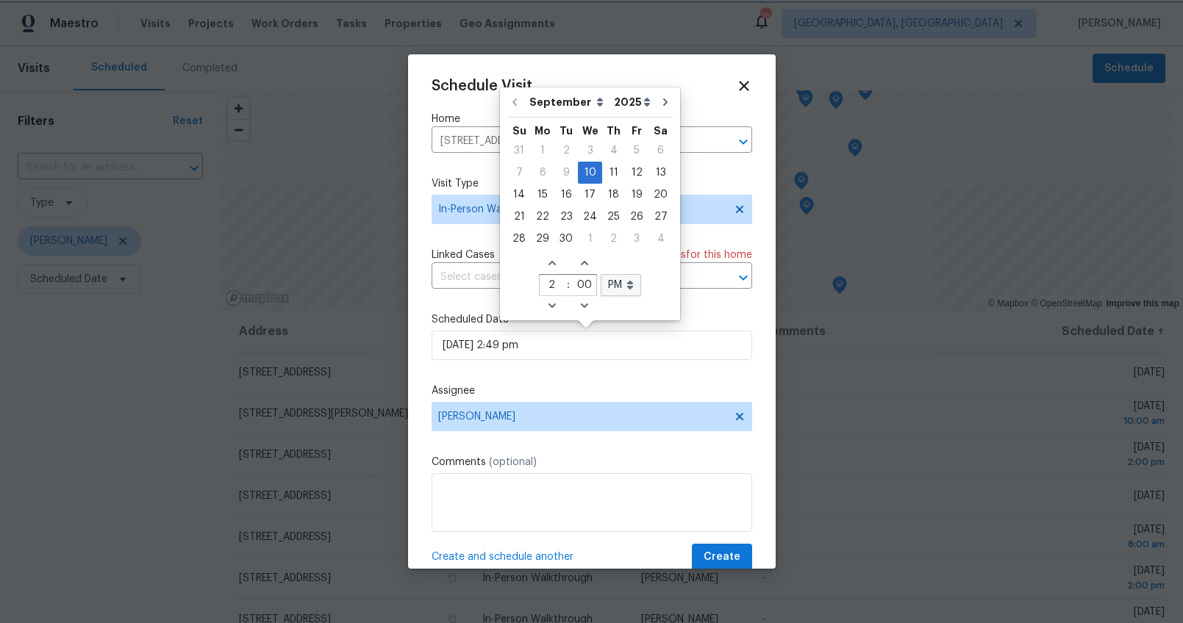
type input "00"
click at [521, 391] on label "Assignee" at bounding box center [592, 391] width 321 height 15
click at [704, 556] on span "Create" at bounding box center [722, 557] width 37 height 18
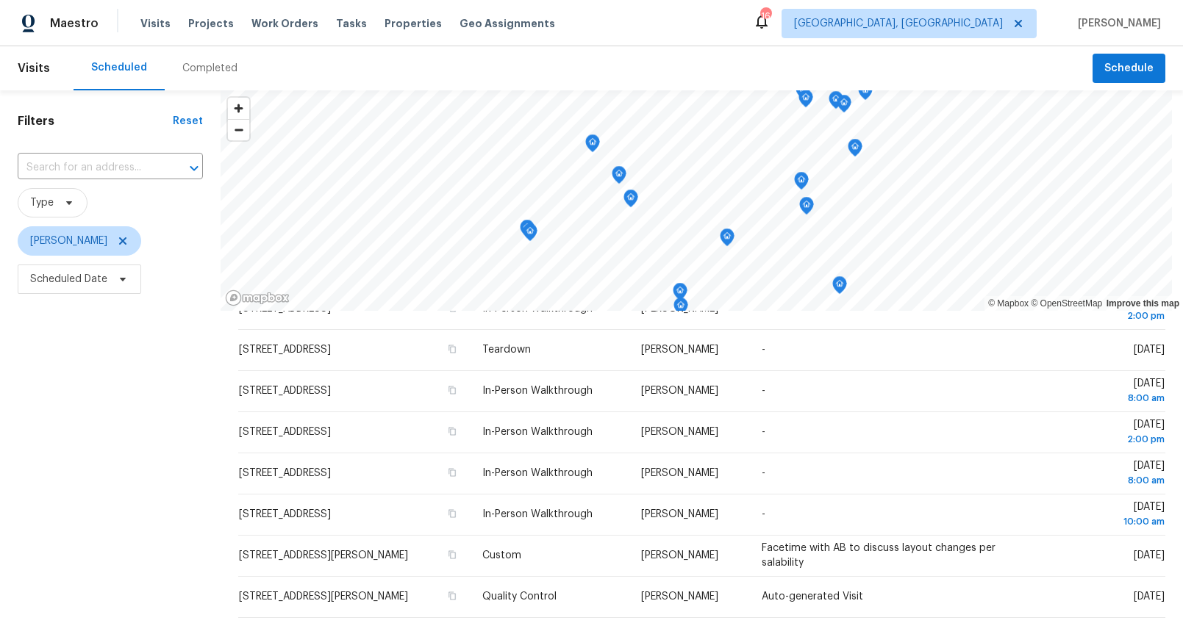
scroll to position [195, 0]
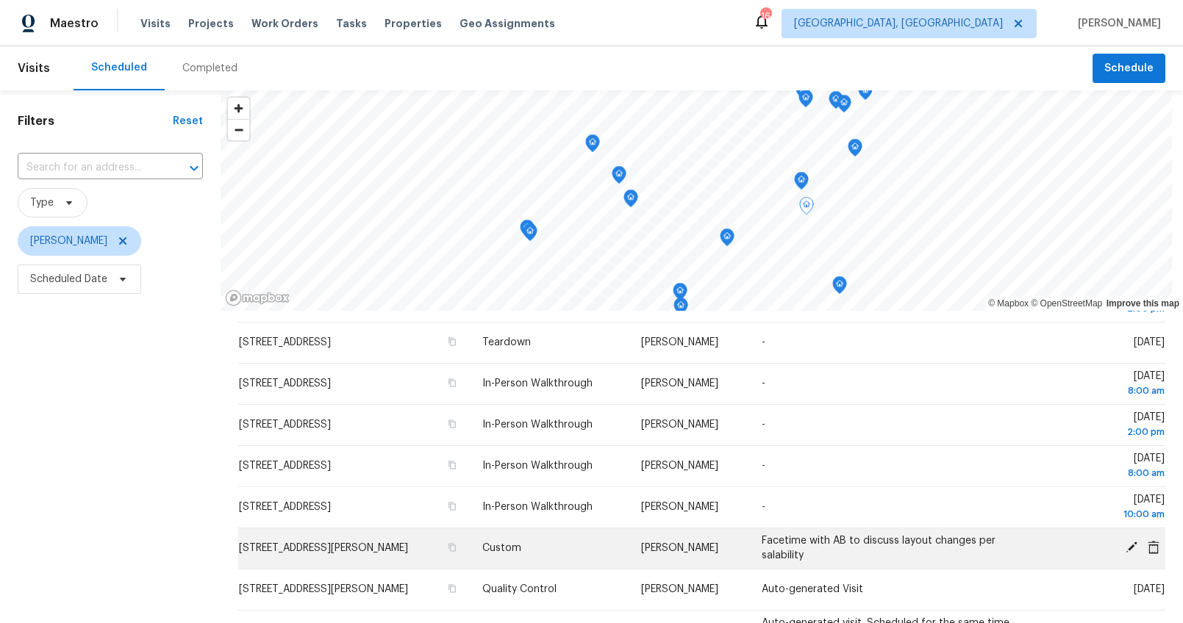
click at [1148, 548] on icon at bounding box center [1154, 546] width 12 height 13
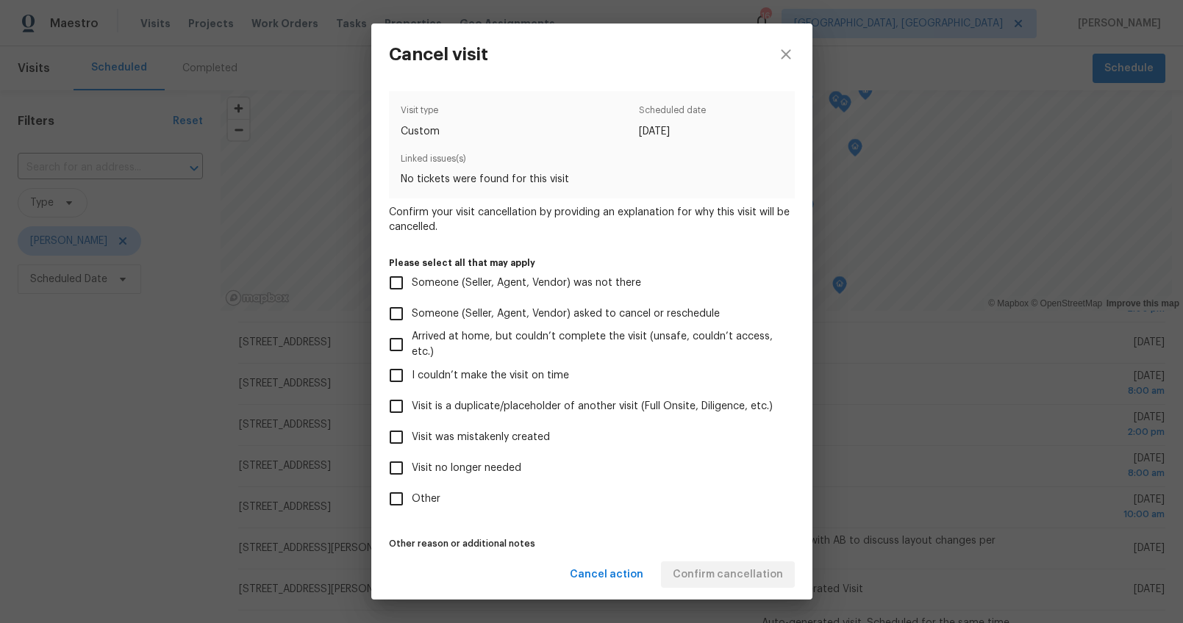
click at [455, 423] on label "Visit was mistakenly created" at bounding box center [582, 437] width 402 height 31
click at [412, 423] on input "Visit was mistakenly created" at bounding box center [396, 437] width 31 height 31
checkbox input "true"
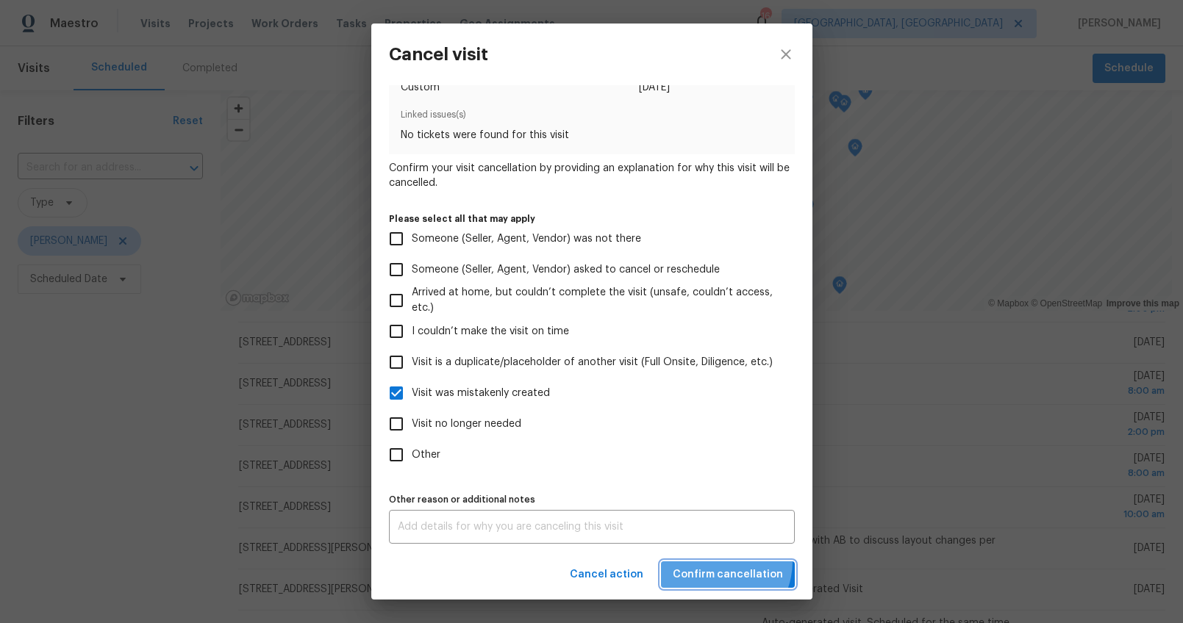
click at [716, 562] on button "Confirm cancellation" at bounding box center [728, 575] width 134 height 27
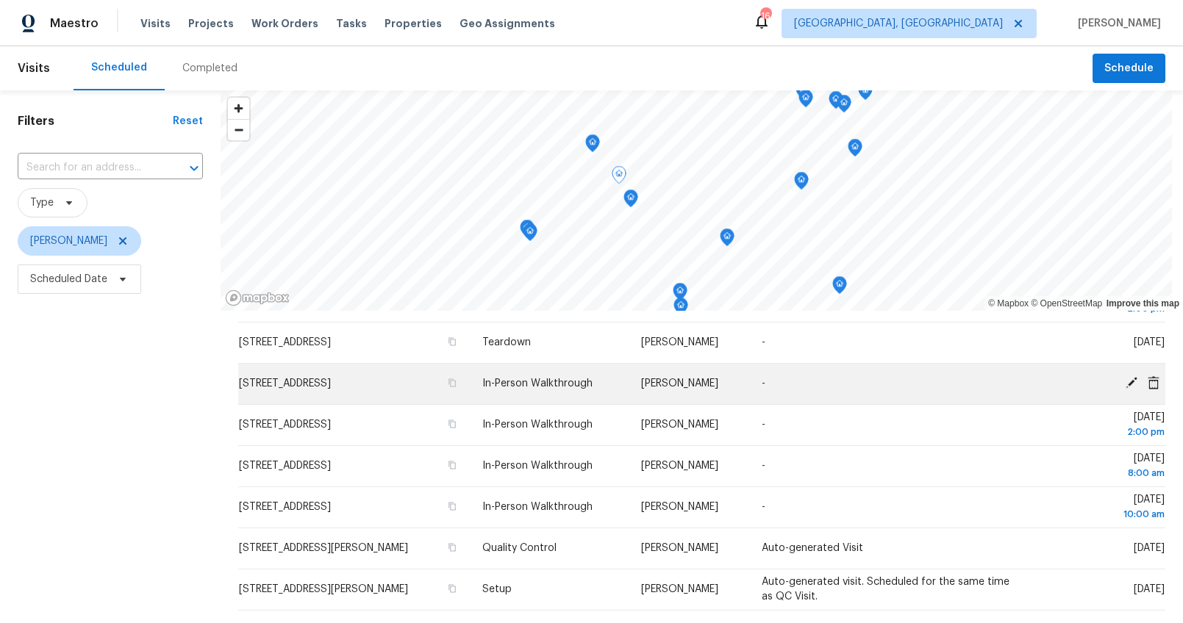
scroll to position [0, 0]
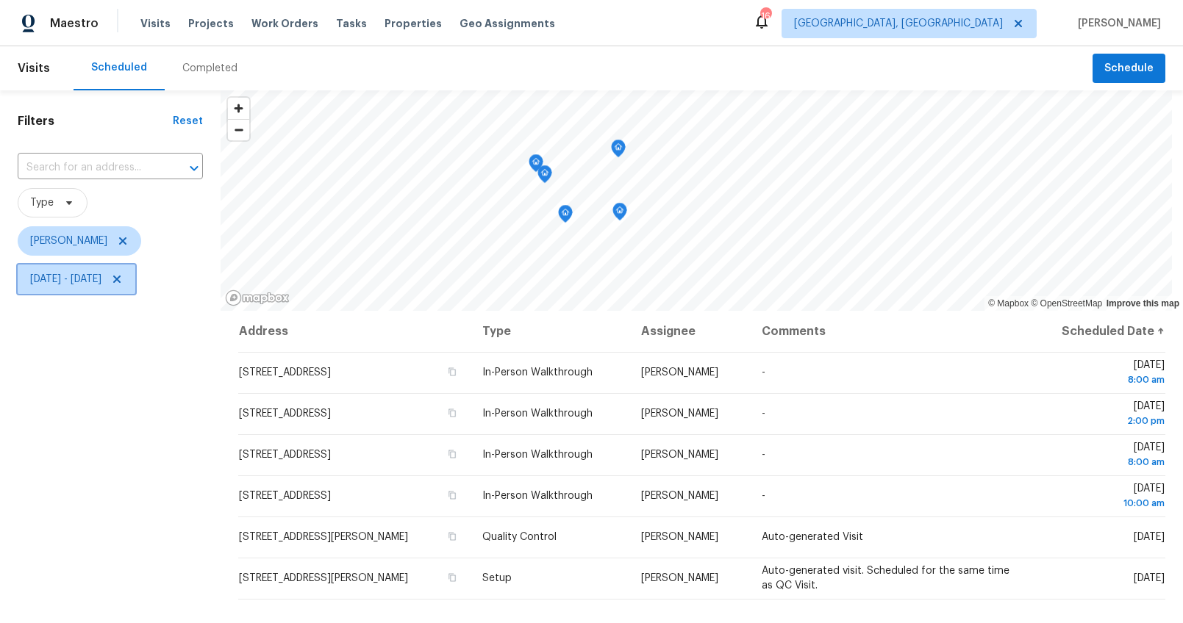
click at [123, 281] on icon at bounding box center [117, 279] width 12 height 12
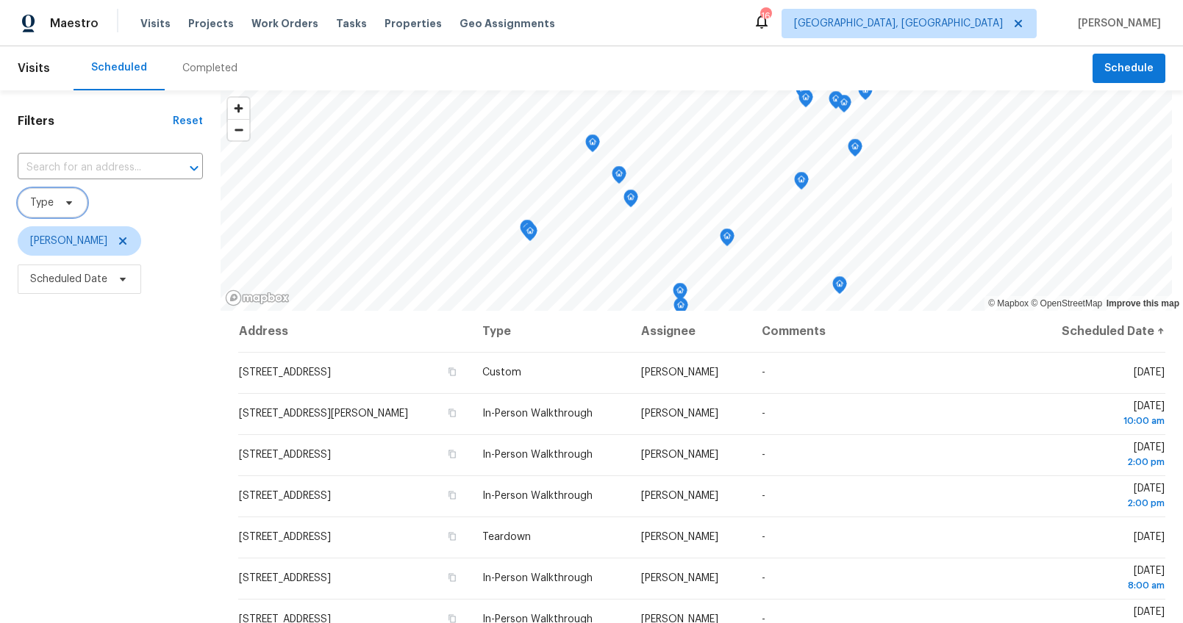
click at [59, 199] on span at bounding box center [67, 203] width 16 height 12
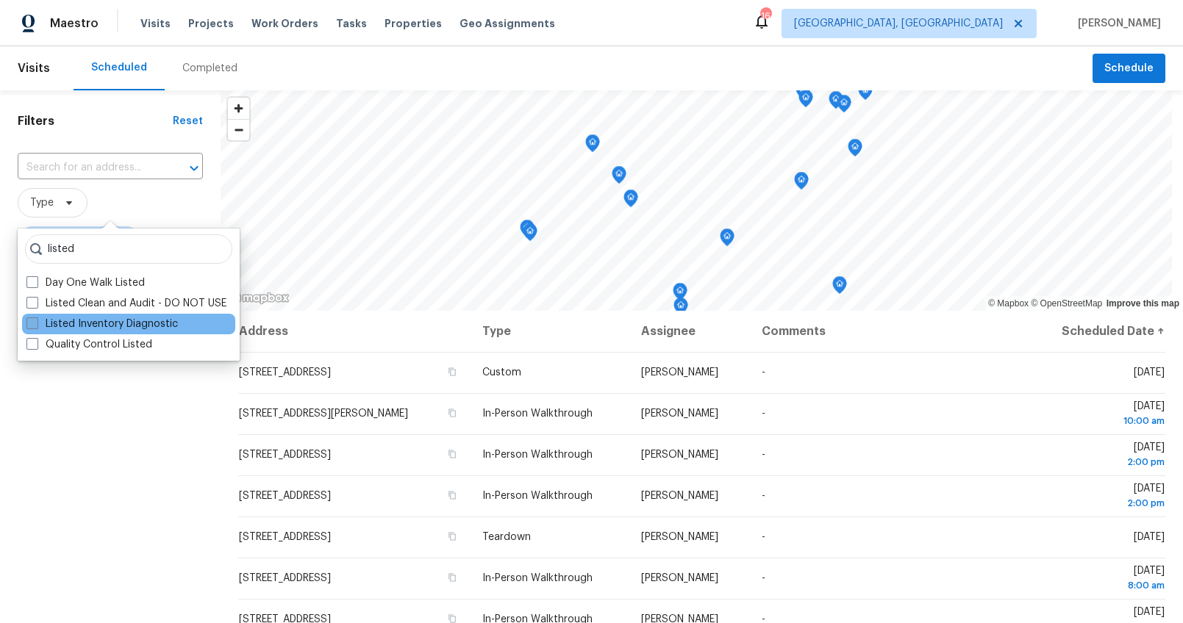
type input "listed"
click at [94, 321] on label "Listed Inventory Diagnostic" at bounding box center [101, 324] width 151 height 15
click at [36, 321] on input "Listed Inventory Diagnostic" at bounding box center [31, 322] width 10 height 10
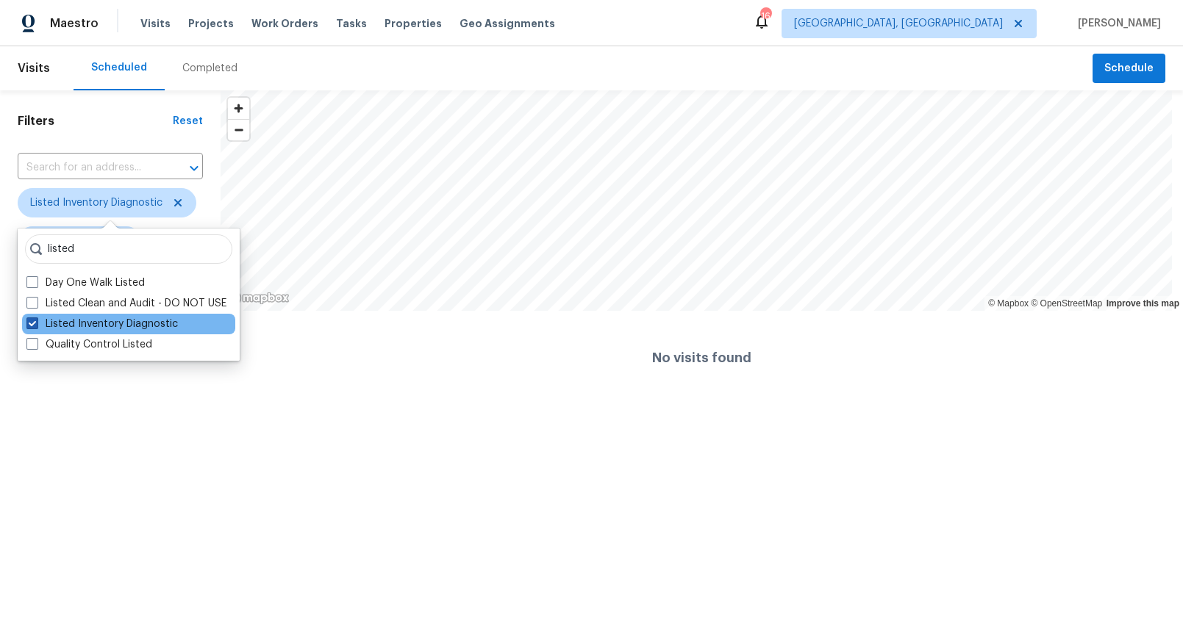
click at [94, 321] on label "Listed Inventory Diagnostic" at bounding box center [101, 324] width 151 height 15
click at [36, 321] on input "Listed Inventory Diagnostic" at bounding box center [31, 322] width 10 height 10
checkbox input "false"
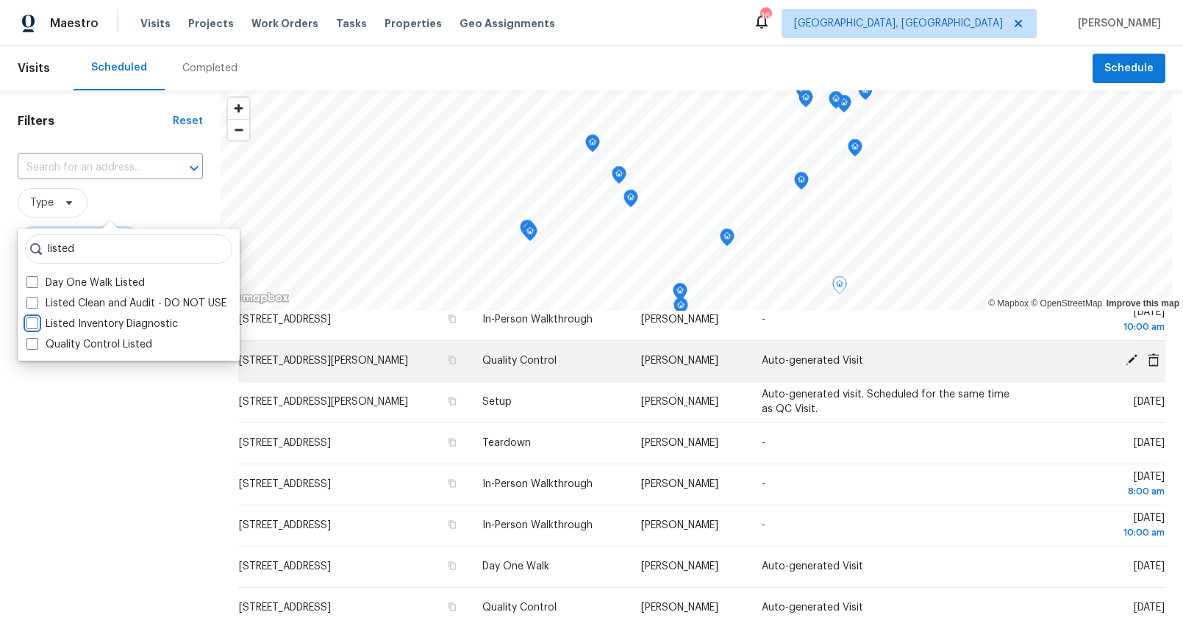
scroll to position [406, 0]
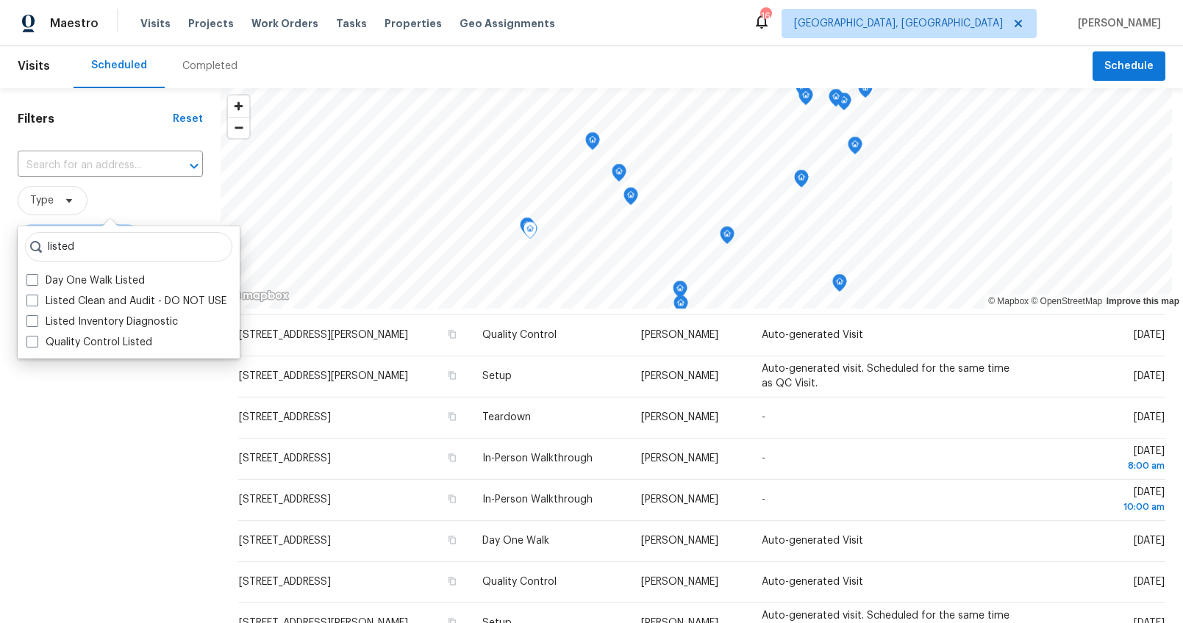
click at [140, 504] on div "Filters Reset ​ Type [PERSON_NAME] Scheduled Date" at bounding box center [110, 447] width 221 height 719
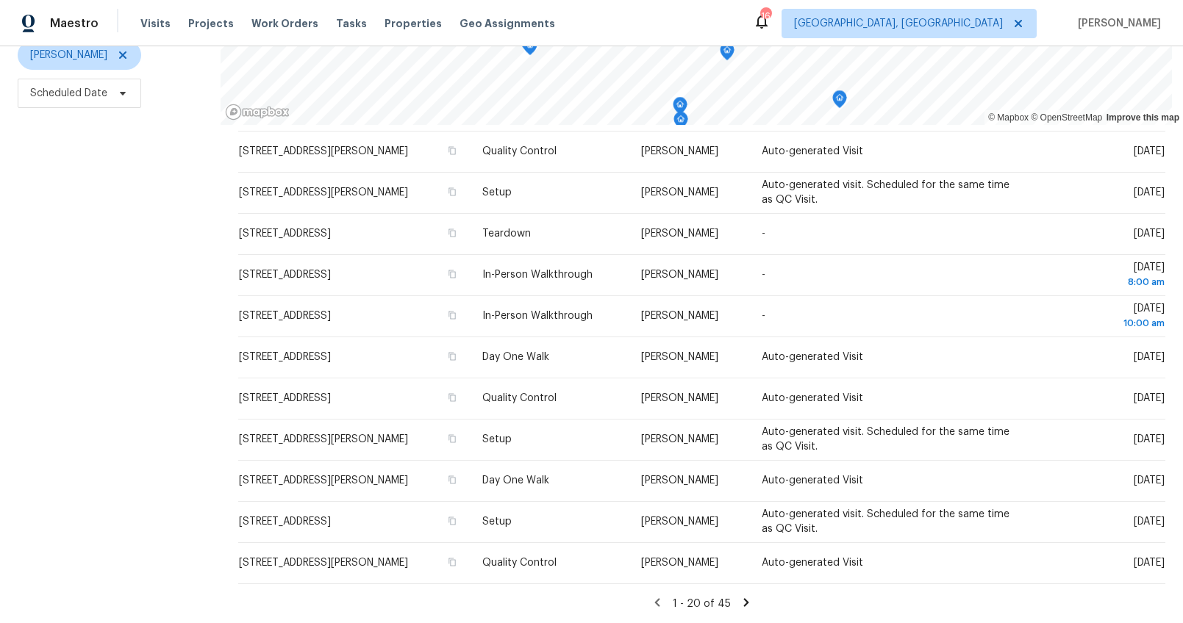
scroll to position [197, 0]
click at [744, 598] on icon at bounding box center [746, 602] width 5 height 8
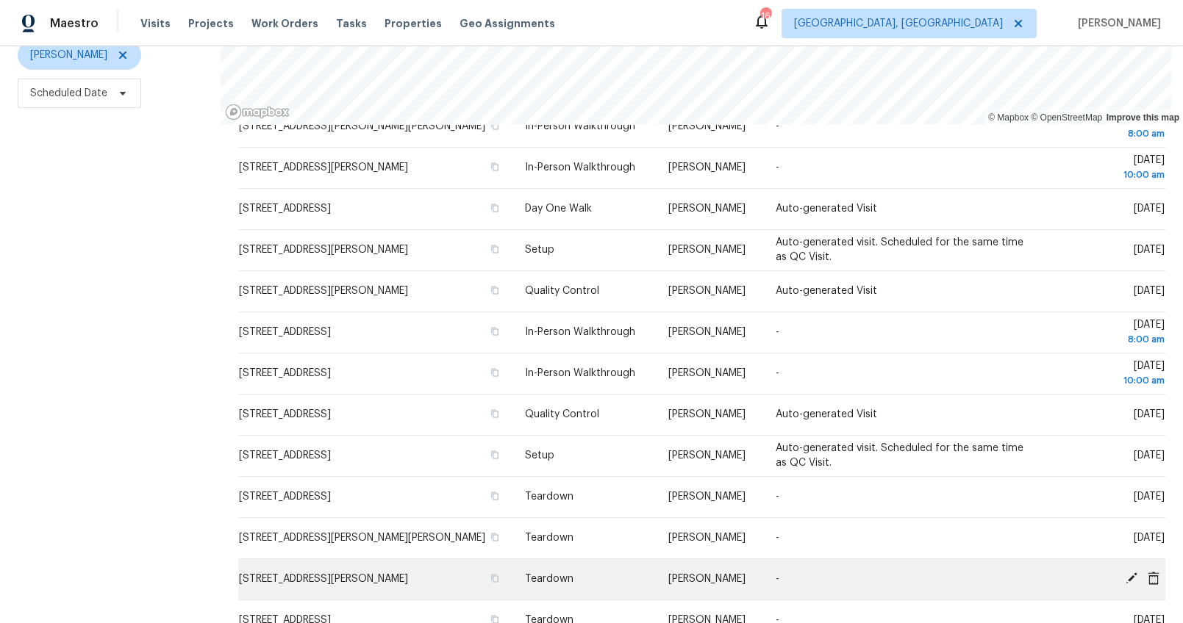
scroll to position [411, 0]
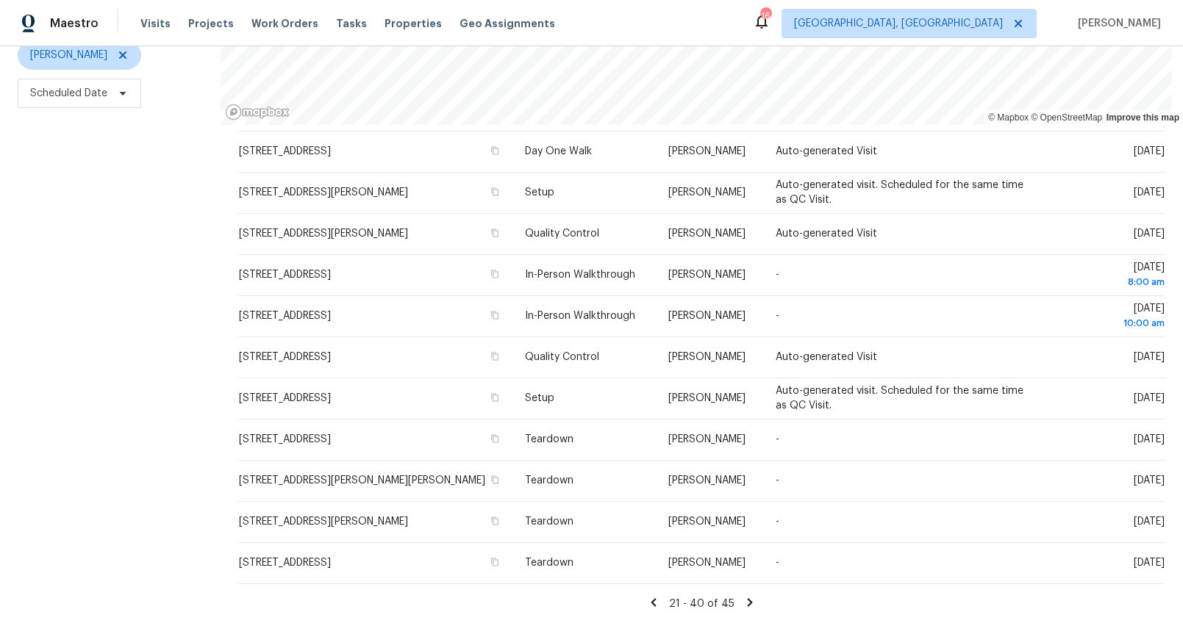
click at [743, 596] on icon at bounding box center [749, 602] width 13 height 13
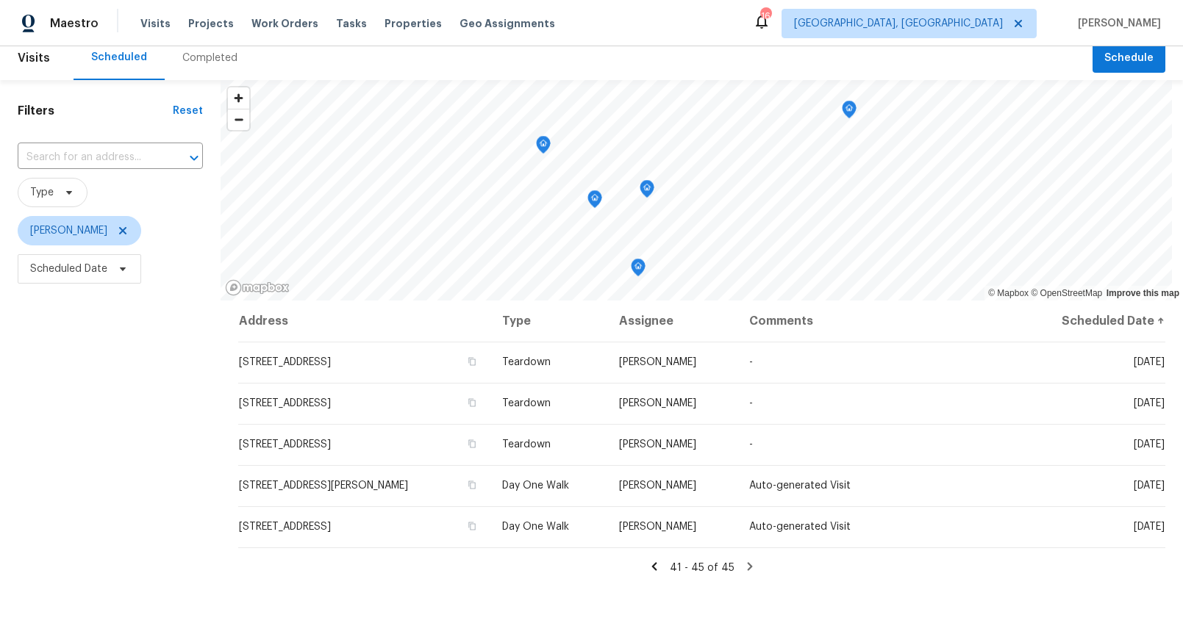
scroll to position [0, 0]
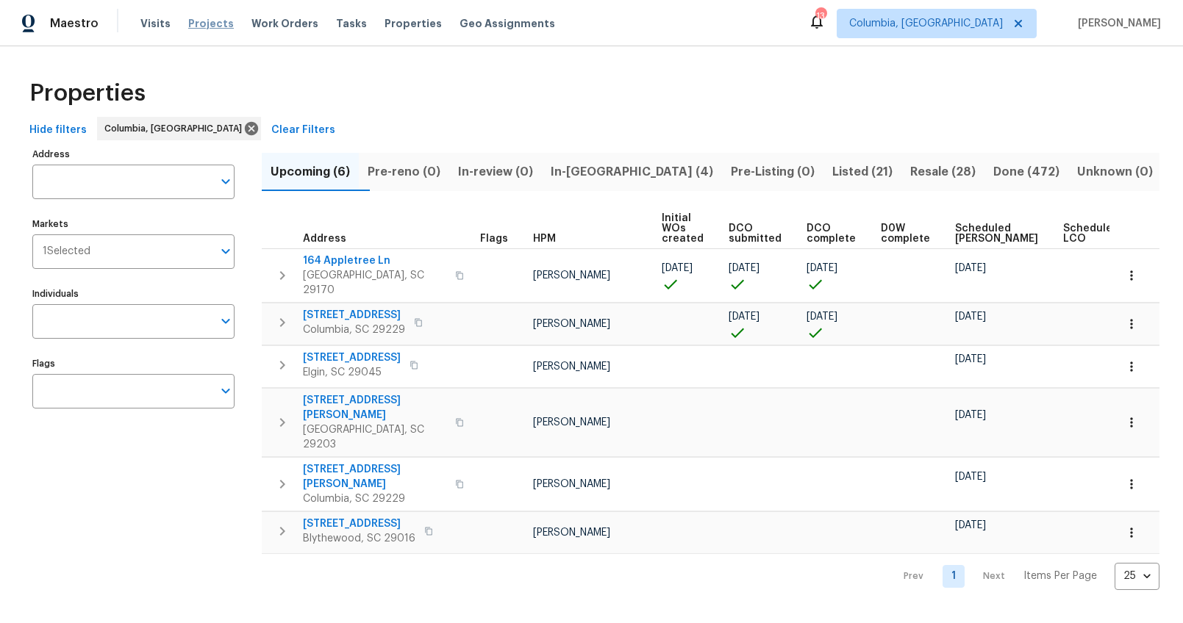
click at [204, 21] on span "Projects" at bounding box center [211, 23] width 46 height 15
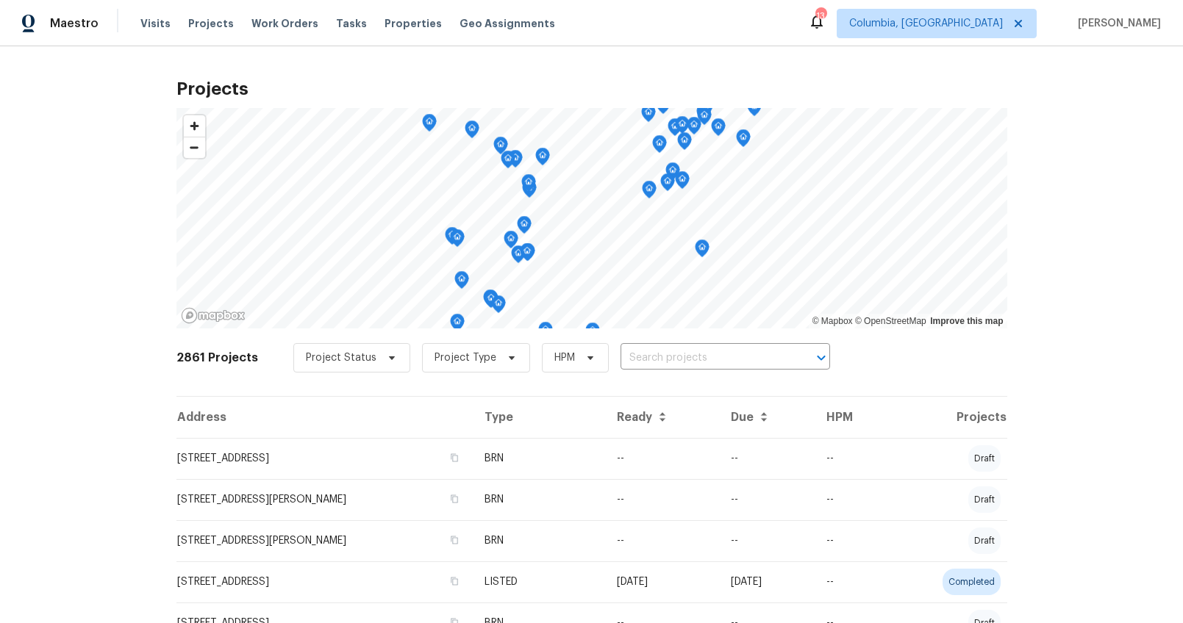
click at [159, 20] on span "Visits" at bounding box center [155, 23] width 30 height 15
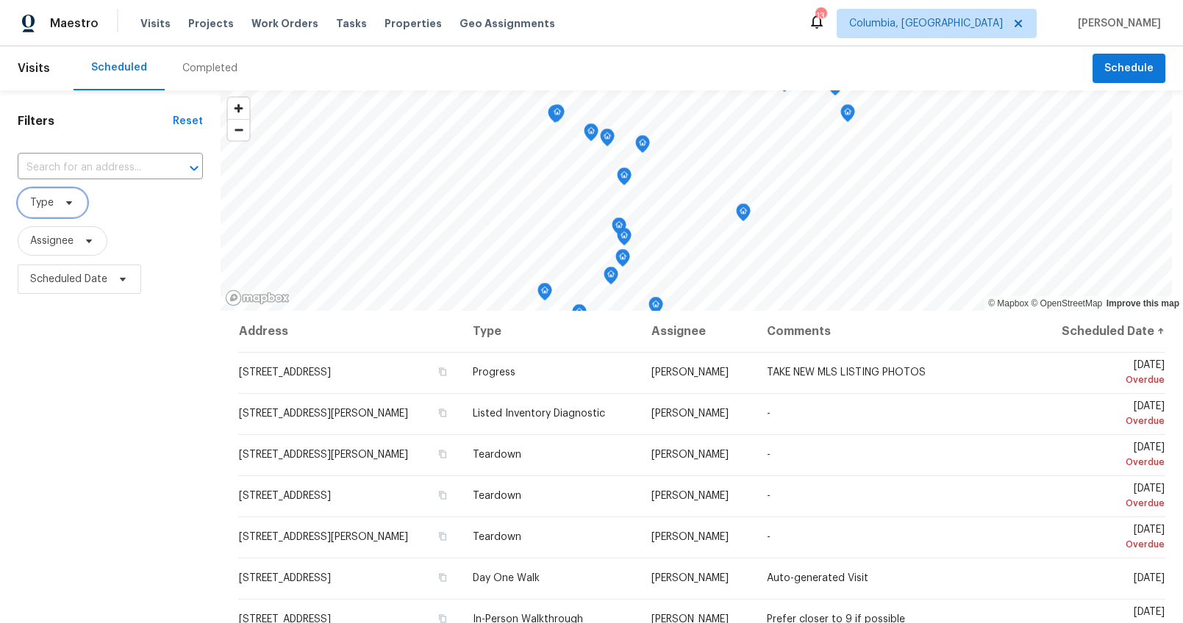
click at [65, 205] on icon at bounding box center [69, 203] width 12 height 12
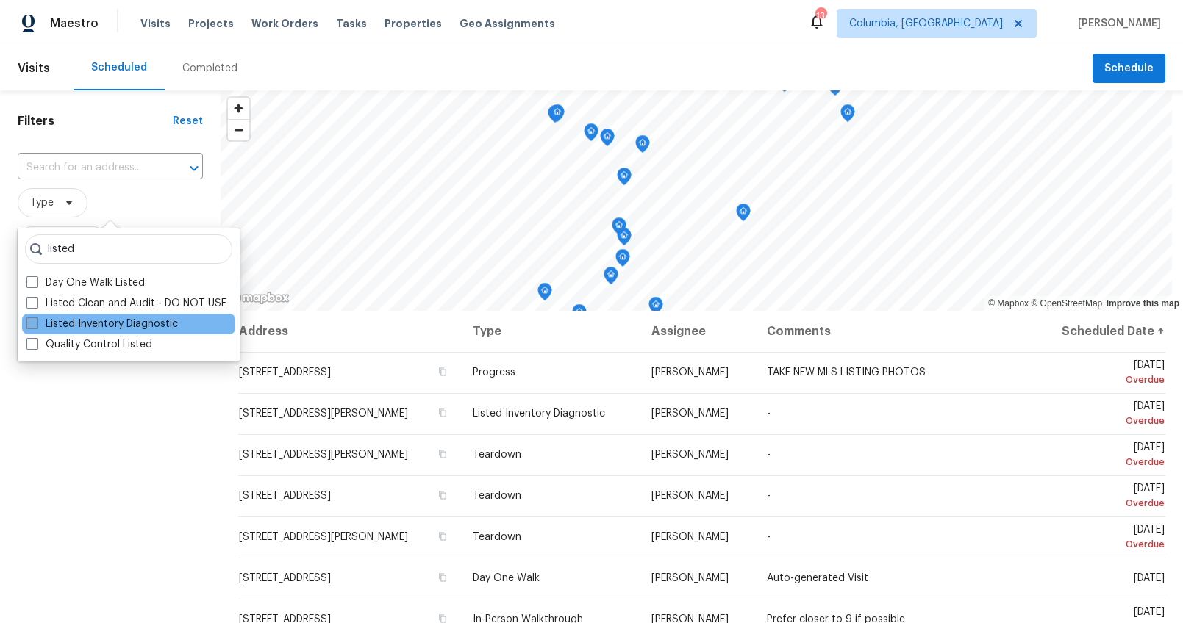
type input "listed"
click at [104, 318] on label "Listed Inventory Diagnostic" at bounding box center [101, 324] width 151 height 15
click at [36, 318] on input "Listed Inventory Diagnostic" at bounding box center [31, 322] width 10 height 10
checkbox input "true"
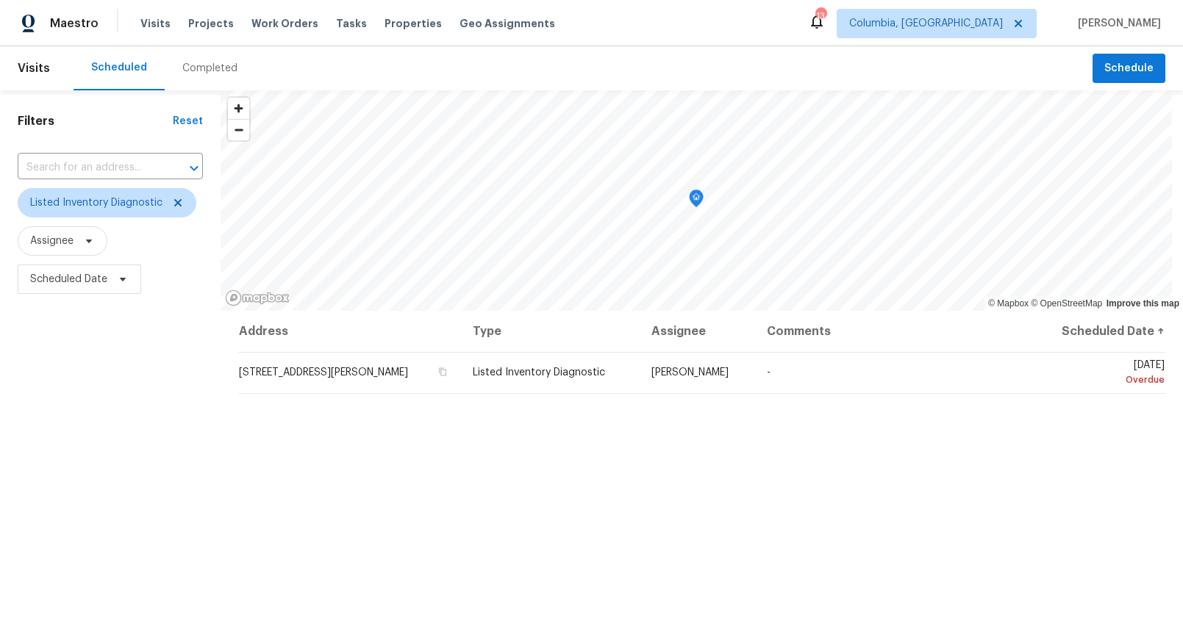
click at [118, 420] on div "Filters Reset ​ Listed Inventory Diagnostic Assignee Scheduled Date" at bounding box center [110, 449] width 221 height 719
click at [208, 26] on span "Projects" at bounding box center [211, 23] width 46 height 15
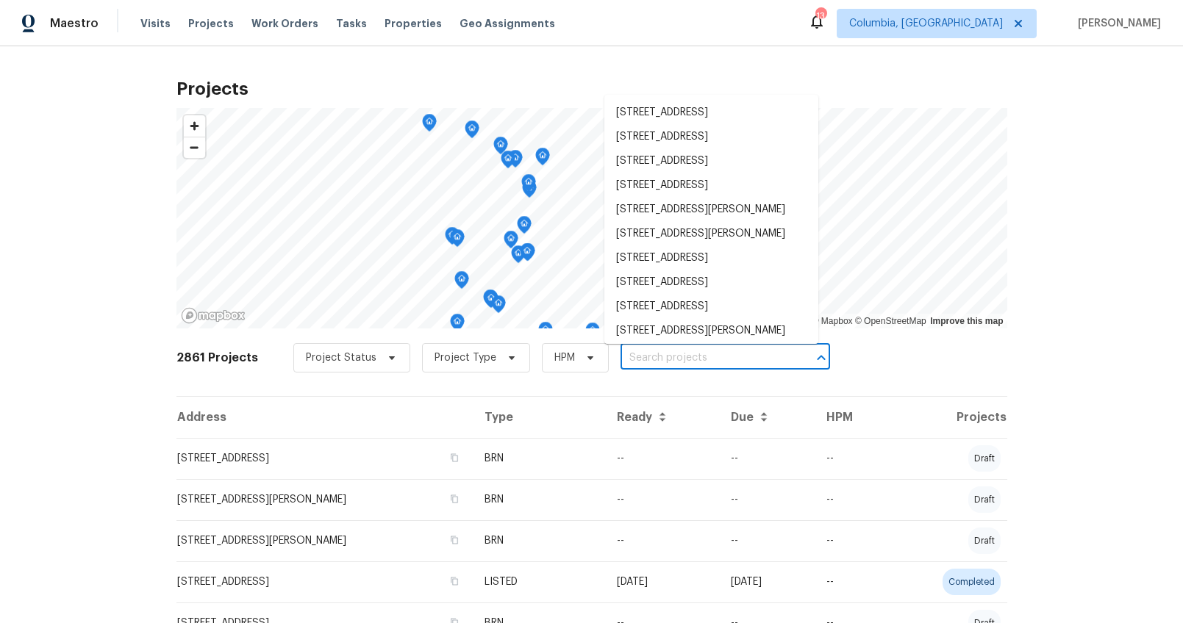
click at [643, 354] on input "text" at bounding box center [705, 358] width 168 height 23
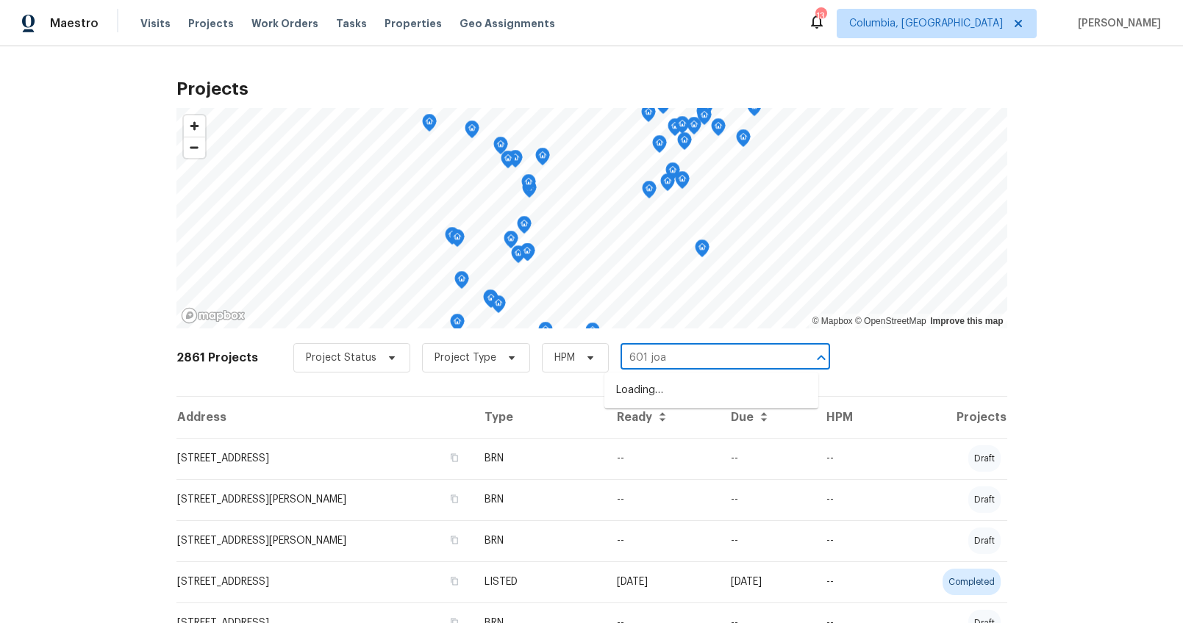
type input "601 joan"
click at [768, 401] on li "601 Joan St, Columbia, SC 29203" at bounding box center [711, 391] width 214 height 24
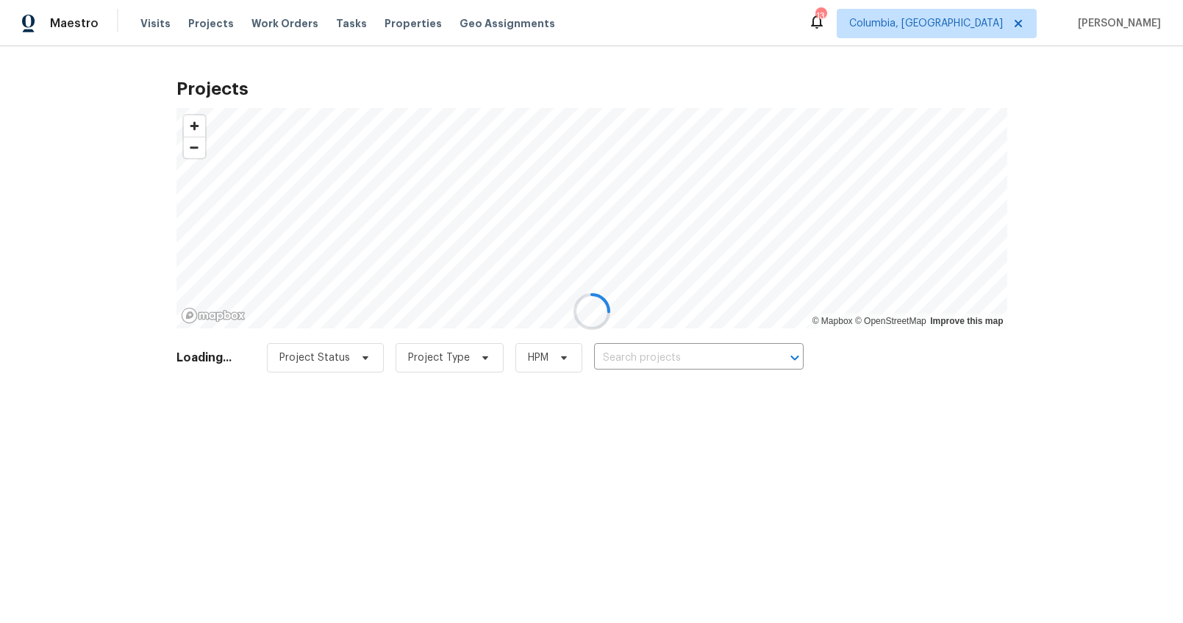
type input "601 Joan St, Columbia, SC 29203"
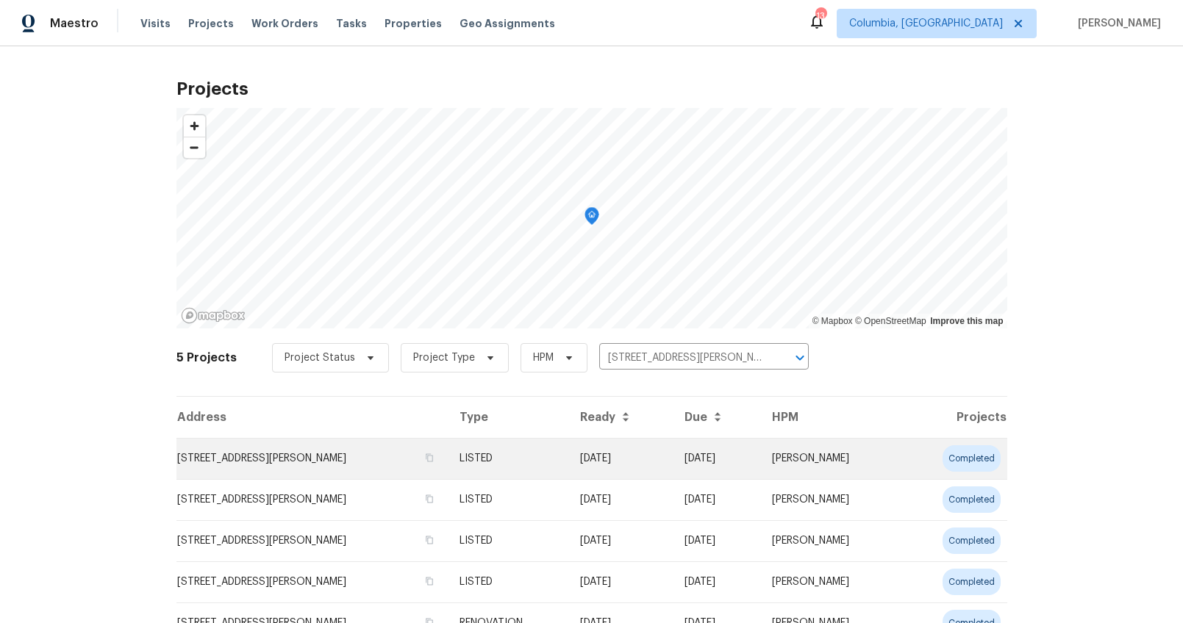
click at [266, 457] on td "601 Joan St, Columbia, SC 29203" at bounding box center [311, 458] width 271 height 41
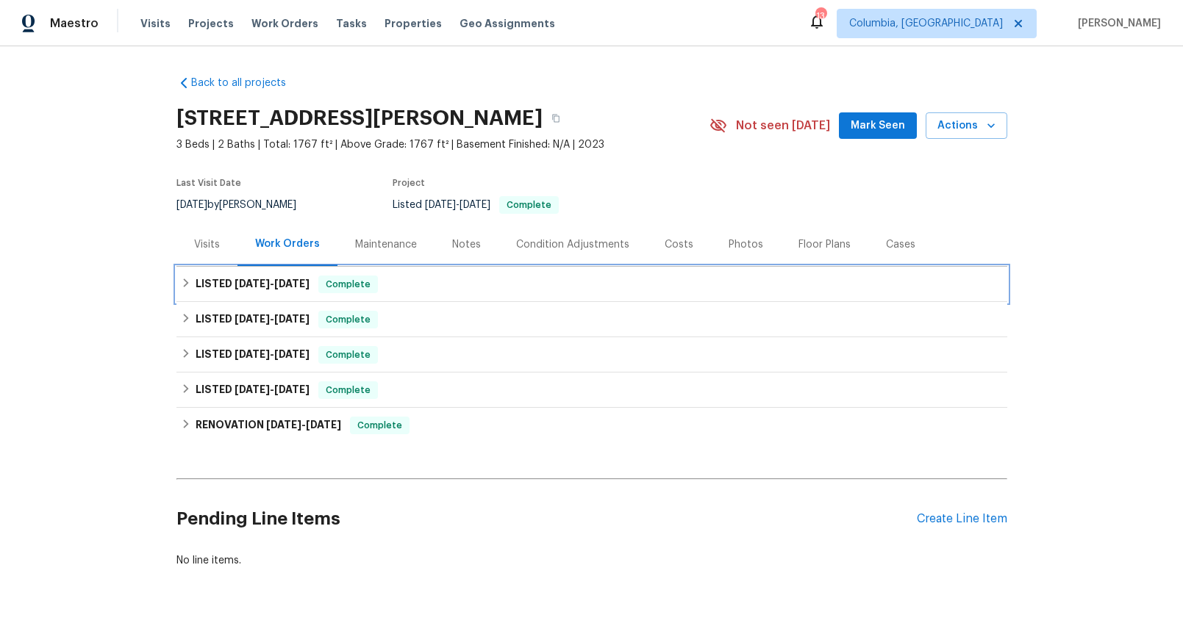
click at [258, 283] on span "8/1/25" at bounding box center [252, 284] width 35 height 10
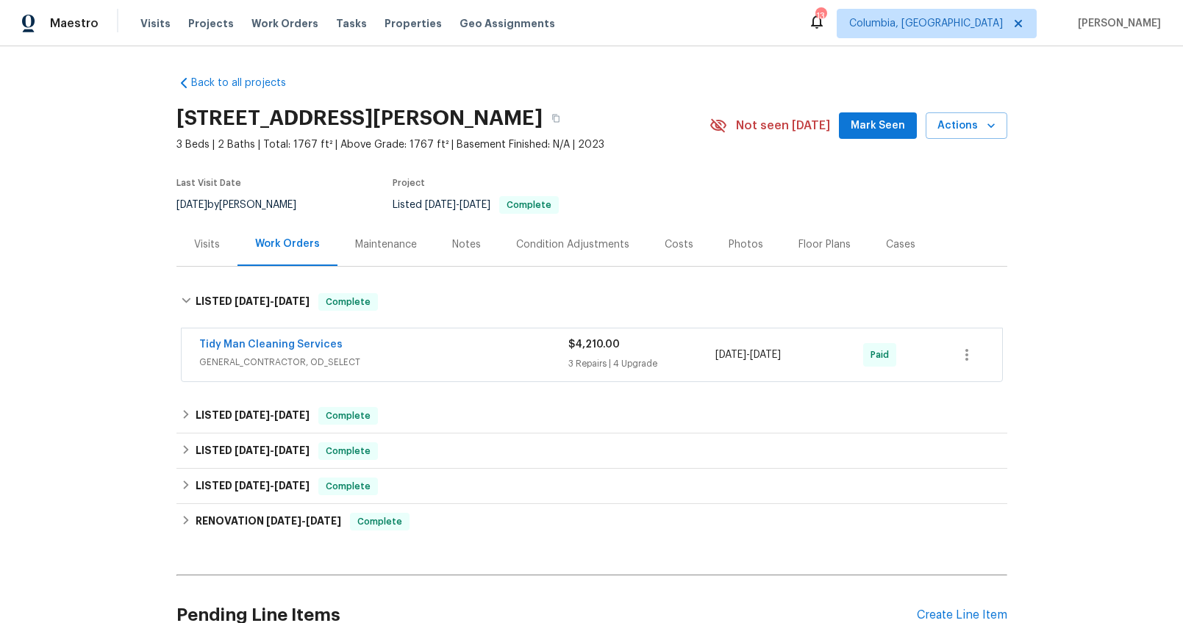
click at [462, 348] on div "Tidy Man Cleaning Services" at bounding box center [383, 346] width 369 height 18
